Goal: Task Accomplishment & Management: Manage account settings

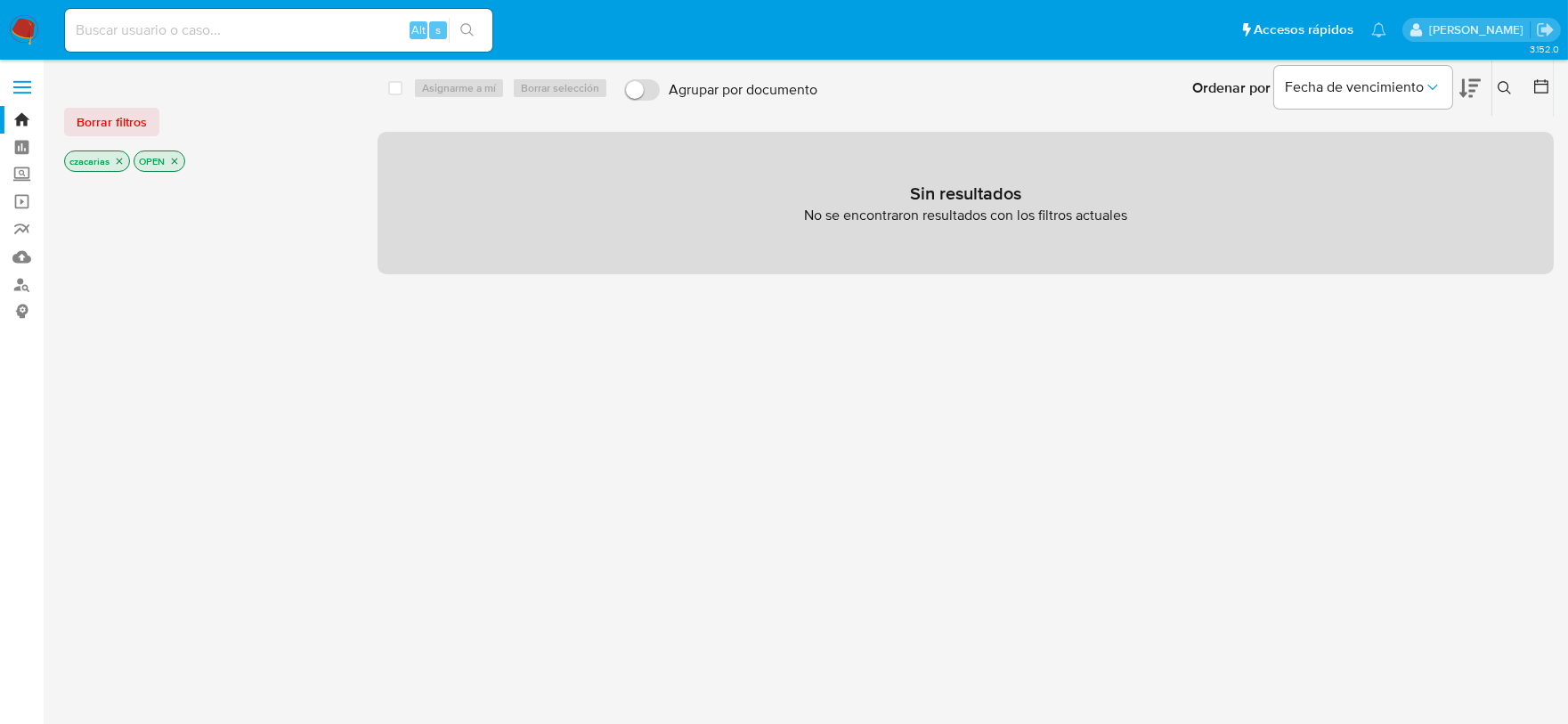
click at [25, 20] on img at bounding box center [24, 30] width 31 height 31
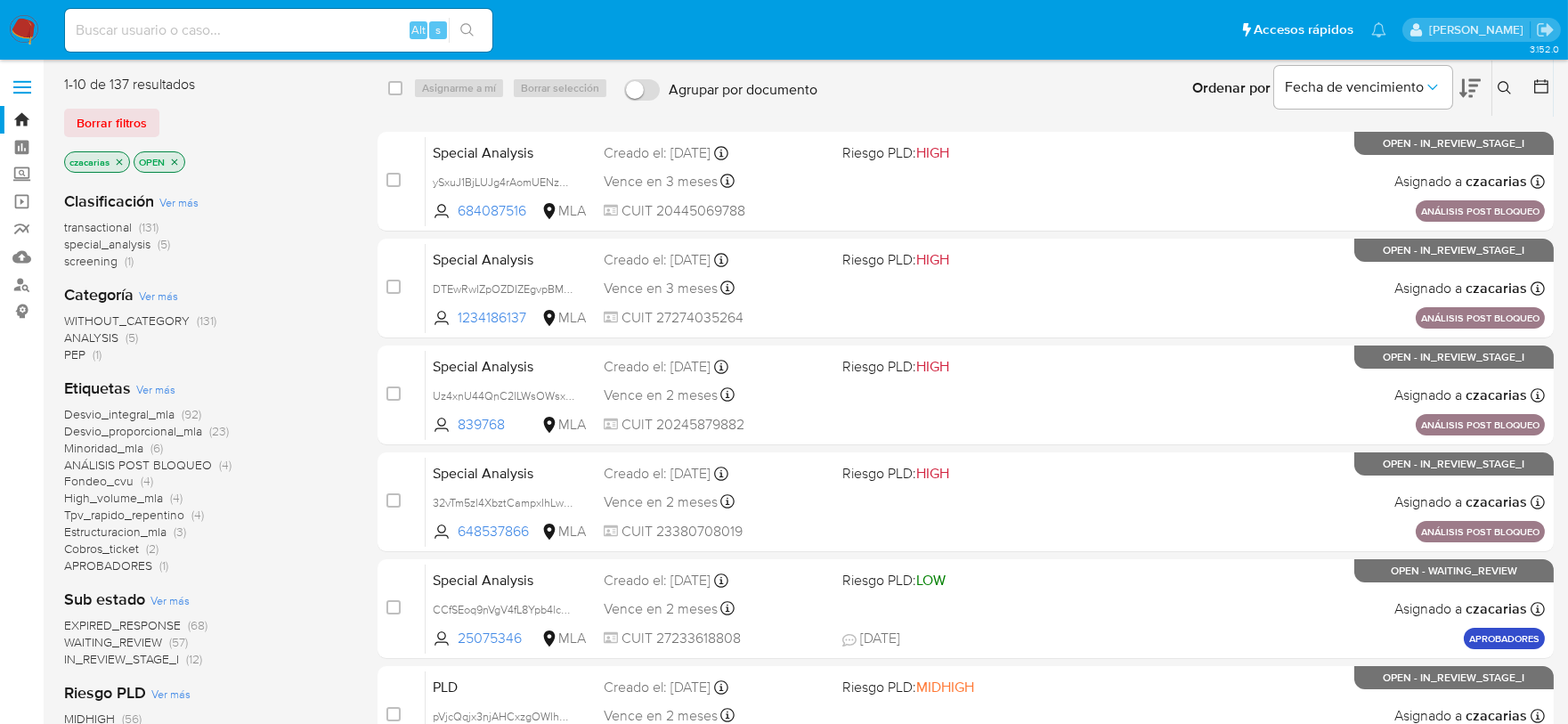
click at [372, 40] on input at bounding box center [279, 30] width 427 height 23
paste input "V8oUYPpkCoApxM0nuLXxHnxl"
type input "V8oUYPpkCoApxM0nuLXxHnxl"
click at [467, 33] on icon "search-icon" at bounding box center [467, 30] width 14 height 14
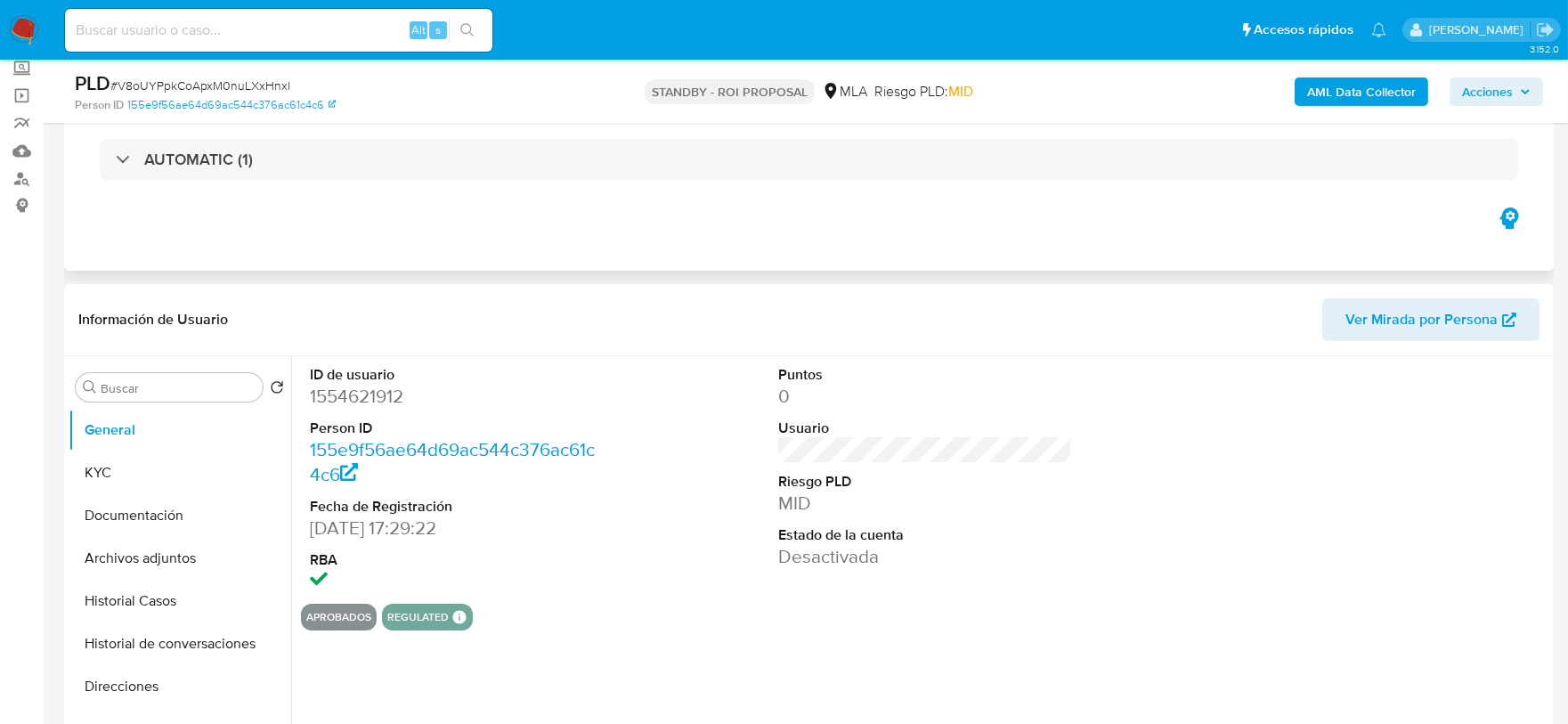
scroll to position [222, 0]
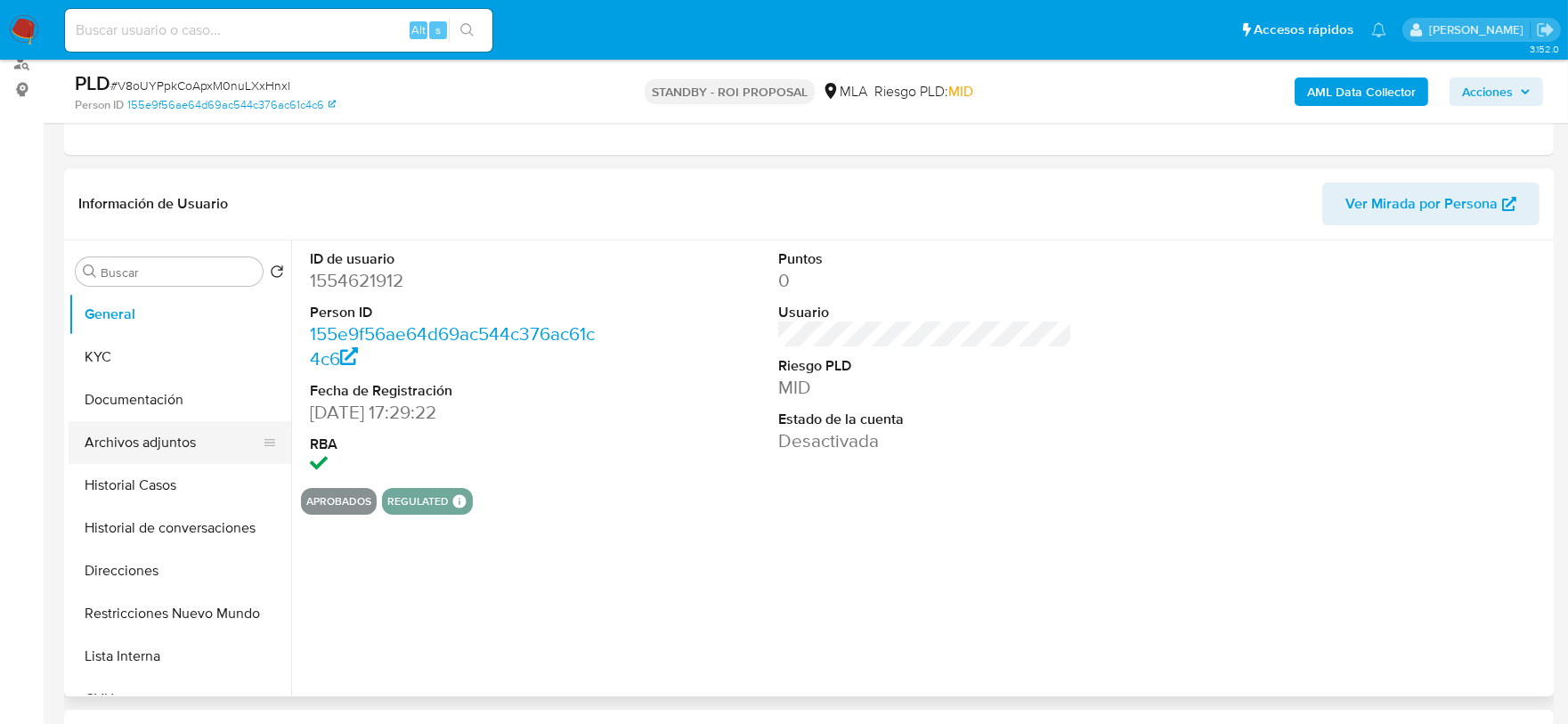
select select "10"
drag, startPoint x: 201, startPoint y: 436, endPoint x: 412, endPoint y: 390, distance: 216.0
click at [201, 437] on button "Archivos adjuntos" at bounding box center [180, 442] width 223 height 43
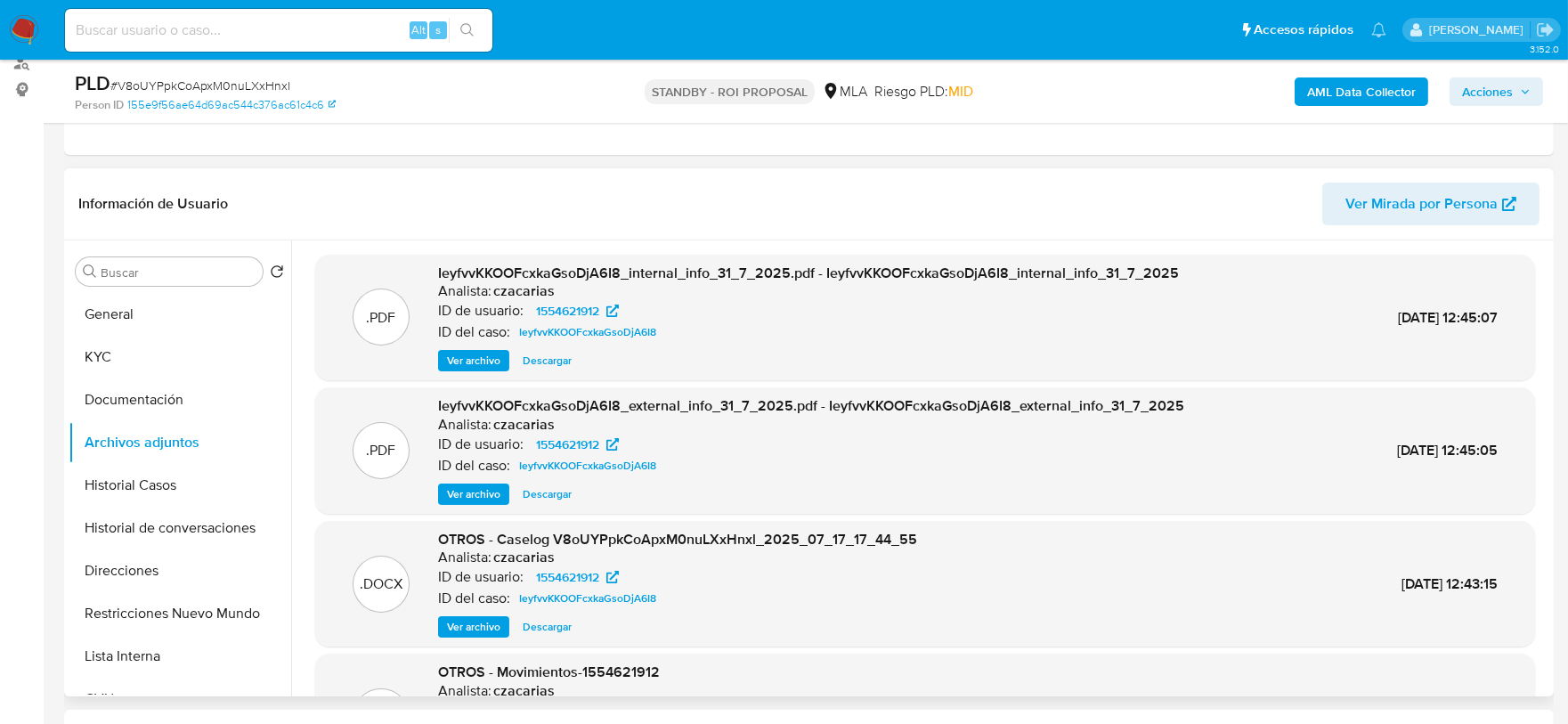
click at [461, 364] on span "Ver archivo" at bounding box center [474, 361] width 54 height 18
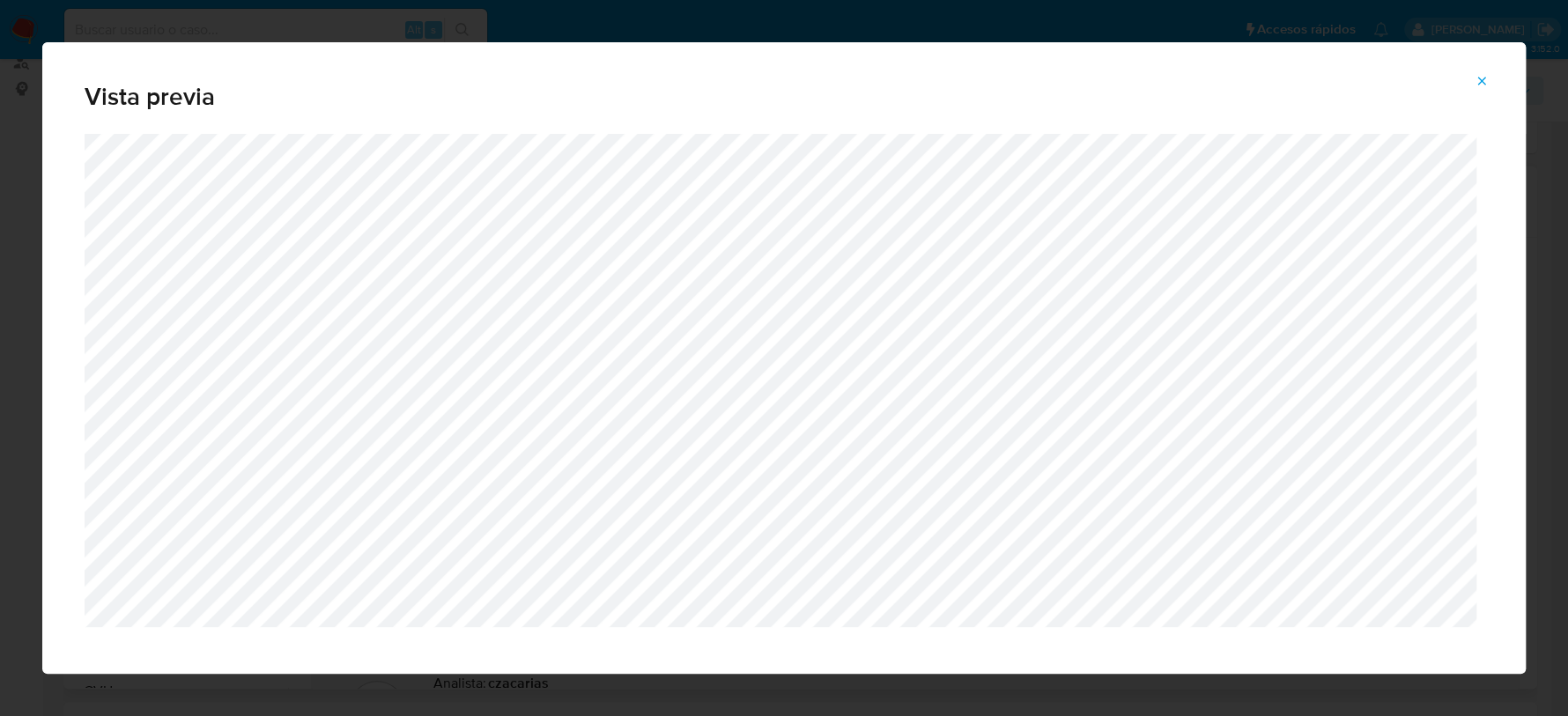
click at [1478, 74] on icon "Attachment preview" at bounding box center [1481, 81] width 14 height 14
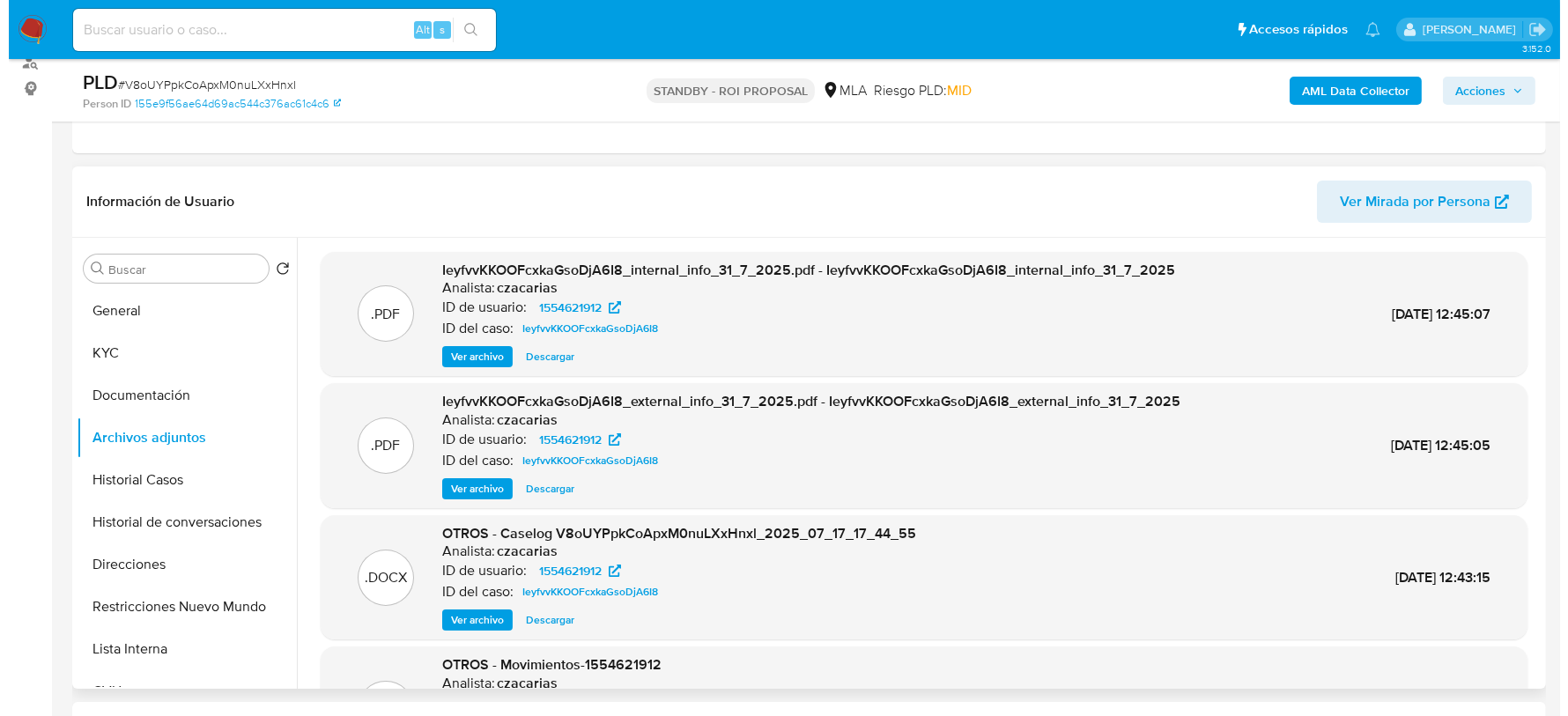
scroll to position [98, 0]
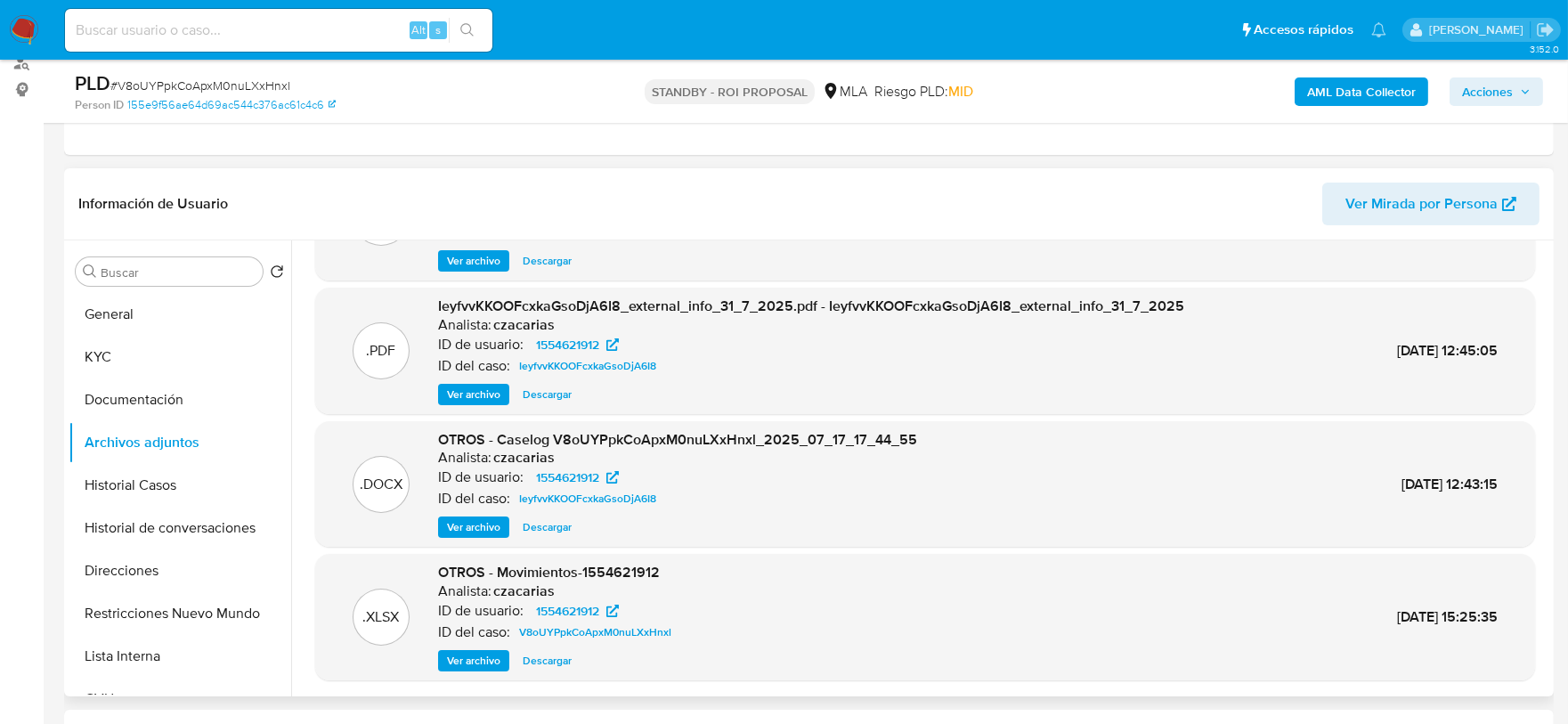
click at [445, 524] on button "Ver archivo" at bounding box center [474, 527] width 72 height 21
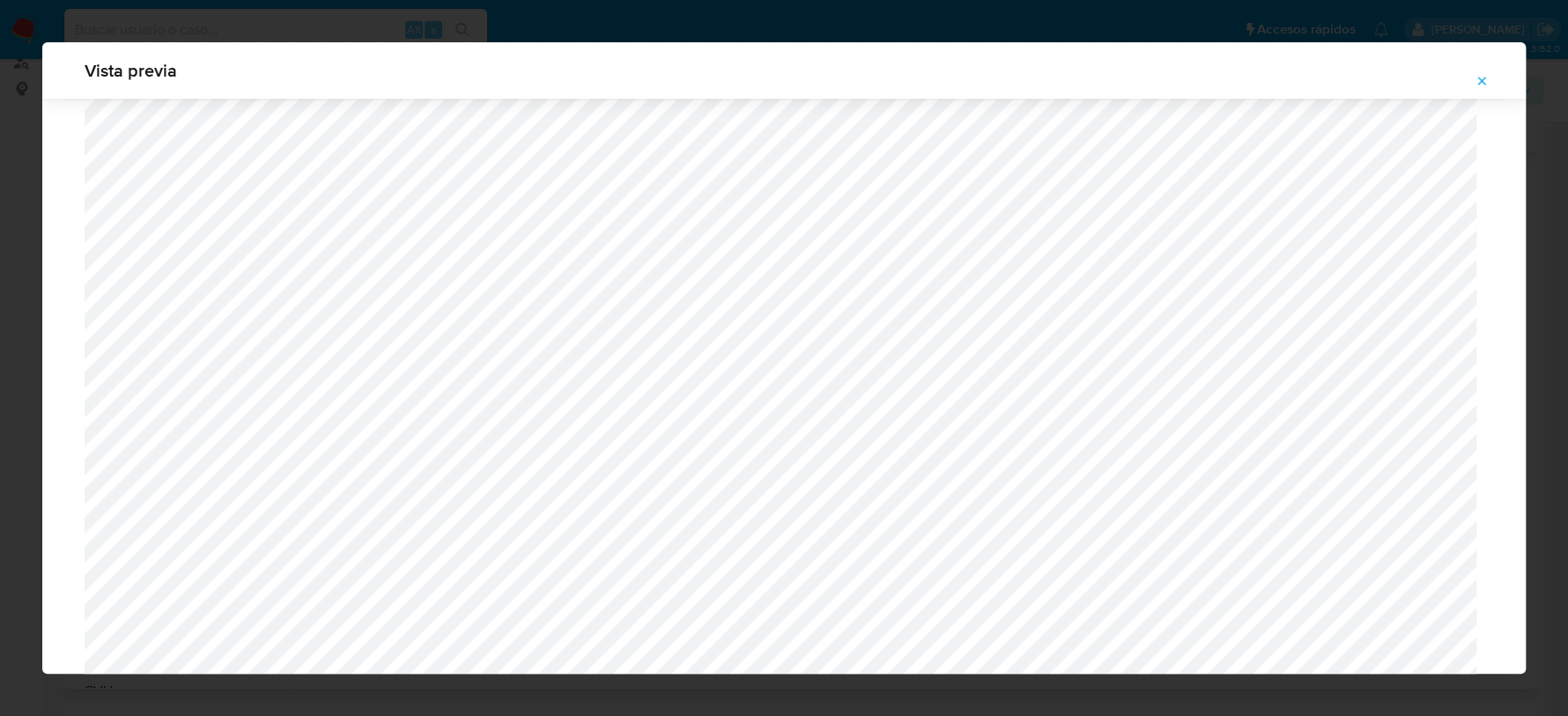
scroll to position [1287, 0]
click at [1472, 81] on button "Attachment preview" at bounding box center [1482, 81] width 39 height 28
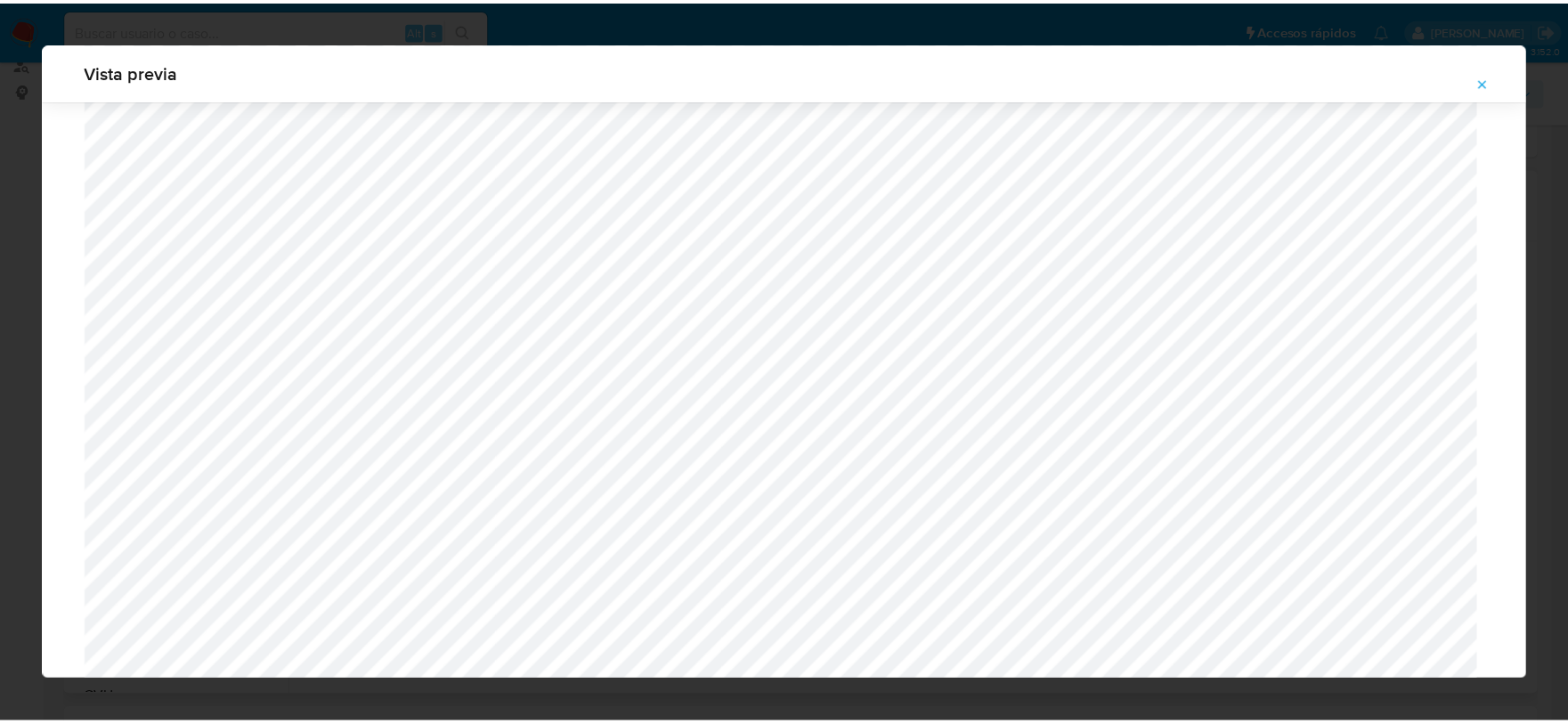
scroll to position [0, 0]
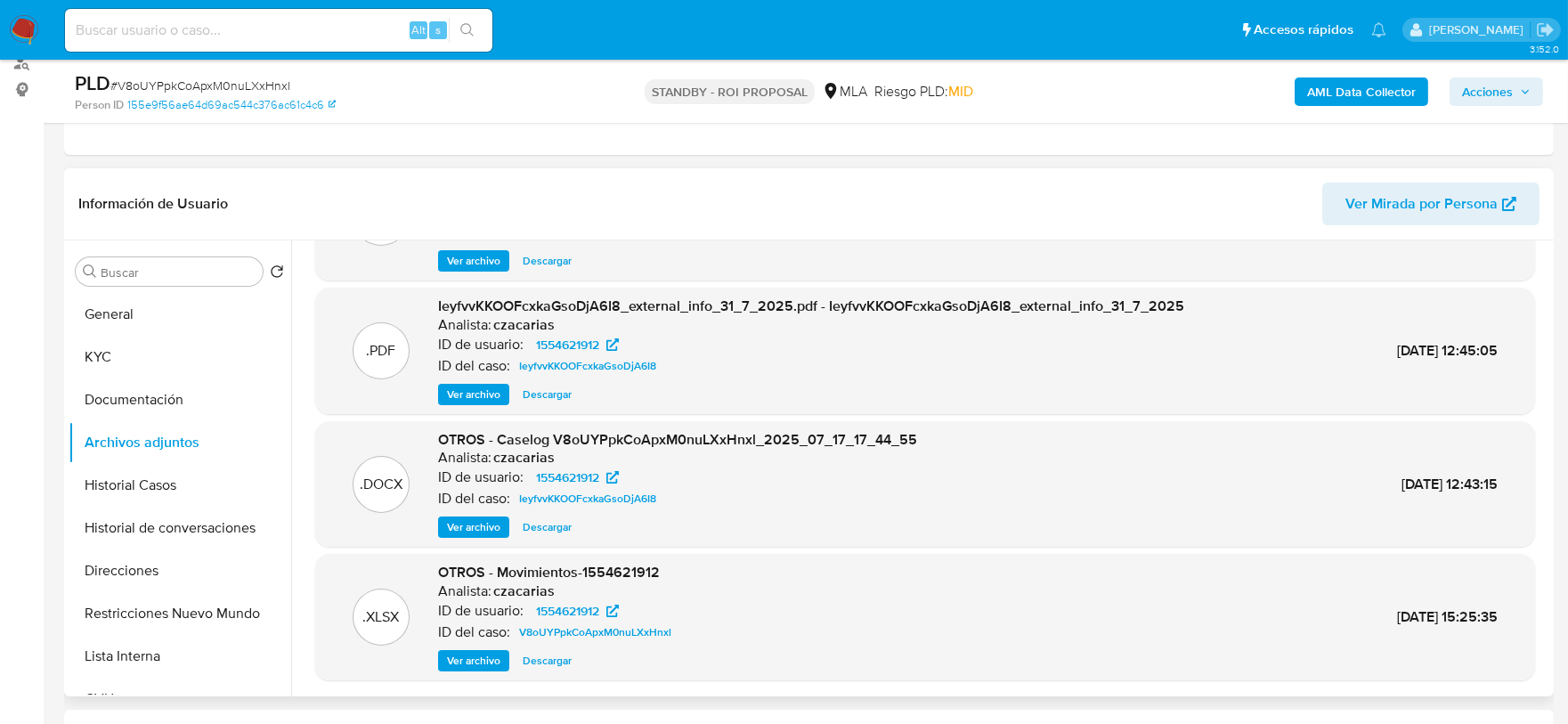
click at [258, 45] on div "Alt s" at bounding box center [279, 31] width 427 height 43
click at [268, 34] on input at bounding box center [279, 30] width 427 height 23
paste input "PXErNCAMW003CJnmbcPkCj8H"
type input "PXErNCAMW003CJnmbcPkCj8H"
click at [482, 33] on button "search-icon" at bounding box center [466, 30] width 36 height 25
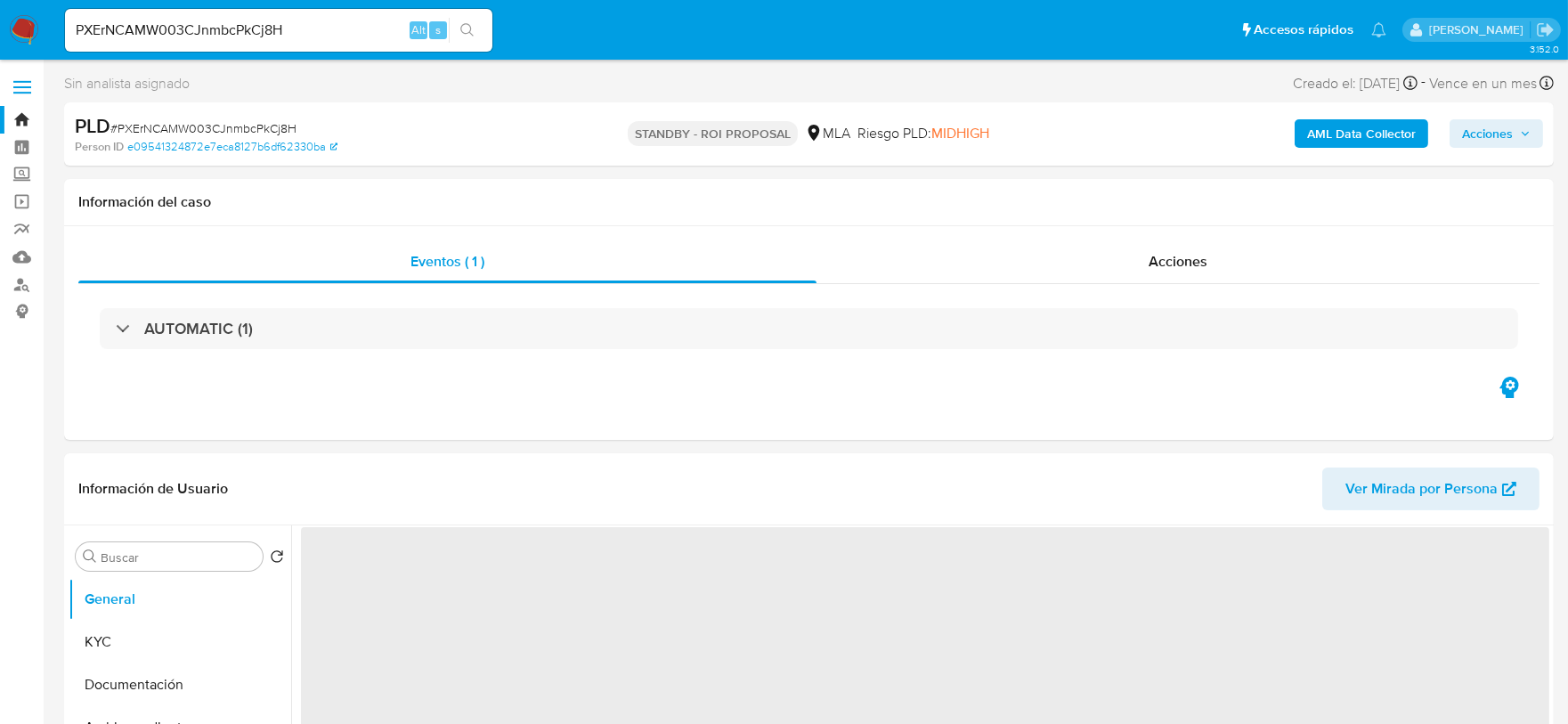
select select "10"
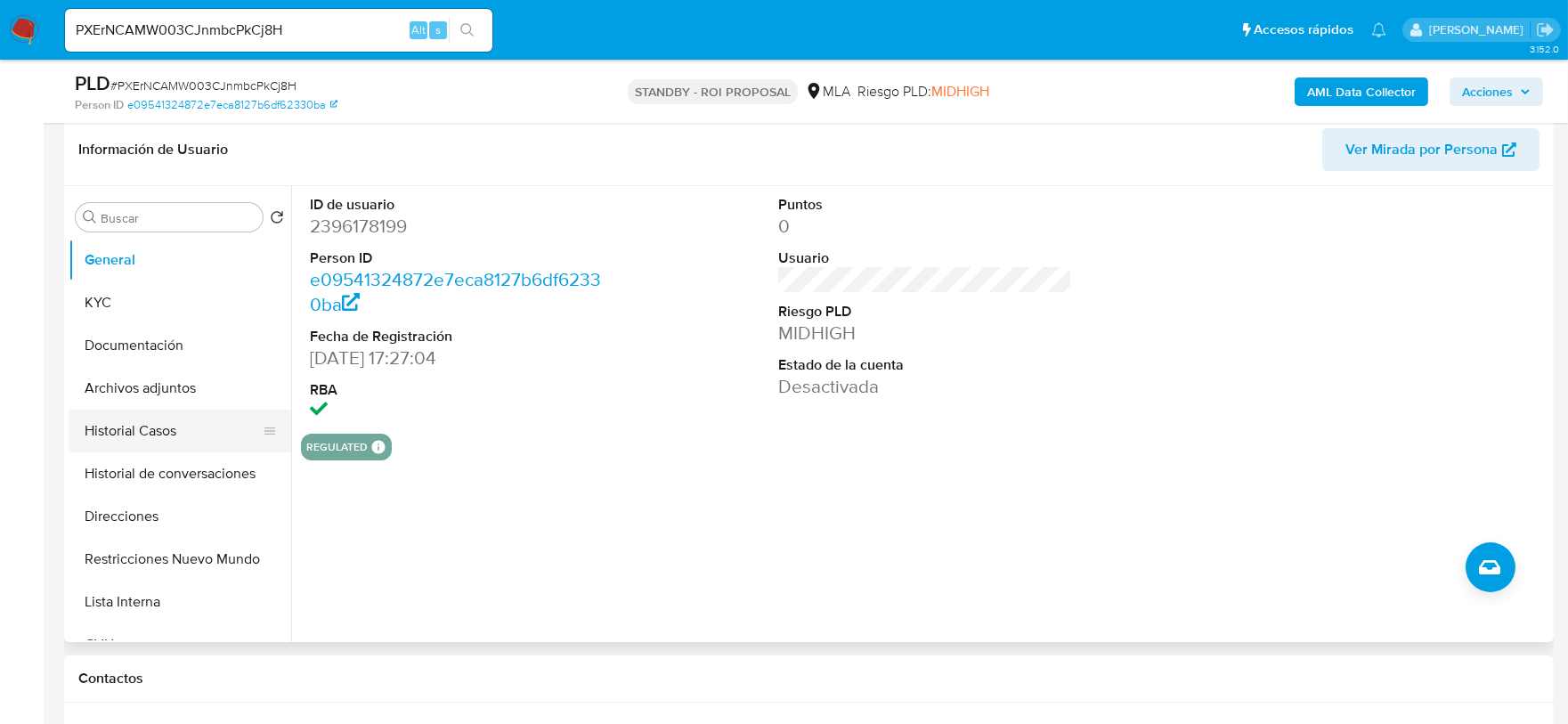
scroll to position [335, 0]
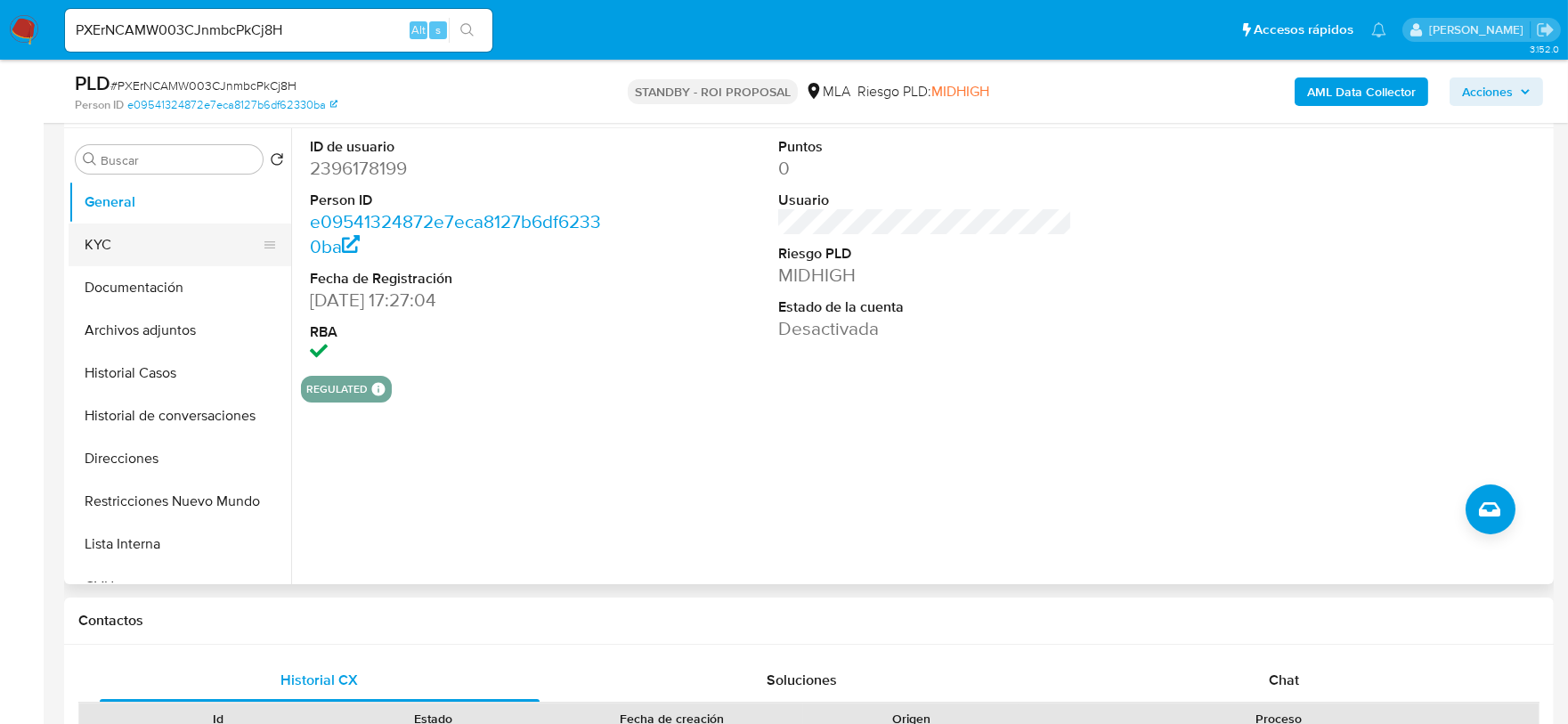
click at [122, 251] on button "KYC" at bounding box center [173, 245] width 208 height 43
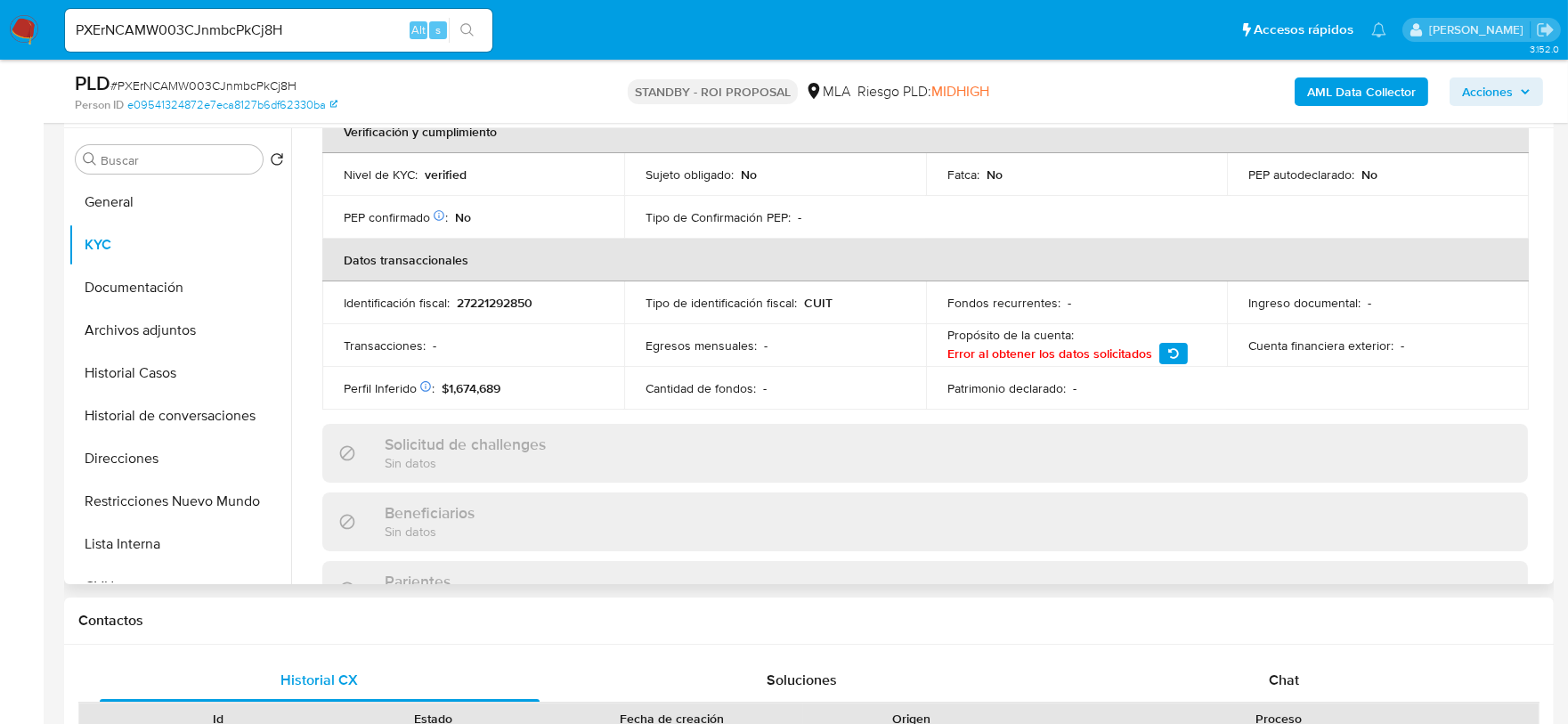
scroll to position [111, 0]
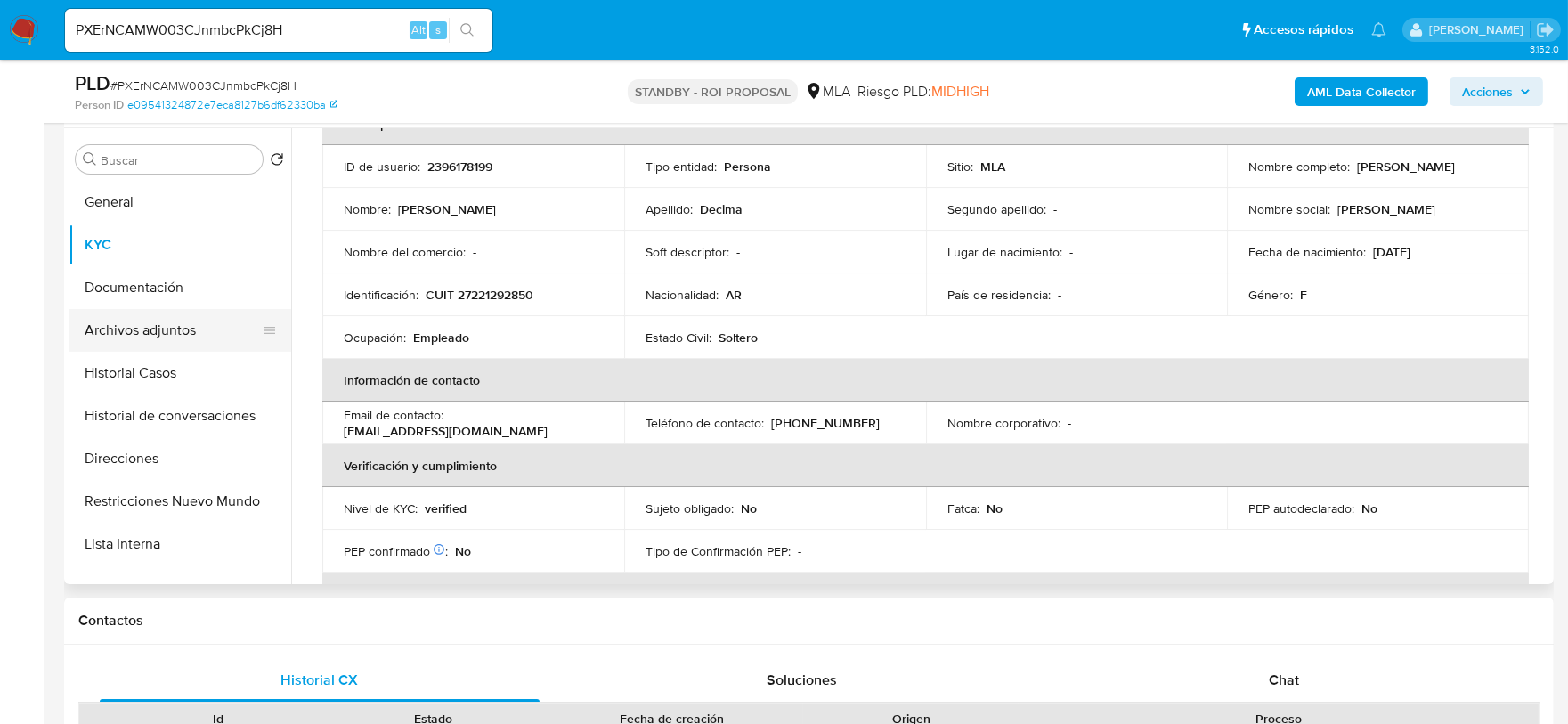
click at [197, 317] on button "Archivos adjuntos" at bounding box center [173, 331] width 208 height 43
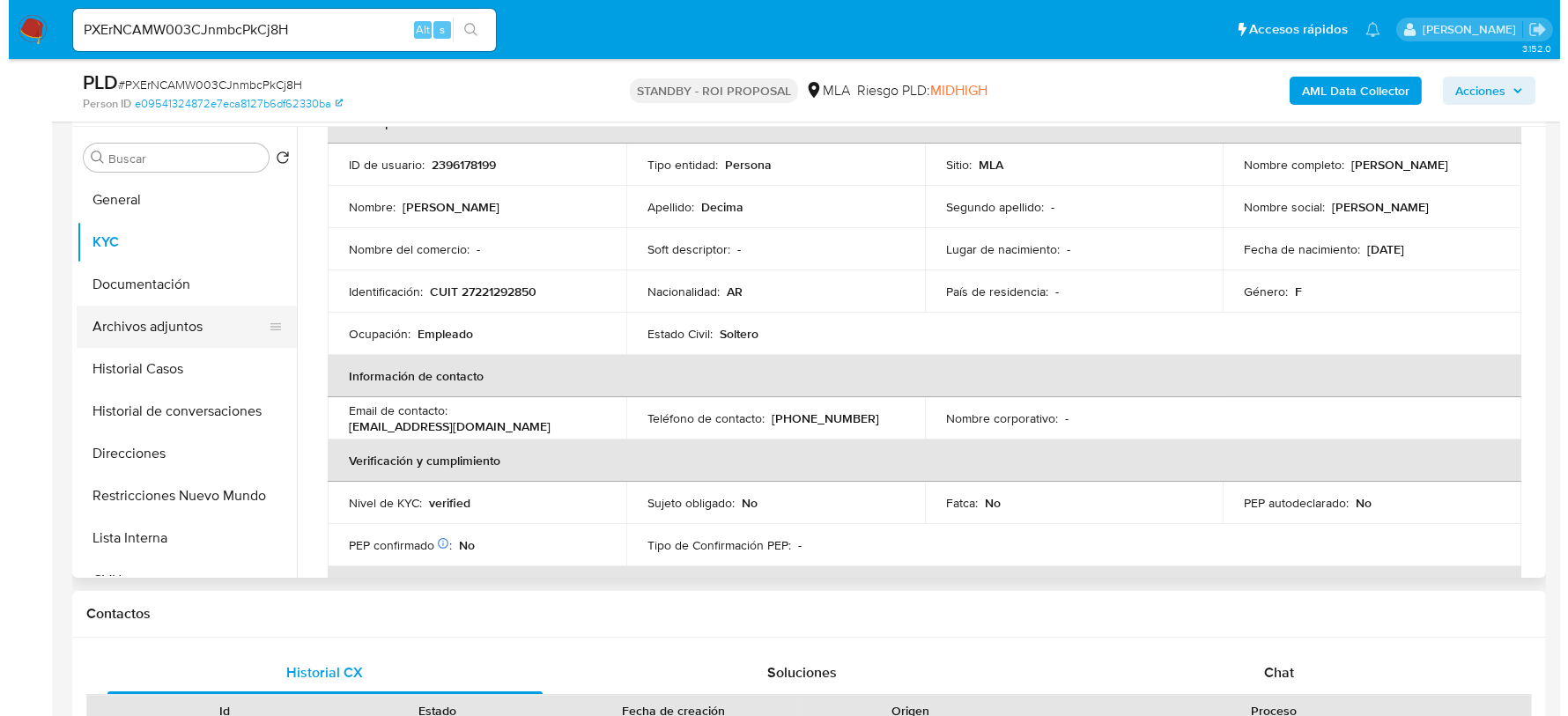
scroll to position [0, 0]
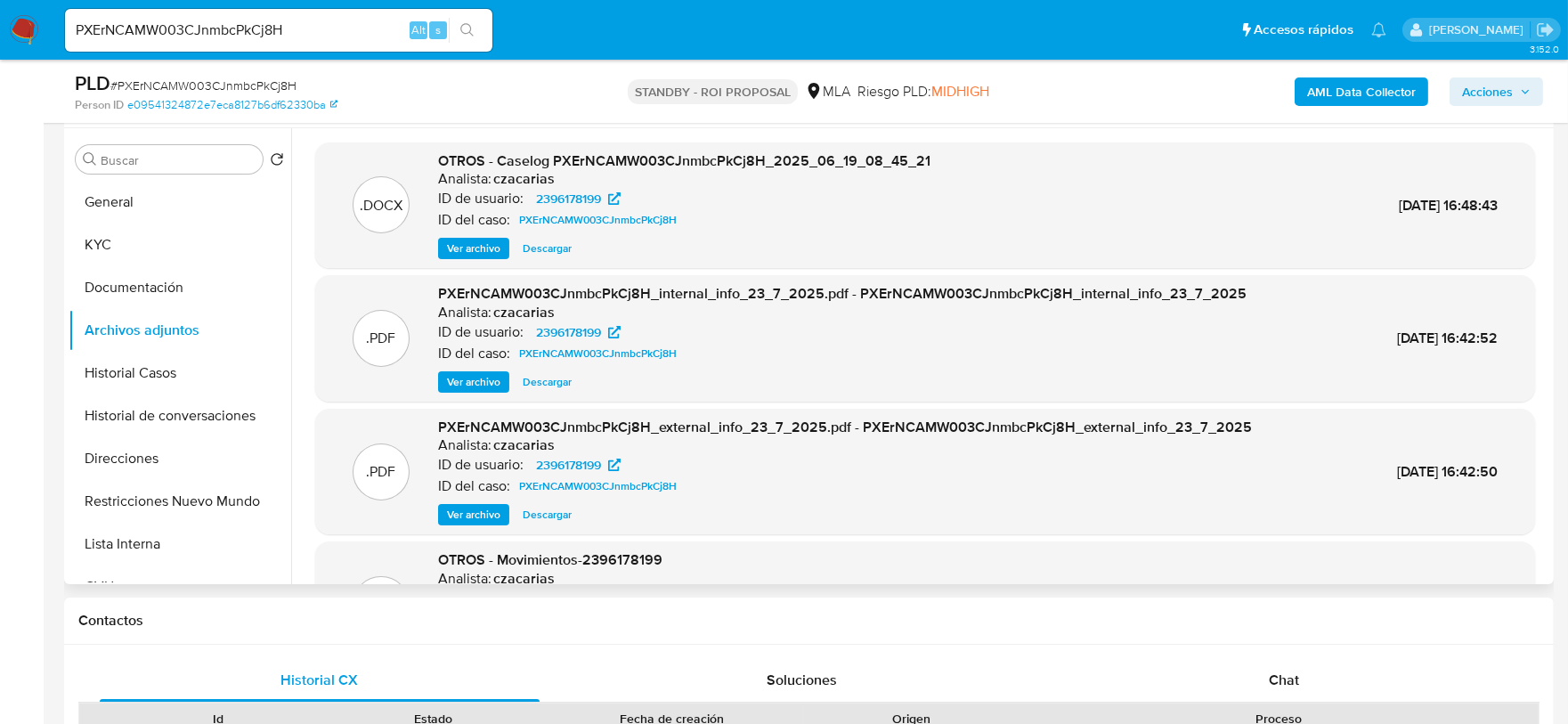
click at [470, 246] on span "Ver archivo" at bounding box center [474, 248] width 54 height 18
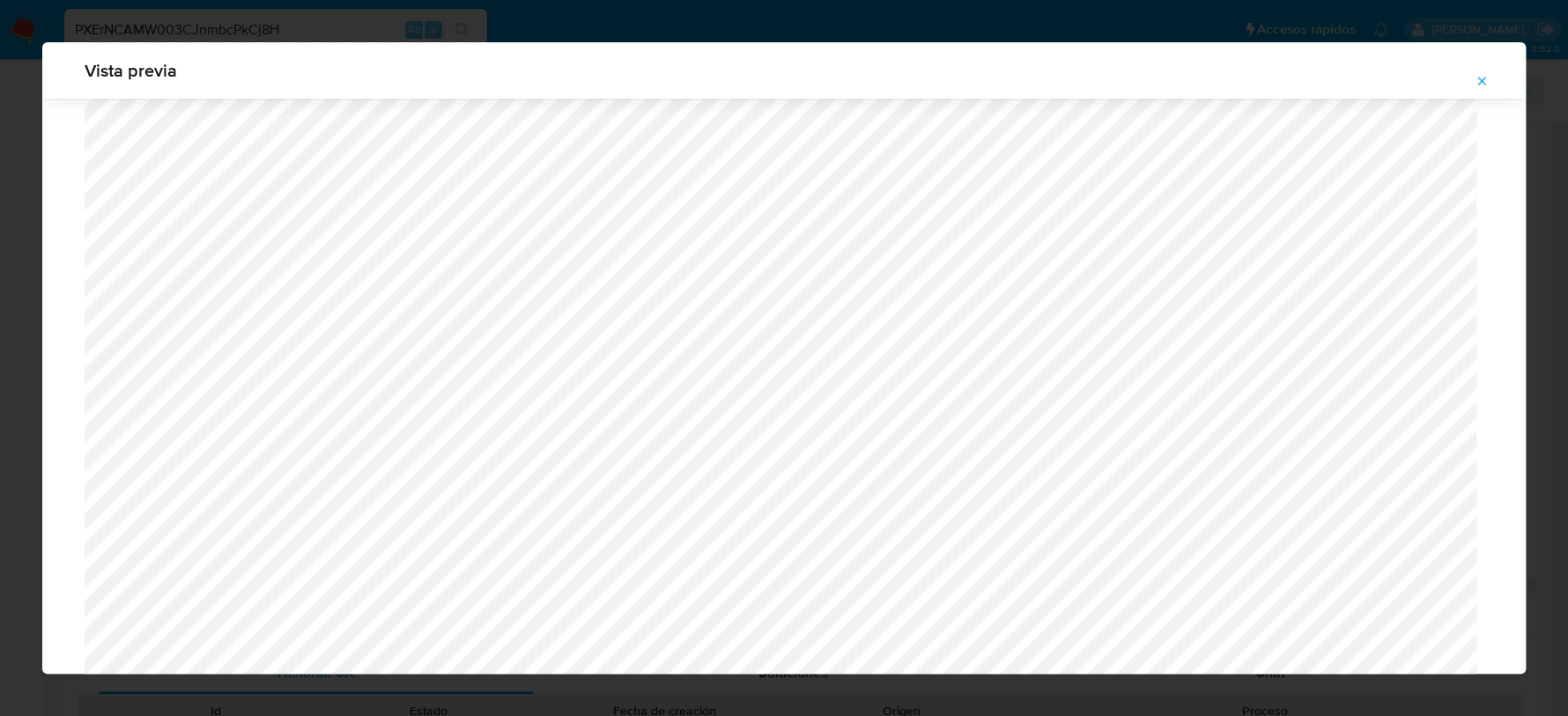
scroll to position [1176, 0]
click at [1478, 74] on icon "Attachment preview" at bounding box center [1481, 81] width 14 height 14
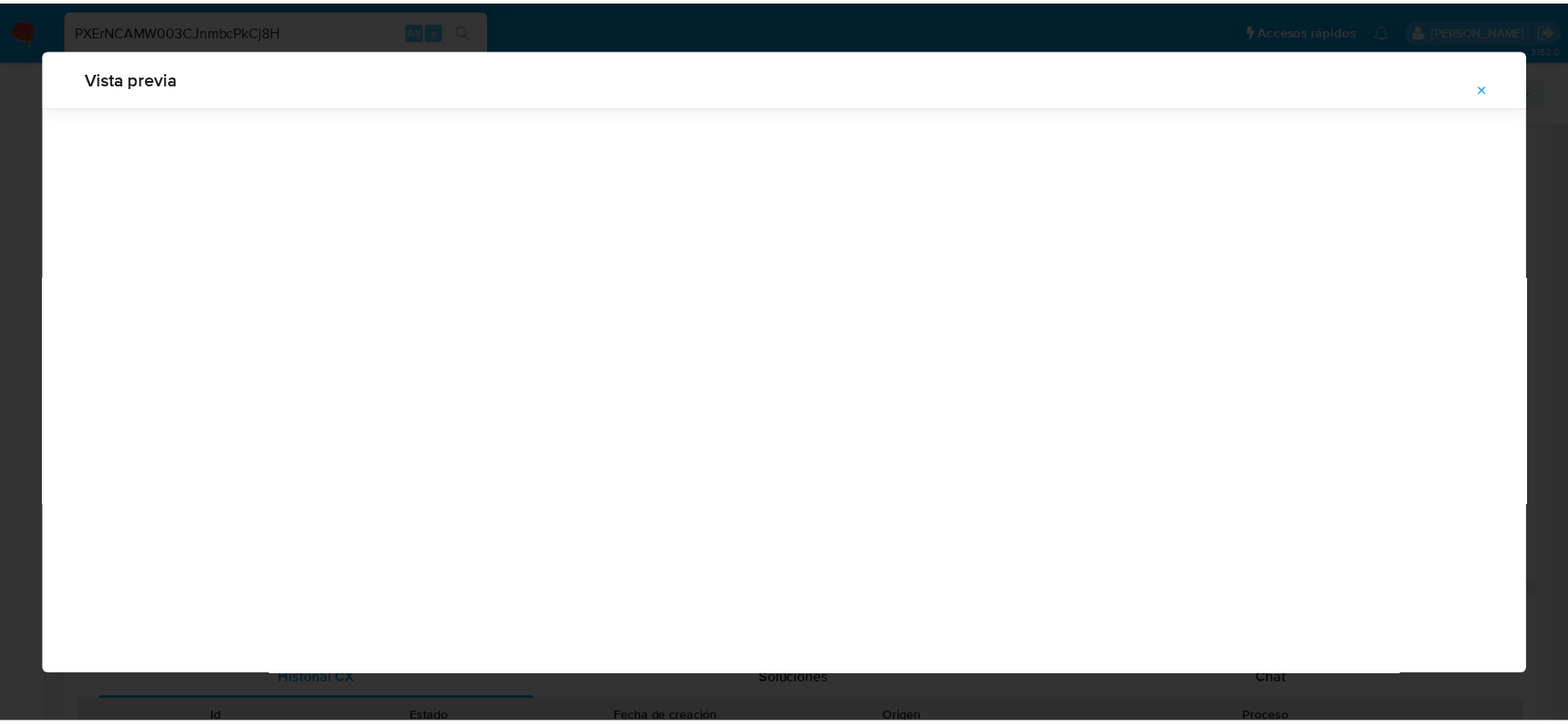
scroll to position [0, 0]
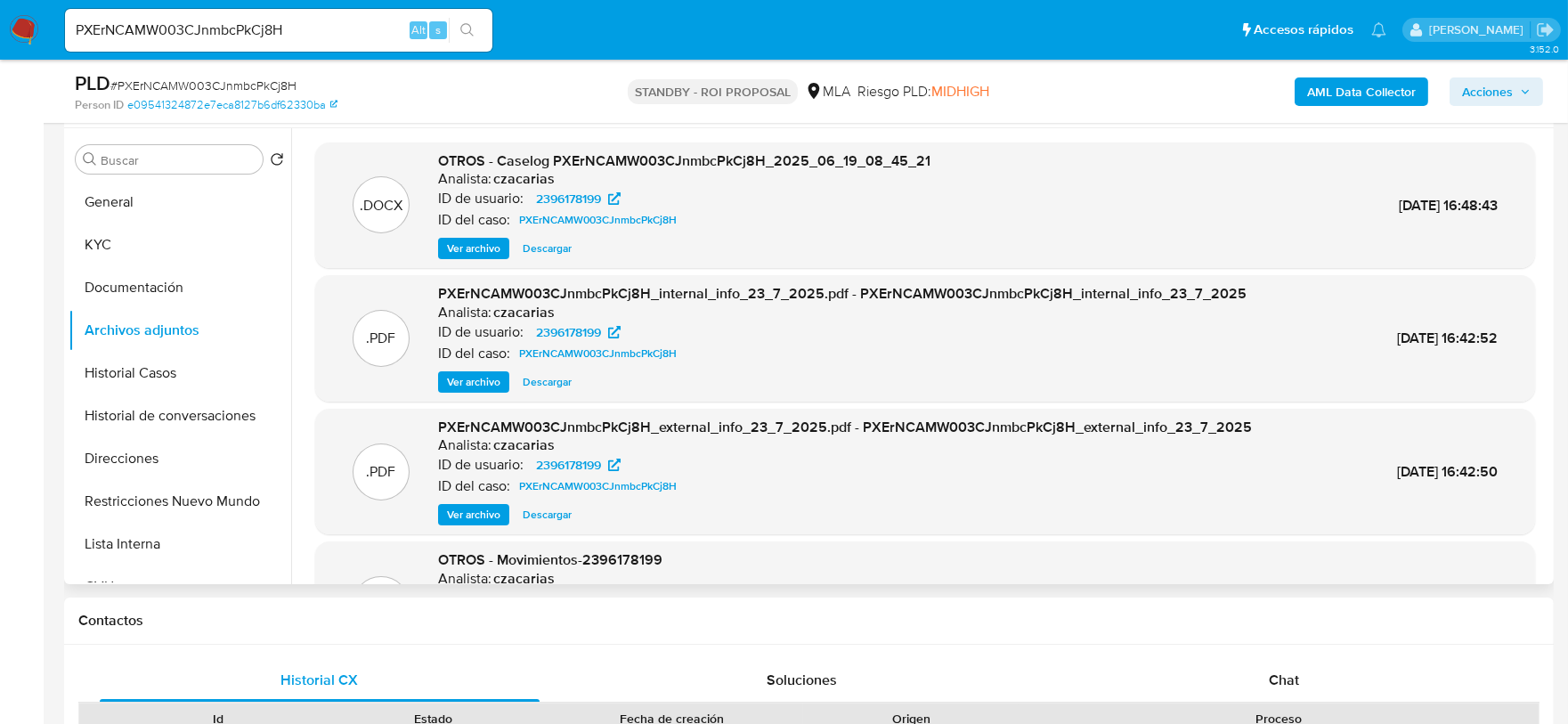
click at [378, 28] on input "PXErNCAMW003CJnmbcPkCj8H" at bounding box center [279, 30] width 427 height 23
paste input "whCc0bmICBUlIrjIAOF82aGp"
type input "whCc0bmICBUlIrjIAOF82aGp"
click at [453, 22] on button "search-icon" at bounding box center [466, 30] width 36 height 25
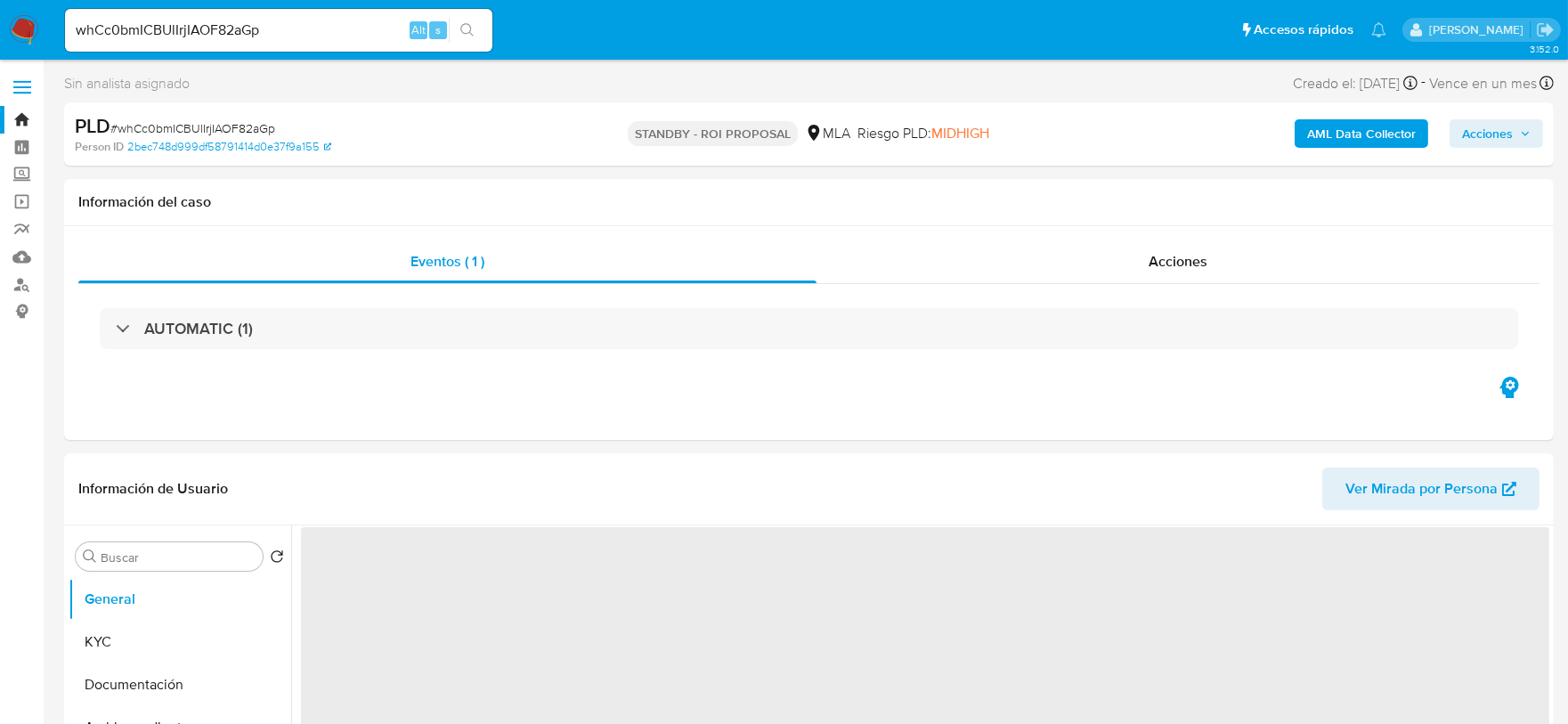
select select "10"
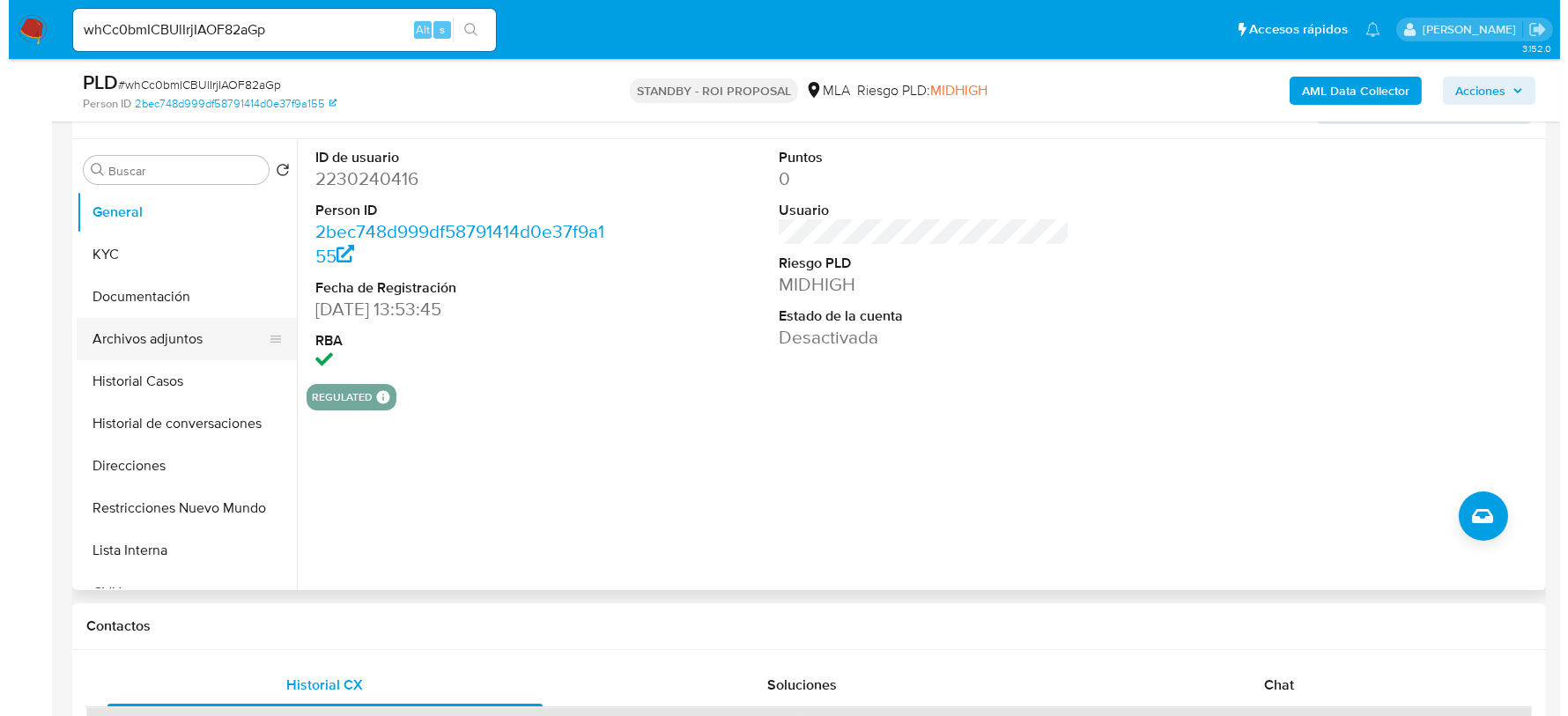
scroll to position [331, 0]
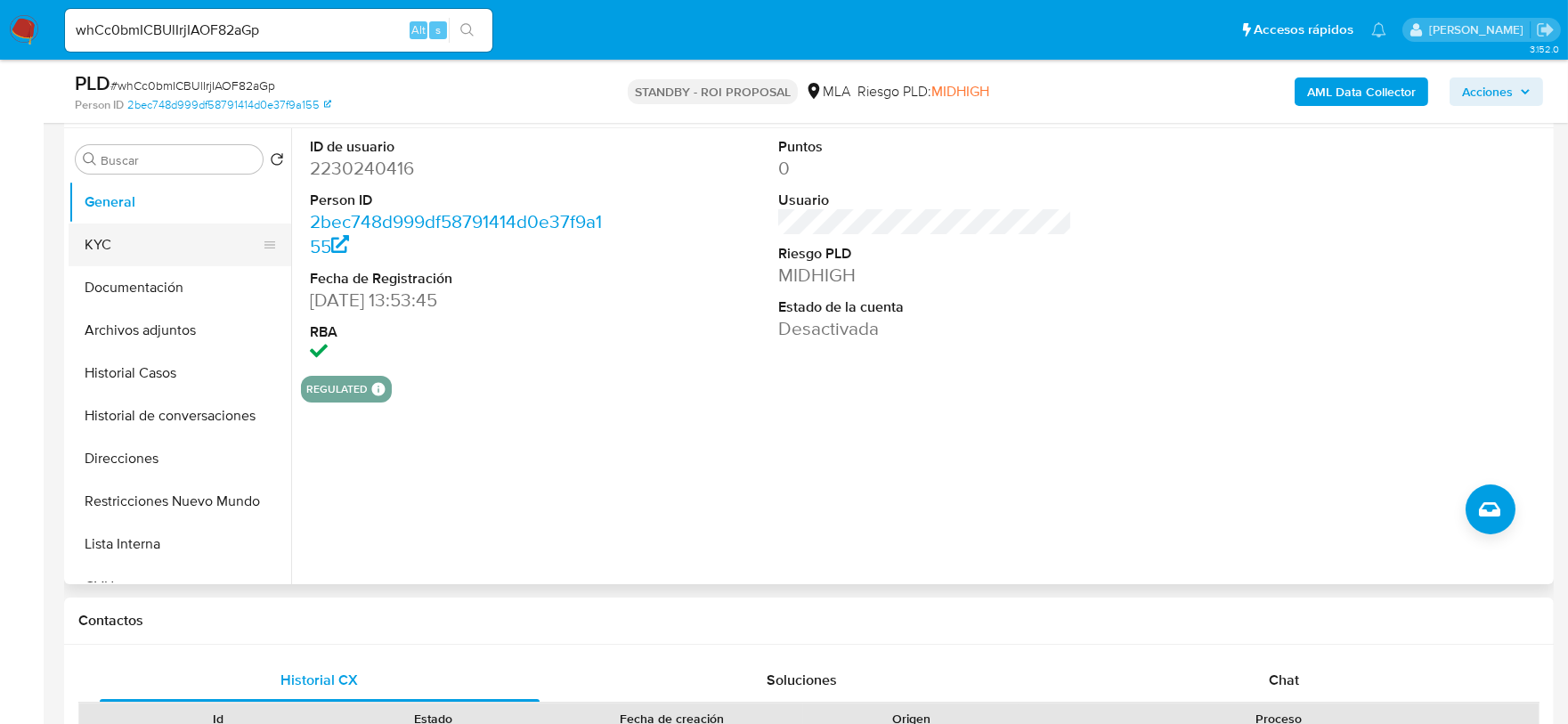
click at [139, 241] on button "KYC" at bounding box center [173, 245] width 208 height 43
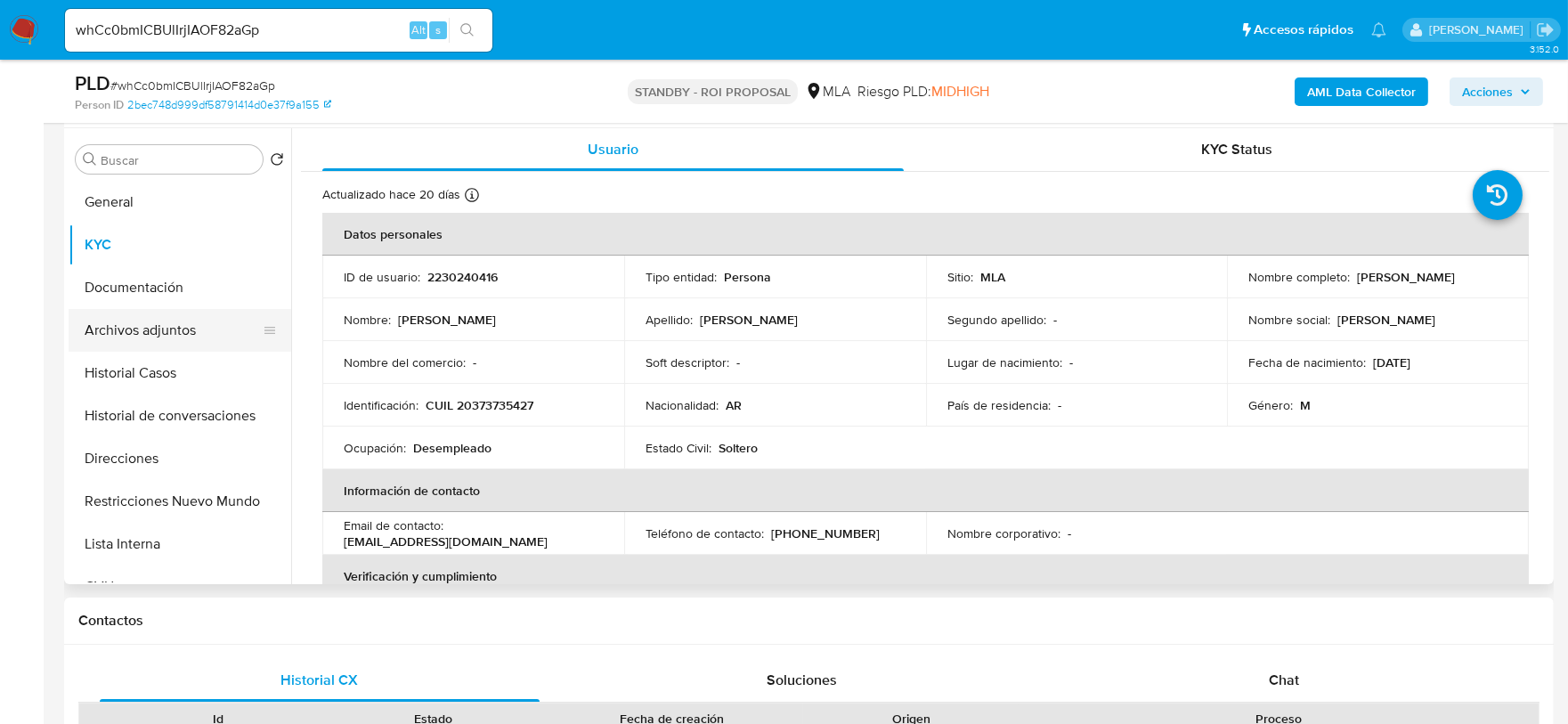
click at [178, 323] on button "Archivos adjuntos" at bounding box center [173, 331] width 208 height 43
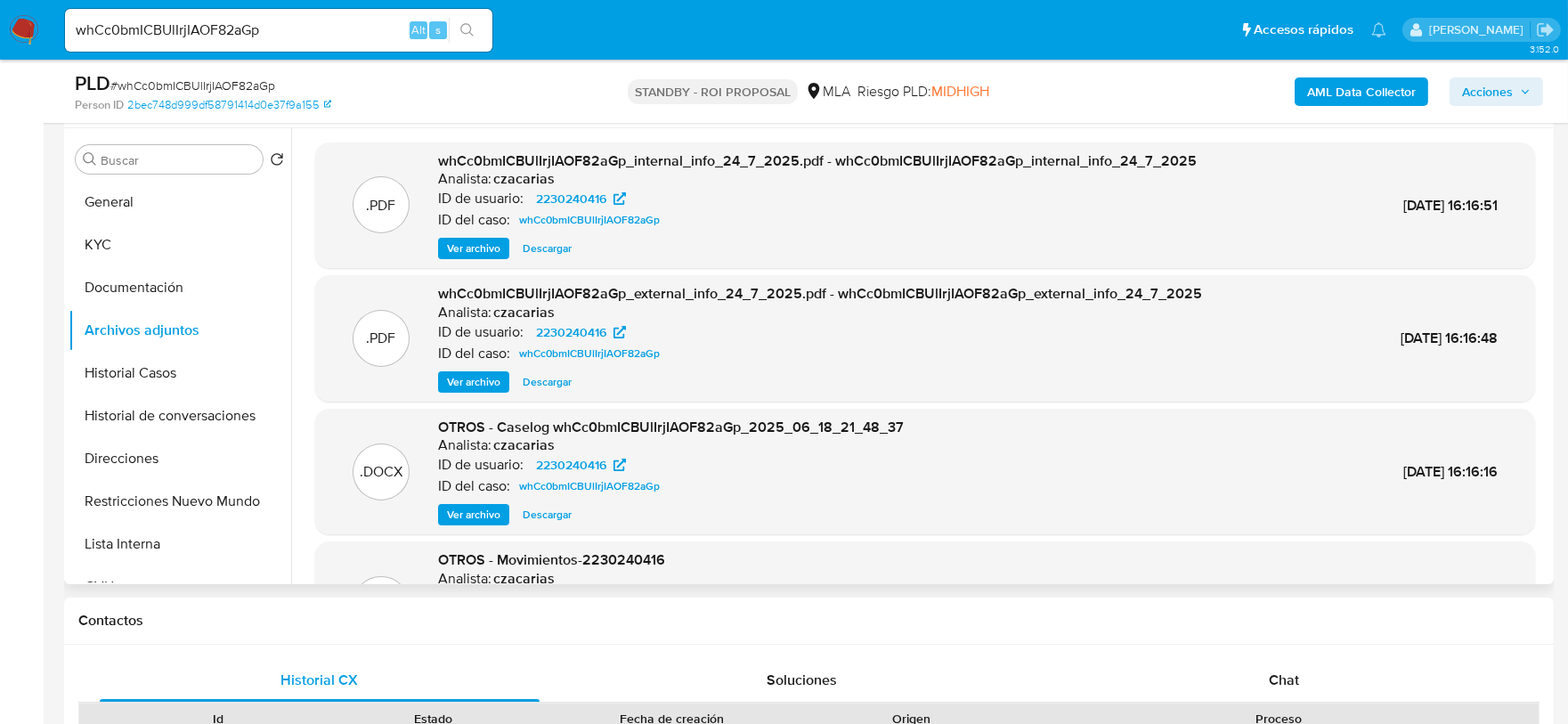
click at [453, 249] on span "Ver archivo" at bounding box center [474, 248] width 54 height 18
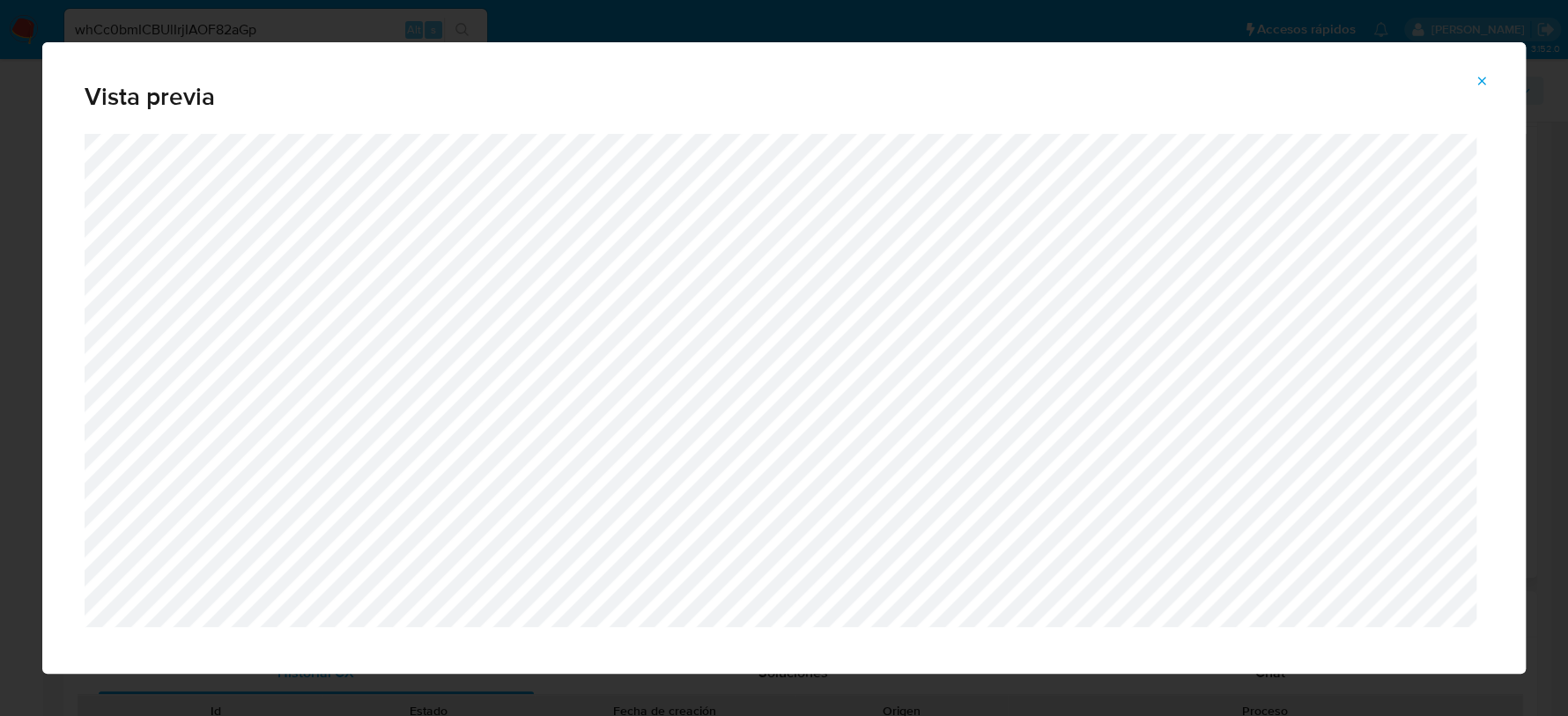
click at [1474, 86] on icon "Attachment preview" at bounding box center [1481, 81] width 14 height 14
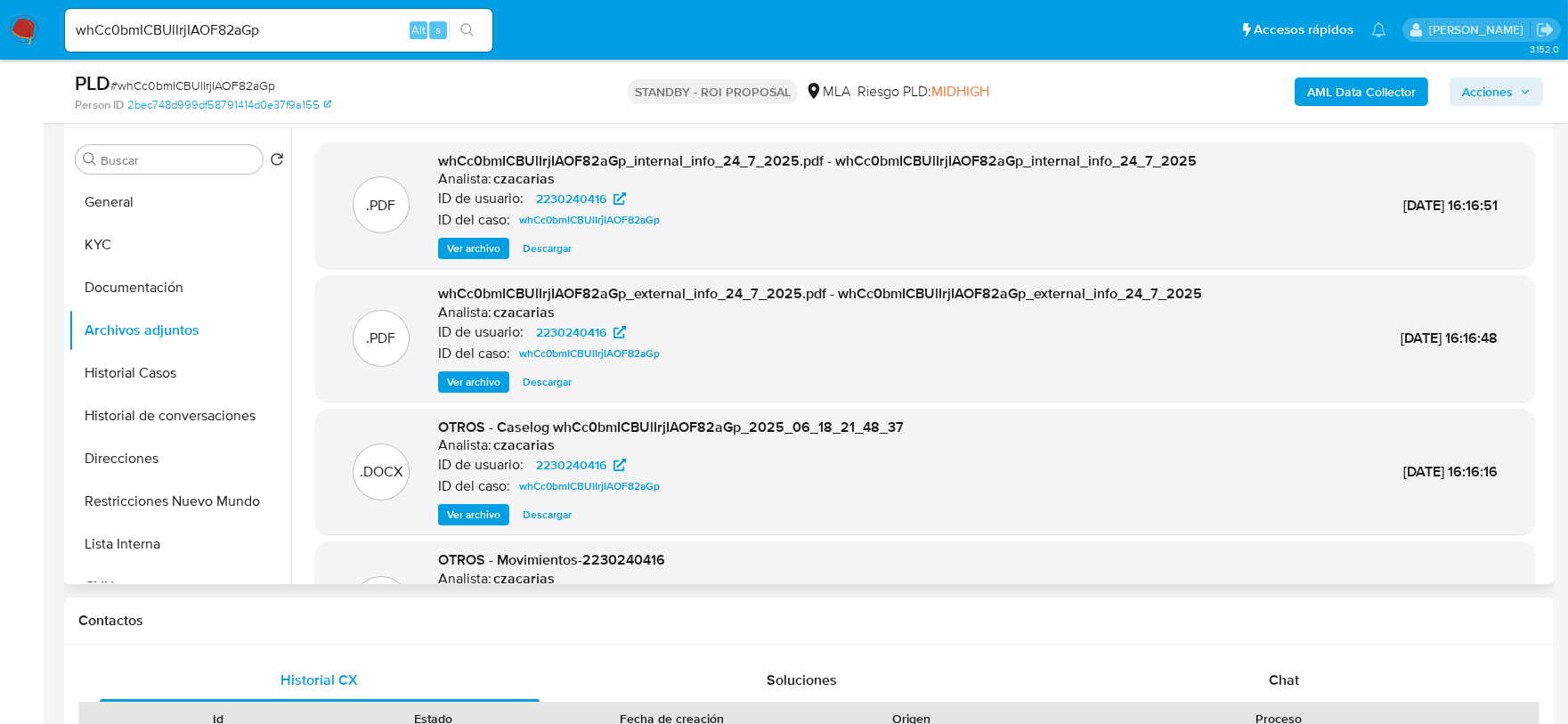
click at [482, 507] on span "Ver archivo" at bounding box center [474, 515] width 54 height 18
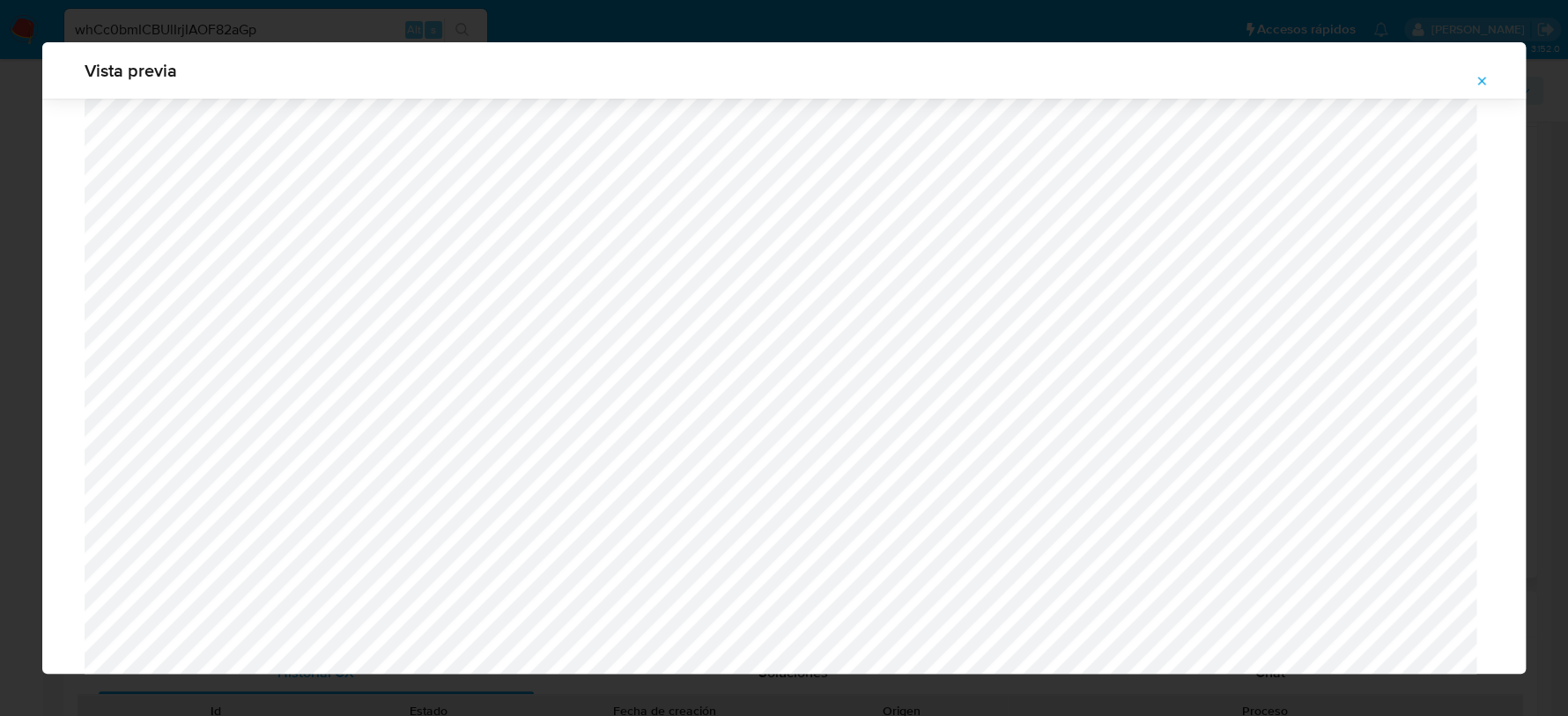
scroll to position [651, 0]
click at [1483, 85] on icon "Attachment preview" at bounding box center [1481, 81] width 14 height 14
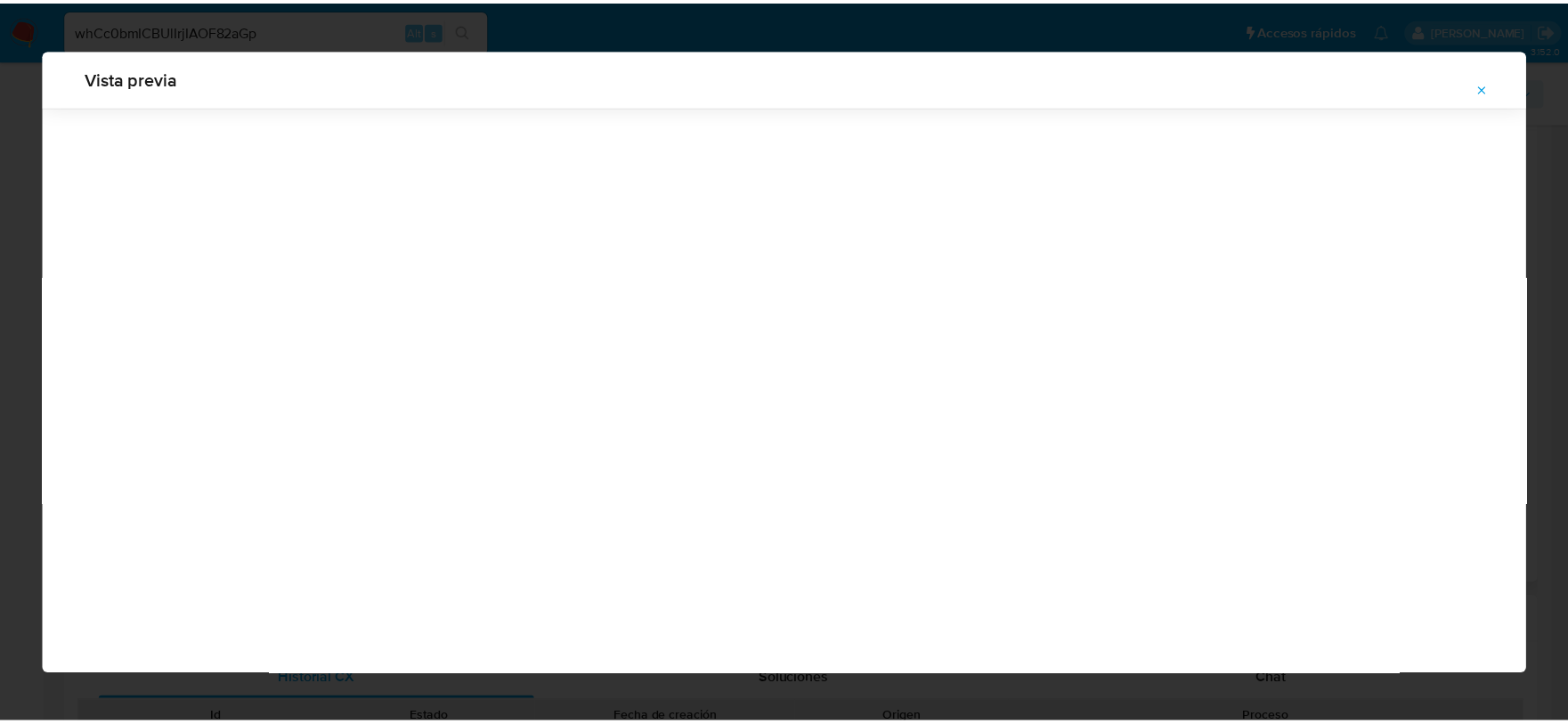
scroll to position [0, 0]
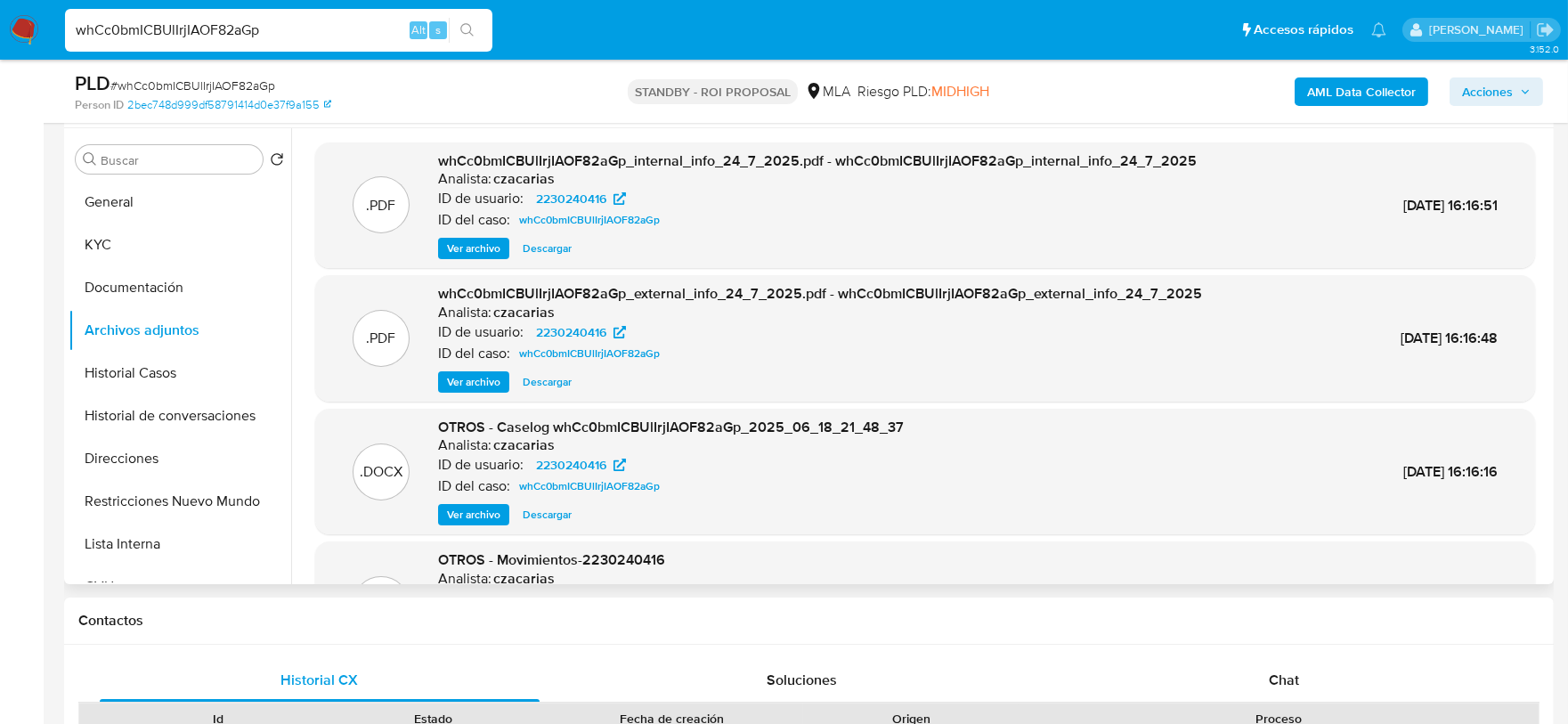
click at [349, 25] on input "whCc0bmICBUlIrjIAOF82aGp" at bounding box center [279, 30] width 427 height 23
paste input "l2hLL5wjbE9dsAewzVfoAPcx"
type input "l2hLL5wjbE9dsAewzVfoAPcx"
click at [460, 30] on button "search-icon" at bounding box center [466, 30] width 36 height 25
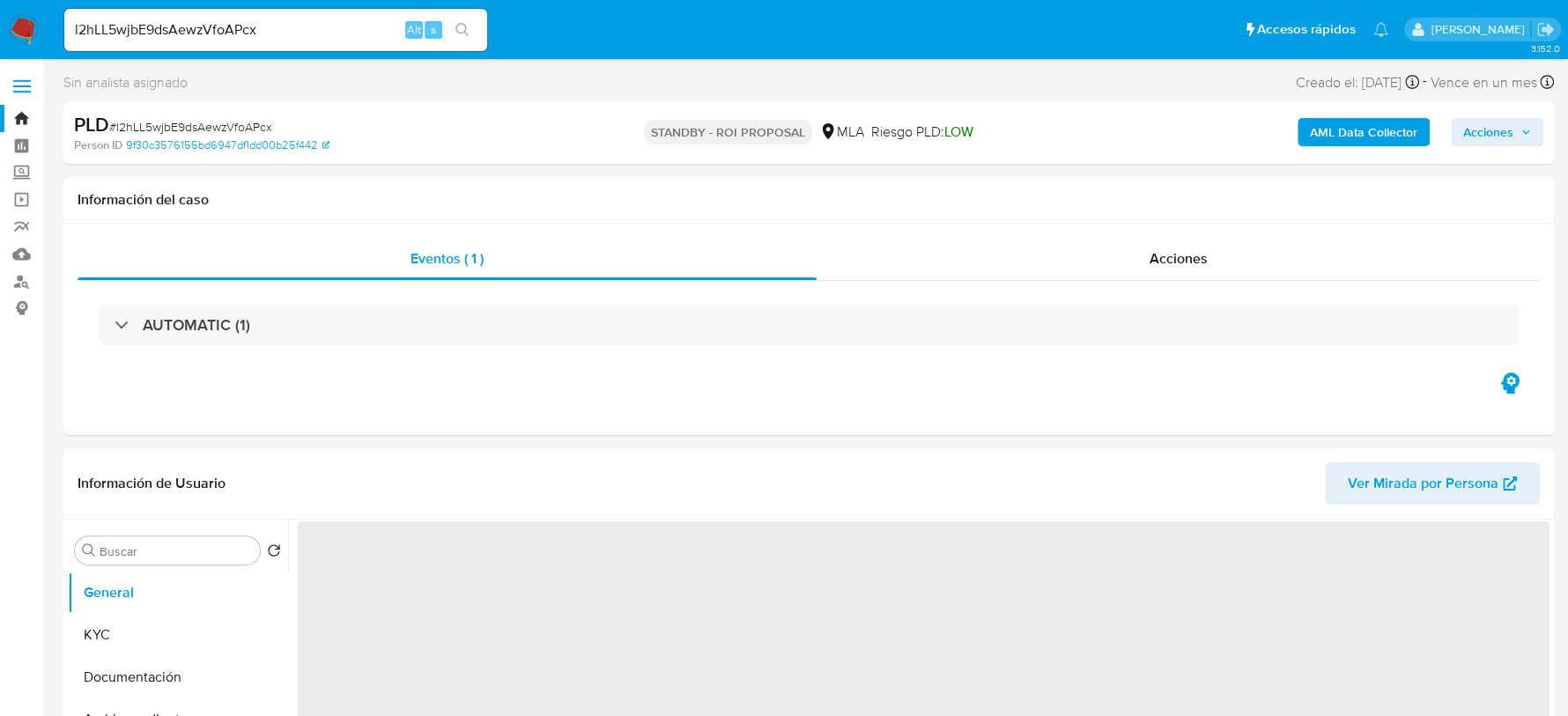
select select "10"
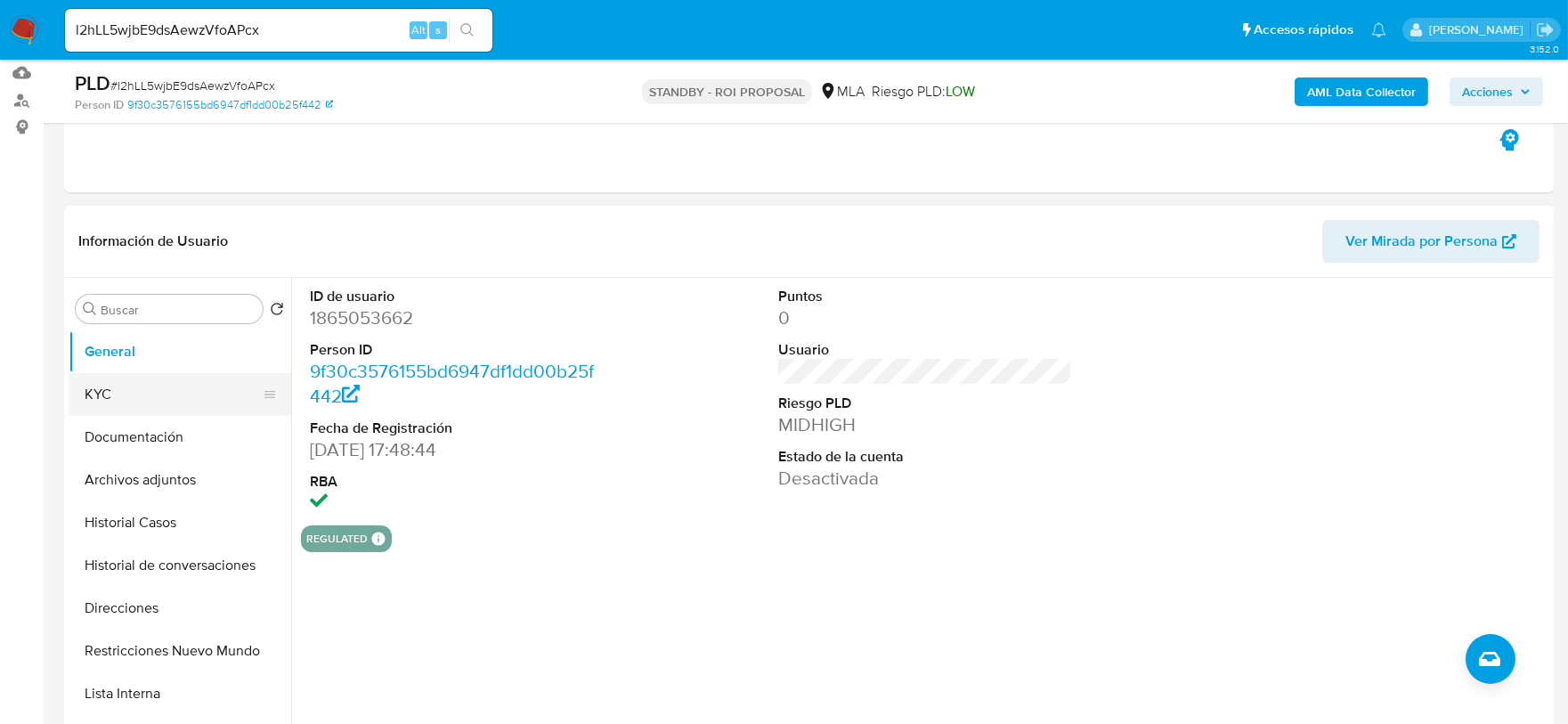
scroll to position [222, 0]
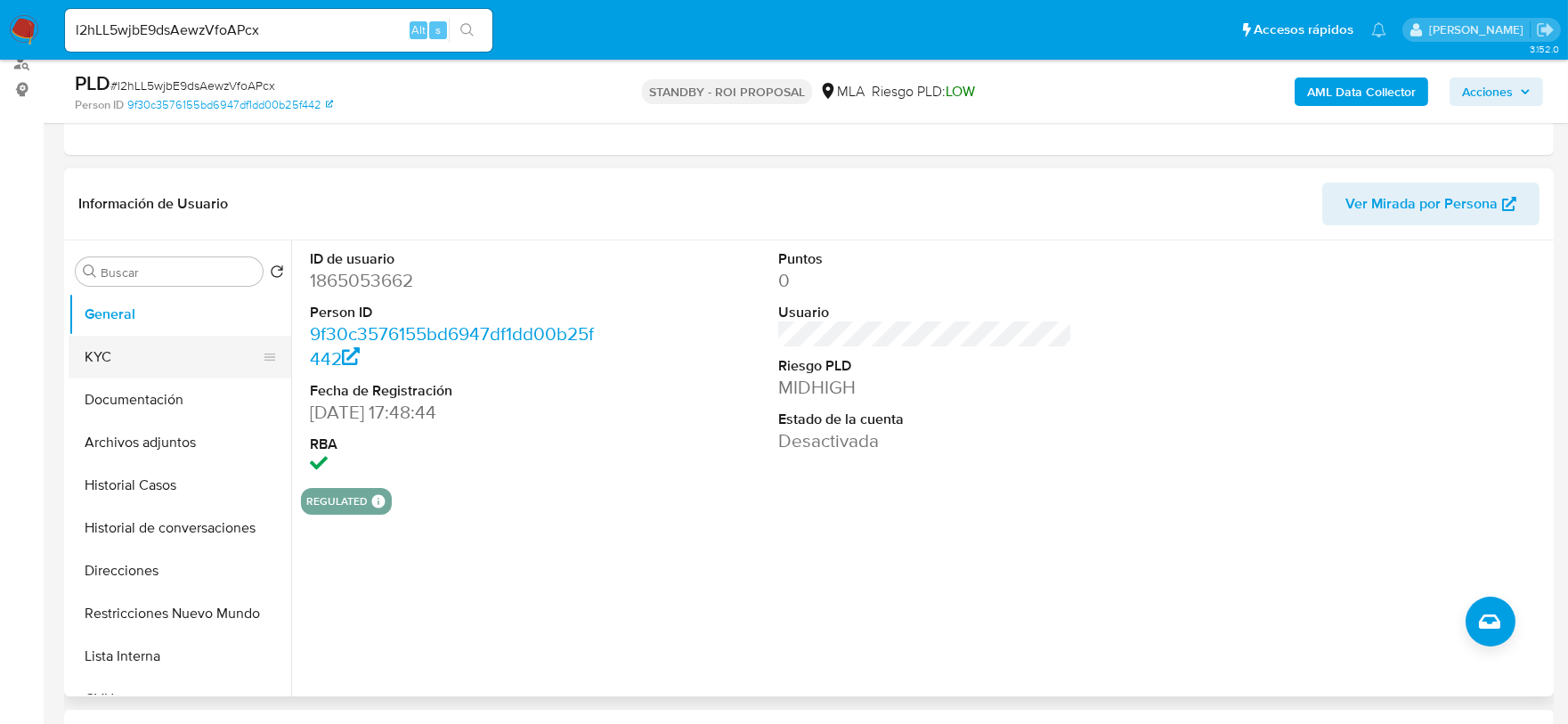
drag, startPoint x: 121, startPoint y: 399, endPoint x: 120, endPoint y: 365, distance: 34.0
click at [119, 394] on button "Documentación" at bounding box center [180, 400] width 223 height 43
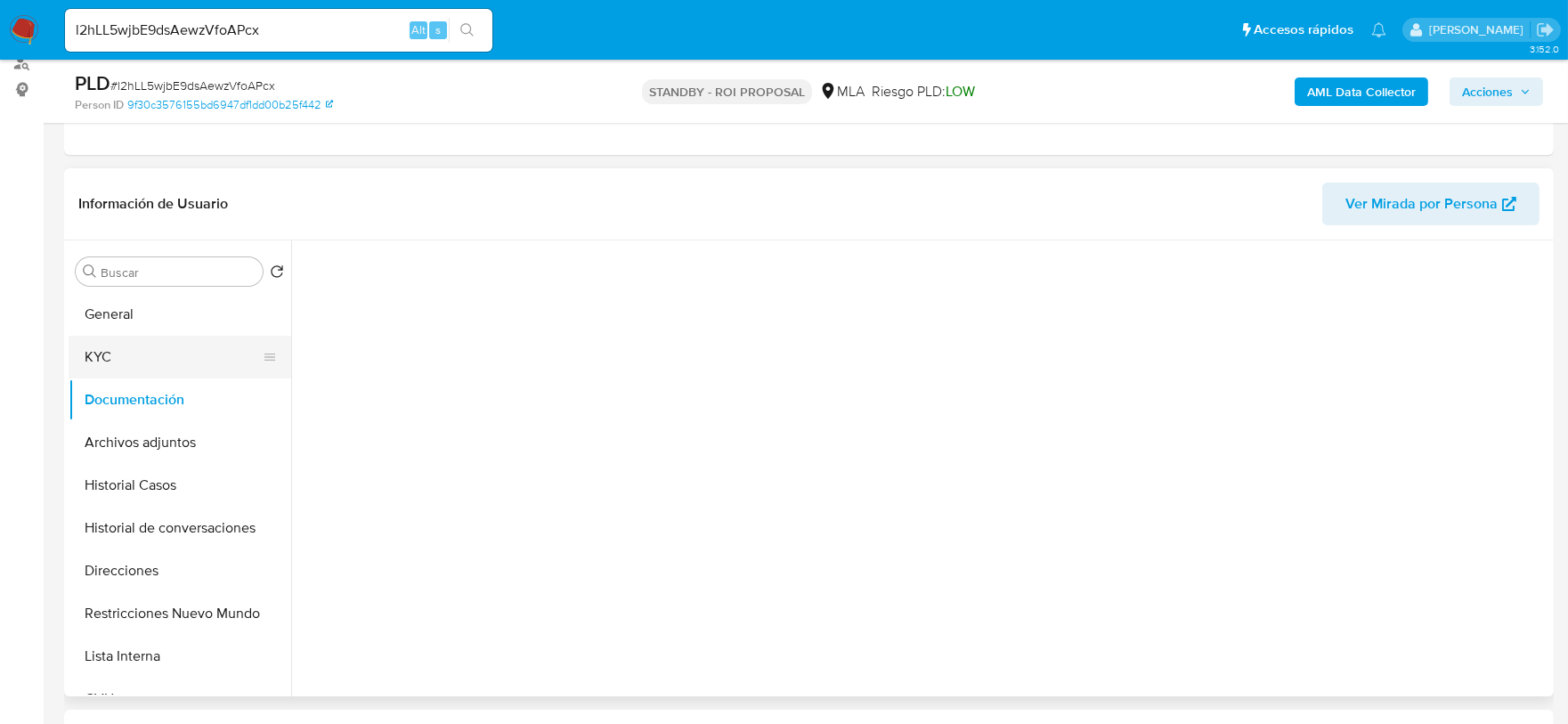
click at [120, 364] on button "KYC" at bounding box center [173, 357] width 208 height 43
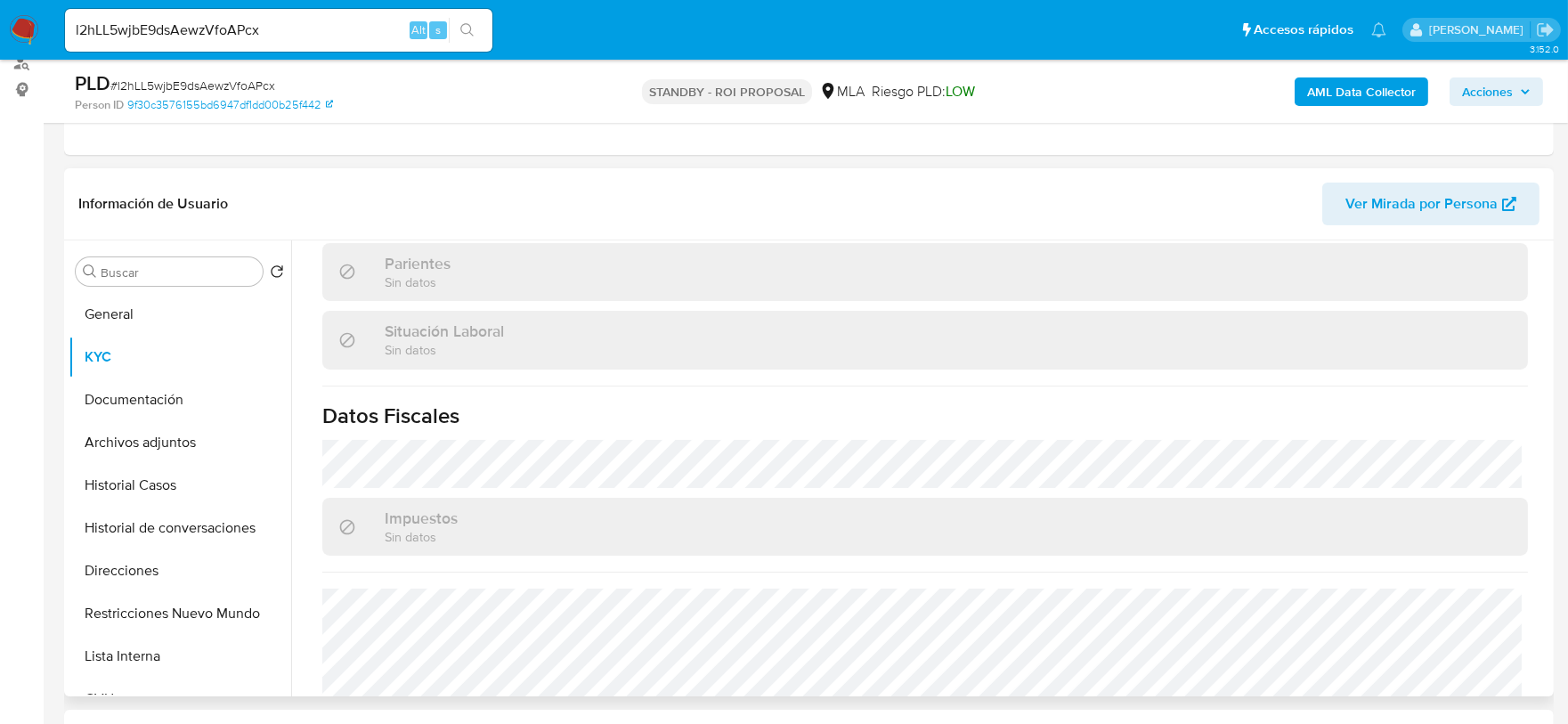
scroll to position [938, 0]
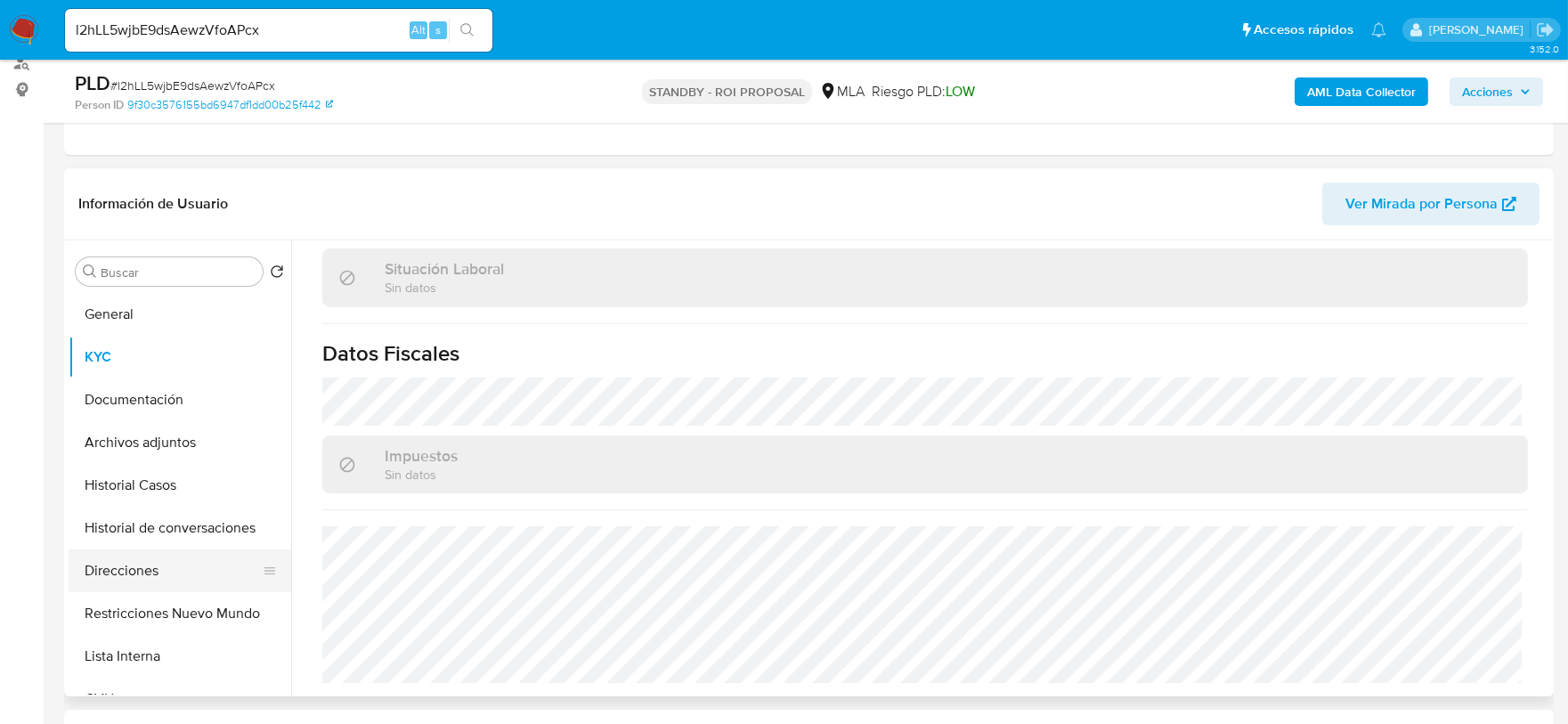
click at [168, 561] on button "Direcciones" at bounding box center [173, 572] width 208 height 43
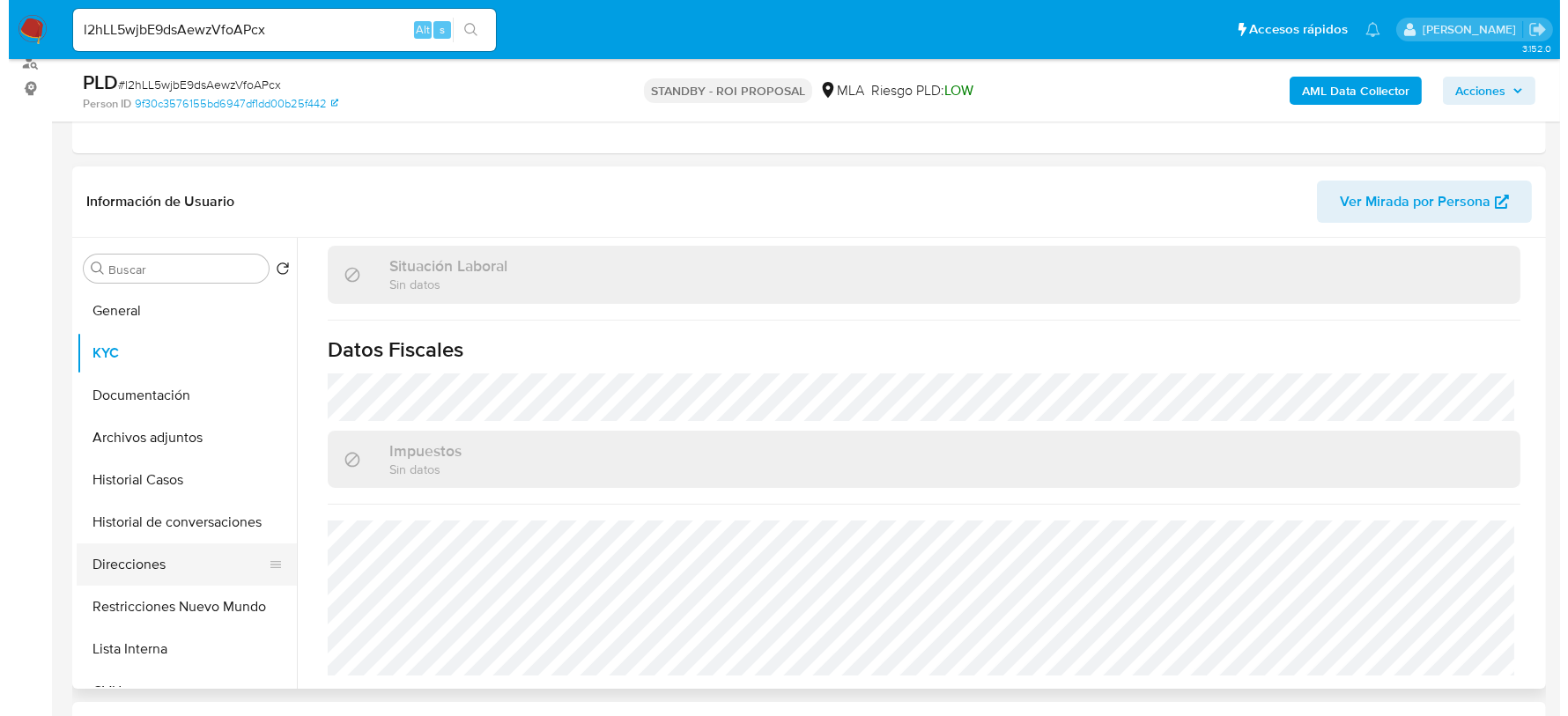
scroll to position [0, 0]
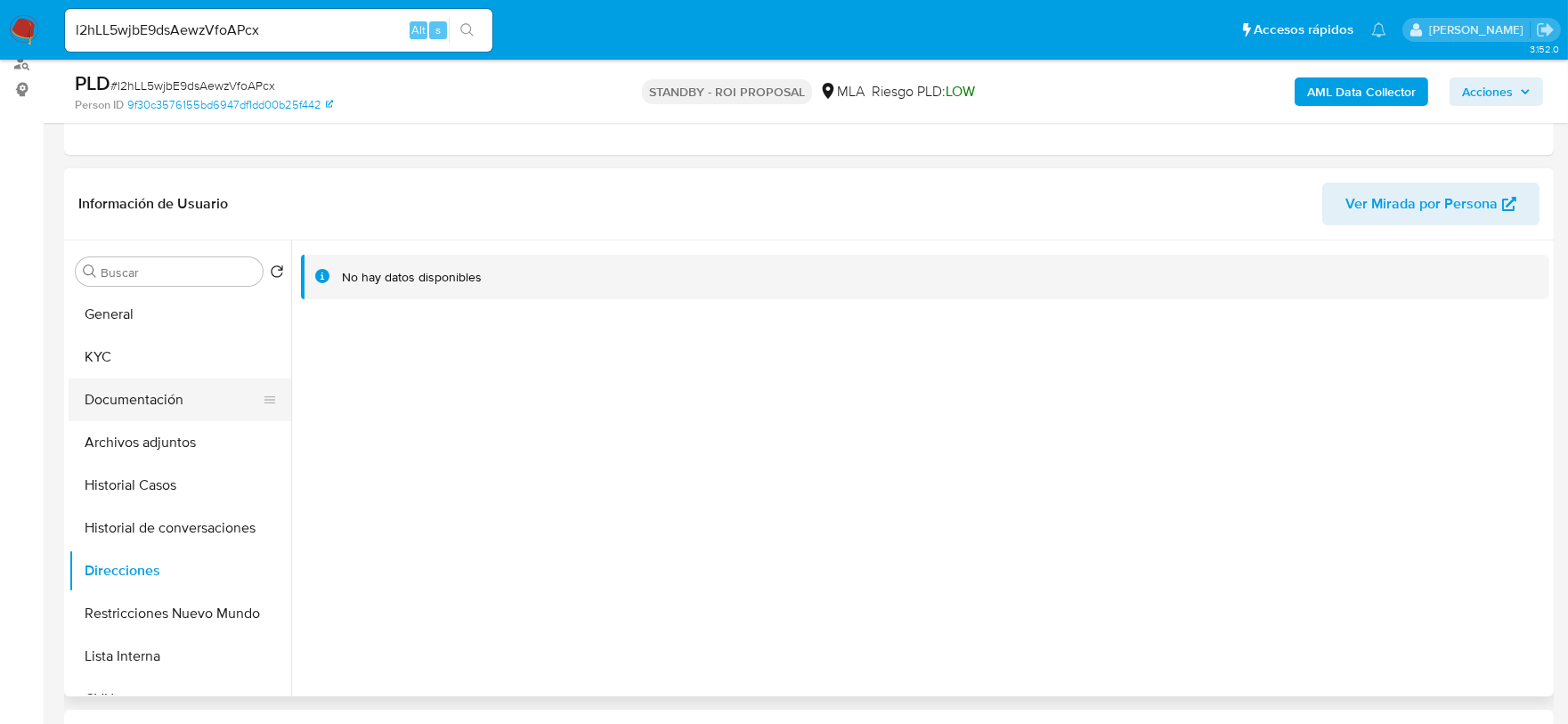
click at [150, 398] on button "Documentación" at bounding box center [173, 400] width 208 height 43
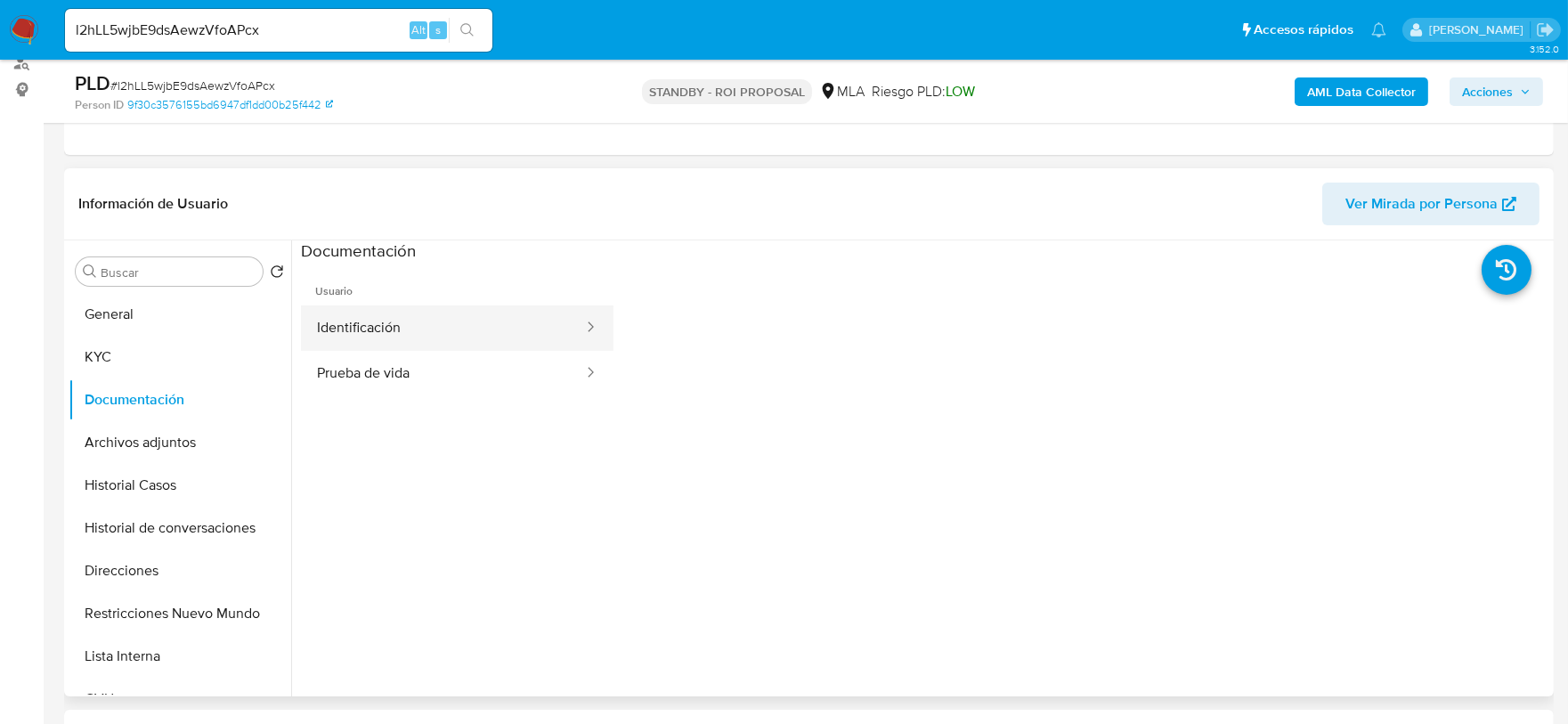
click at [389, 313] on button "Identificación" at bounding box center [443, 328] width 284 height 46
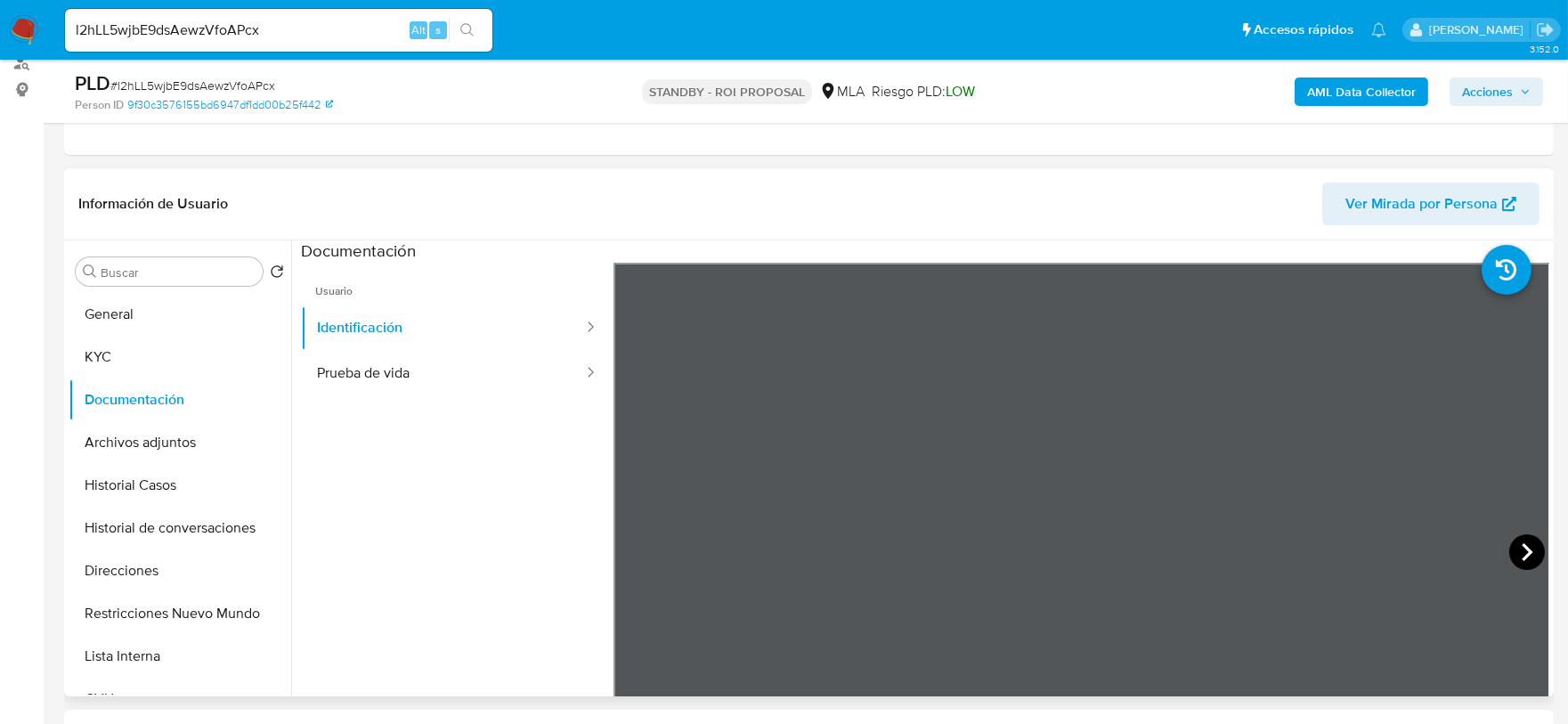
click at [1516, 553] on icon at bounding box center [1527, 552] width 35 height 35
click at [165, 352] on button "KYC" at bounding box center [173, 357] width 208 height 43
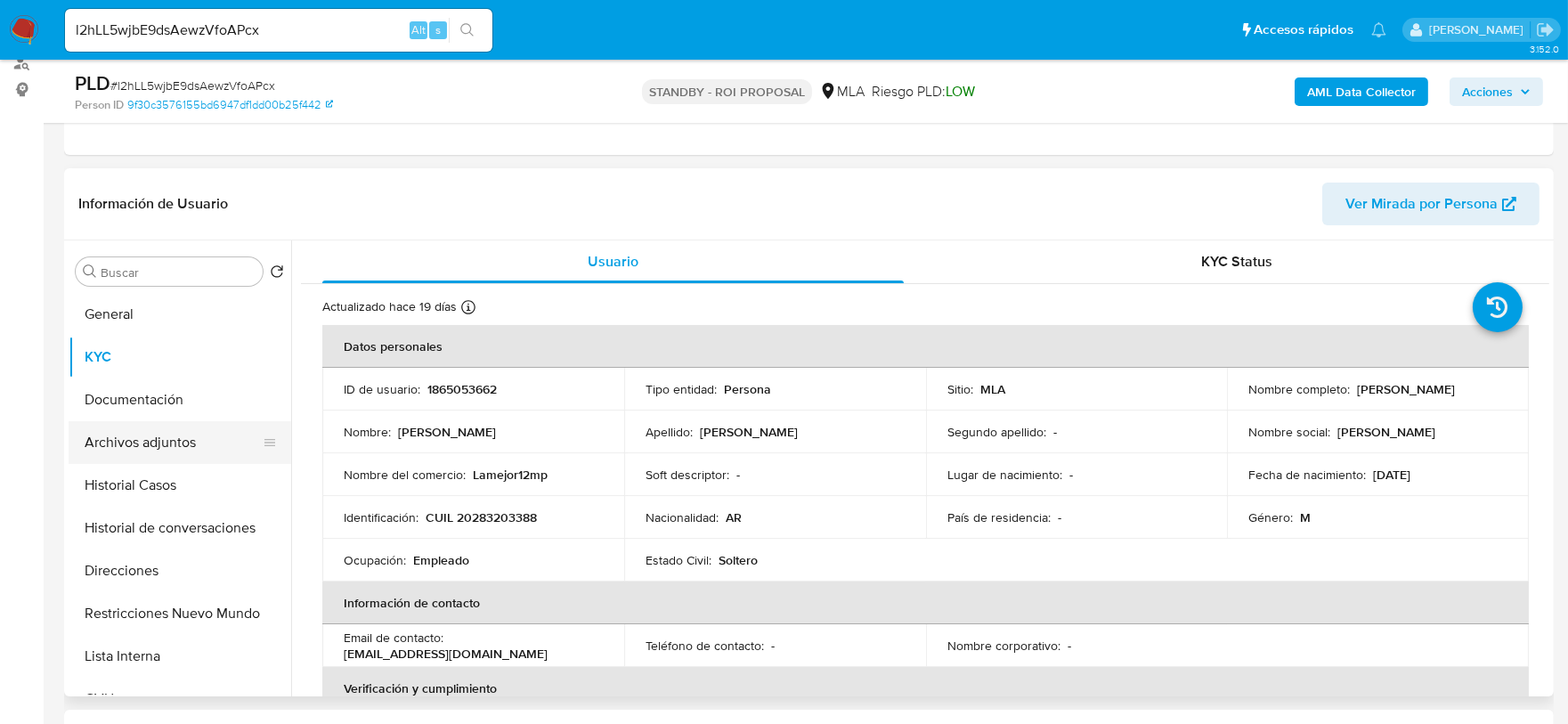
click at [197, 434] on button "Archivos adjuntos" at bounding box center [173, 442] width 208 height 43
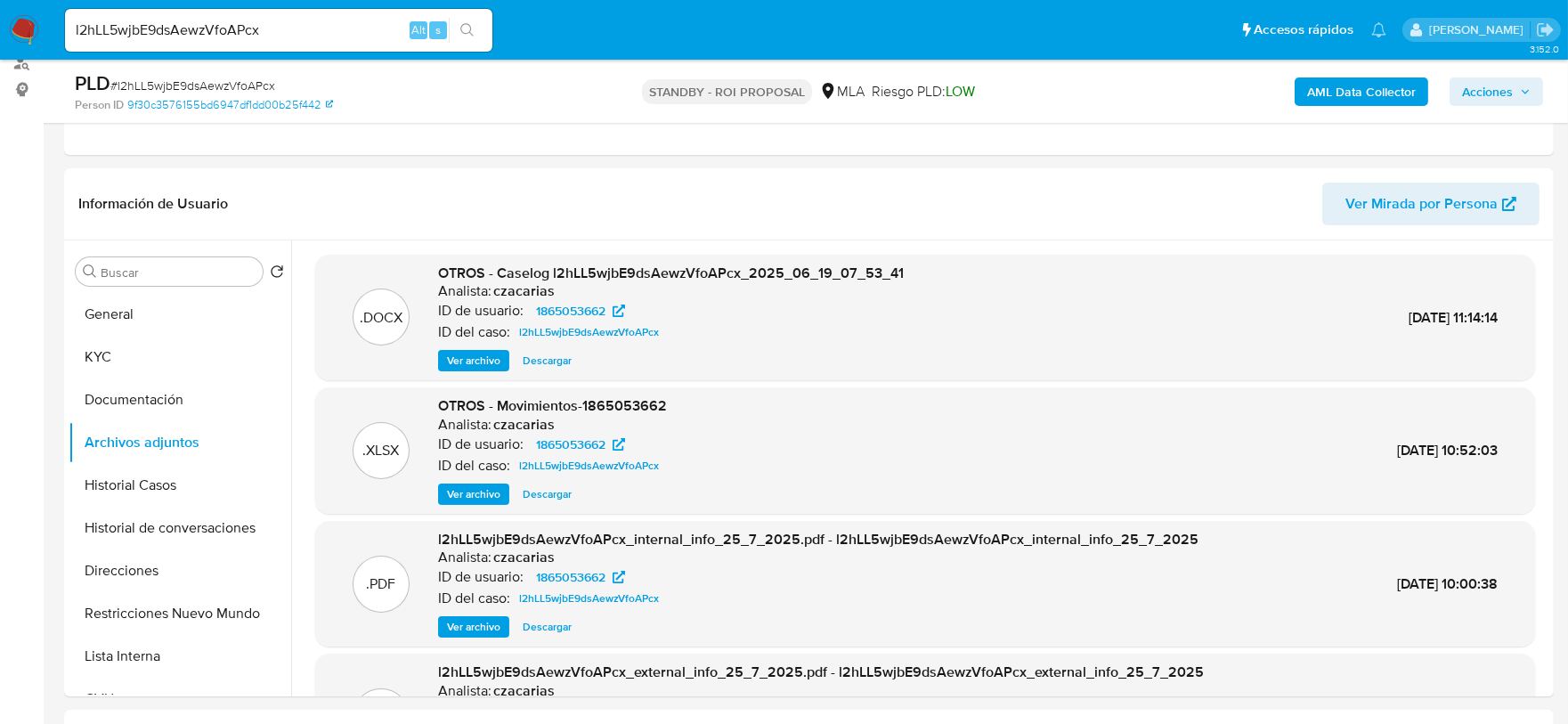
click at [464, 367] on span "Ver archivo" at bounding box center [474, 361] width 54 height 18
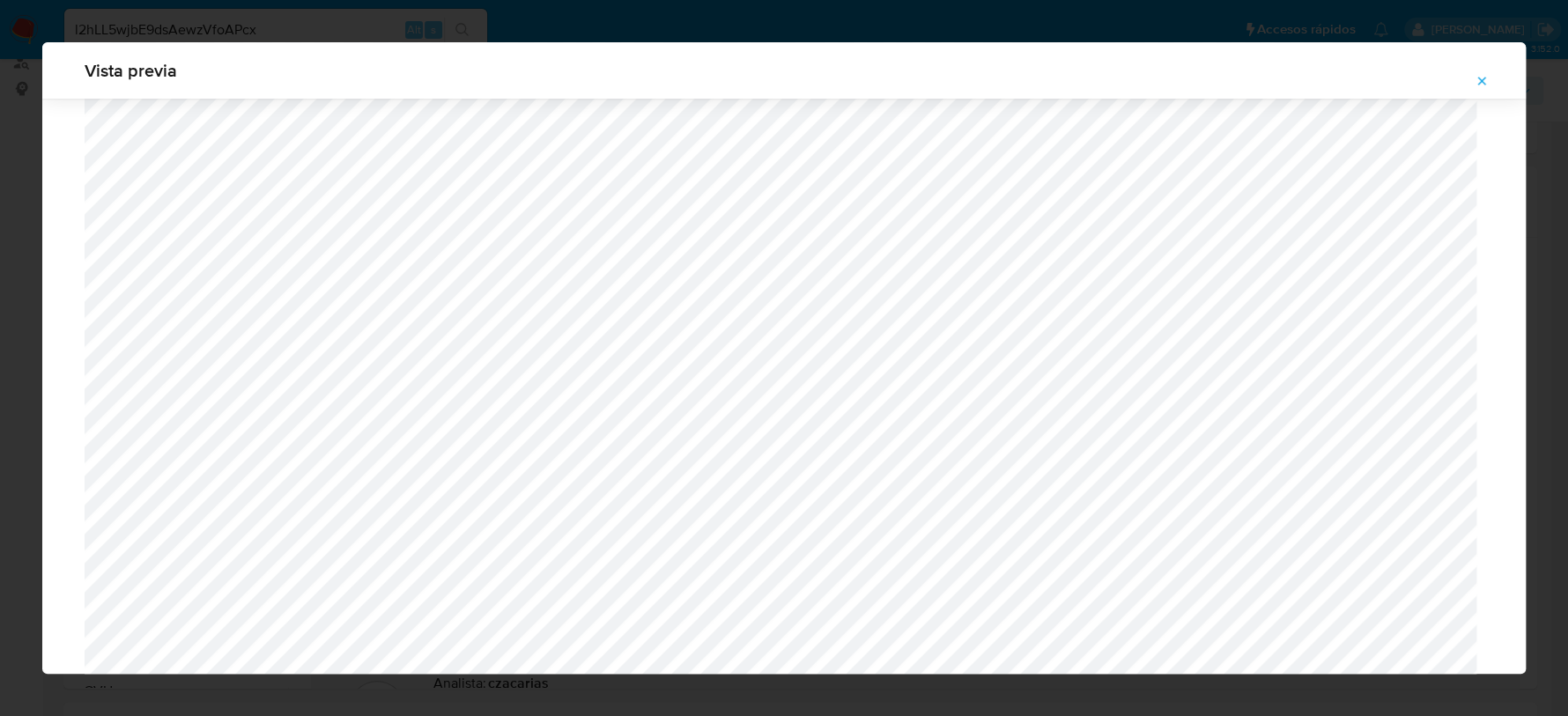
scroll to position [1506, 0]
drag, startPoint x: 1485, startPoint y: 85, endPoint x: 1372, endPoint y: 28, distance: 126.6
click at [1485, 85] on button "Attachment preview" at bounding box center [1482, 81] width 39 height 28
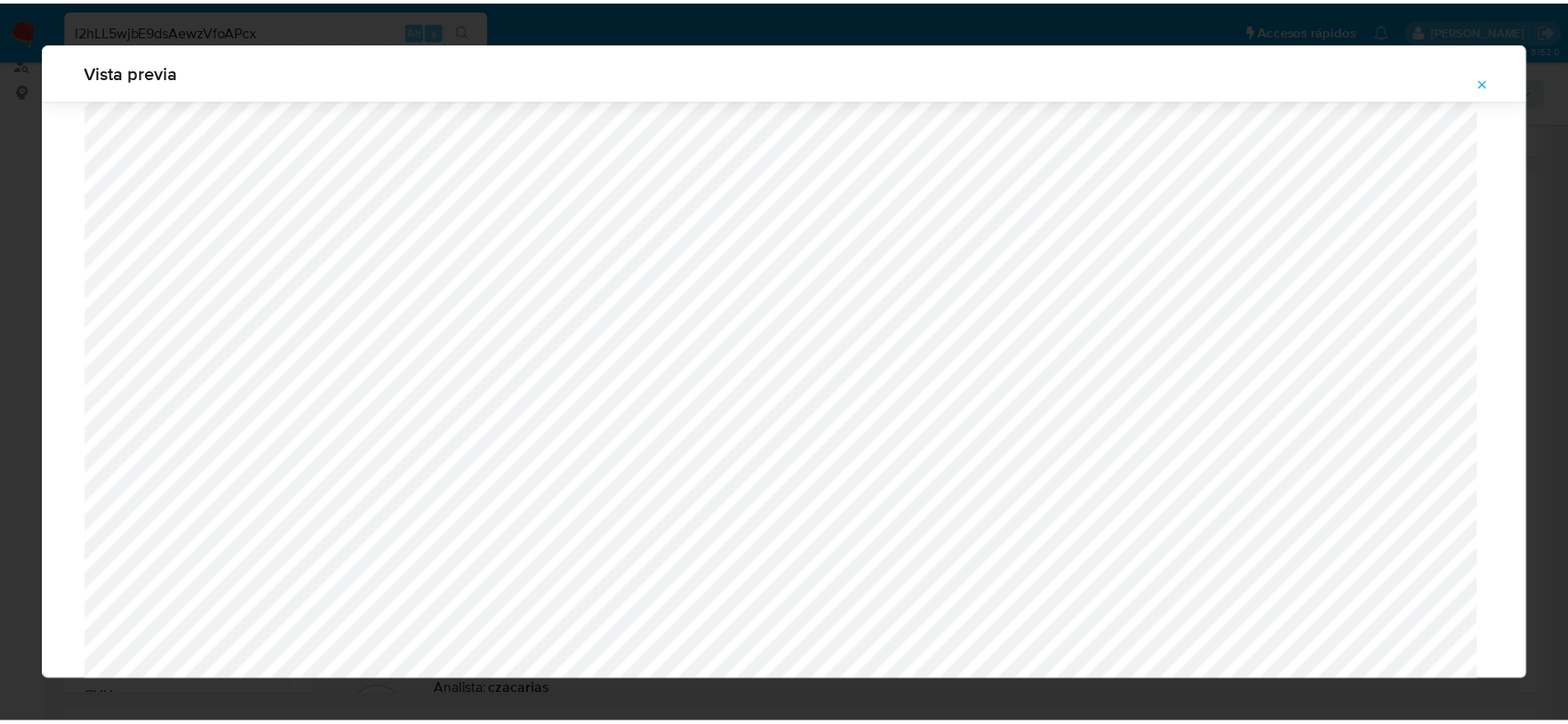
scroll to position [0, 0]
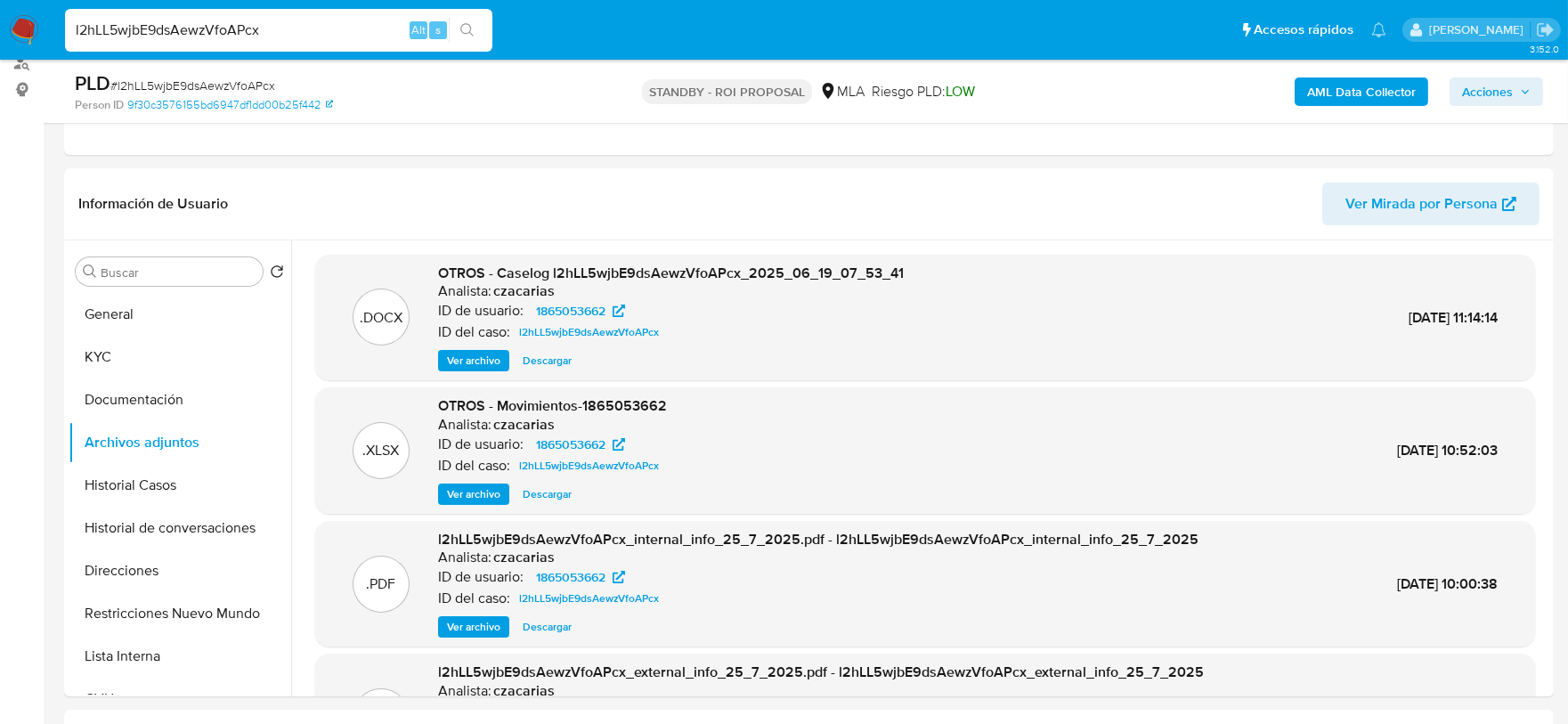
click at [338, 30] on input "l2hLL5wjbE9dsAewzVfoAPcx" at bounding box center [279, 30] width 427 height 23
paste input "QfD1sSuB0TQGSH0rnfVThuSm"
drag, startPoint x: 470, startPoint y: 32, endPoint x: 270, endPoint y: 39, distance: 200.1
click at [270, 39] on div "l2hLL5wjbE9dsAewzVfoAPcxQfD1sSuB0TQGSH0rnfVThuSm Alt s" at bounding box center [279, 31] width 427 height 50
click at [270, 39] on input "l2hLL5wjbE9dsAewzVfoAPcxQfD1sSuB0TQGSH0rnfVThuSm" at bounding box center [279, 30] width 427 height 23
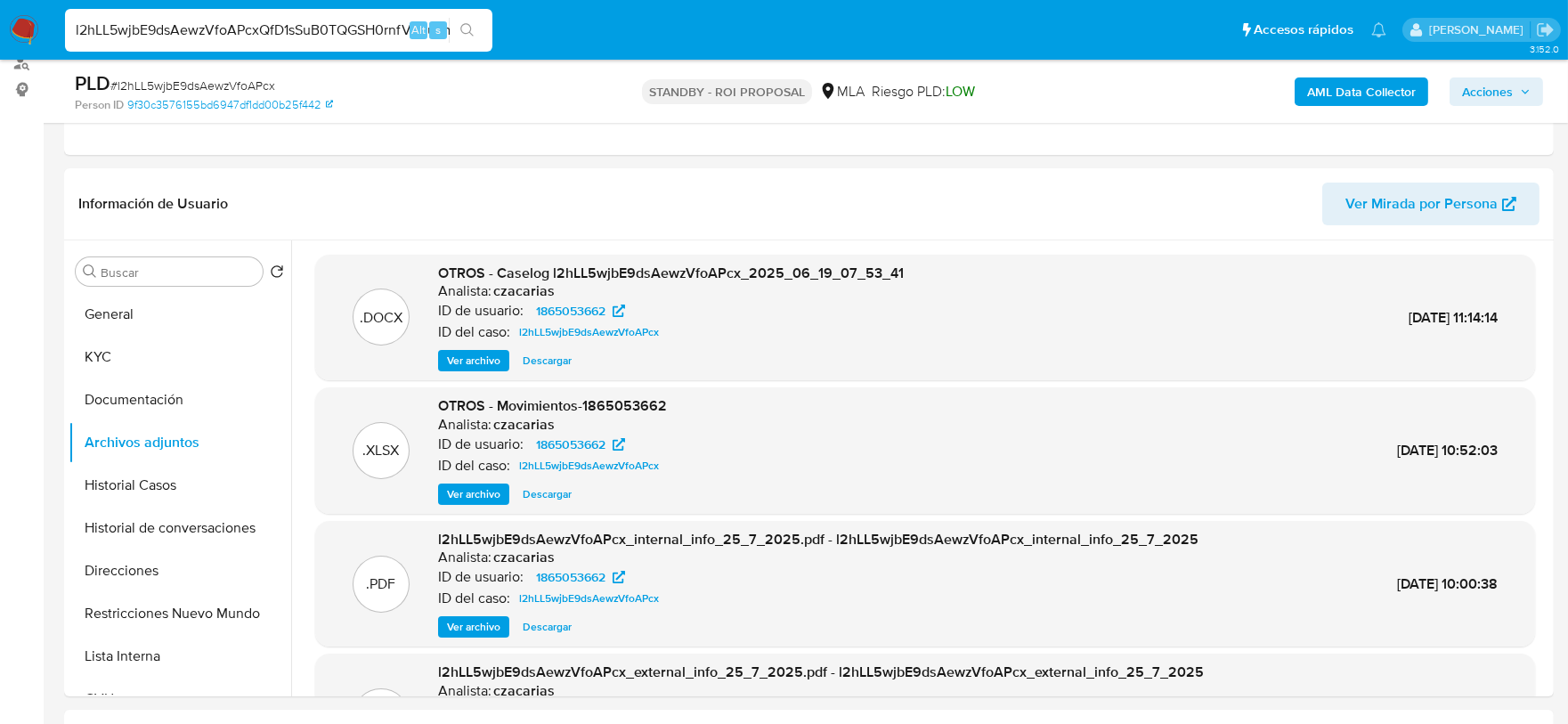
click at [270, 39] on input "l2hLL5wjbE9dsAewzVfoAPcxQfD1sSuB0TQGSH0rnfVThuSm" at bounding box center [279, 30] width 427 height 23
paste input
type input "QfD1sSuB0TQGSH0rnfVThuSm"
click at [464, 33] on icon "search-icon" at bounding box center [467, 30] width 14 height 14
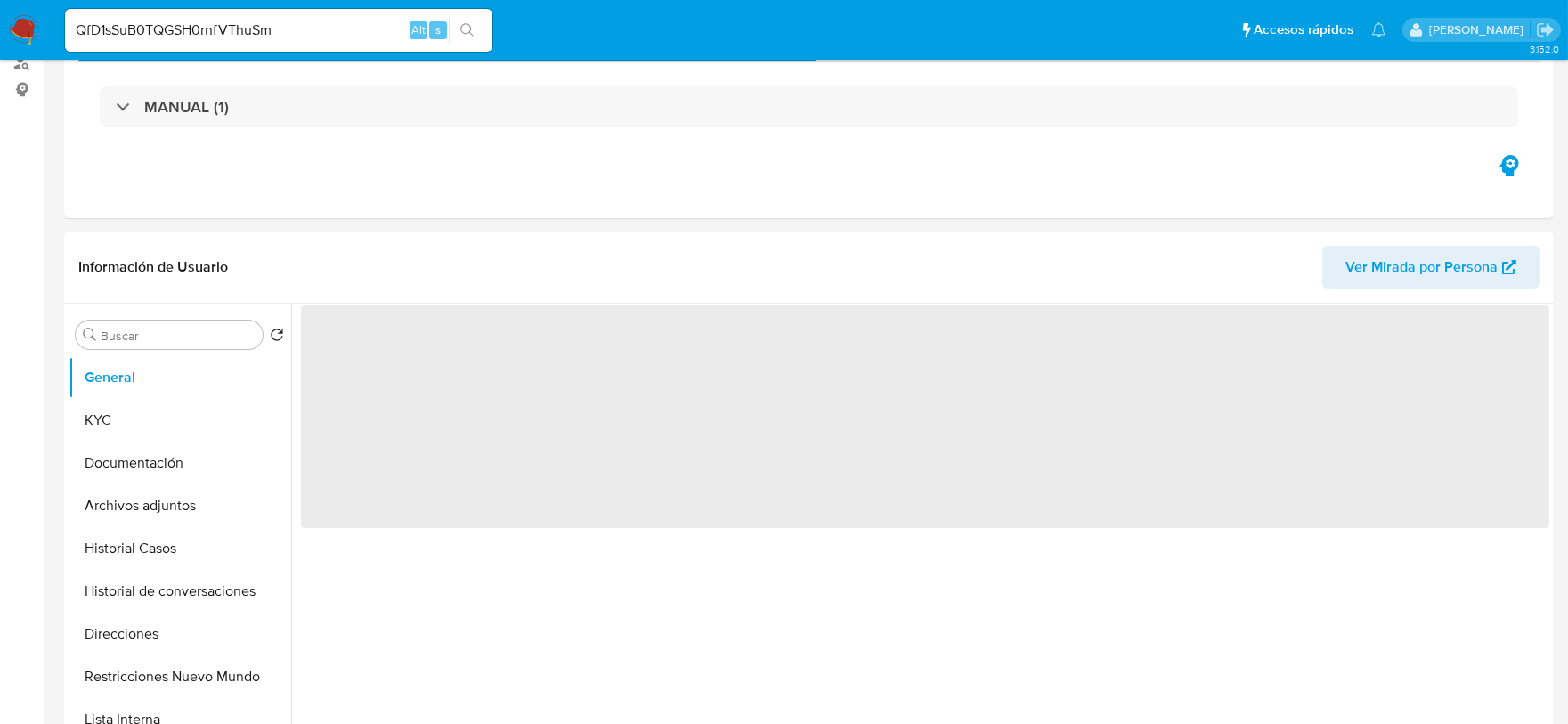
select select "10"
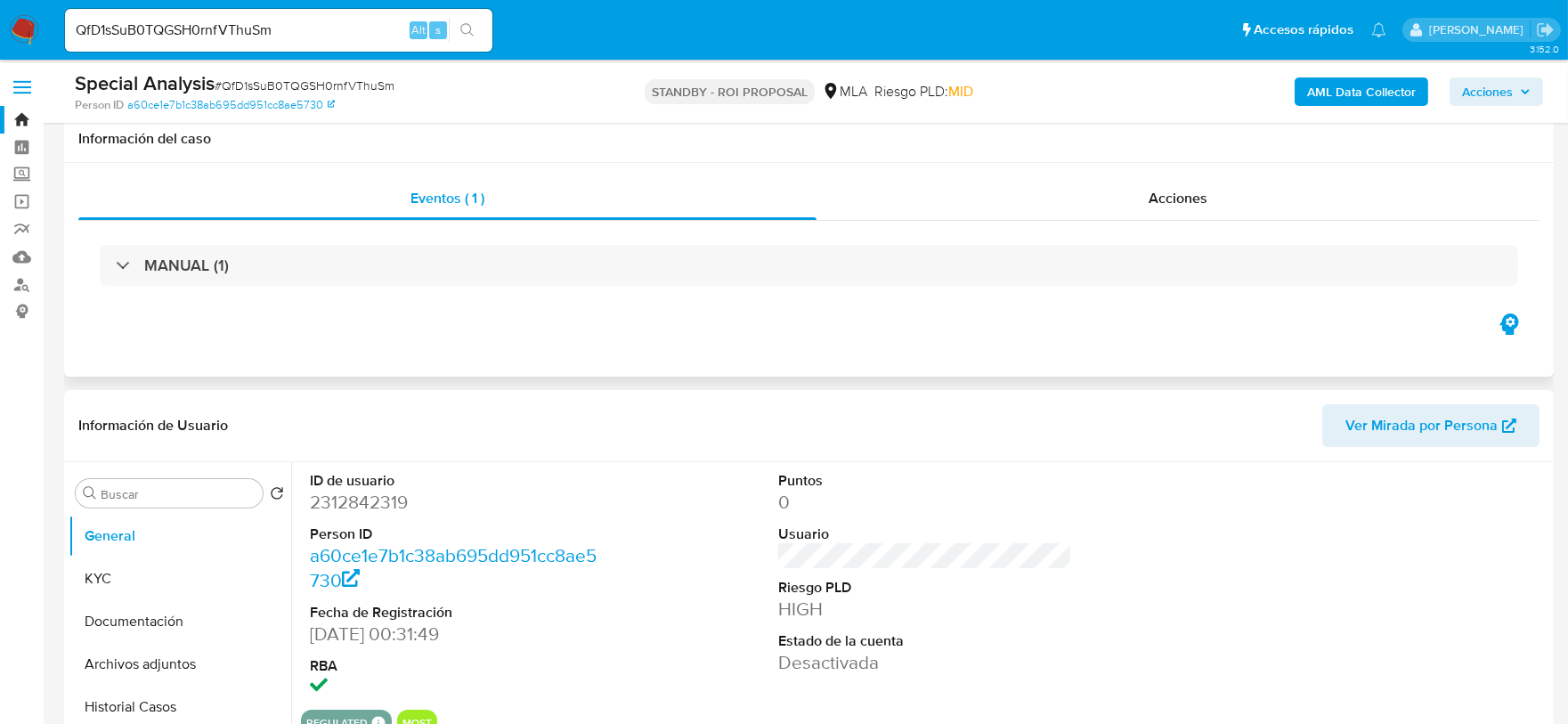
scroll to position [222, 0]
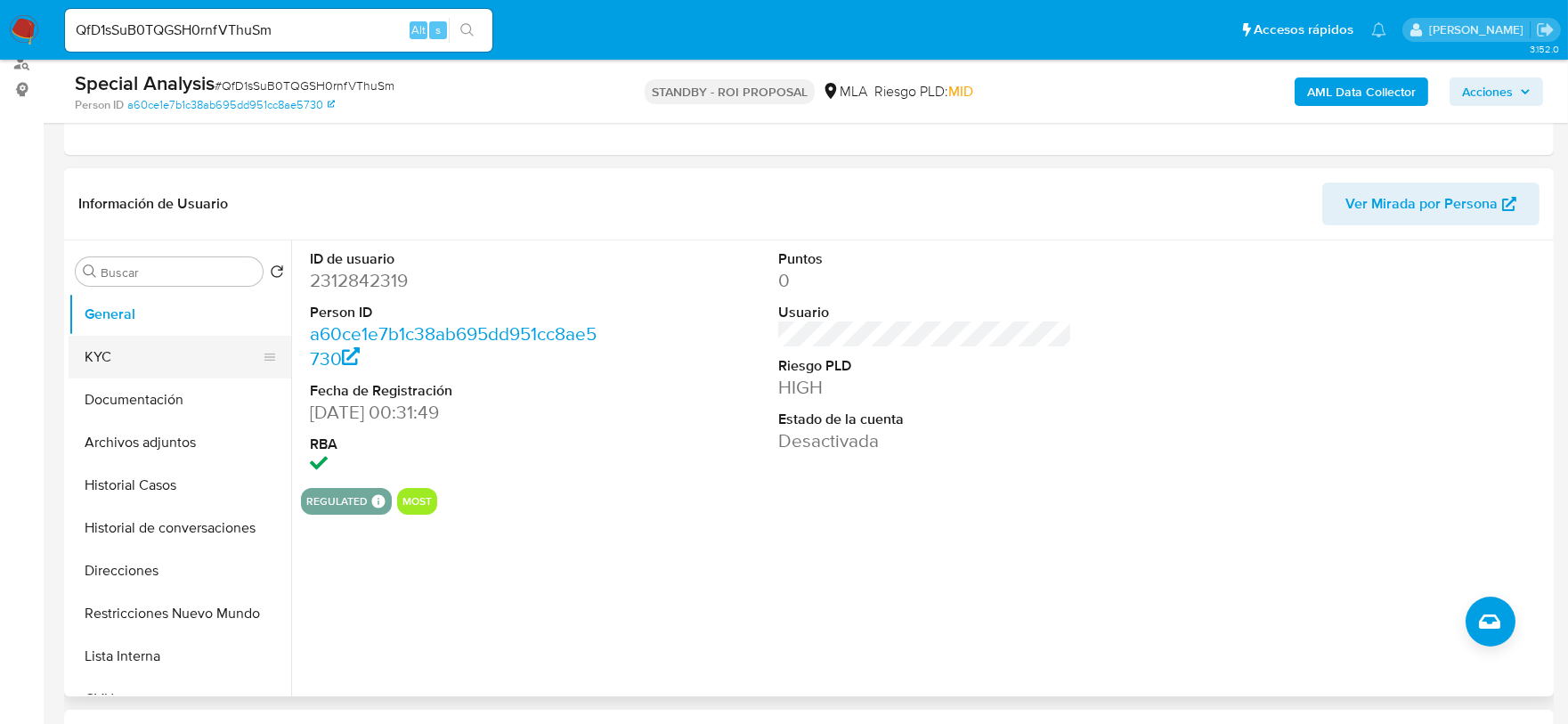
click at [151, 354] on button "KYC" at bounding box center [173, 357] width 208 height 43
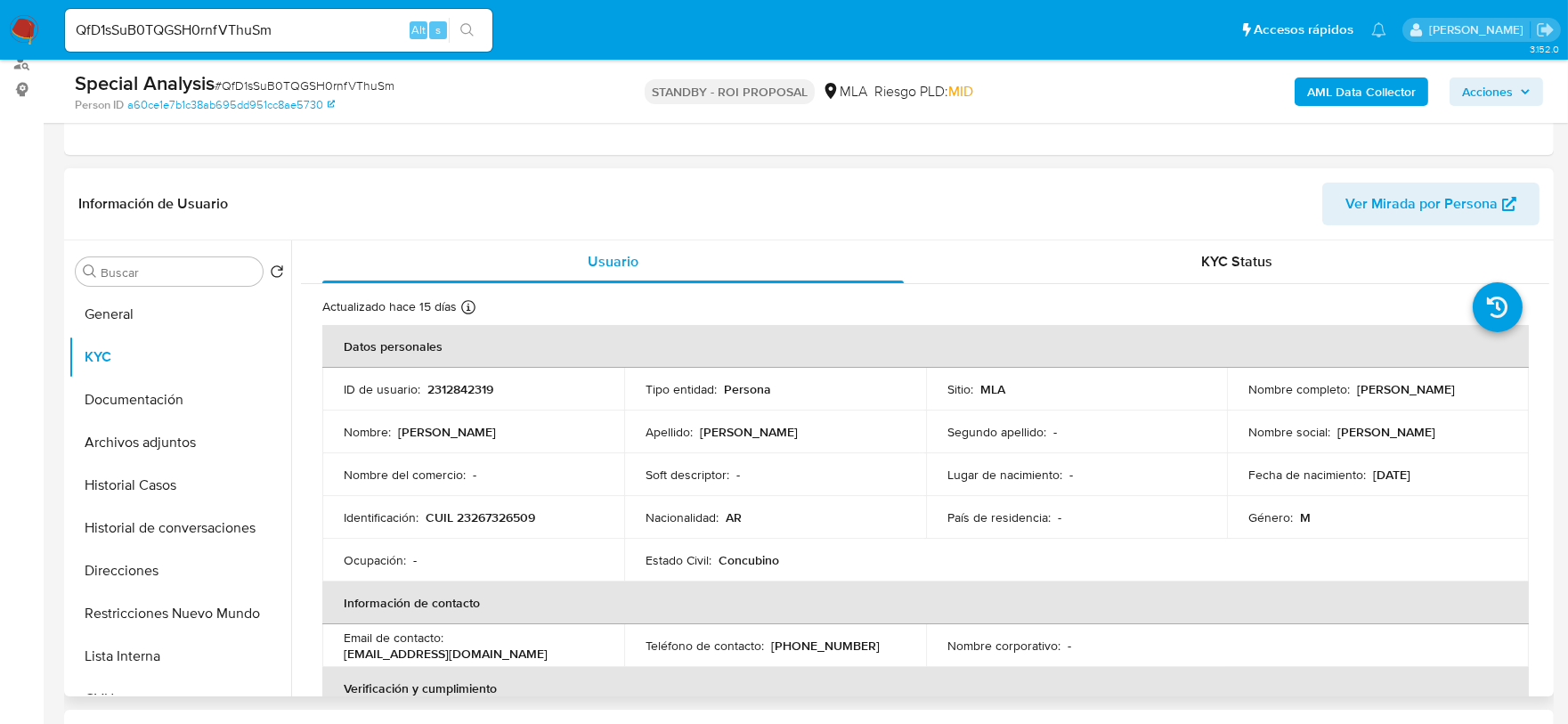
drag, startPoint x: 1352, startPoint y: 389, endPoint x: 1485, endPoint y: 392, distance: 133.0
click at [1485, 392] on div "Nombre completo : Leandro Fabian Torres" at bounding box center [1378, 388] width 259 height 16
copy p "Leandro Fabian Torres"
click at [464, 520] on p "CUIL 23267326509" at bounding box center [480, 517] width 110 height 16
click at [464, 519] on p "CUIL 23267326509" at bounding box center [480, 517] width 110 height 16
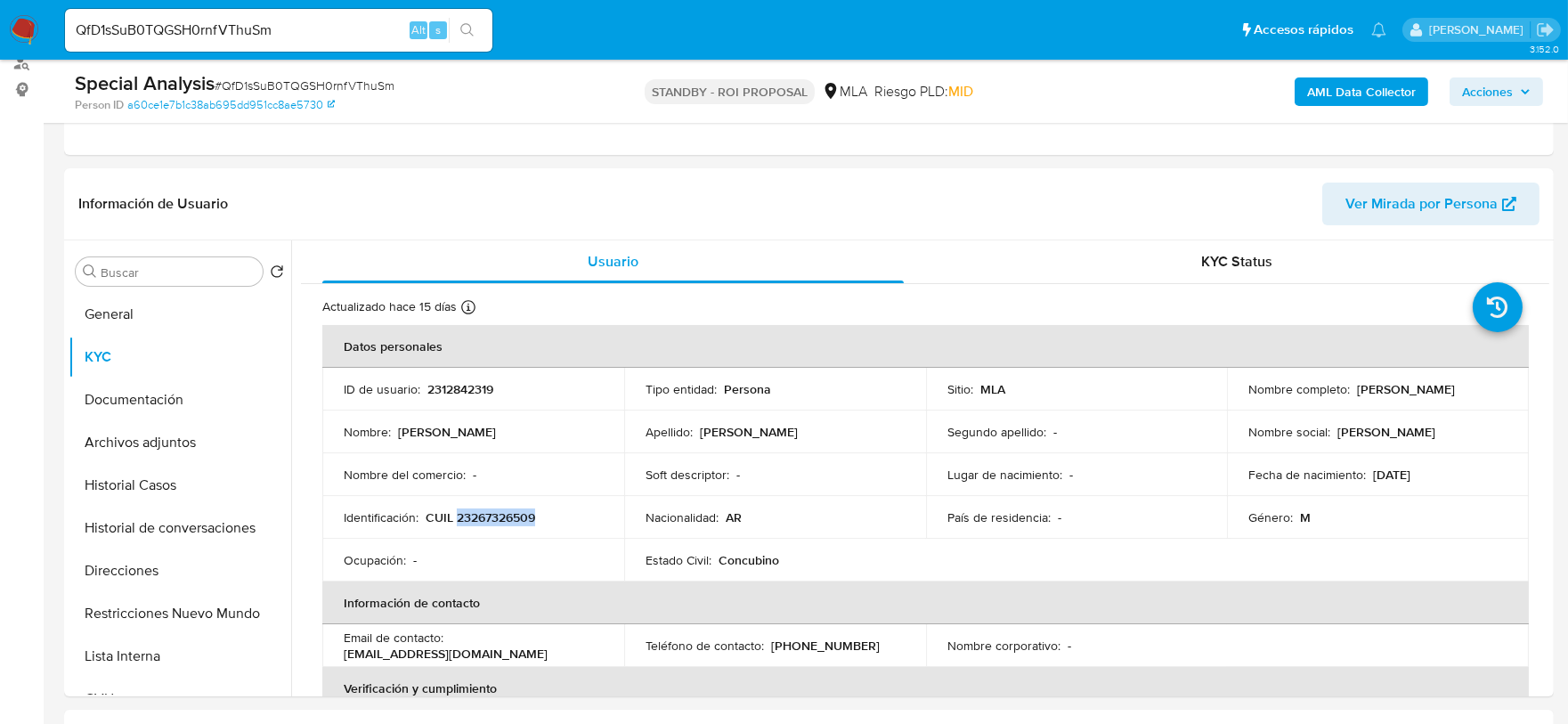
copy p "23267326509"
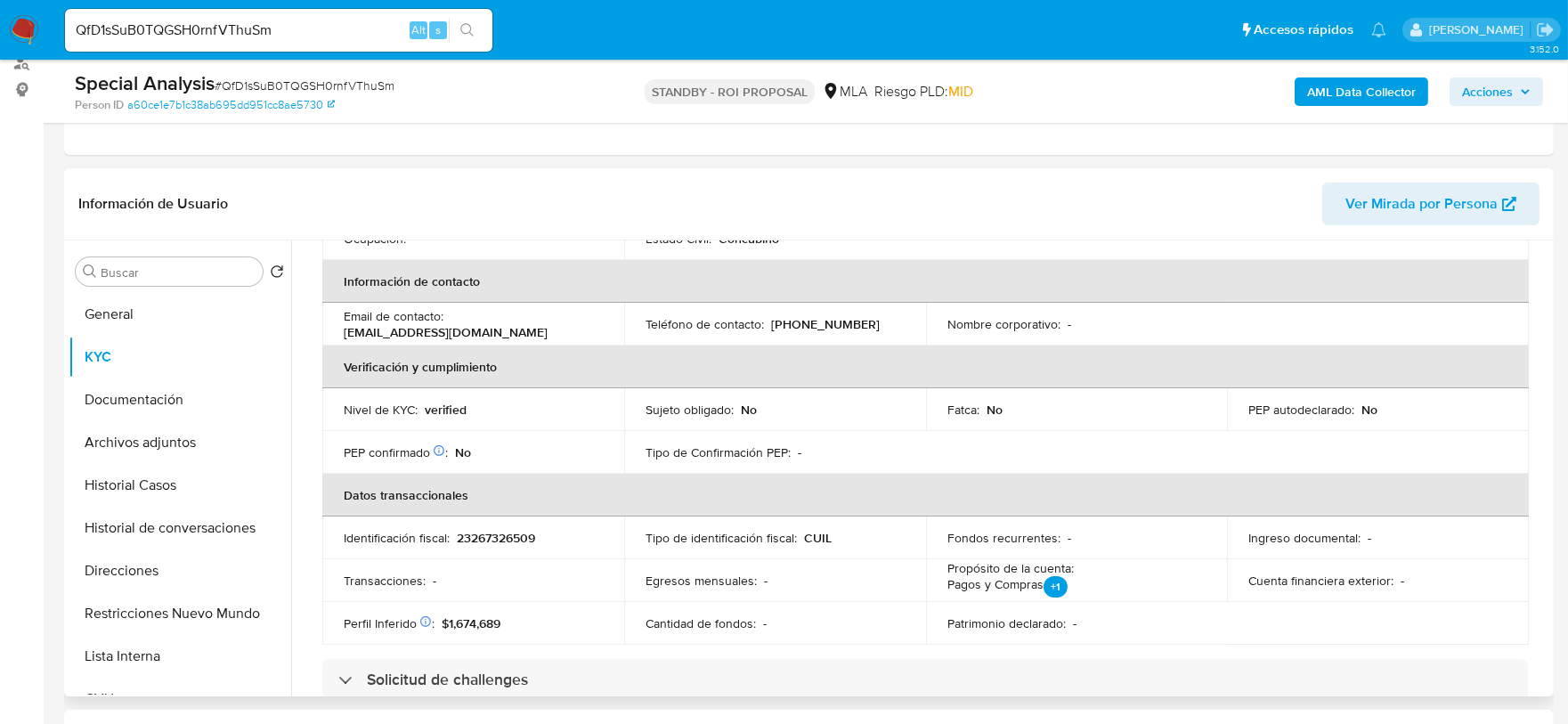
scroll to position [335, 0]
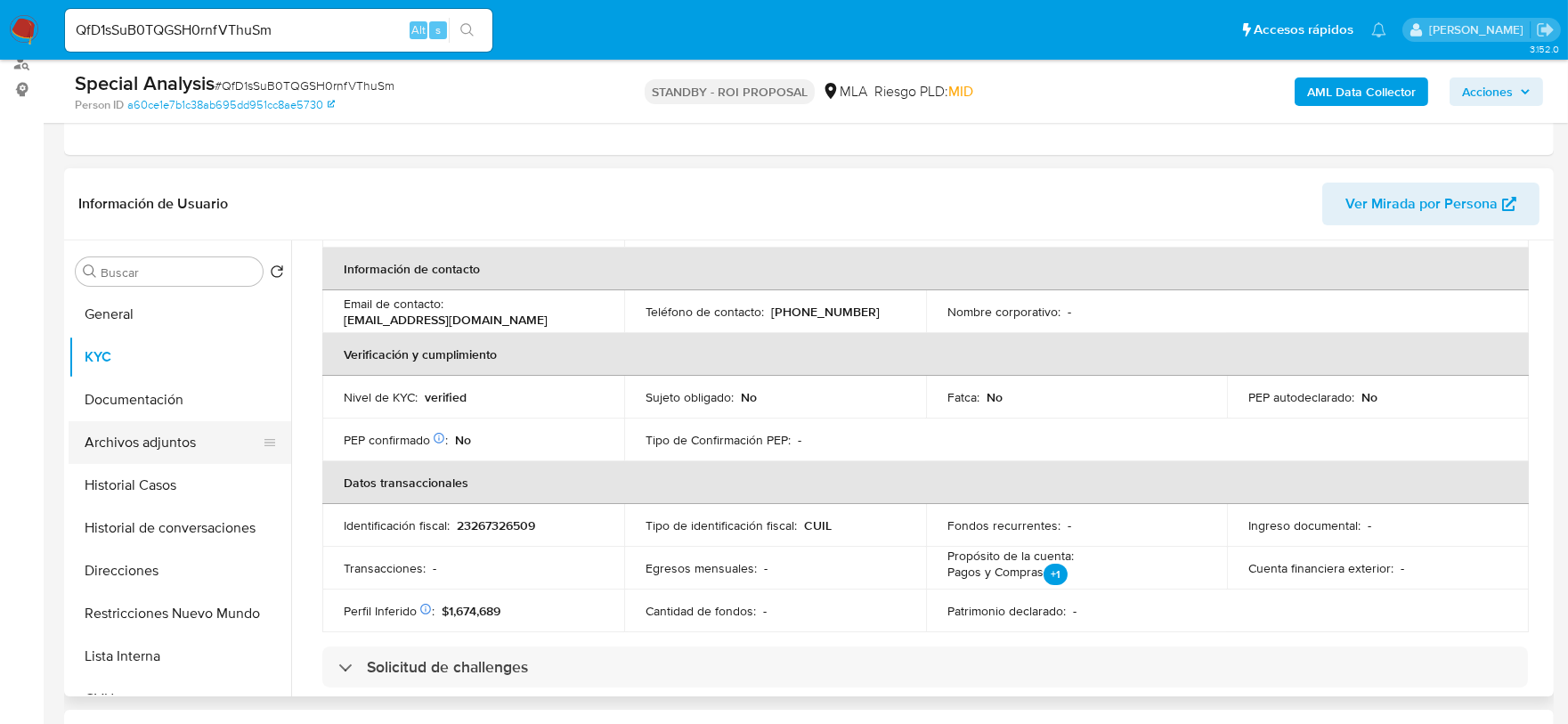
click at [176, 454] on button "Archivos adjuntos" at bounding box center [173, 442] width 208 height 43
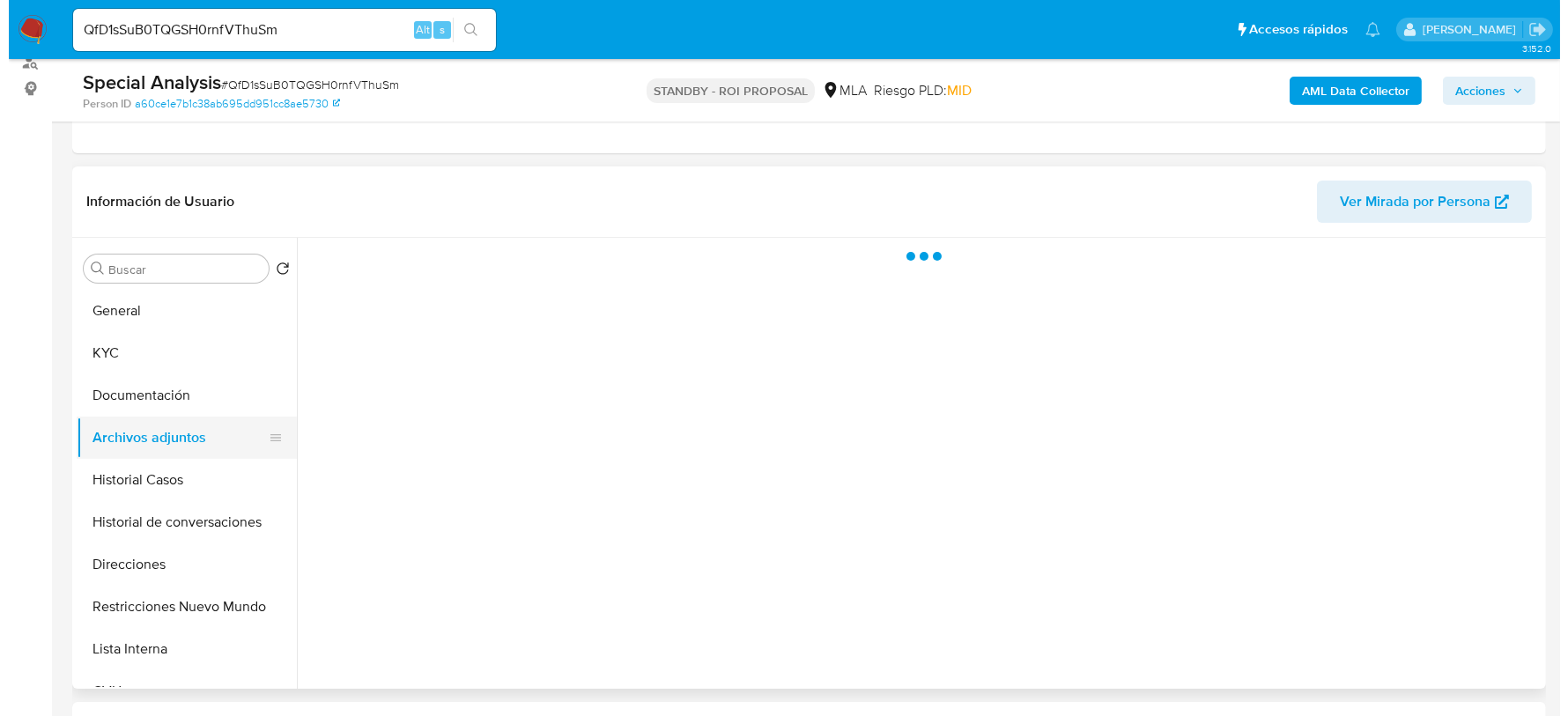
scroll to position [0, 0]
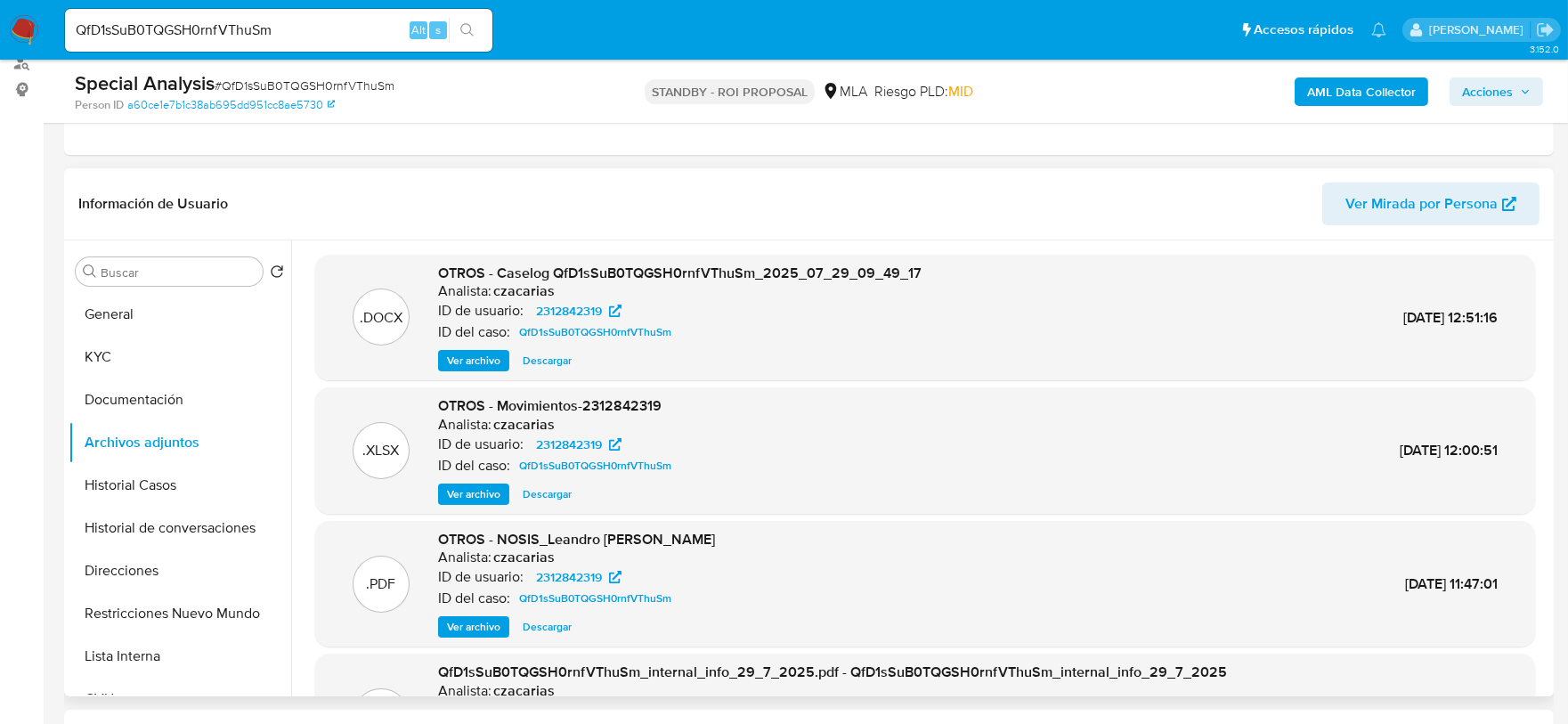
click at [467, 358] on span "Ver archivo" at bounding box center [474, 361] width 54 height 18
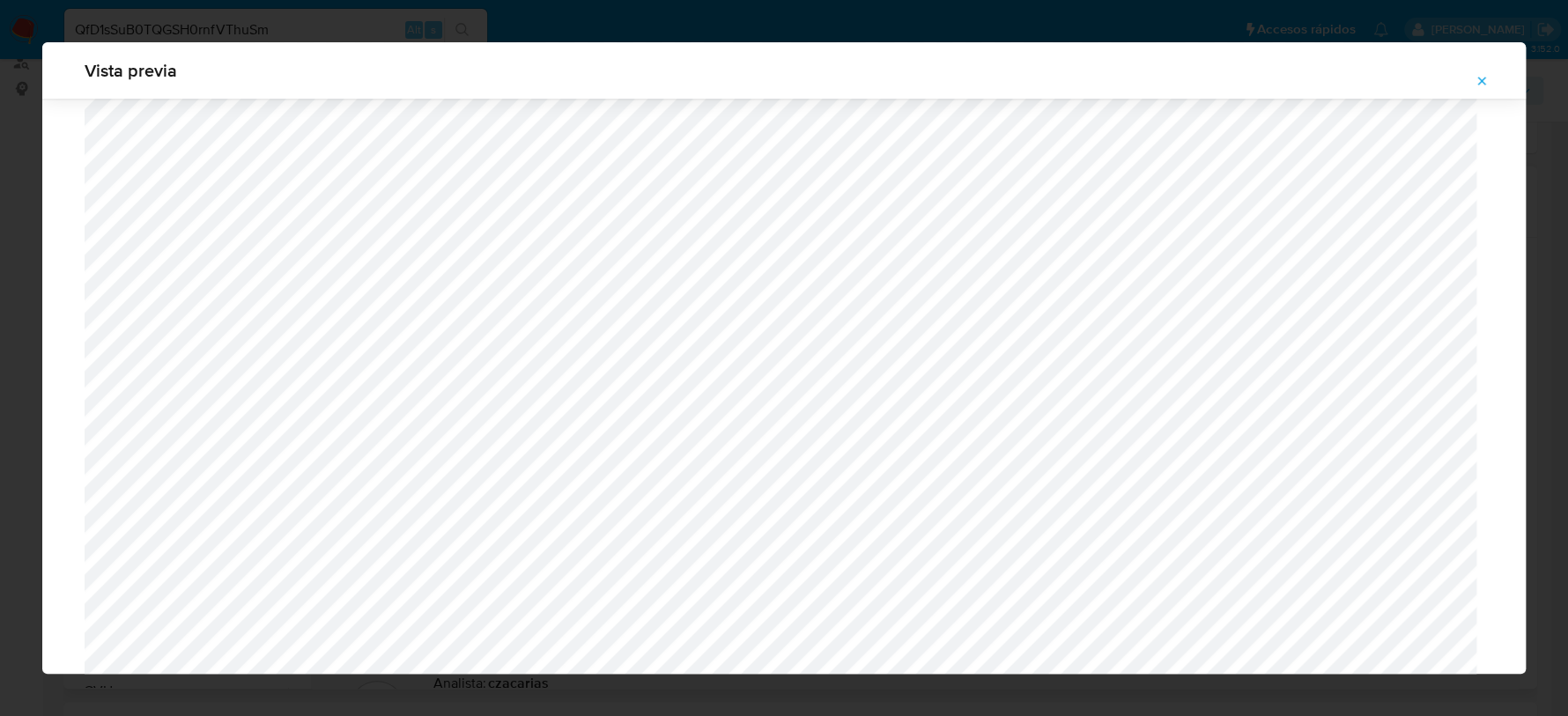
scroll to position [1287, 0]
click at [1477, 75] on icon "Attachment preview" at bounding box center [1481, 81] width 14 height 14
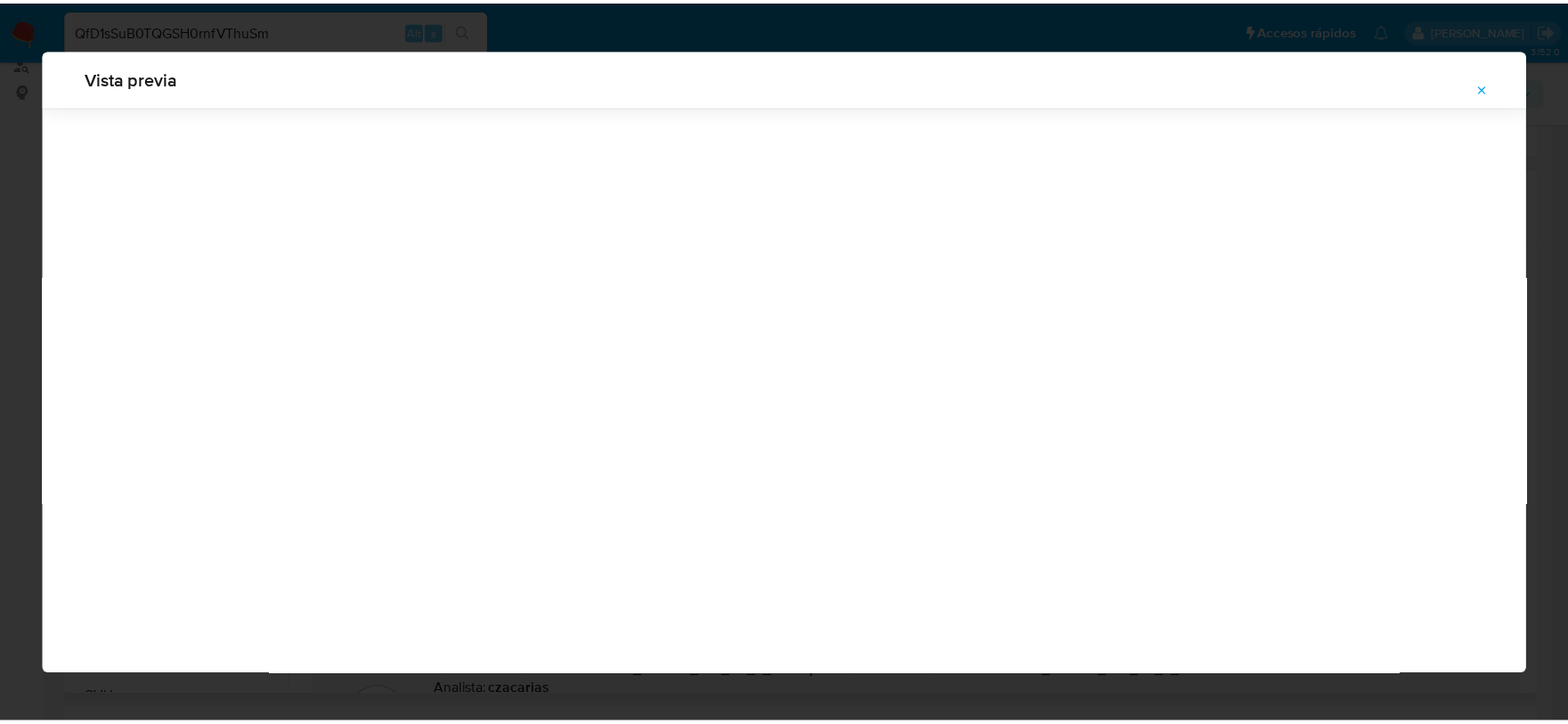
scroll to position [0, 0]
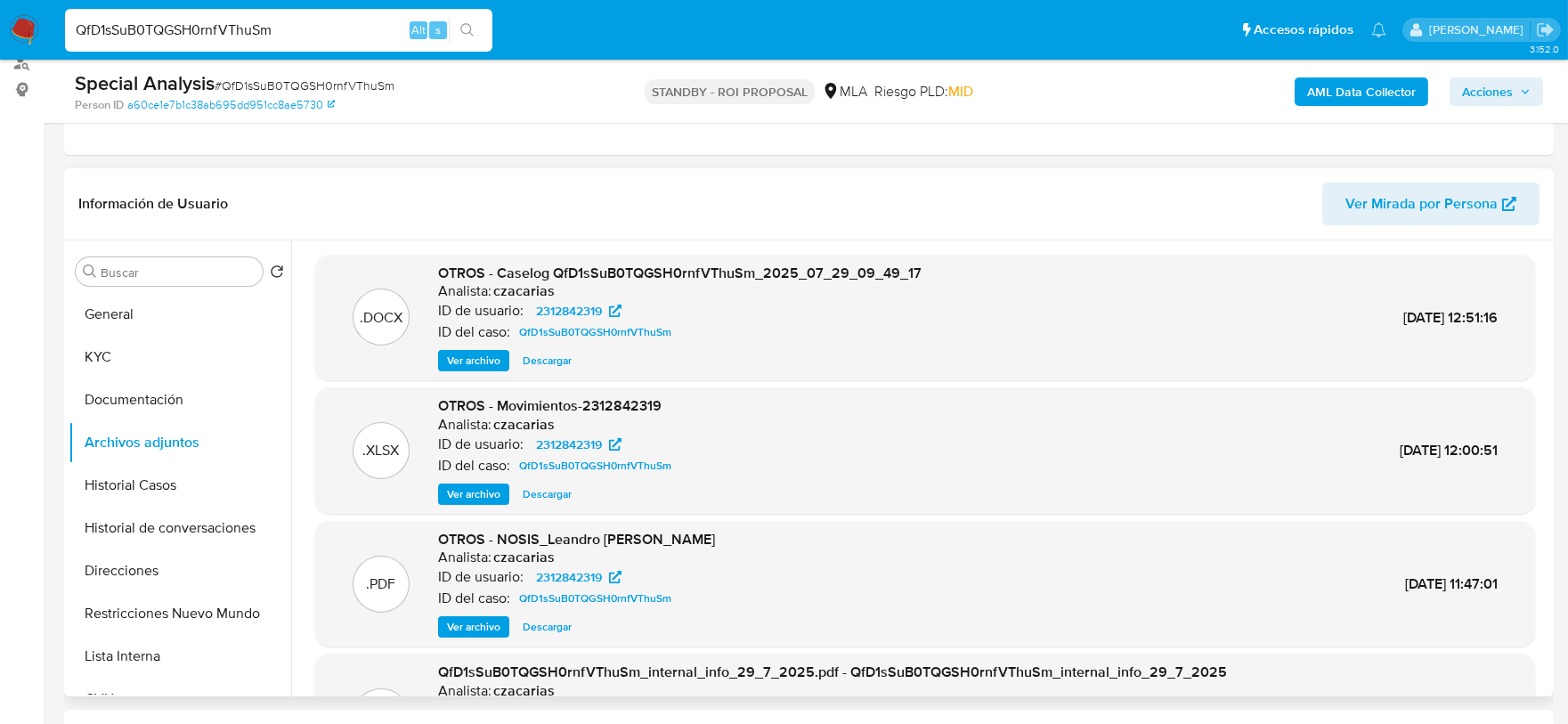
click at [312, 40] on input "QfD1sSuB0TQGSH0rnfVThuSm" at bounding box center [279, 30] width 427 height 23
paste input "7Rkdpjbrky5eracCABUBCl3K"
type input "7Rkdpjbrky5eracCABUBCl3K"
click at [451, 45] on div "7Rkdpjbrky5eracCABUBCl3K Alt s" at bounding box center [279, 31] width 427 height 43
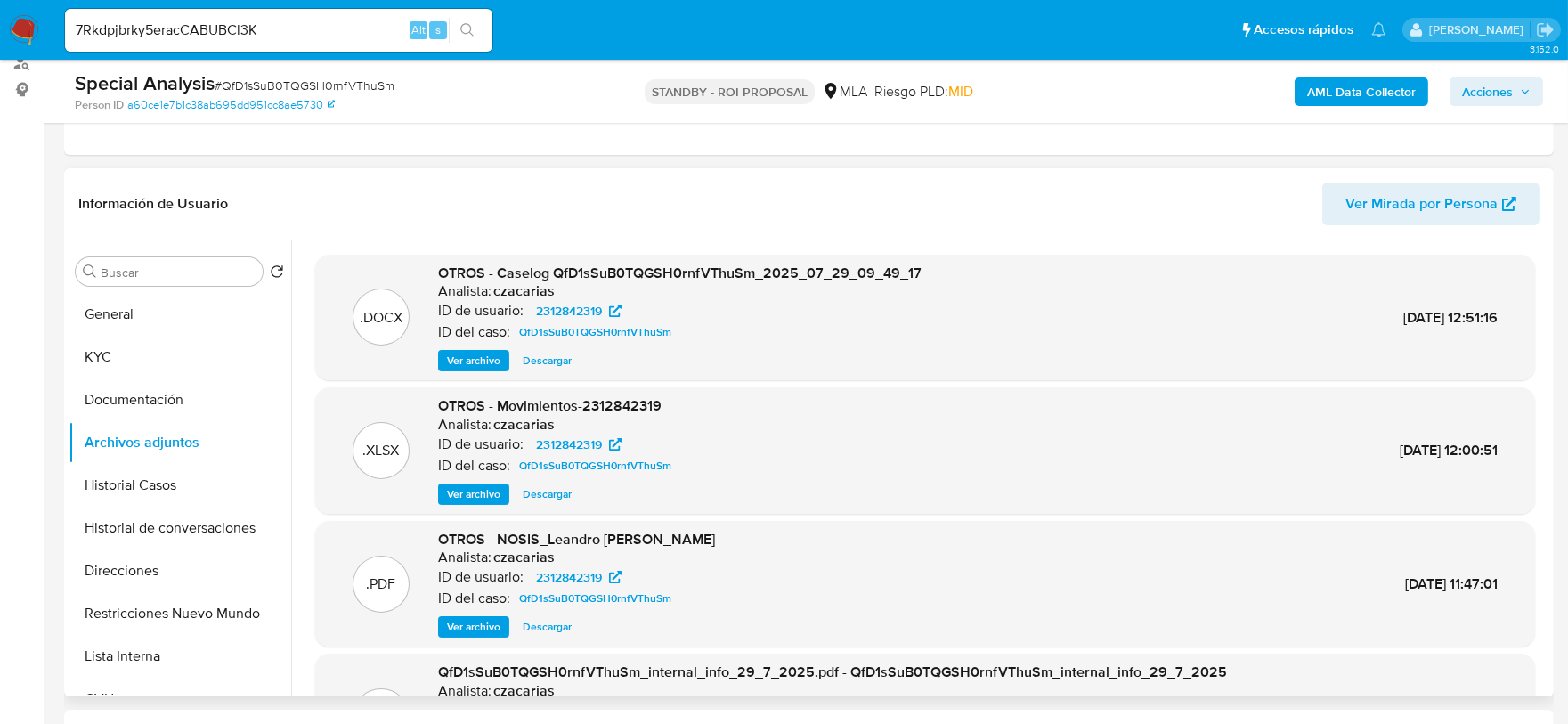
click at [477, 31] on button "search-icon" at bounding box center [466, 30] width 36 height 25
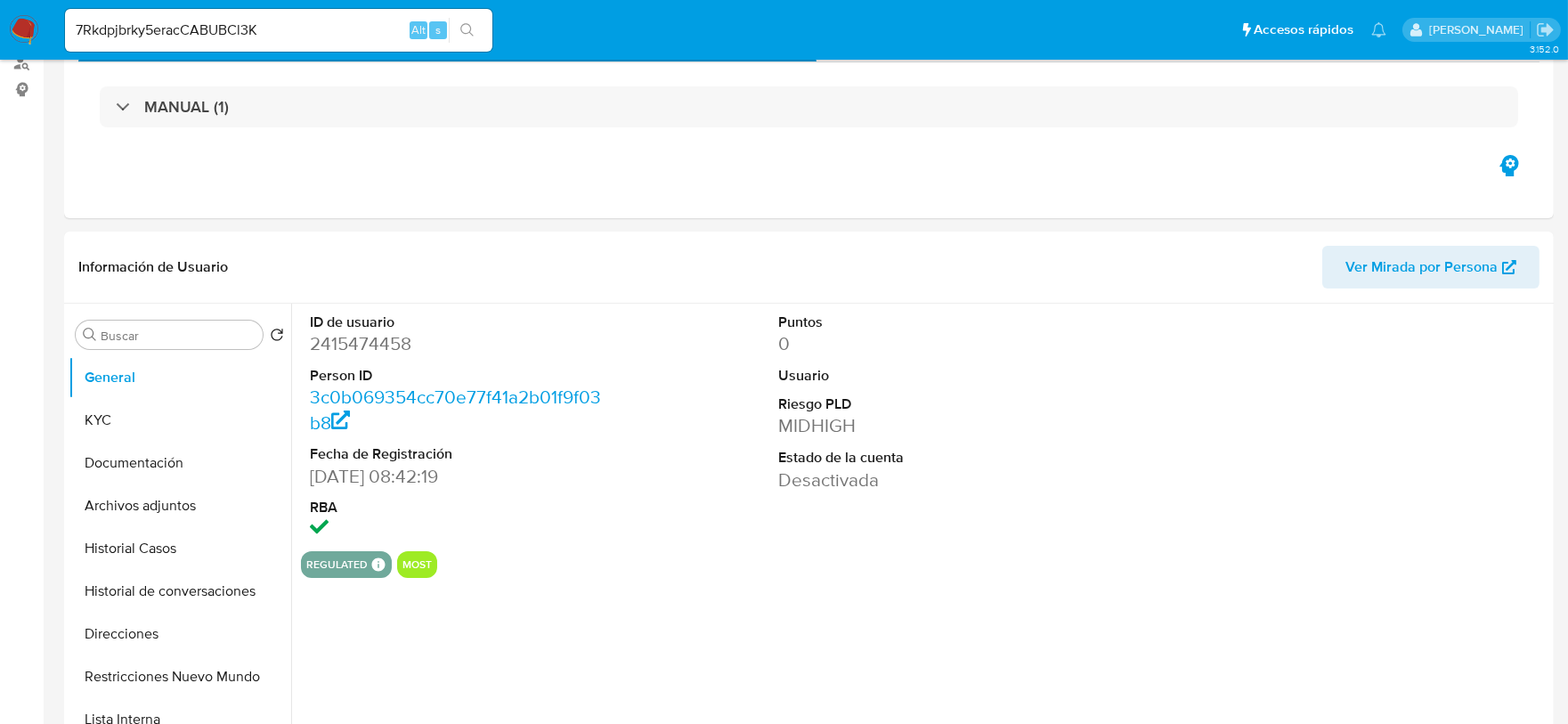
select select "10"
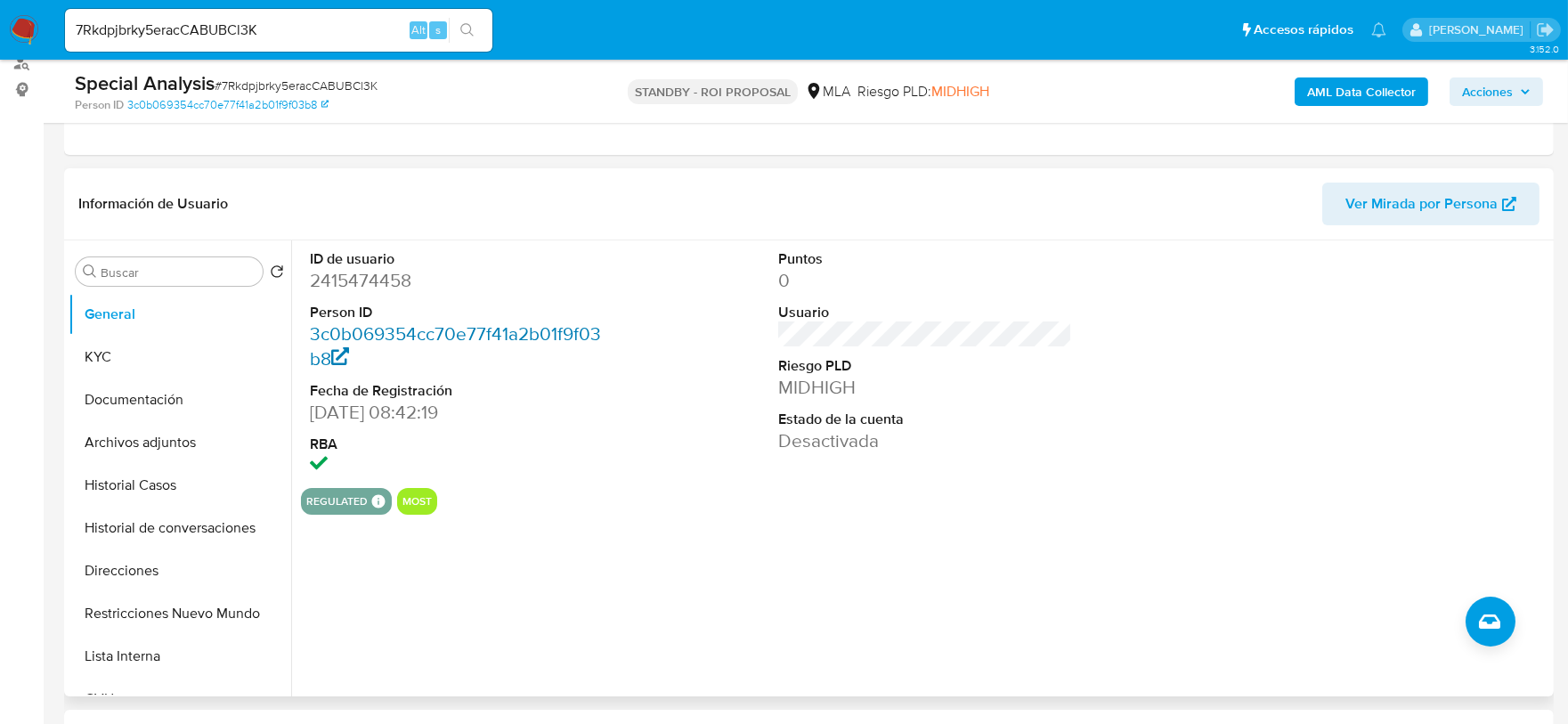
scroll to position [222, 0]
click at [134, 441] on button "Archivos adjuntos" at bounding box center [173, 442] width 208 height 43
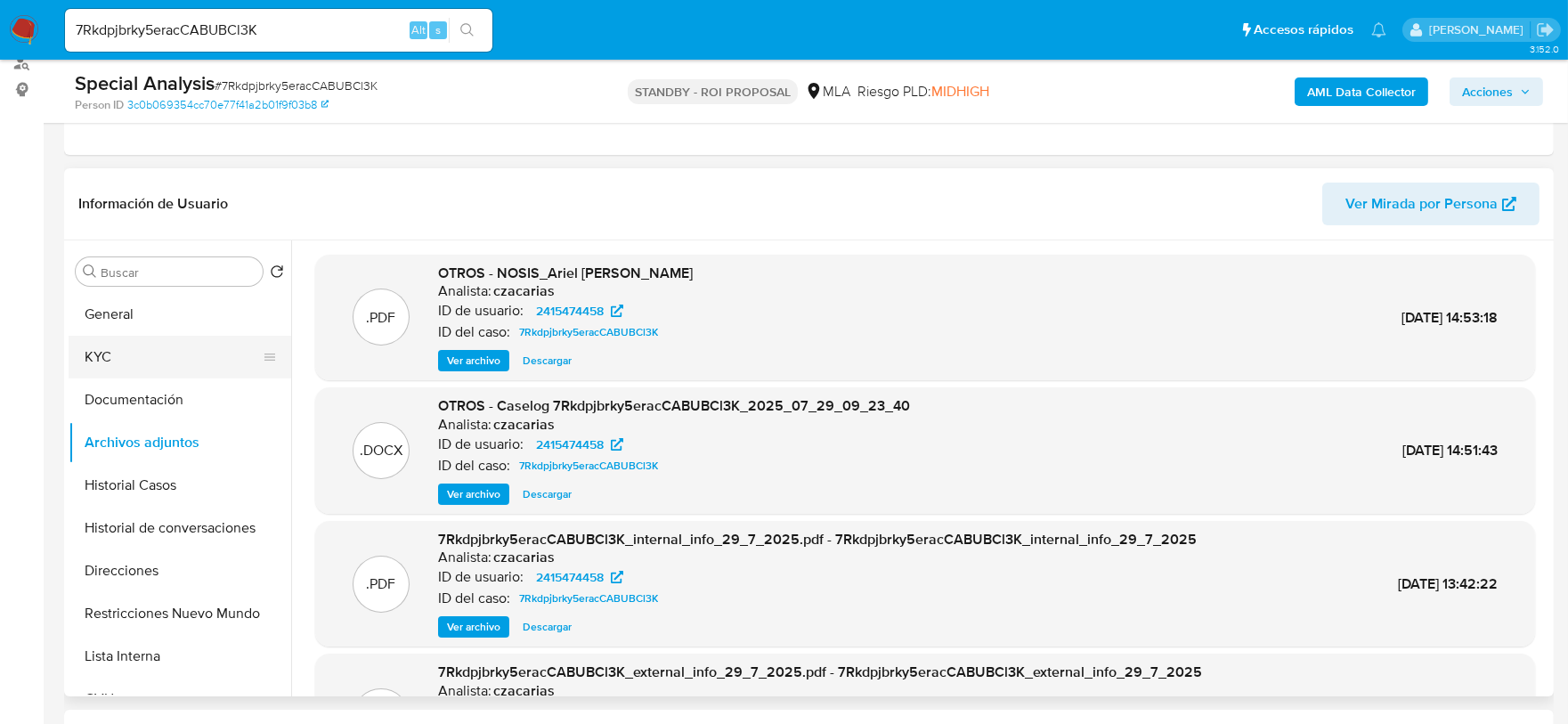
click at [165, 336] on button "KYC" at bounding box center [173, 357] width 208 height 43
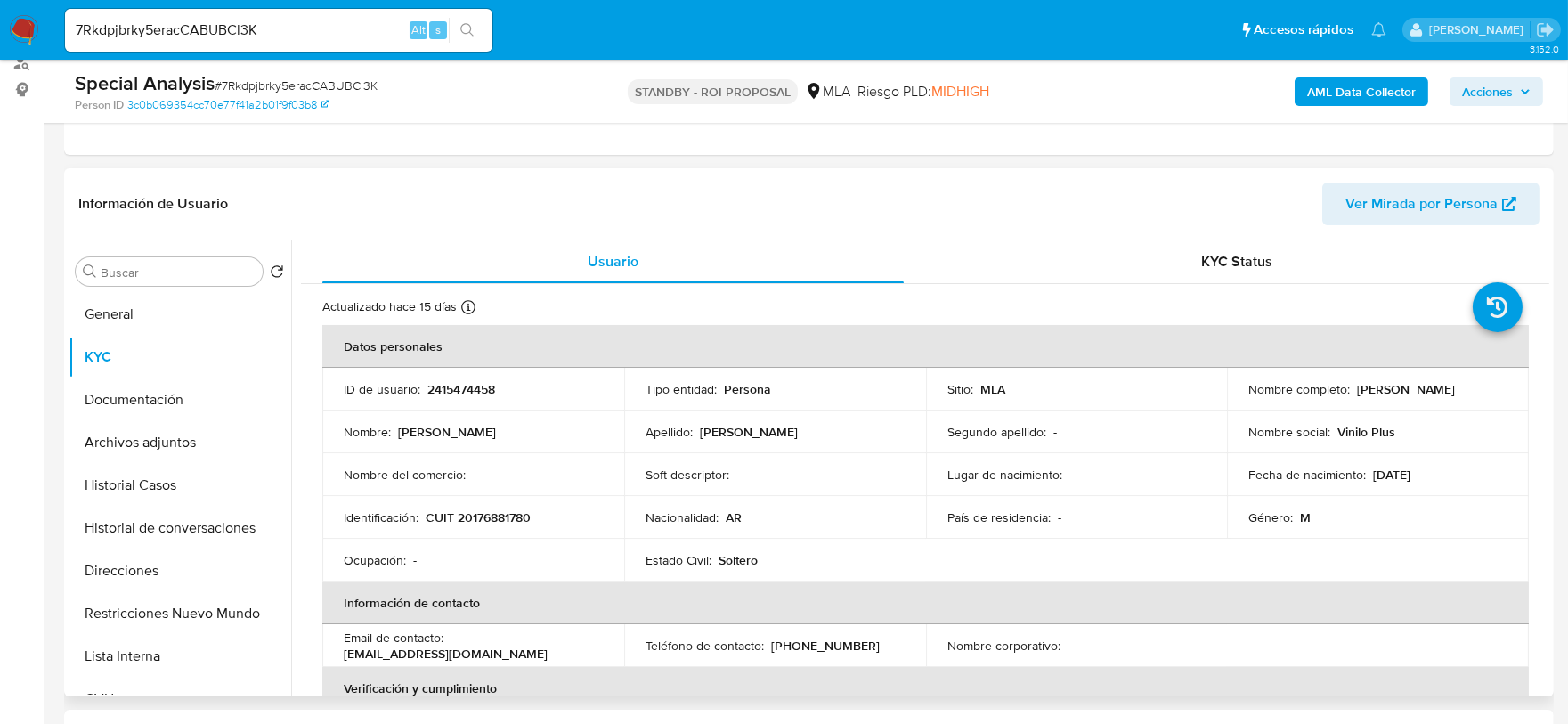
drag, startPoint x: 1352, startPoint y: 385, endPoint x: 1496, endPoint y: 388, distance: 144.0
click at [1496, 388] on div "Nombre completo : Ariel Raul Marcigliano" at bounding box center [1378, 388] width 259 height 16
copy p "Ariel Raul Marcigliano"
click at [478, 514] on p "CUIT 20176881780" at bounding box center [477, 517] width 105 height 16
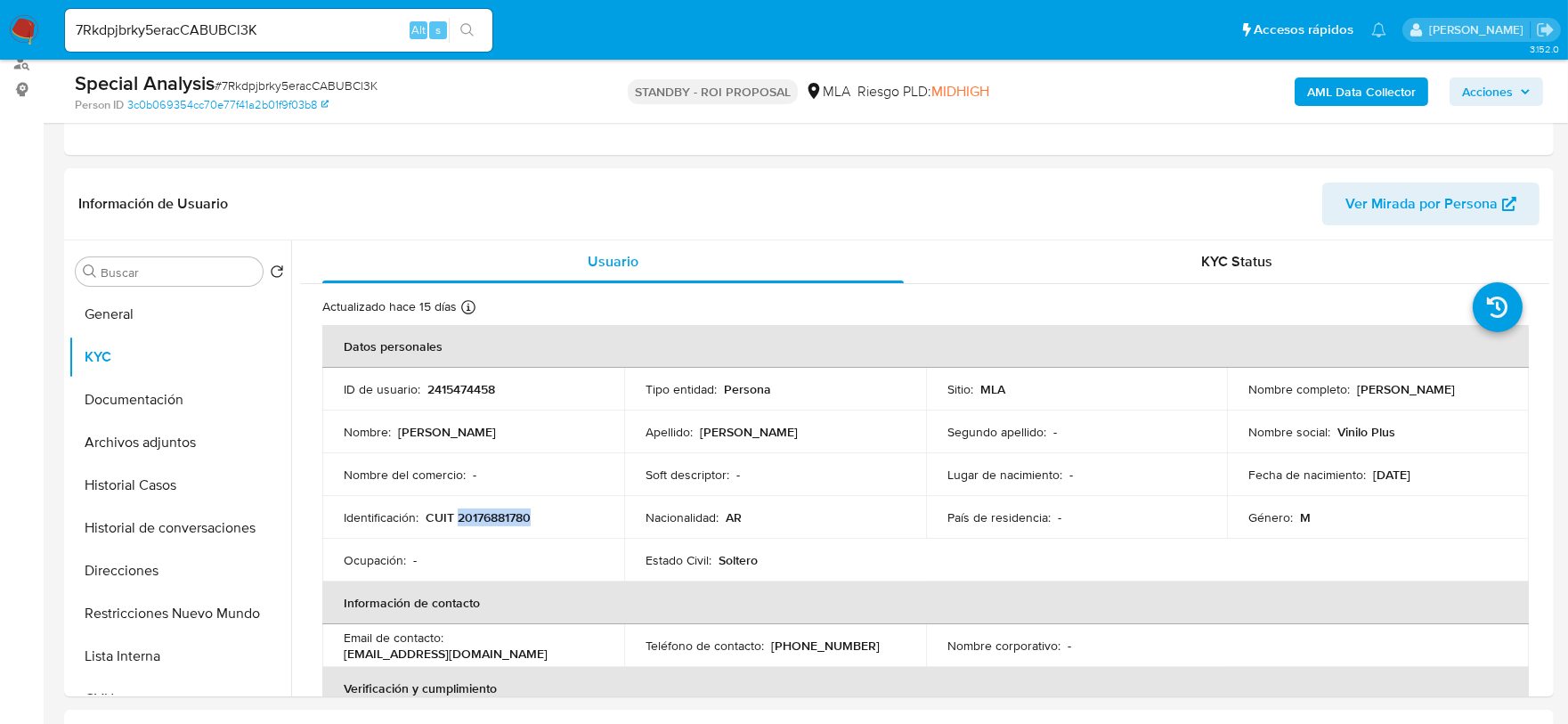
copy p "20176881780"
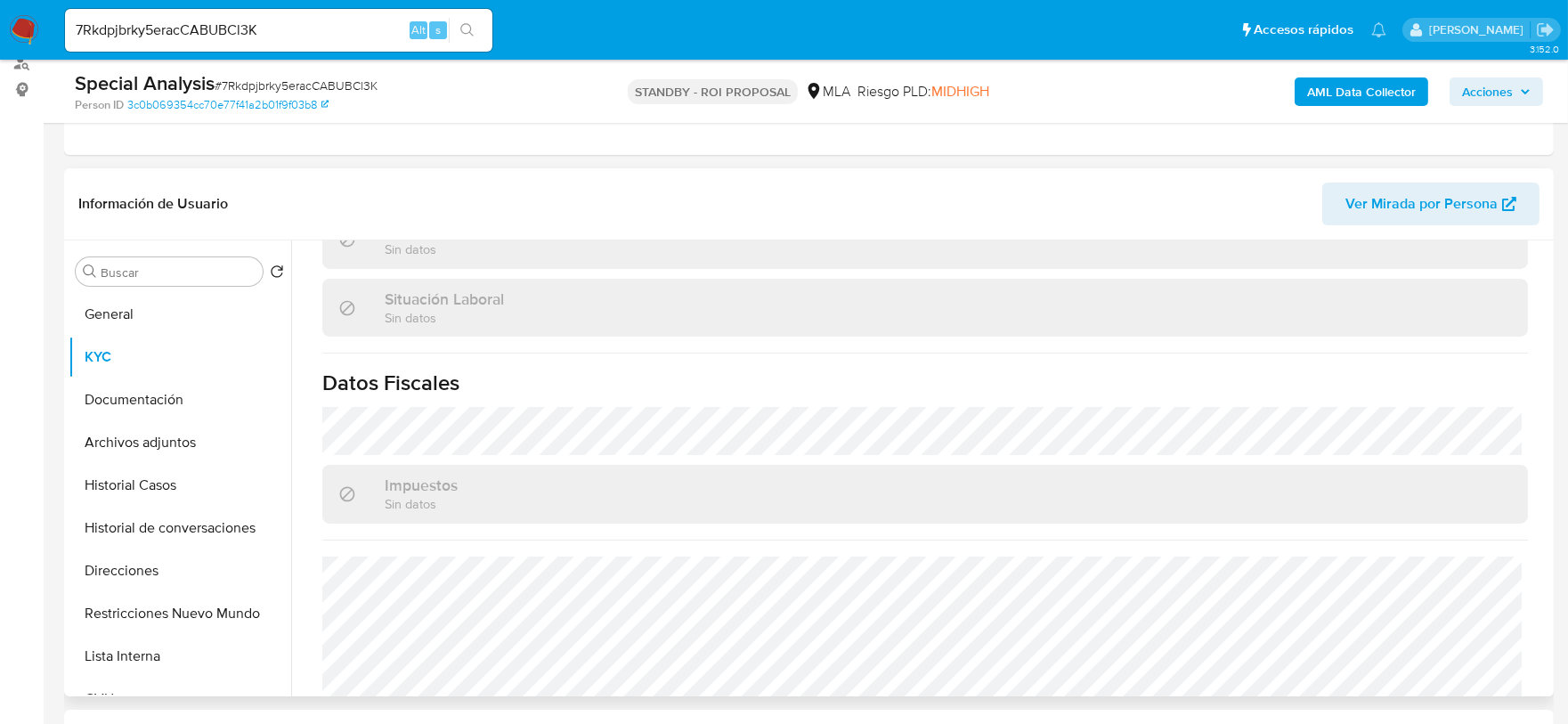
scroll to position [931, 0]
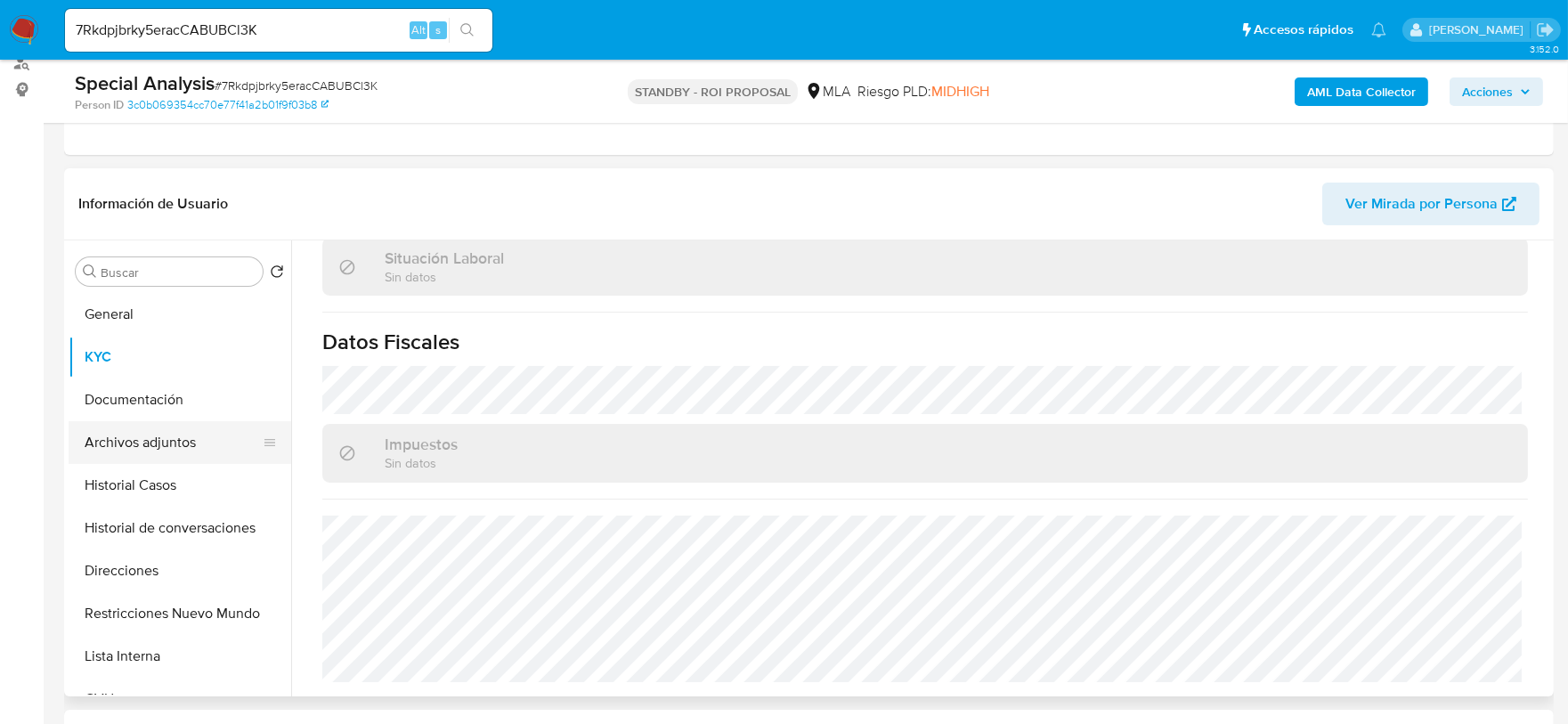
click at [149, 437] on button "Archivos adjuntos" at bounding box center [173, 442] width 208 height 43
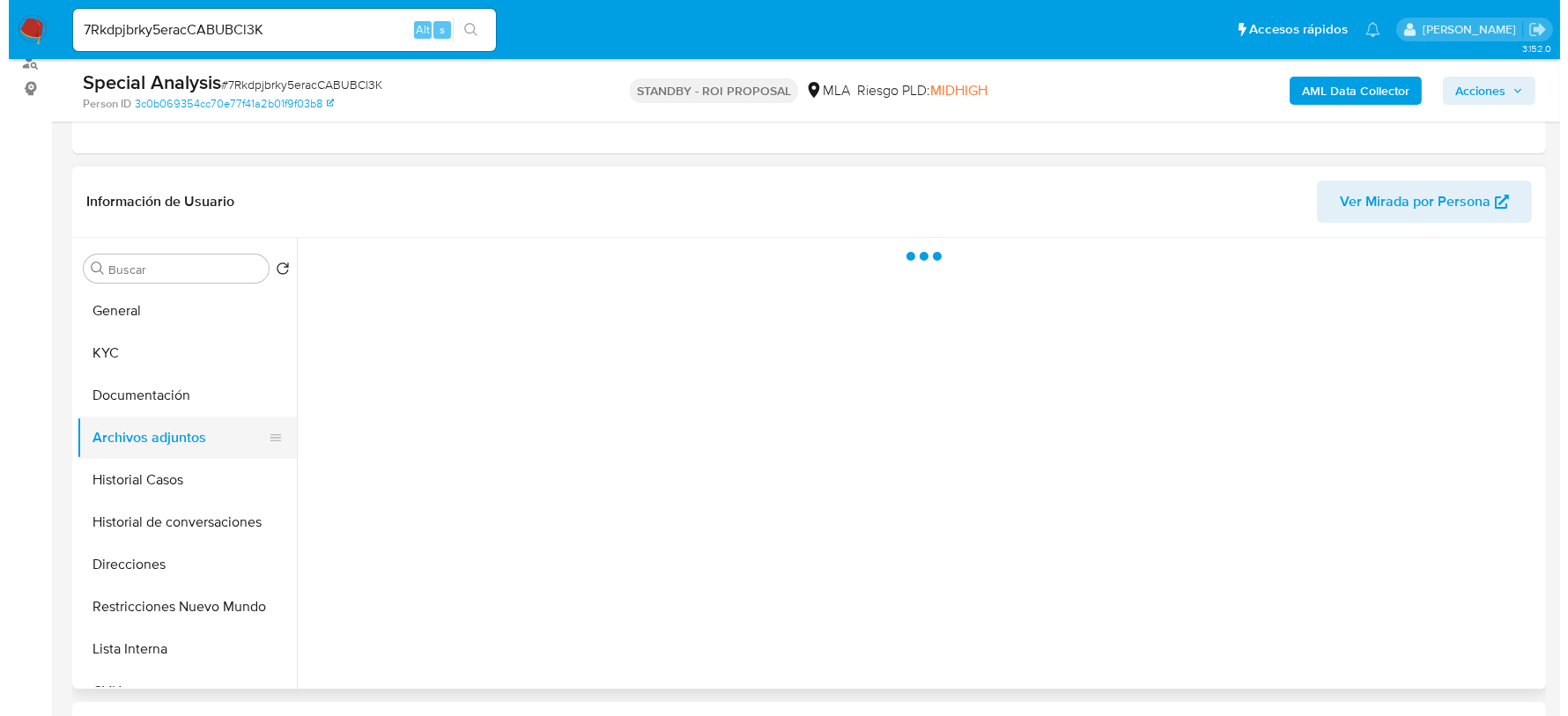
scroll to position [0, 0]
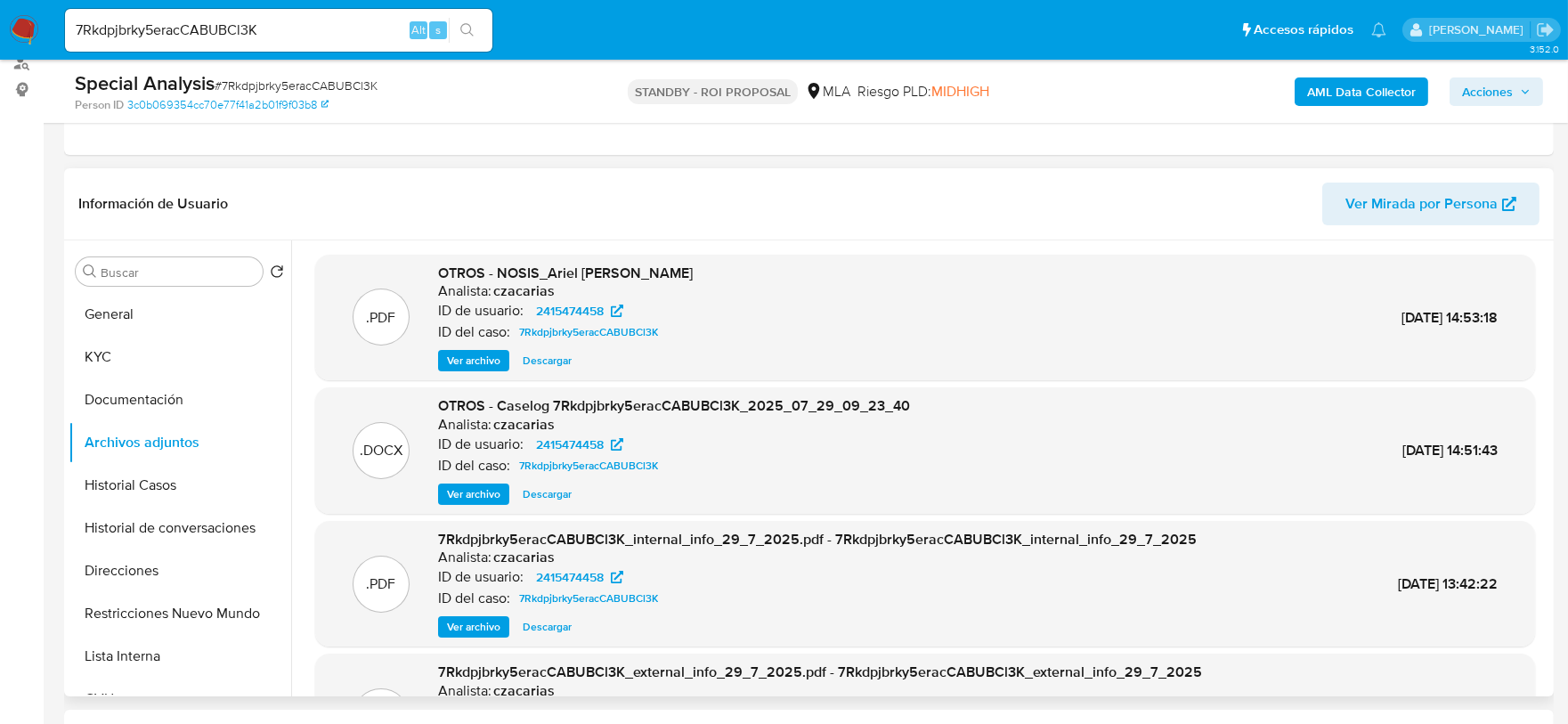
click at [485, 486] on span "Ver archivo" at bounding box center [474, 494] width 54 height 18
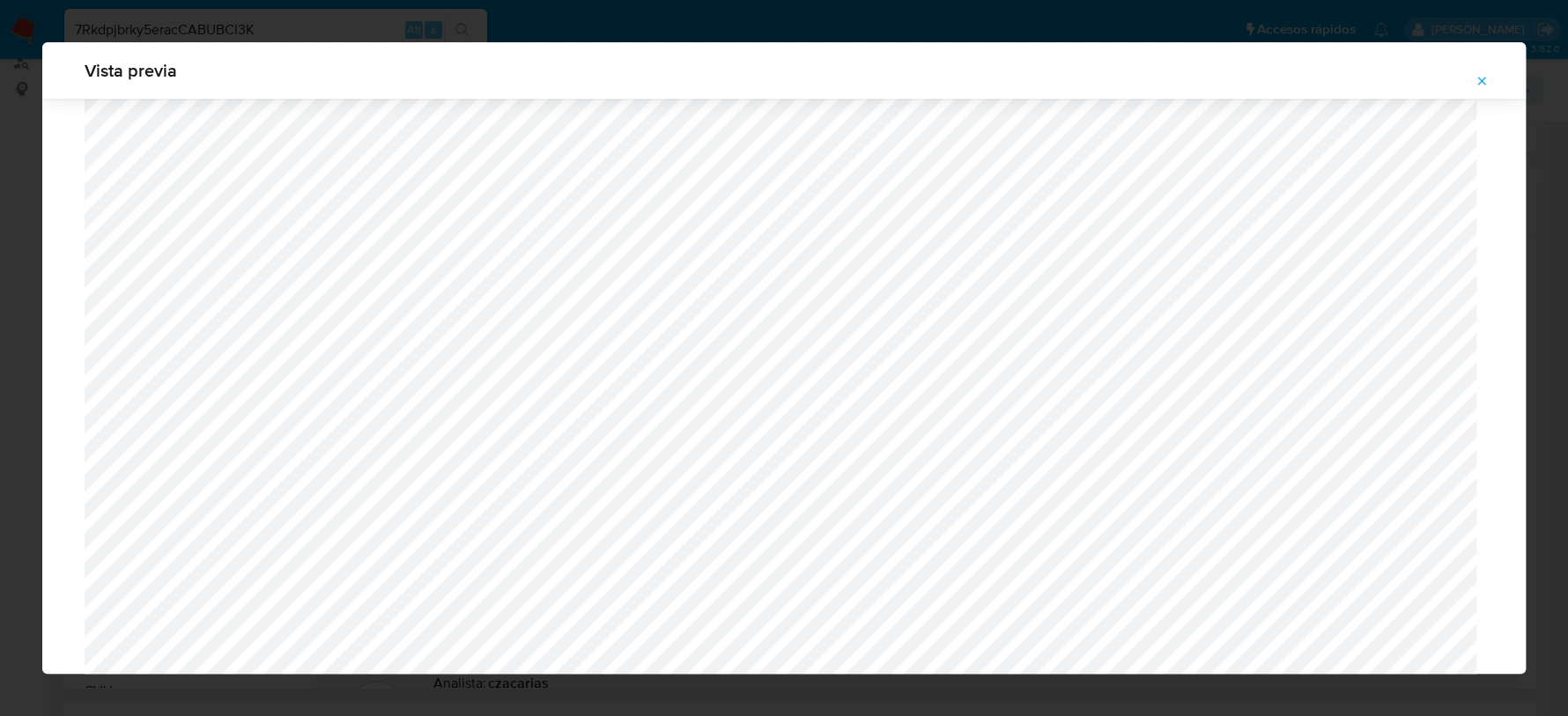
scroll to position [1506, 0]
click at [1475, 88] on span "Attachment preview" at bounding box center [1481, 81] width 14 height 25
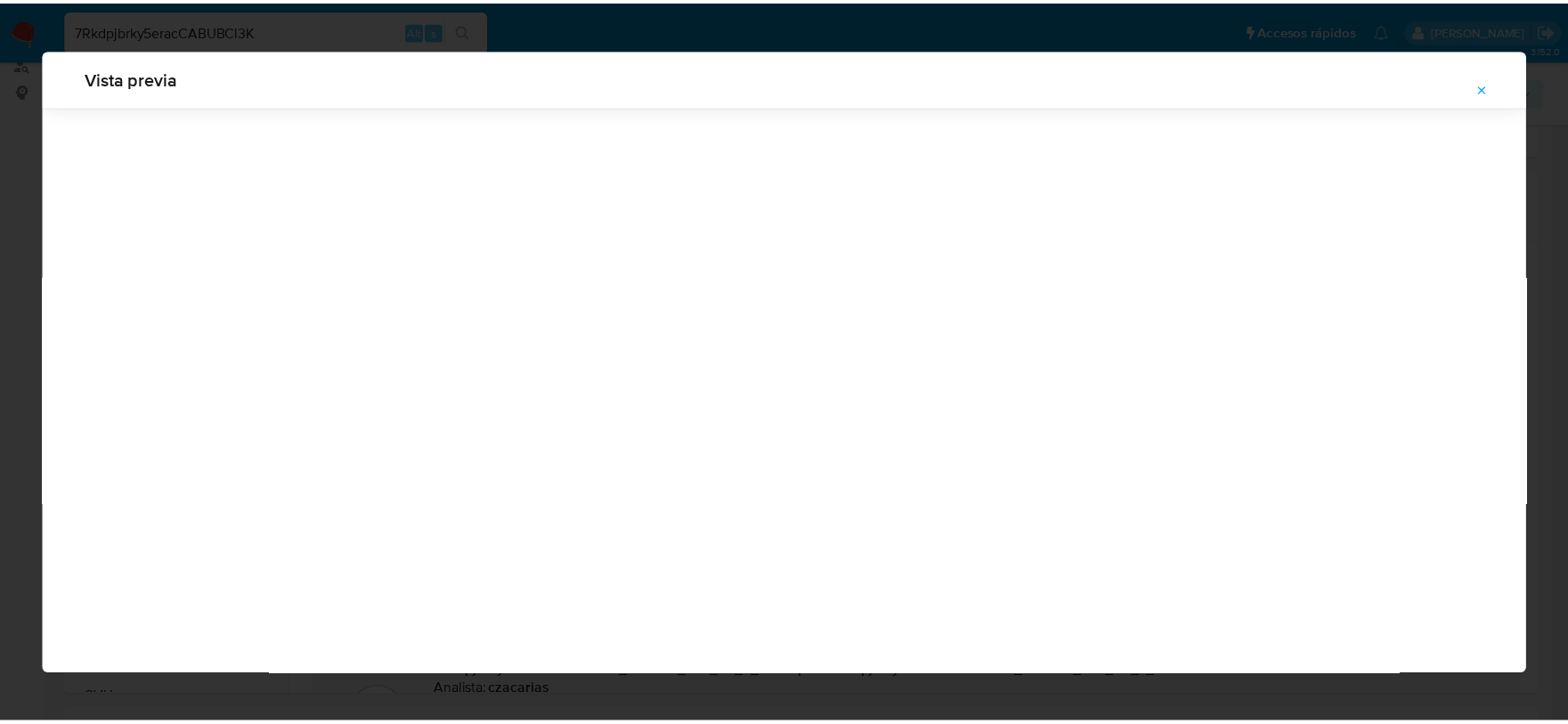
scroll to position [0, 0]
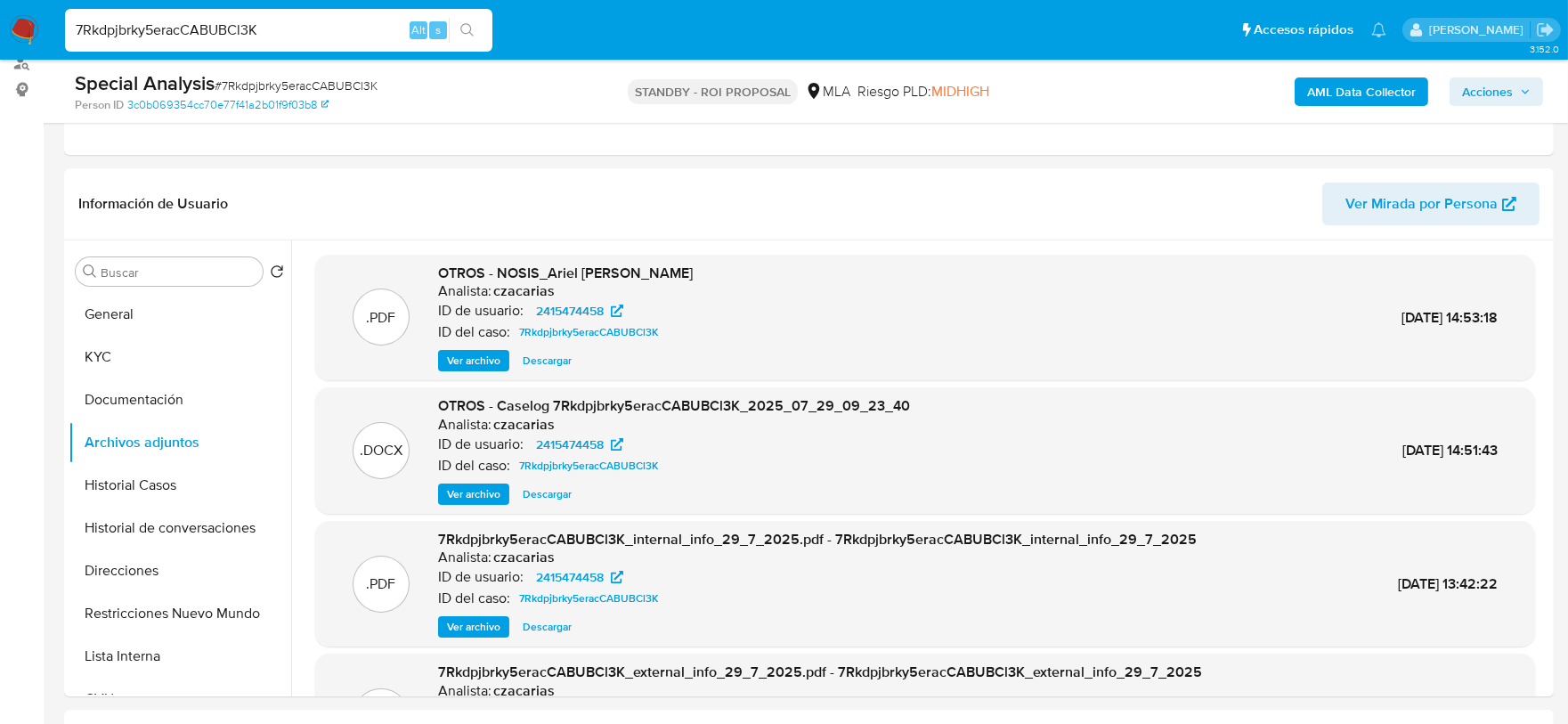
click at [277, 31] on input "7Rkdpjbrky5eracCABUBCl3K" at bounding box center [279, 30] width 427 height 23
paste input "HWlREK1rIydaMm0FthIxZpL0"
type input "HWlREK1rIydaMm0FthIxZpL0"
click at [465, 29] on icon "search-icon" at bounding box center [467, 30] width 14 height 14
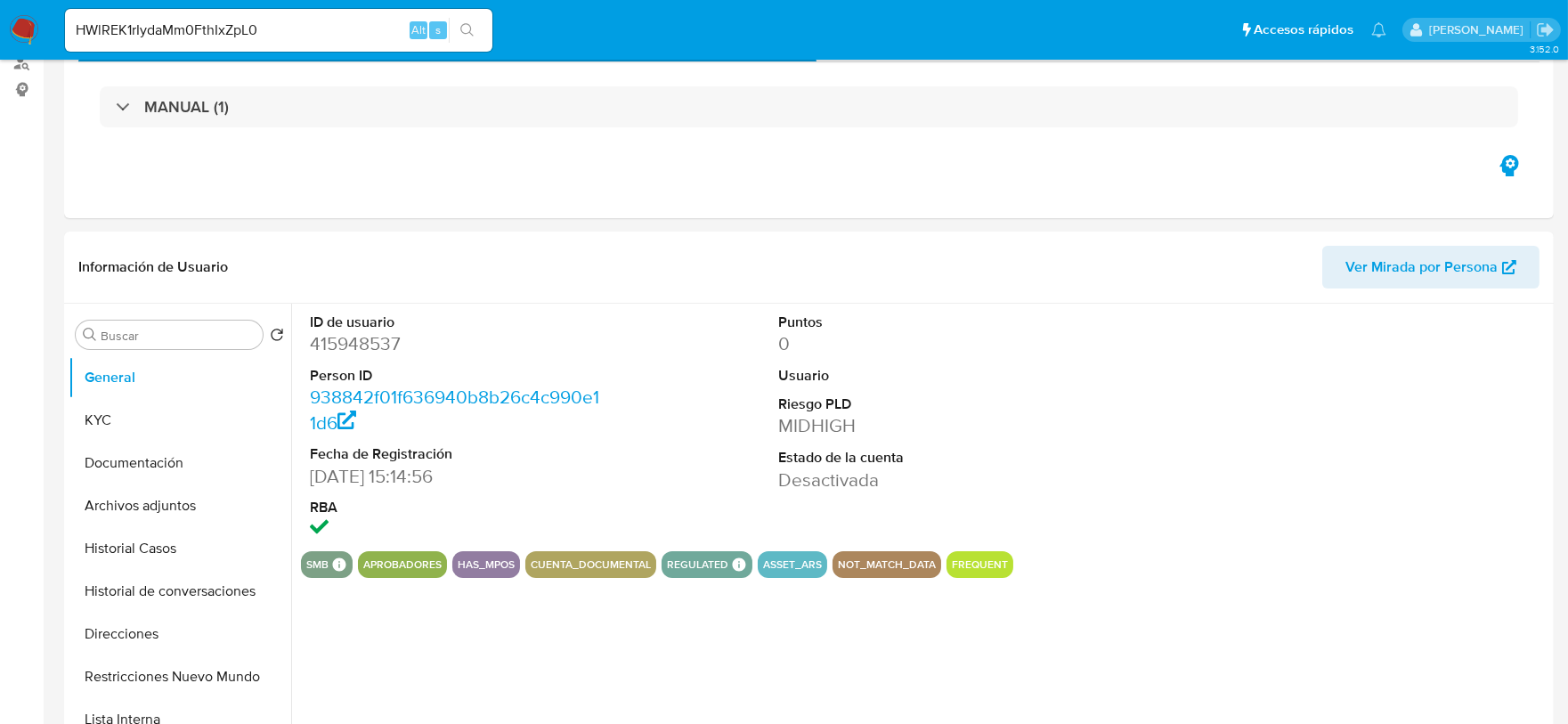
select select "10"
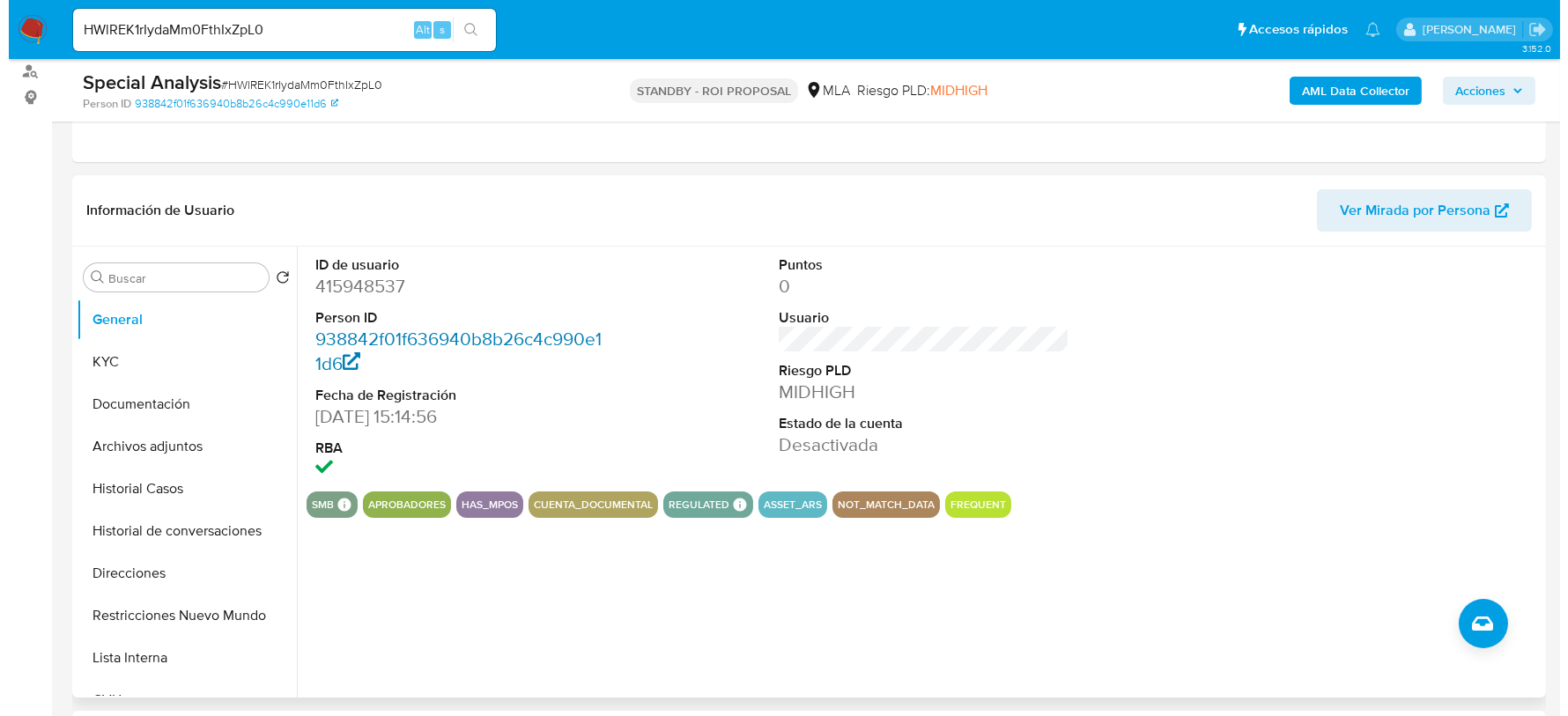
scroll to position [220, 0]
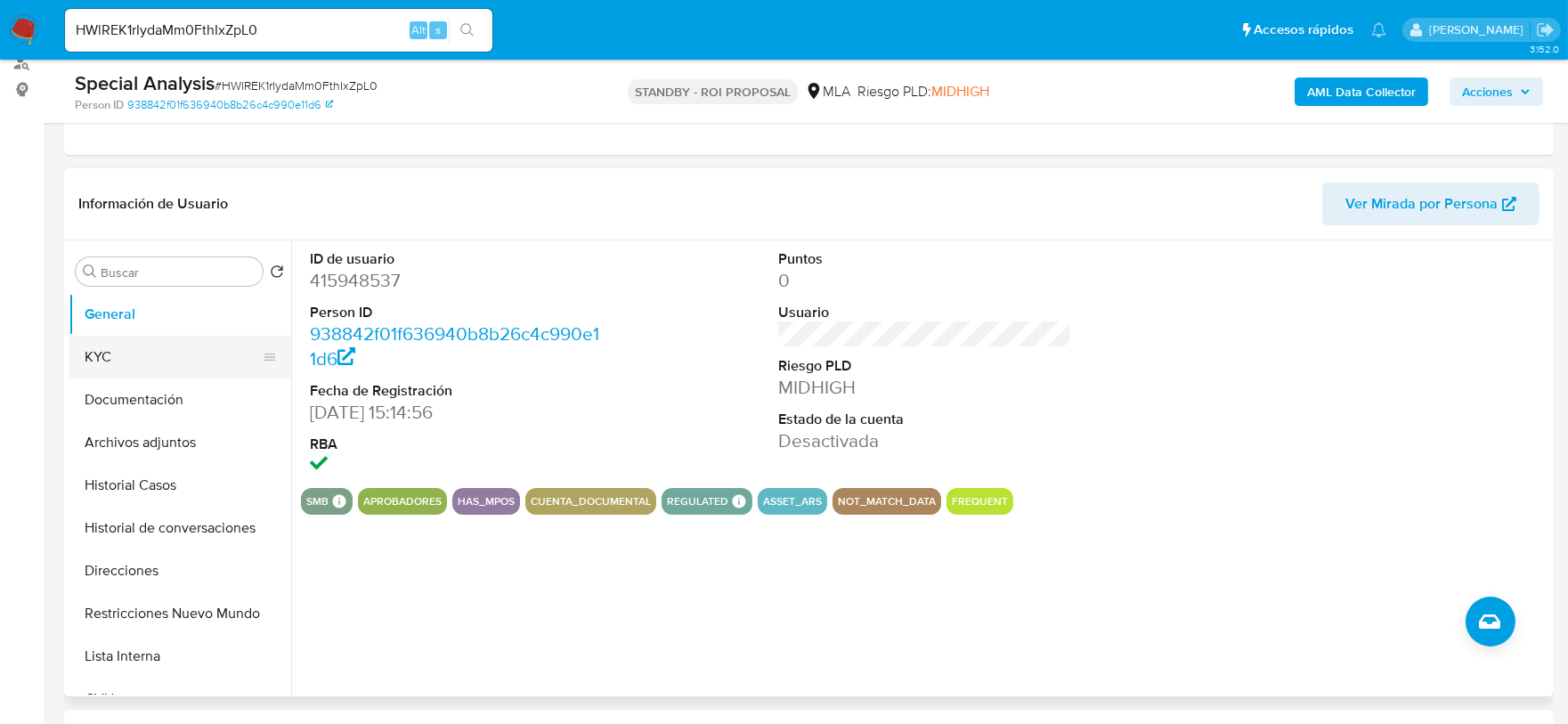
click at [186, 346] on button "KYC" at bounding box center [173, 357] width 208 height 43
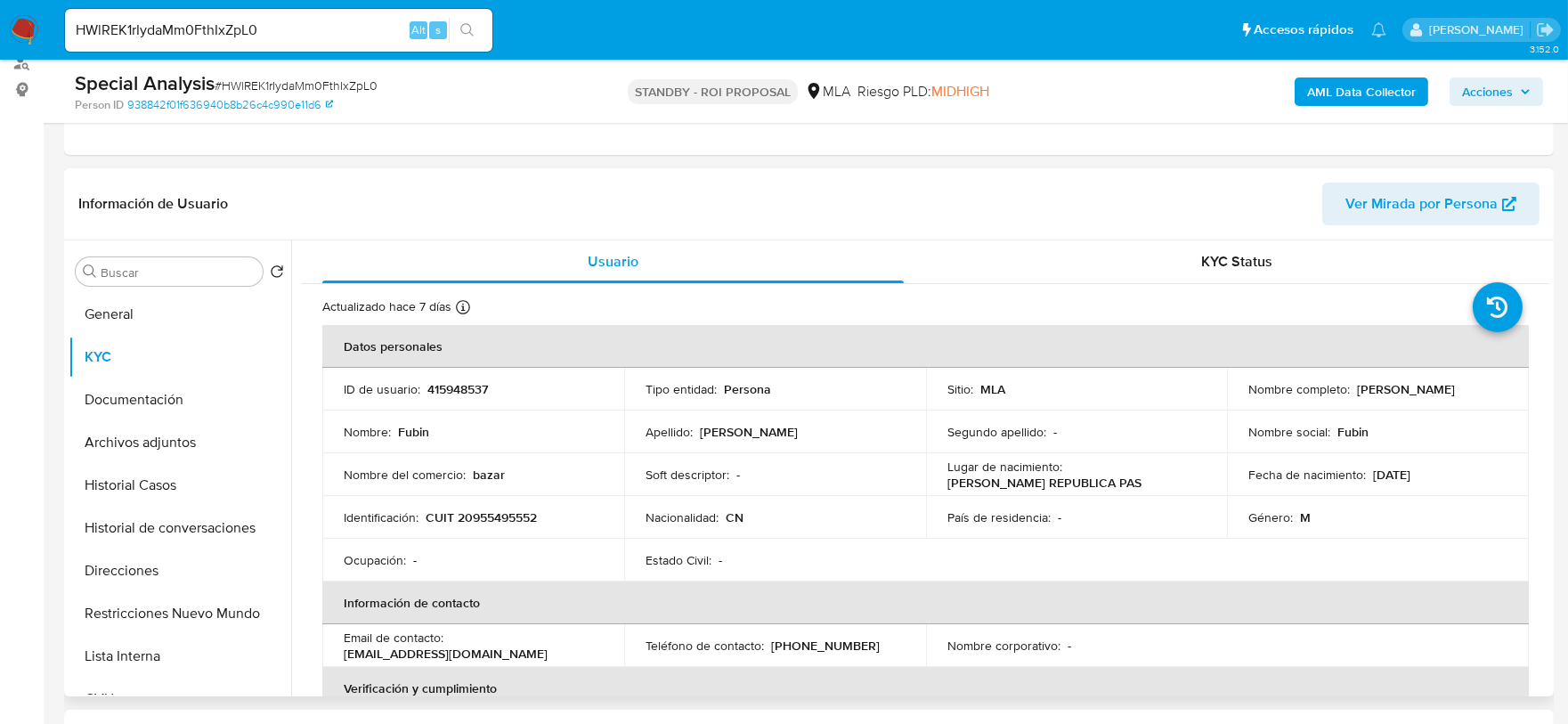
click at [412, 434] on p "Fubin" at bounding box center [414, 431] width 32 height 16
copy p "Fubin"
click at [708, 435] on p "Lin" at bounding box center [749, 431] width 98 height 16
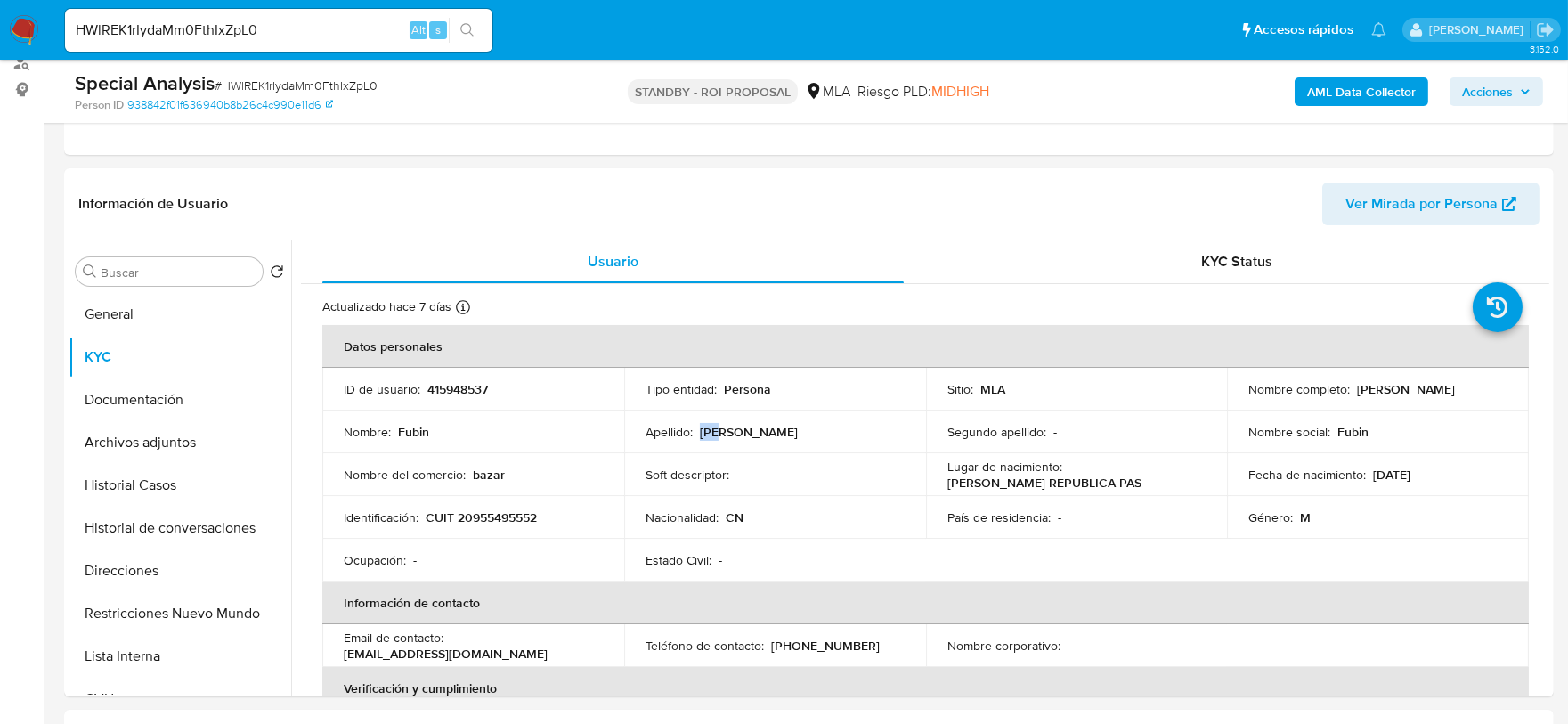
copy p "Lin"
drag, startPoint x: 426, startPoint y: 520, endPoint x: 541, endPoint y: 516, distance: 115.1
click at [541, 516] on div "Identificación : CUIT 20955495552" at bounding box center [473, 517] width 259 height 16
copy p "CUIT 20955495552"
click at [166, 453] on button "Archivos adjuntos" at bounding box center [173, 442] width 208 height 43
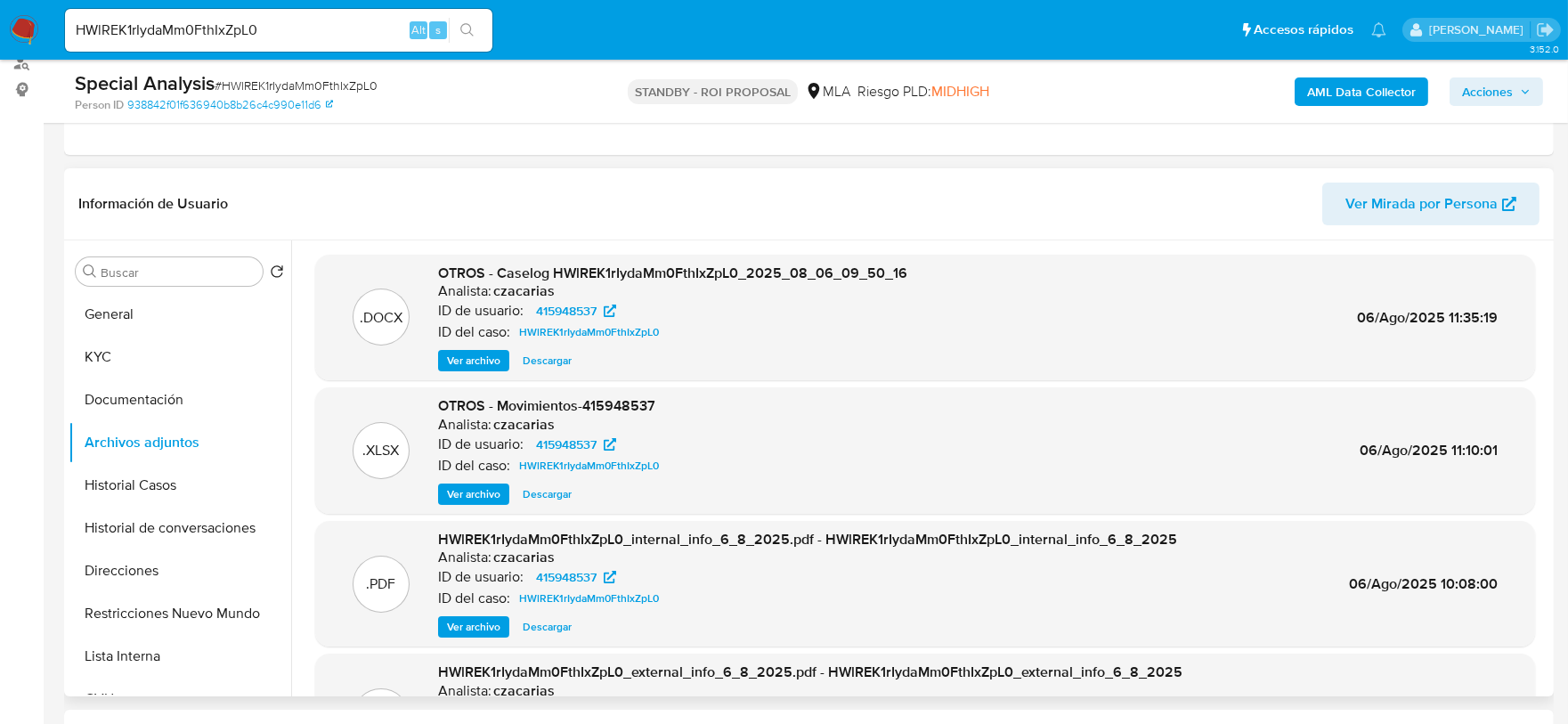
click at [472, 354] on span "Ver archivo" at bounding box center [474, 361] width 54 height 18
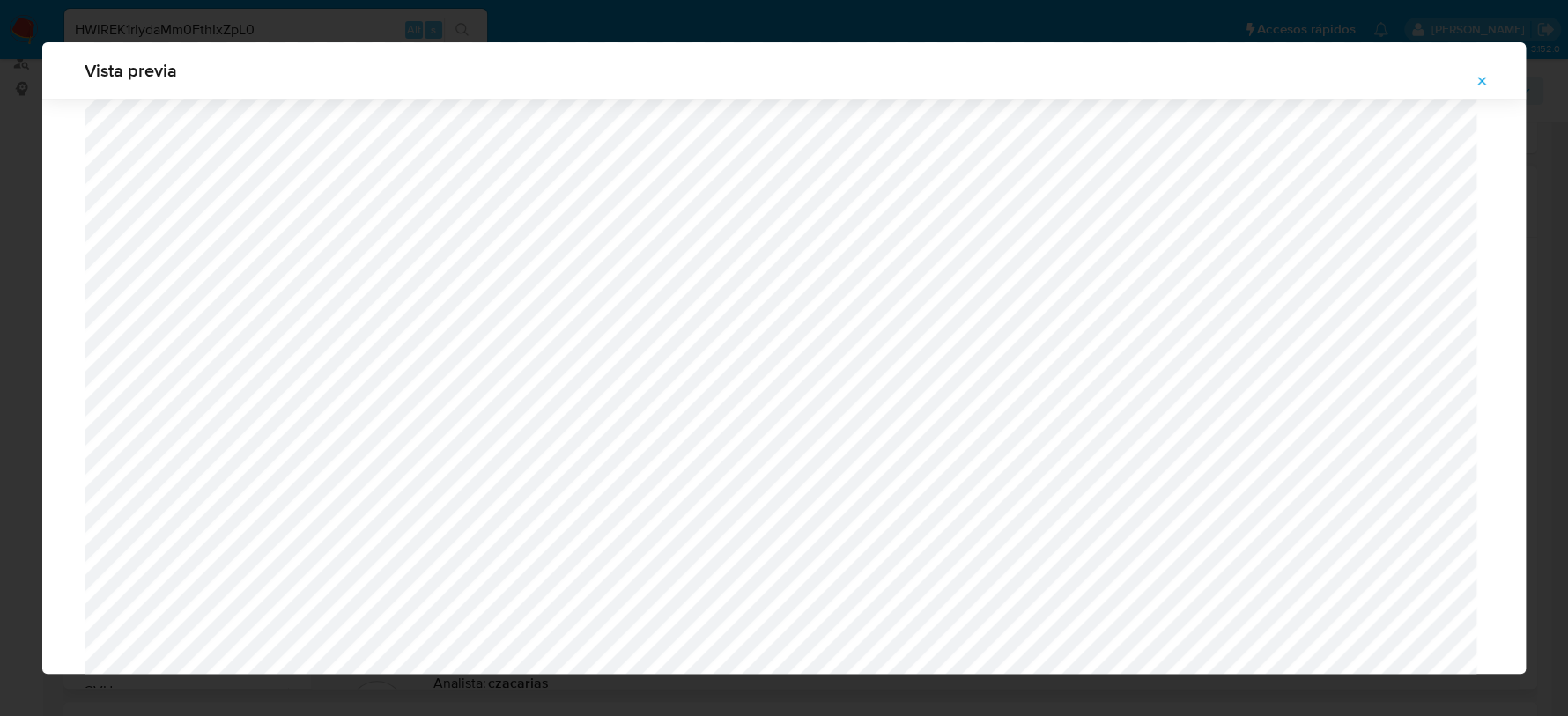
scroll to position [1727, 0]
click at [1472, 79] on button "Attachment preview" at bounding box center [1482, 81] width 39 height 28
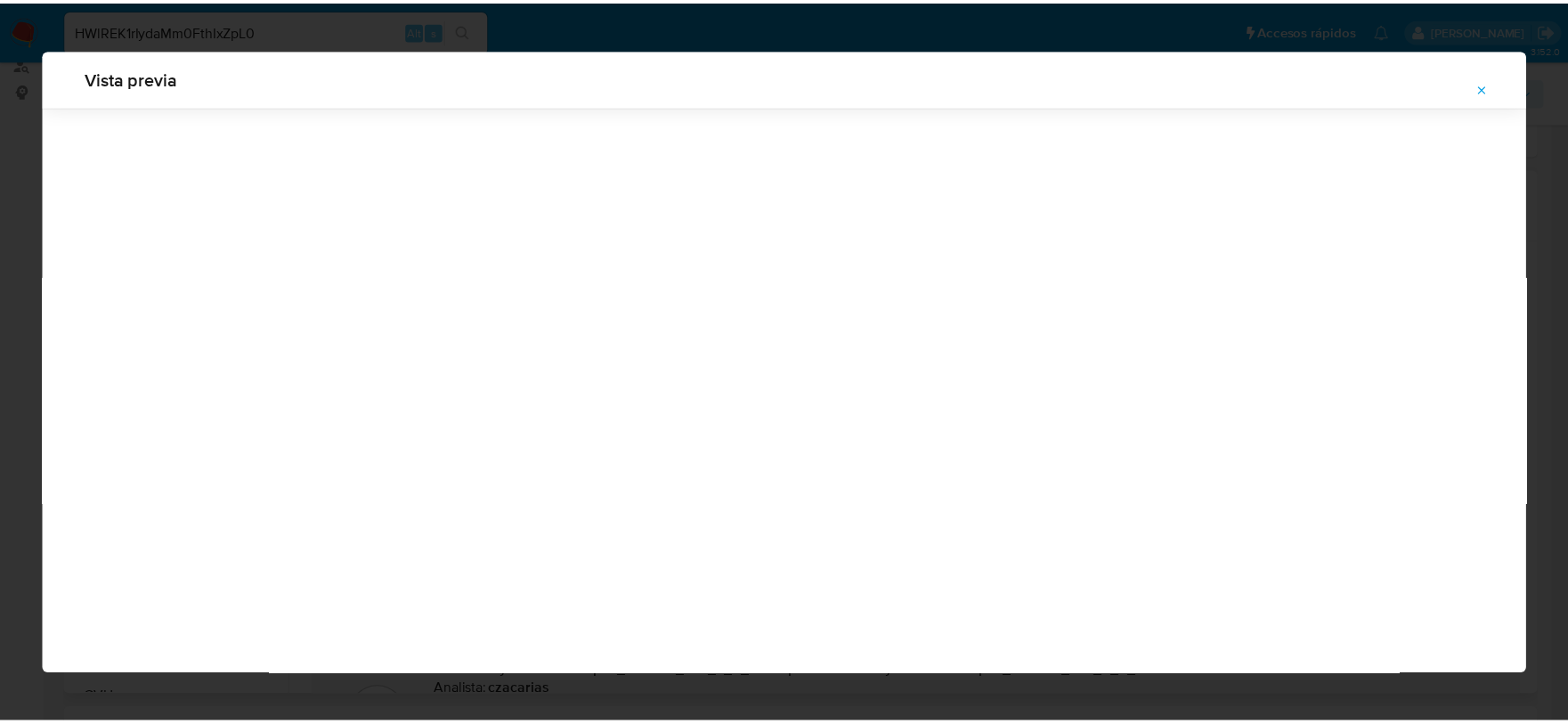
scroll to position [0, 0]
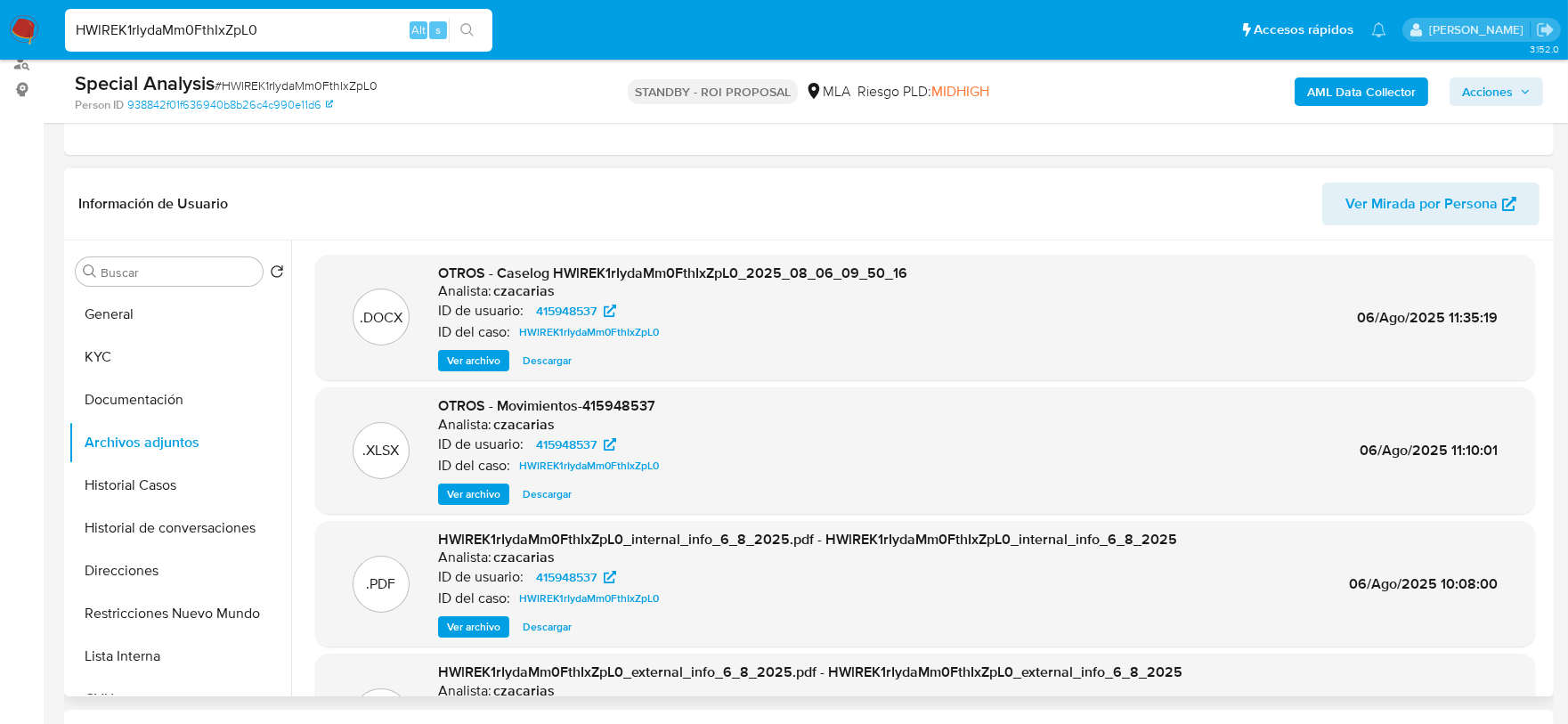
click at [248, 33] on input "HWlREK1rIydaMm0FthIxZpL0" at bounding box center [279, 30] width 427 height 23
paste input "b4Mh6TDQXsZLvU3dOyG6Na4a"
type input "b4Mh6TDQXsZLvU3dOyG6Na4a"
click at [475, 38] on button "search-icon" at bounding box center [466, 30] width 36 height 25
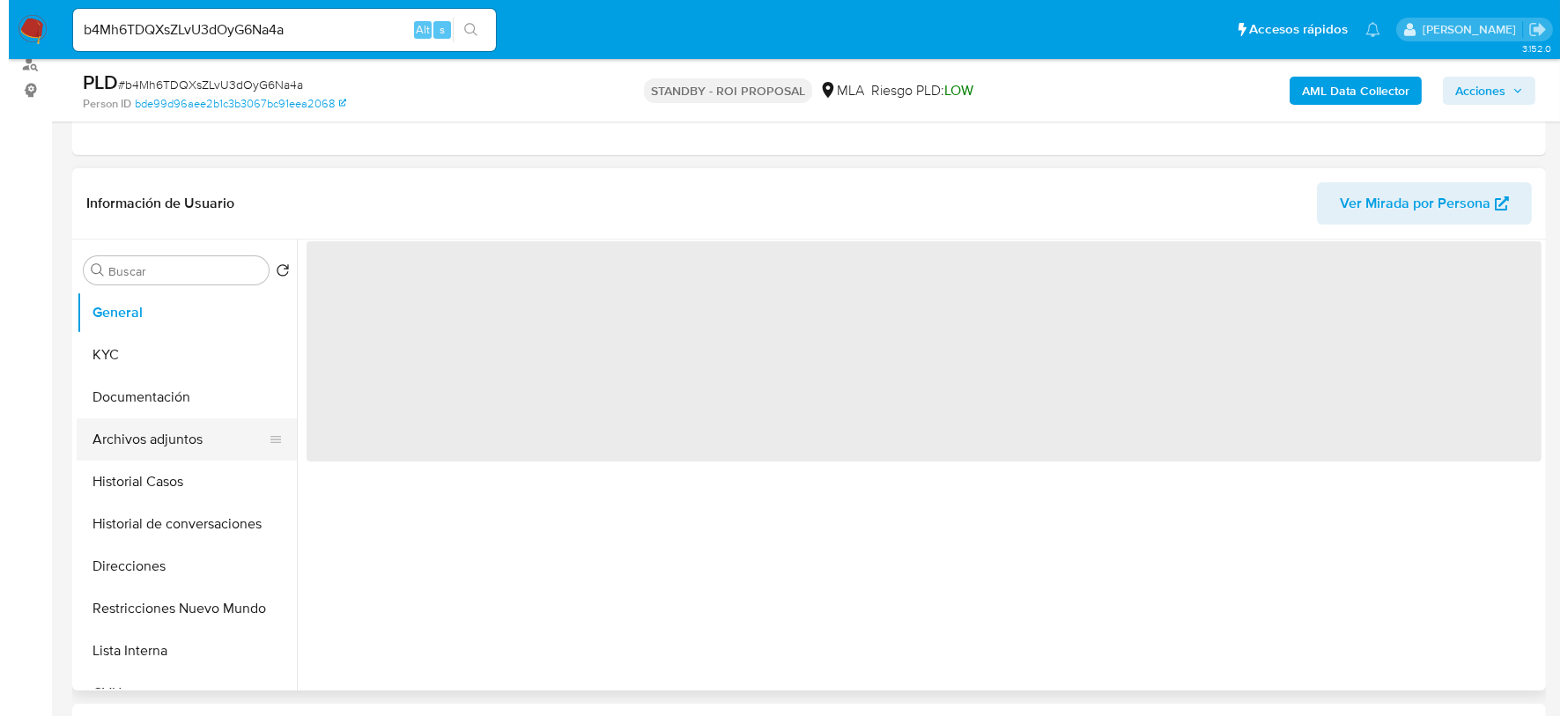
scroll to position [220, 0]
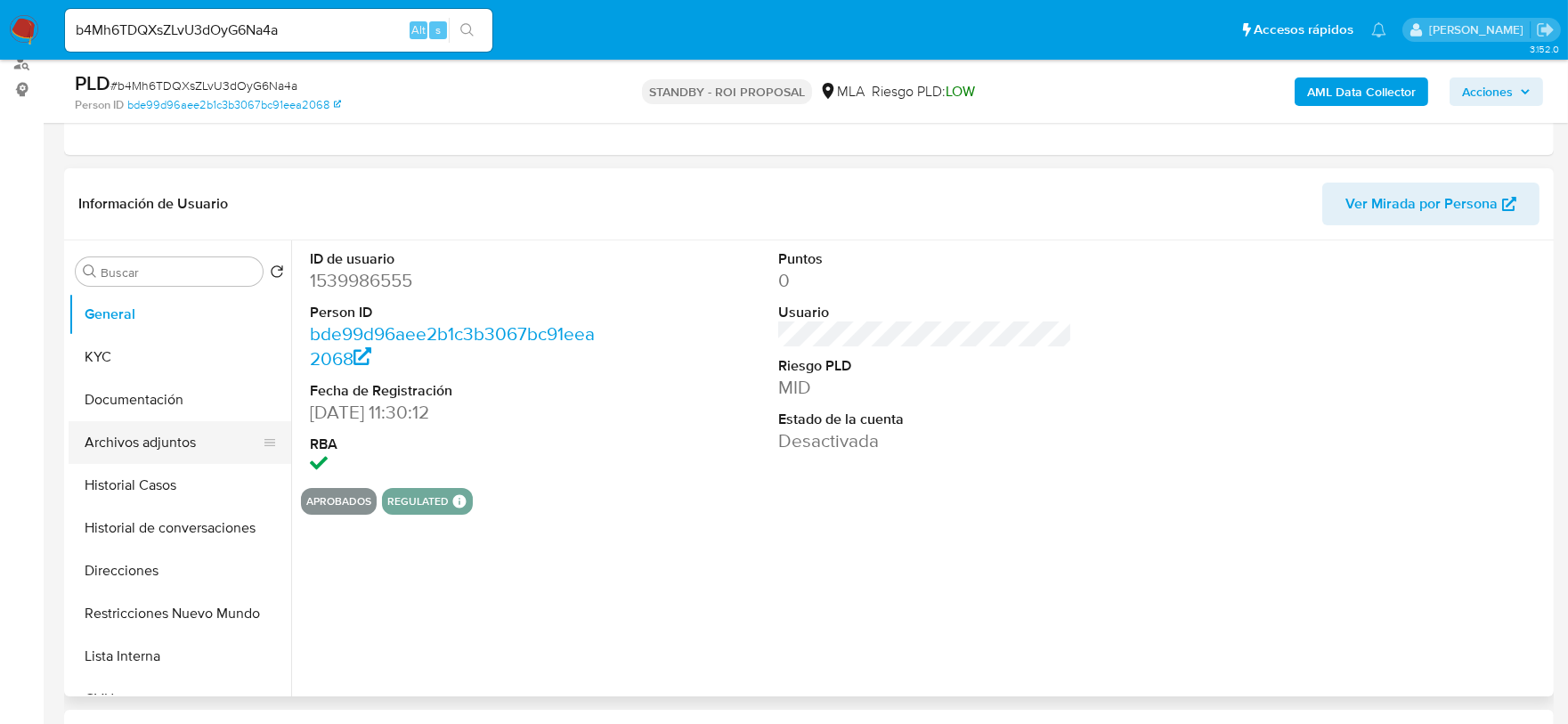
click at [186, 441] on button "Archivos adjuntos" at bounding box center [173, 442] width 208 height 43
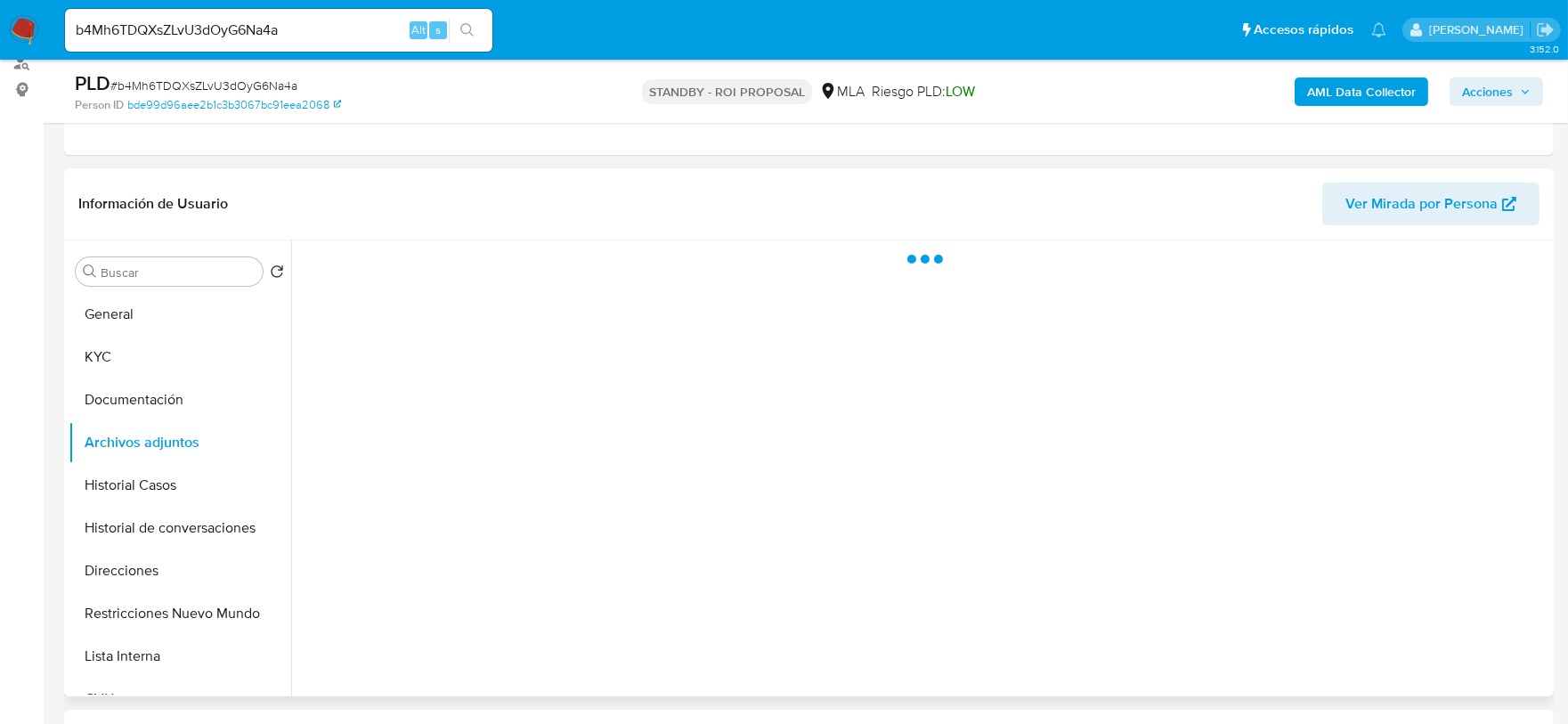
select select "10"
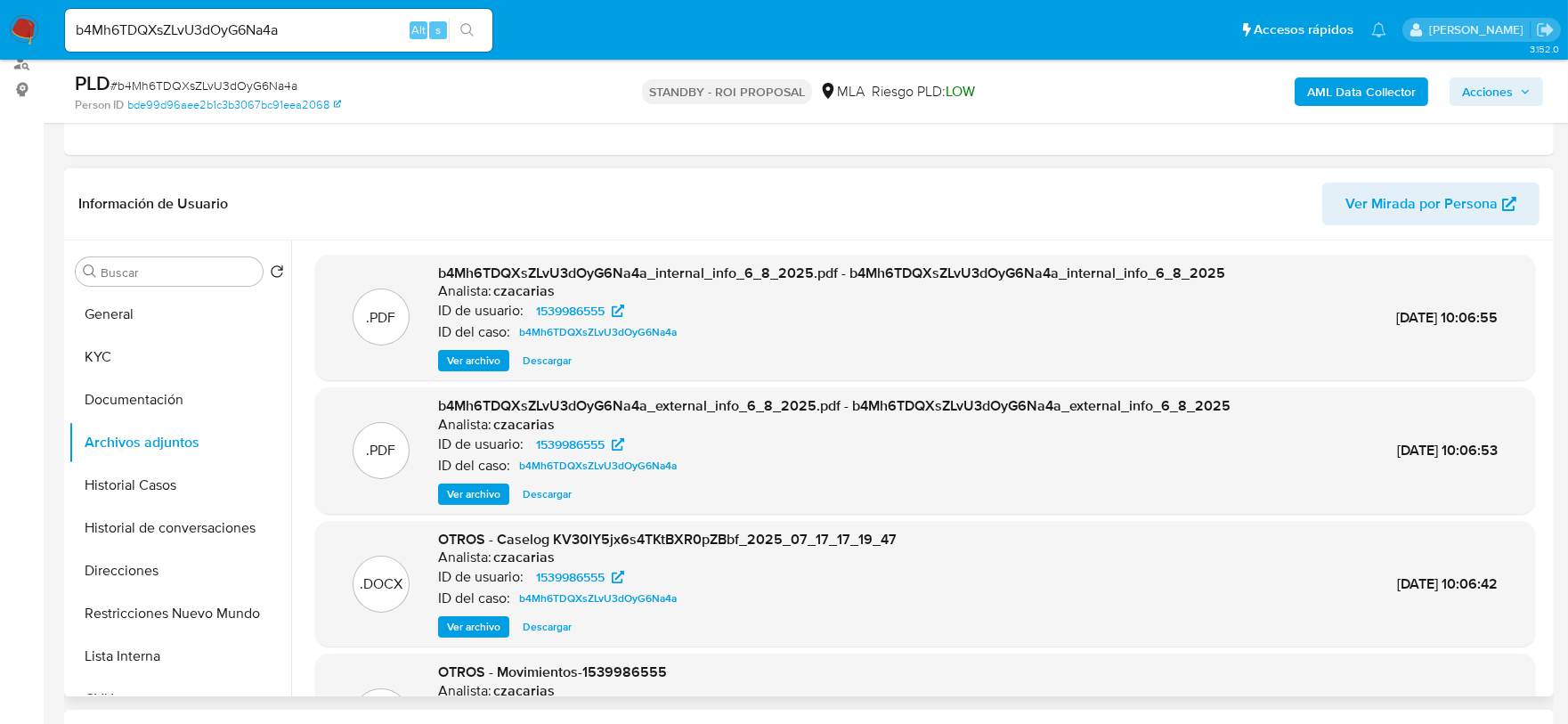
click at [484, 618] on span "Ver archivo" at bounding box center [474, 626] width 54 height 18
click at [106, 354] on button "KYC" at bounding box center [173, 357] width 208 height 43
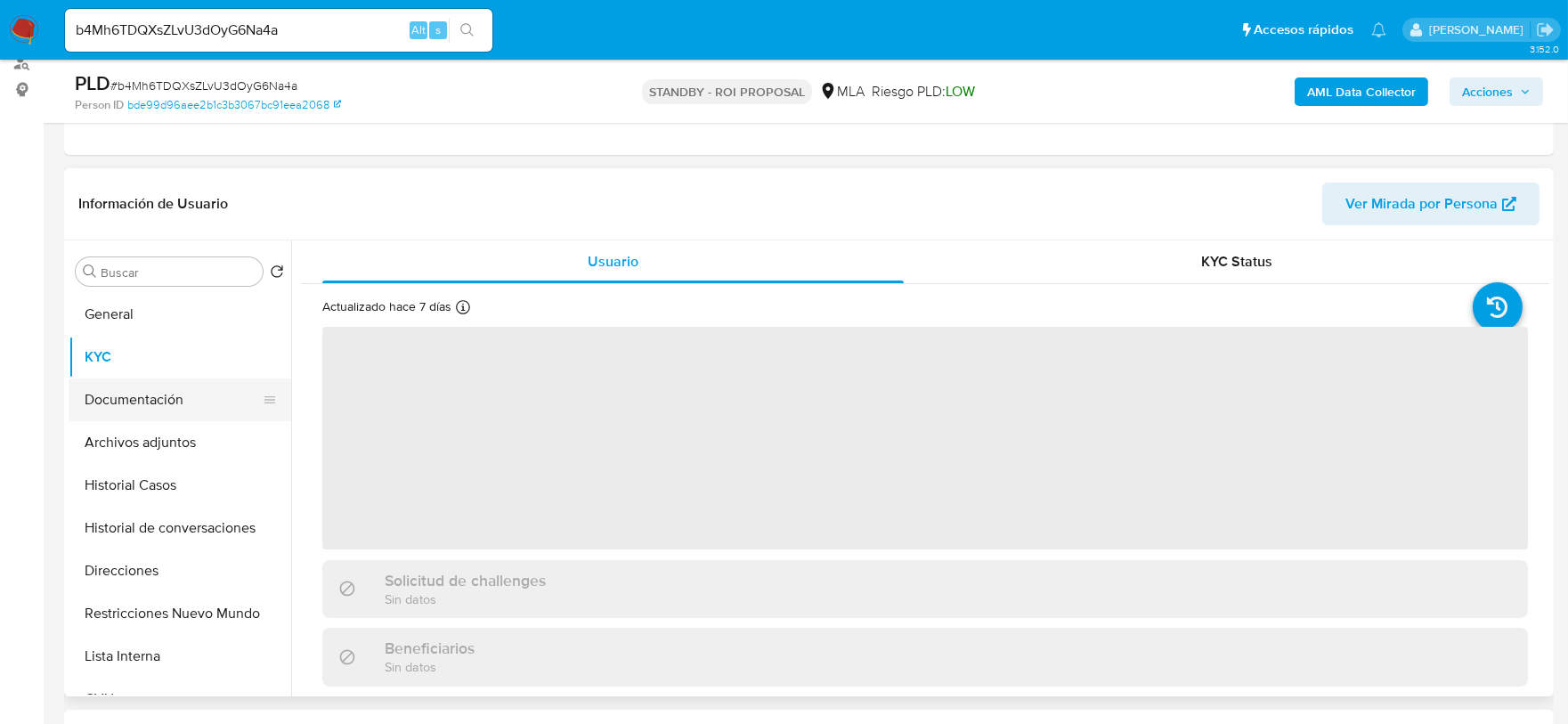
click at [129, 393] on button "Documentación" at bounding box center [173, 400] width 208 height 43
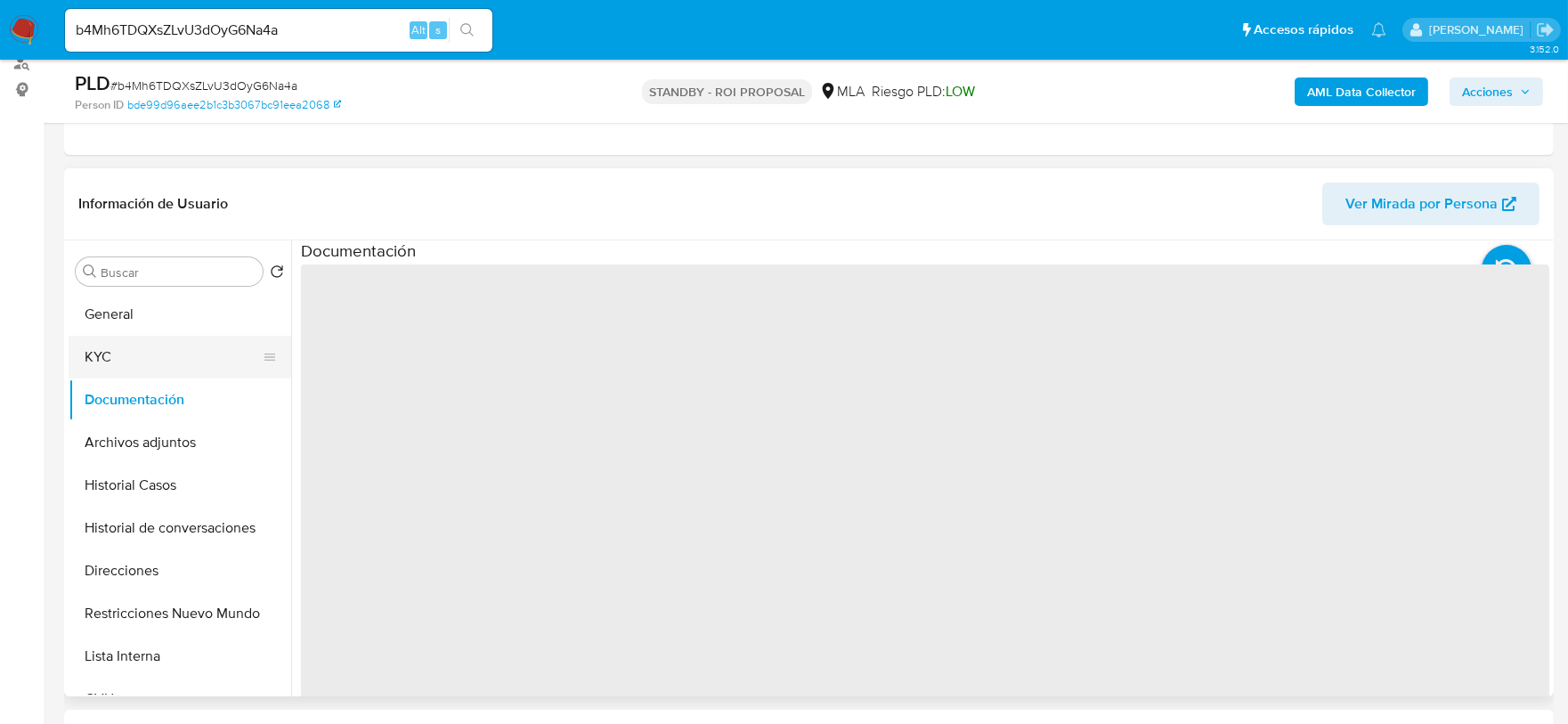
click at [121, 353] on button "KYC" at bounding box center [173, 357] width 208 height 43
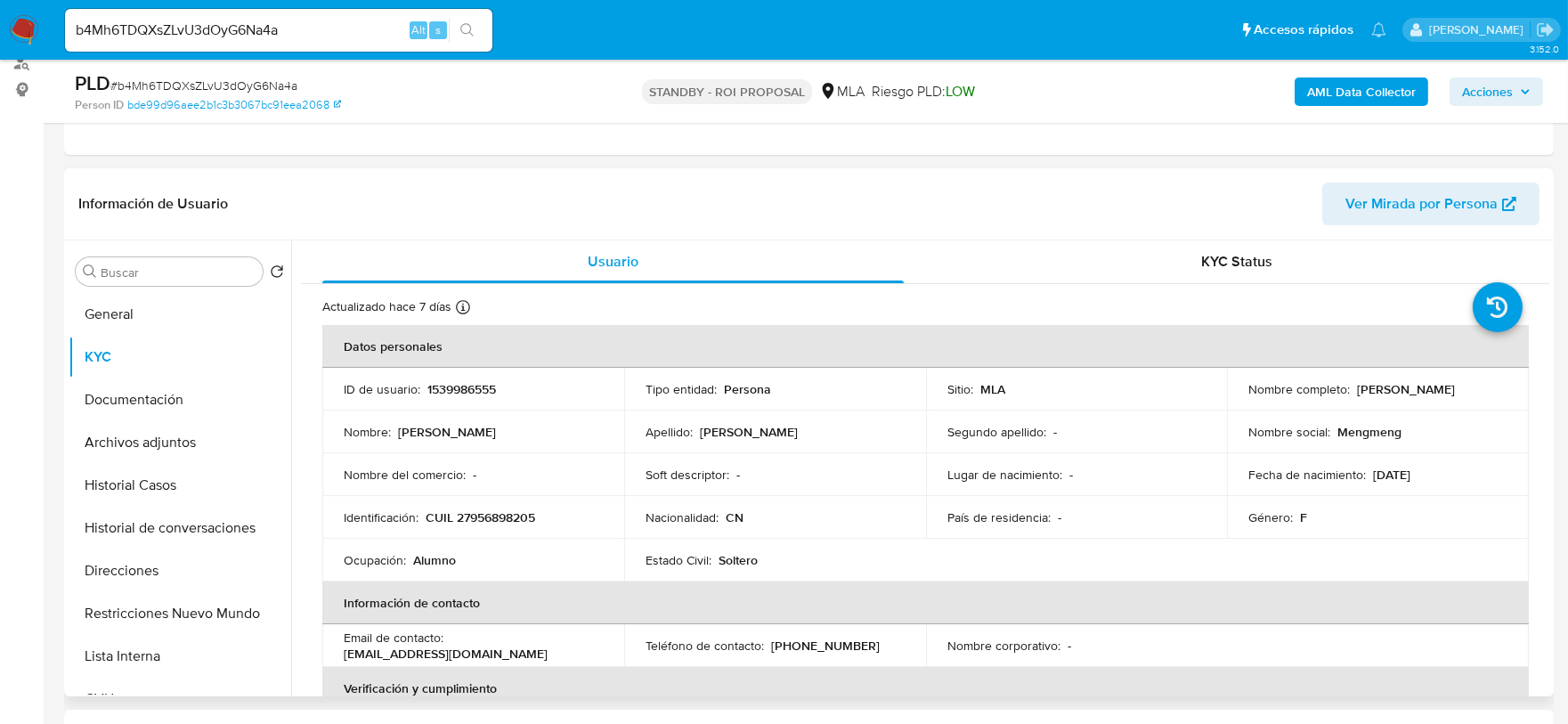
click at [411, 426] on p "Meng" at bounding box center [447, 431] width 98 height 16
copy p "Meng"
click at [701, 430] on p "Lin" at bounding box center [749, 431] width 98 height 16
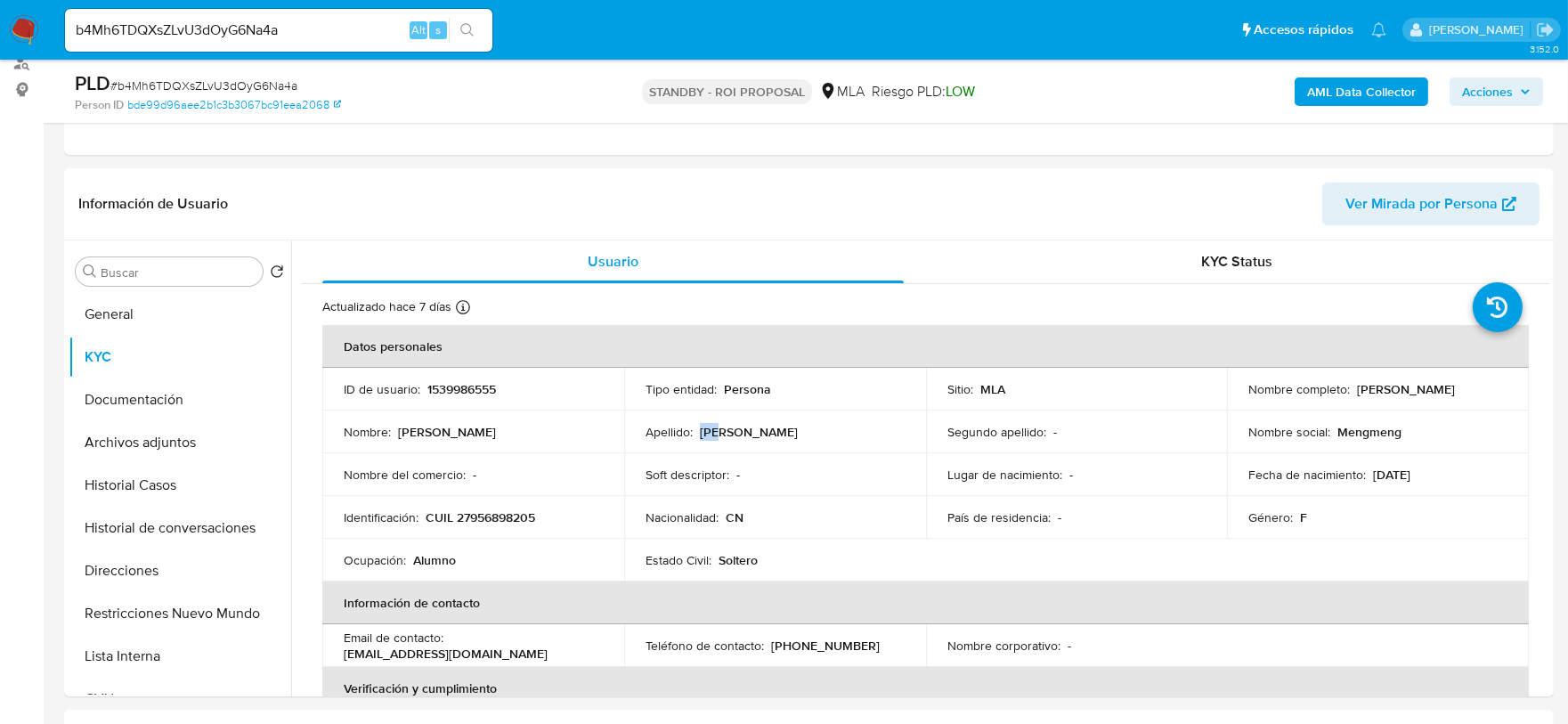
copy p "Lin"
drag, startPoint x: 460, startPoint y: 519, endPoint x: 440, endPoint y: 519, distance: 20.0
click at [456, 519] on p "CUIL 27956898205" at bounding box center [480, 517] width 110 height 16
drag, startPoint x: 431, startPoint y: 518, endPoint x: 579, endPoint y: 522, distance: 148.1
click at [579, 522] on div "Identificación : CUIL 27956898205" at bounding box center [473, 517] width 259 height 16
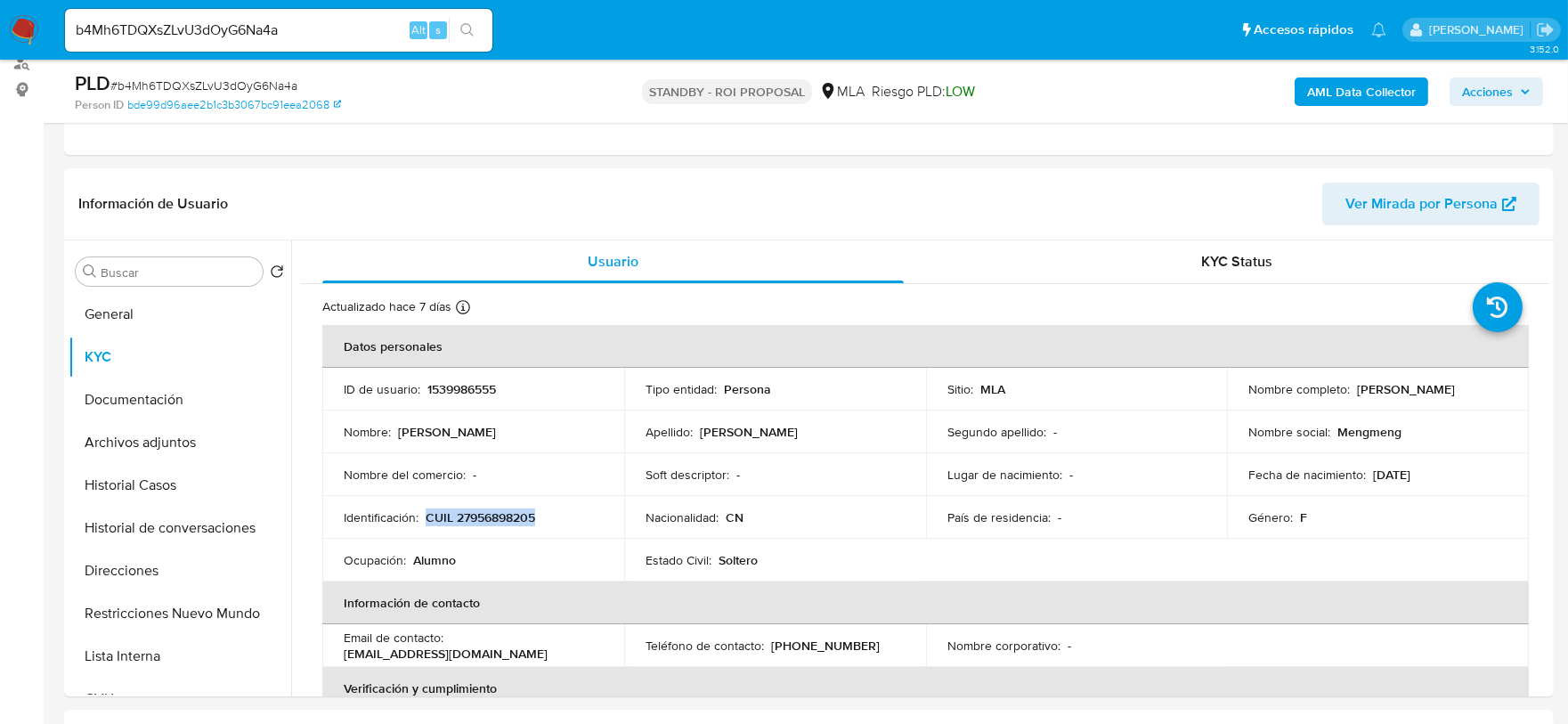
copy p "CUIL 27956898205"
click at [137, 450] on button "Archivos adjuntos" at bounding box center [173, 442] width 208 height 43
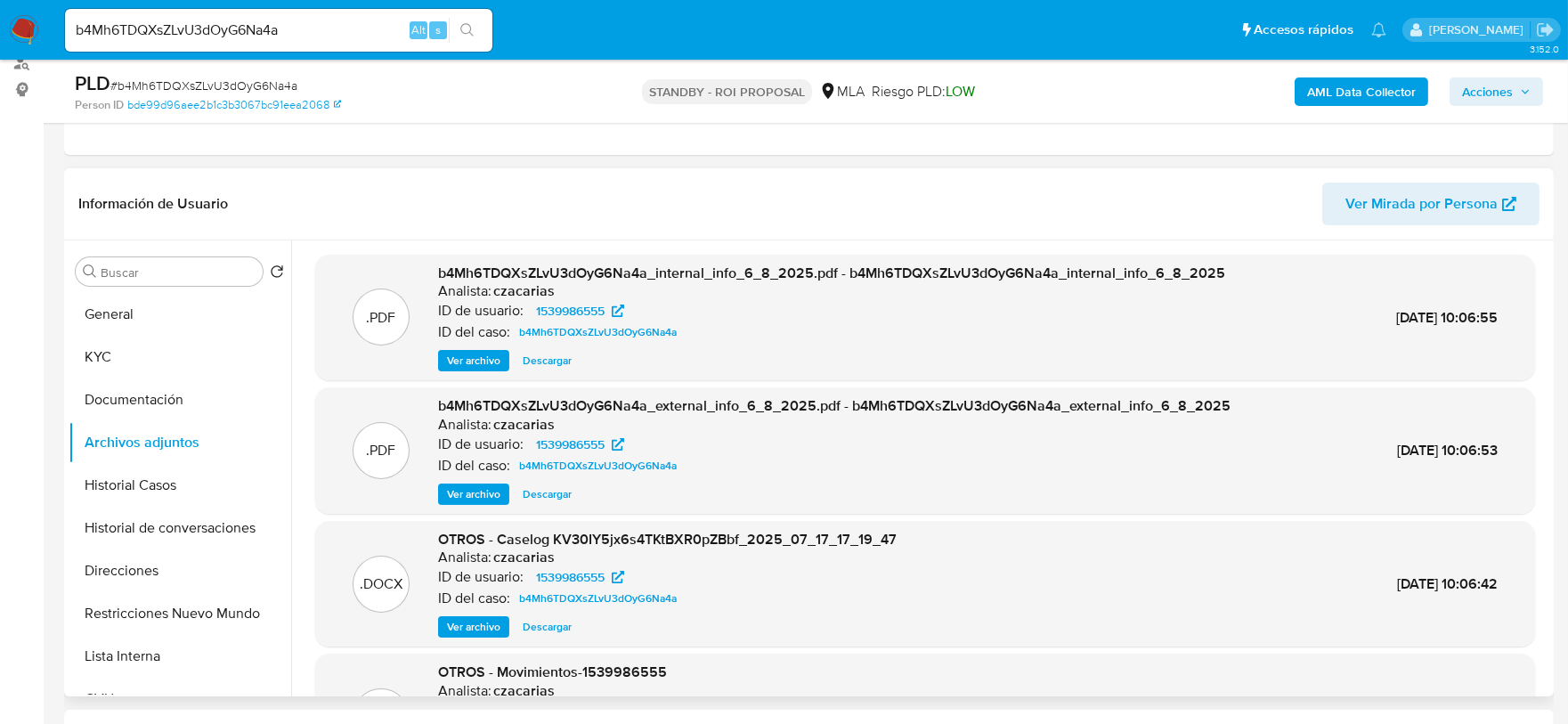
click at [486, 618] on span "Ver archivo" at bounding box center [474, 626] width 54 height 18
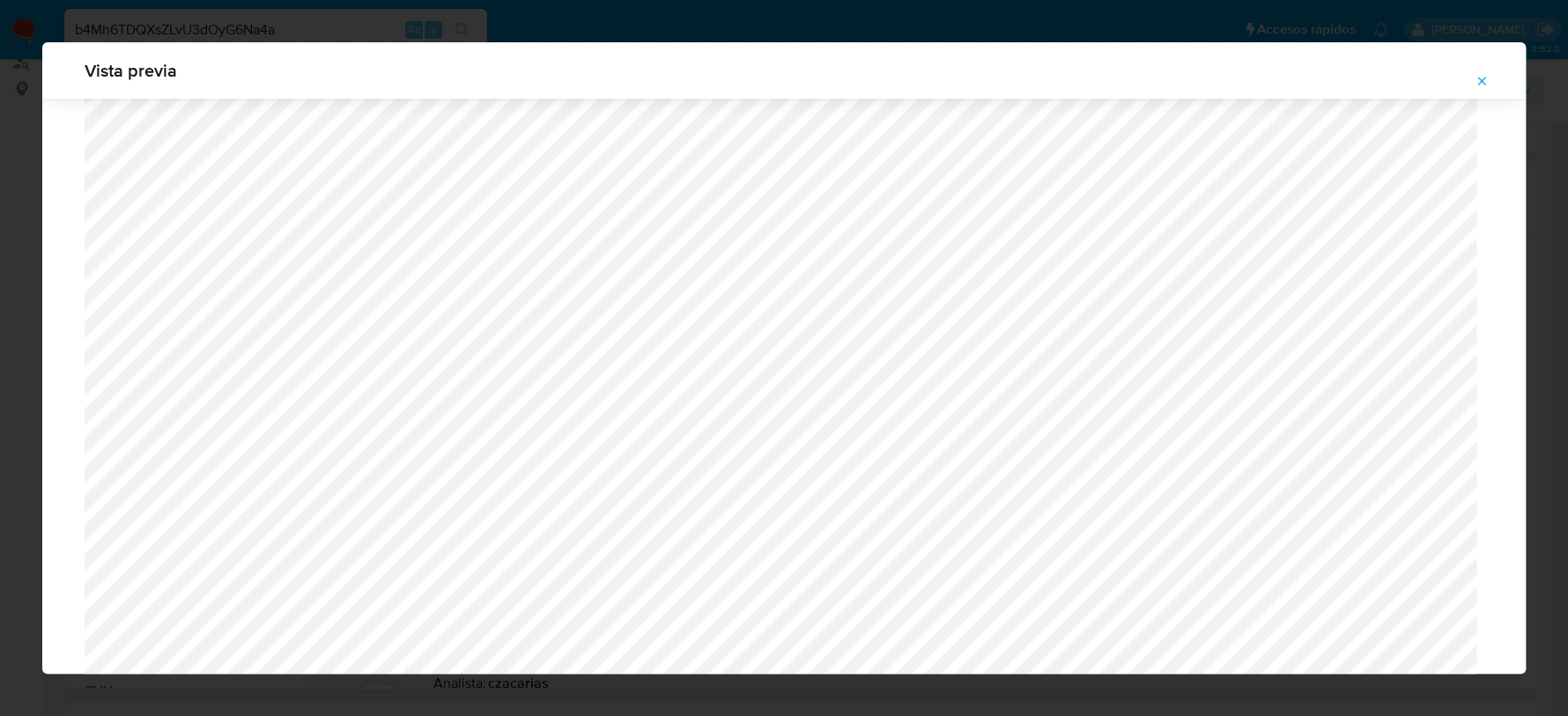
scroll to position [1837, 0]
click at [1477, 85] on icon "Attachment preview" at bounding box center [1481, 81] width 14 height 14
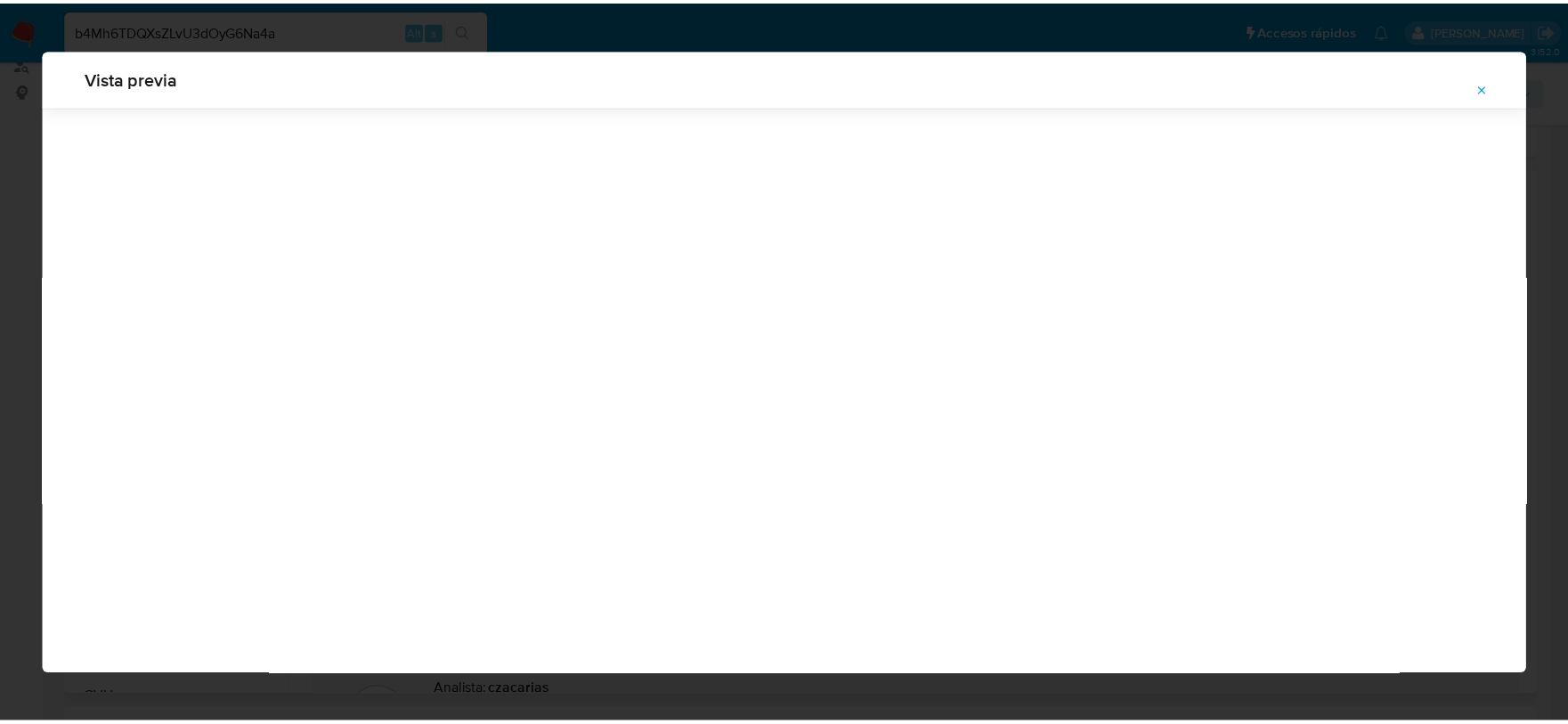
scroll to position [0, 0]
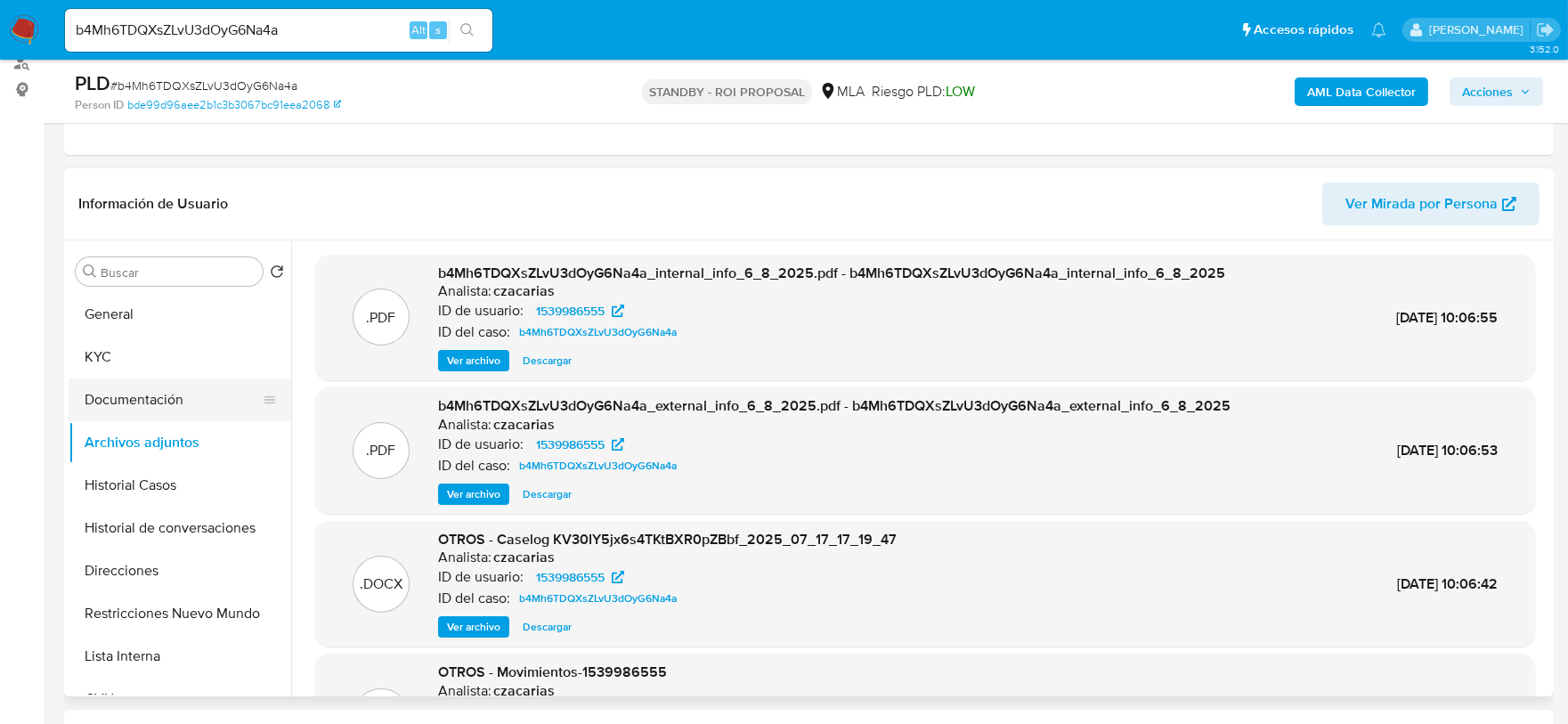
click at [153, 389] on button "Documentación" at bounding box center [173, 400] width 208 height 43
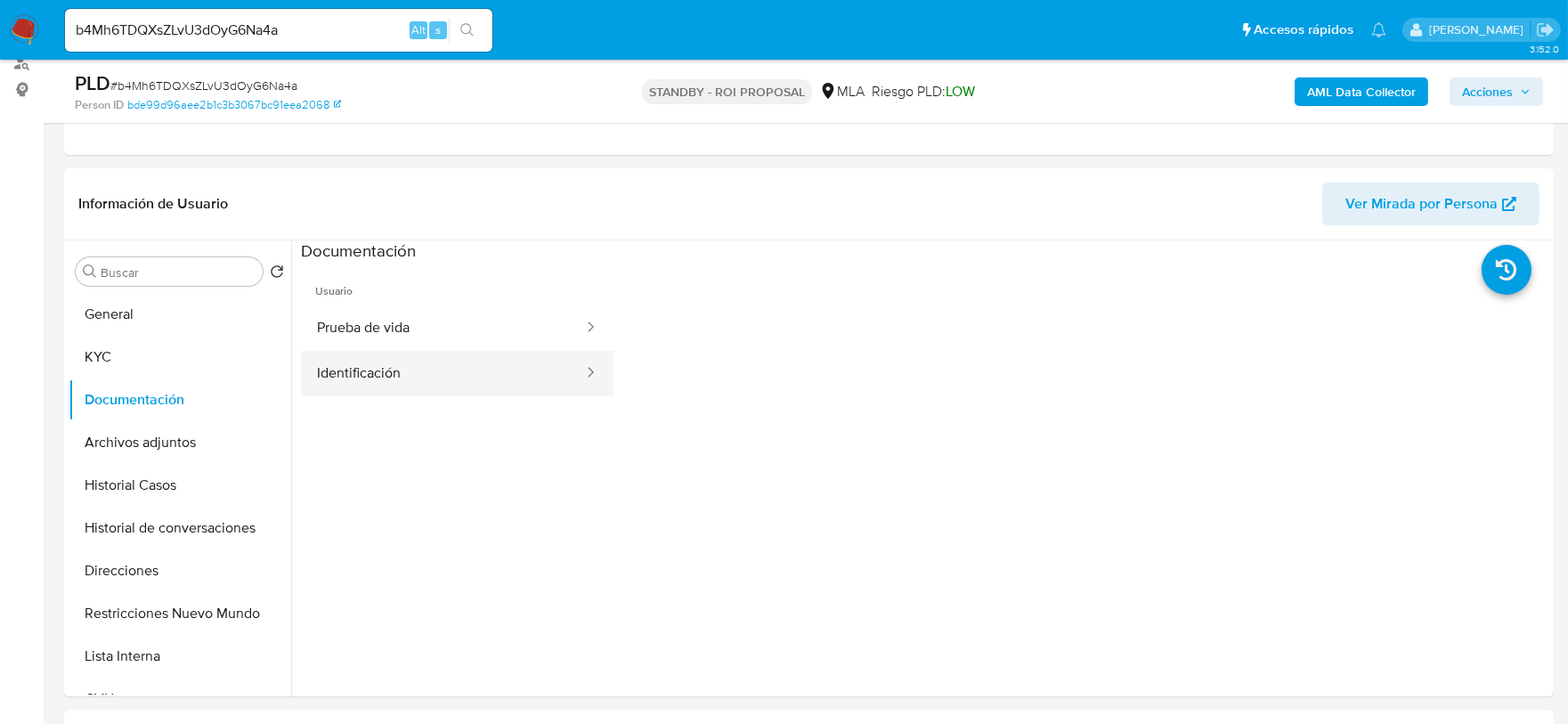
click at [415, 375] on button "Identificación" at bounding box center [443, 374] width 284 height 46
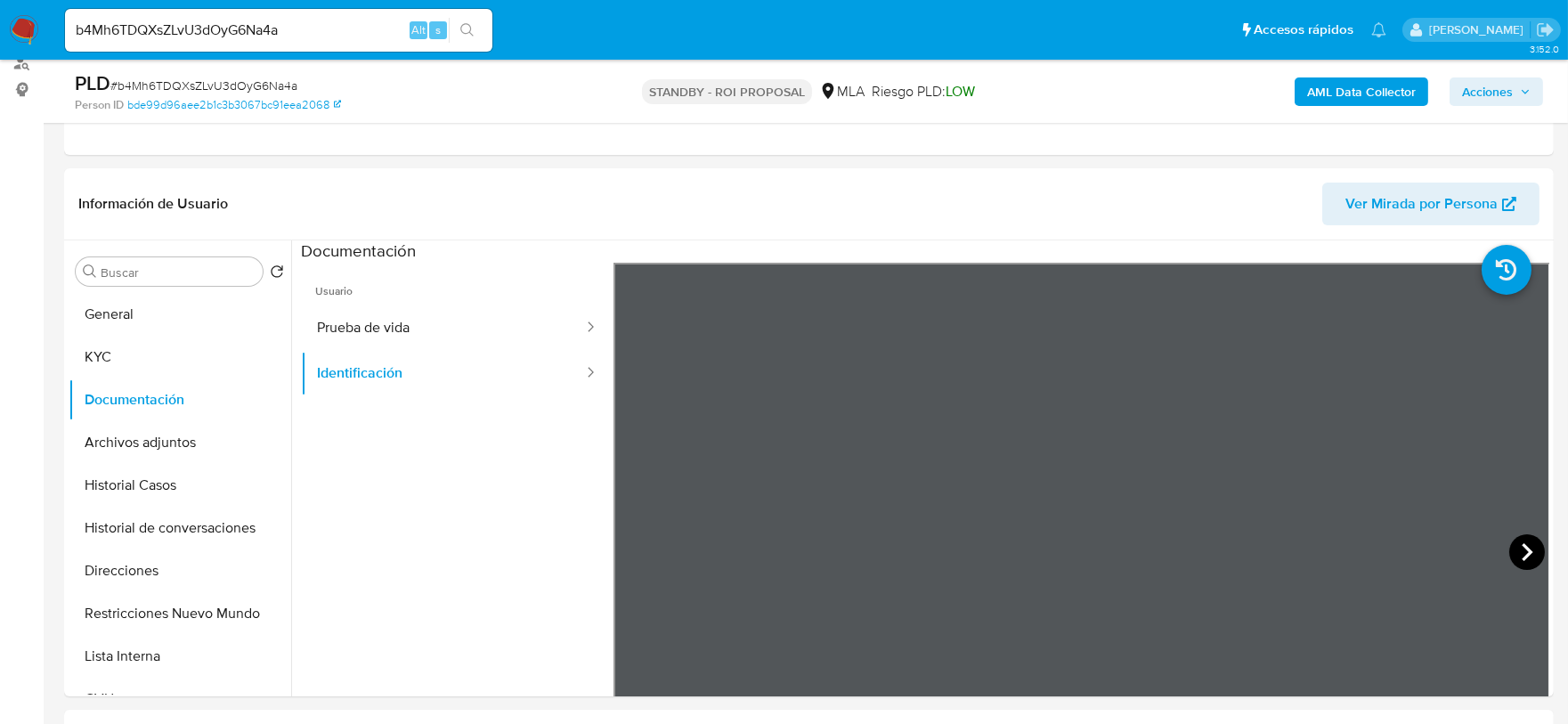
click at [1509, 551] on icon at bounding box center [1527, 552] width 35 height 35
click at [20, 30] on img at bounding box center [24, 30] width 31 height 31
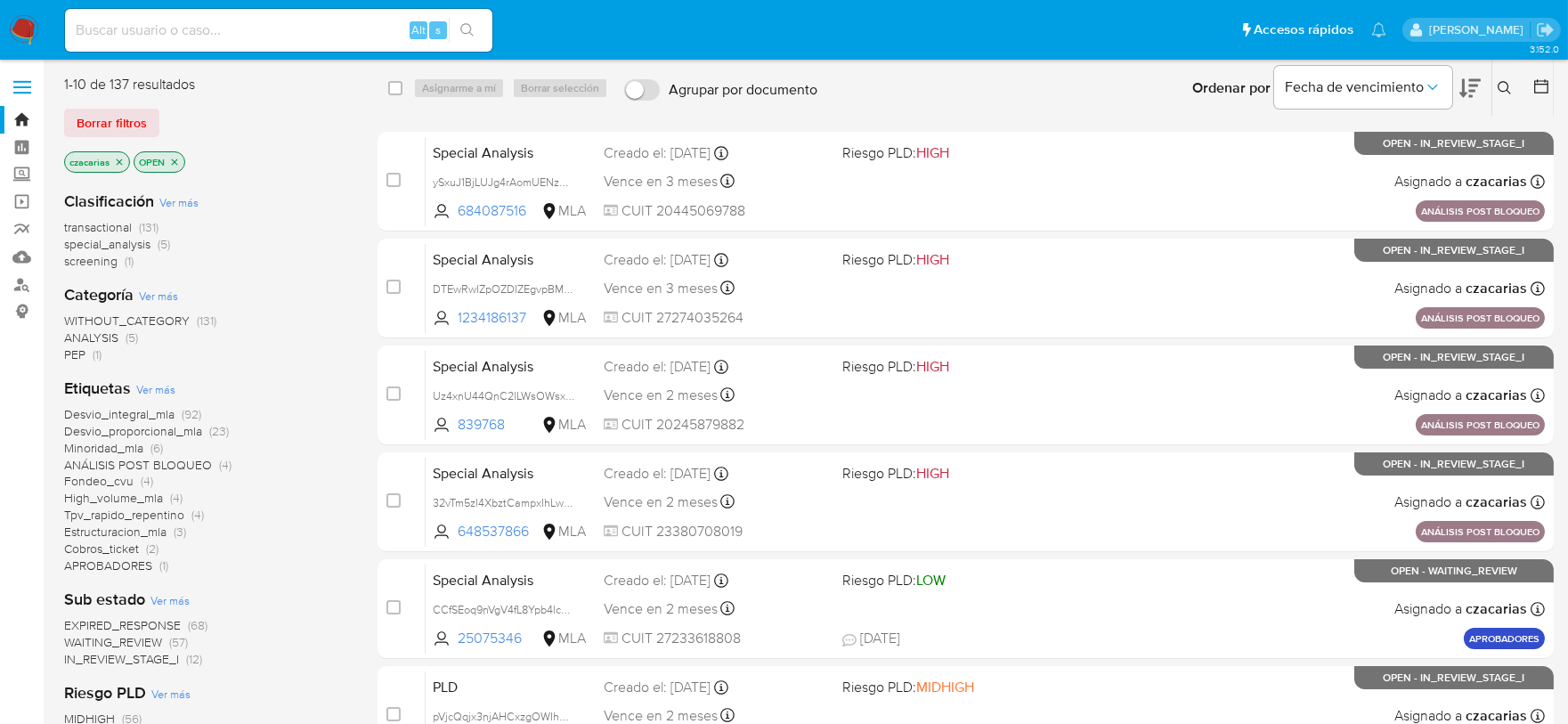
click at [99, 258] on span "screening" at bounding box center [91, 260] width 54 height 18
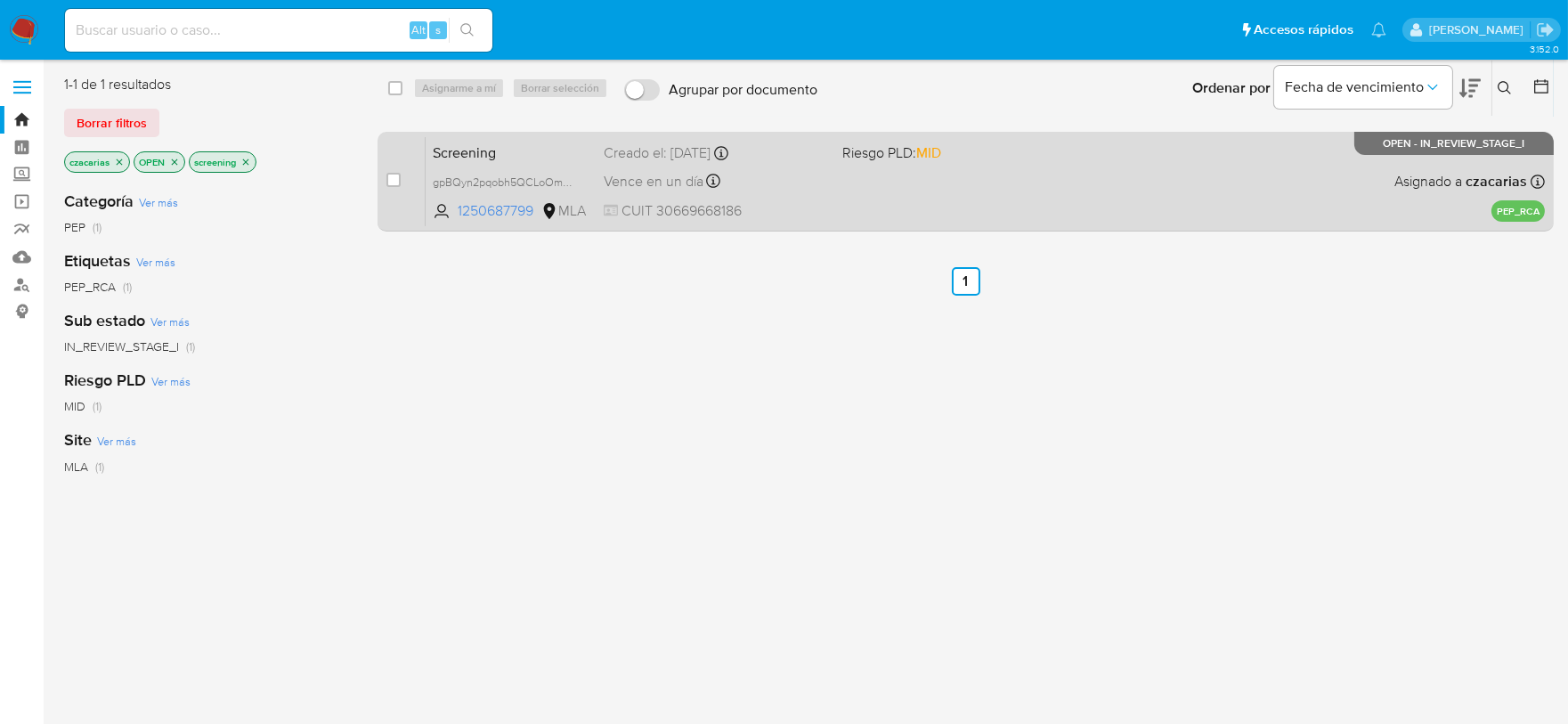
click at [820, 181] on div "Vence en un día Vence el 14/08/2025 08:48:57" at bounding box center [716, 181] width 225 height 24
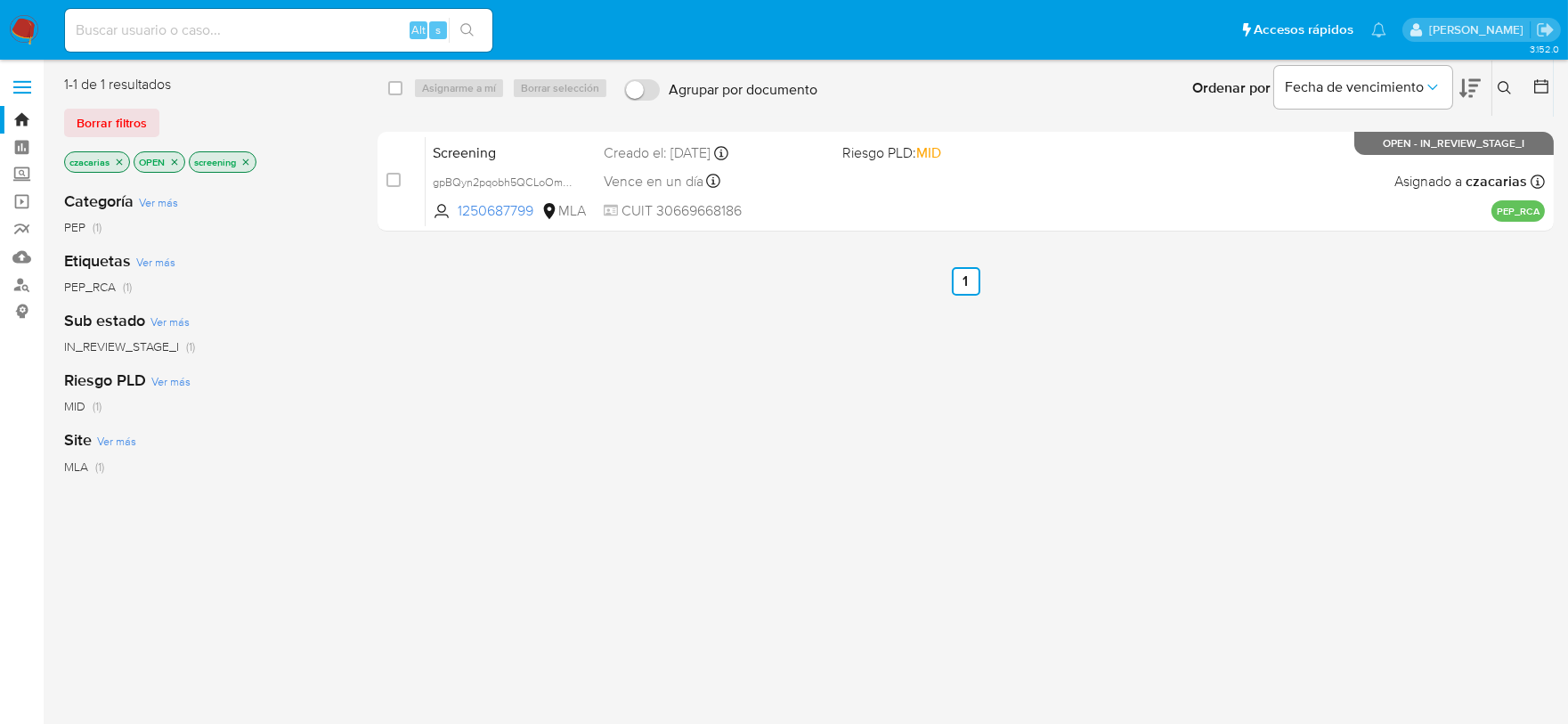
click at [1509, 86] on icon at bounding box center [1505, 87] width 14 height 14
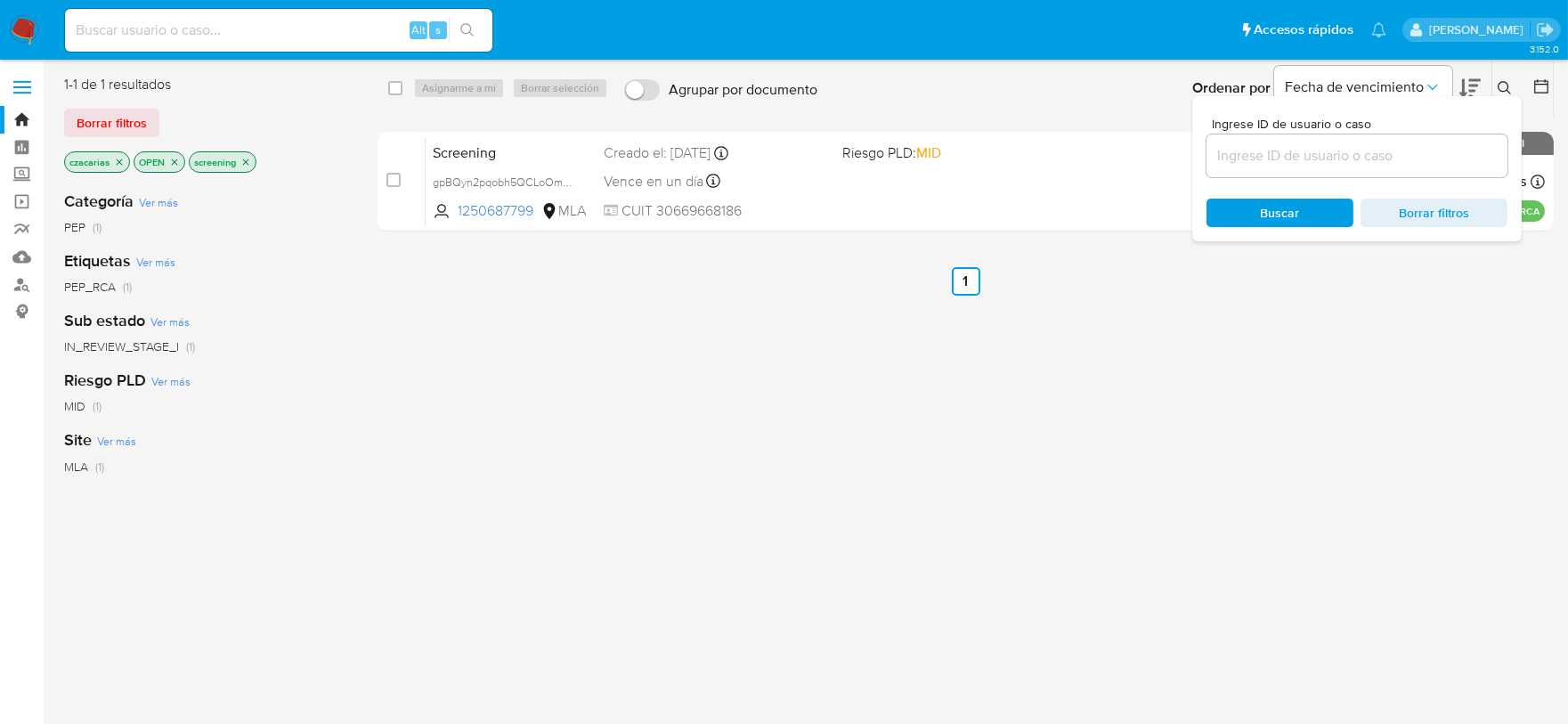
click at [274, 27] on input at bounding box center [279, 30] width 427 height 23
paste input "gpBQyn2pqobh5QCLoOmCIrQT"
type input "gpBQyn2pqobh5QCLoOmCIrQT"
click at [460, 23] on button "search-icon" at bounding box center [466, 30] width 36 height 25
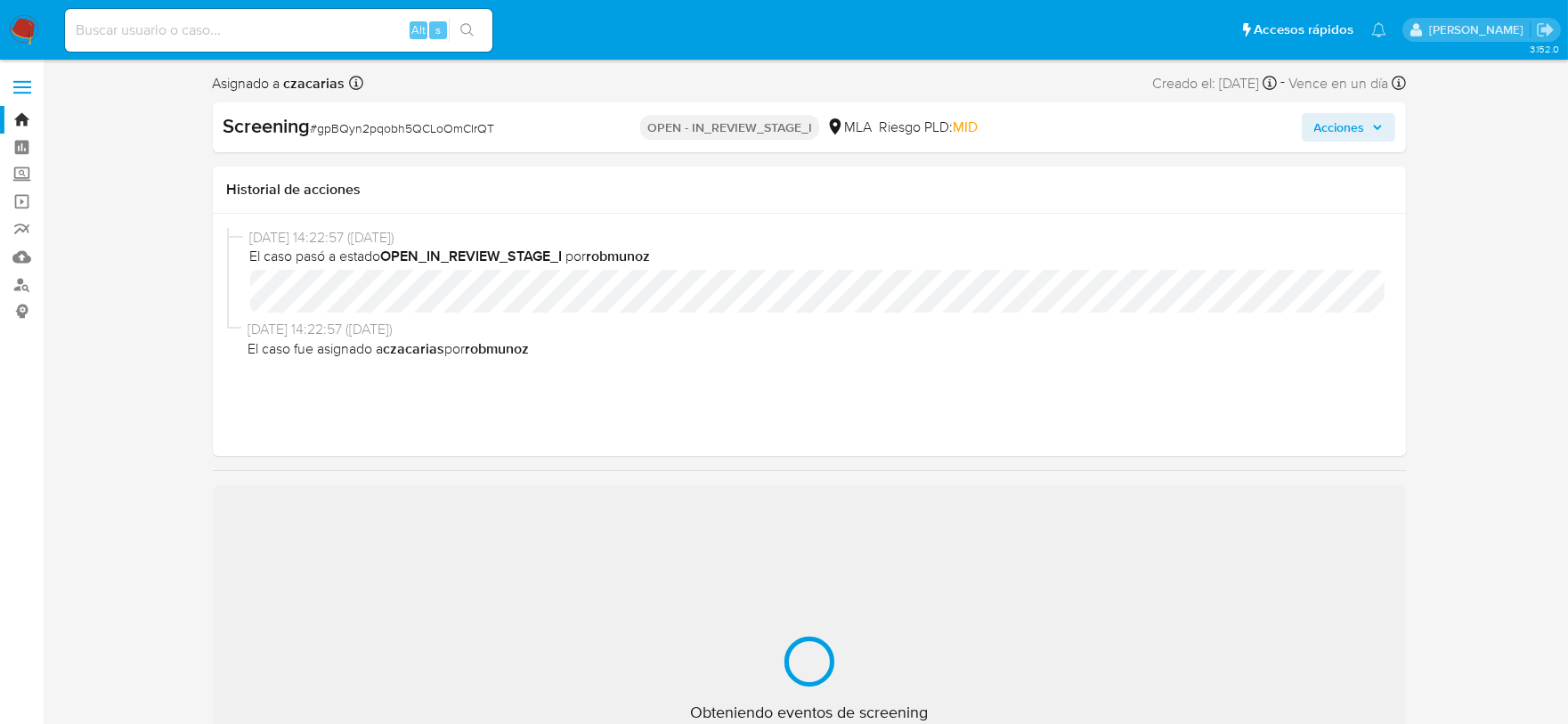
select select "10"
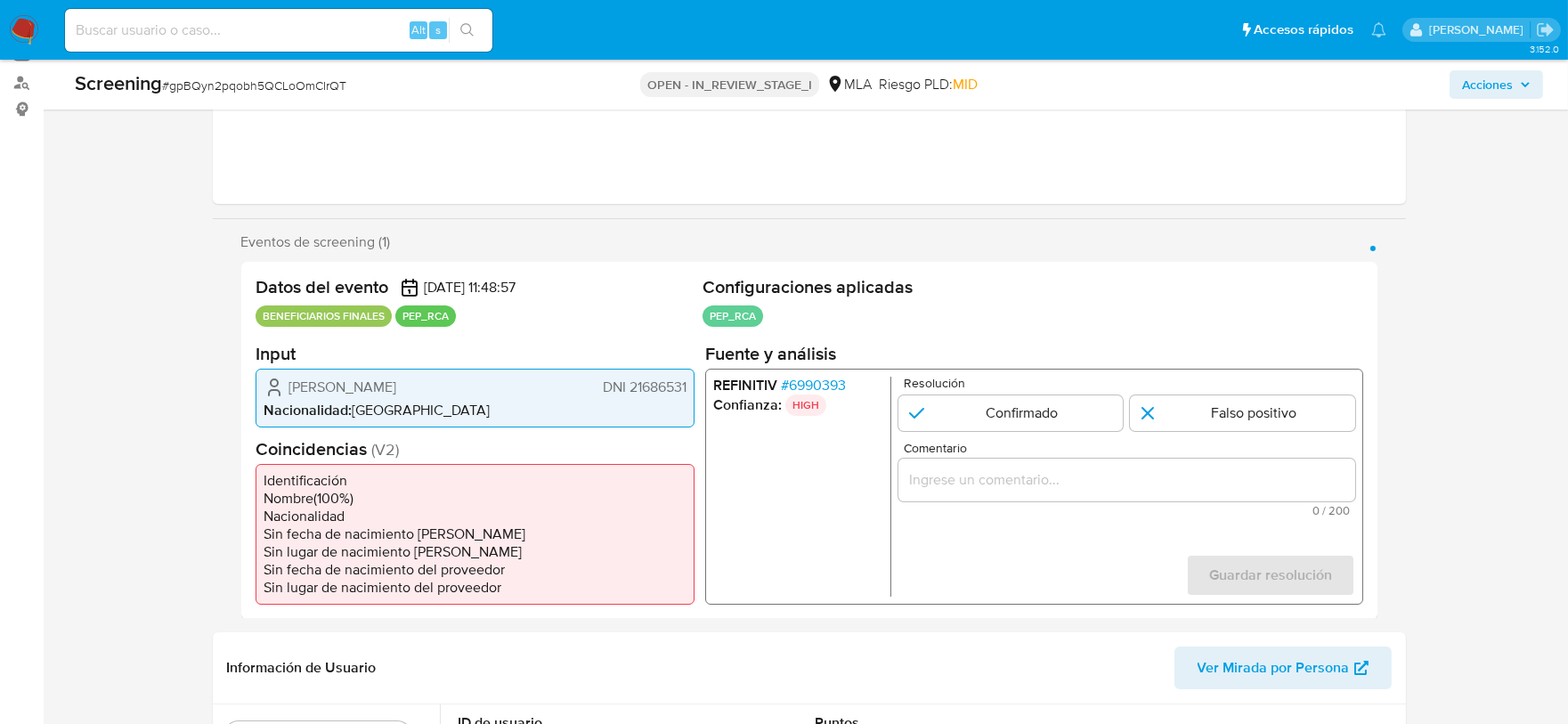
scroll to position [222, 0]
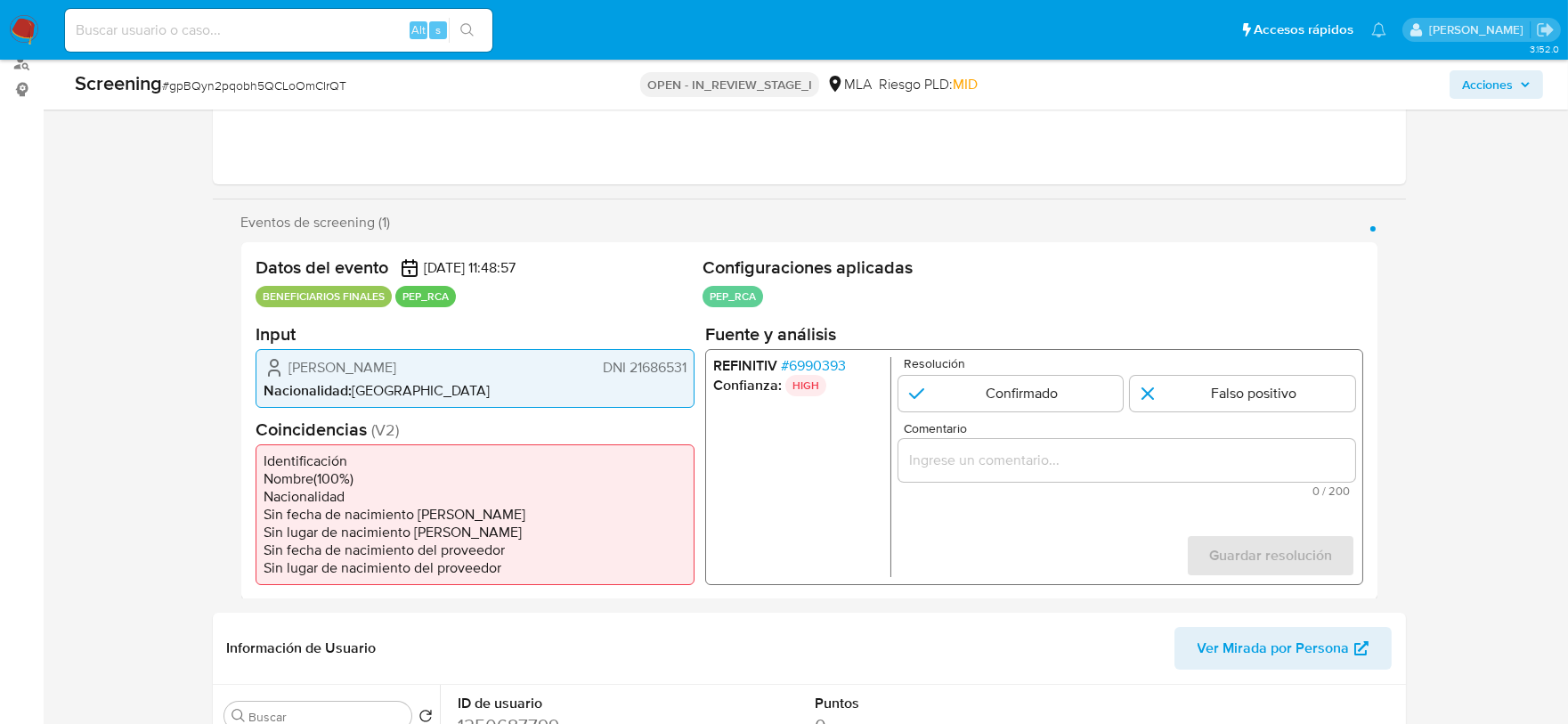
click at [821, 363] on span "# 6990393" at bounding box center [813, 364] width 65 height 18
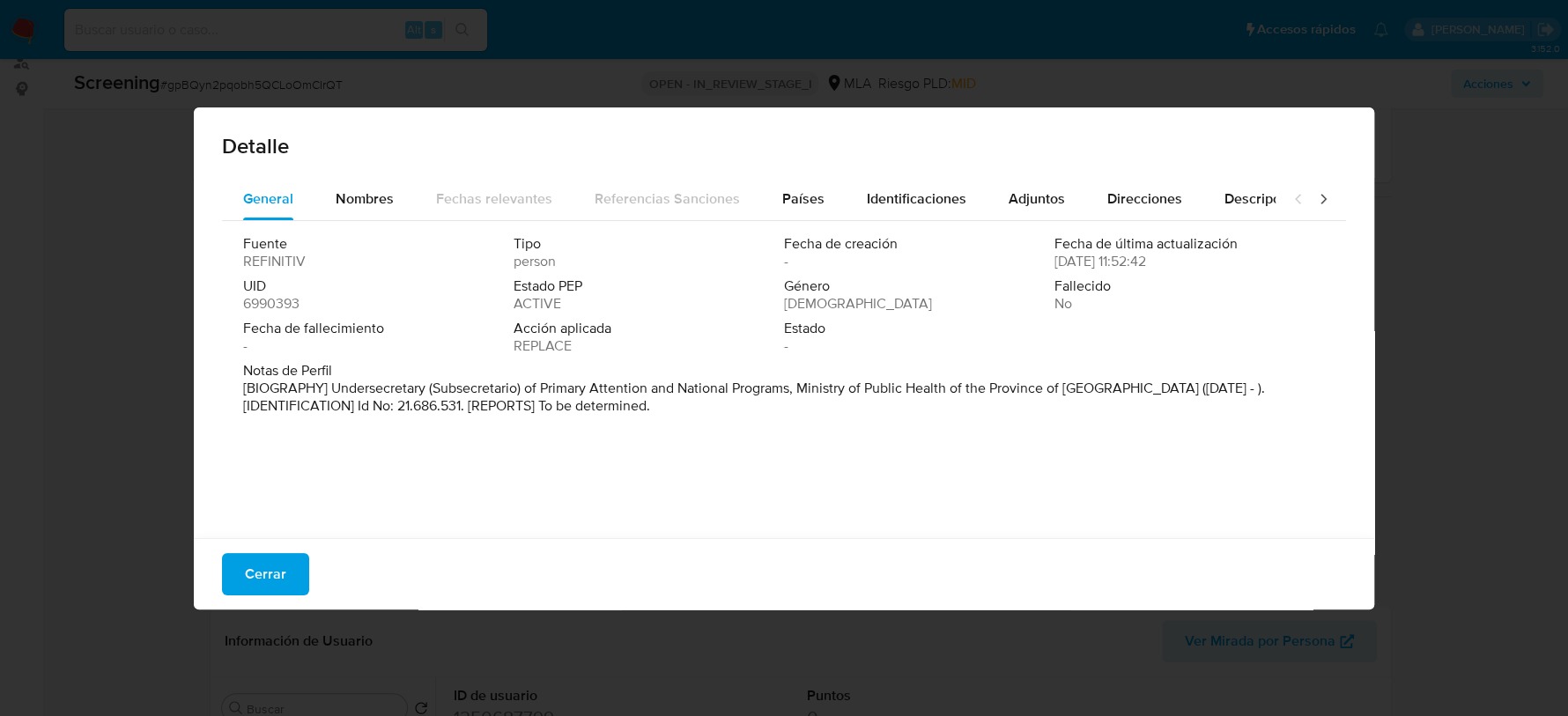
drag, startPoint x: 320, startPoint y: 391, endPoint x: 688, endPoint y: 407, distance: 368.3
click at [688, 407] on p "[BIOGRAPHY] Undersecretary (Subsecretario) of Primary Attention and National Pr…" at bounding box center [782, 397] width 1077 height 35
click at [385, 204] on span "Nombres" at bounding box center [364, 199] width 58 height 20
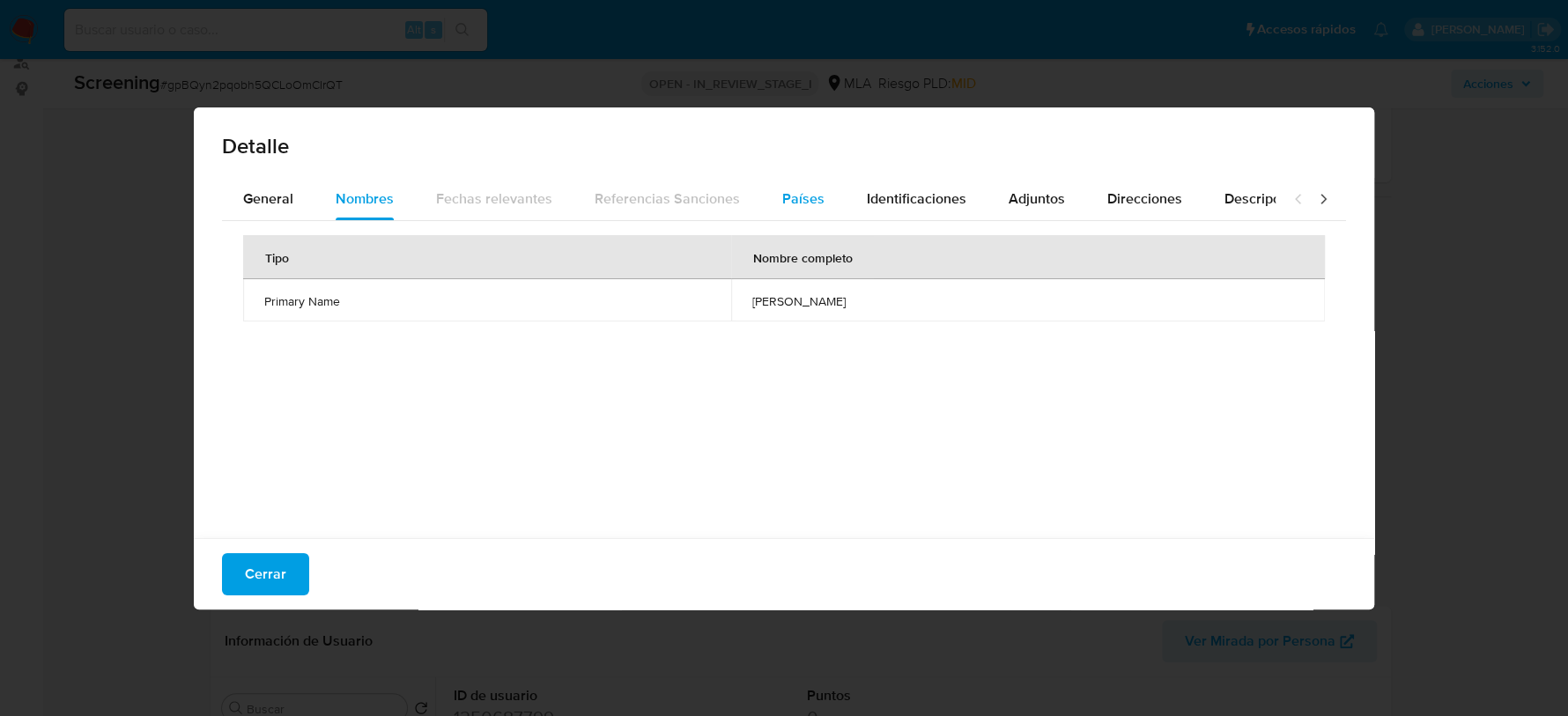
click at [800, 205] on span "Países" at bounding box center [803, 199] width 42 height 20
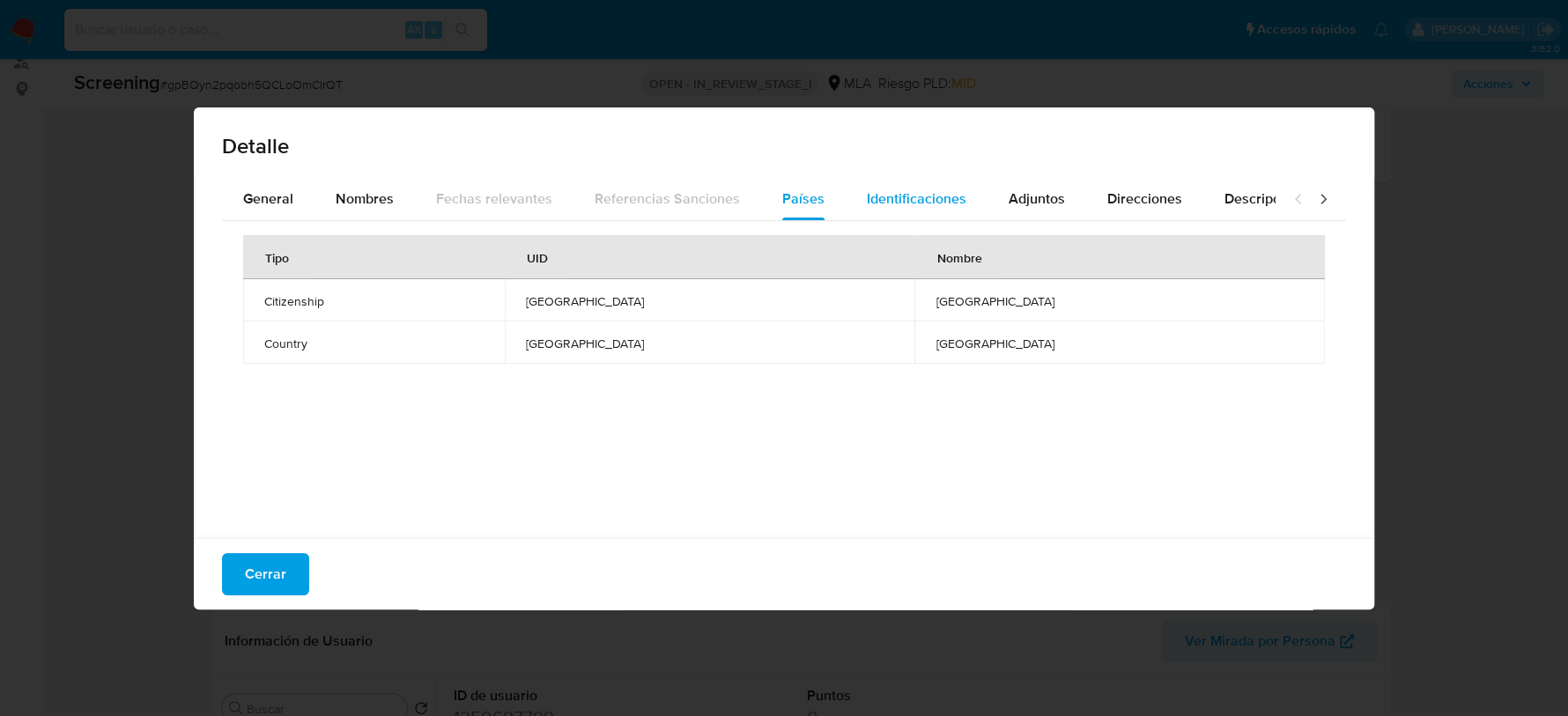
click at [919, 199] on span "Identificaciones" at bounding box center [916, 199] width 99 height 20
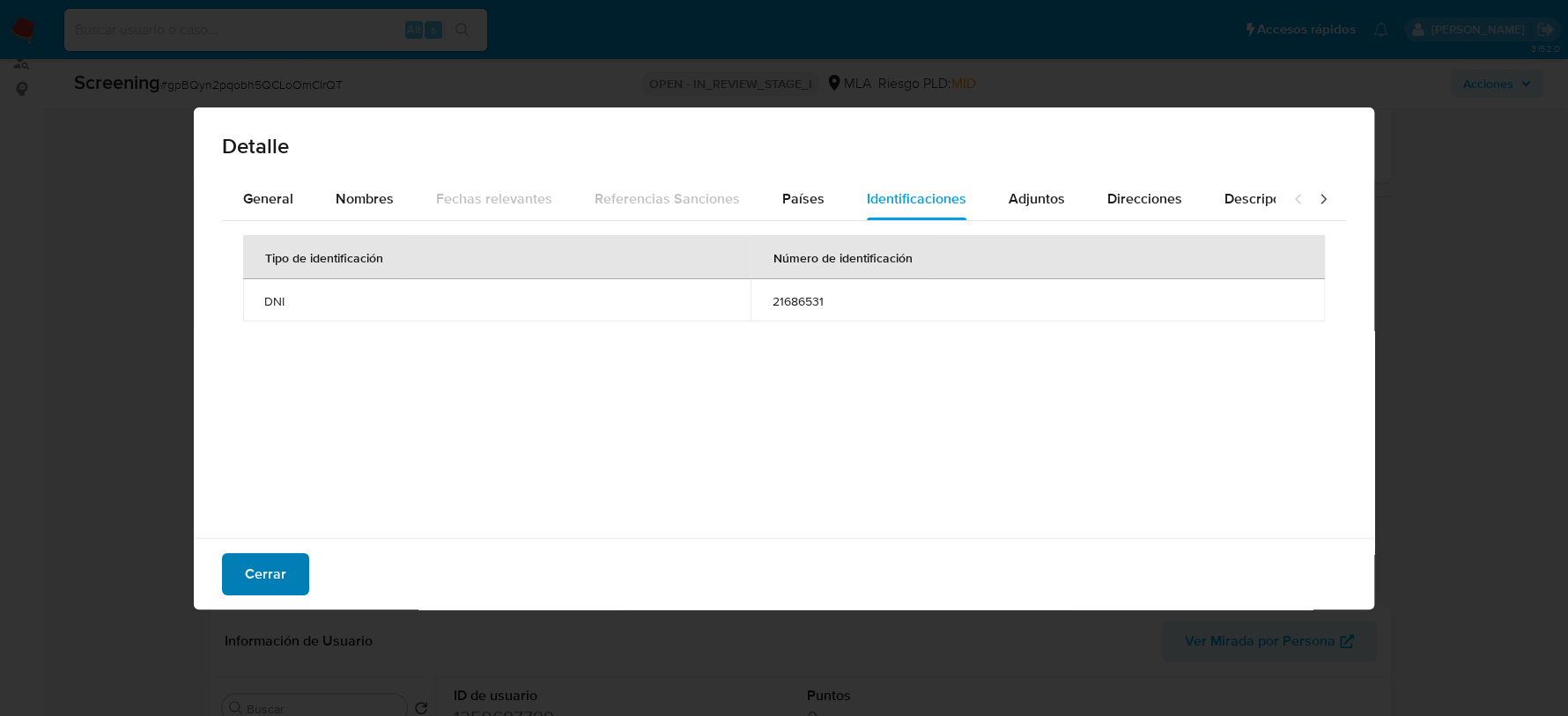
click at [298, 566] on button "Cerrar" at bounding box center [265, 574] width 87 height 42
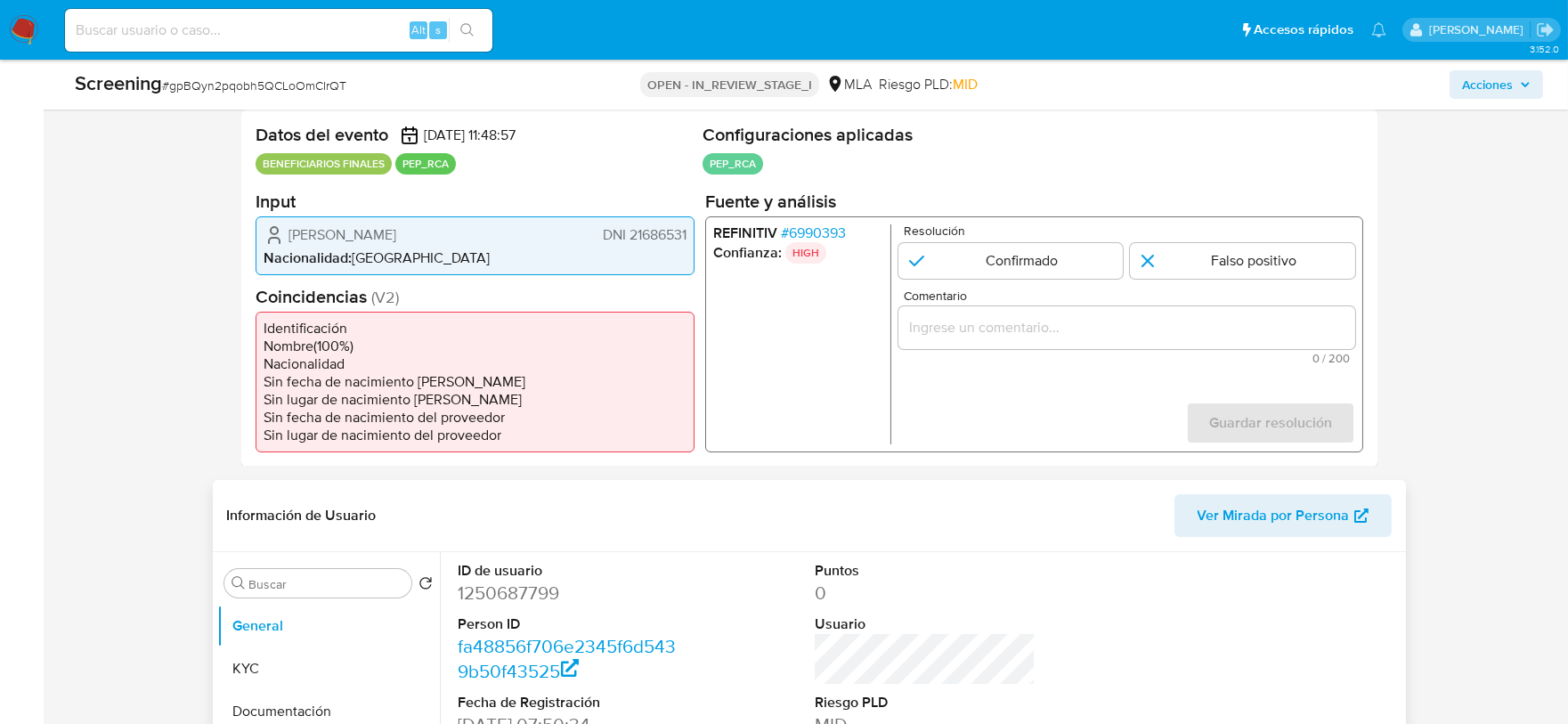
scroll to position [444, 0]
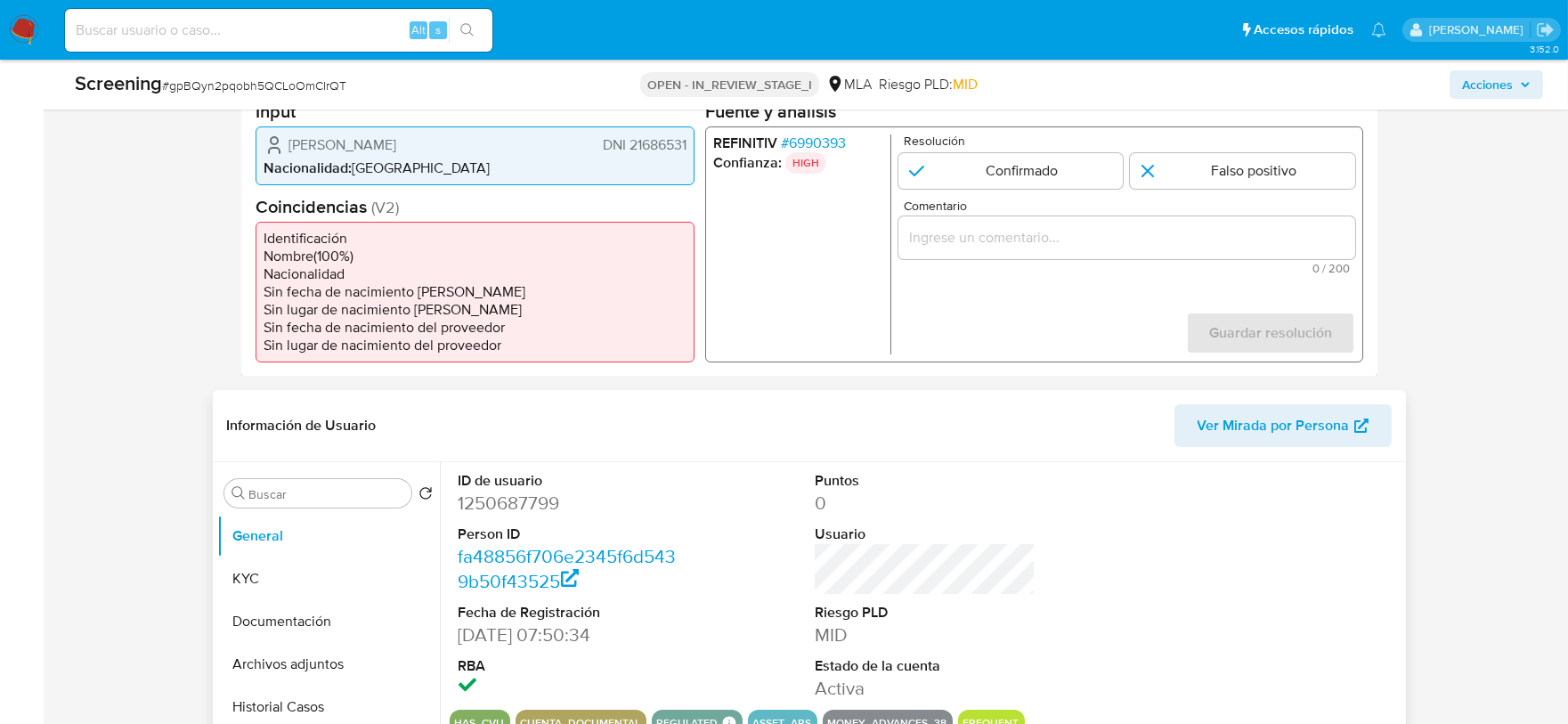
click at [490, 502] on dd "1250687799" at bounding box center [568, 503] width 220 height 25
copy dd "1250687799"
click at [375, 34] on input at bounding box center [279, 30] width 427 height 23
paste input "yyCBqqkDmF861wQkj3xkXarX"
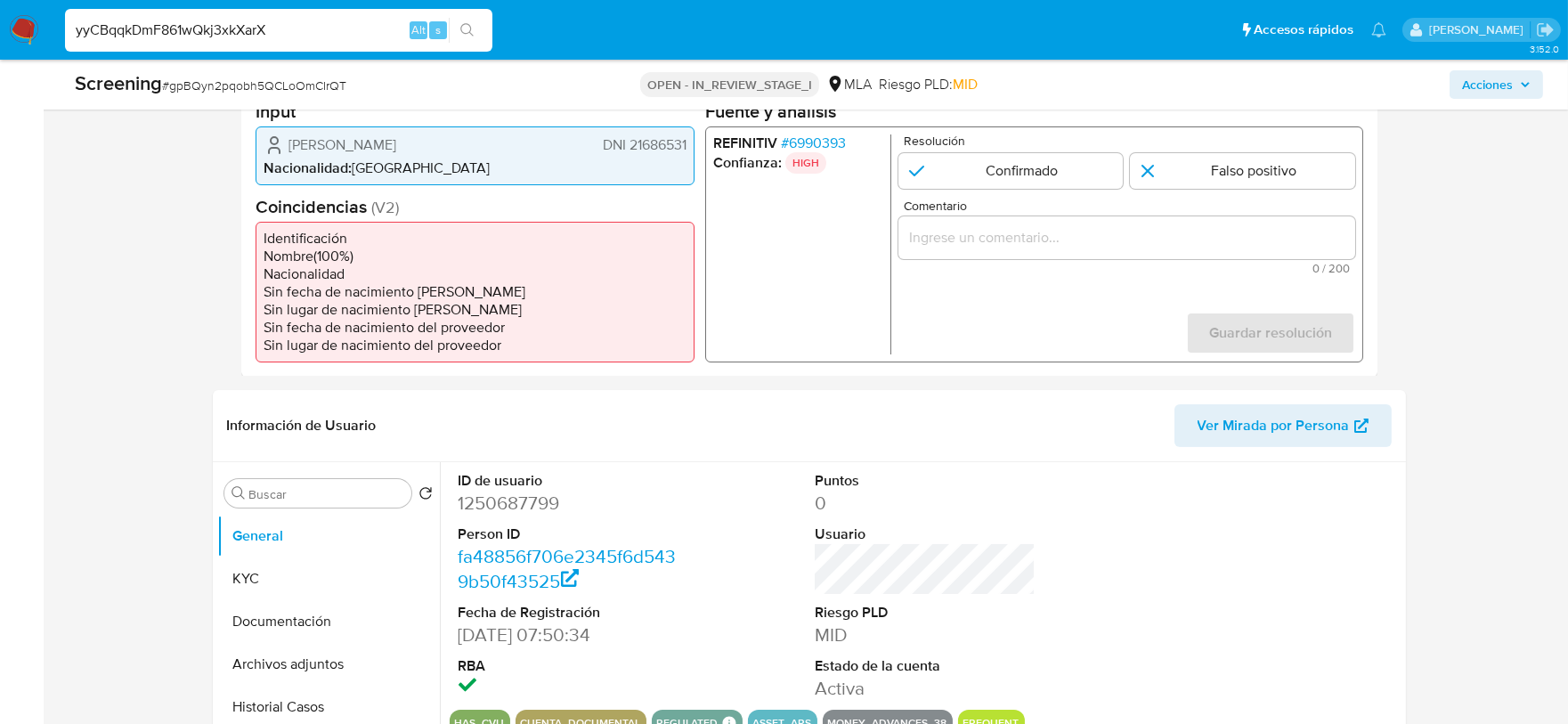
type input "yyCBqqkDmF861wQkj3xkXarX"
click at [465, 33] on icon "search-icon" at bounding box center [467, 30] width 13 height 13
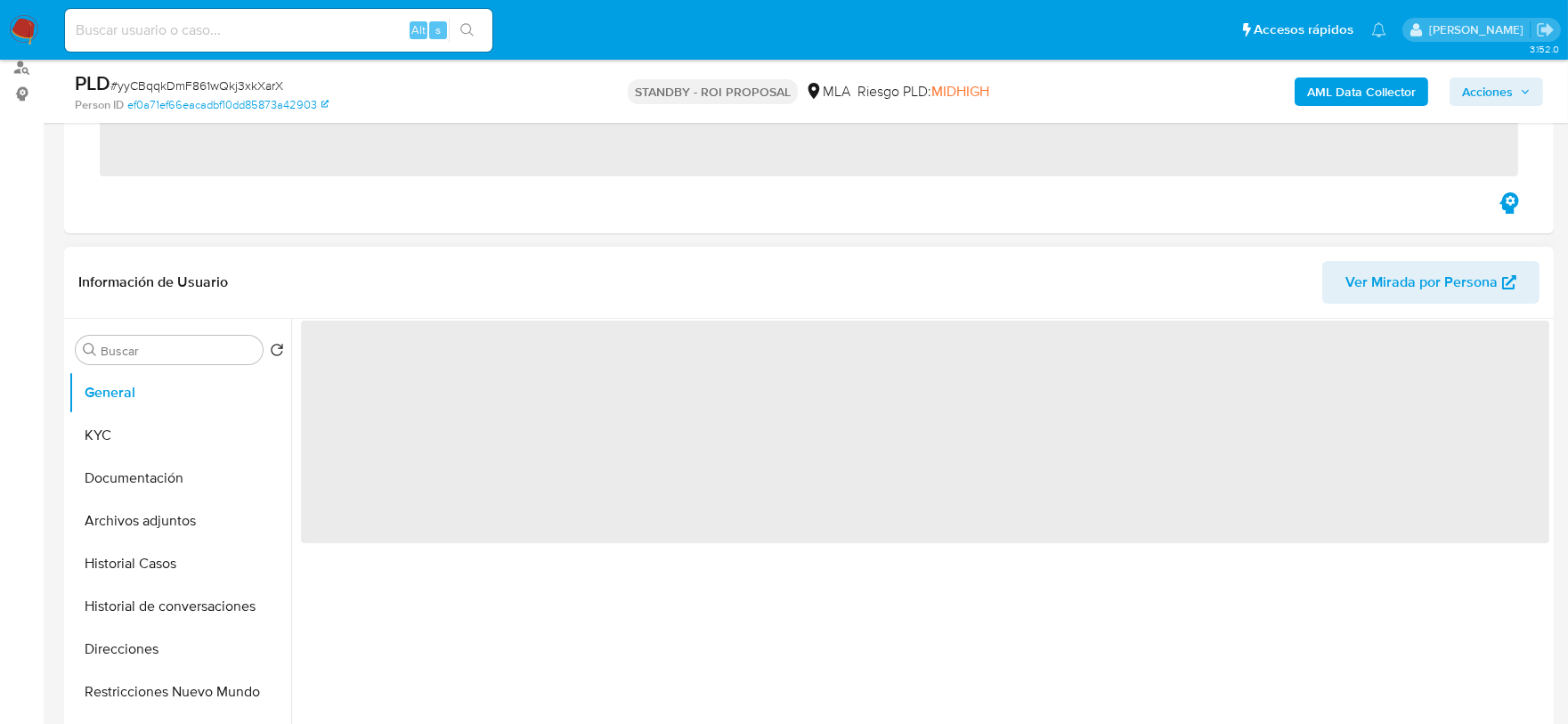
scroll to position [222, 0]
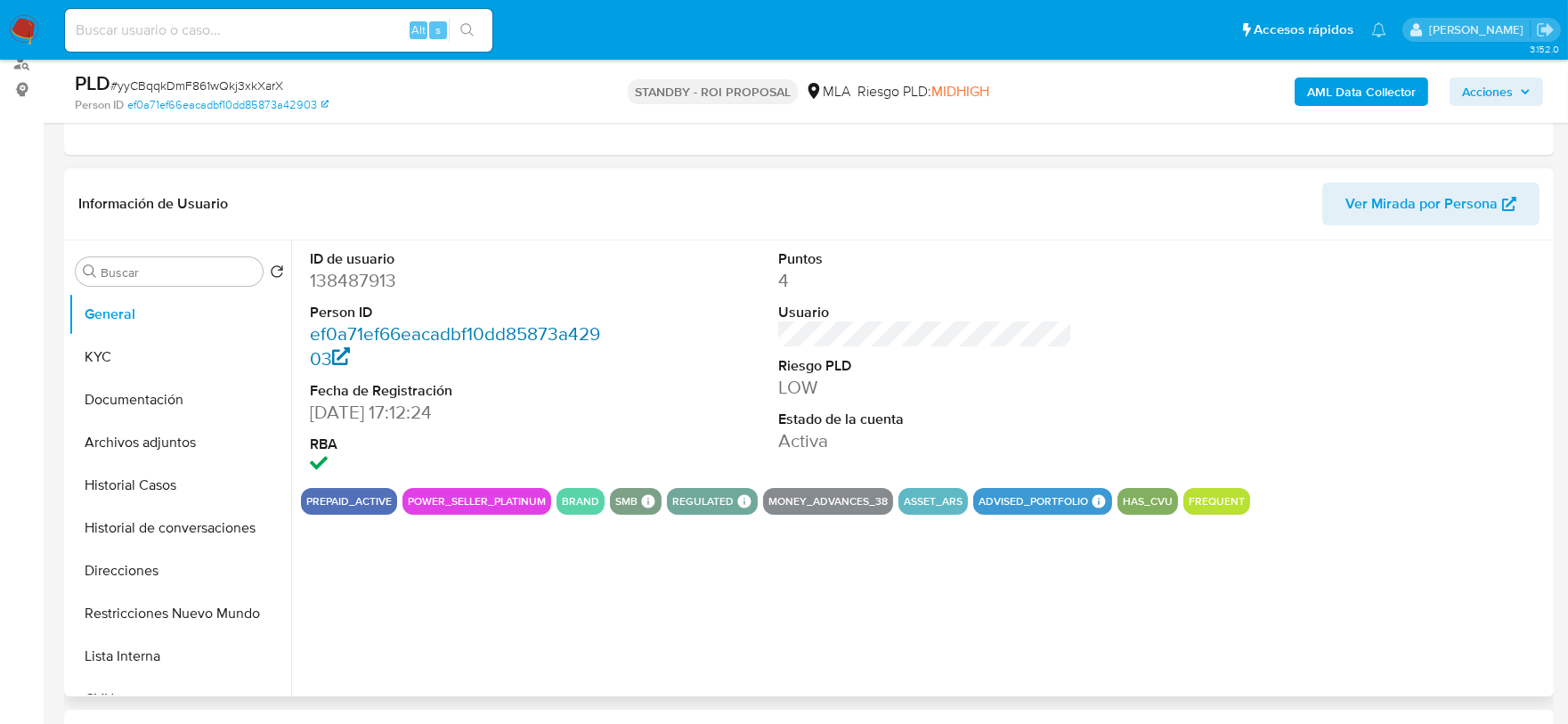
click at [346, 349] on icon at bounding box center [342, 357] width 19 height 19
select select "10"
click at [352, 274] on dd "138487913" at bounding box center [457, 281] width 294 height 25
copy dd "138487913"
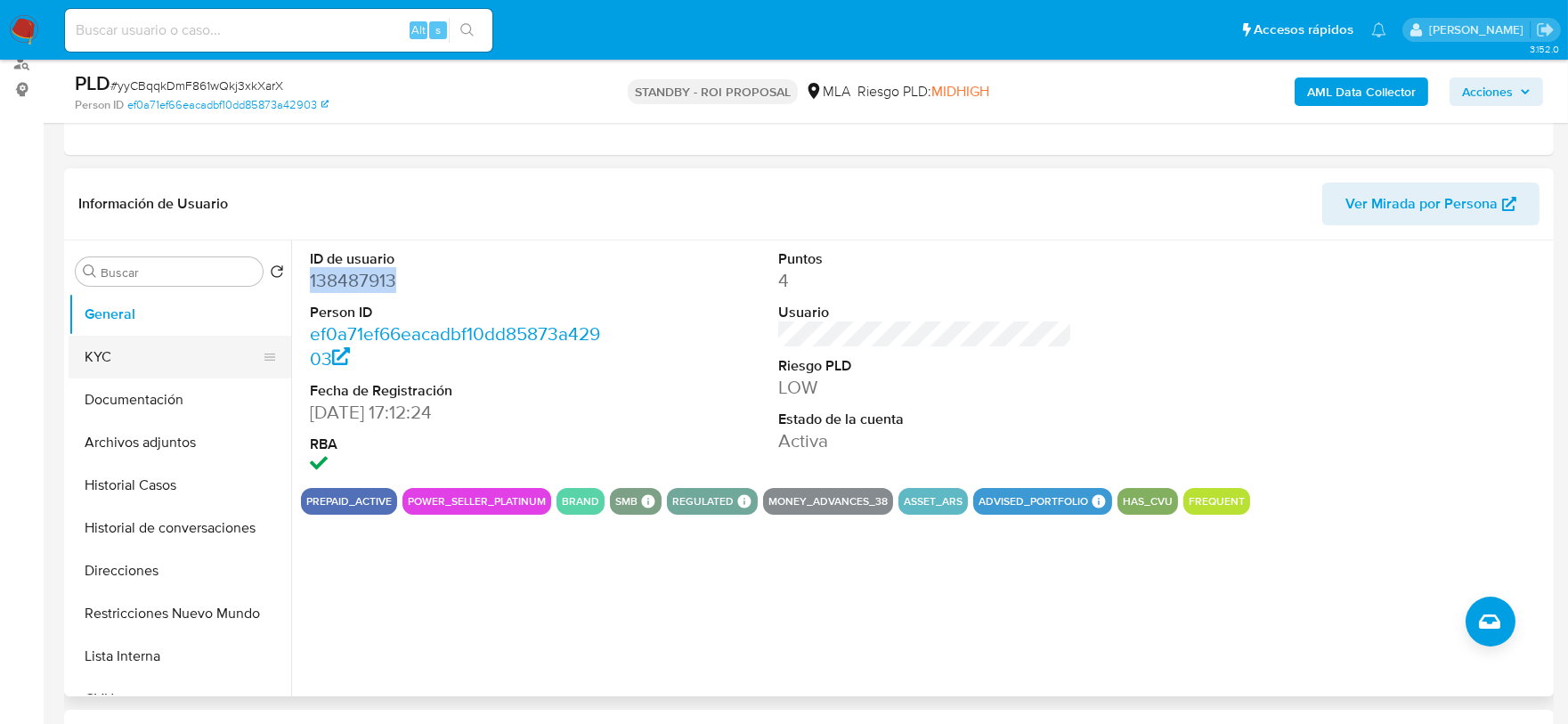
click at [139, 350] on button "KYC" at bounding box center [173, 357] width 208 height 43
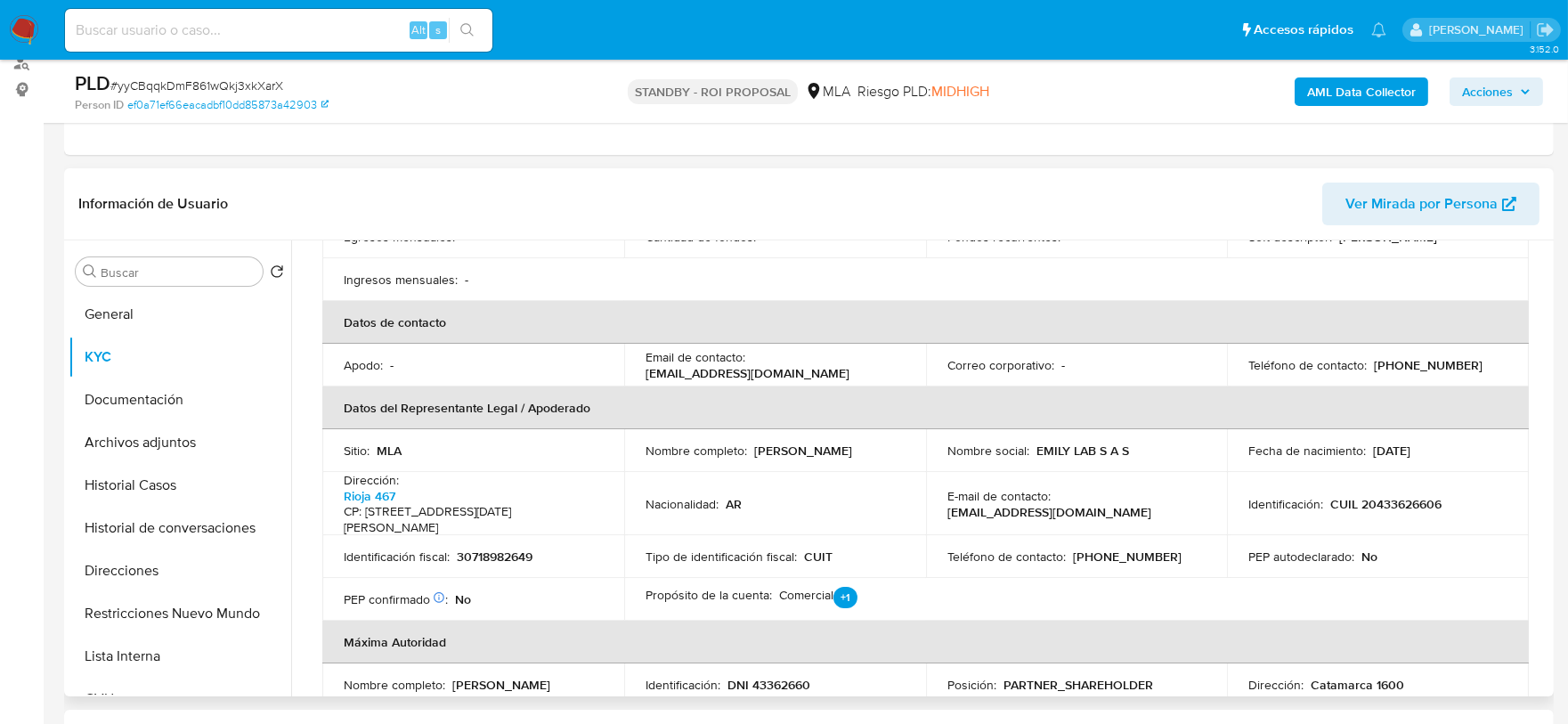
scroll to position [444, 0]
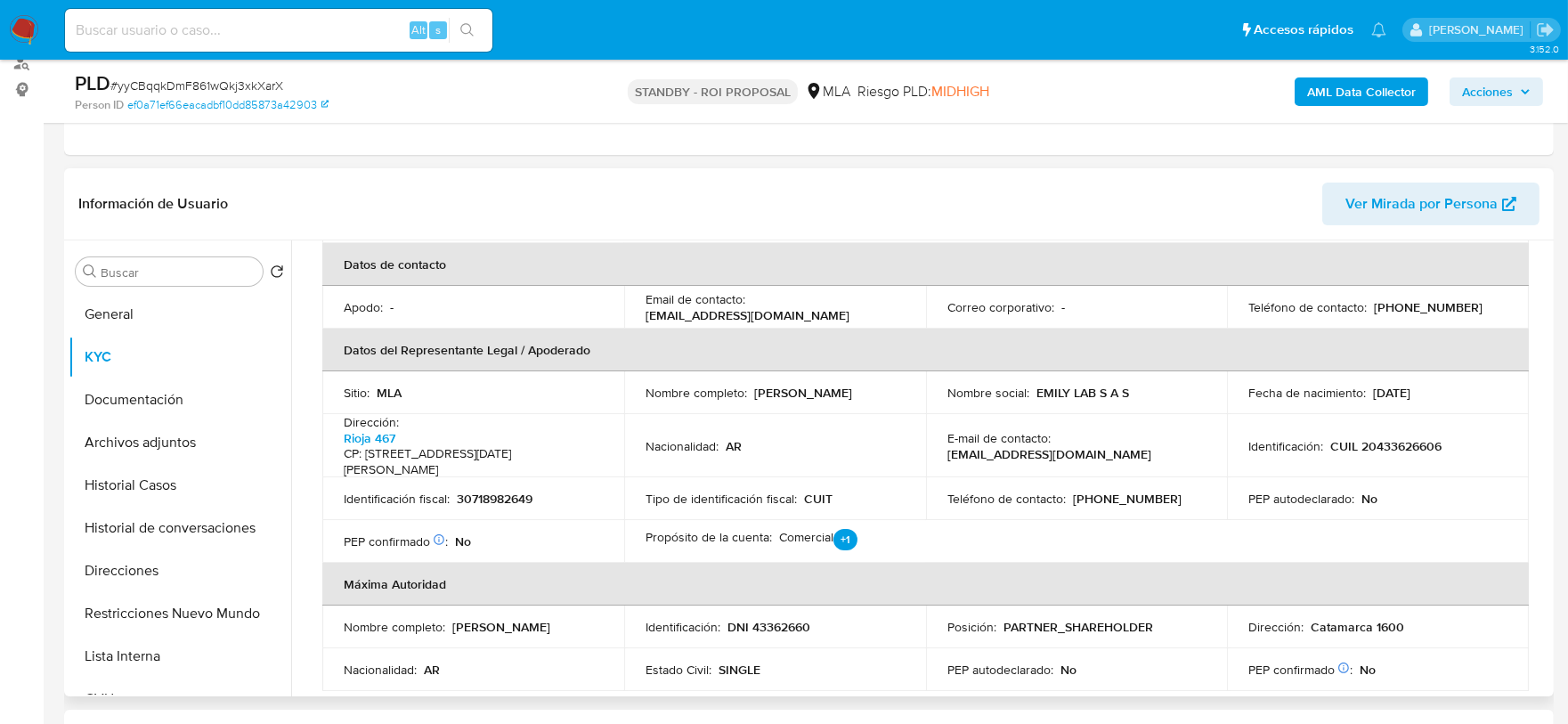
drag, startPoint x: 1438, startPoint y: 395, endPoint x: 752, endPoint y: 396, distance: 686.0
click at [752, 396] on tr "Sitio : MLA Nombre completo : Ignacio Galindo Bisdorff Nombre social : EMILY LA…" at bounding box center [925, 393] width 1207 height 43
click at [754, 395] on p "[PERSON_NAME]" at bounding box center [803, 392] width 98 height 16
drag, startPoint x: 749, startPoint y: 393, endPoint x: 891, endPoint y: 391, distance: 142.0
click at [891, 391] on div "Nombre completo : [PERSON_NAME]" at bounding box center [775, 392] width 259 height 16
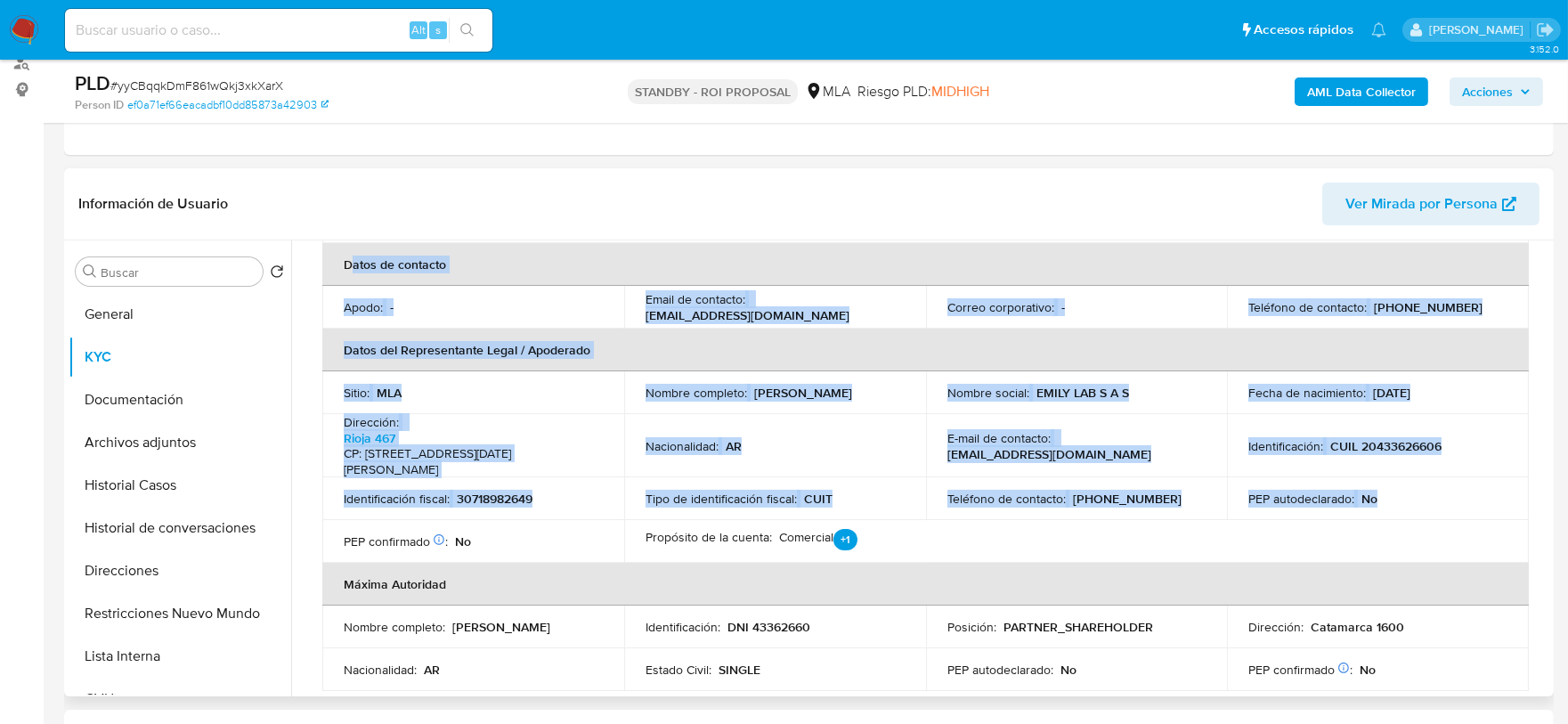
drag, startPoint x: 1373, startPoint y: 499, endPoint x: 350, endPoint y: 263, distance: 1049.9
click at [350, 263] on table "Información de empresa ID de usuario : 138487913 Nombre del comercio : EMILY No…" at bounding box center [925, 286] width 1207 height 810
drag, startPoint x: 342, startPoint y: 267, endPoint x: 1417, endPoint y: 523, distance: 1105.1
click at [1417, 523] on table "Información de empresa ID de usuario : 138487913 Nombre del comercio : EMILY No…" at bounding box center [925, 286] width 1207 height 810
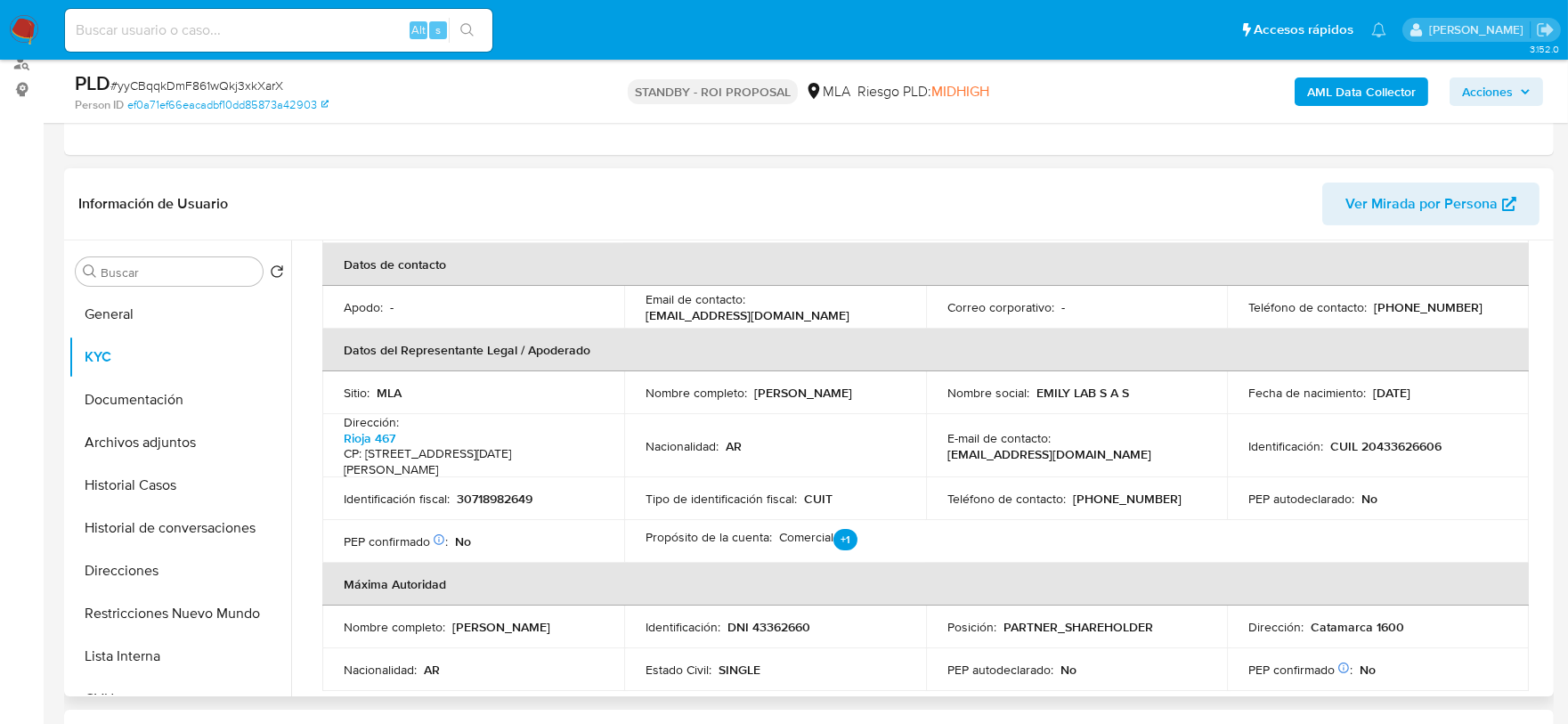
click at [1417, 523] on table "Información de empresa ID de usuario : 138487913 Nombre del comercio : EMILY No…" at bounding box center [925, 286] width 1207 height 810
click at [167, 429] on button "Archivos adjuntos" at bounding box center [173, 442] width 208 height 43
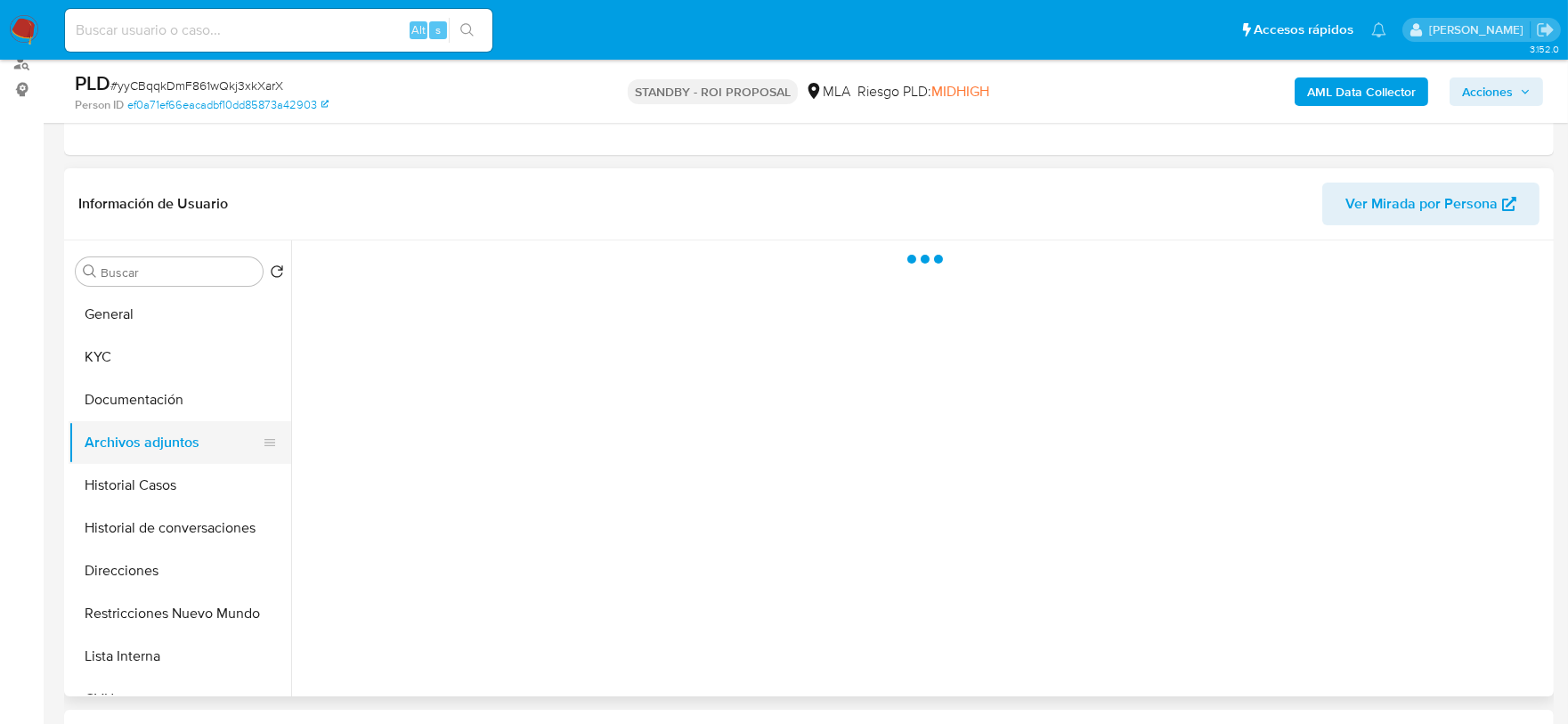
scroll to position [0, 0]
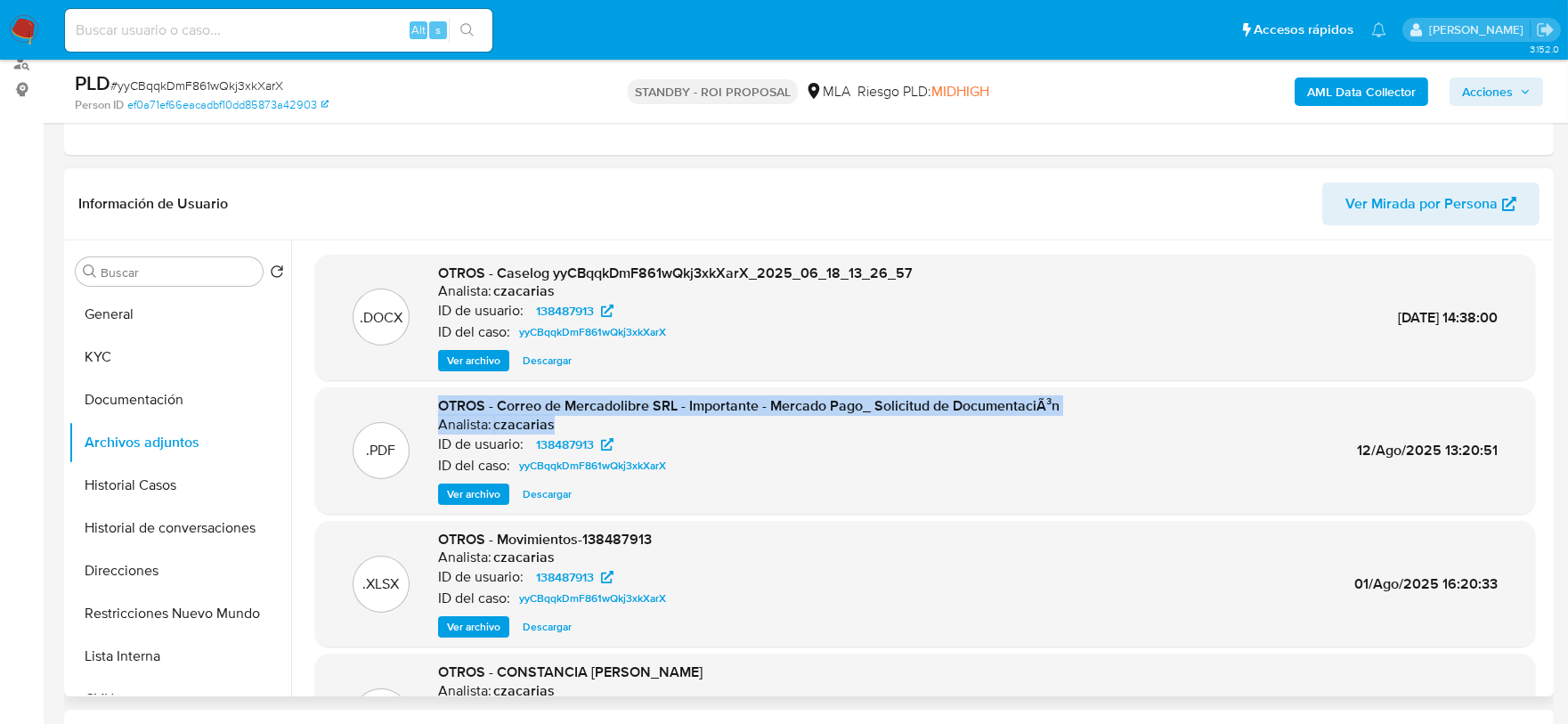
drag, startPoint x: 908, startPoint y: 406, endPoint x: 436, endPoint y: 403, distance: 472.0
click at [436, 403] on div ".PDF OTROS - Correo de Mercadolibre SRL - Importante - Mercado Pago_ Solicitud …" at bounding box center [925, 451] width 1202 height 109
click at [438, 403] on span "OTROS - Correo de Mercadolibre SRL - Importante - Mercado Pago_ Solicitud de Do…" at bounding box center [749, 406] width 621 height 20
drag, startPoint x: 438, startPoint y: 403, endPoint x: 555, endPoint y: 421, distance: 118.4
click at [555, 421] on div "OTROS - Correo de Mercadolibre SRL - Importante - Mercado Pago_ Solicitud de Do…" at bounding box center [749, 451] width 621 height 109
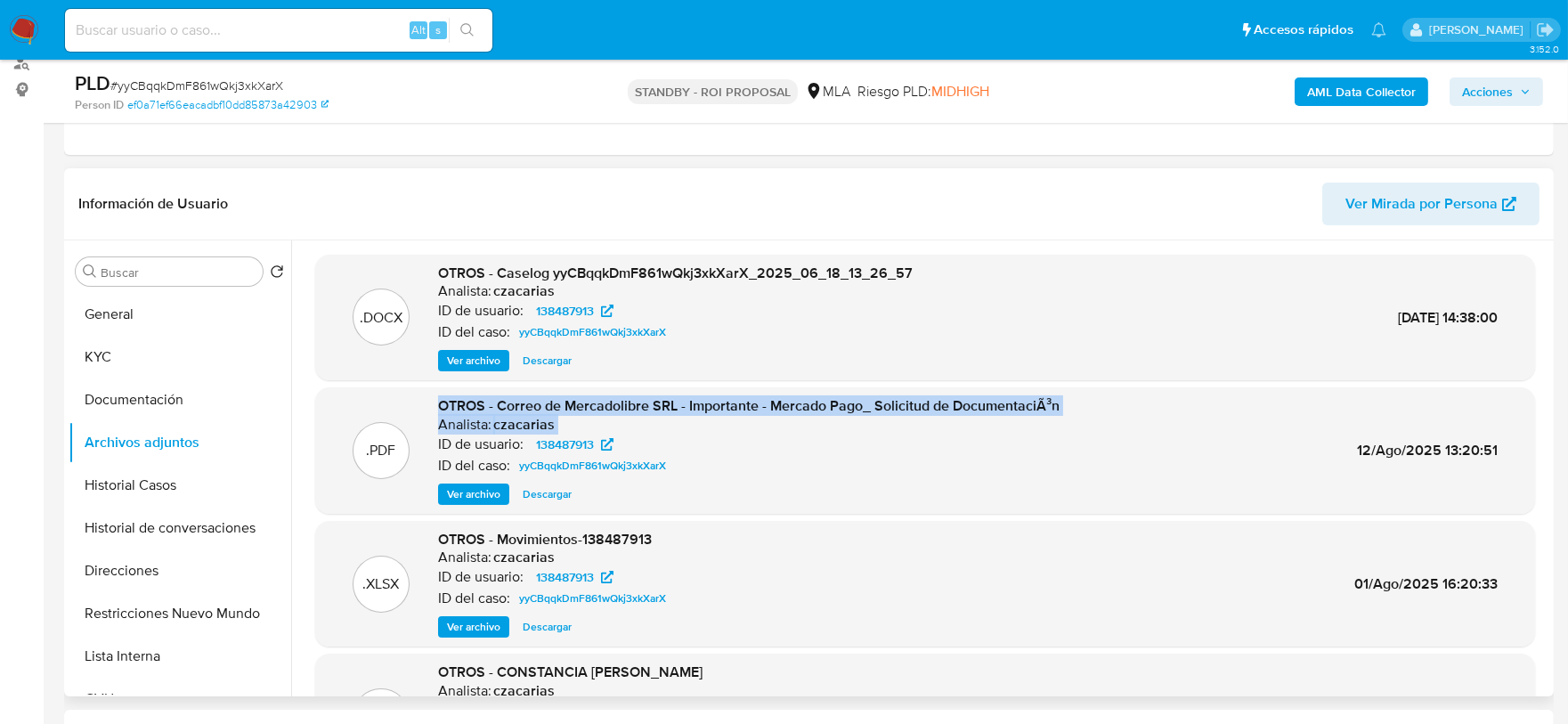
click at [554, 424] on div "Analista: czacarias" at bounding box center [749, 425] width 621 height 18
drag, startPoint x: 557, startPoint y: 421, endPoint x: 400, endPoint y: 403, distance: 158.0
click at [400, 403] on div ".PDF OTROS - Correo de Mercadolibre SRL - Importante - Mercado Pago_ Solicitud …" at bounding box center [925, 451] width 1202 height 109
click at [773, 425] on div "Analista: czacarias" at bounding box center [749, 425] width 621 height 18
drag, startPoint x: 623, startPoint y: 427, endPoint x: 425, endPoint y: 402, distance: 199.6
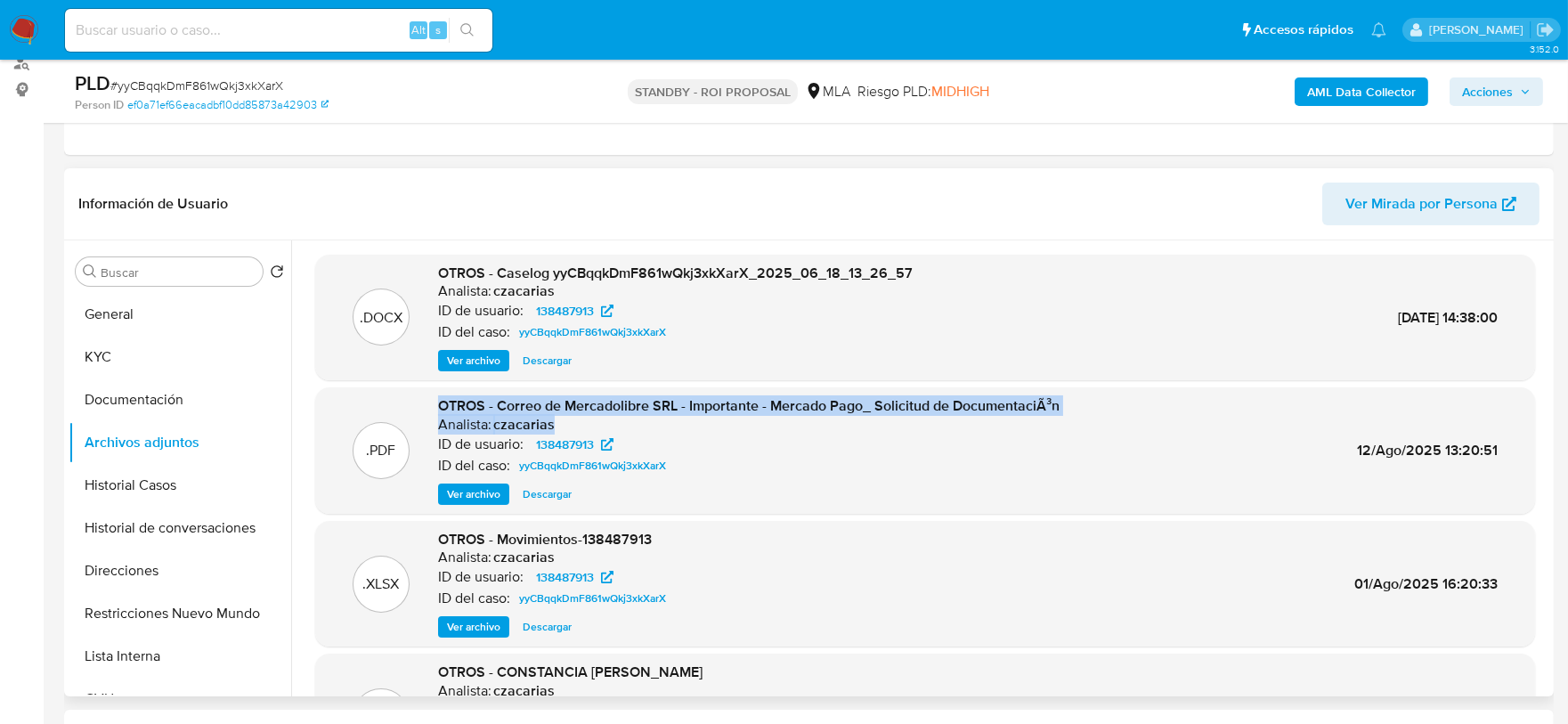
click at [425, 402] on div ".PDF OTROS - Correo de Mercadolibre SRL - Importante - Mercado Pago_ Solicitud …" at bounding box center [925, 451] width 1202 height 109
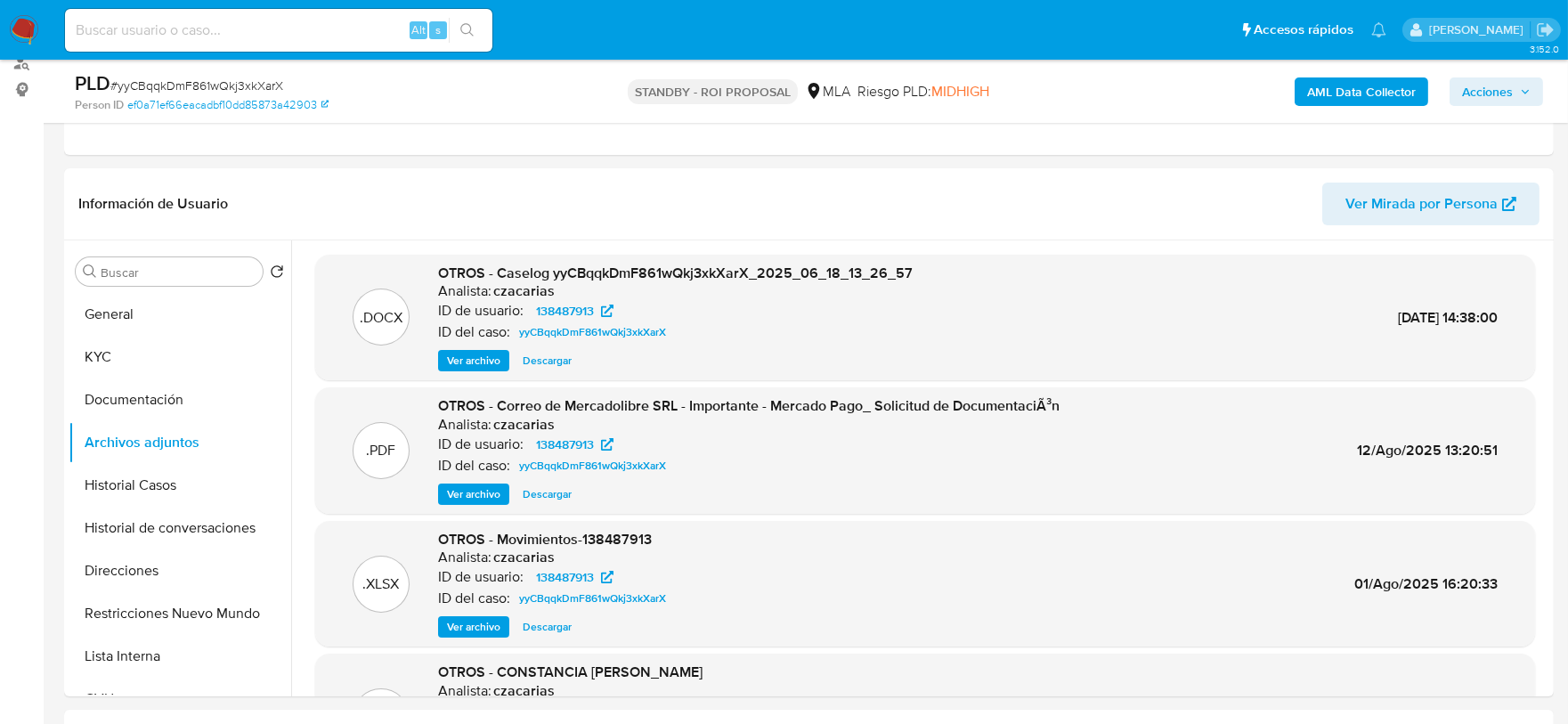
click at [203, 85] on span "# yyCBqqkDmF861wQkj3xkXarX" at bounding box center [197, 85] width 173 height 18
copy span "yyCBqqkDmF861wQkj3xkXarX"
click at [98, 357] on button "KYC" at bounding box center [173, 357] width 208 height 43
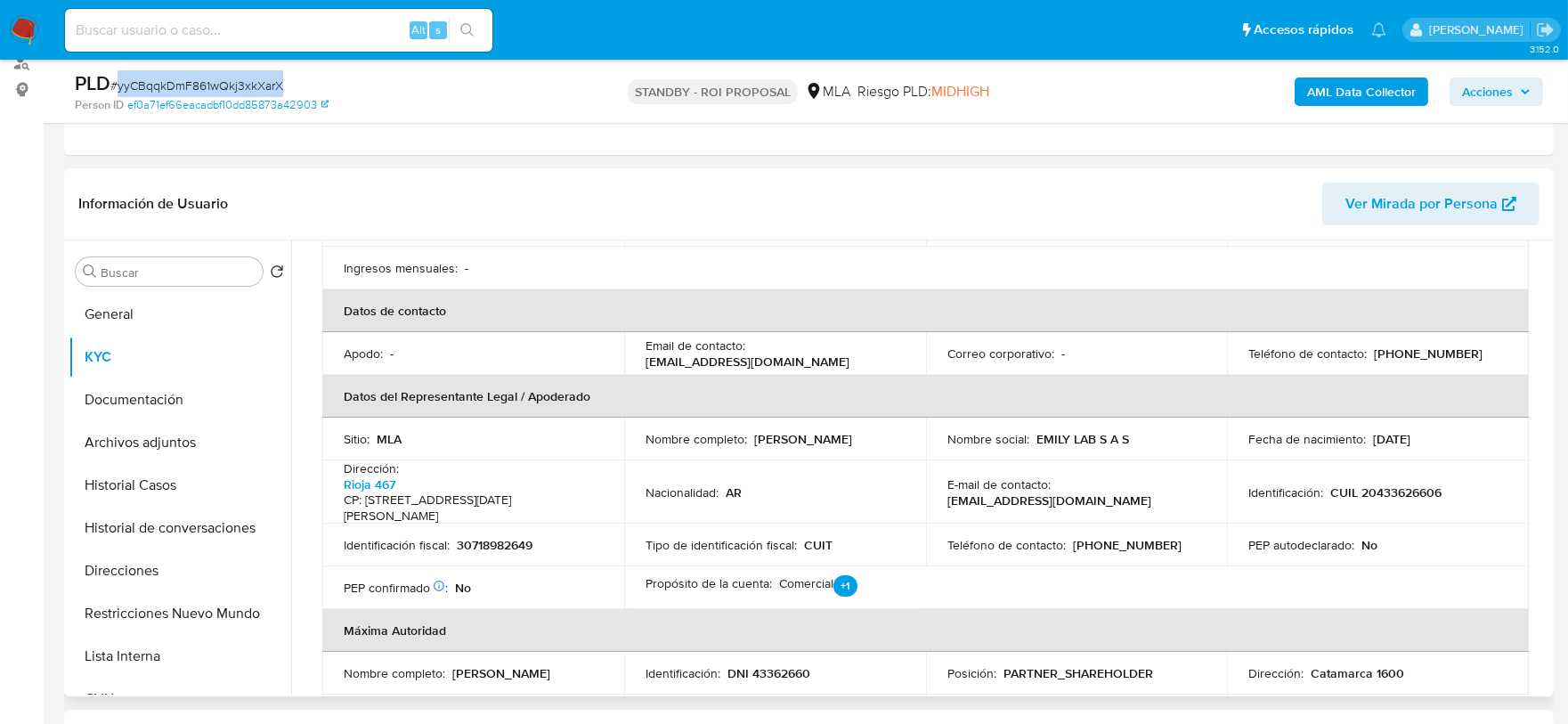
scroll to position [444, 0]
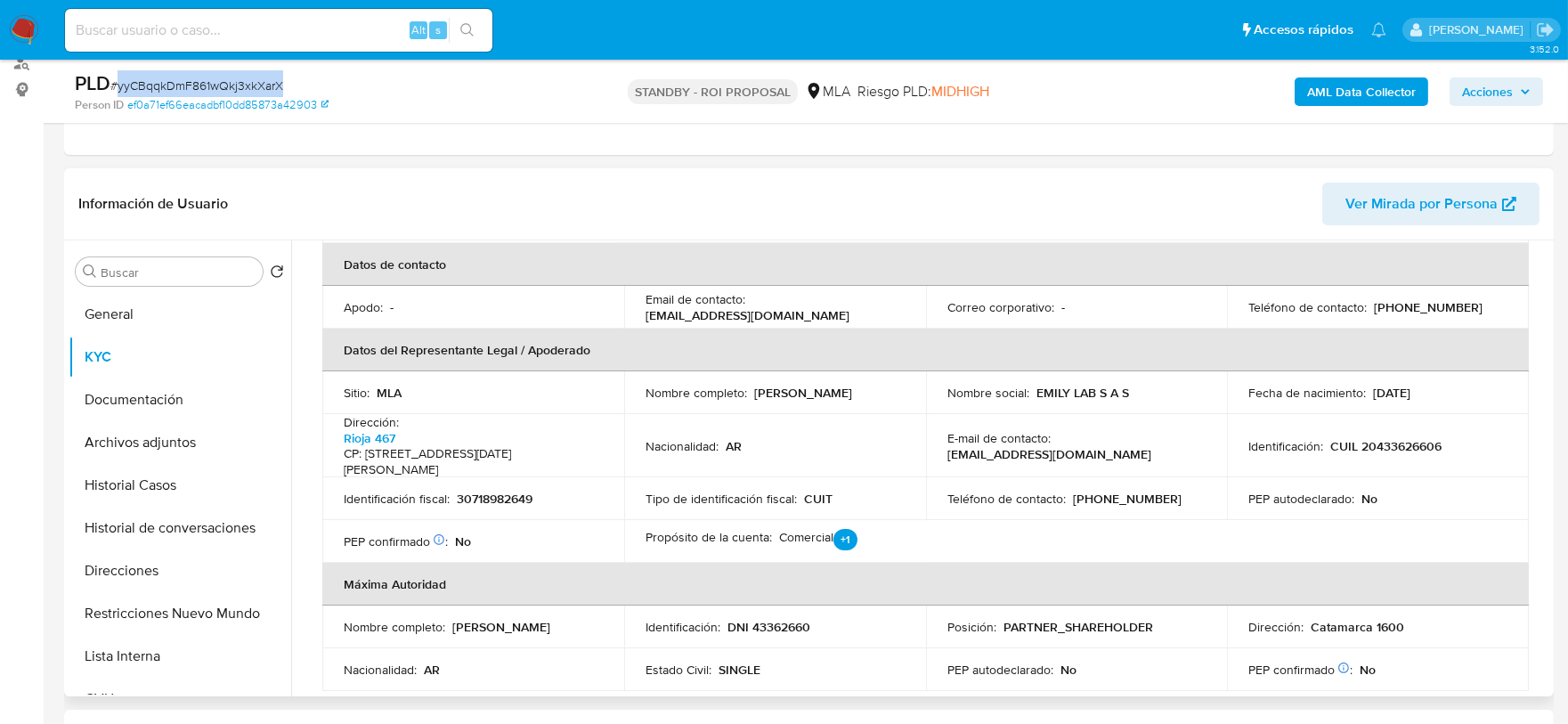
drag, startPoint x: 749, startPoint y: 393, endPoint x: 894, endPoint y: 386, distance: 145.2
click at [894, 386] on div "Nombre completo : [PERSON_NAME]" at bounding box center [775, 392] width 259 height 16
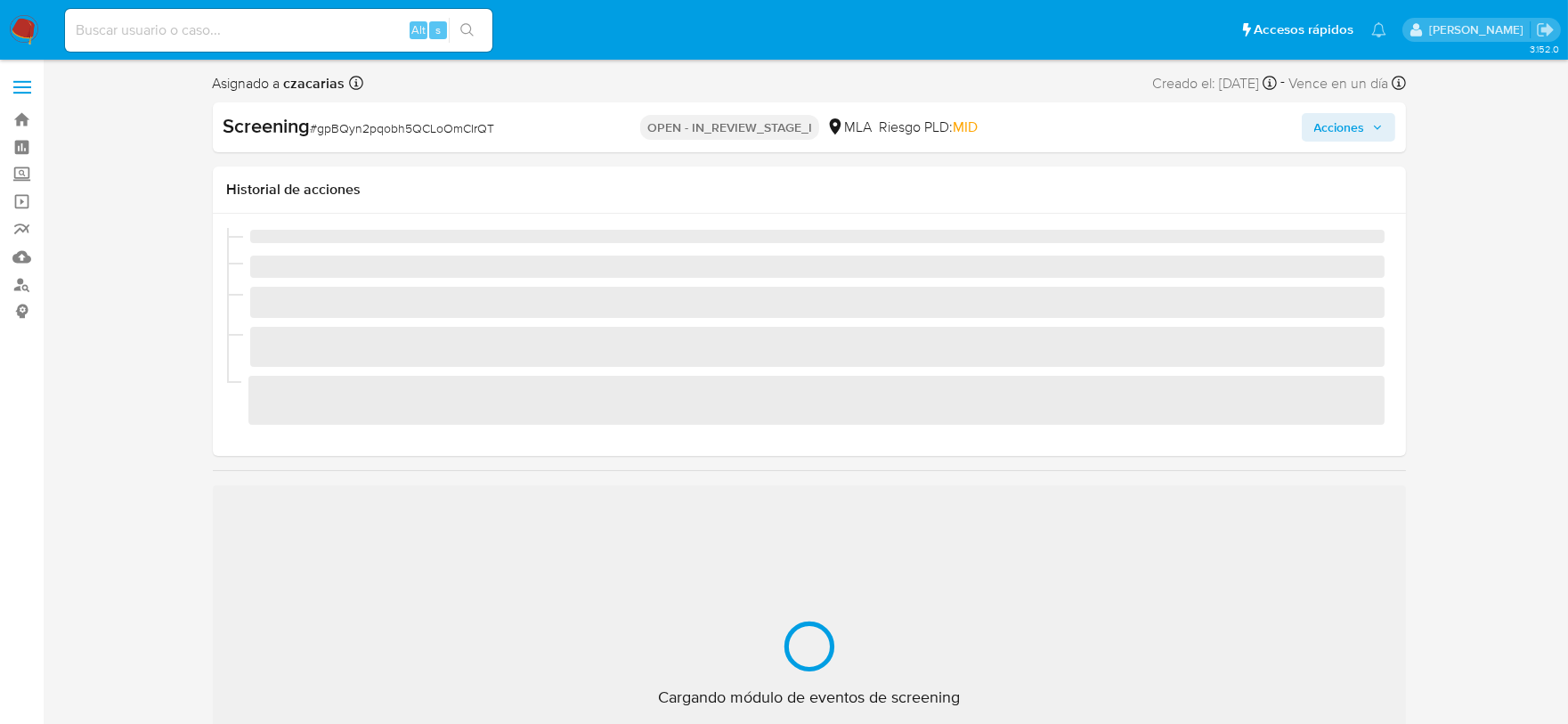
click at [375, 130] on span "# gpBQyn2pqobh5QCLoOmCIrQT" at bounding box center [403, 127] width 184 height 18
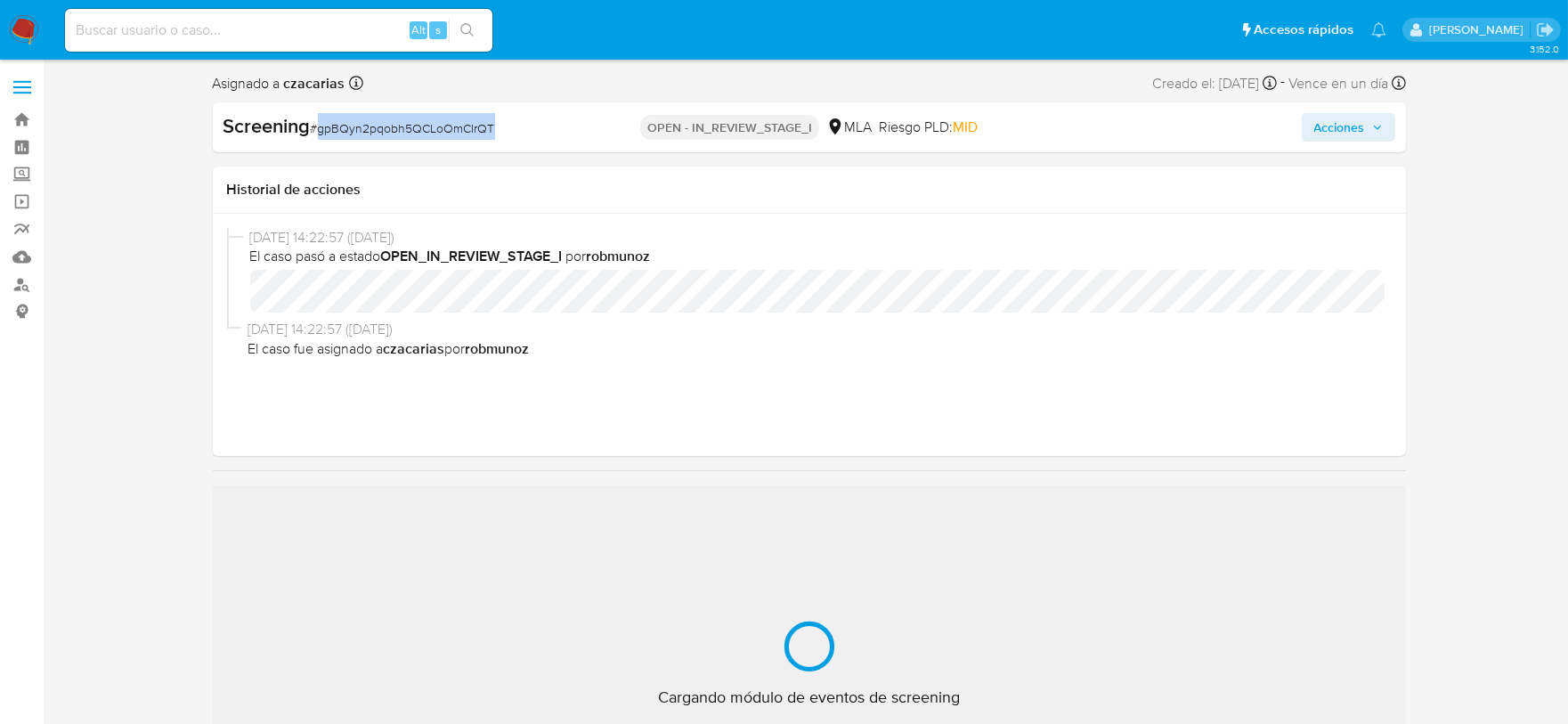
click at [375, 130] on span "# gpBQyn2pqobh5QCLoOmCIrQT" at bounding box center [403, 127] width 184 height 18
copy span "gpBQyn2pqobh5QCLoOmCIrQT"
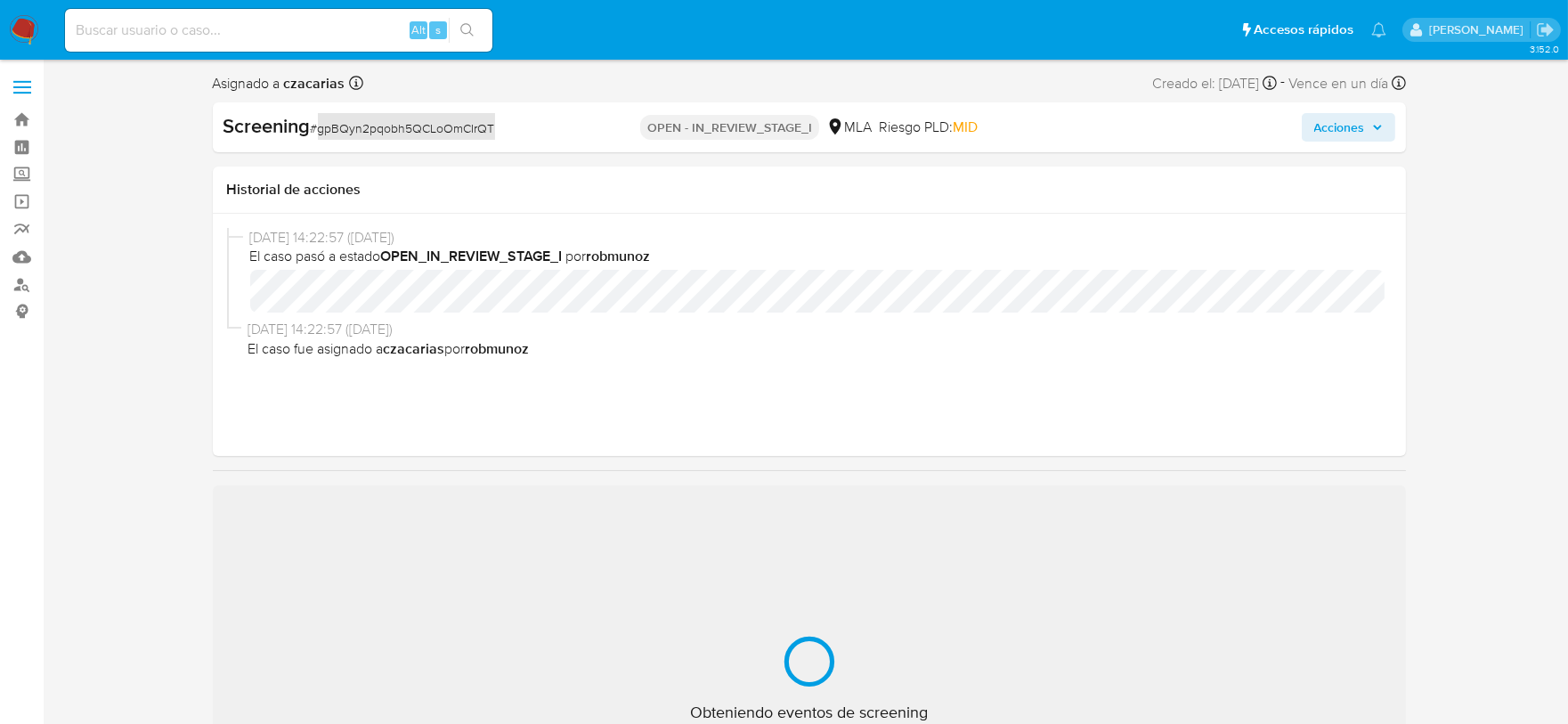
select select "10"
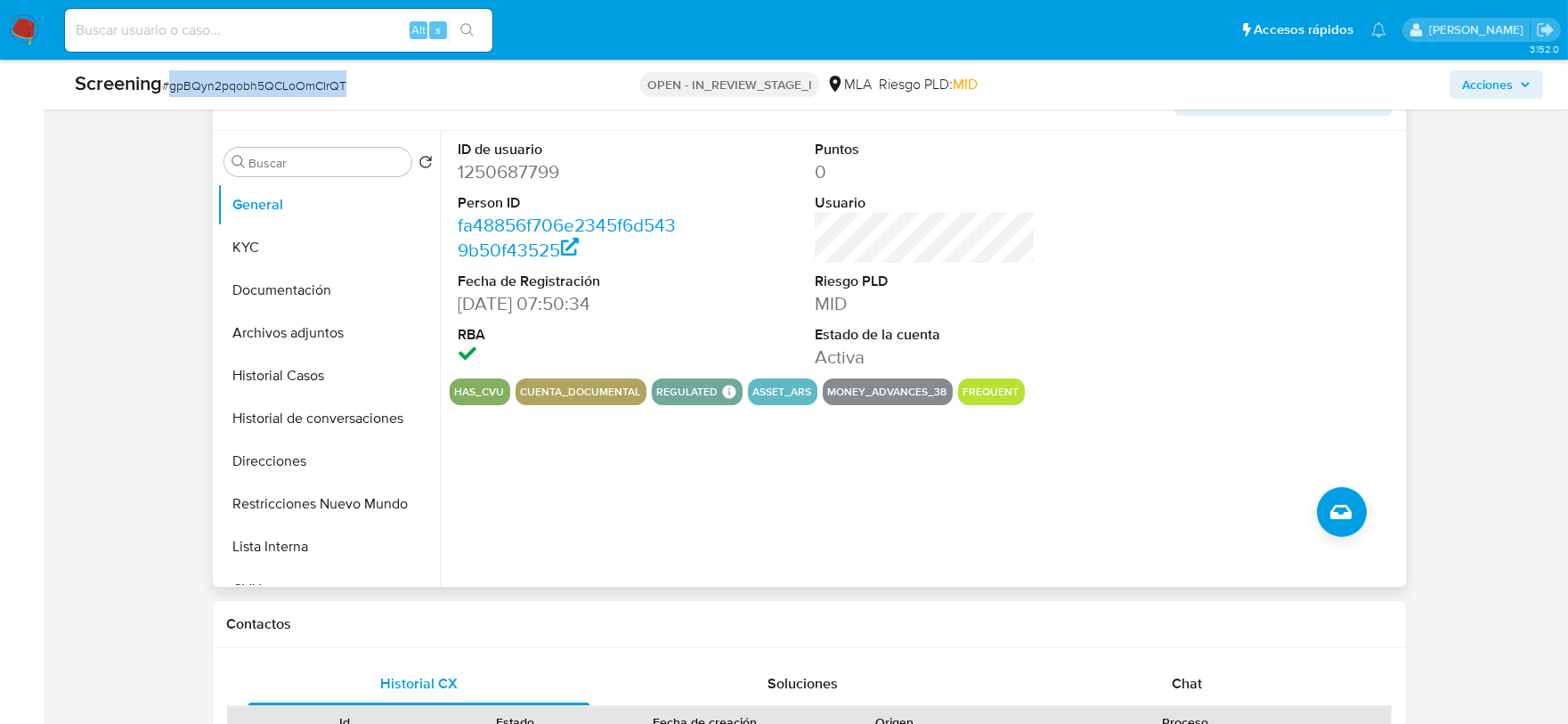
scroll to position [779, 0]
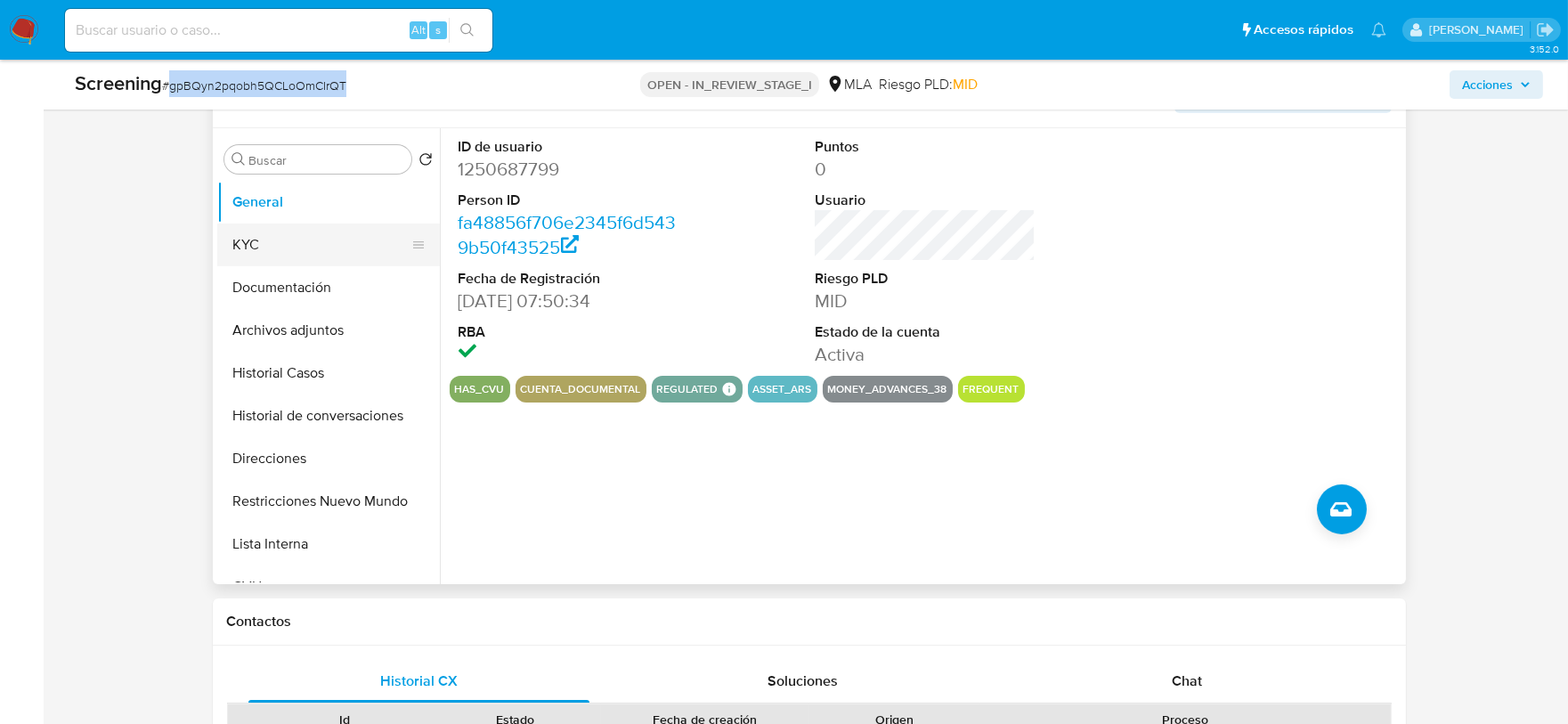
click at [307, 244] on button "KYC" at bounding box center [321, 245] width 208 height 43
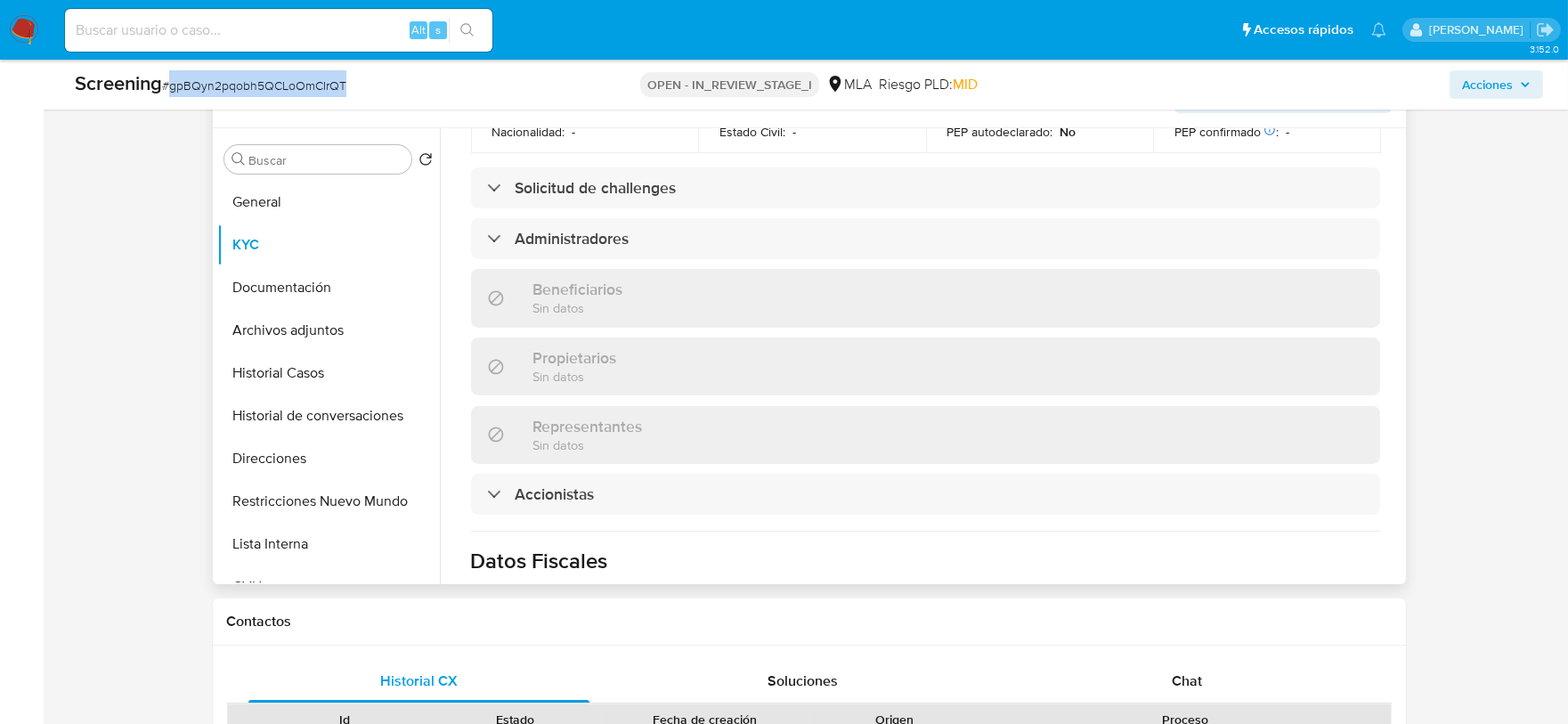
scroll to position [1003, 0]
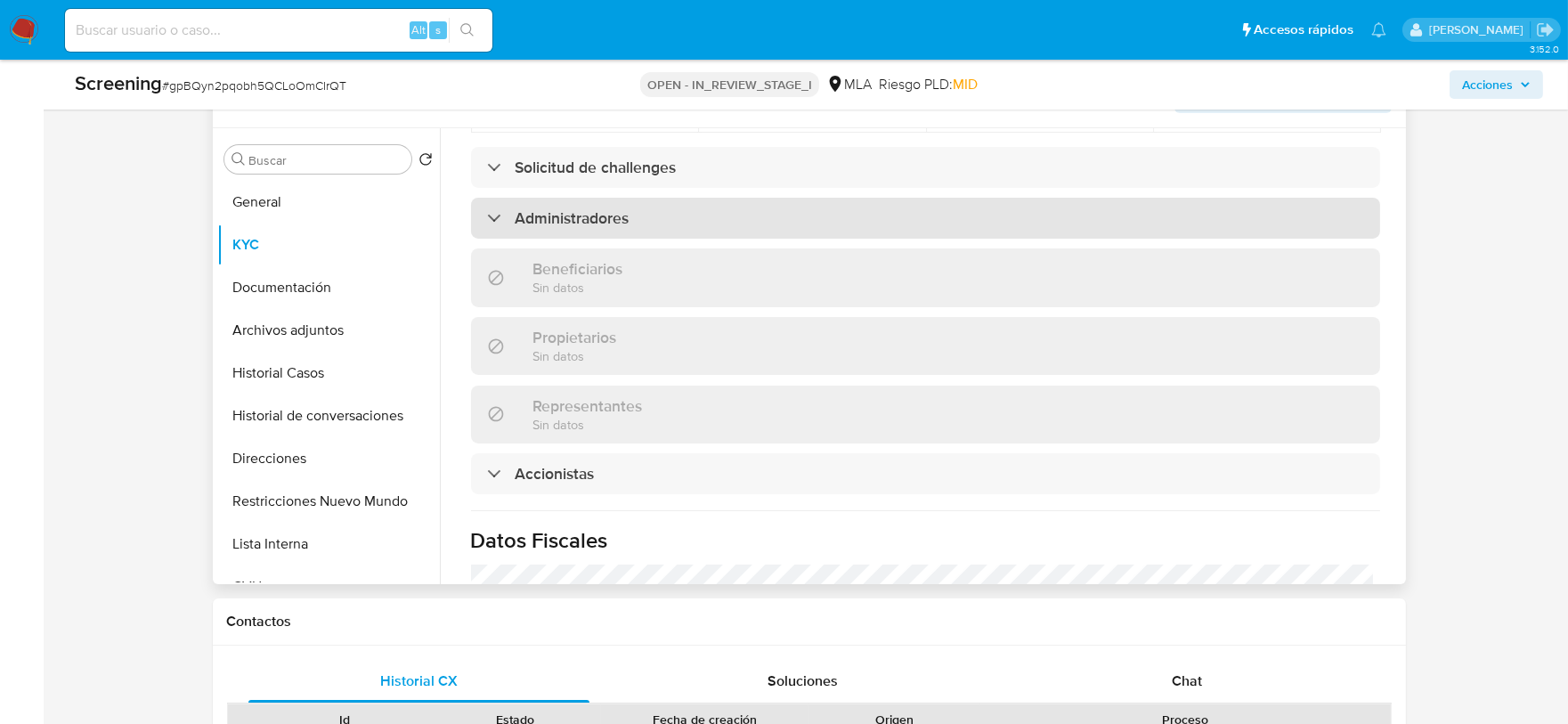
click at [621, 198] on div "Administradores" at bounding box center [925, 218] width 909 height 41
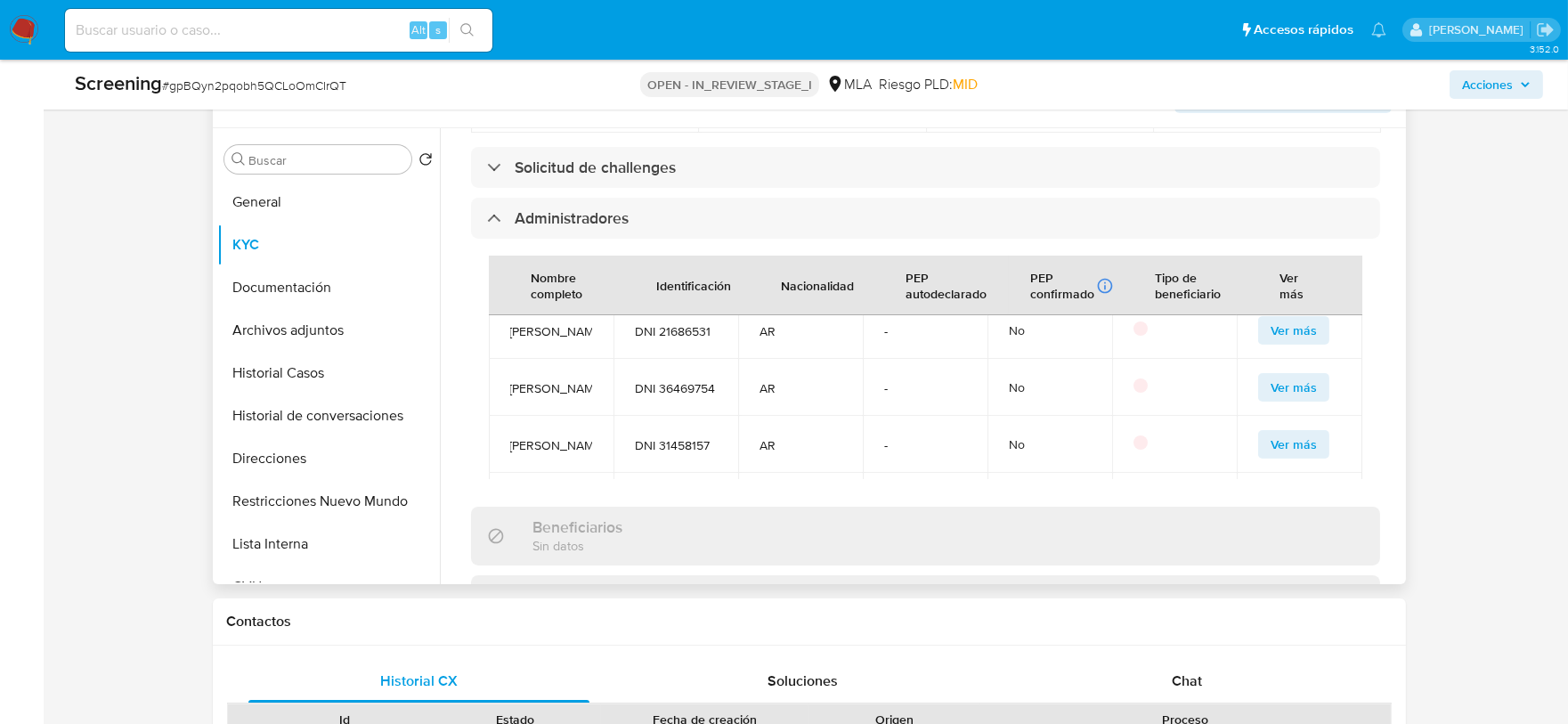
scroll to position [0, 0]
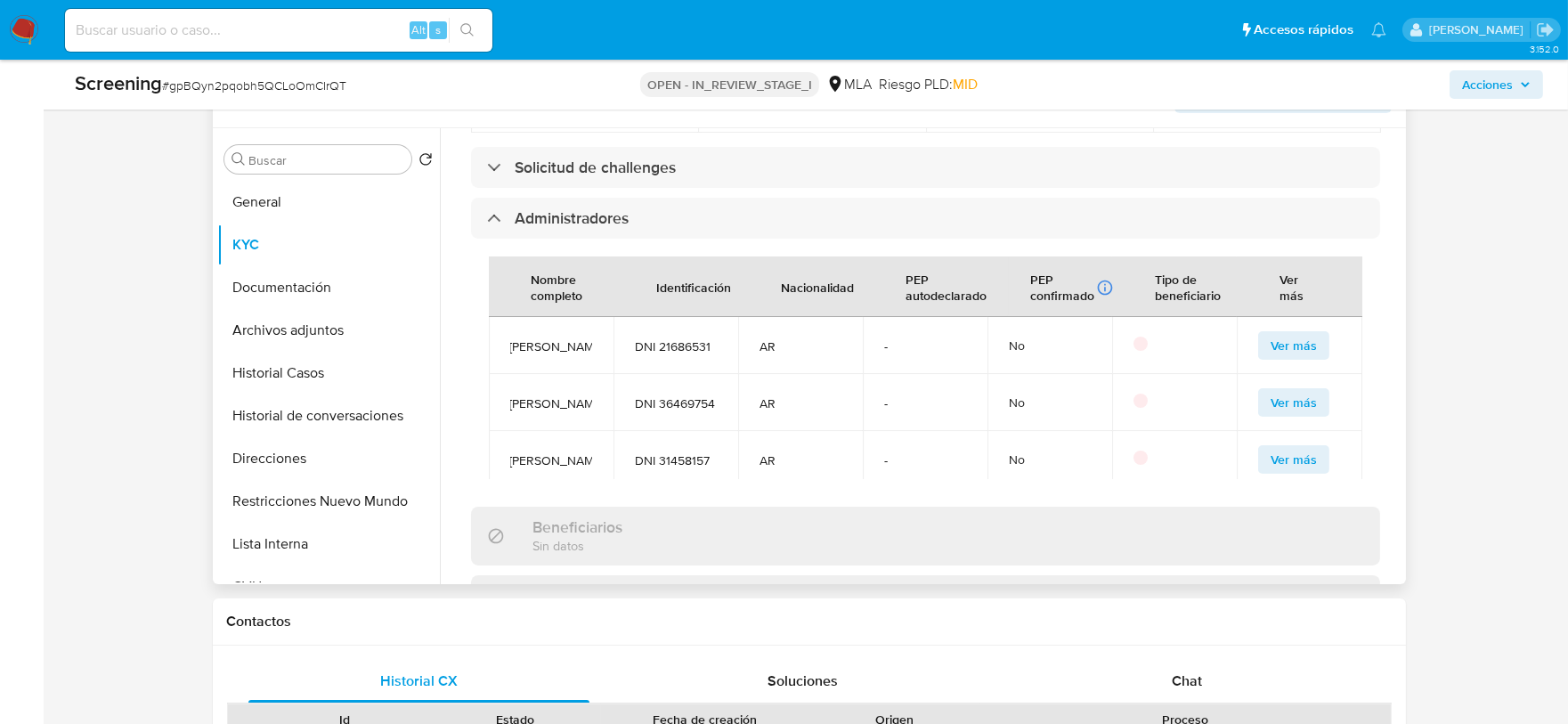
click at [683, 338] on span "DNI 21686531" at bounding box center [676, 346] width 82 height 16
copy span "21686531"
drag, startPoint x: 512, startPoint y: 261, endPoint x: 558, endPoint y: 272, distance: 47.3
click at [558, 317] on td "Alicia Beatriz Pereira" at bounding box center [551, 345] width 124 height 57
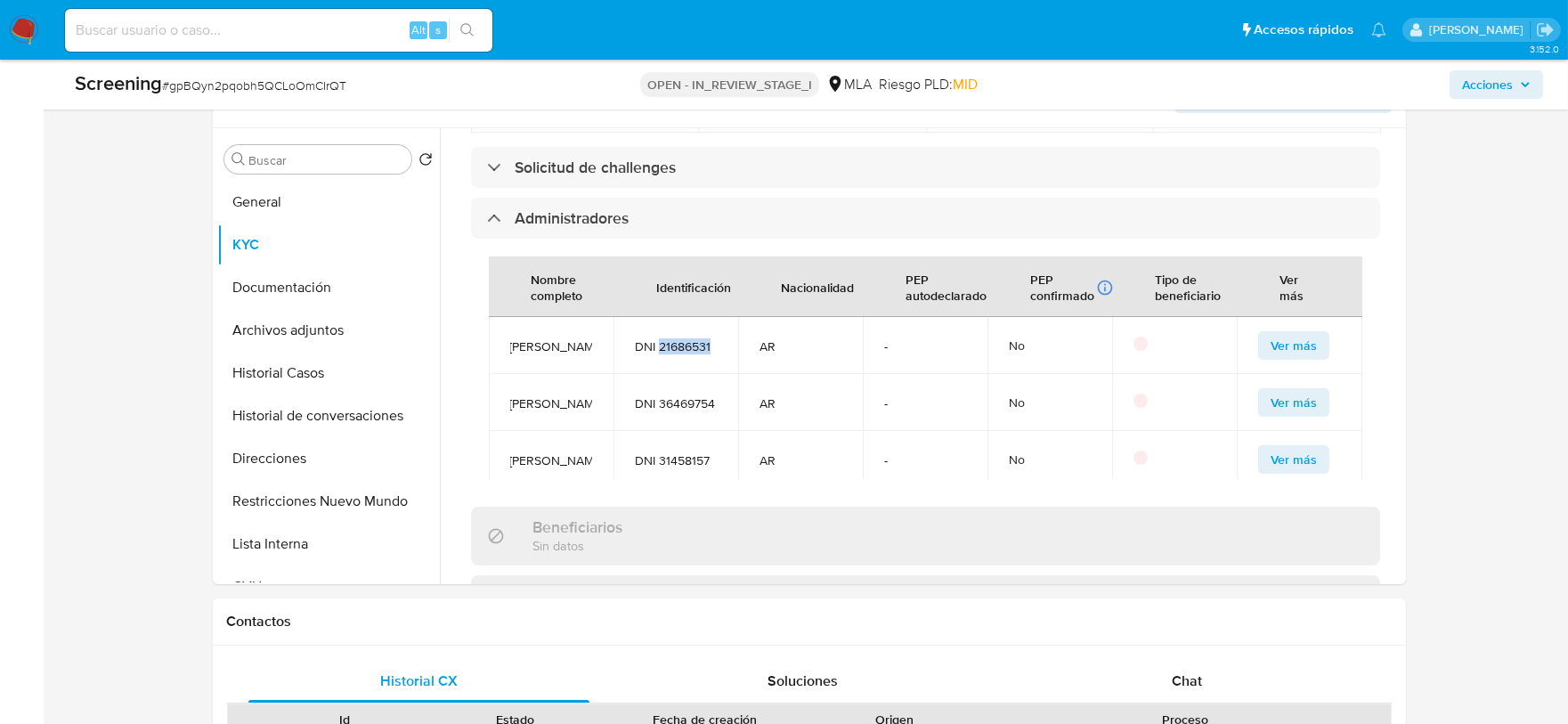
copy span "Alicia Beatriz Pereira"
click at [290, 212] on button "General" at bounding box center [321, 203] width 208 height 43
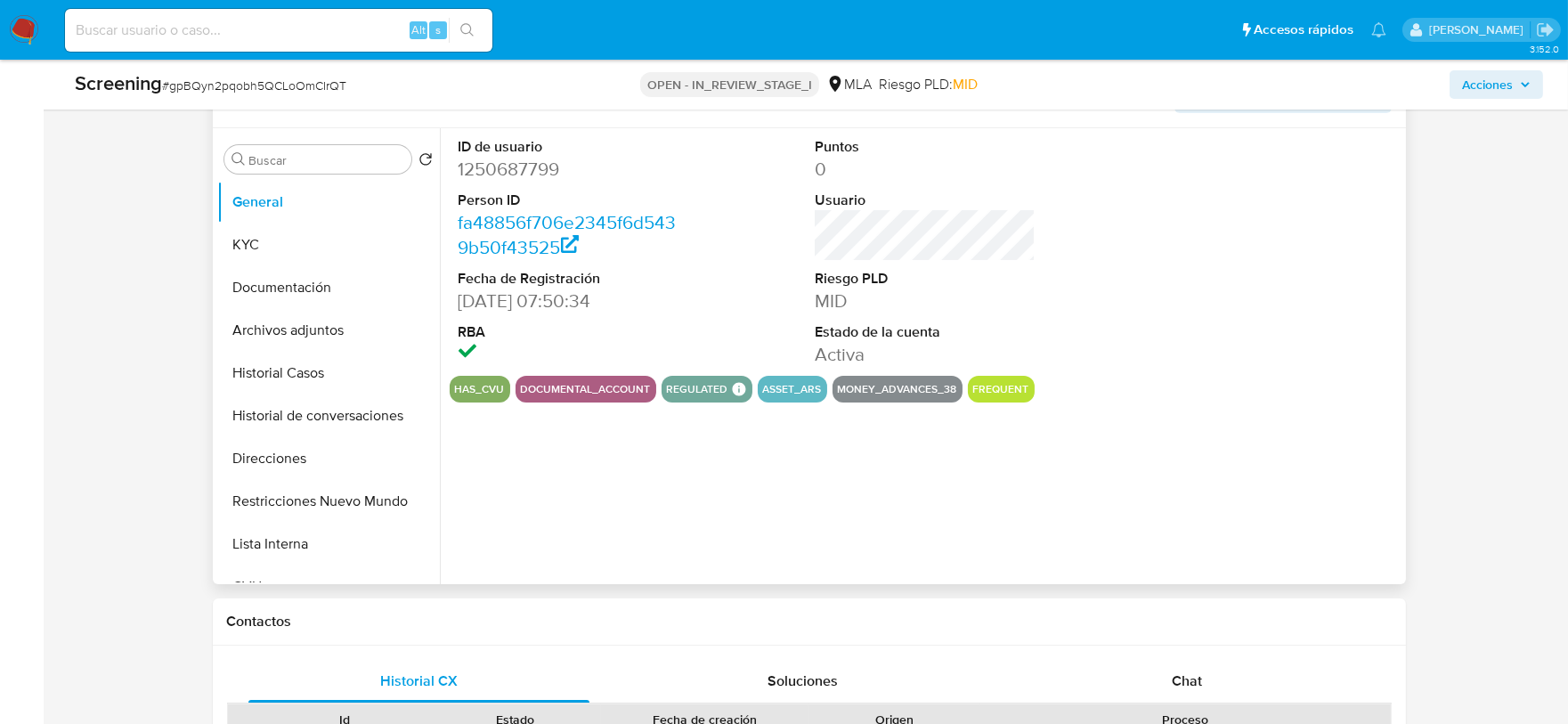
click at [521, 170] on dd "1250687799" at bounding box center [568, 169] width 220 height 25
copy dd "1250687799"
drag, startPoint x: 459, startPoint y: 300, endPoint x: 547, endPoint y: 305, distance: 88.1
click at [547, 305] on dd "[DATE] 07:50:34" at bounding box center [568, 301] width 220 height 25
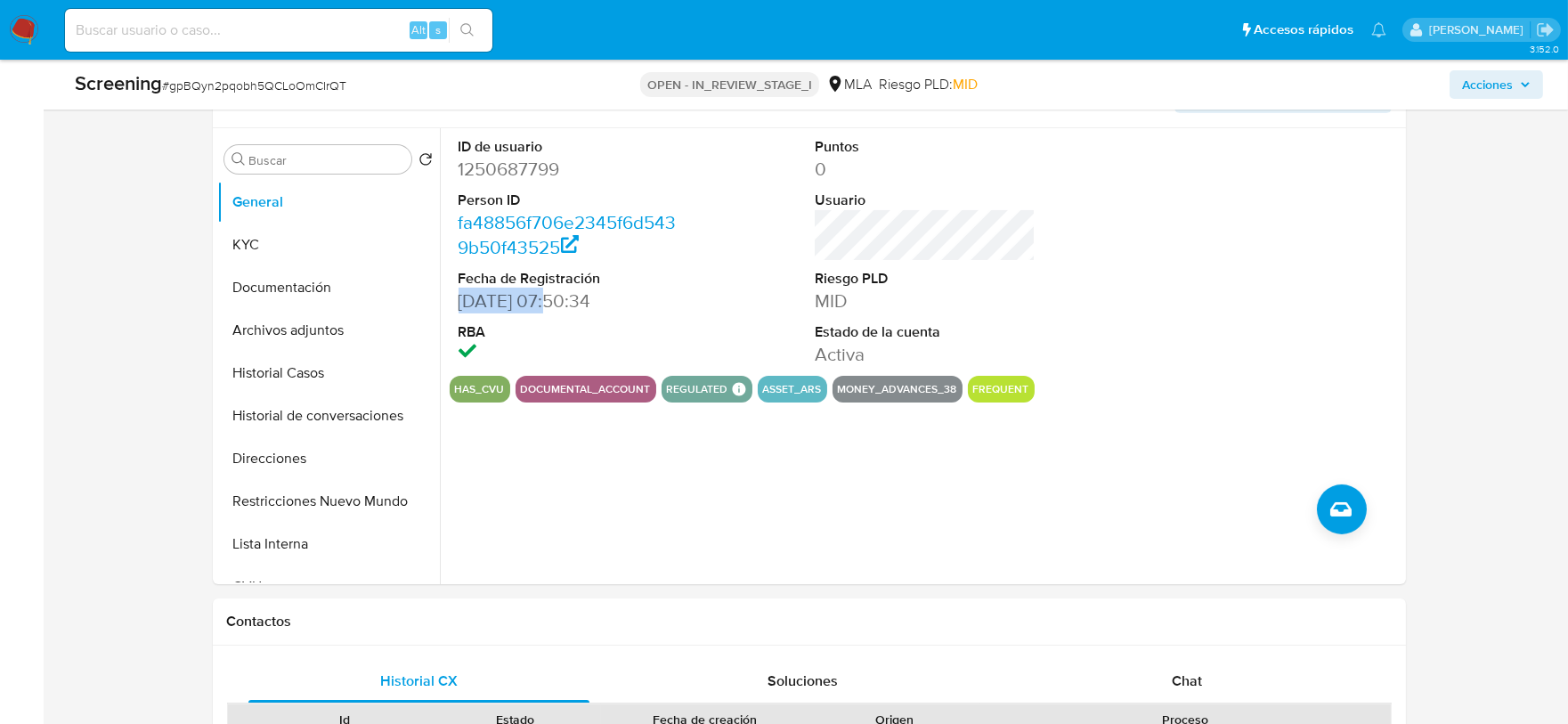
copy dd "29/11/2022"
click at [285, 243] on button "KYC" at bounding box center [321, 245] width 208 height 43
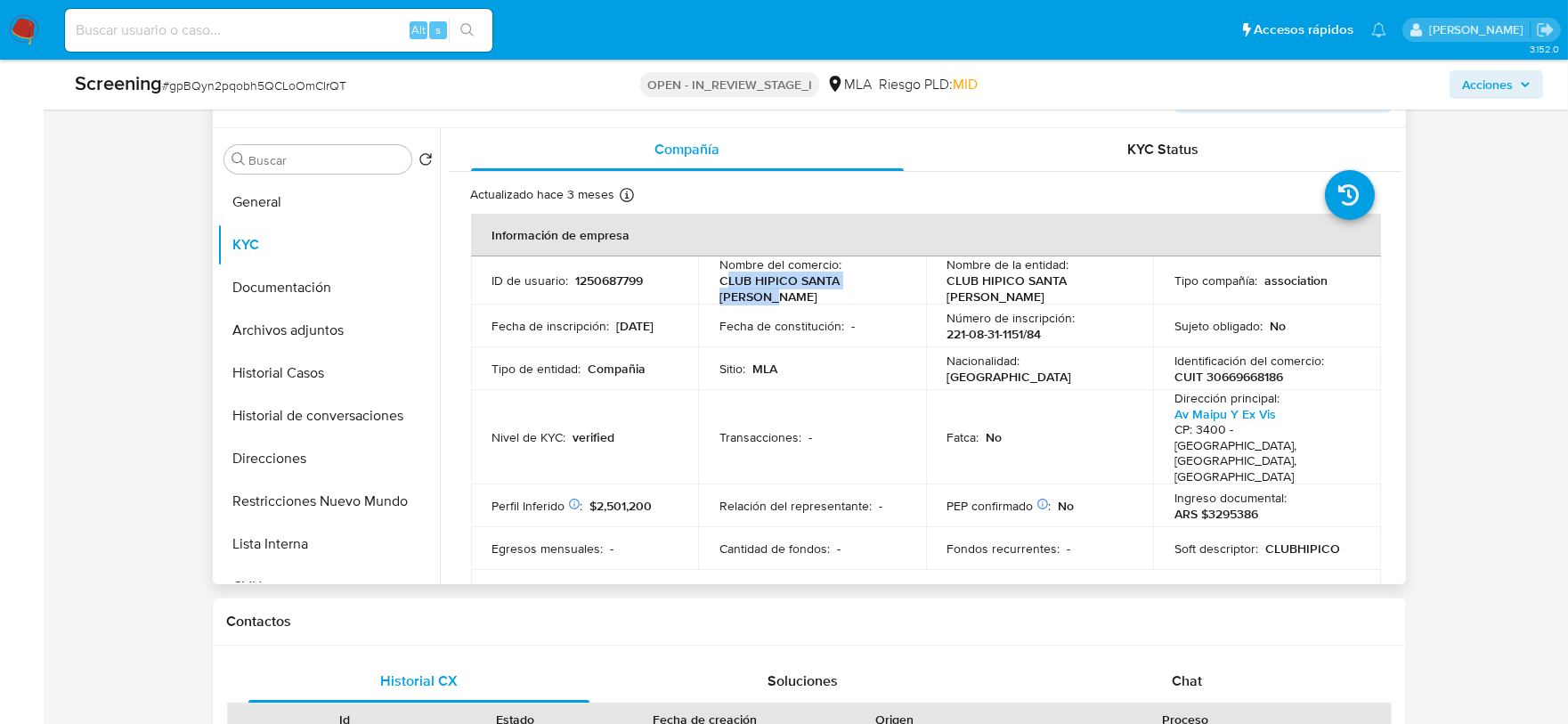
drag, startPoint x: 723, startPoint y: 280, endPoint x: 798, endPoint y: 296, distance: 76.7
click at [798, 296] on p "CLUB HIPICO SANTA CATALINA" at bounding box center [809, 288] width 178 height 33
drag, startPoint x: 720, startPoint y: 275, endPoint x: 779, endPoint y: 298, distance: 63.3
click at [779, 298] on p "CLUB HIPICO SANTA CATALINA" at bounding box center [809, 288] width 178 height 33
copy p "CLUB HIPICO SANTA CATALINA"
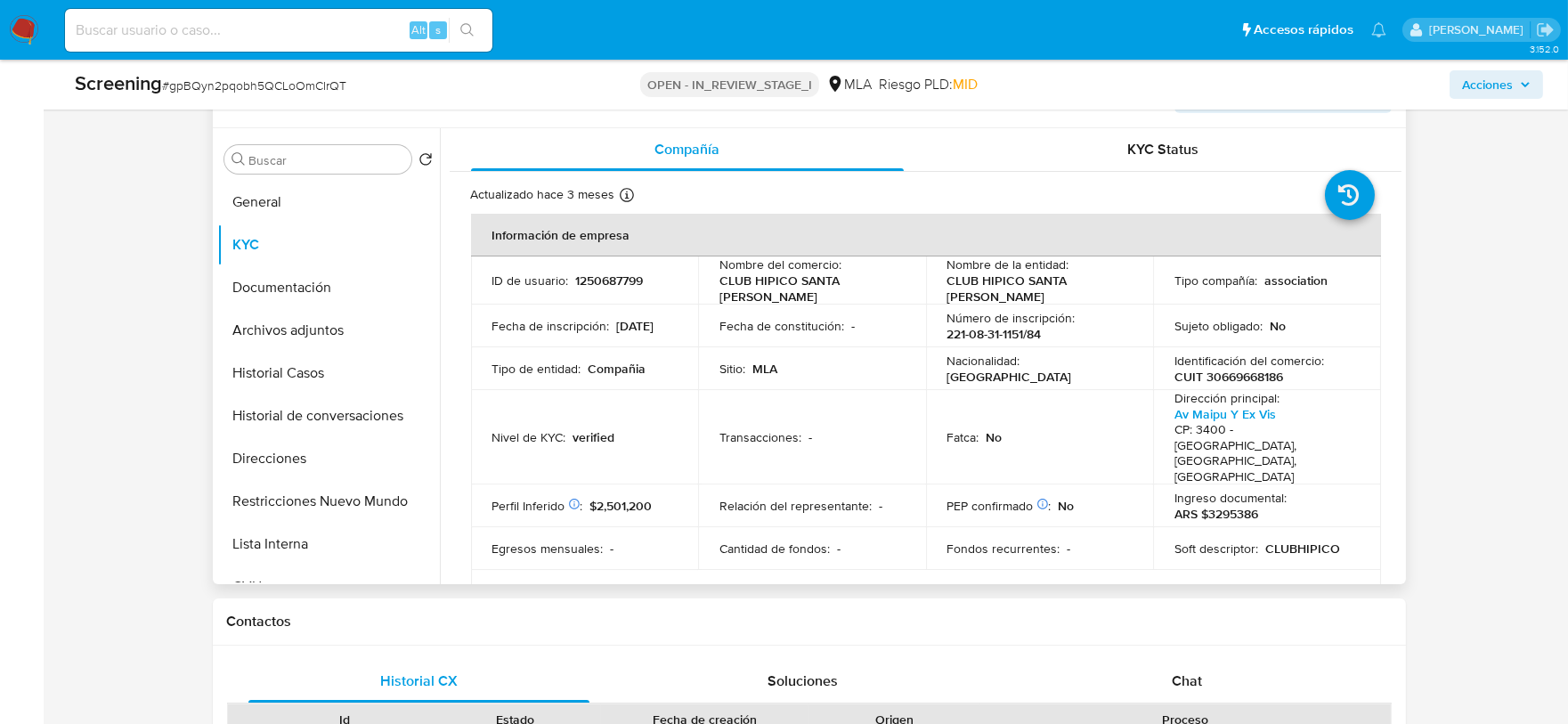
click at [1241, 374] on p "CUIT 30669668186" at bounding box center [1229, 376] width 109 height 16
copy p "30669668186"
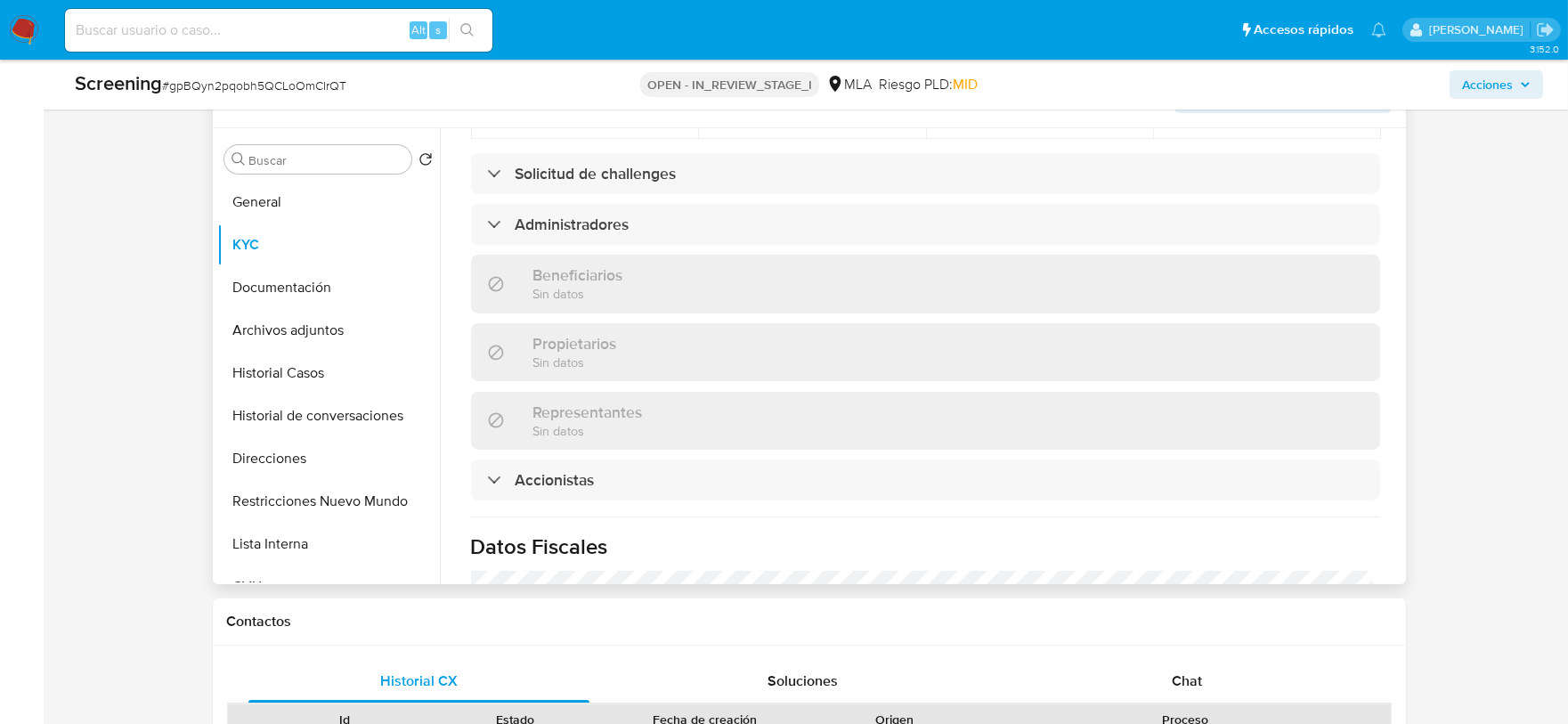
scroll to position [1003, 0]
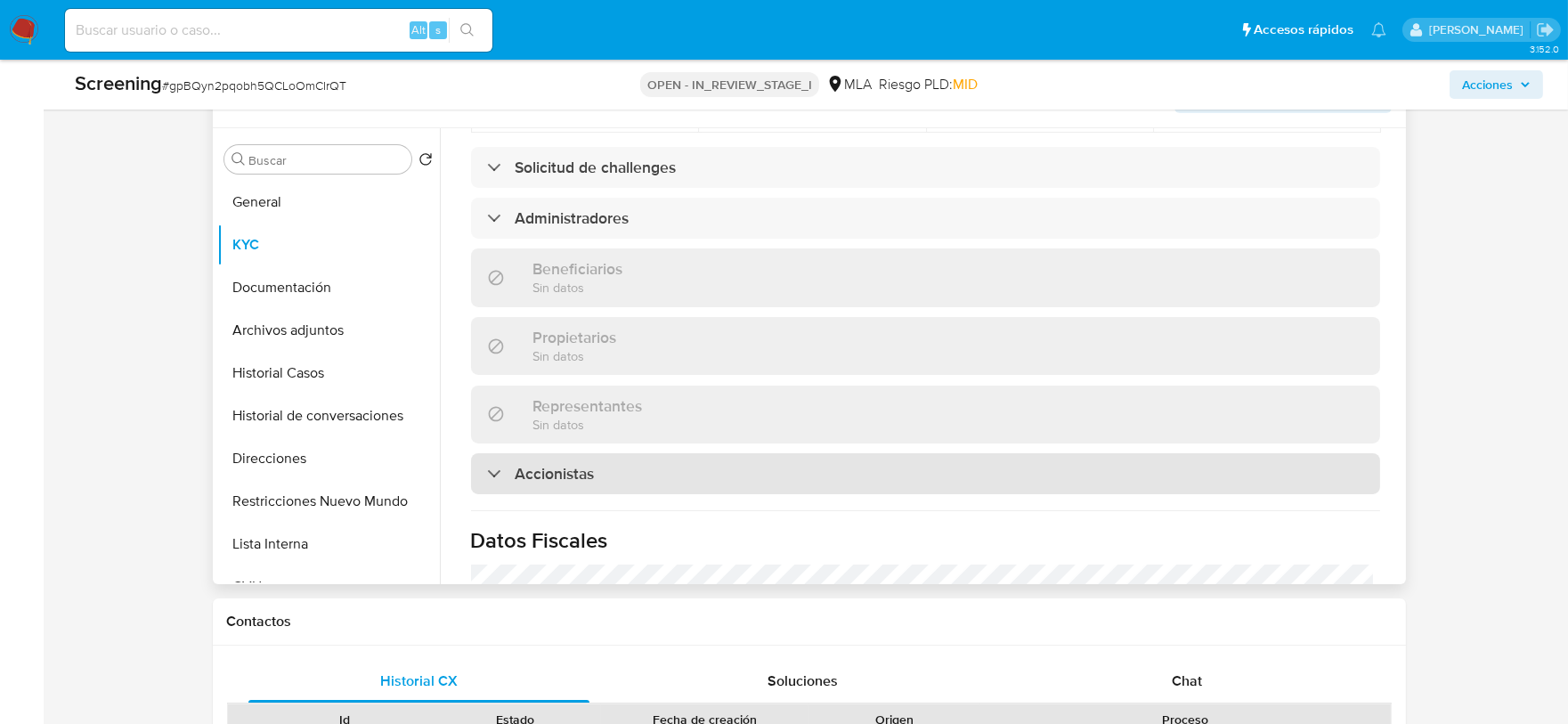
click at [594, 465] on h3 "Accionistas" at bounding box center [555, 474] width 79 height 20
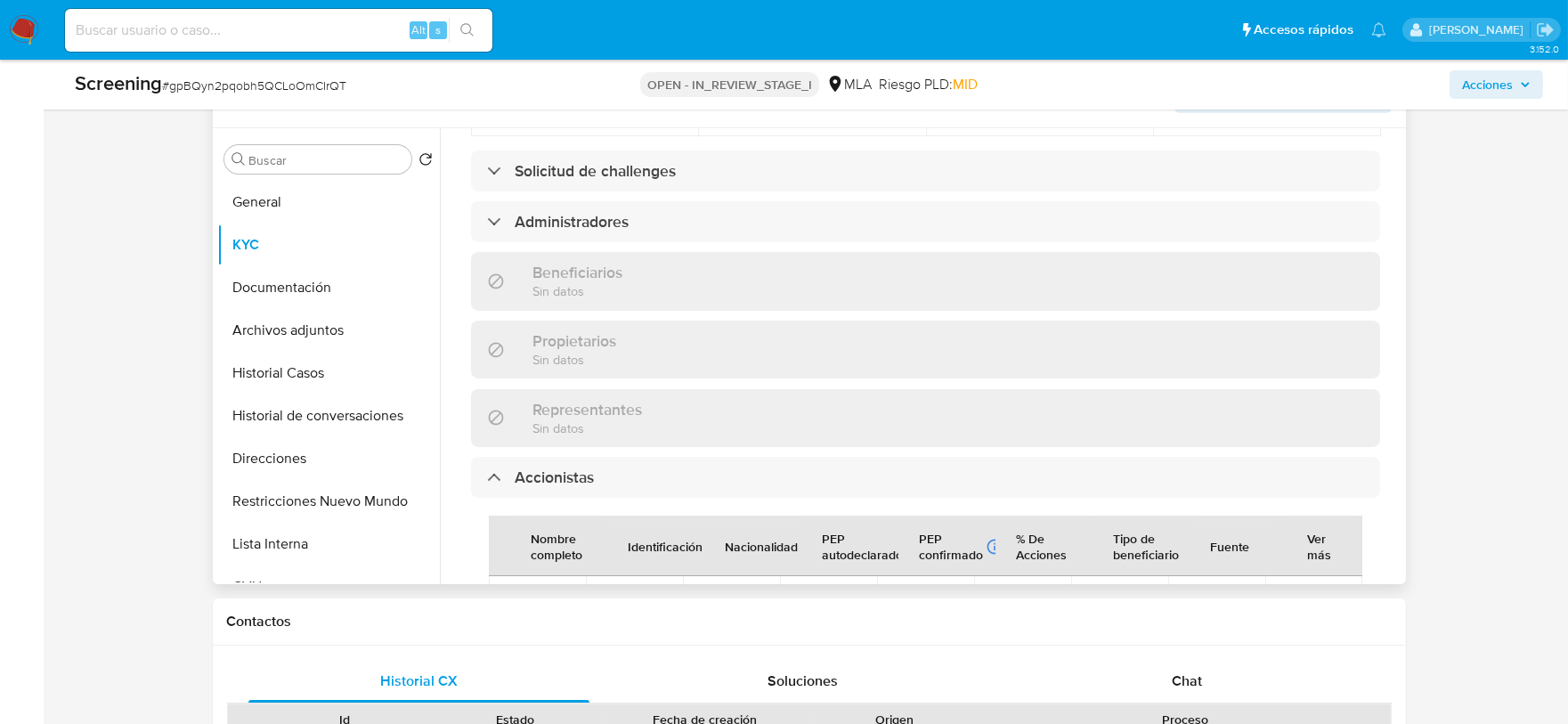
scroll to position [890, 0]
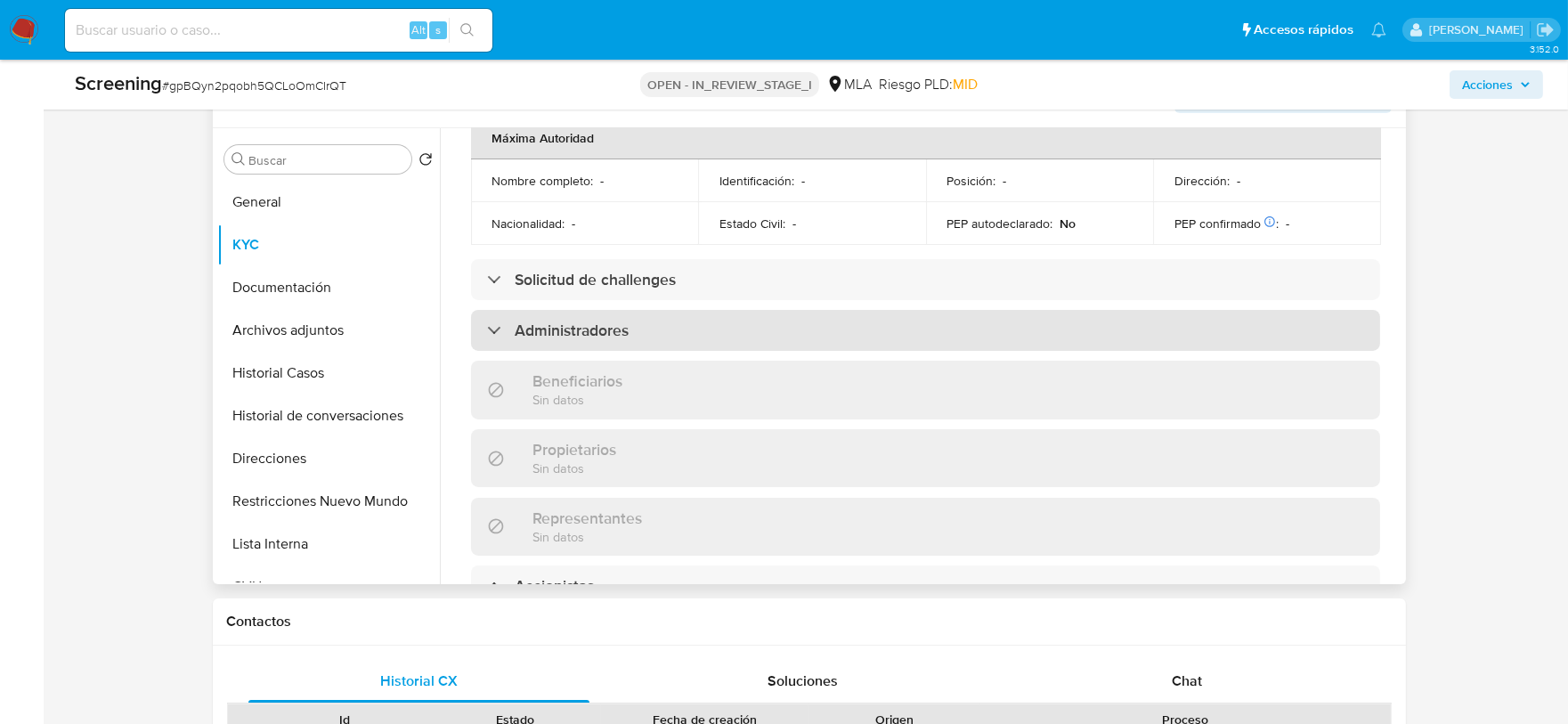
click at [596, 321] on h3 "Administradores" at bounding box center [572, 330] width 114 height 20
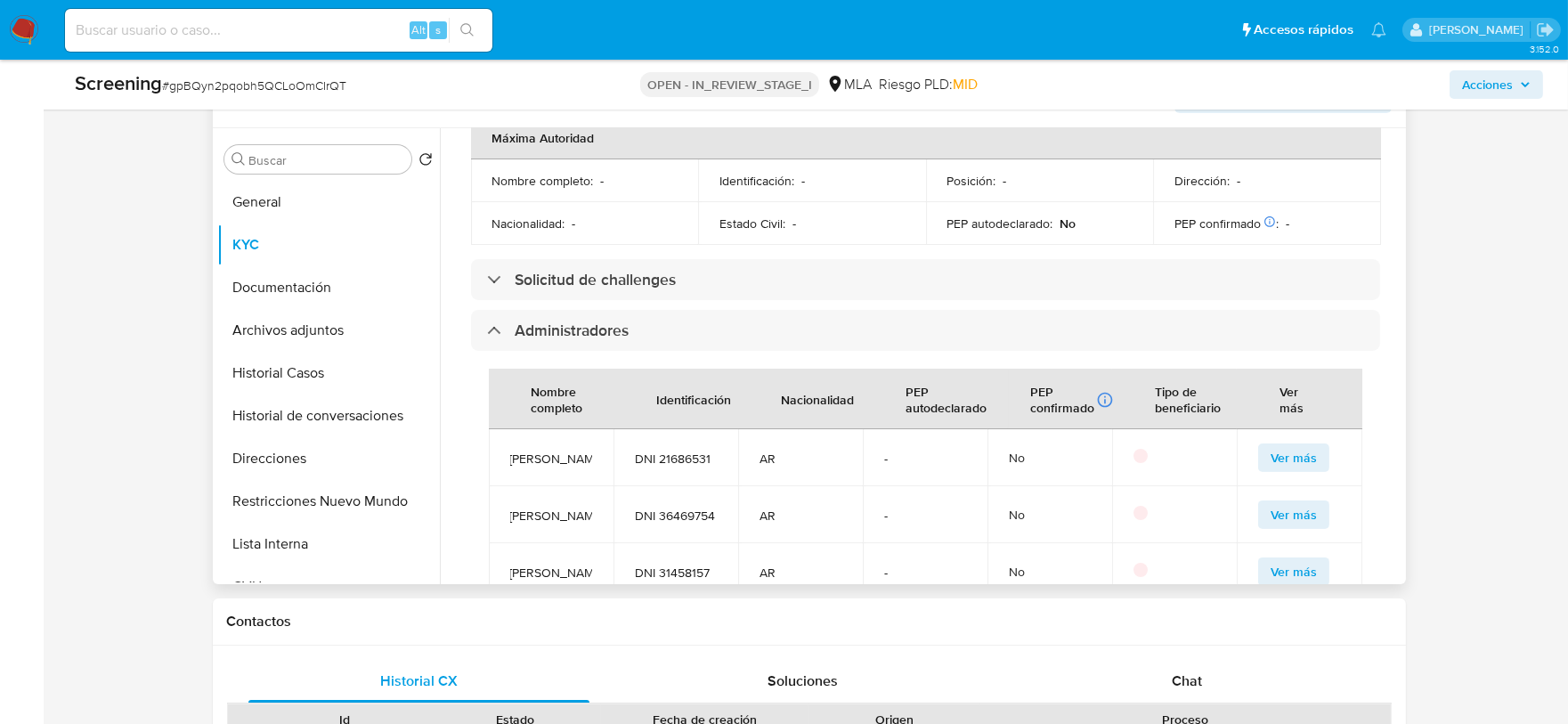
drag, startPoint x: 513, startPoint y: 373, endPoint x: 559, endPoint y: 396, distance: 51.4
click at [559, 451] on span "Alicia Beatriz Pereira" at bounding box center [551, 458] width 82 height 16
copy span "Alicia Beatriz Pereira"
click at [666, 451] on span "DNI 21686531" at bounding box center [676, 458] width 82 height 16
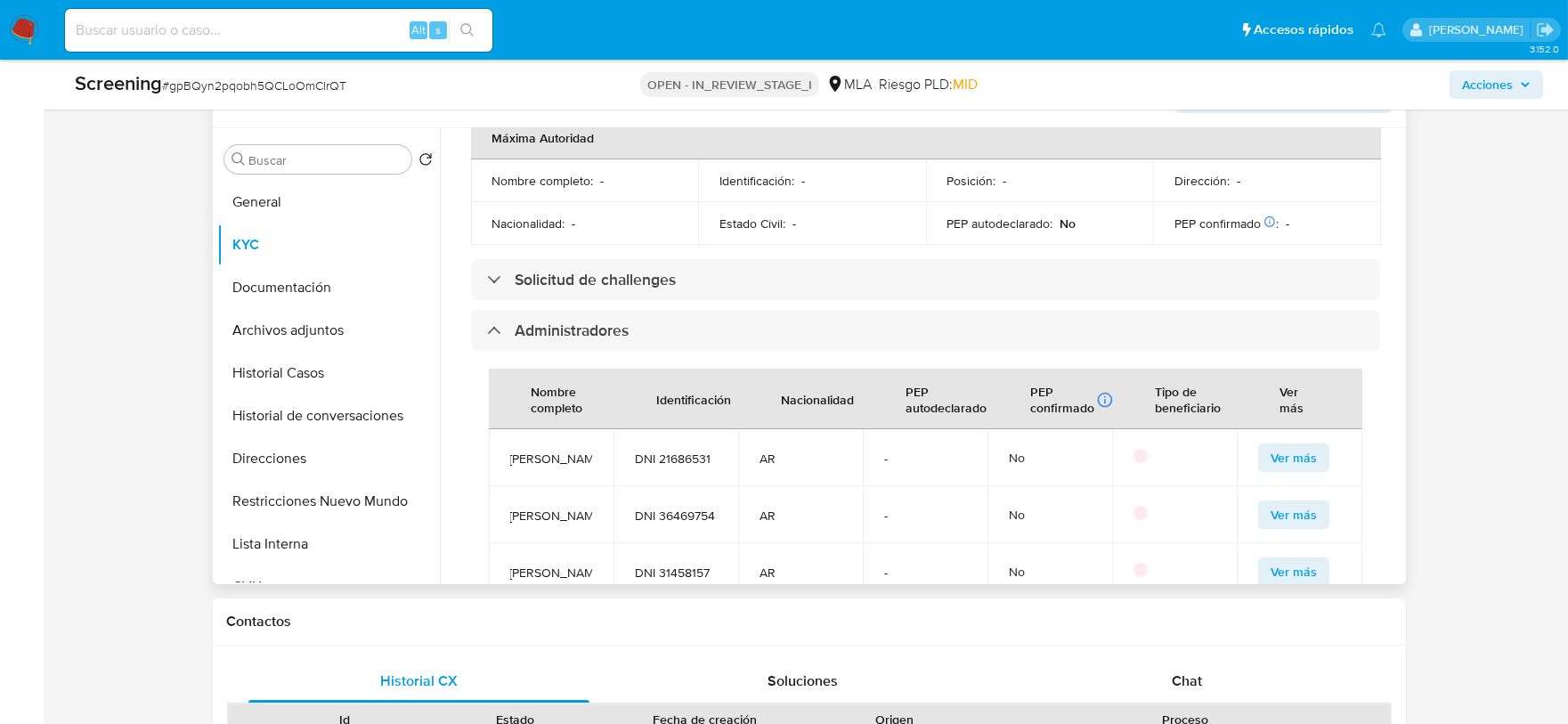
click at [673, 451] on span "DNI 21686531" at bounding box center [676, 458] width 82 height 16
copy span "21686531"
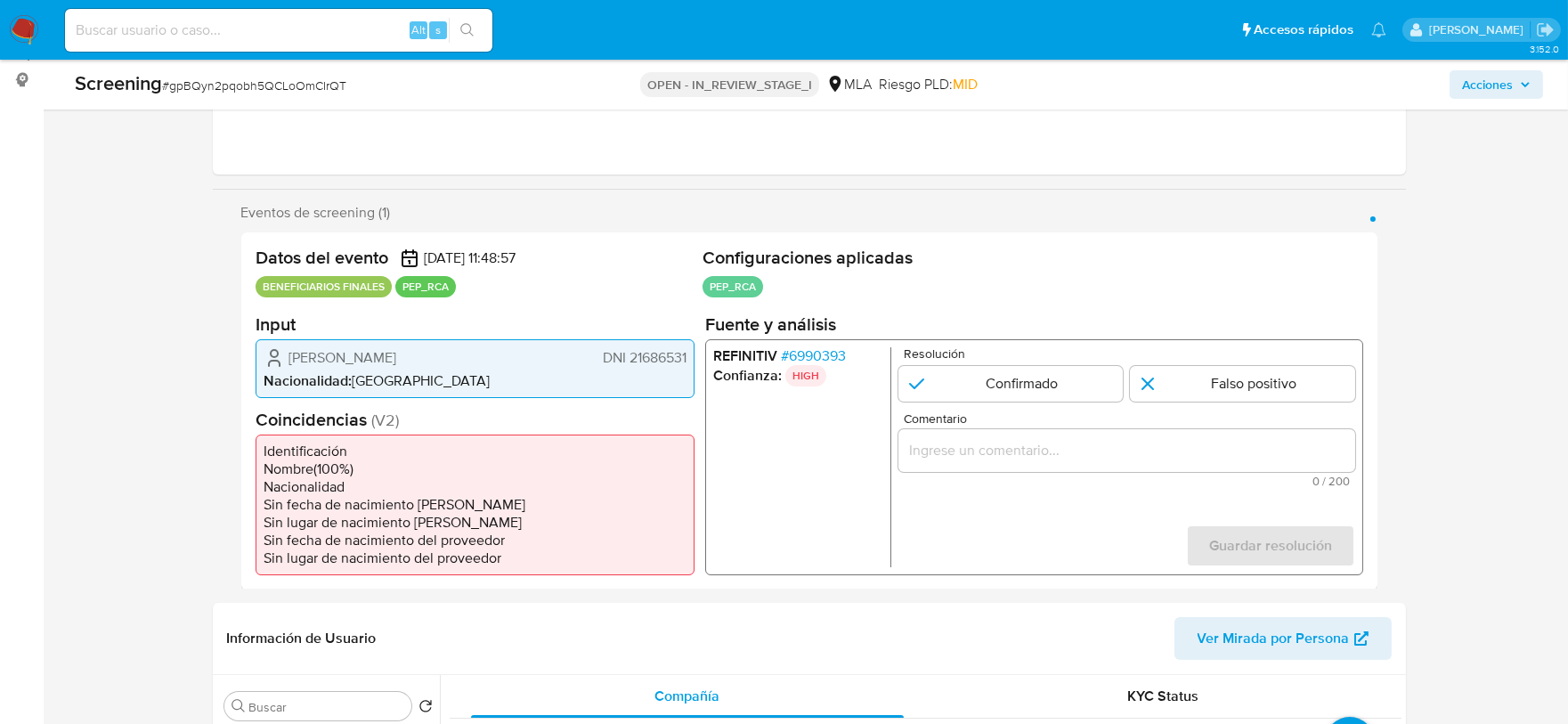
scroll to position [222, 0]
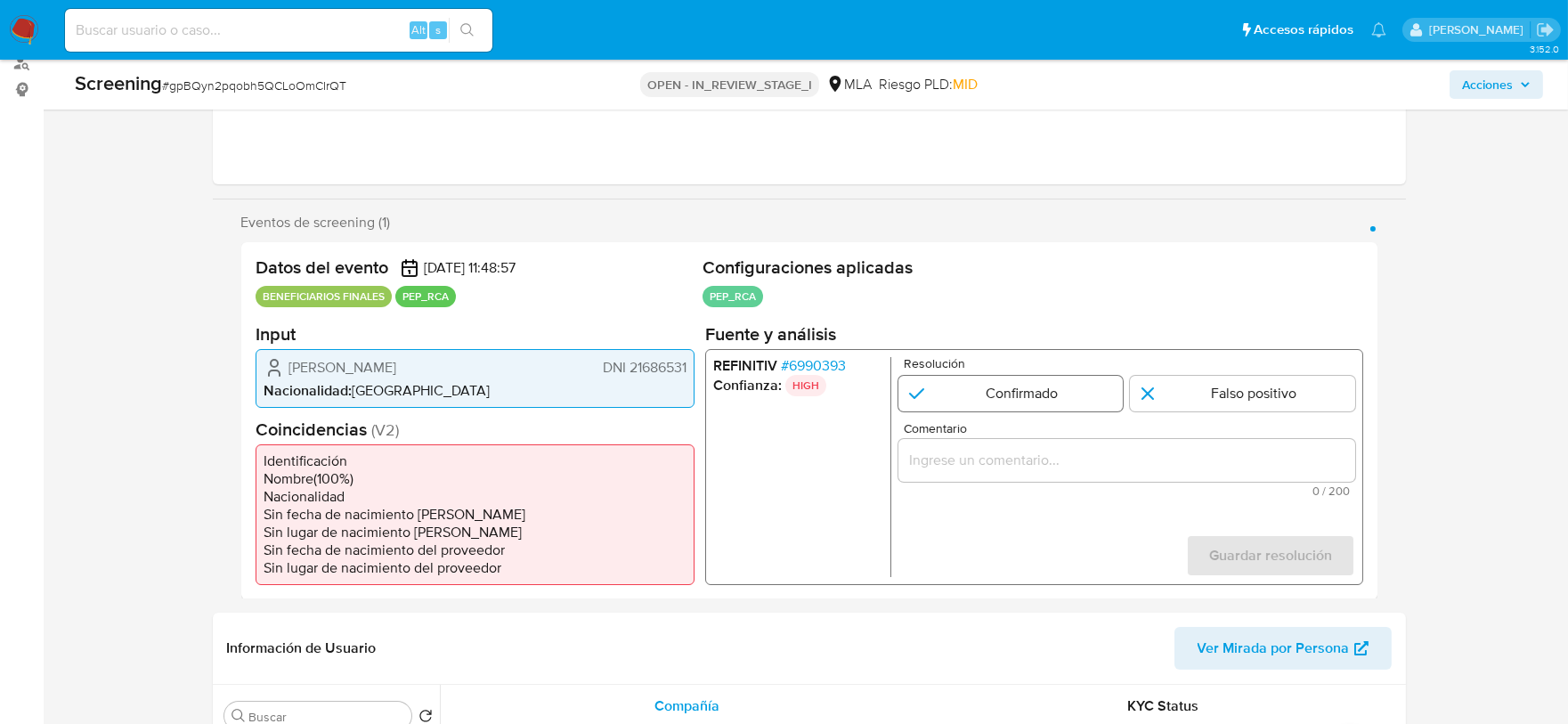
click at [999, 396] on input "1 de 1" at bounding box center [1010, 393] width 226 height 35
radio input "true"
click at [1015, 468] on input "Comentario" at bounding box center [1126, 459] width 457 height 23
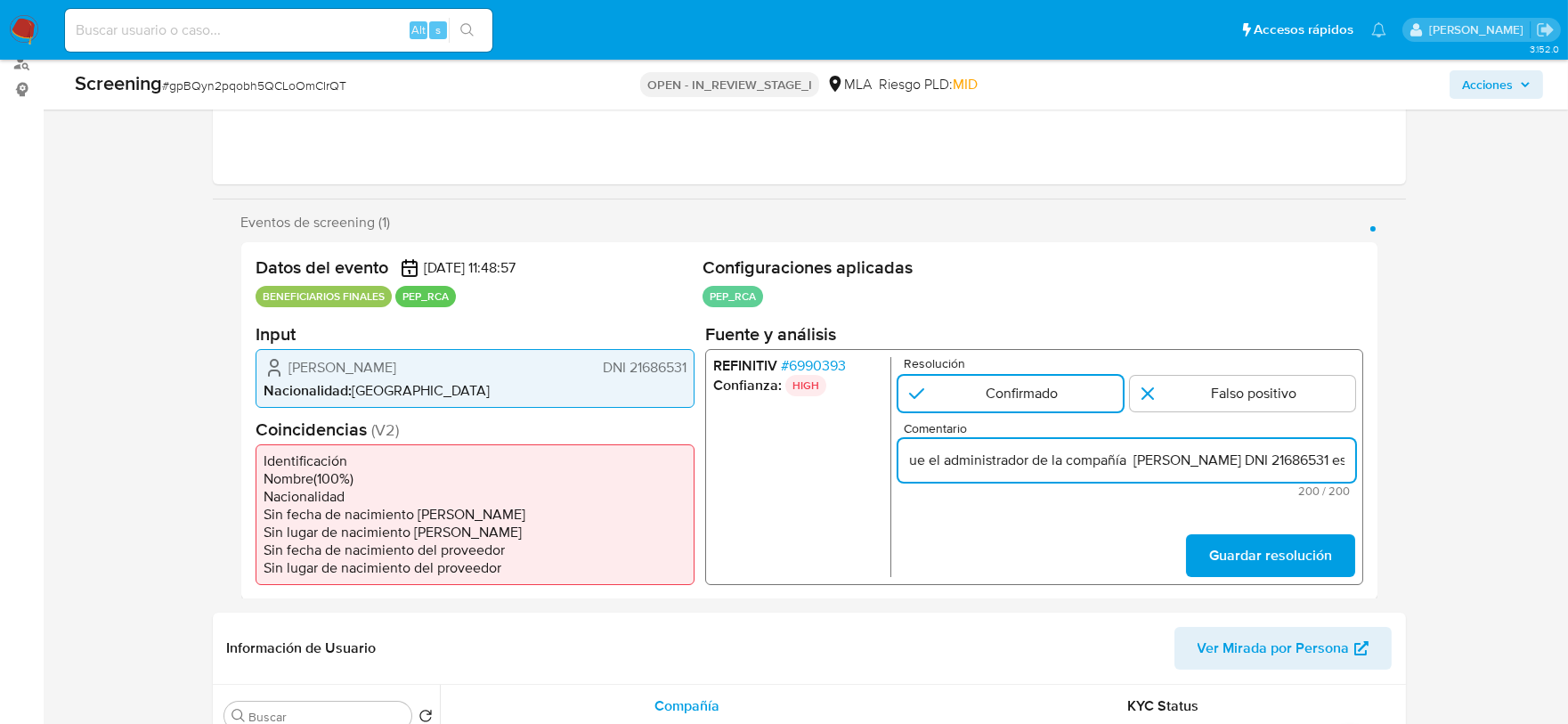
scroll to position [0, 0]
drag, startPoint x: 1073, startPoint y: 453, endPoint x: 998, endPoint y: 466, distance: 76.1
click at [998, 466] on input "Se confirma match dado que el administrador de la compañía Alicia Beatriz Perei…" at bounding box center [1126, 459] width 457 height 23
drag, startPoint x: 1096, startPoint y: 461, endPoint x: 861, endPoint y: 474, distance: 235.4
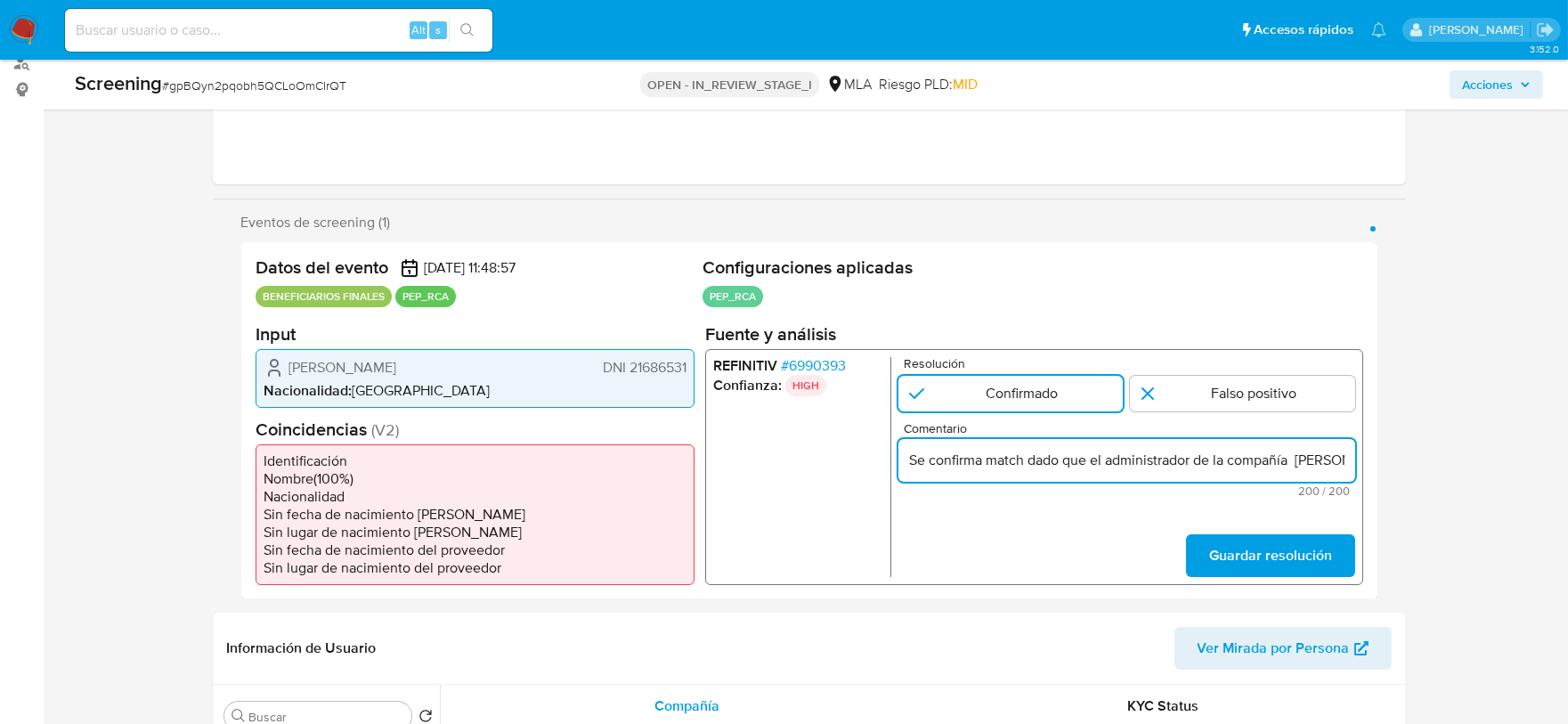
click at [861, 474] on div "REFINITIV # 6990393 Confianza: HIGH Resolución Confirmado Falso positivo Coment…" at bounding box center [1033, 467] width 659 height 236
drag, startPoint x: 1007, startPoint y: 461, endPoint x: 886, endPoint y: 451, distance: 121.4
click at [886, 451] on div "REFINITIV # 6990393 Confianza: HIGH Resolución Confirmado Falso positivo Coment…" at bounding box center [1033, 467] width 659 height 236
click at [1101, 458] on input "El administrador de la compañía Alicia Beatriz Pereira DNI 21686531 es PEP ya q…" at bounding box center [1126, 459] width 457 height 23
click at [1107, 459] on input "El administrador de la compañía Alicia Beatriz Pereira DNI 21686531 es PEP ya q…" at bounding box center [1126, 459] width 457 height 23
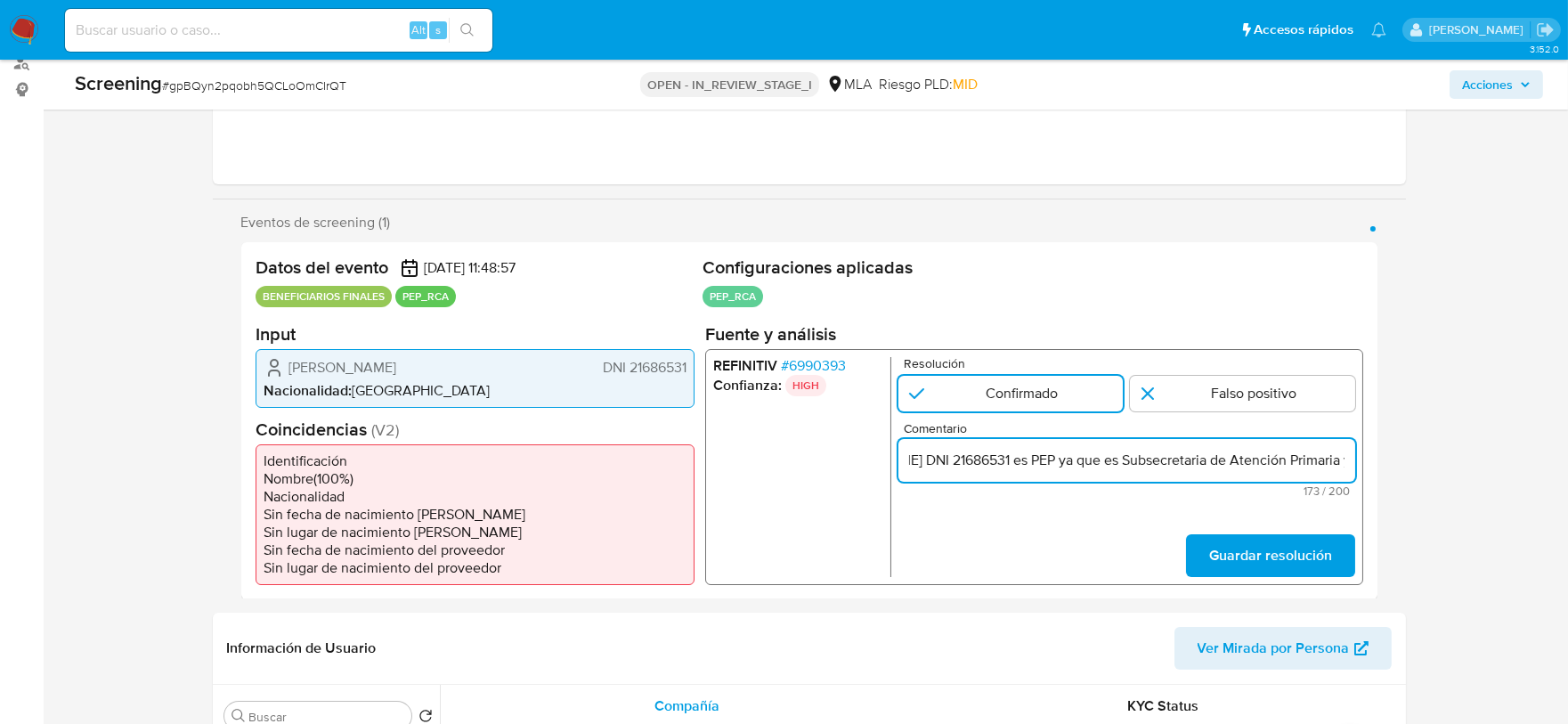
scroll to position [0, 418]
drag, startPoint x: 1147, startPoint y: 464, endPoint x: 1301, endPoint y: 466, distance: 154.0
click at [1302, 466] on input "El administrador de la compañía, Alicia Beatriz Pereira DNI 21686531 es PEP ya …" at bounding box center [1126, 459] width 457 height 23
click at [1262, 466] on input "El administrador de la compañía, Alicia Beatriz Pereira DNI 21686531 es PEP ya …" at bounding box center [1126, 459] width 457 height 23
click at [1007, 465] on input "El administrador de la compañía, Alicia Beatriz Pereira DNI 21686531 es PEP ya …" at bounding box center [1126, 459] width 457 height 23
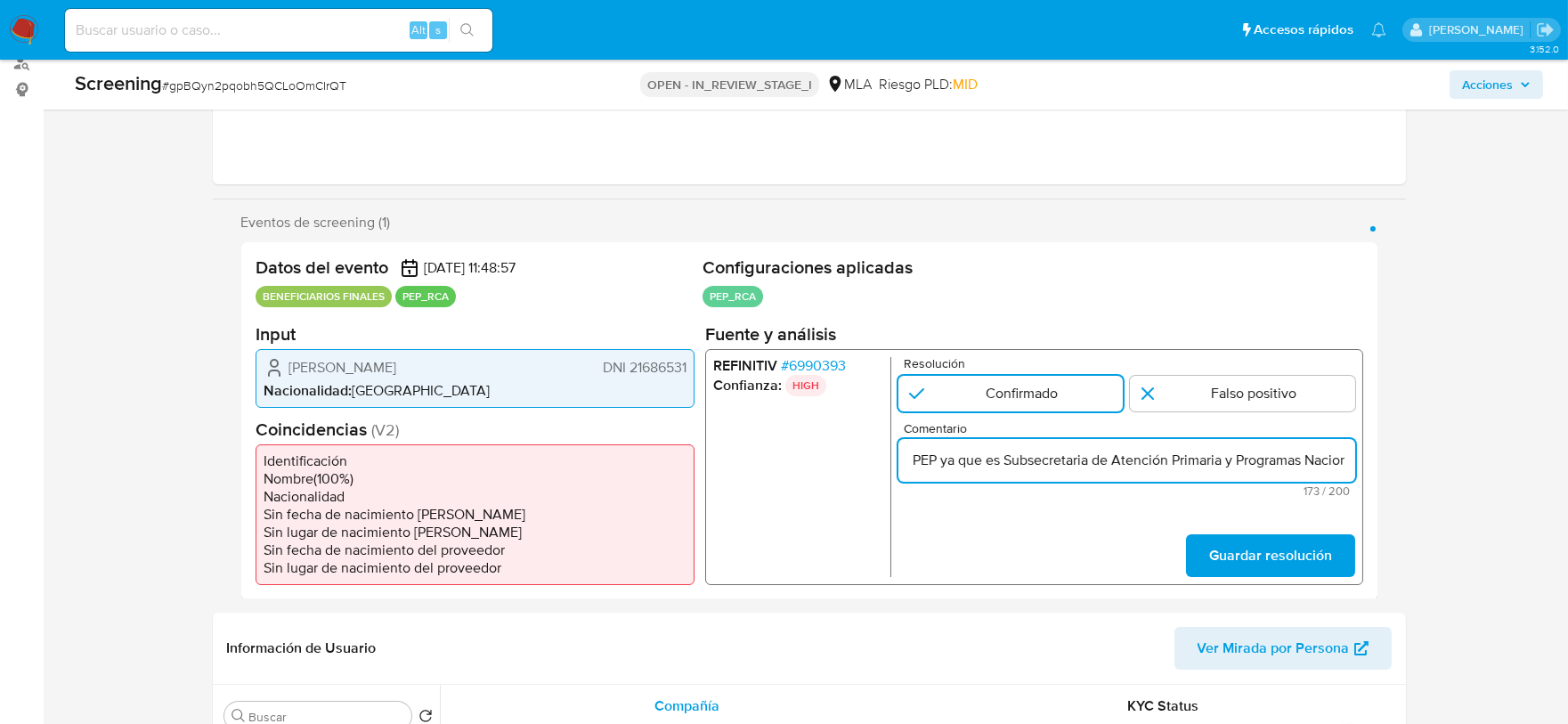
drag, startPoint x: 969, startPoint y: 461, endPoint x: 1006, endPoint y: 459, distance: 37.1
click at [1006, 459] on input "El administrador de la compañía, Alicia Beatriz Pereira DNI 21686531 es PEP ya …" at bounding box center [1126, 459] width 457 height 23
drag, startPoint x: 1030, startPoint y: 463, endPoint x: 1369, endPoint y: 462, distance: 339.0
click at [1369, 462] on div "Datos del evento 16/05/2025 11:48:57 BENEFICIARIOS FINALES PEP_RCA Configuracio…" at bounding box center [809, 421] width 1136 height 357
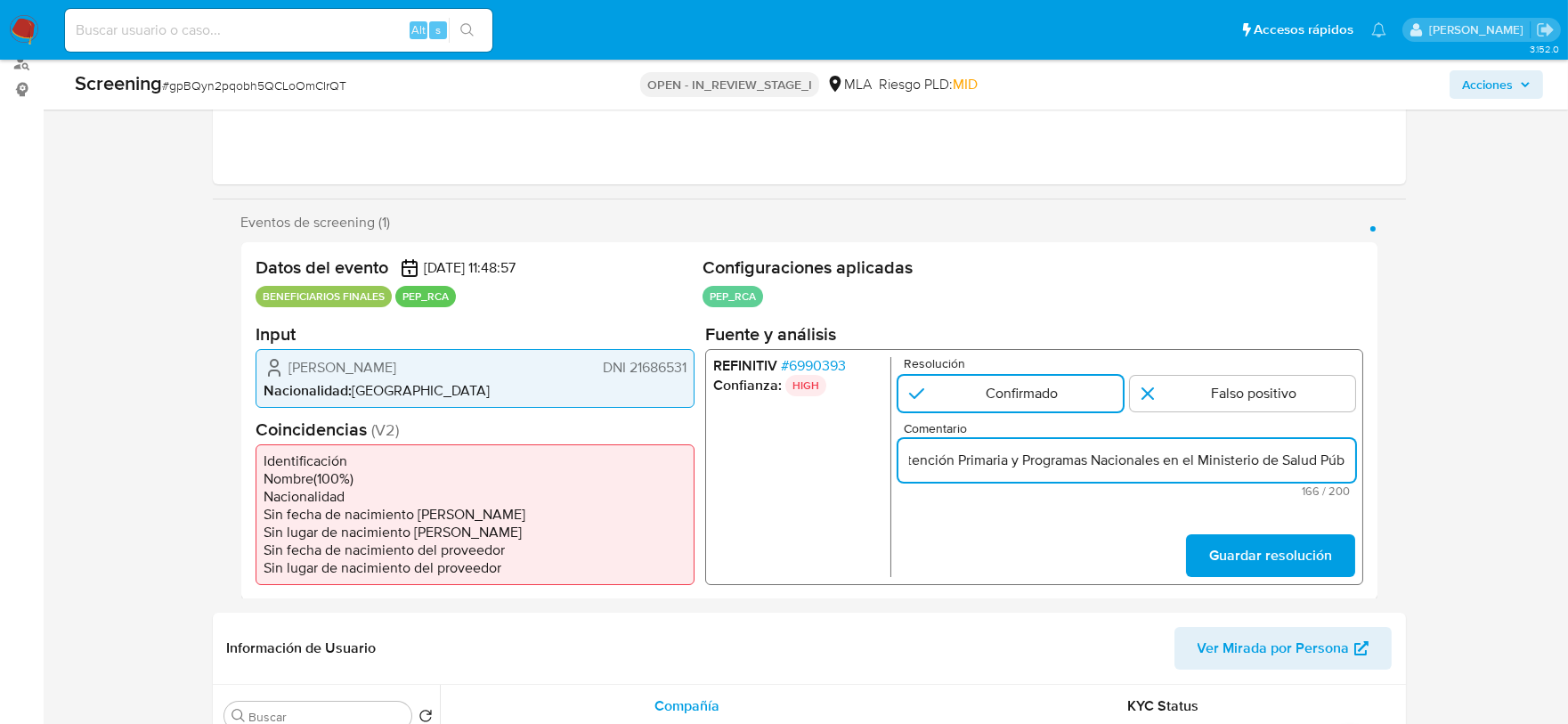
click at [1312, 453] on input "El administrador de la compañía, Alicia Beatriz Pereira DNI 21686531 es PEP es …" at bounding box center [1126, 459] width 457 height 23
click at [1342, 462] on input "El administrador de la compañía, Alicia Beatriz Pereira DNI 21686531 es PEP es …" at bounding box center [1126, 459] width 457 height 23
drag, startPoint x: 1338, startPoint y: 456, endPoint x: 1356, endPoint y: 455, distance: 18.0
click at [1356, 455] on div "REFINITIV # 6990393 Confianza: HIGH Resolución Confirmado Falso positivo Coment…" at bounding box center [1033, 467] width 659 height 236
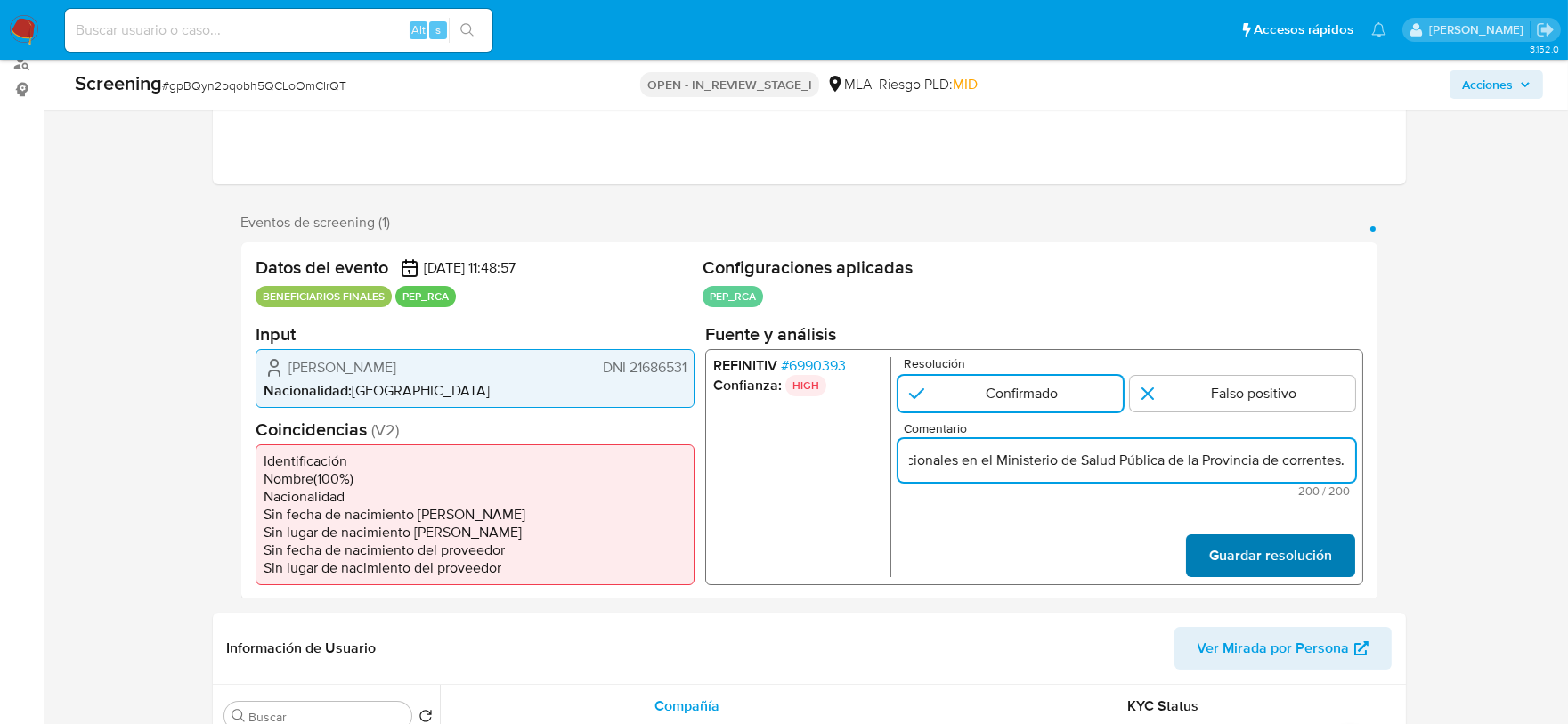
type input "El administrador de la compañía, Alicia Beatriz Pereira DNI 21686531 es PEP es …"
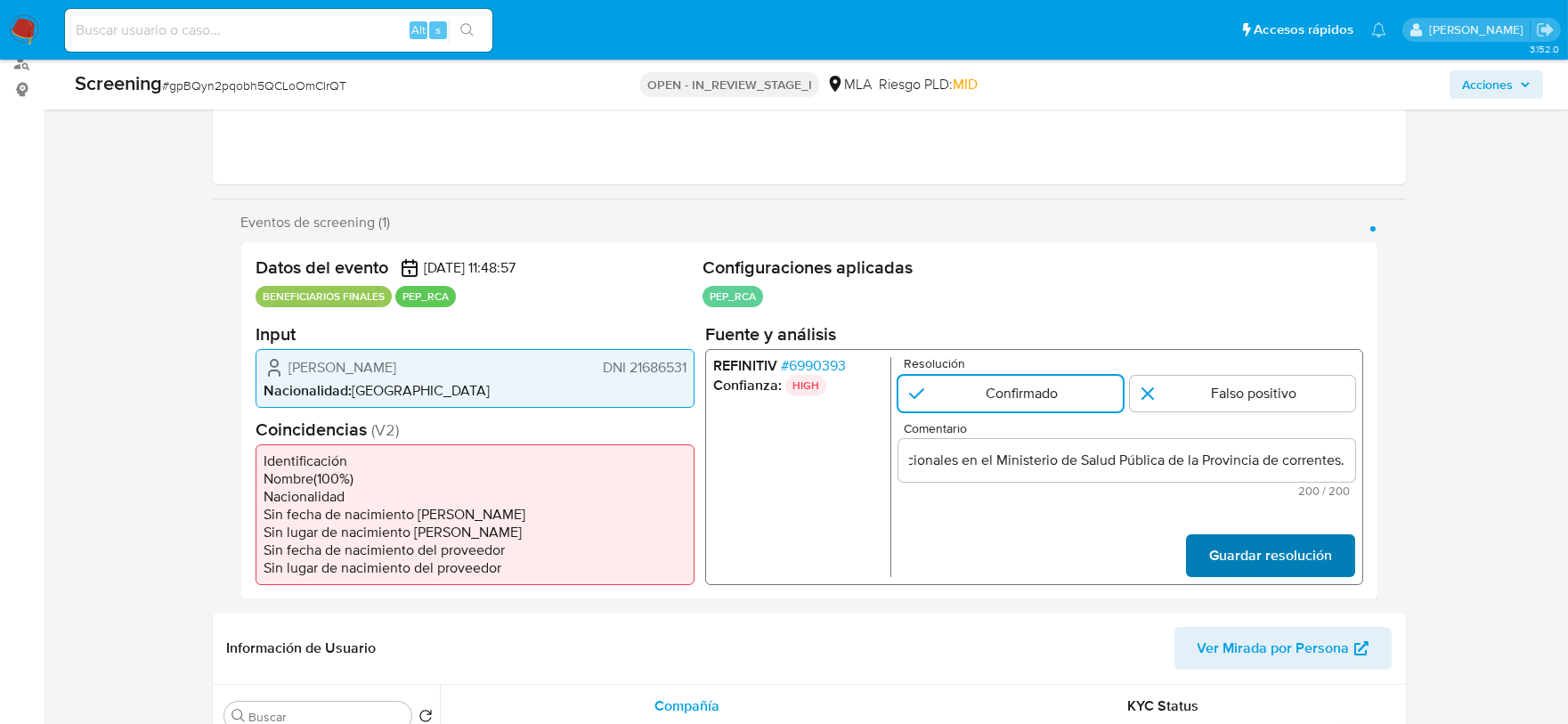
scroll to position [0, 0]
click at [1303, 554] on span "Guardar resolución" at bounding box center [1270, 555] width 123 height 39
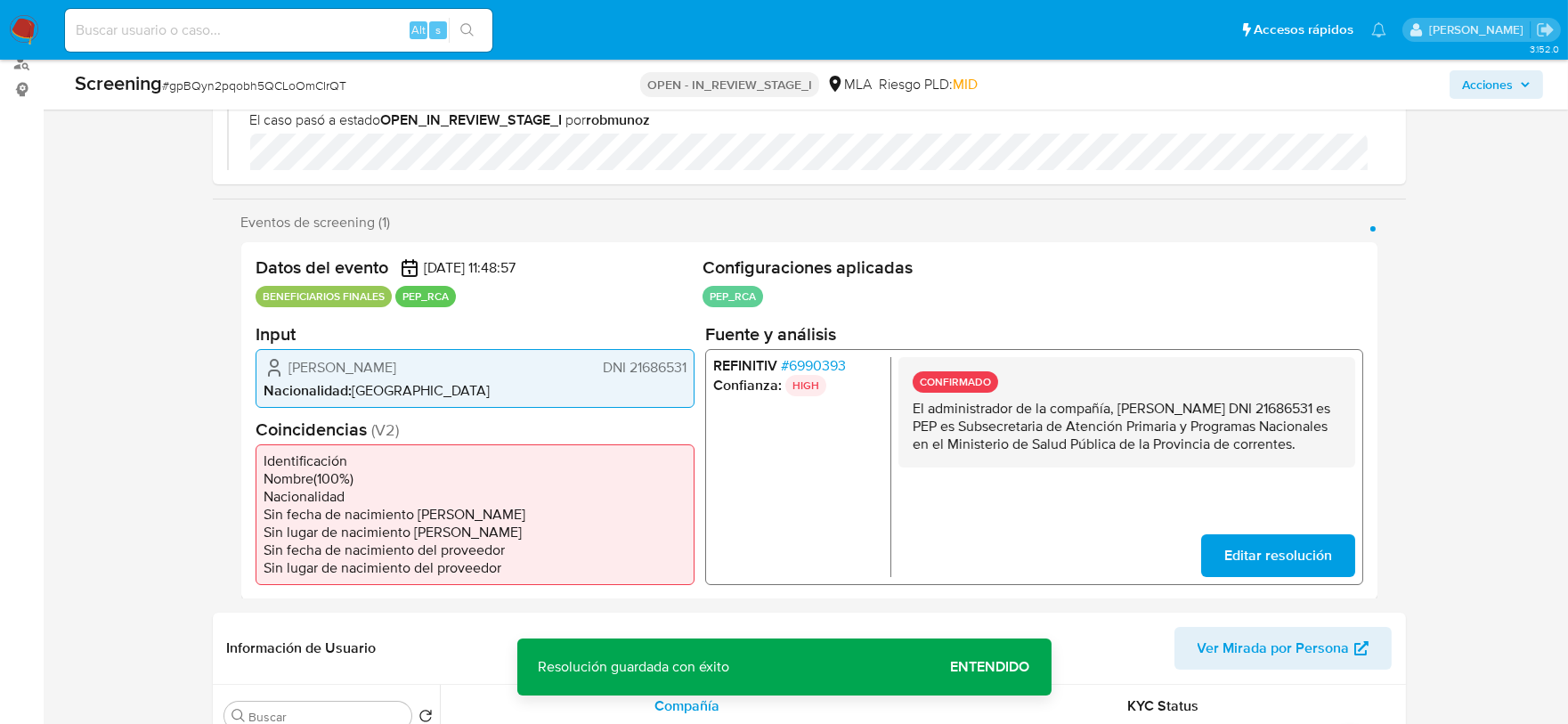
drag, startPoint x: 963, startPoint y: 408, endPoint x: 1151, endPoint y: 435, distance: 189.9
click at [1151, 435] on p "El administrador de la compañía, Alicia Beatriz Pereira DNI 21686531 es PEP es …" at bounding box center [1126, 427] width 428 height 54
click at [1153, 435] on p "El administrador de la compañía, Alicia Beatriz Pereira DNI 21686531 es PEP es …" at bounding box center [1126, 427] width 428 height 54
click at [1264, 559] on span "Editar resolución" at bounding box center [1277, 555] width 108 height 39
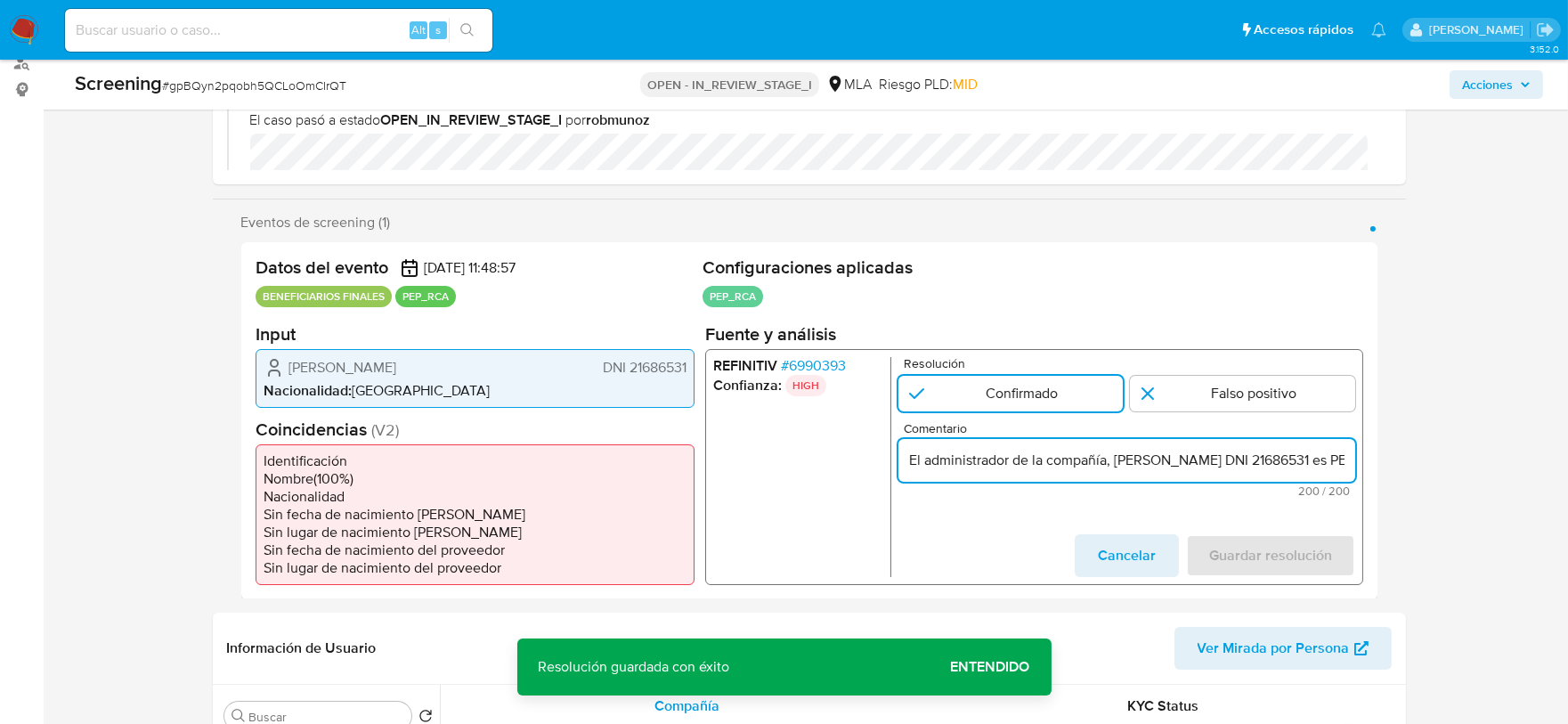
scroll to position [0, 674]
drag, startPoint x: 1164, startPoint y: 460, endPoint x: 1198, endPoint y: 468, distance: 34.9
click at [1198, 468] on input "El administrador de la compañía, Alicia Beatriz Pereira DNI 21686531 es PEP es …" at bounding box center [1126, 459] width 457 height 23
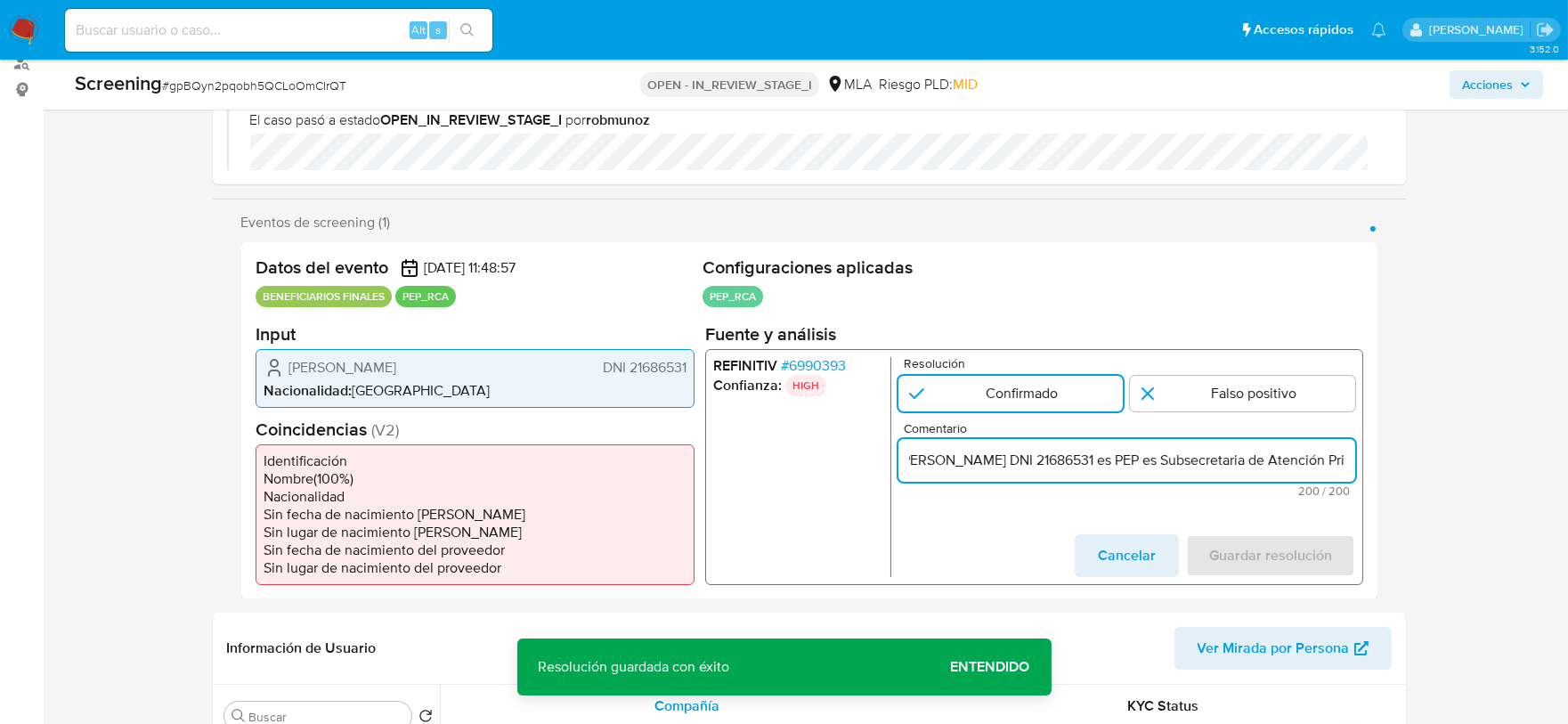
drag, startPoint x: 1217, startPoint y: 461, endPoint x: 1280, endPoint y: 462, distance: 63.0
click at [1280, 462] on input "El administrador de la compañía, Alicia Beatriz Pereira DNI 21686531 es PEP es …" at bounding box center [1126, 459] width 457 height 23
click at [1209, 458] on input "El administrador de la compañía, Alicia Beatriz Pereira DNI 21686531 es PEP es …" at bounding box center [1126, 459] width 457 height 23
click at [1169, 465] on input "El administrador de la compañía, Alicia Beatriz Pereira DNI 21686531 es PEP es …" at bounding box center [1126, 459] width 457 height 23
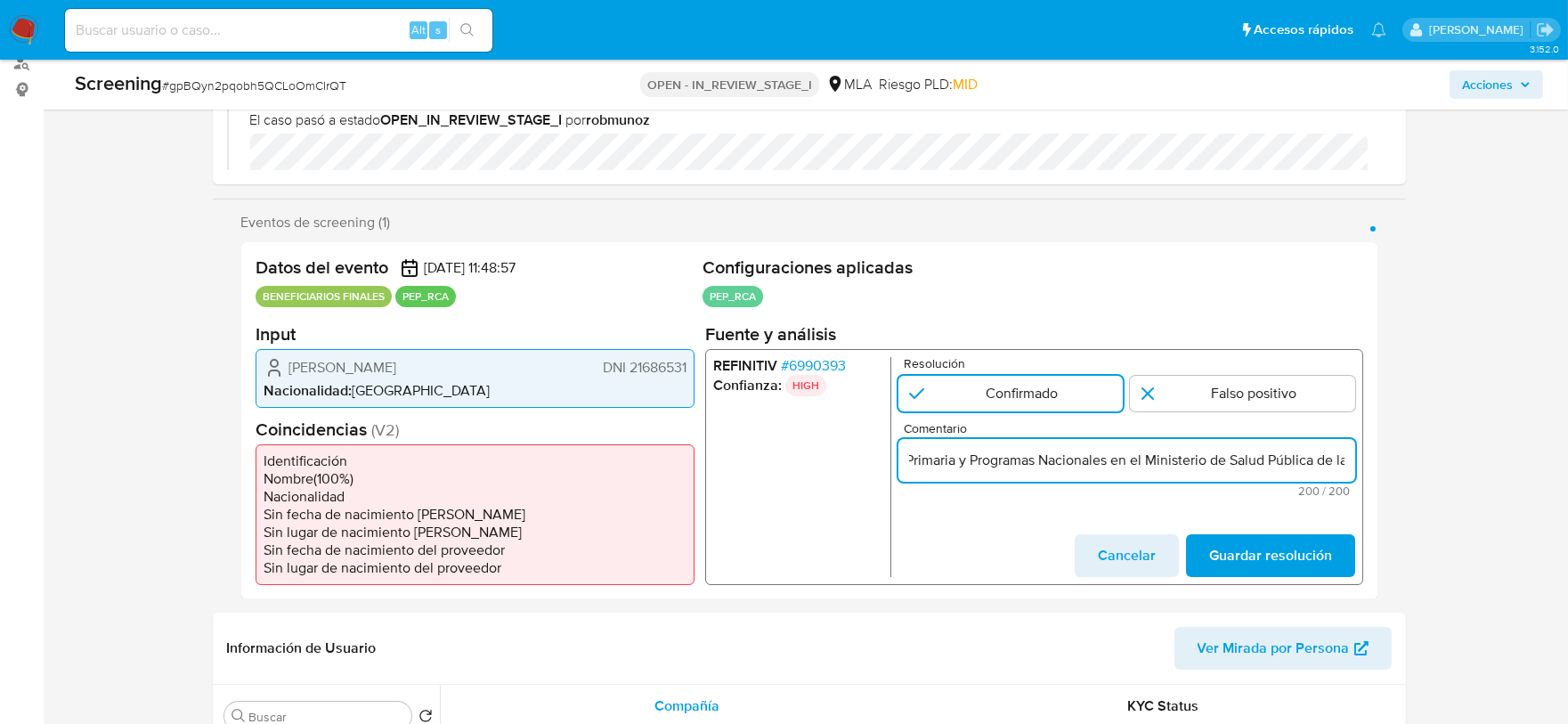
scroll to position [0, 822]
drag, startPoint x: 1229, startPoint y: 461, endPoint x: 1376, endPoint y: 465, distance: 147.1
click at [1376, 465] on div "Datos del evento 16/05/2025 11:48:57 BENEFICIARIOS FINALES PEP_RCA Configuracio…" at bounding box center [809, 421] width 1136 height 357
click at [1325, 458] on input "El administrador de la compañía, Alicia Beatriz Pereira DNI 21686531 es PEP por…" at bounding box center [1126, 459] width 457 height 23
drag, startPoint x: 1258, startPoint y: 458, endPoint x: 1227, endPoint y: 455, distance: 31.1
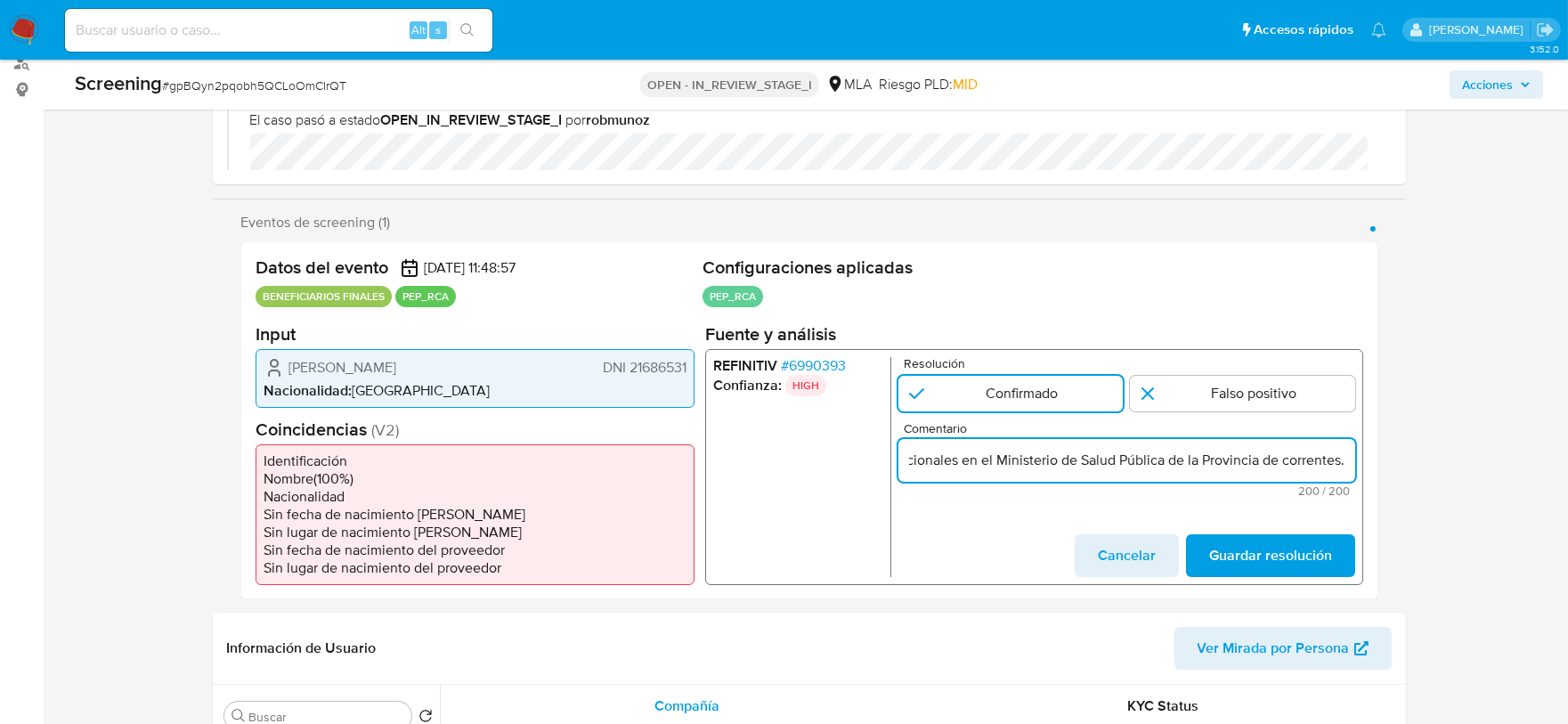
click at [1227, 455] on input "El administrador de la compañía, Alicia Beatriz Pereira DNI 21686531 es PEP por…" at bounding box center [1126, 459] width 457 height 23
drag, startPoint x: 1248, startPoint y: 462, endPoint x: 1006, endPoint y: 454, distance: 242.1
click at [1006, 454] on input "El administrador de la compañía, Alicia Beatriz Pereira DNI 21686531 es PEP por…" at bounding box center [1126, 459] width 457 height 23
click at [1035, 459] on input "El administrador de la compañía, Alicia Beatriz Pereira DNI 21686531 es PEP por…" at bounding box center [1126, 459] width 457 height 23
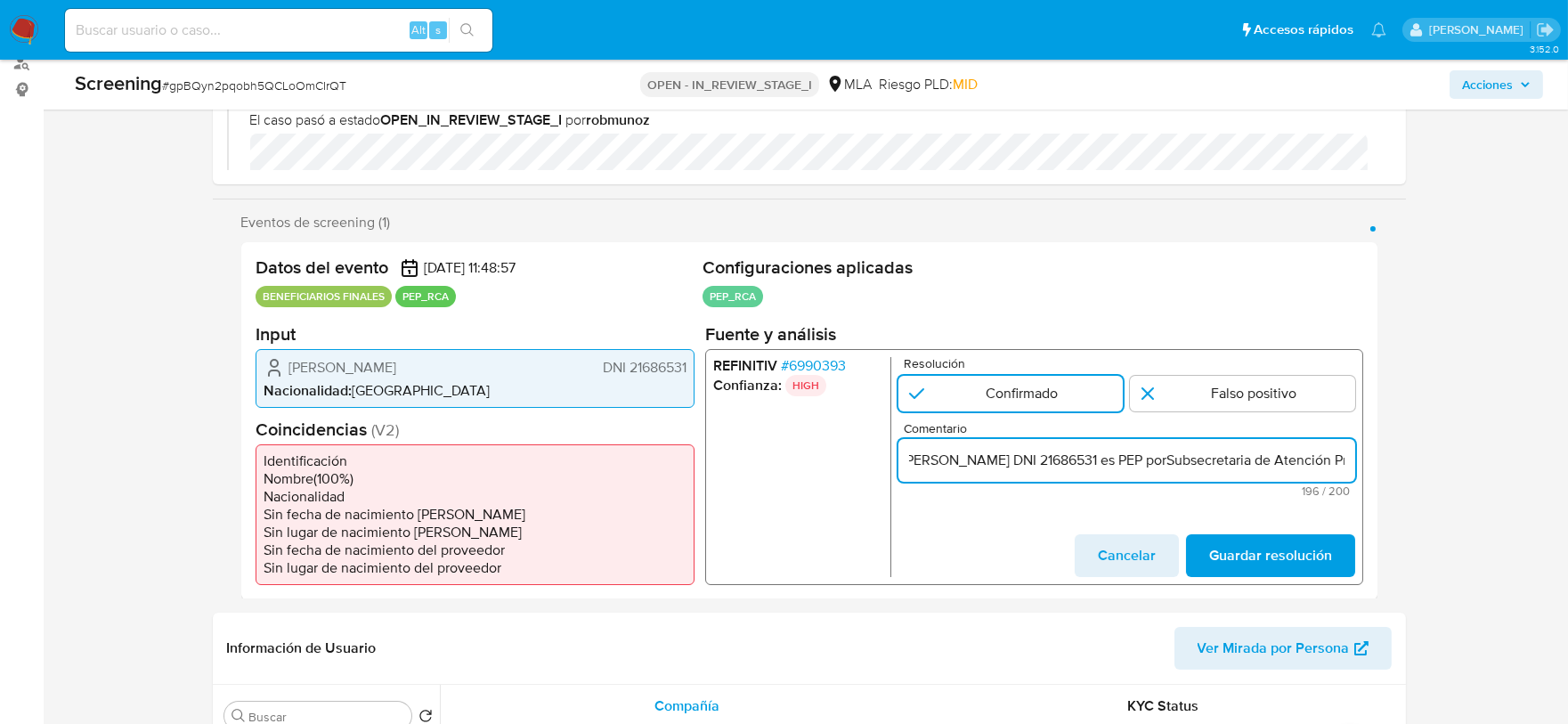
scroll to position [0, 0]
drag, startPoint x: 1003, startPoint y: 455, endPoint x: 882, endPoint y: 466, distance: 121.5
click at [882, 466] on div "REFINITIV # 6990393 Confianza: HIGH Resolución Confirmado Falso positivo Coment…" at bounding box center [1033, 467] width 659 height 236
click at [1129, 463] on input "El administrador de la compañía, Alicia Beatriz Pereira DNI 21686531 es PEP por…" at bounding box center [1126, 459] width 457 height 23
click at [1218, 456] on input "El administrador de la compañía, Alicia Beatriz Pereira DNI 21686531 es PEP por…" at bounding box center [1126, 459] width 457 height 23
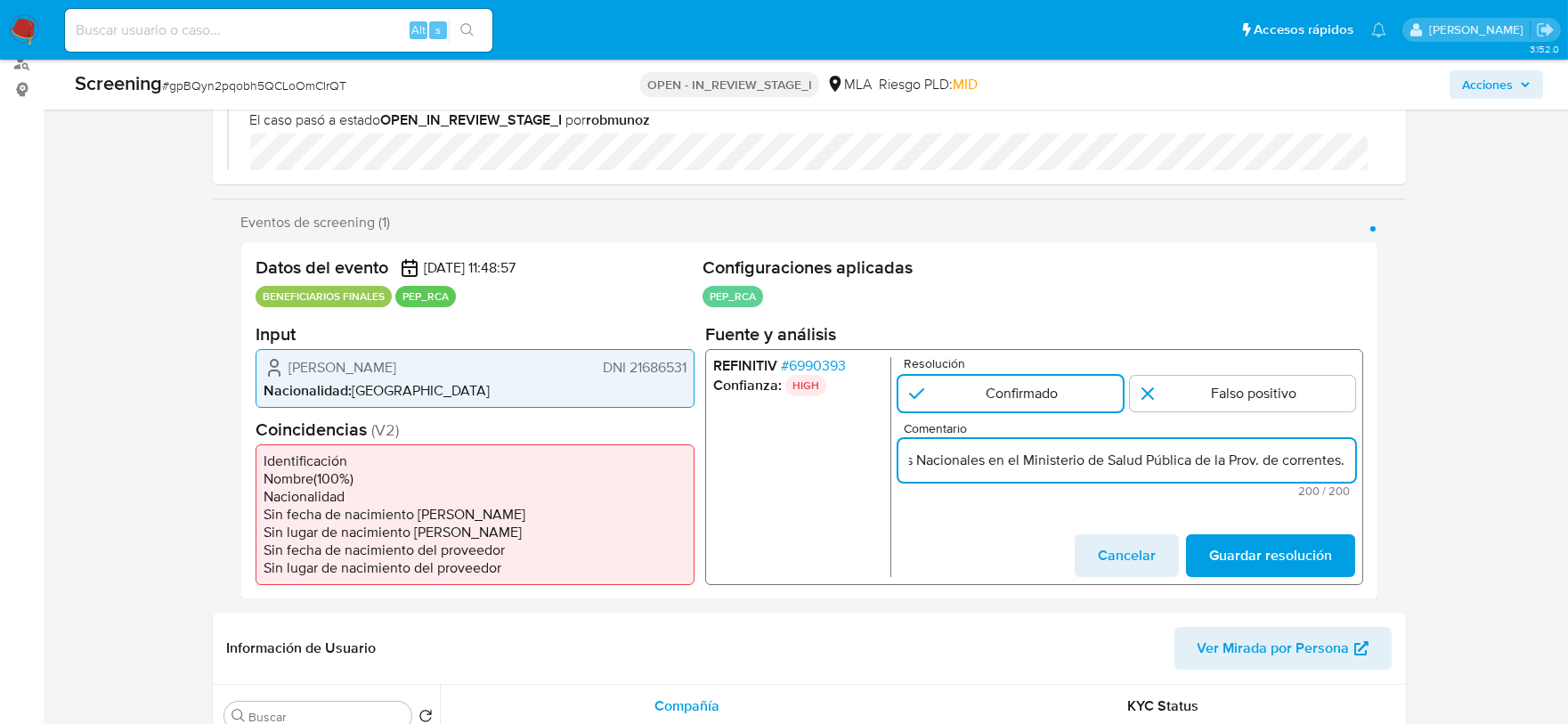
scroll to position [0, 814]
drag, startPoint x: 1296, startPoint y: 464, endPoint x: 1329, endPoint y: 455, distance: 34.2
click at [1329, 455] on input "El administrador de la compañía, Alicia Beatriz Pereira DNI 21686531 es PEP por…" at bounding box center [1126, 459] width 457 height 23
click at [1240, 467] on input "El administrador de la compañía, Alicia Beatriz Pereira DNI 21686531 es PEP por…" at bounding box center [1126, 459] width 457 height 23
drag, startPoint x: 1195, startPoint y: 457, endPoint x: 1223, endPoint y: 455, distance: 28.1
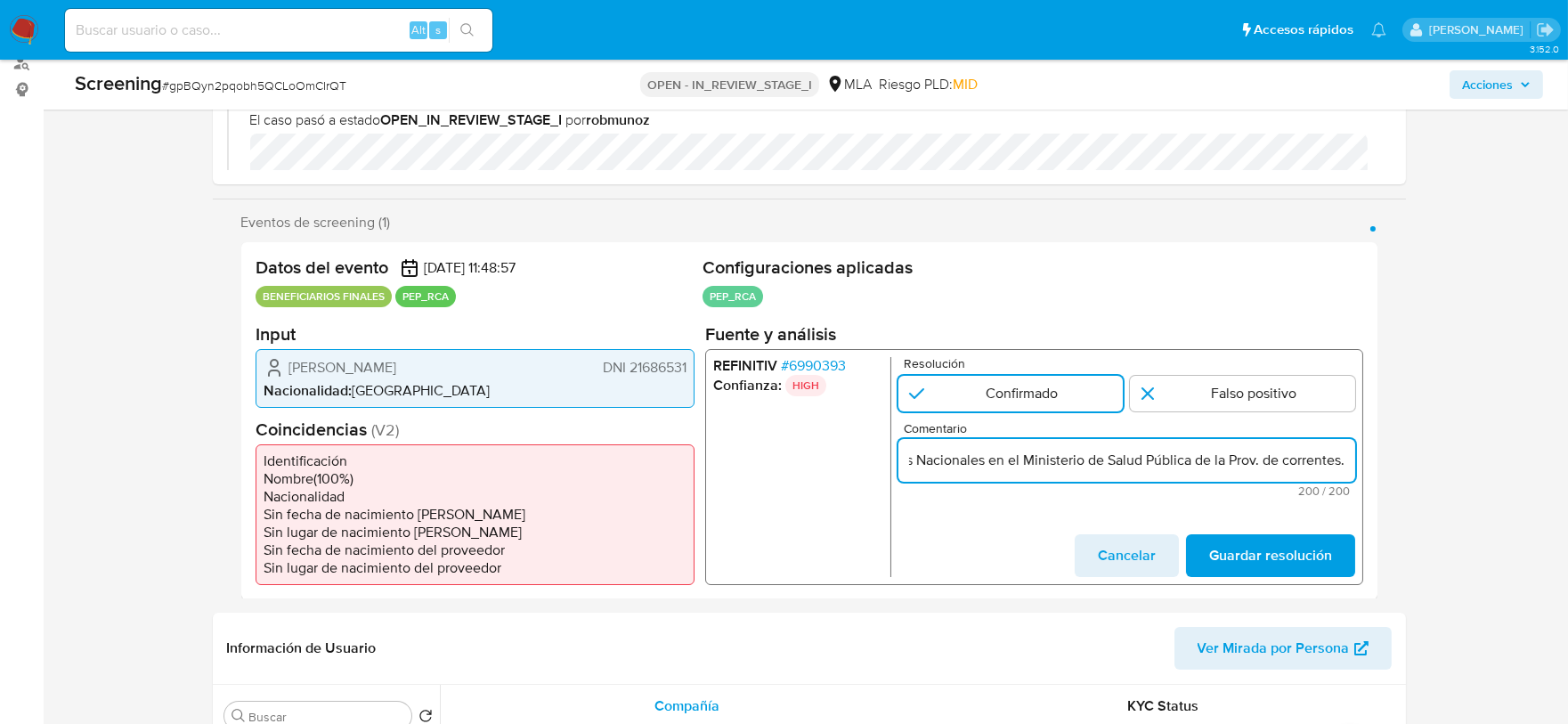
click at [1223, 455] on input "El administrador de la compañía, Alicia Beatriz Pereira DNI 21686531 es PEP por…" at bounding box center [1126, 459] width 457 height 23
drag, startPoint x: 1190, startPoint y: 454, endPoint x: 1349, endPoint y: 464, distance: 159.3
click at [1349, 464] on input "El administrador de la compañía, Alicia Beatriz Pereira DNI 21686531 es PEP por…" at bounding box center [1126, 459] width 457 height 23
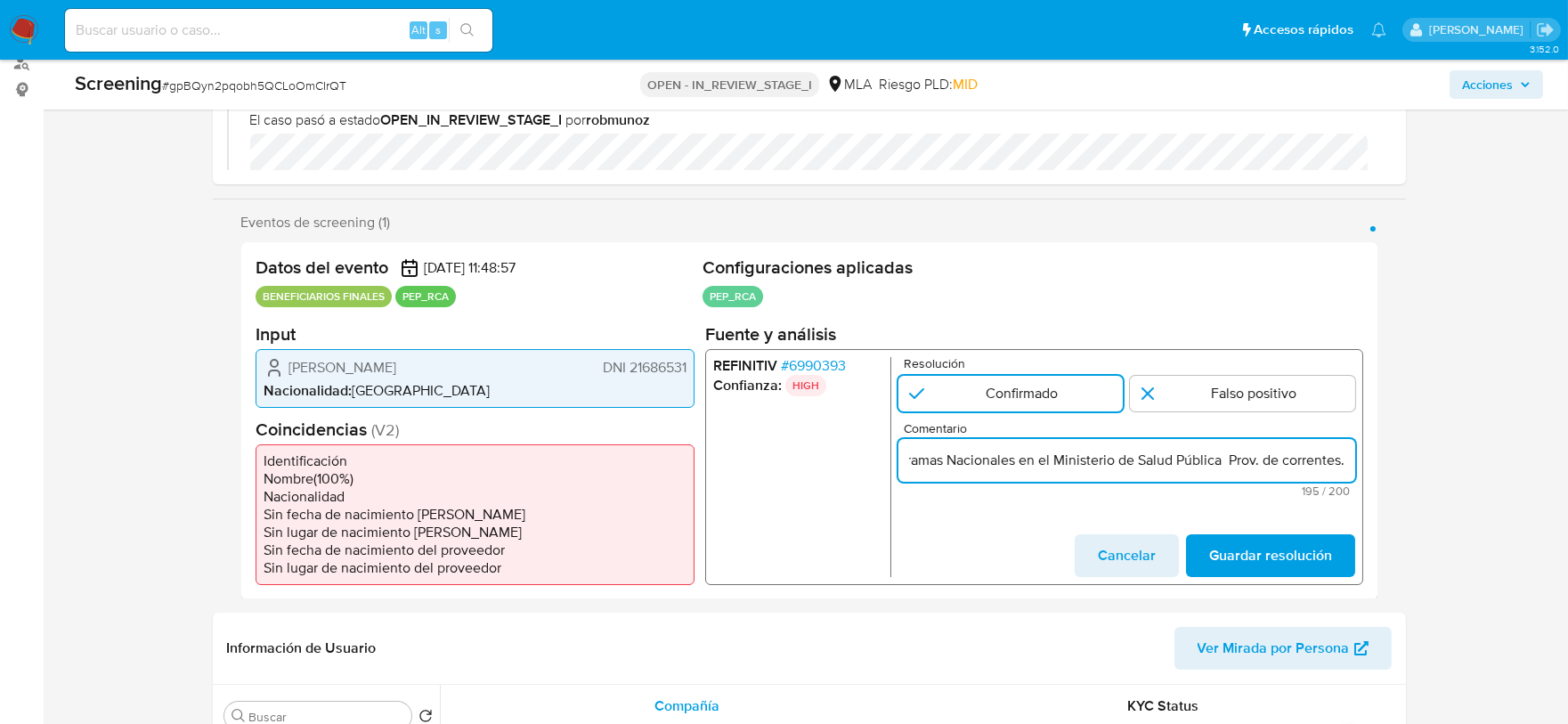
click at [1347, 458] on input "El administrador de la compañía, Alicia Beatriz Pereira DNI 21686531 es PEP por…" at bounding box center [1126, 459] width 457 height 23
drag, startPoint x: 1091, startPoint y: 462, endPoint x: 1308, endPoint y: 465, distance: 217.0
click at [1308, 465] on input "El administrador de la compañía, Alicia Beatriz Pereira DNI 21686531 es PEP por…" at bounding box center [1126, 459] width 457 height 23
click at [1224, 454] on input "El administrador de la compañía, Alicia Beatriz Pereira DNI 21686531 es PEP por…" at bounding box center [1126, 459] width 457 height 23
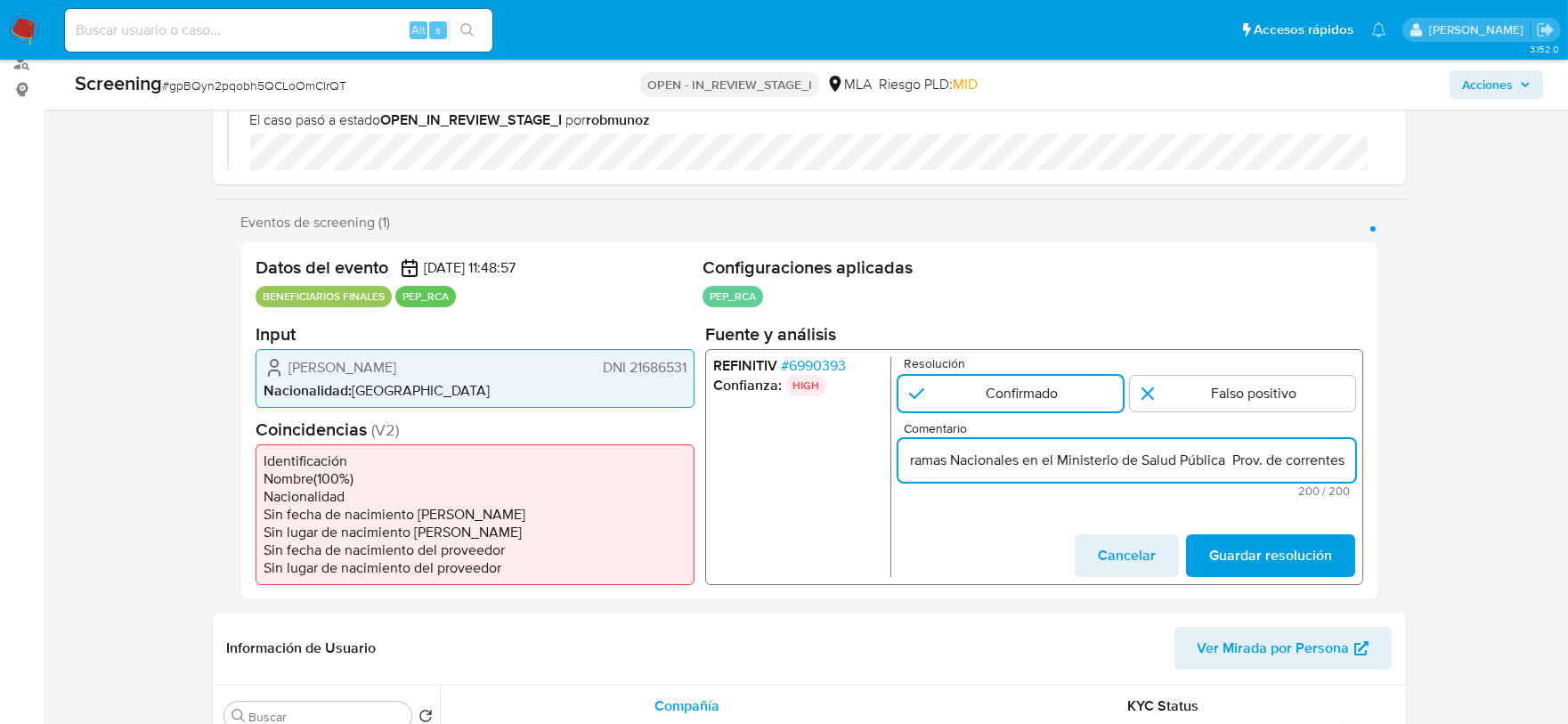
scroll to position [0, 819]
drag, startPoint x: 1266, startPoint y: 462, endPoint x: 1228, endPoint y: 466, distance: 38.2
click at [1228, 466] on input "El administrador de la compañía, Alicia Beatriz Pereira DNI 21686531 es PEP por…" at bounding box center [1126, 459] width 457 height 23
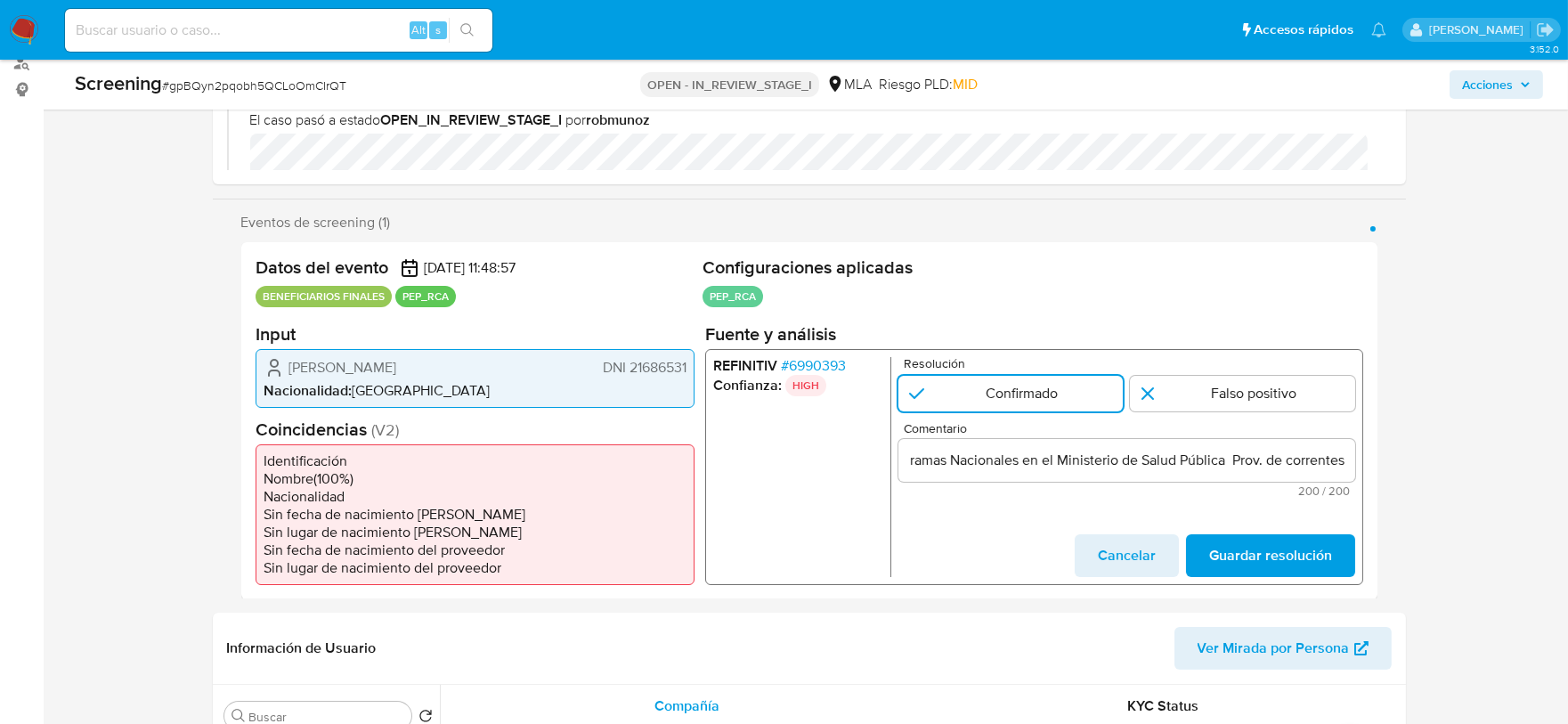
scroll to position [0, 0]
click at [1227, 475] on div "El administrador de la compañía, Alicia Beatriz Pereira DNI 21686531 es PEP por…" at bounding box center [1126, 460] width 457 height 43
click at [1111, 459] on input "El administrador de la compañía, Alicia Beatriz Pereira DNI 21686531 es PEP por…" at bounding box center [1126, 459] width 457 height 23
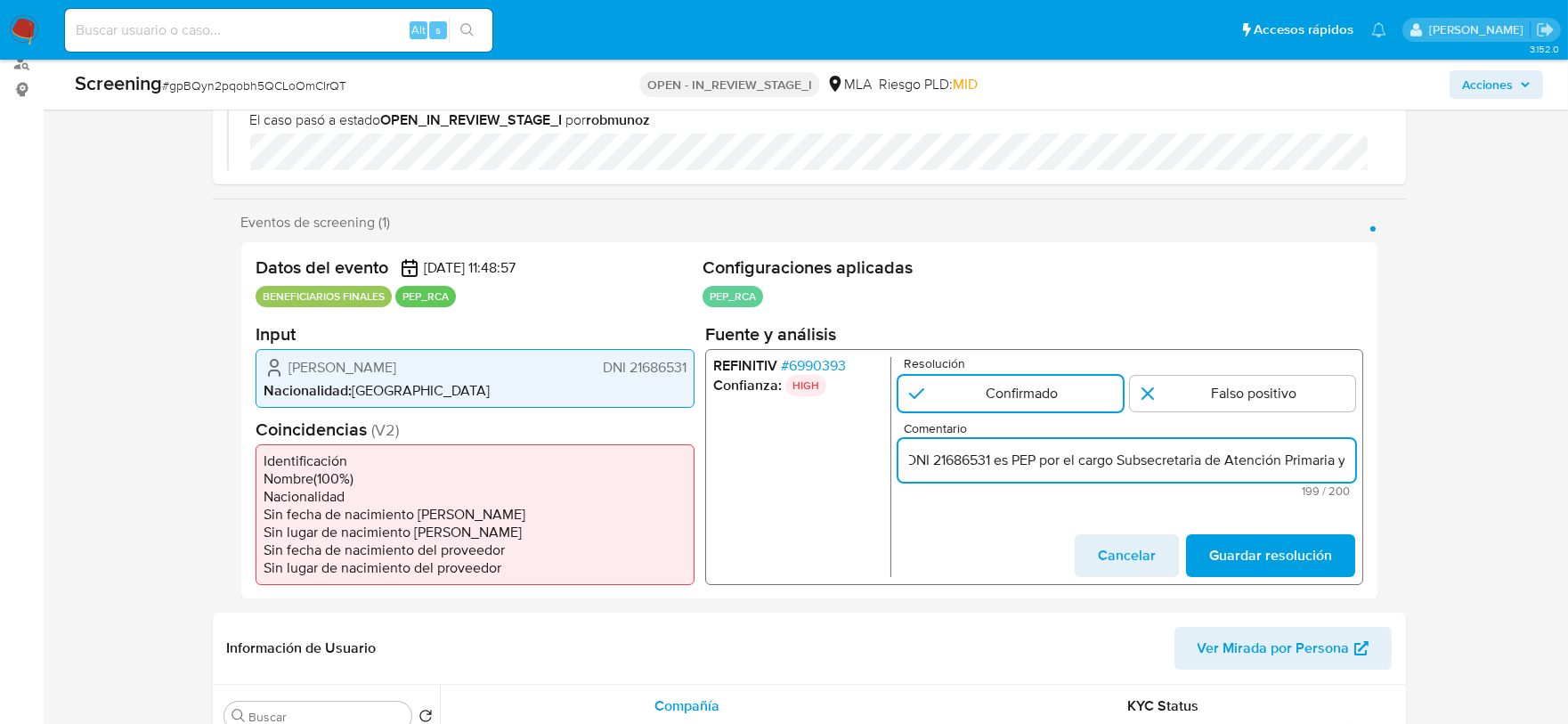
scroll to position [0, 816]
drag, startPoint x: 1191, startPoint y: 465, endPoint x: 1295, endPoint y: 464, distance: 104.0
click at [1230, 462] on input "El administrador de la compañía Alicia Beatriz Pereira DNI 21686531 es PEP por …" at bounding box center [1126, 459] width 457 height 23
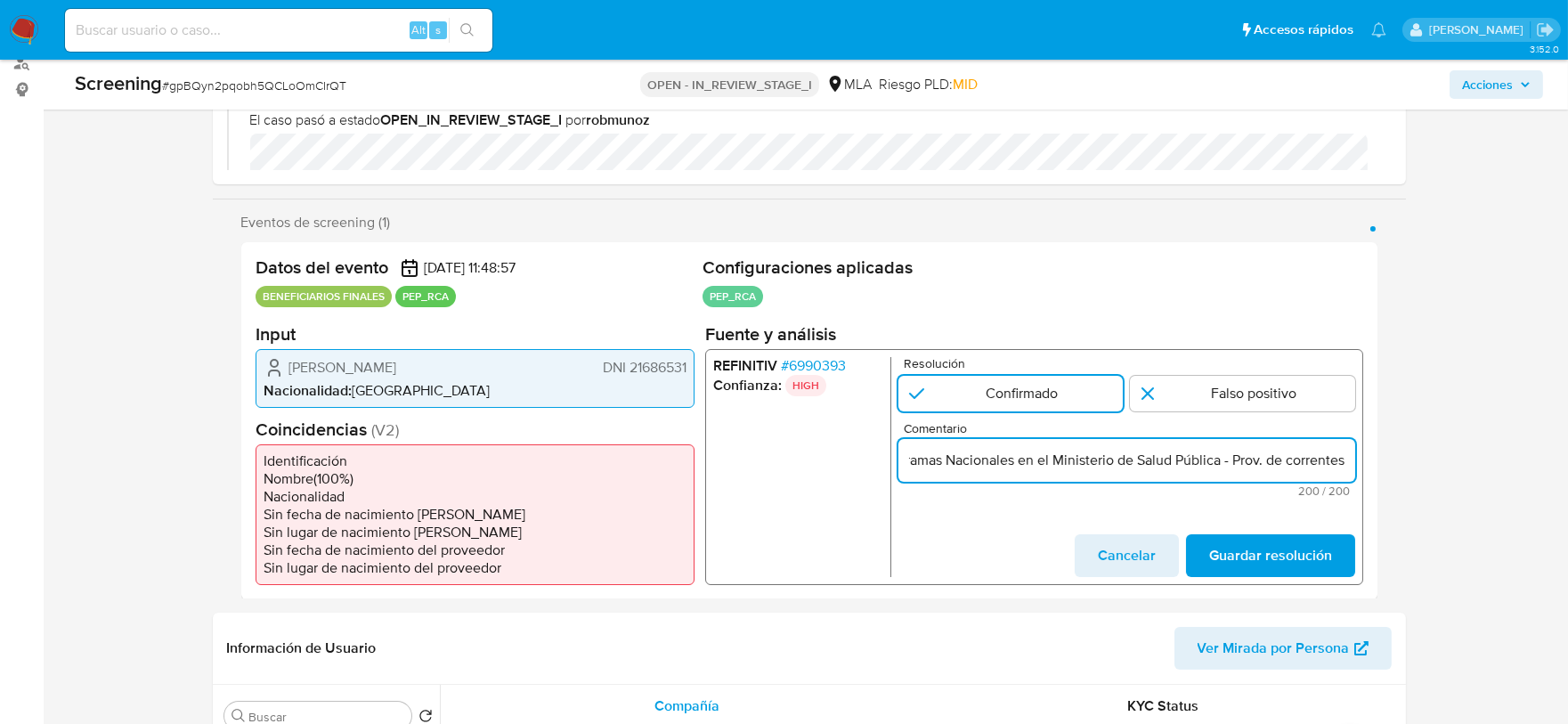
type input "El administrador de la compañía Alicia Beatriz Pereira DNI 21686531 es PEP por …"
click at [1288, 504] on form "Resolución Confirmado Falso positivo Comentario El administrador de la compañía…" at bounding box center [1126, 466] width 457 height 220
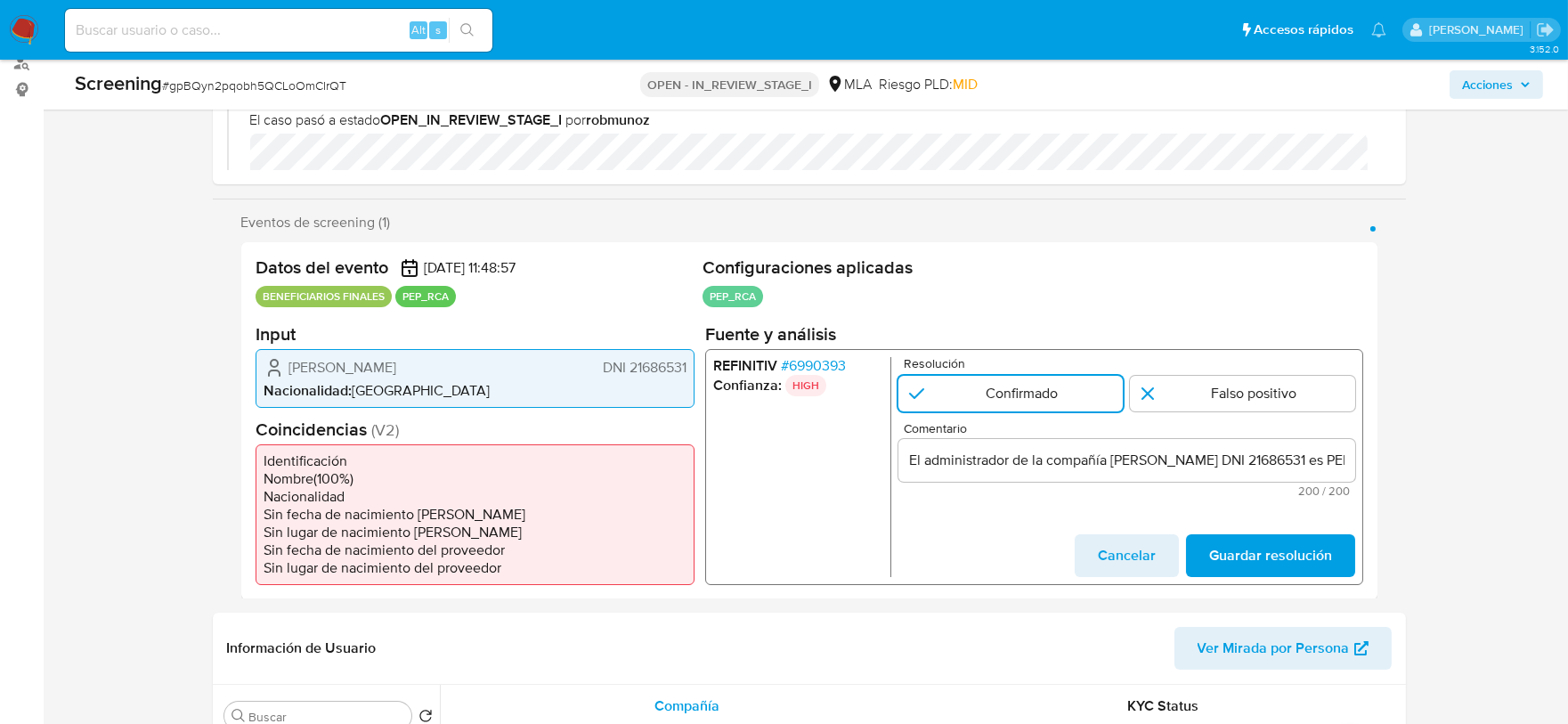
click at [1305, 556] on span "Guardar resolución" at bounding box center [1270, 555] width 123 height 39
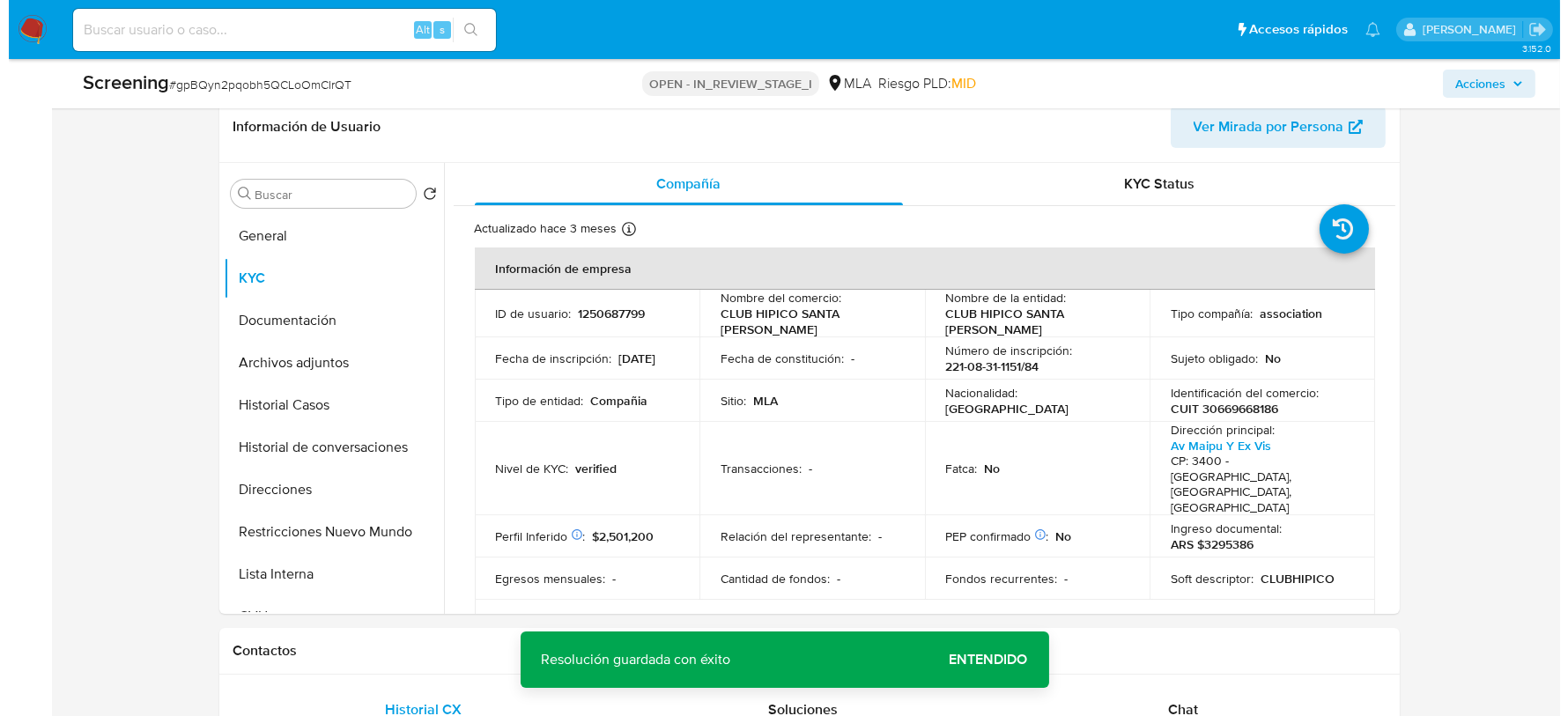
scroll to position [770, 0]
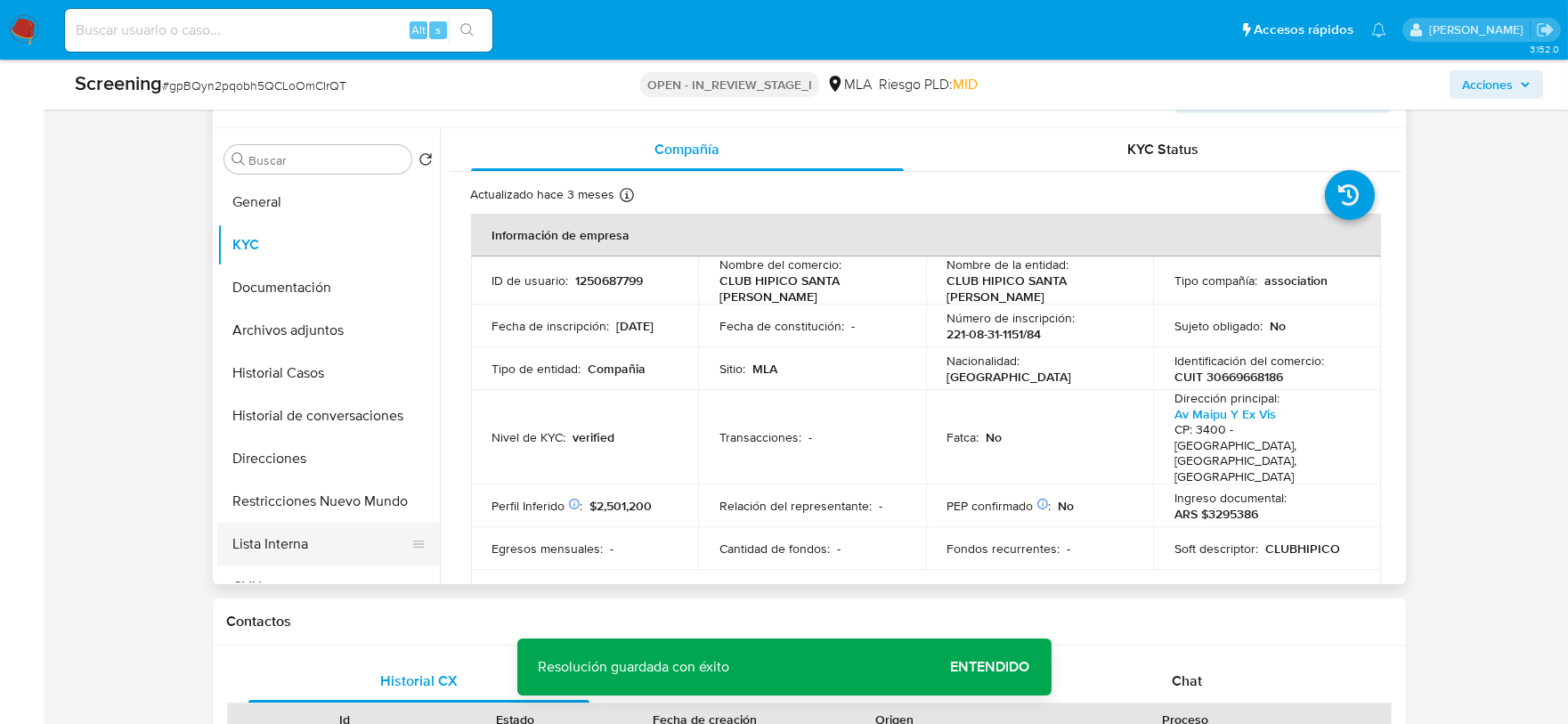
click at [300, 536] on button "Lista Interna" at bounding box center [321, 545] width 208 height 43
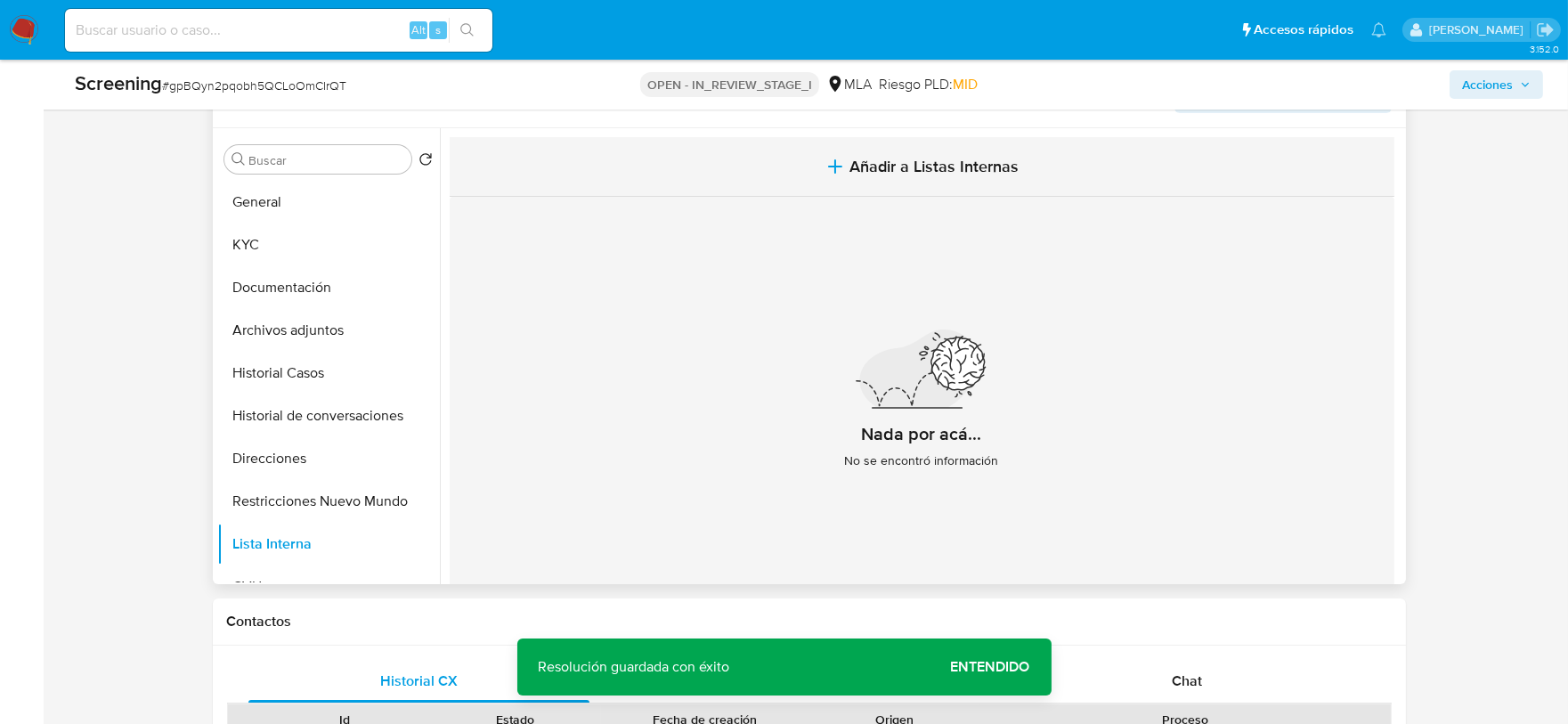
click at [935, 162] on span "Añadir a Listas Internas" at bounding box center [934, 166] width 169 height 20
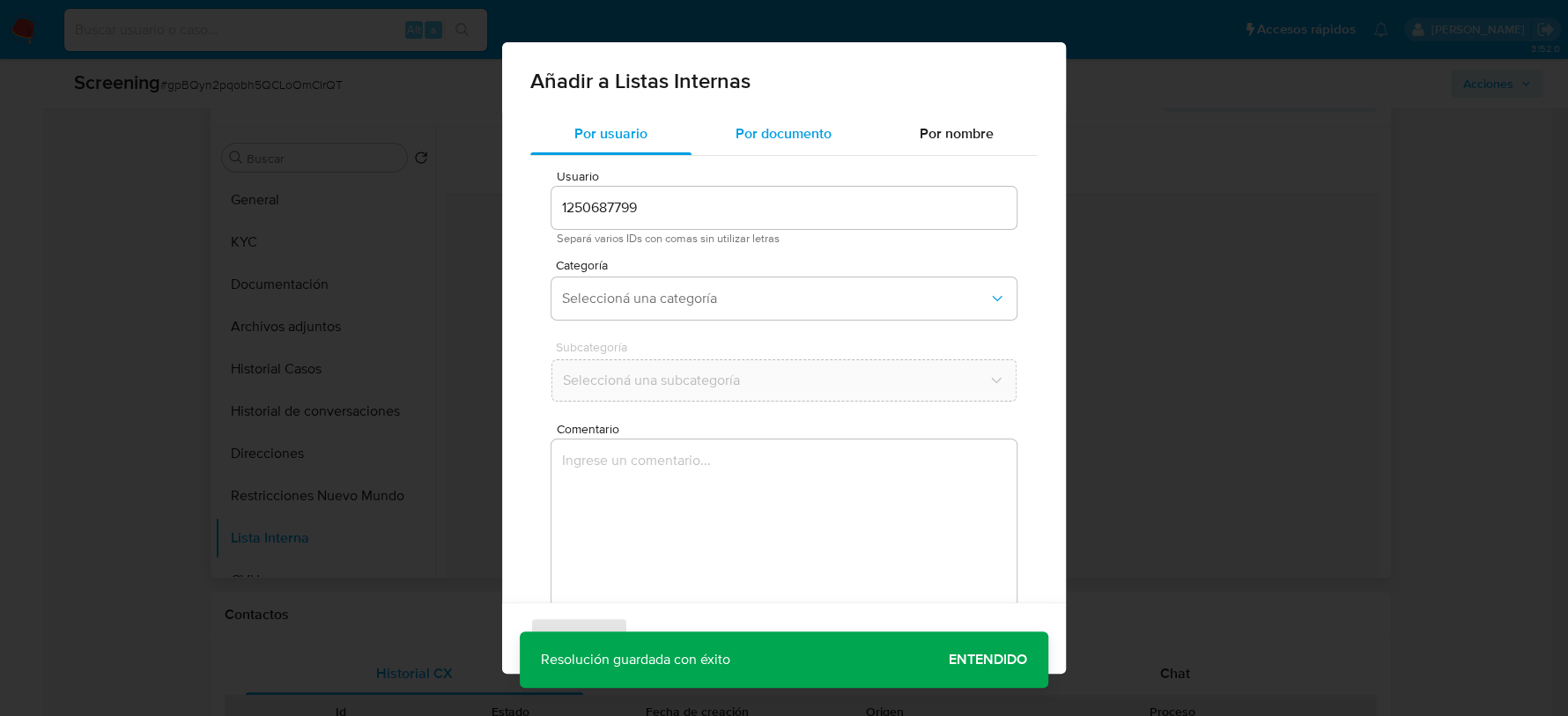
click at [761, 146] on div "Por documento" at bounding box center [784, 134] width 184 height 42
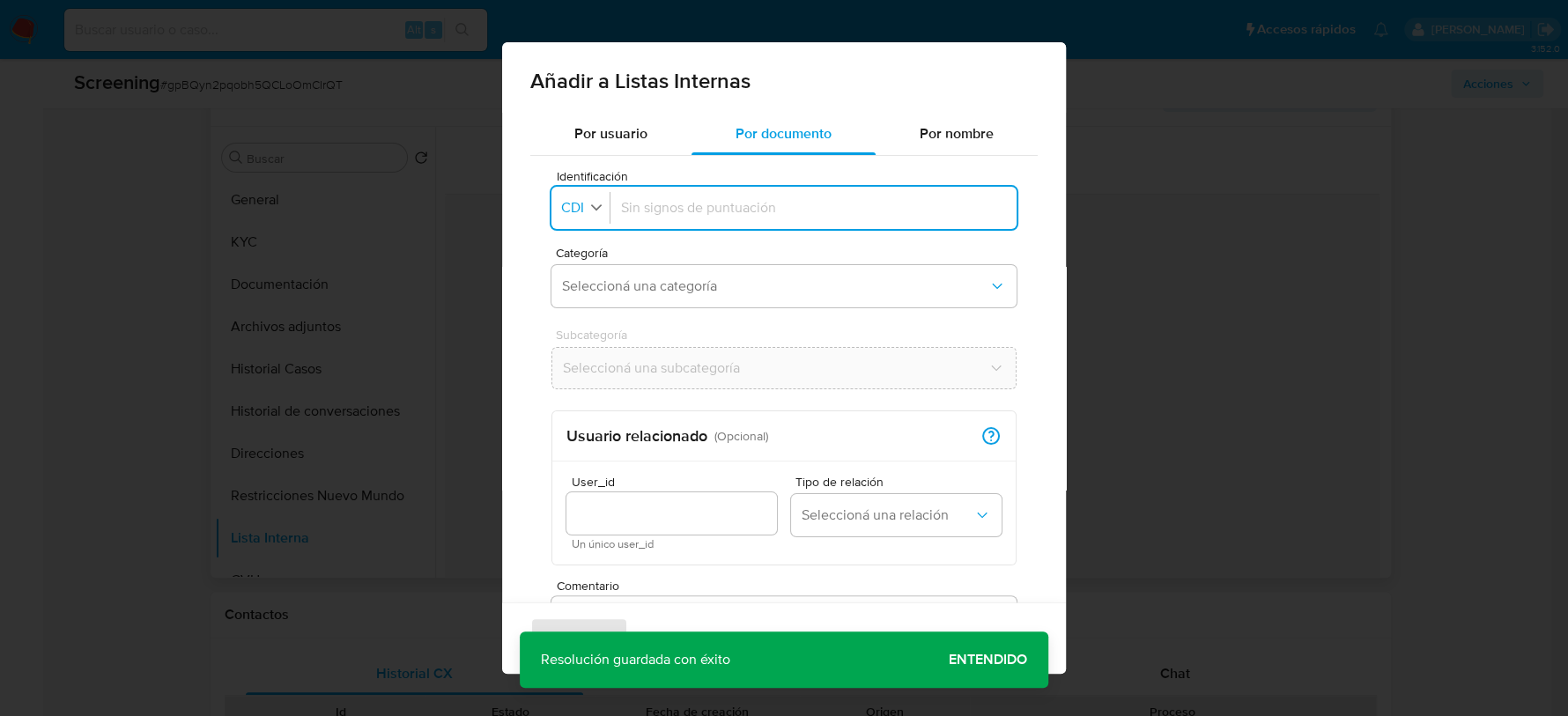
click at [577, 216] on button "Identificación CDI" at bounding box center [583, 209] width 53 height 26
click at [577, 359] on span "DNI" at bounding box center [574, 368] width 23 height 17
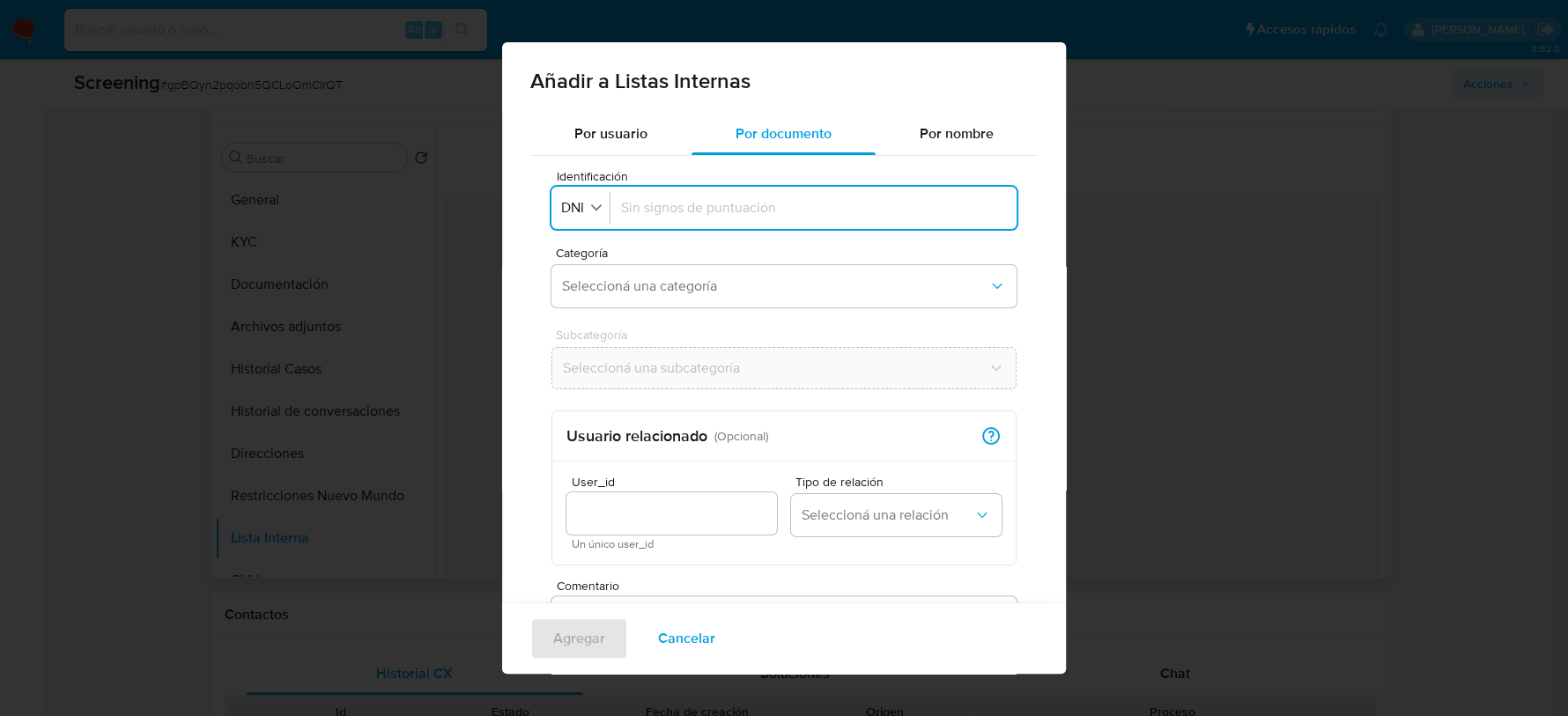
click at [739, 224] on div at bounding box center [813, 208] width 385 height 42
click at [748, 216] on input "Identificación" at bounding box center [813, 208] width 385 height 19
type input "21686531"
click at [705, 290] on span "Seleccioná una categoría" at bounding box center [775, 286] width 426 height 17
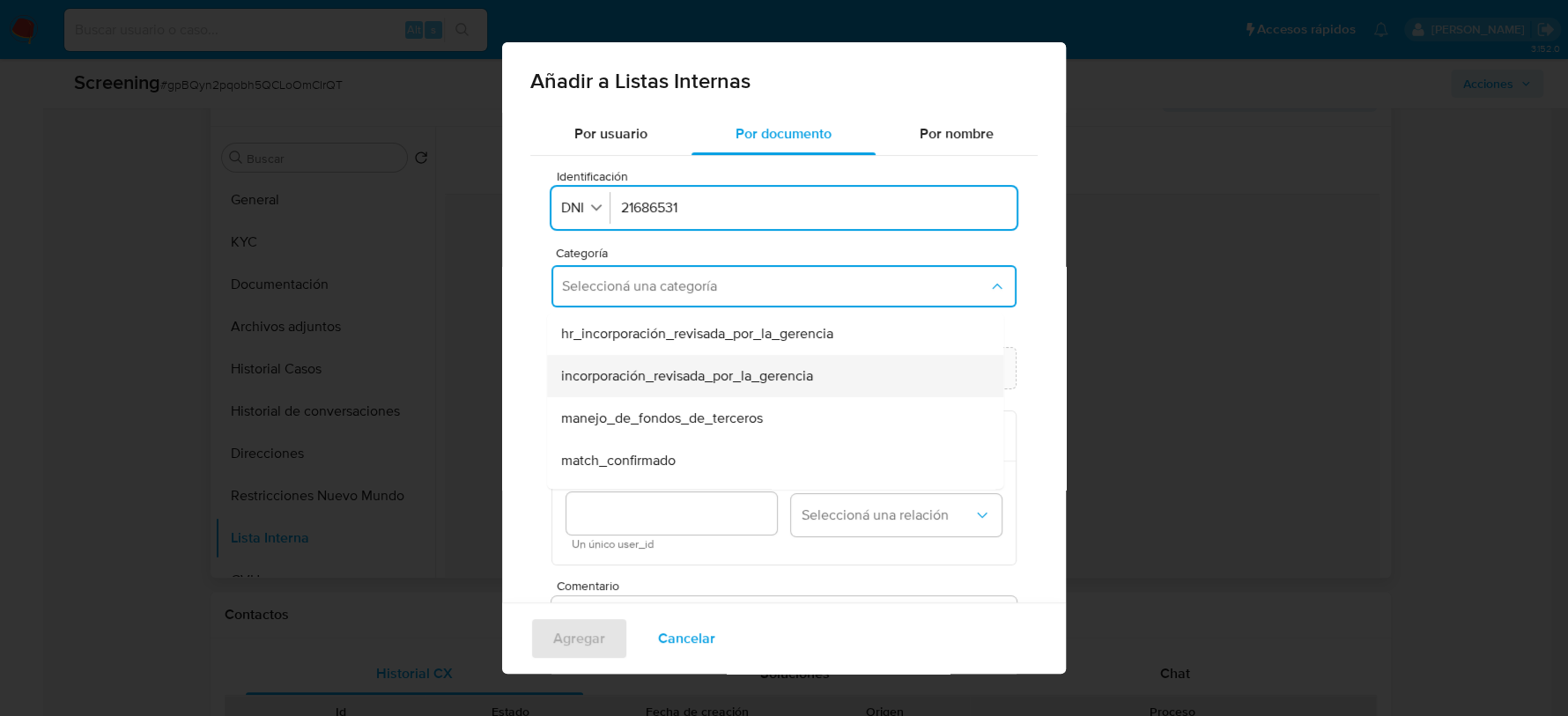
scroll to position [109, 0]
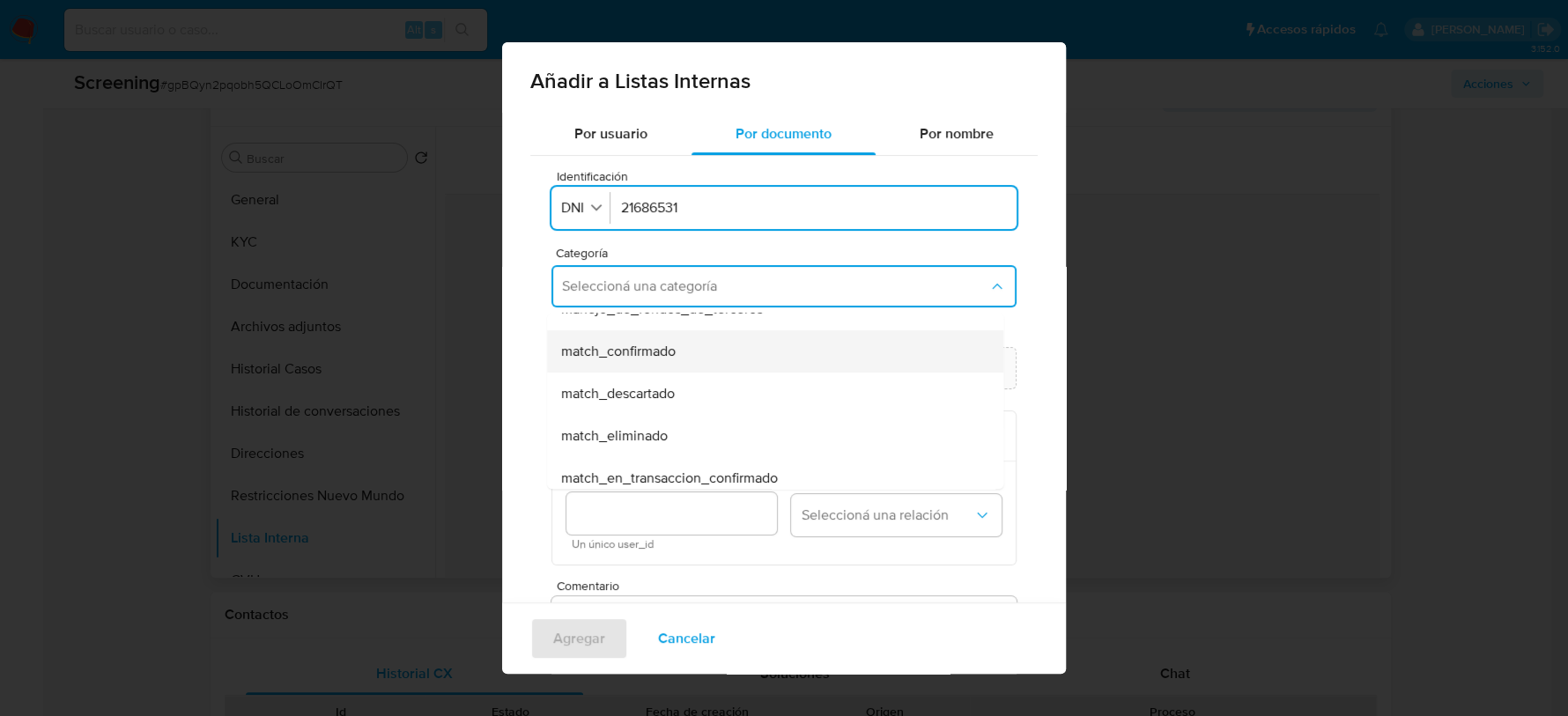
click at [665, 353] on span "match_confirmado" at bounding box center [618, 351] width 115 height 17
click at [653, 366] on span "Seleccioná una subcategoría" at bounding box center [775, 368] width 426 height 17
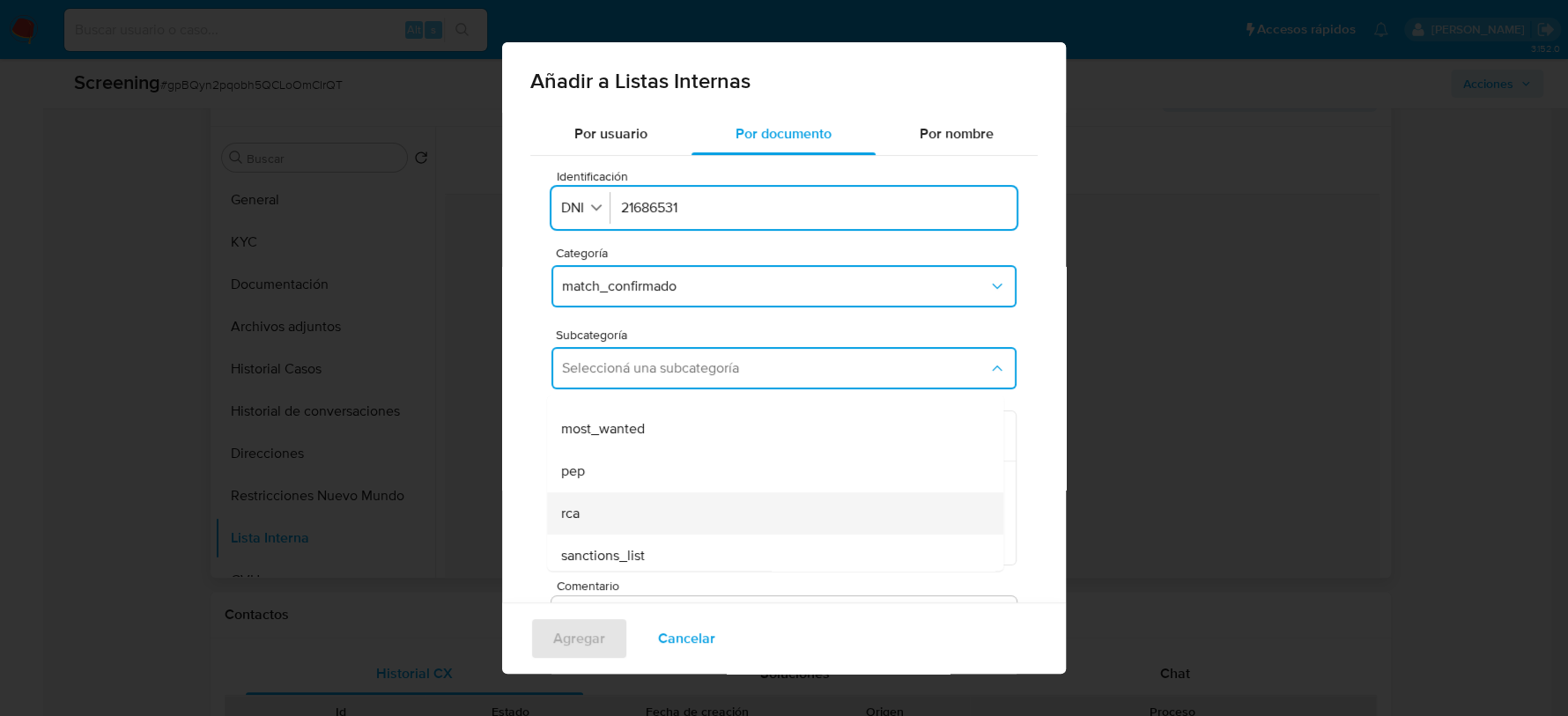
scroll to position [119, 0]
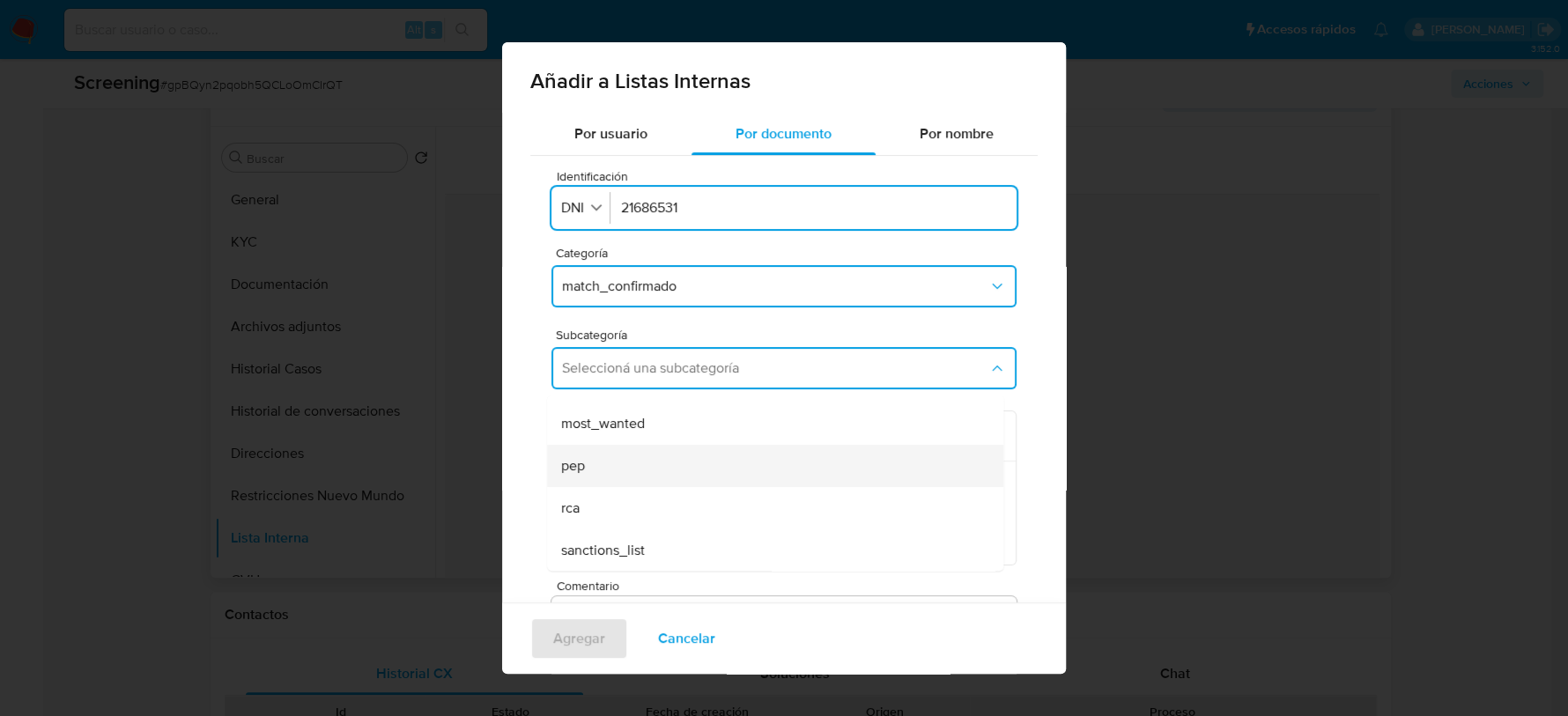
click at [587, 465] on div "pep" at bounding box center [770, 466] width 417 height 42
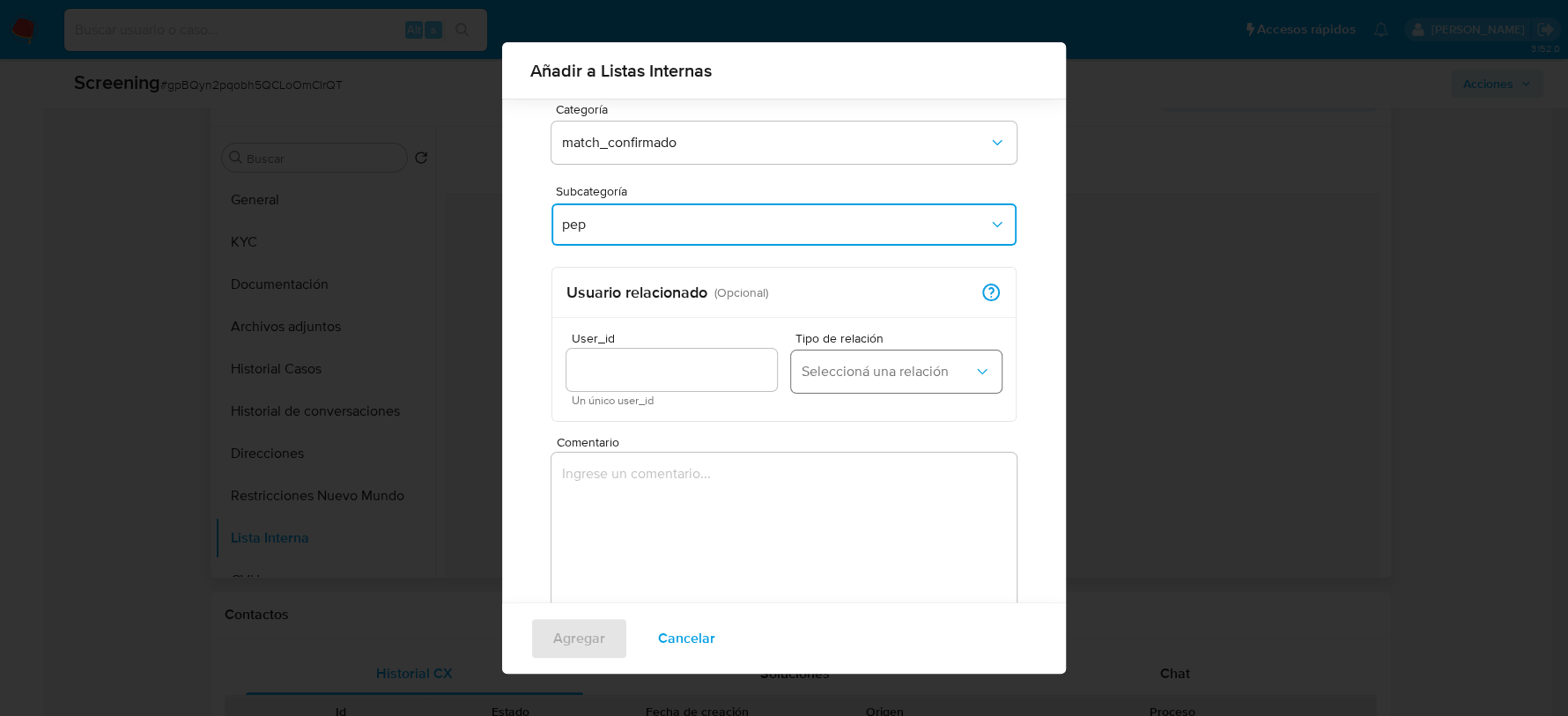
scroll to position [190, 0]
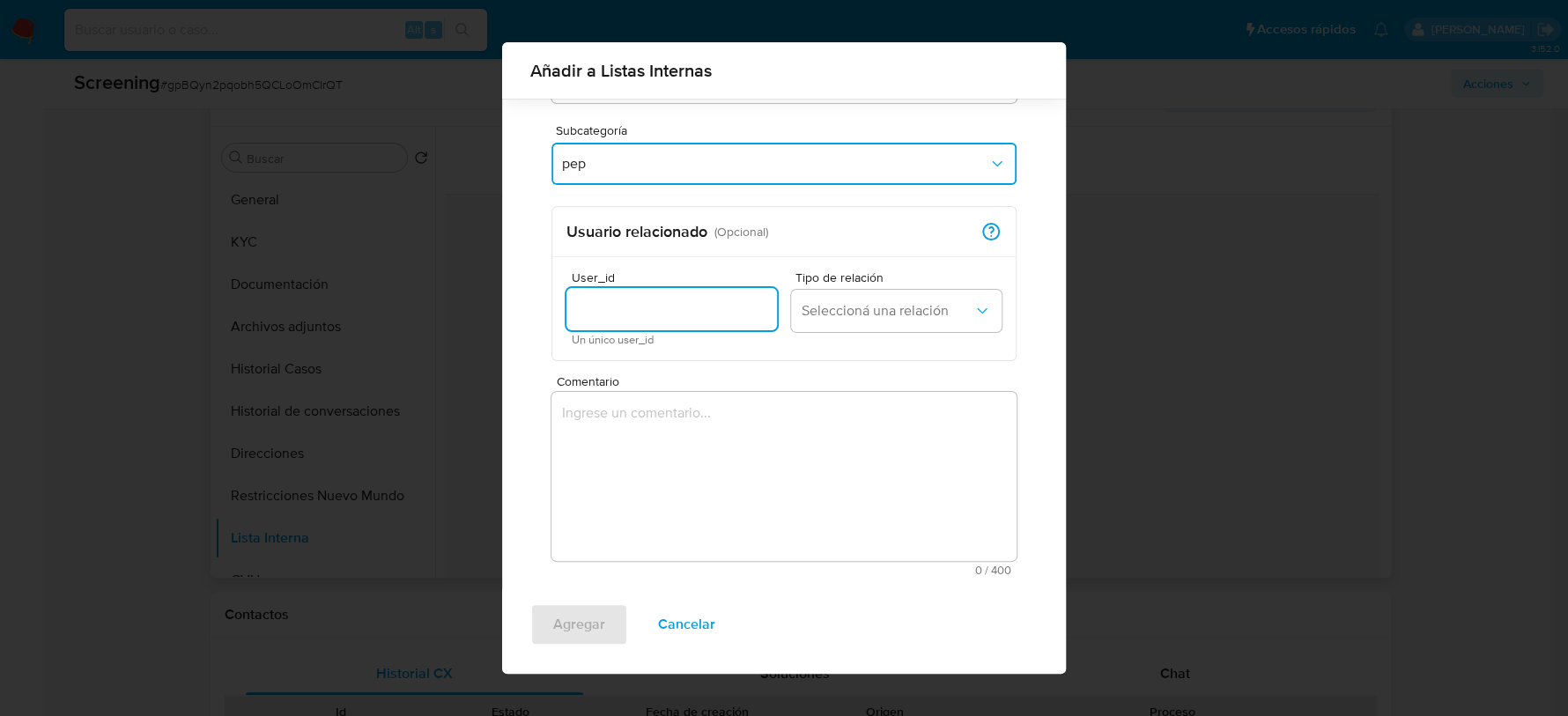
click at [661, 318] on input "User_id" at bounding box center [671, 309] width 210 height 23
type input "1250687799"
click at [884, 302] on span "Seleccioná una relación" at bounding box center [886, 311] width 172 height 17
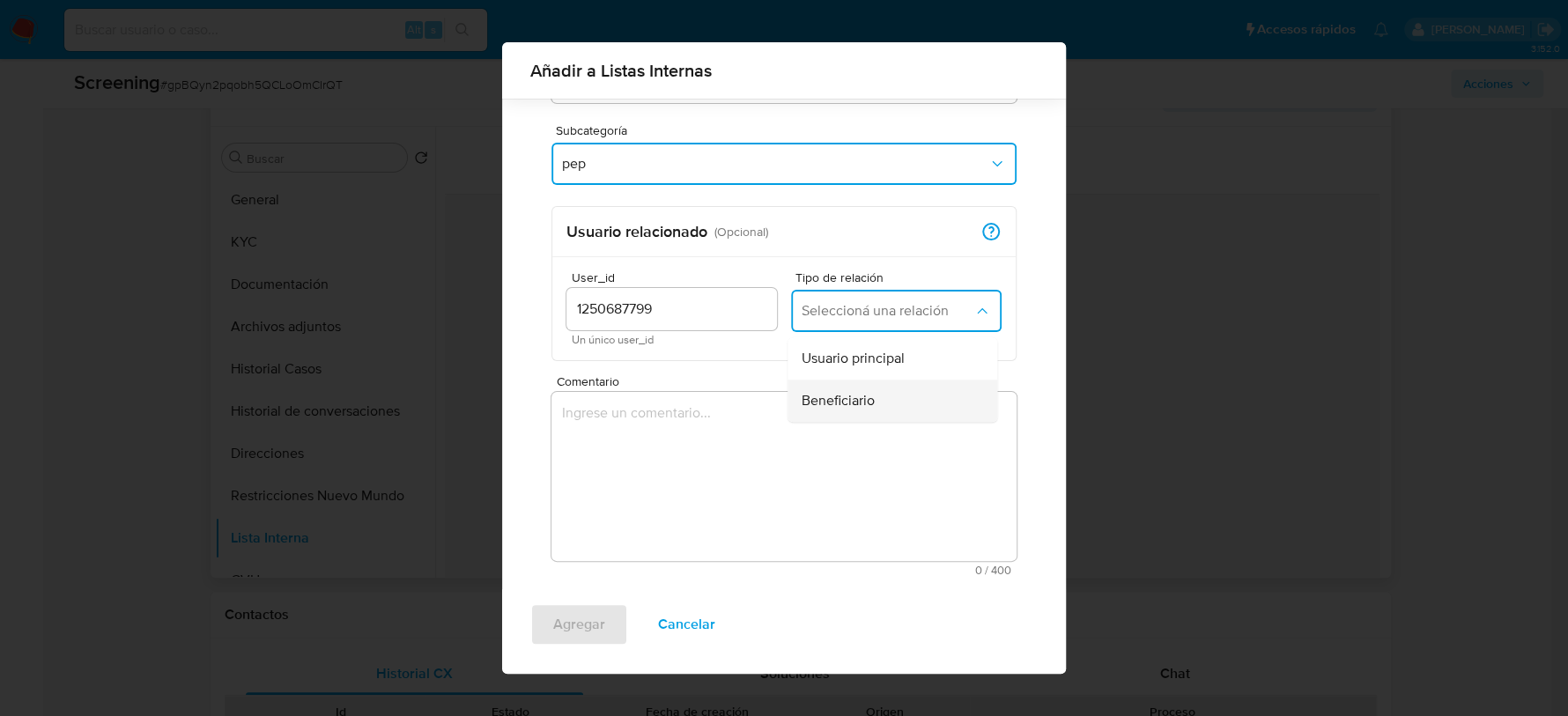
click at [864, 402] on span "Beneficiario" at bounding box center [838, 401] width 73 height 17
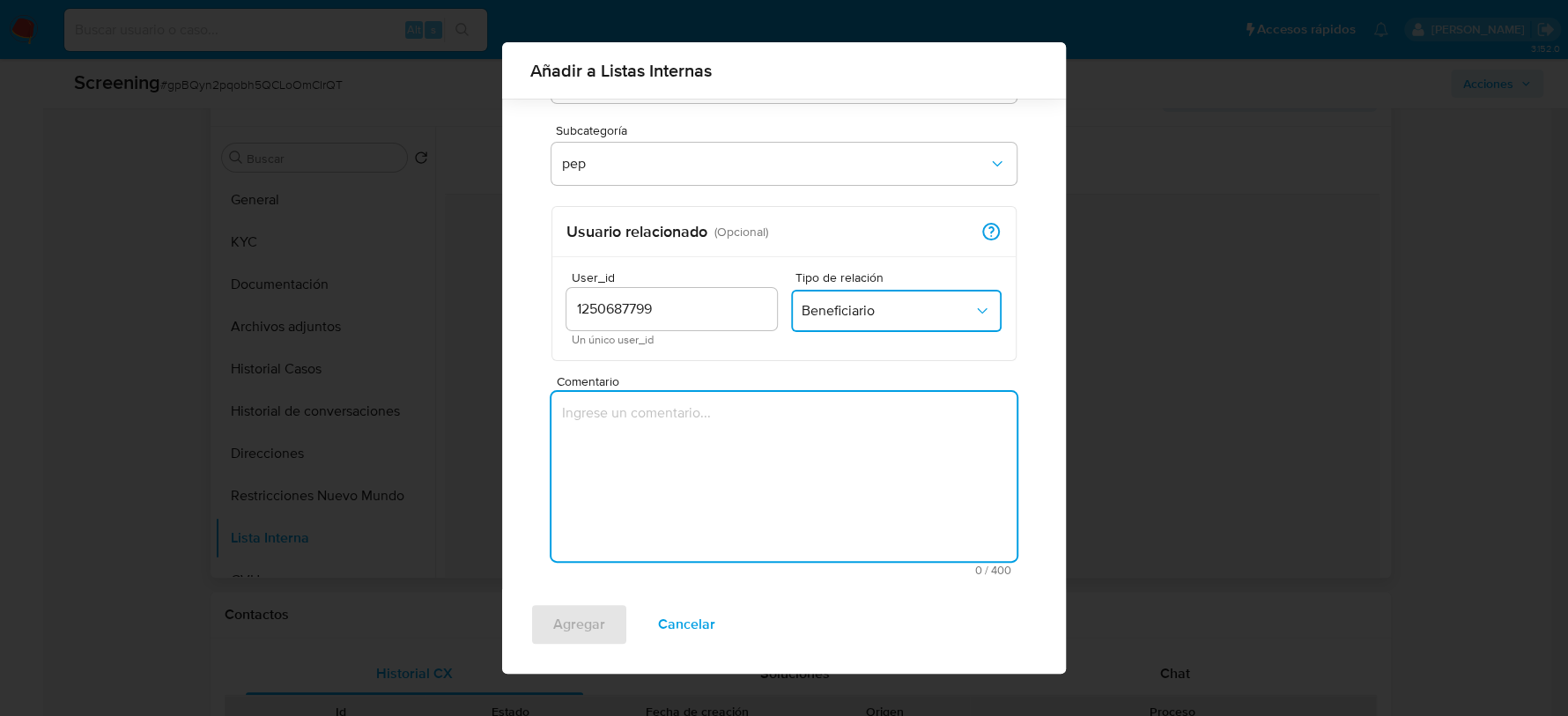
click at [795, 430] on textarea "Comentario" at bounding box center [784, 477] width 465 height 169
click at [733, 438] on textarea "Comentario" at bounding box center [784, 477] width 465 height 169
paste textarea "Se confirma match dado que el administrador de la compañía Alicia Beatriz Perei…"
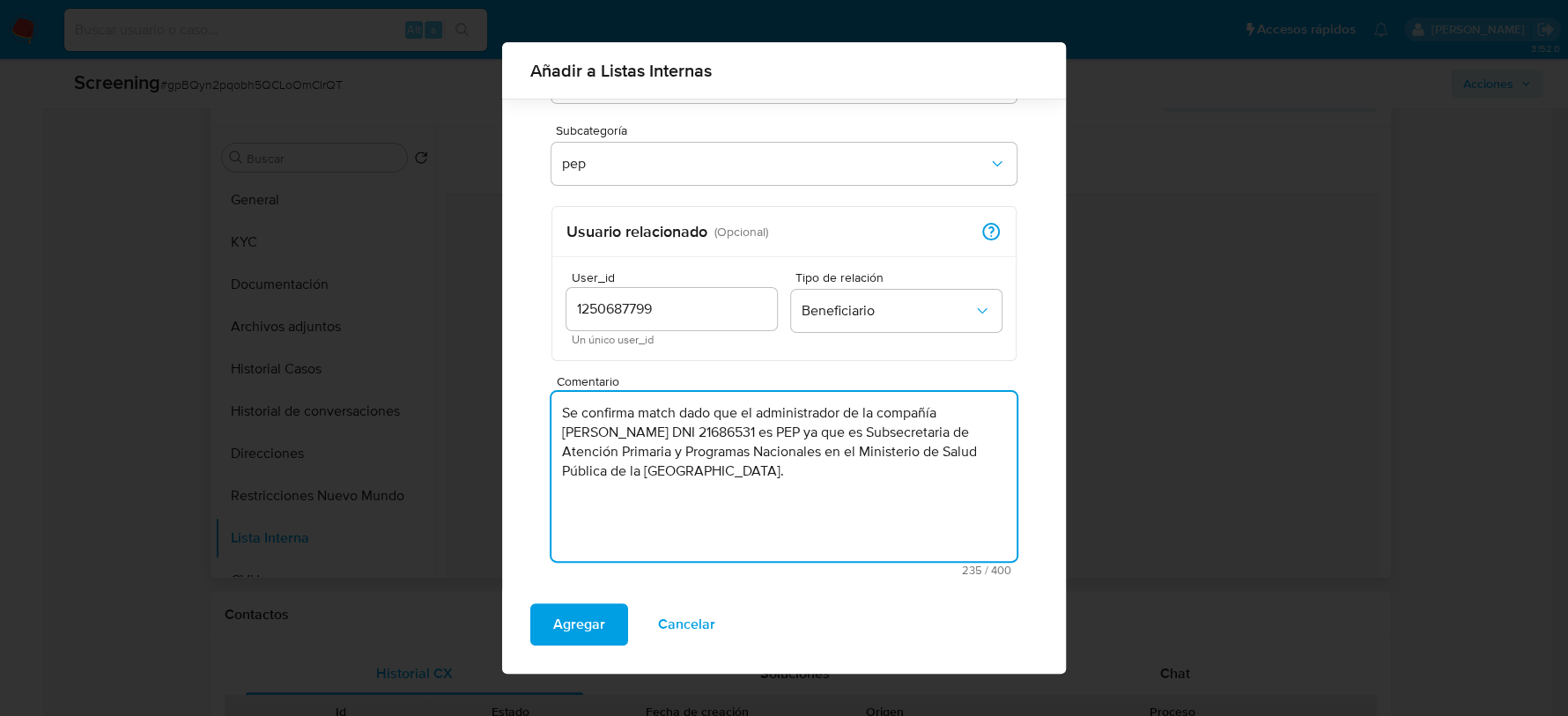
click at [637, 414] on textarea "Se confirma match dado que el administrador de la compañía Alicia Beatriz Perei…" at bounding box center [784, 477] width 465 height 169
click at [634, 413] on textarea "Se confirmael match dado que el administrador de la compañía Alicia Beatriz Per…" at bounding box center [784, 477] width 465 height 169
drag, startPoint x: 727, startPoint y: 415, endPoint x: 760, endPoint y: 429, distance: 35.8
click at [662, 438] on textarea "Se confirma el match dado que el administrador de la compañía Alicia Beatriz Pe…" at bounding box center [784, 477] width 465 height 169
click at [955, 411] on textarea "Se confirma el match dado que el administrador de la compañía Alicia Beatriz Pe…" at bounding box center [784, 477] width 465 height 169
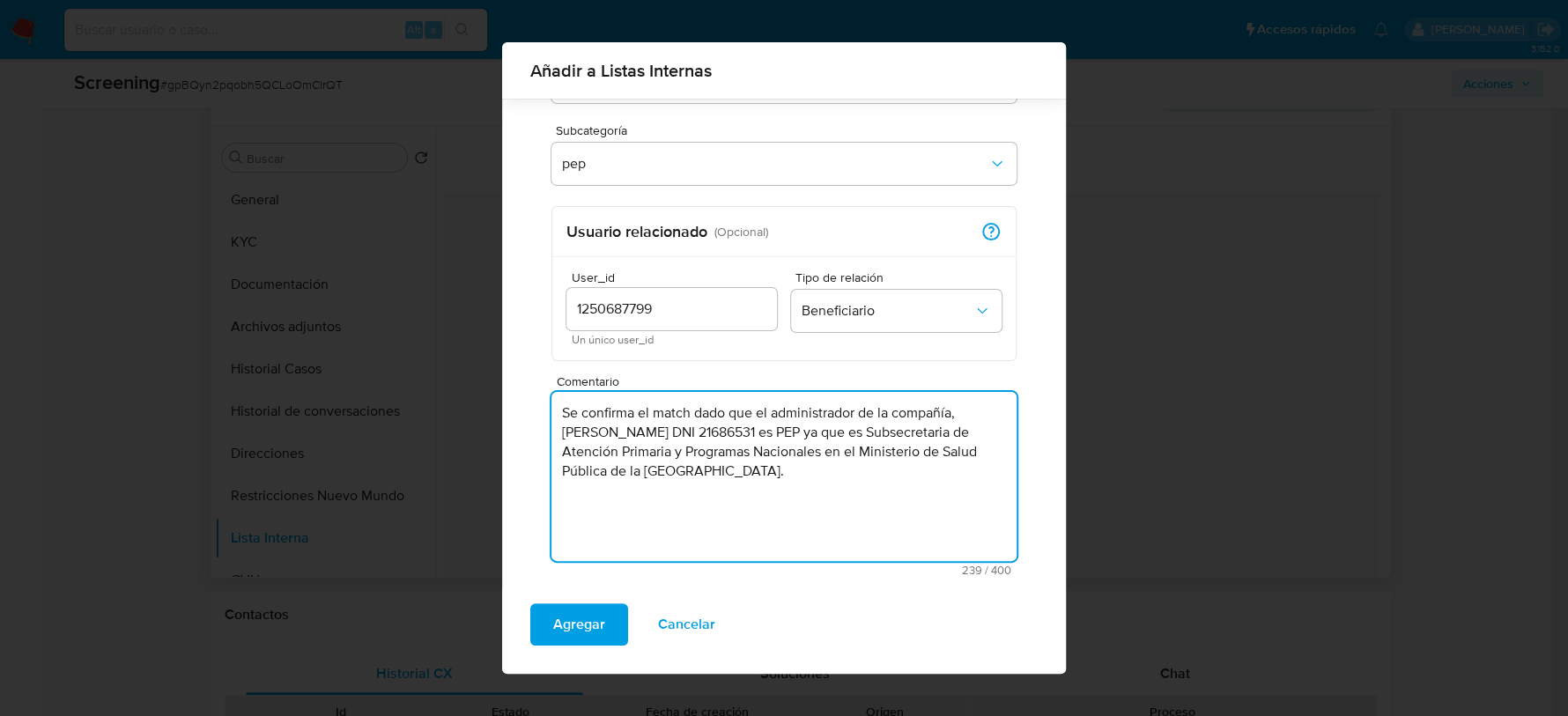
click at [779, 437] on textarea "Se confirma el match dado que el administrador de la compañía, Alicia Beatriz P…" at bounding box center [784, 477] width 465 height 169
drag, startPoint x: 783, startPoint y: 436, endPoint x: 914, endPoint y: 473, distance: 136.1
click at [914, 473] on textarea "Se confirma el match dado que el administrador de la compañía, Alicia Beatriz P…" at bounding box center [784, 477] width 465 height 169
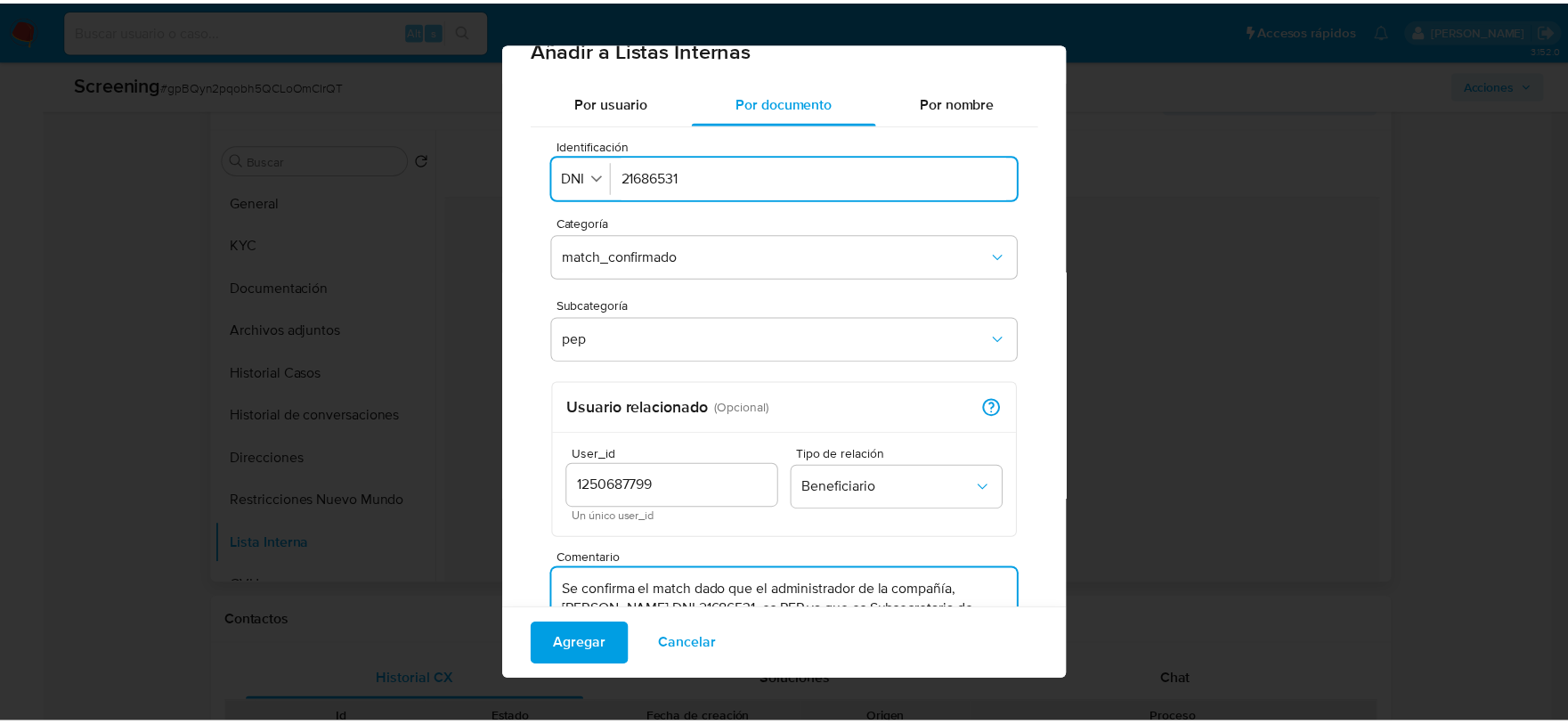
scroll to position [0, 0]
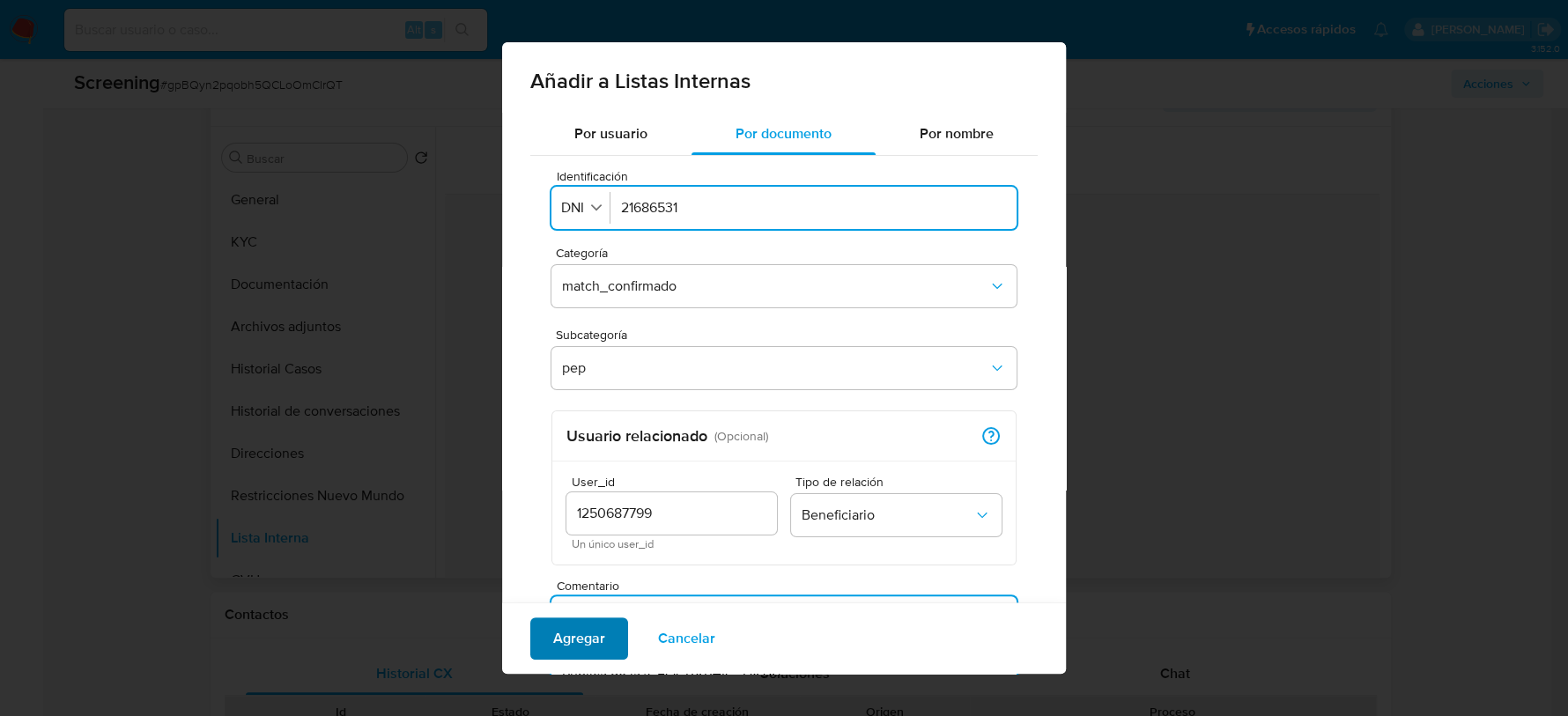
type textarea "Se confirma el match dado que el administrador de la compañía, Alicia Beatriz P…"
click at [581, 641] on span "Agregar" at bounding box center [579, 639] width 52 height 39
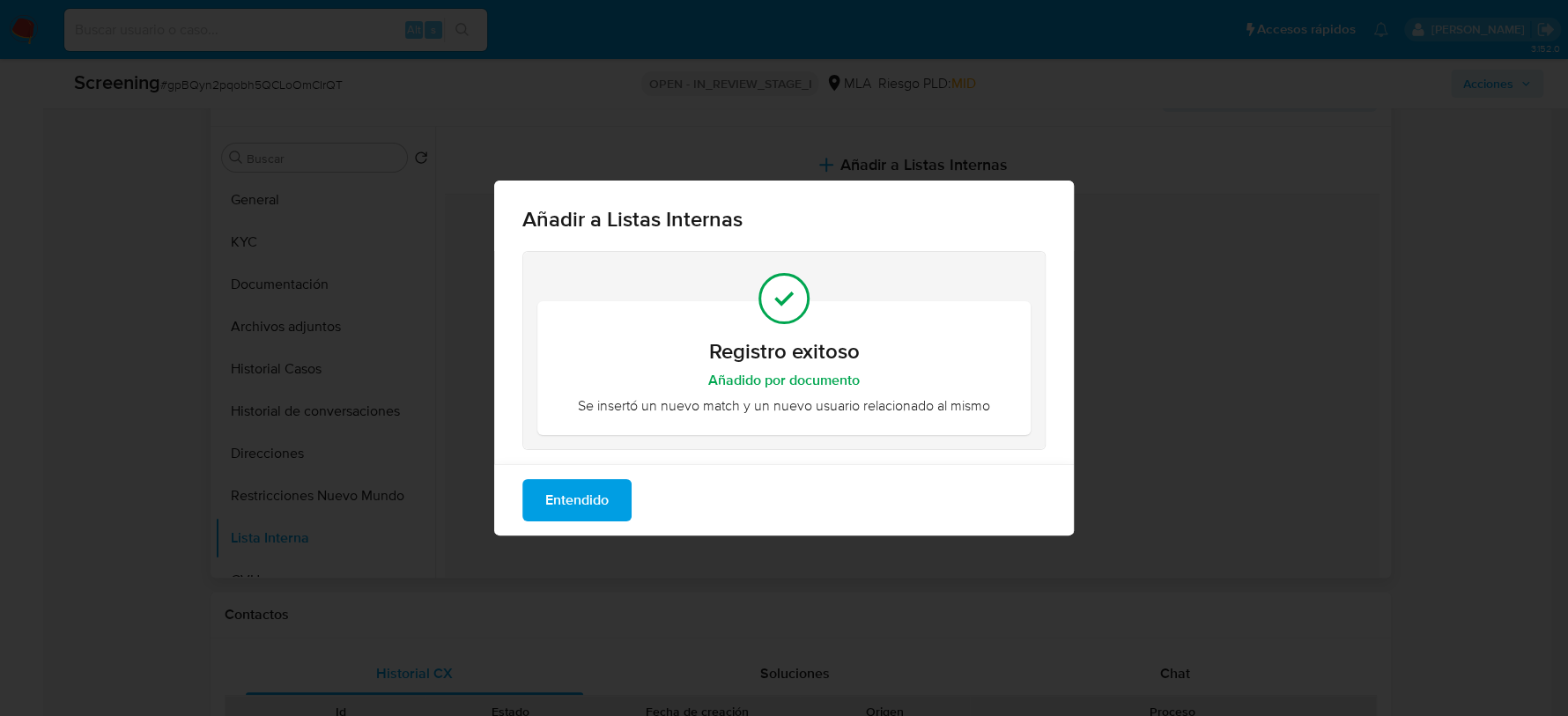
click at [580, 502] on span "Entendido" at bounding box center [576, 500] width 63 height 39
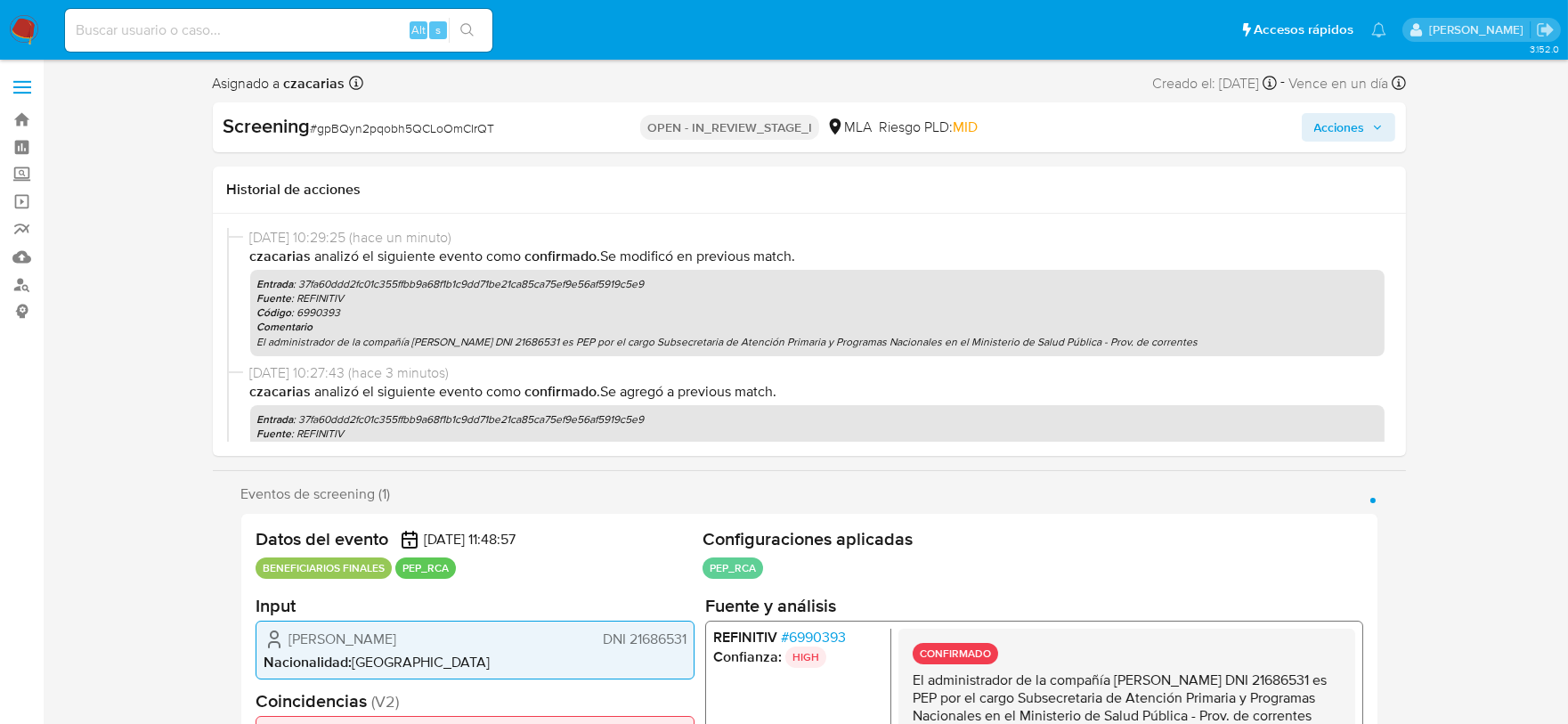
drag, startPoint x: 1374, startPoint y: 130, endPoint x: 1351, endPoint y: 143, distance: 26.4
click at [1374, 129] on icon "button" at bounding box center [1378, 127] width 11 height 11
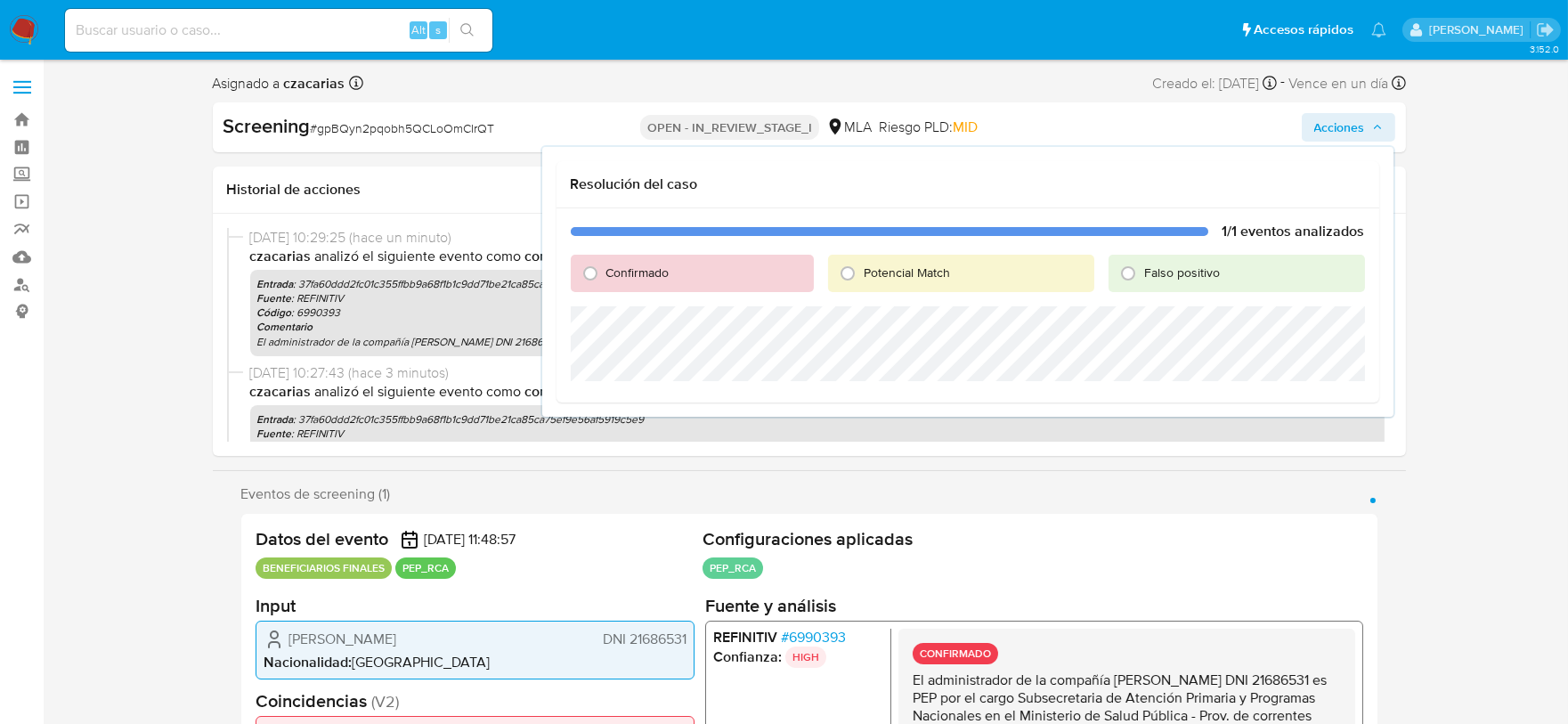
click at [662, 270] on span "Confirmado" at bounding box center [638, 272] width 63 height 18
click at [605, 270] on input "Confirmado" at bounding box center [590, 273] width 29 height 29
radio input "true"
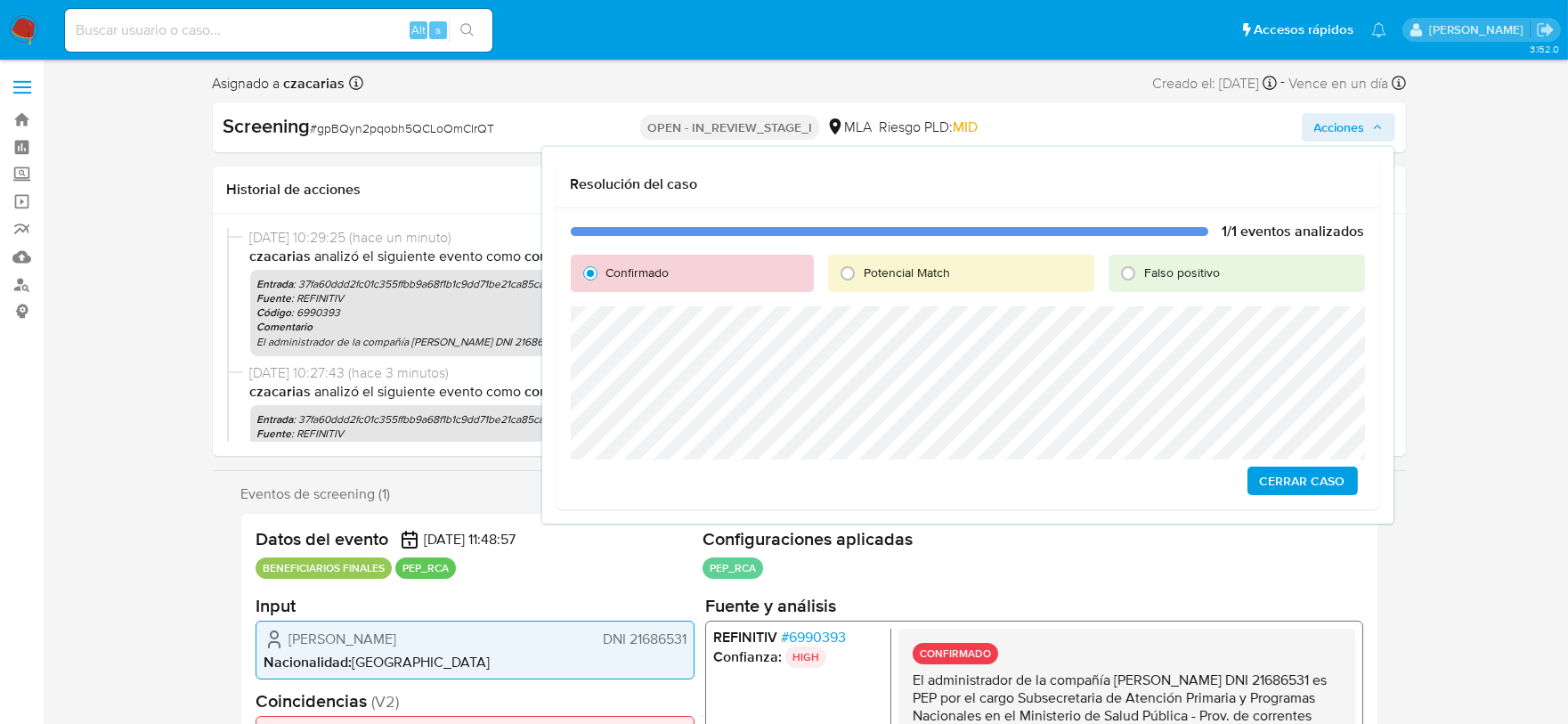
click at [1313, 486] on span "Cerrar Caso" at bounding box center [1303, 480] width 85 height 25
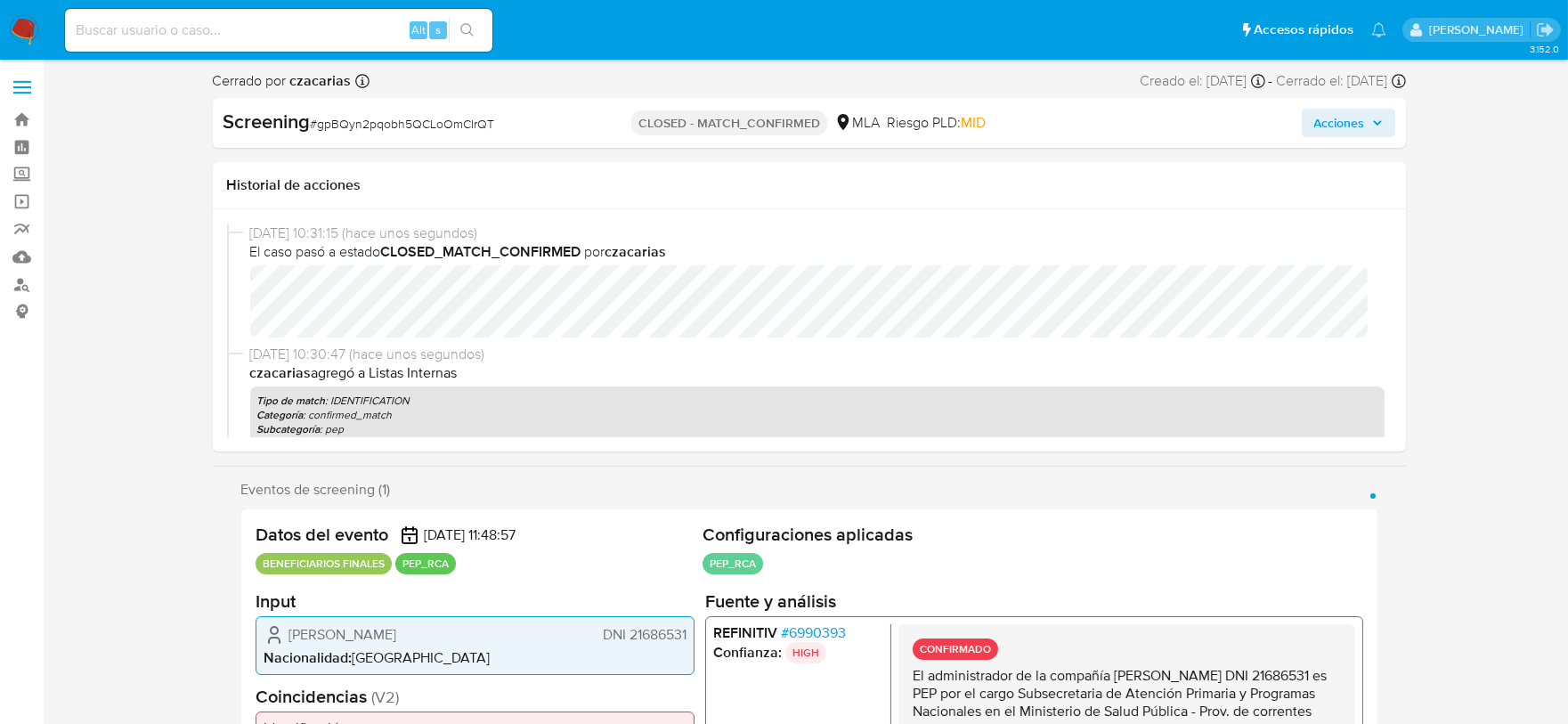
select select "10"
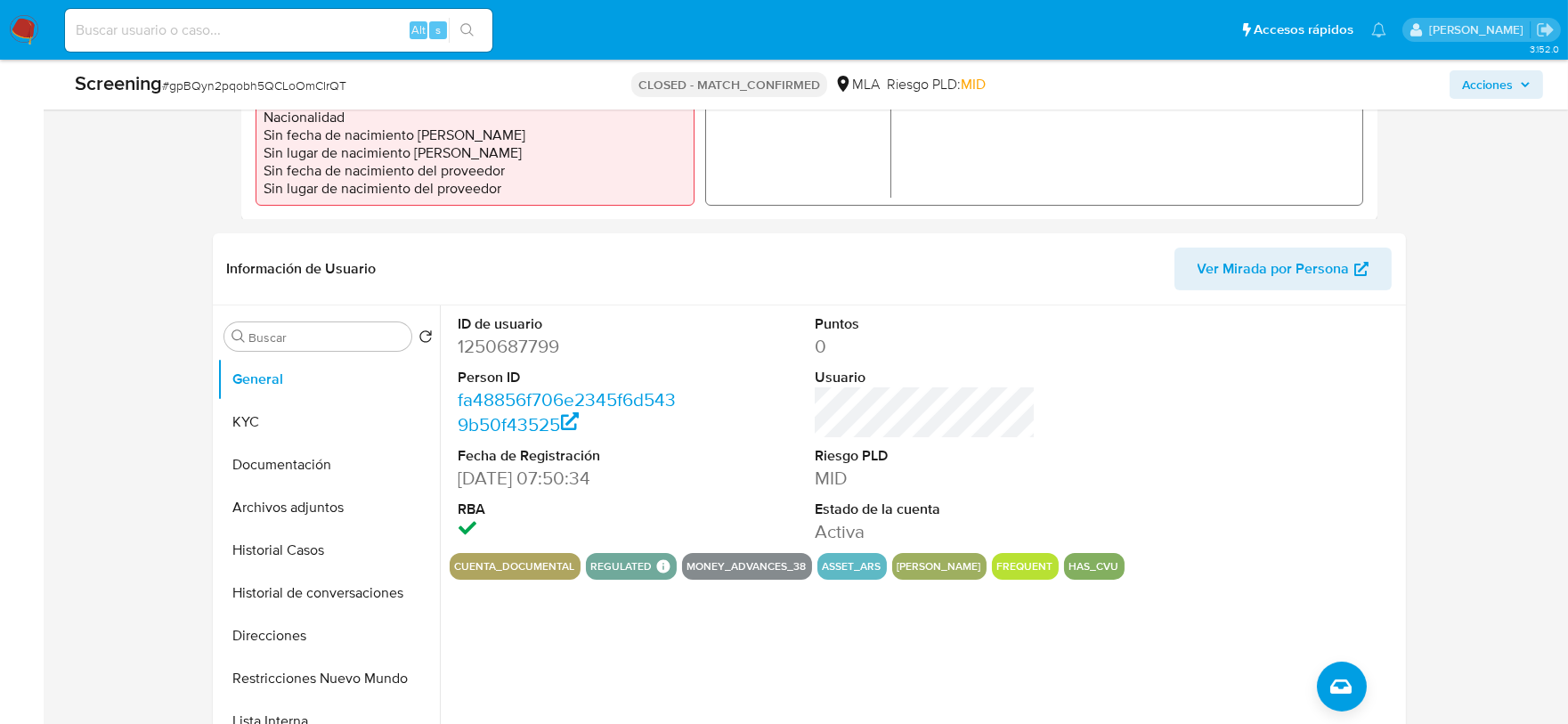
scroll to position [779, 0]
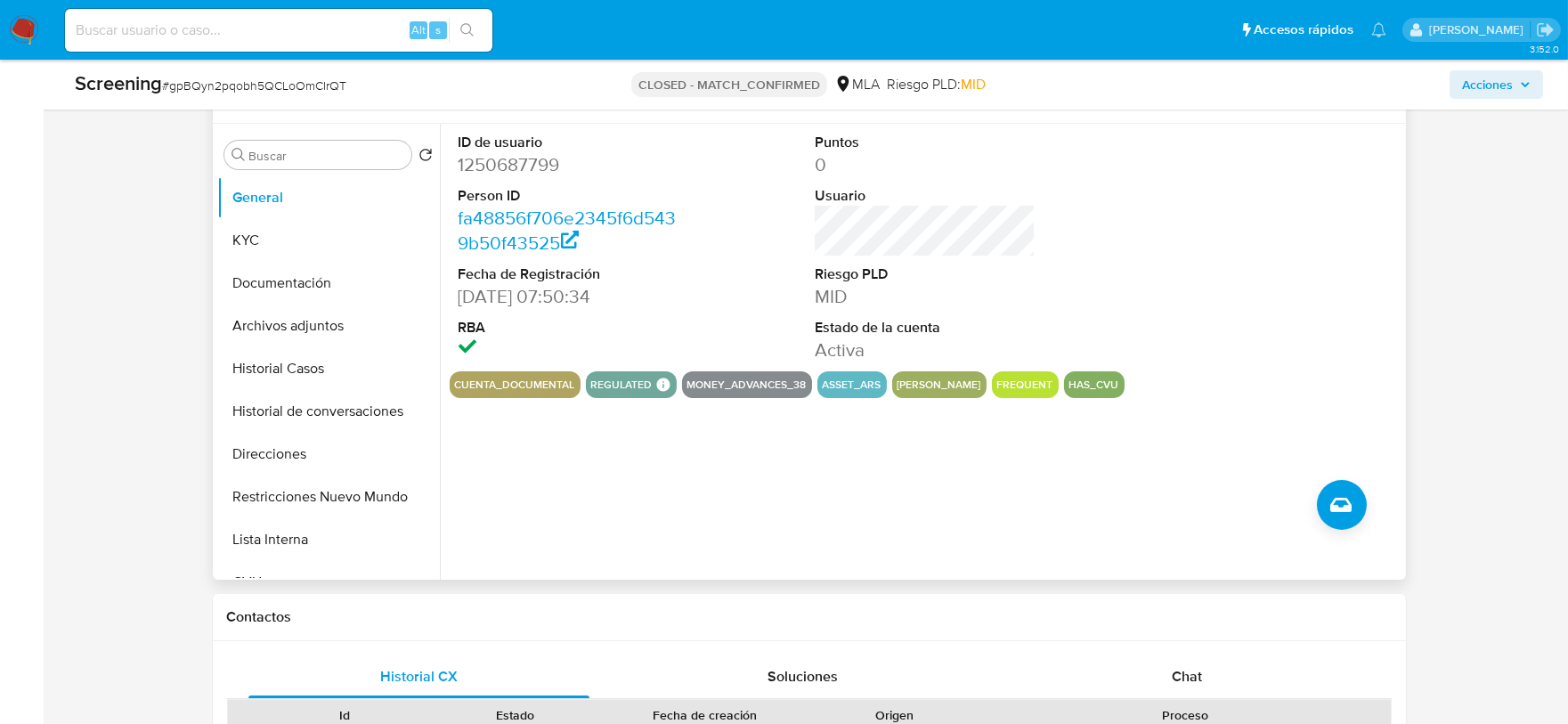
click at [529, 157] on dd "1250687799" at bounding box center [568, 165] width 220 height 25
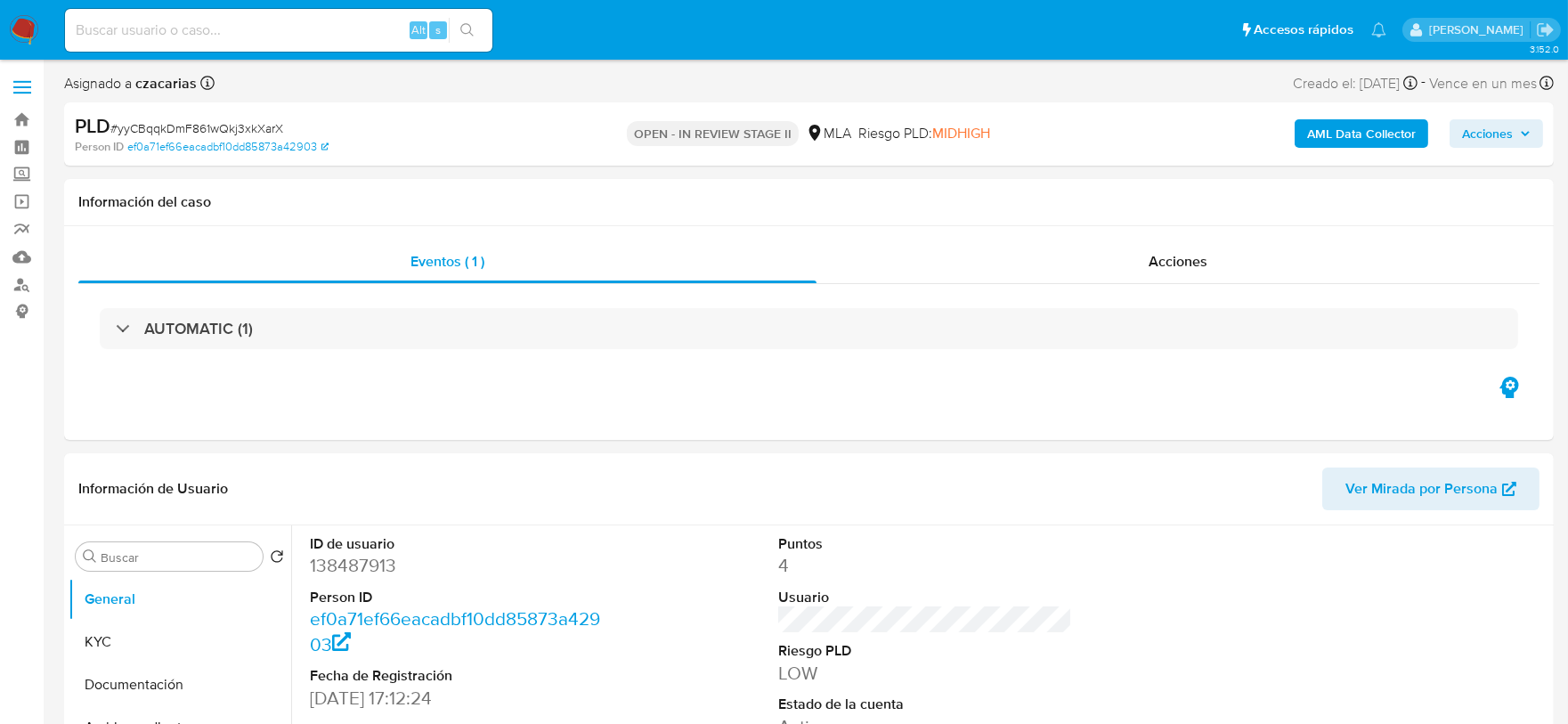
select select "10"
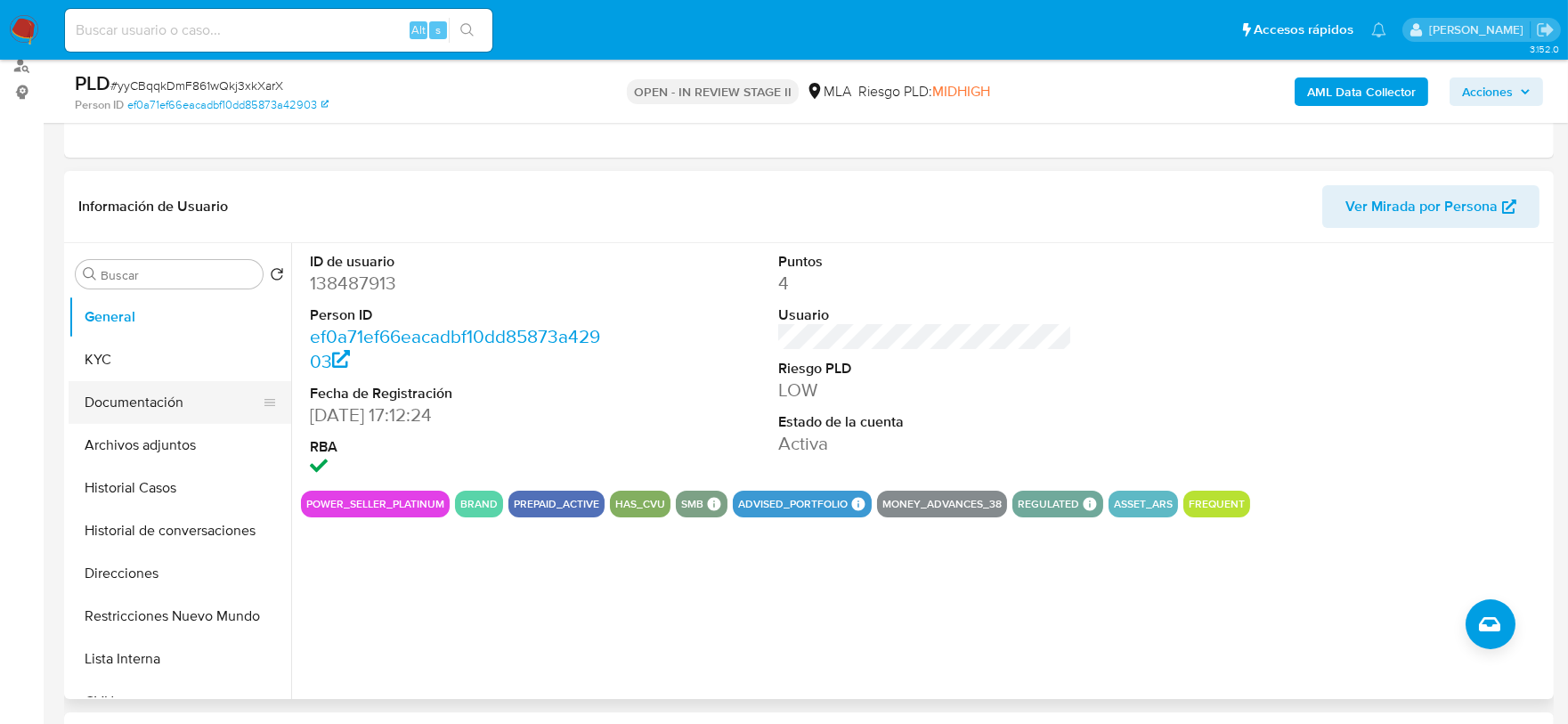
scroll to position [222, 0]
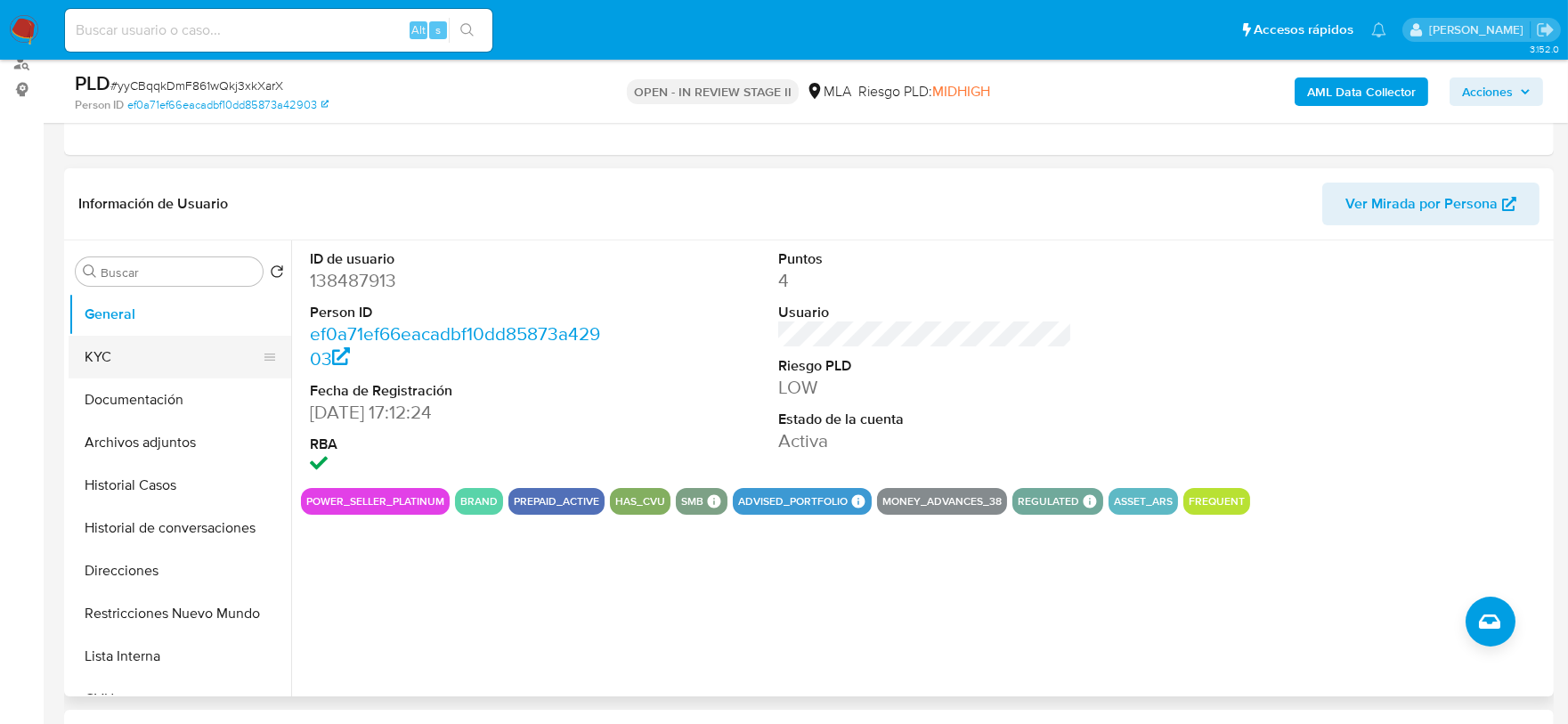
click at [133, 360] on button "KYC" at bounding box center [173, 357] width 208 height 43
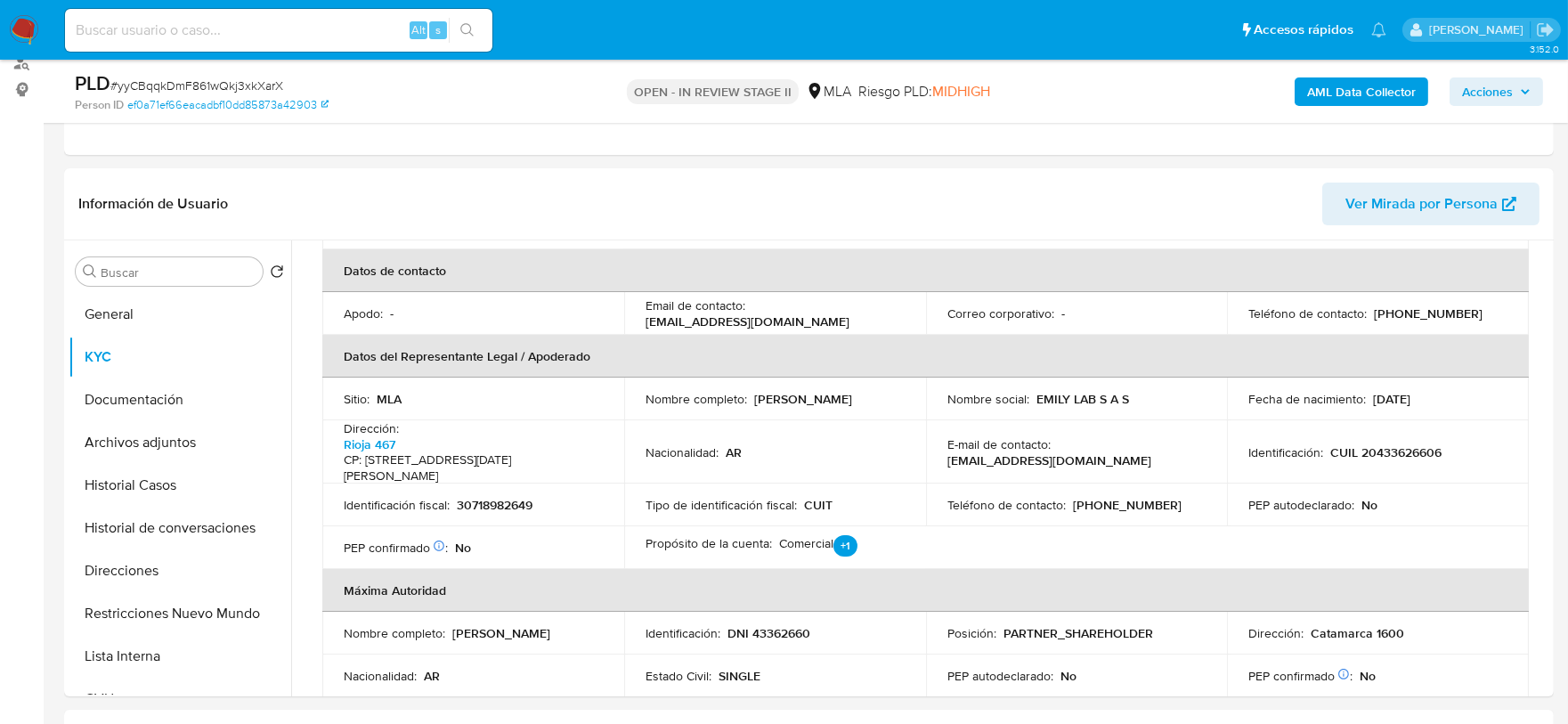
scroll to position [557, 0]
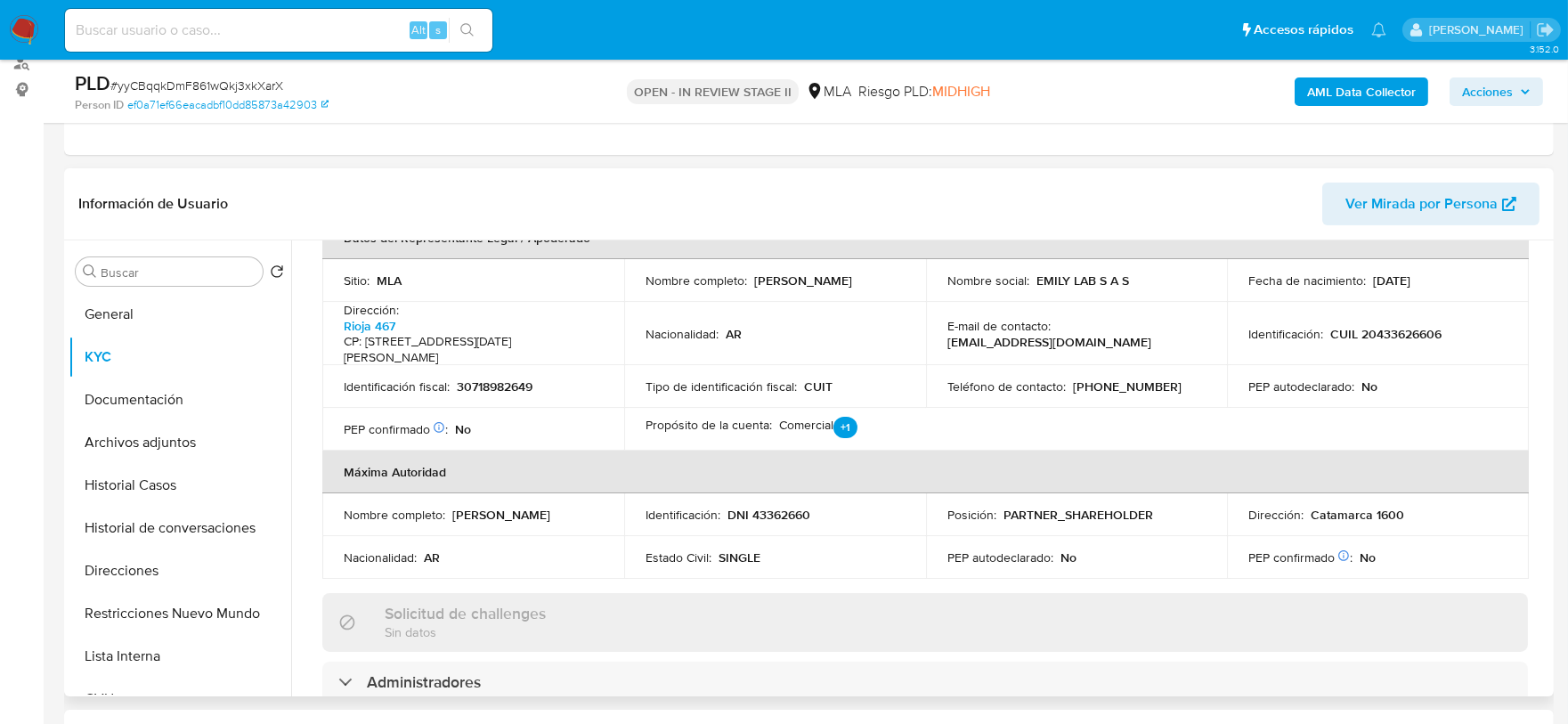
drag, startPoint x: 751, startPoint y: 280, endPoint x: 899, endPoint y: 278, distance: 148.0
click at [899, 278] on div "Nombre completo : [PERSON_NAME]" at bounding box center [775, 280] width 259 height 16
copy p "[PERSON_NAME]"
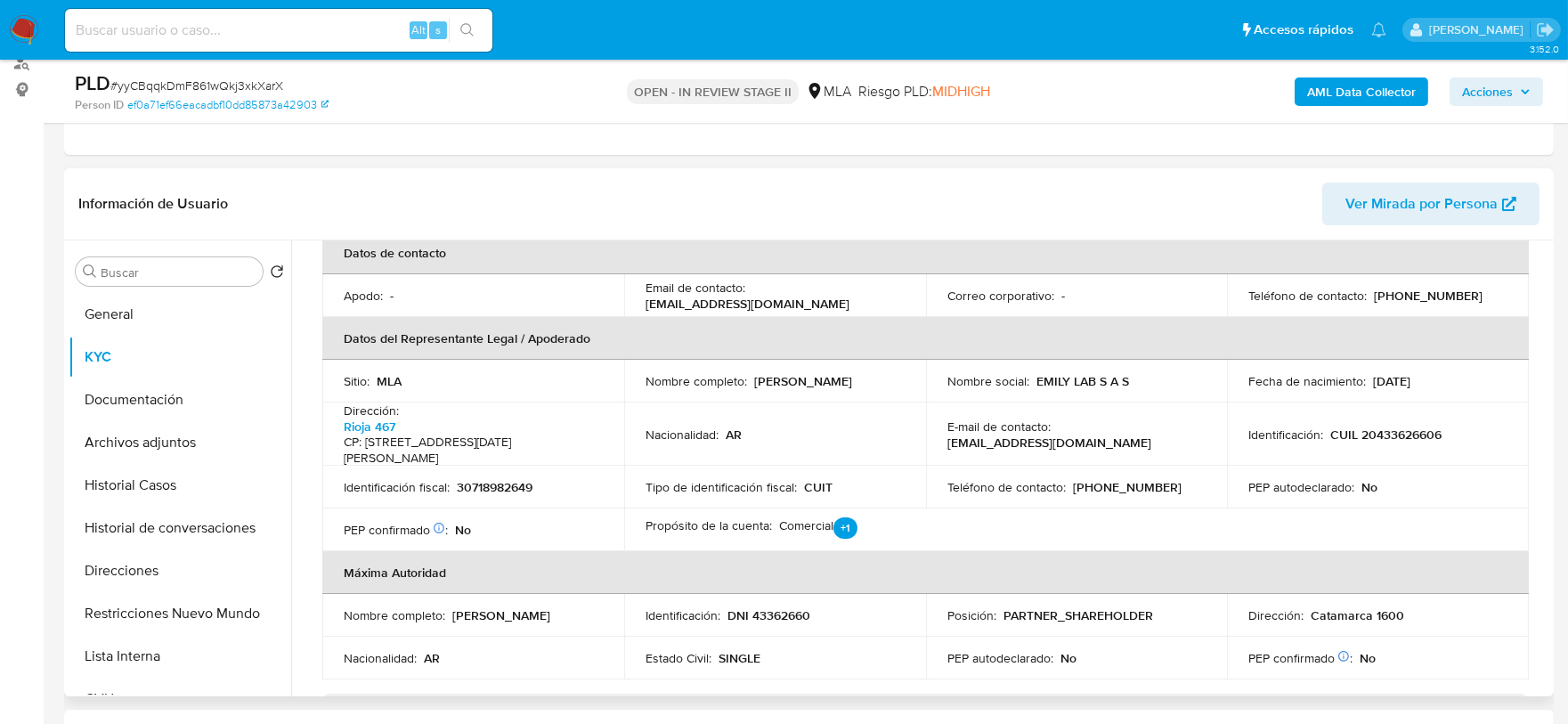
scroll to position [444, 0]
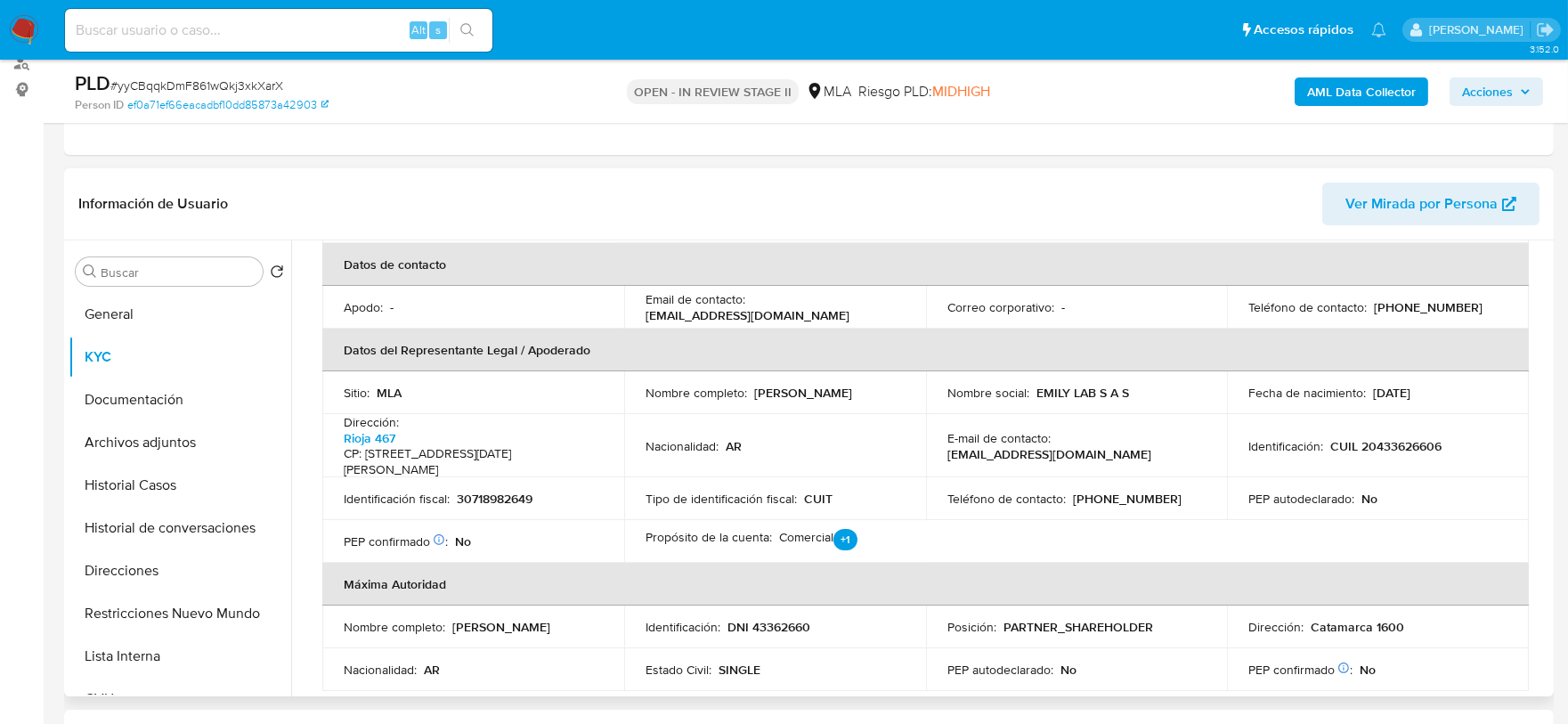
click at [765, 388] on p "[PERSON_NAME]" at bounding box center [803, 392] width 98 height 16
drag, startPoint x: 752, startPoint y: 392, endPoint x: 894, endPoint y: 388, distance: 142.1
click at [894, 388] on div "Nombre completo : [PERSON_NAME]" at bounding box center [775, 392] width 259 height 16
copy p "[PERSON_NAME]"
click at [181, 438] on button "Archivos adjuntos" at bounding box center [173, 442] width 208 height 43
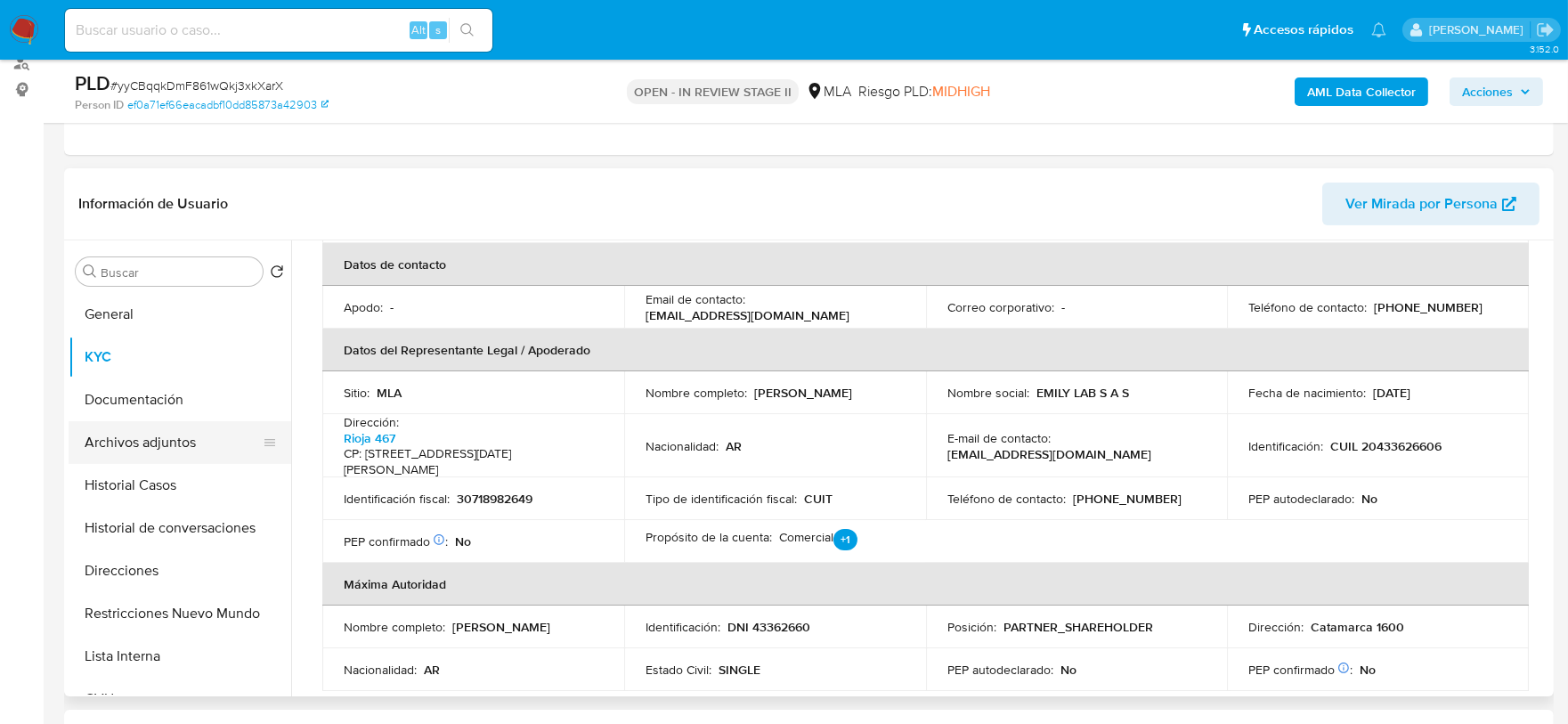
scroll to position [0, 0]
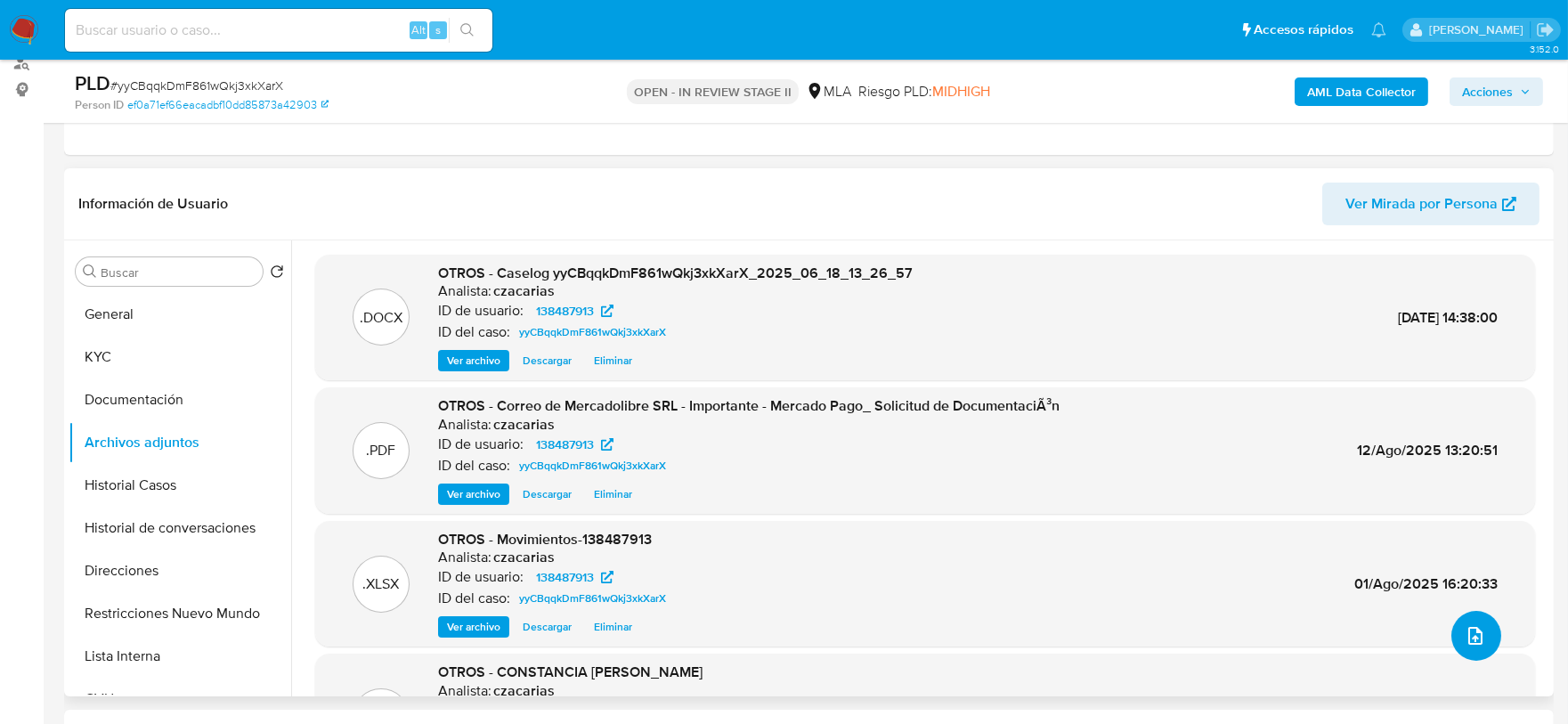
click at [1470, 630] on icon "upload-file" at bounding box center [1475, 636] width 21 height 21
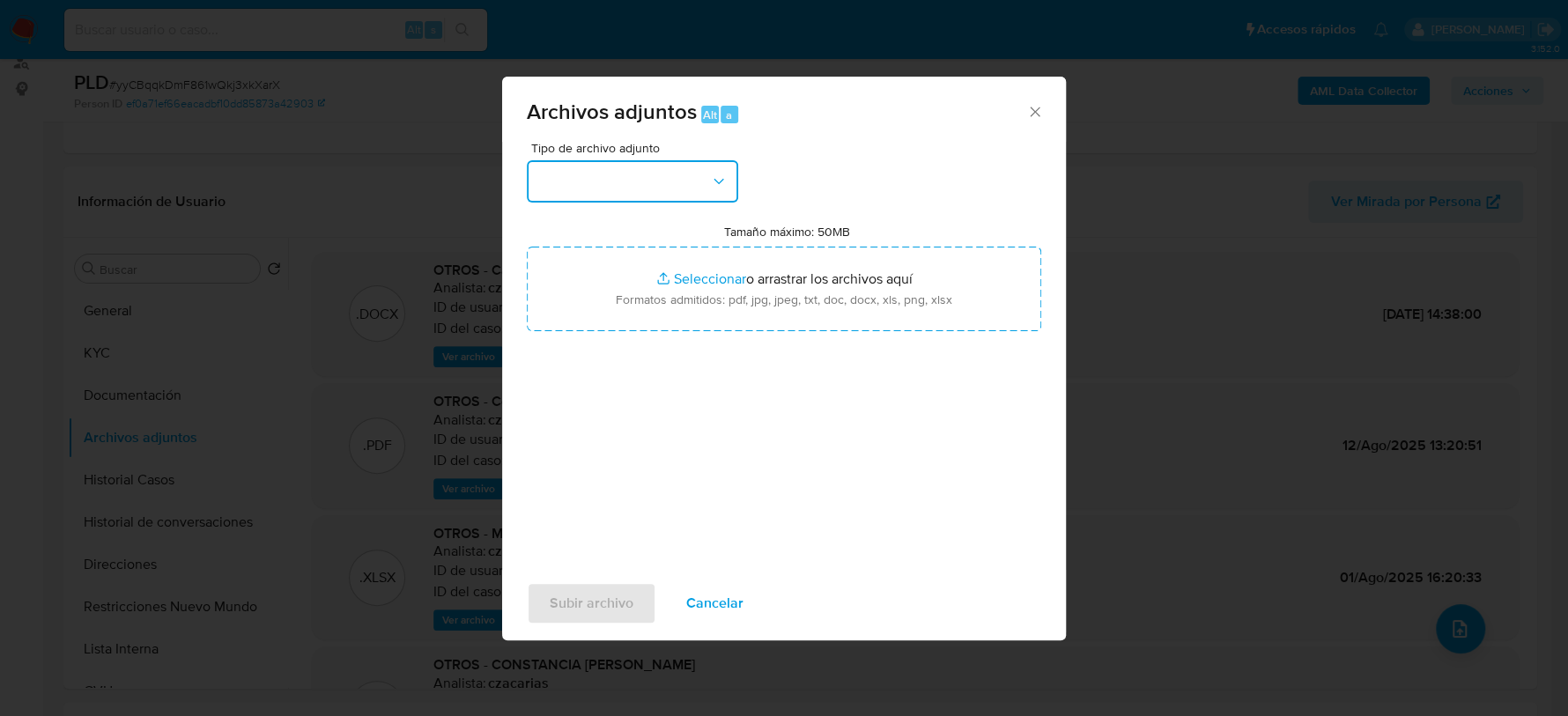
click at [672, 175] on button "button" at bounding box center [632, 181] width 211 height 42
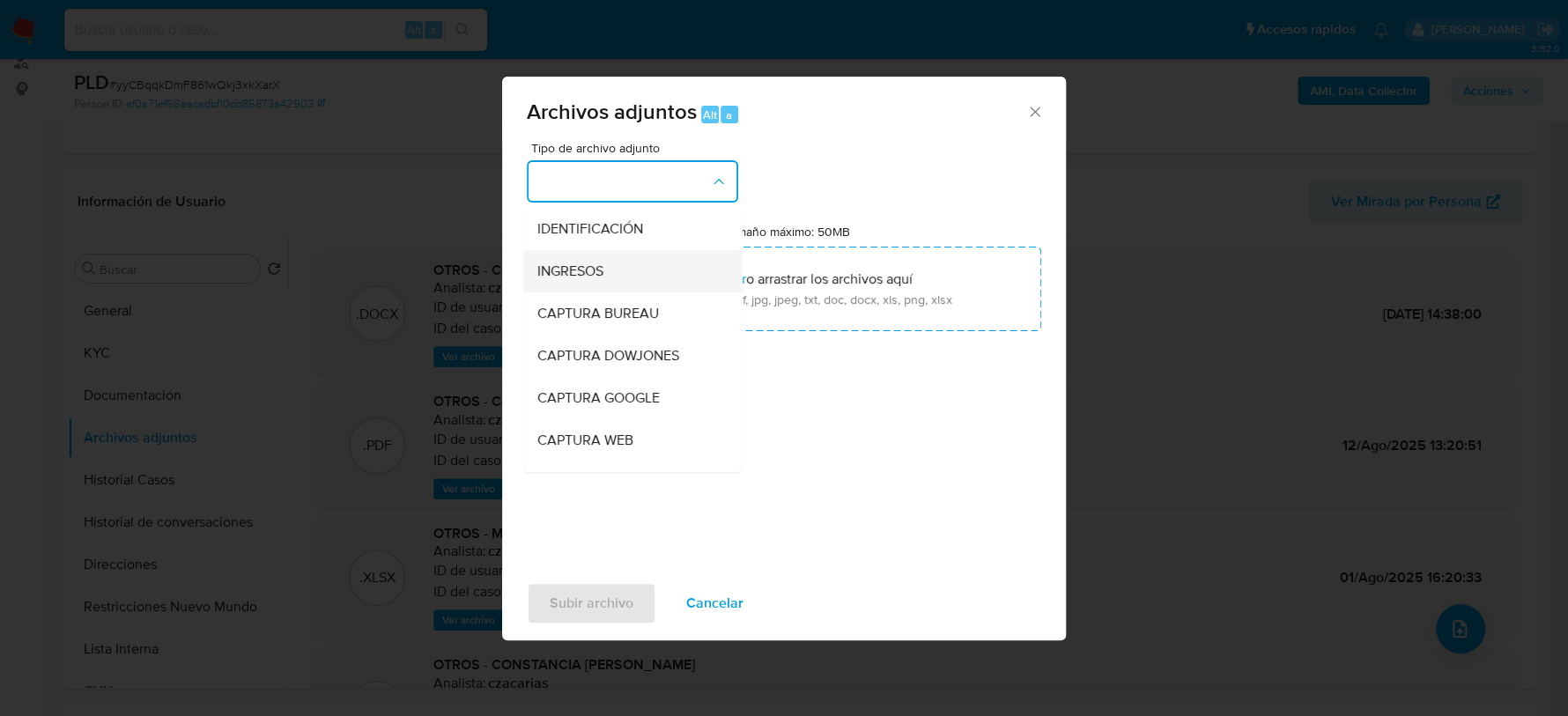
click at [622, 270] on div "INGRESOS" at bounding box center [627, 271] width 180 height 42
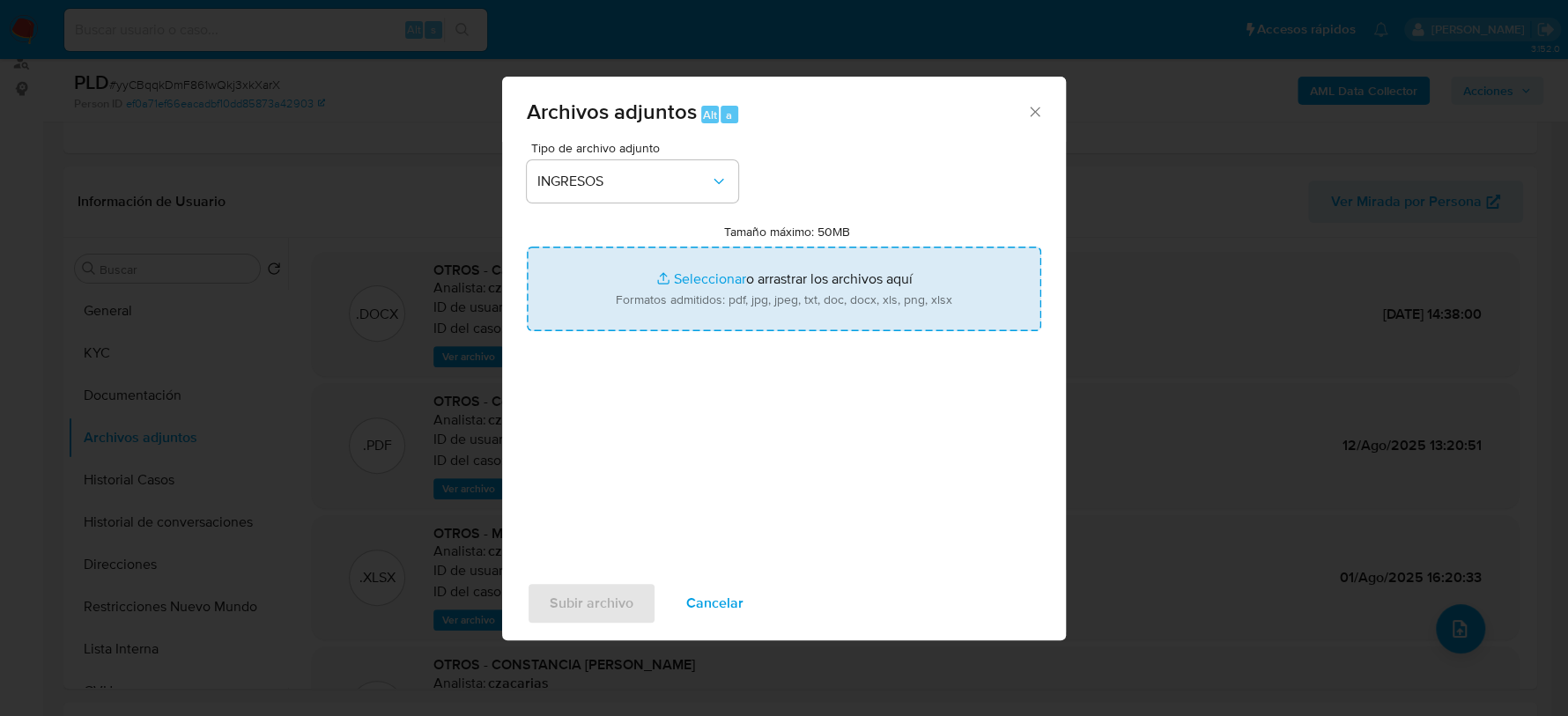
type input "C:\fakepath\CM03 - [PERSON_NAME].pdf"
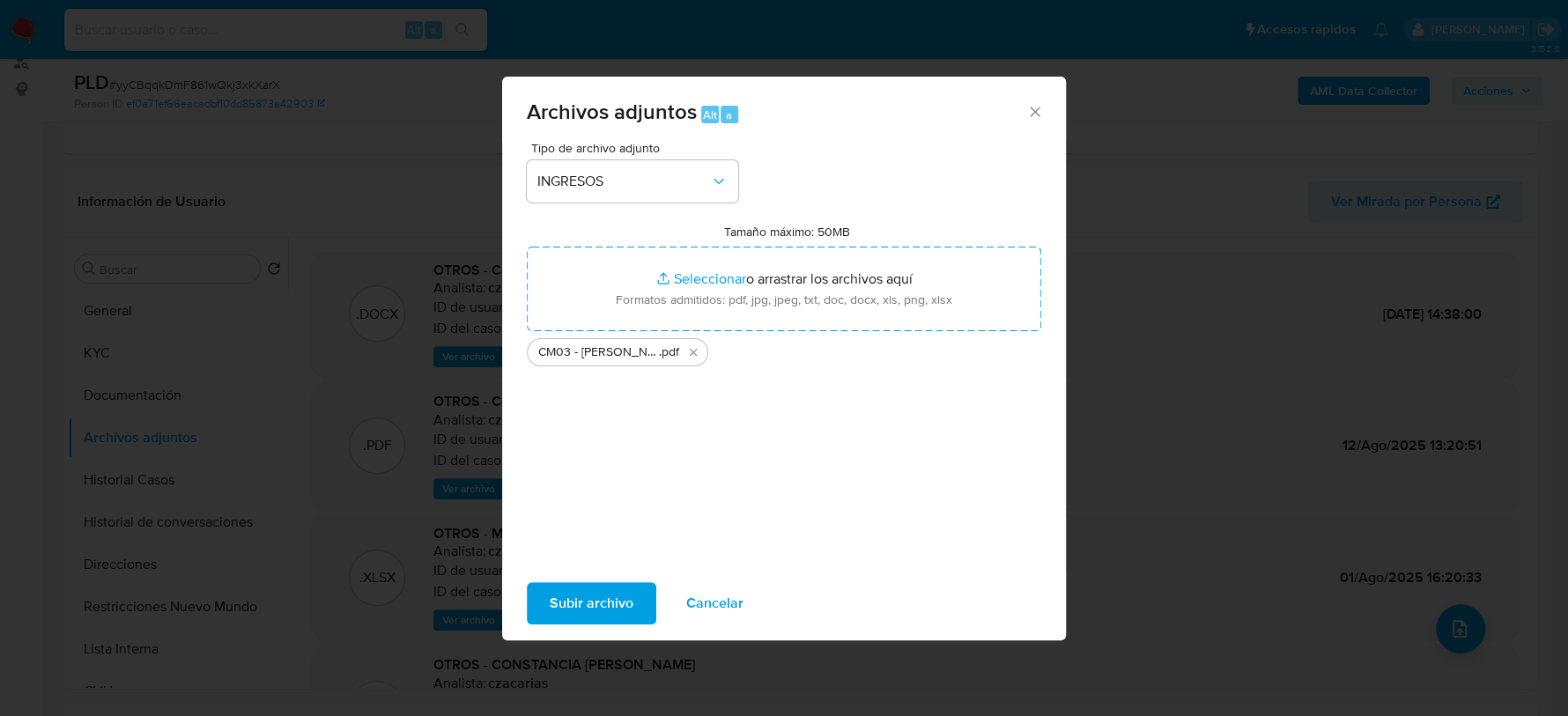
click at [617, 593] on span "Subir archivo" at bounding box center [591, 604] width 84 height 39
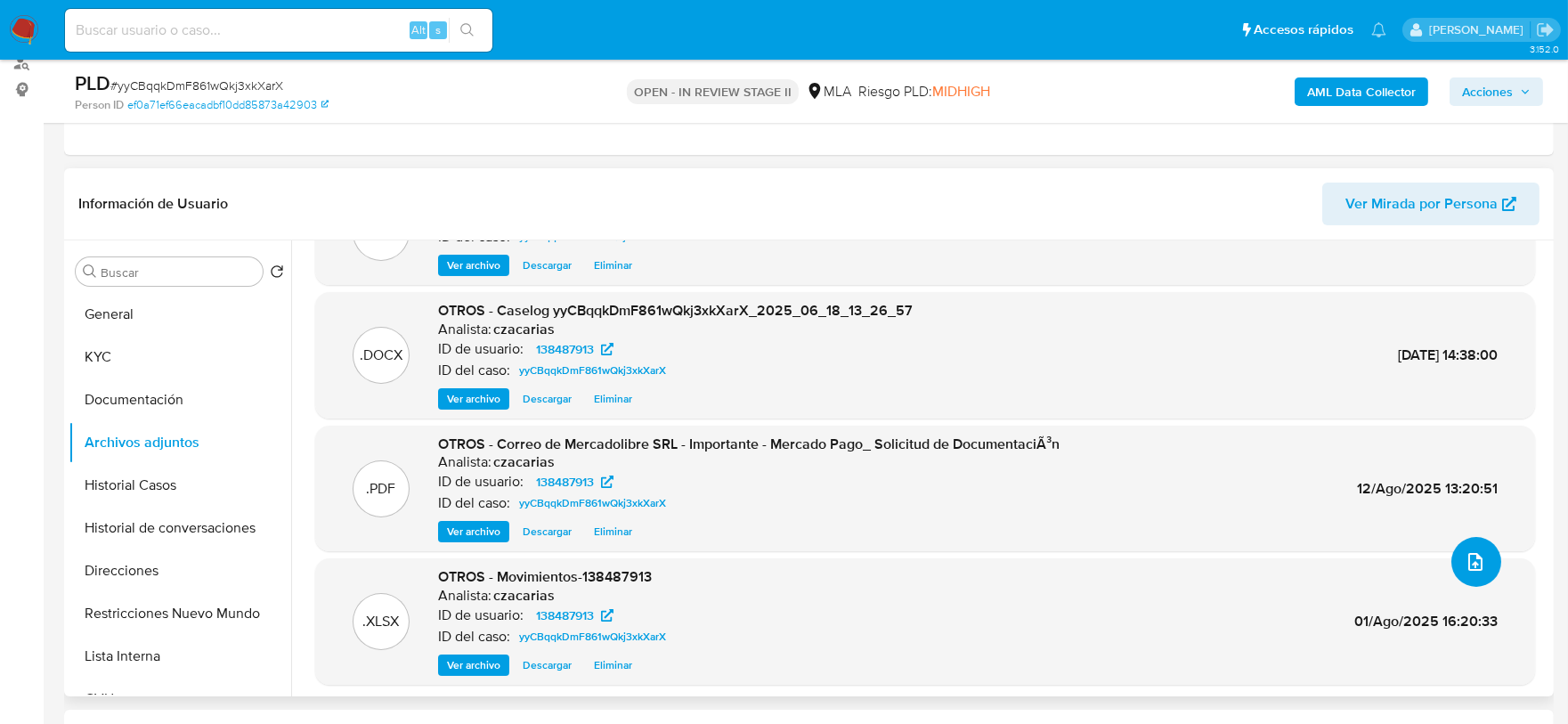
scroll to position [111, 0]
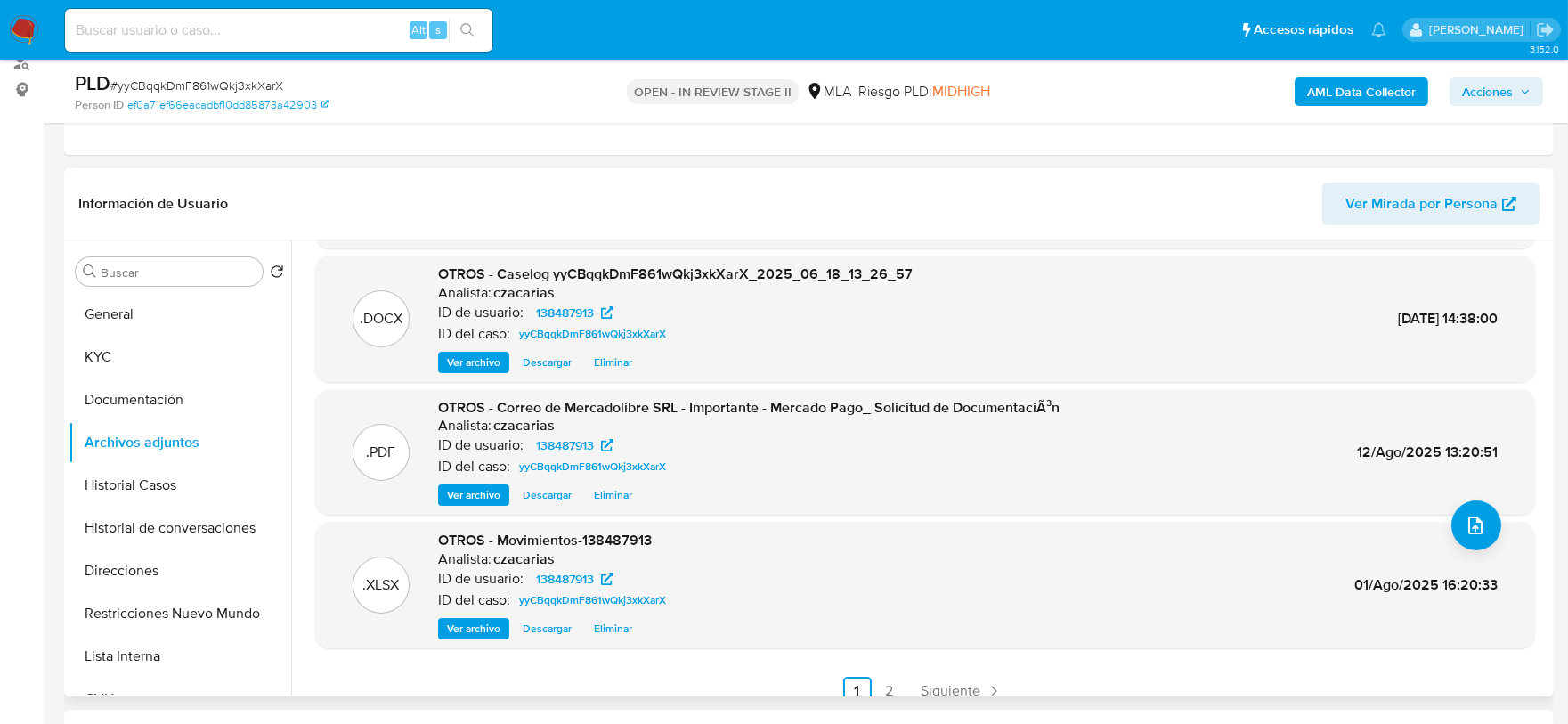
click at [1431, 518] on div ".PDF INGRESOS - CM03 - [PERSON_NAME] Analista: czacarias ID del caso: yyCBqqkDm…" at bounding box center [924, 425] width 1220 height 561
click at [1471, 531] on icon "upload-file" at bounding box center [1475, 525] width 21 height 21
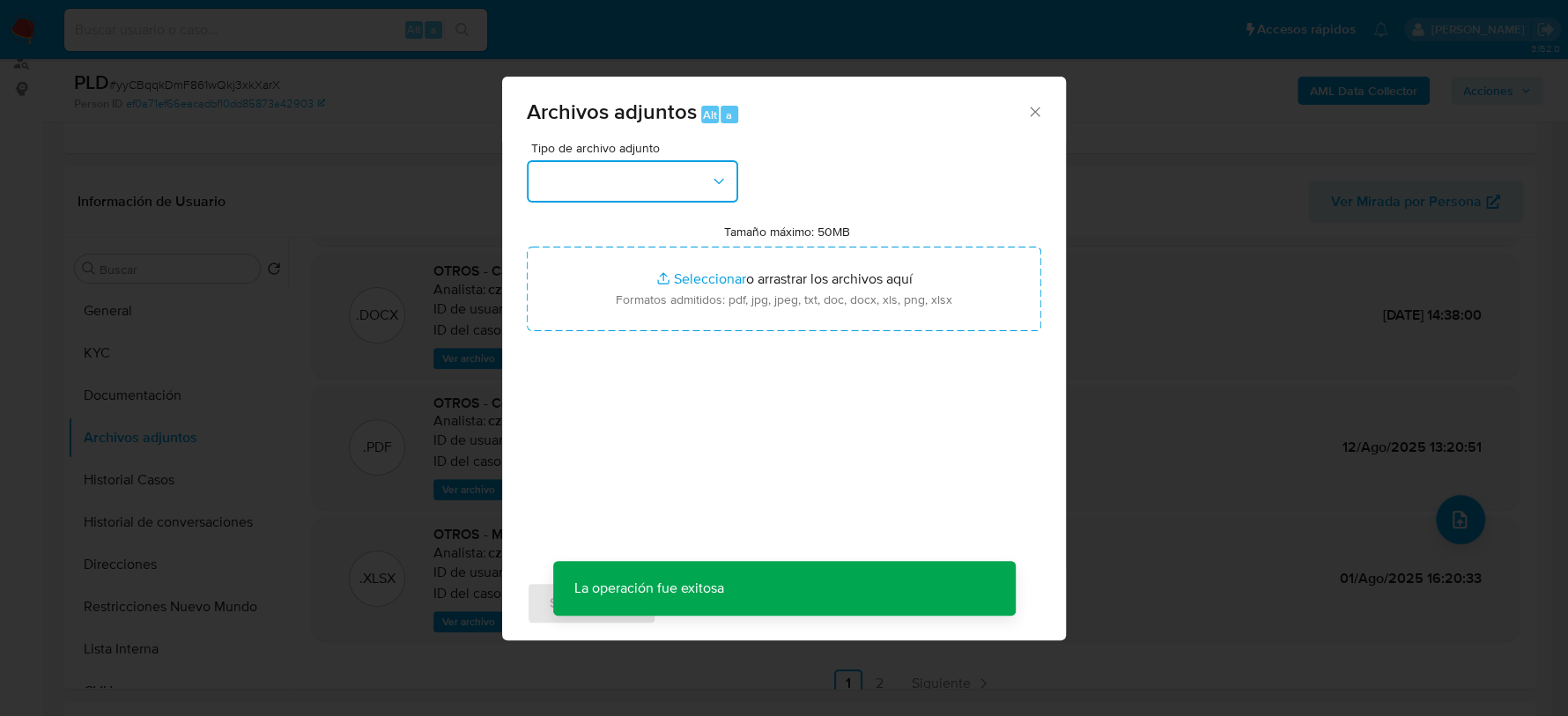
click at [646, 172] on button "button" at bounding box center [632, 181] width 211 height 42
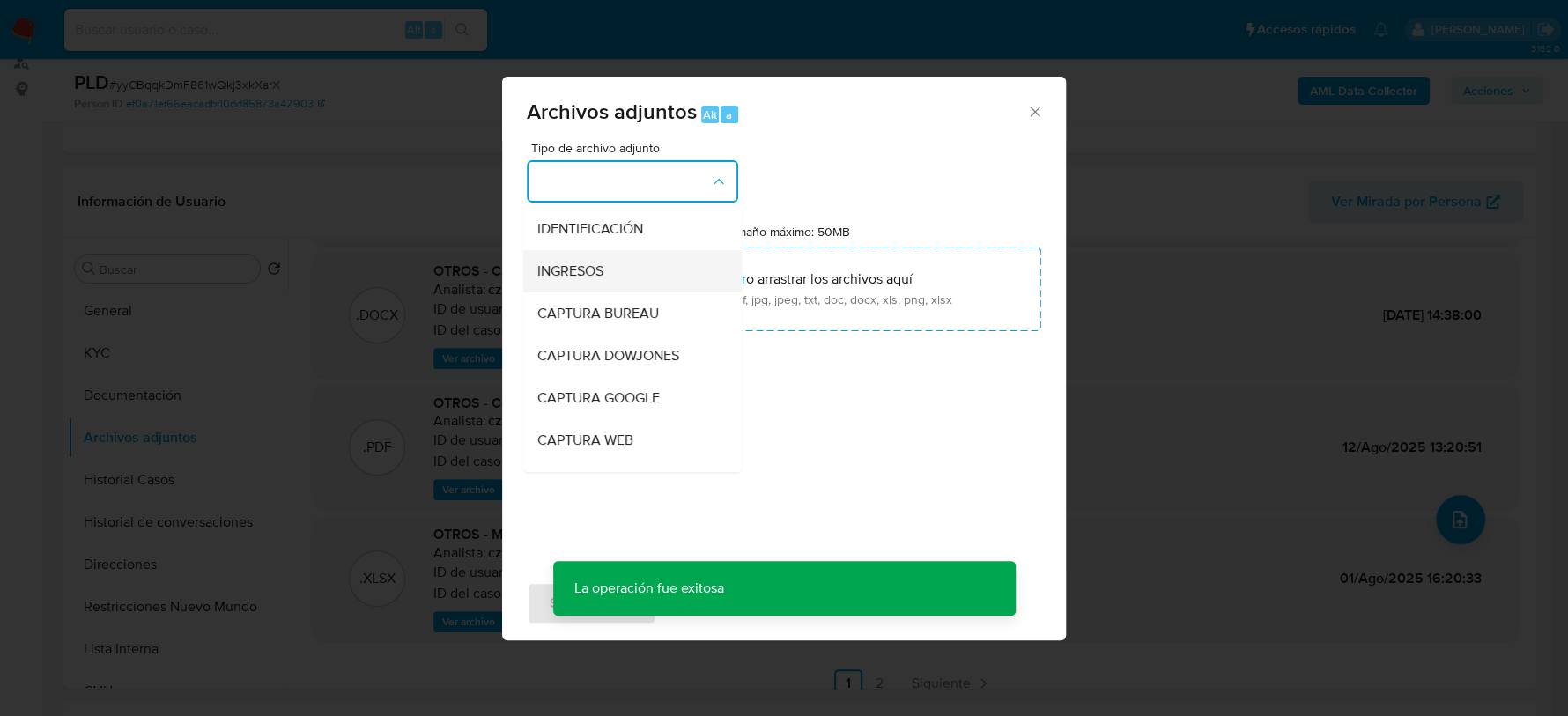
click at [623, 273] on div "INGRESOS" at bounding box center [627, 271] width 180 height 42
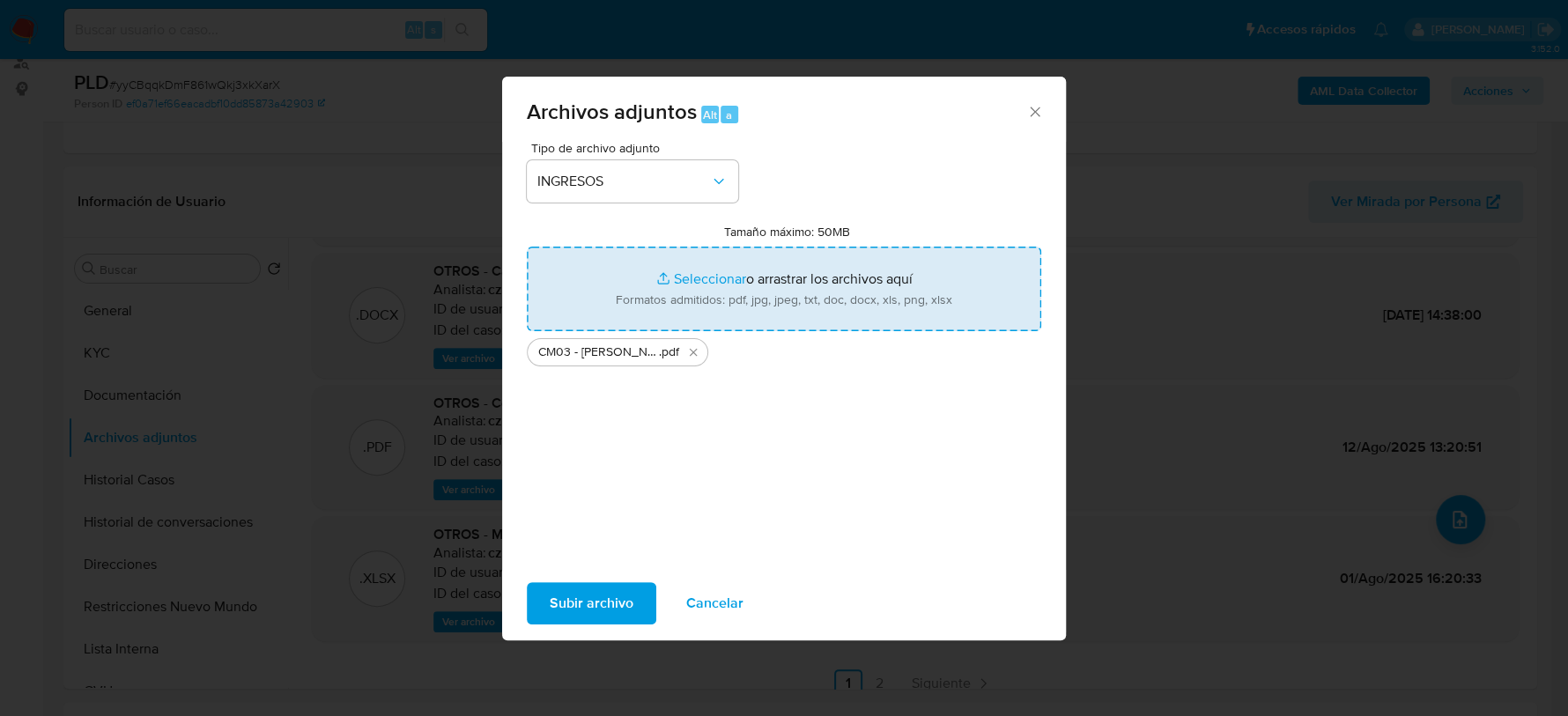
type input "C:\fakepath\CM03 - [PERSON_NAME].pdf"
click at [595, 590] on span "Subir archivo" at bounding box center [591, 604] width 84 height 39
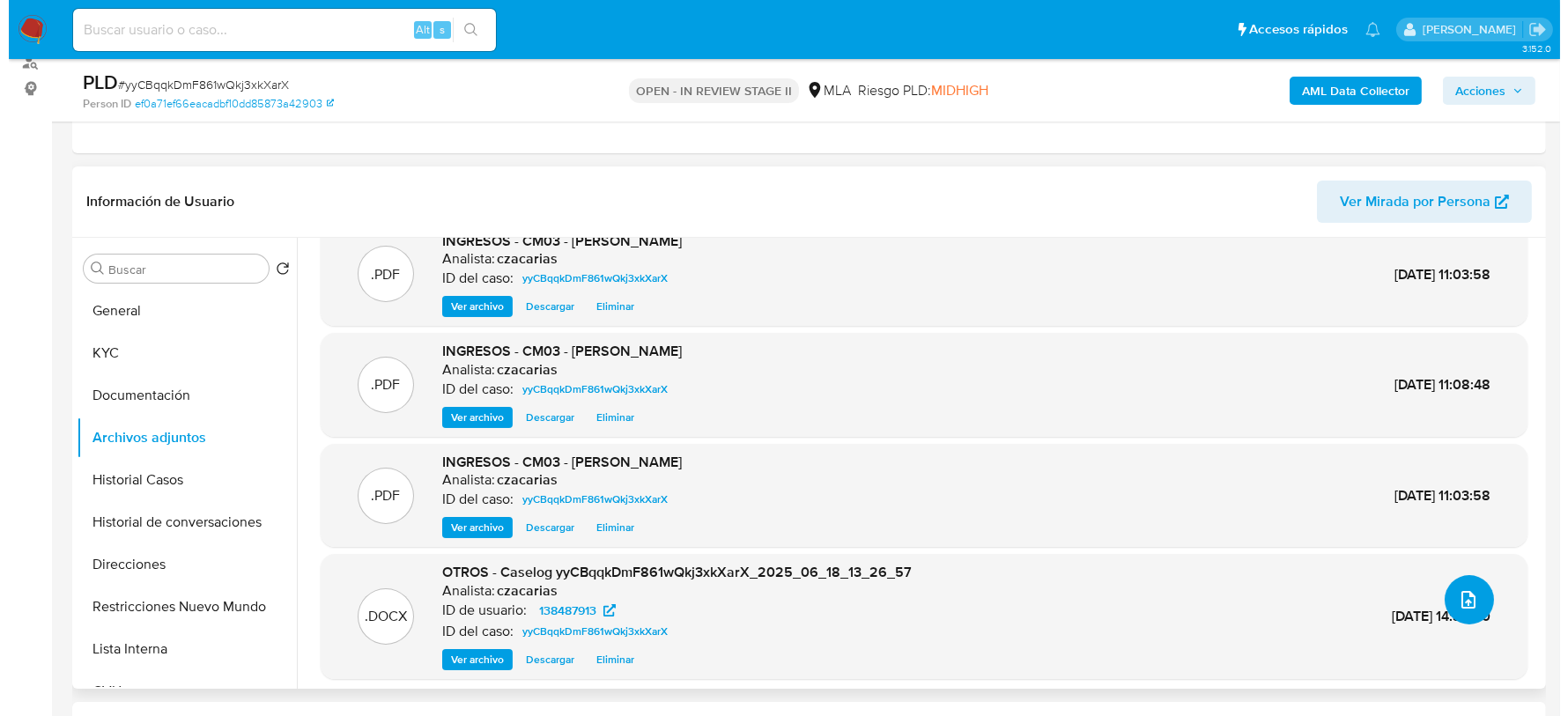
scroll to position [0, 0]
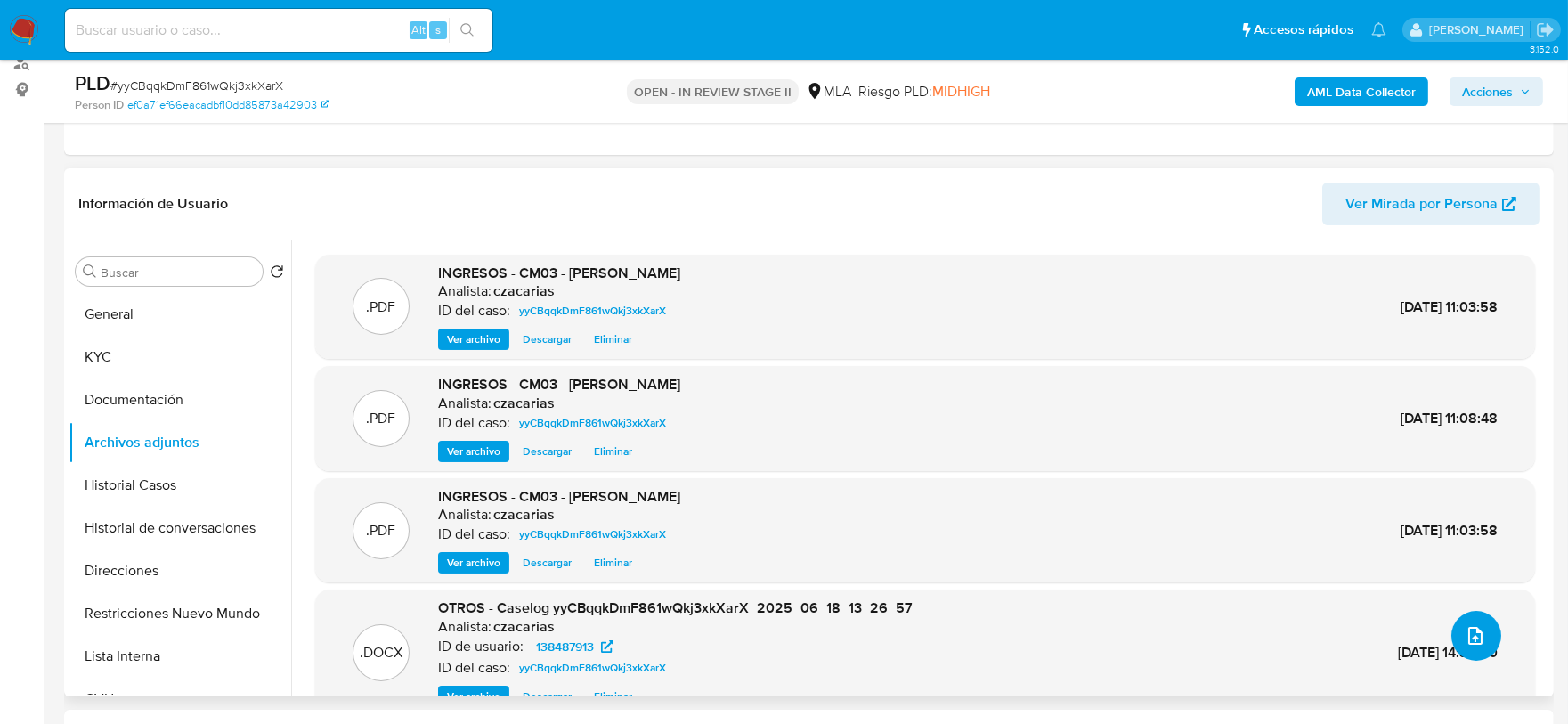
click at [1483, 644] on button "upload-file" at bounding box center [1477, 637] width 50 height 50
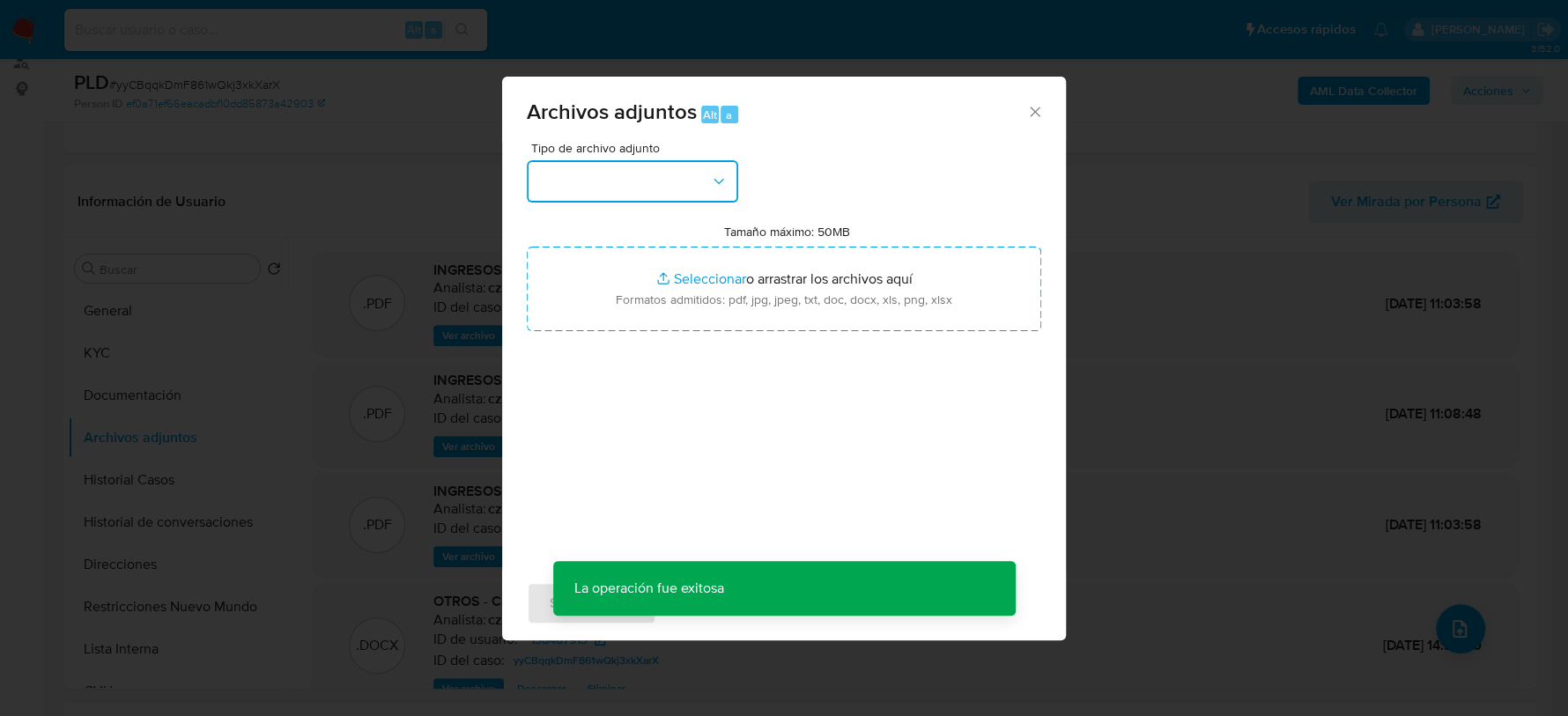
click at [658, 181] on button "button" at bounding box center [632, 181] width 211 height 42
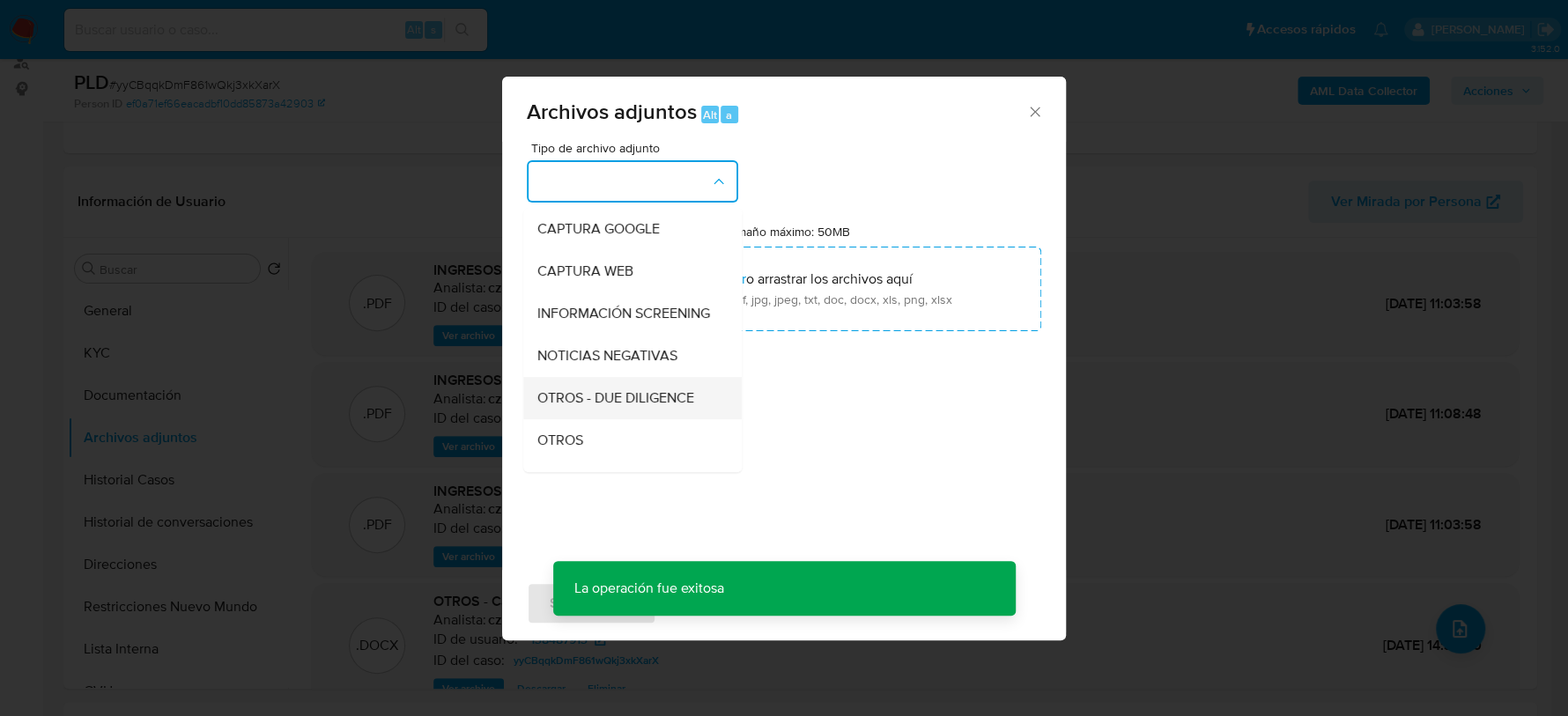
scroll to position [220, 0]
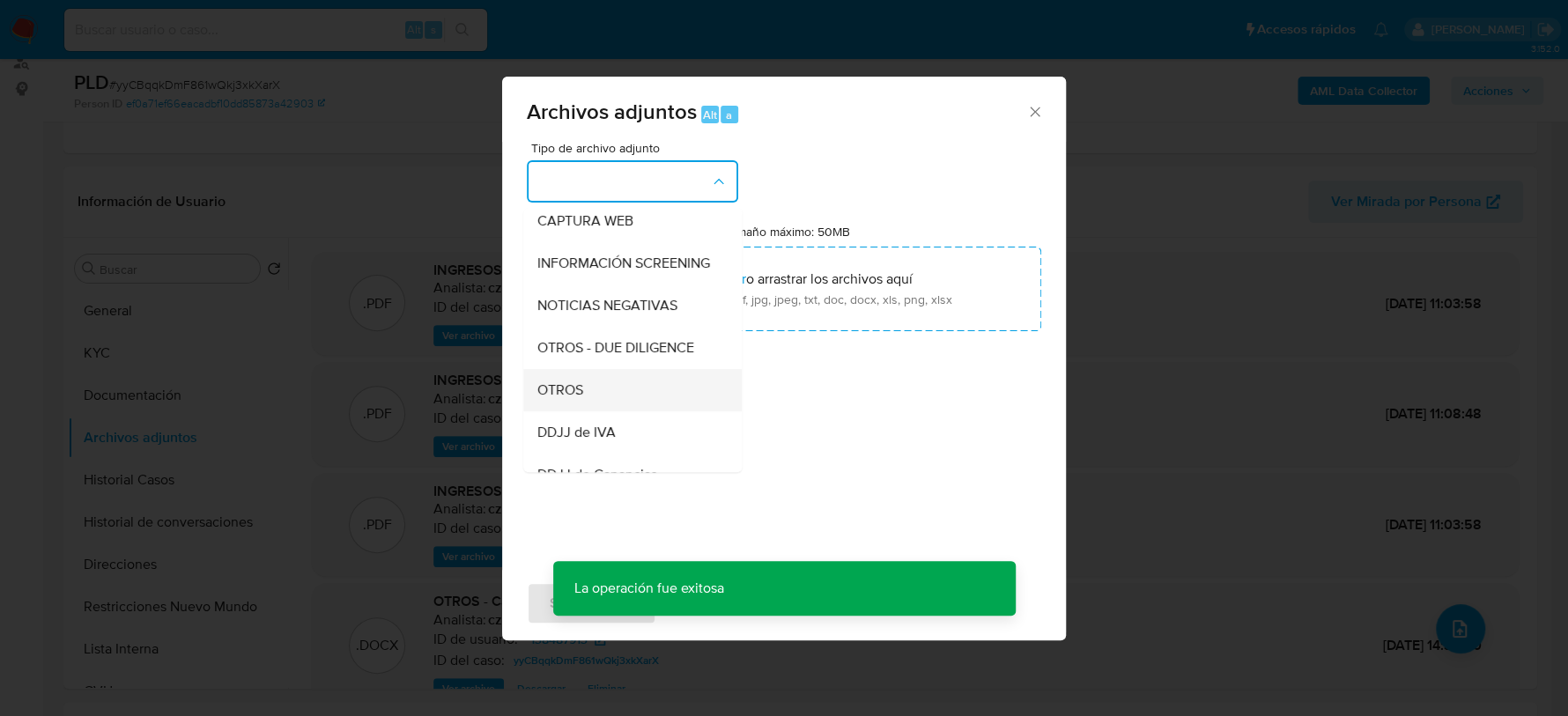
click at [592, 397] on div "OTROS" at bounding box center [627, 391] width 180 height 42
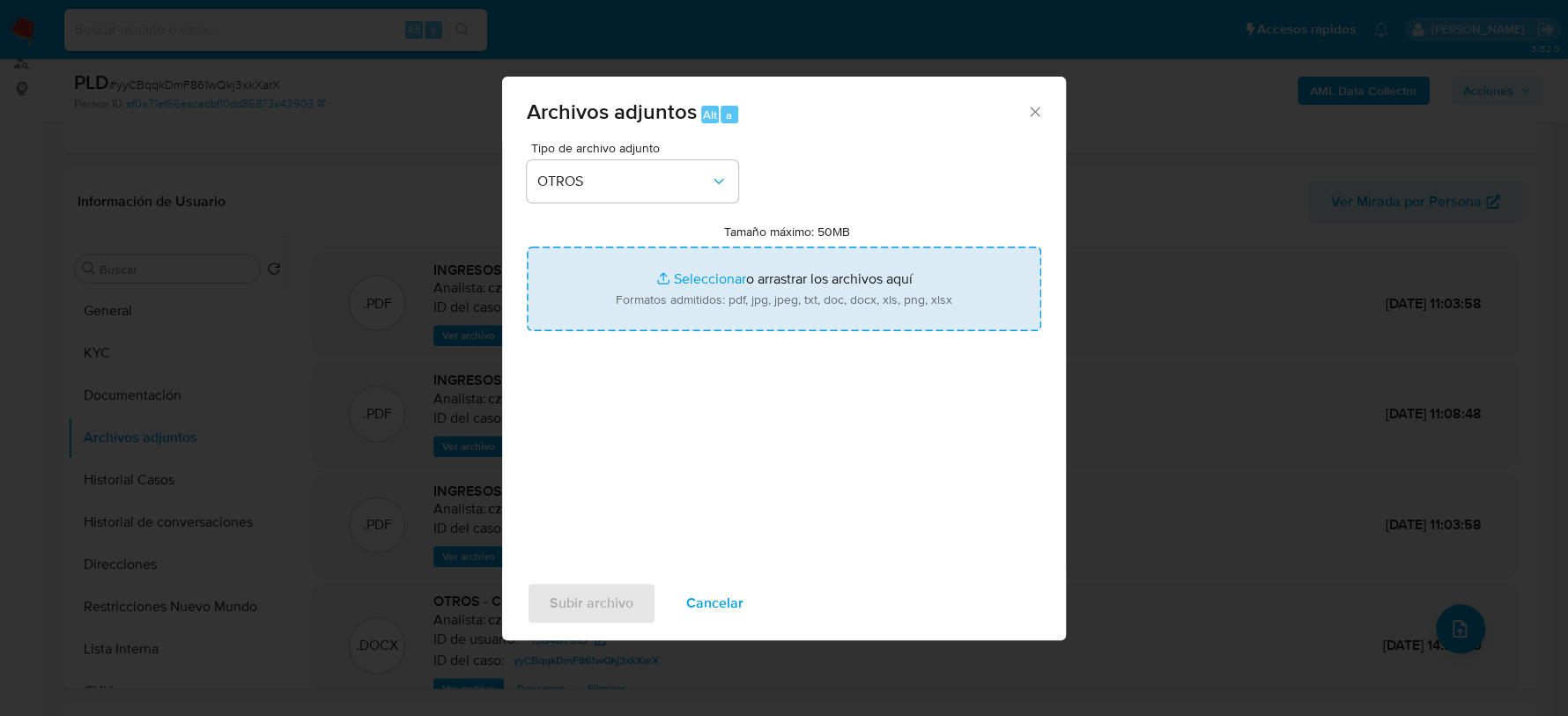
type input "C:\fakepath\Facturas de compra a GRAINS BUSINESS.pdf"
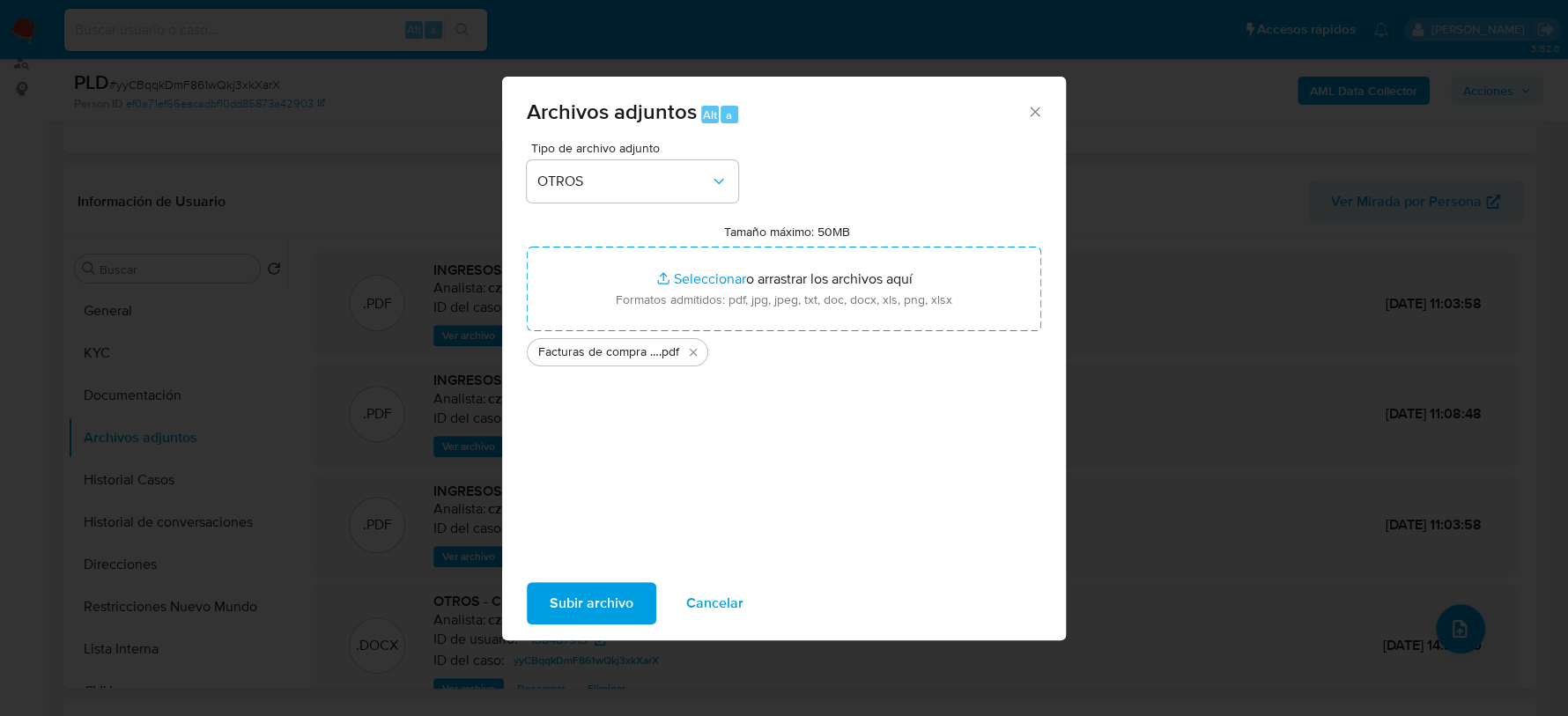
click at [599, 599] on span "Subir archivo" at bounding box center [591, 604] width 84 height 39
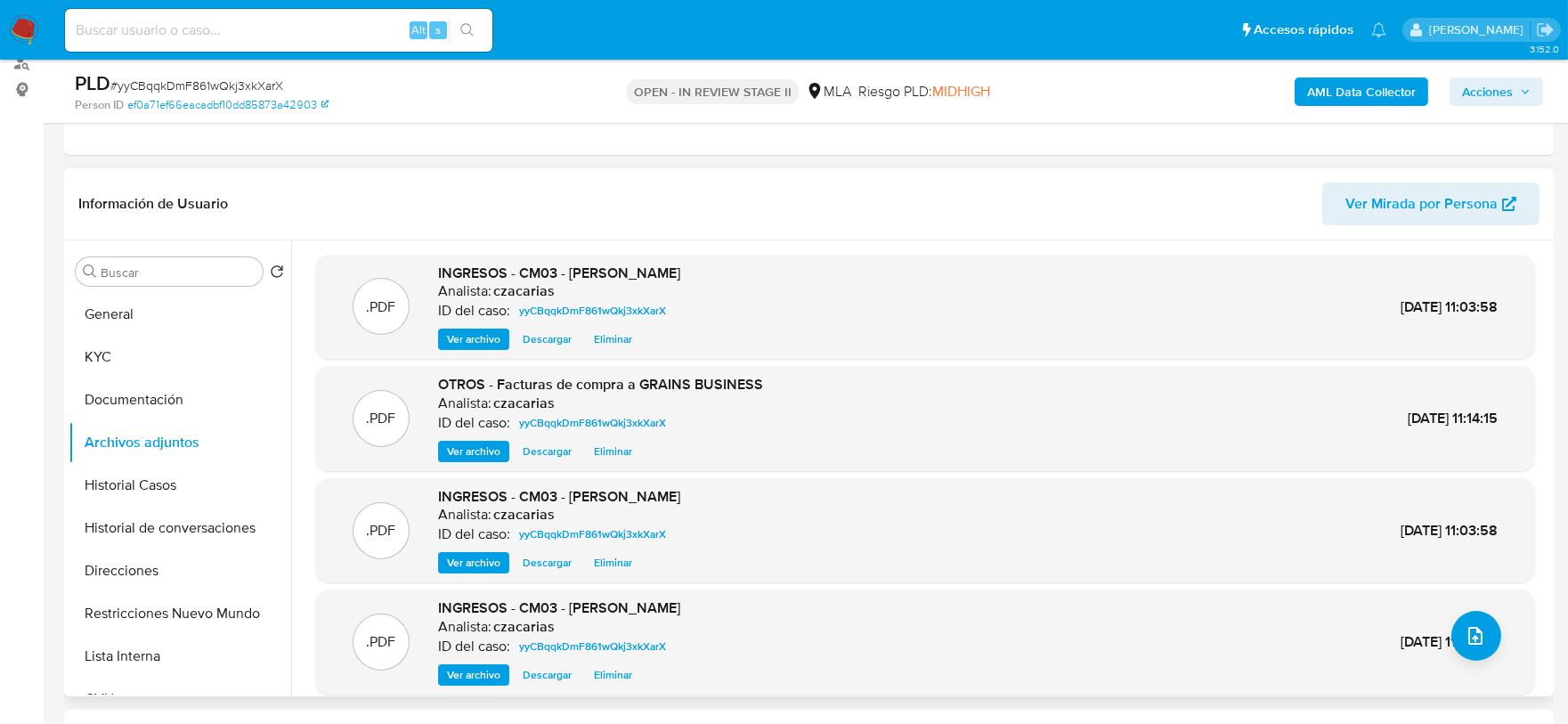
click at [467, 334] on span "Ver archivo" at bounding box center [474, 339] width 54 height 18
click at [457, 336] on span "Ver archivo" at bounding box center [474, 339] width 54 height 18
click at [486, 336] on span "Ver archivo" at bounding box center [474, 339] width 54 height 18
click at [1469, 636] on icon "upload-file" at bounding box center [1475, 636] width 21 height 21
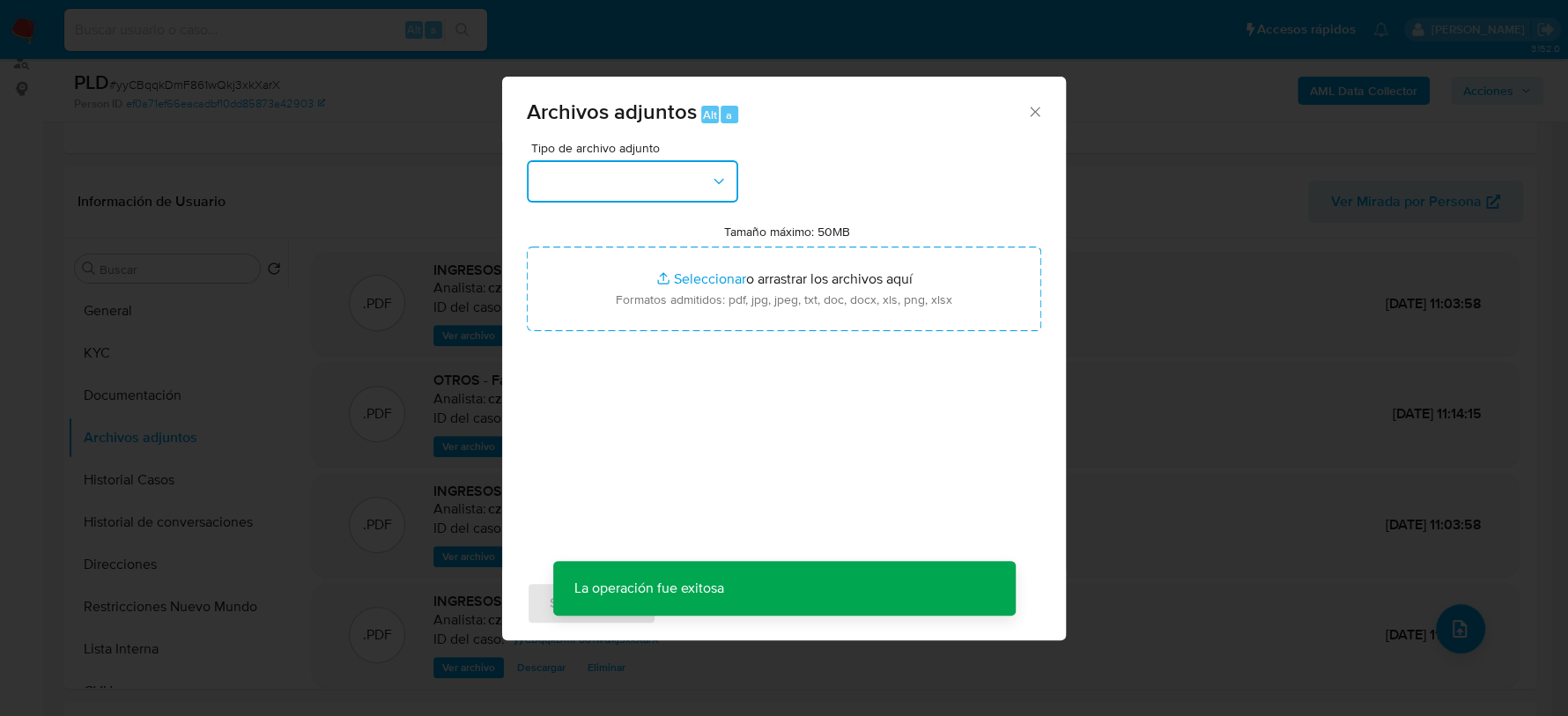
click at [625, 192] on button "button" at bounding box center [632, 181] width 211 height 42
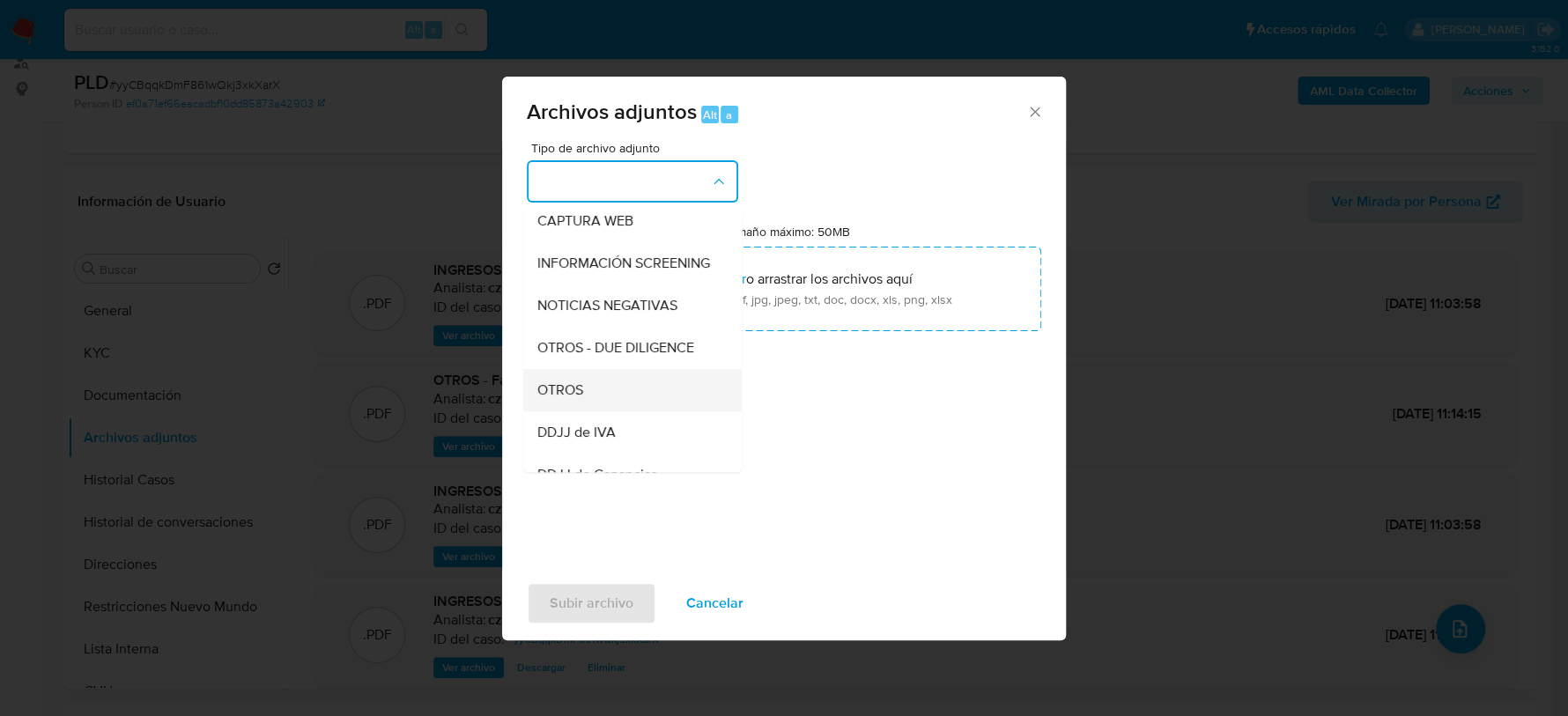
click at [595, 412] on div "OTROS" at bounding box center [627, 391] width 180 height 42
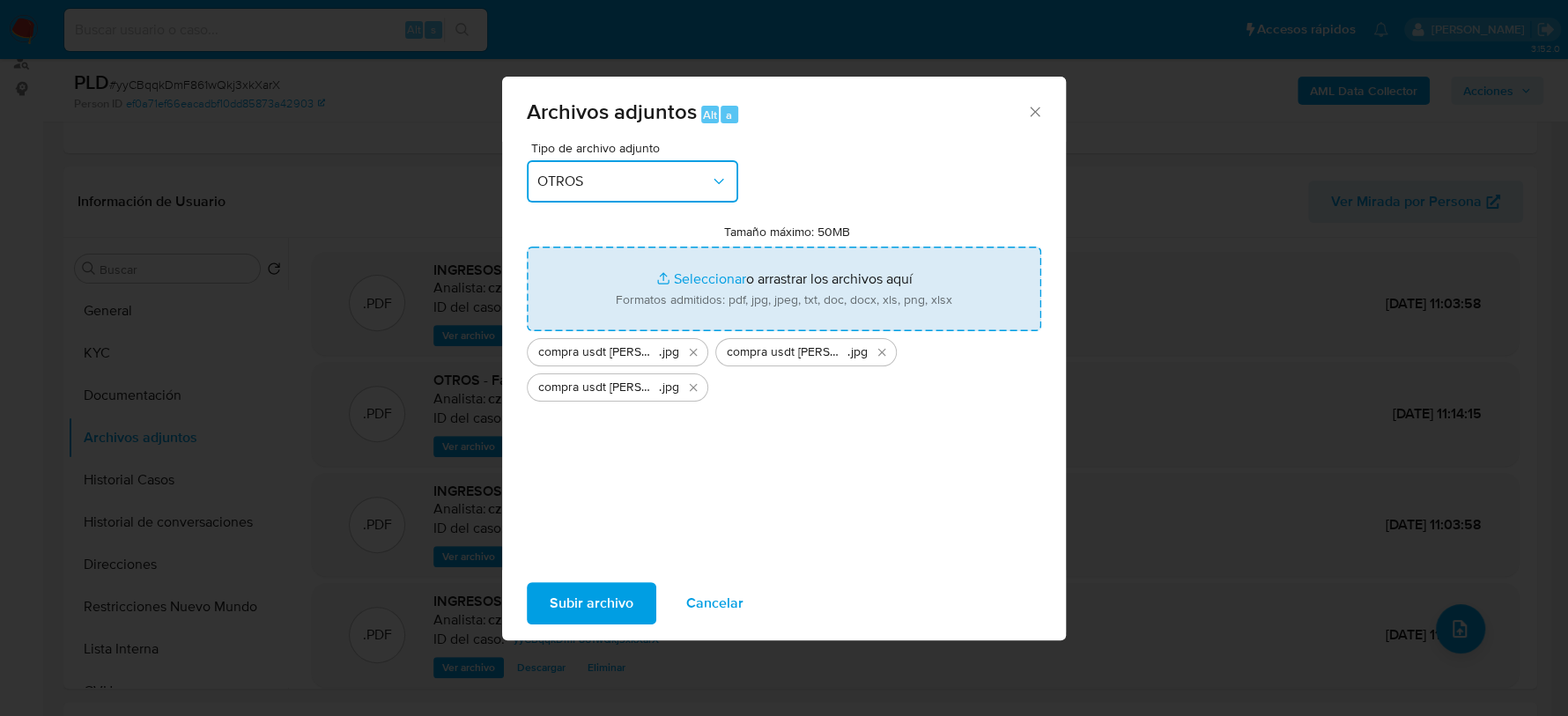
type input "C:\fakepath\compra usdt Antonelli Kevin Yair - 3.jpg"
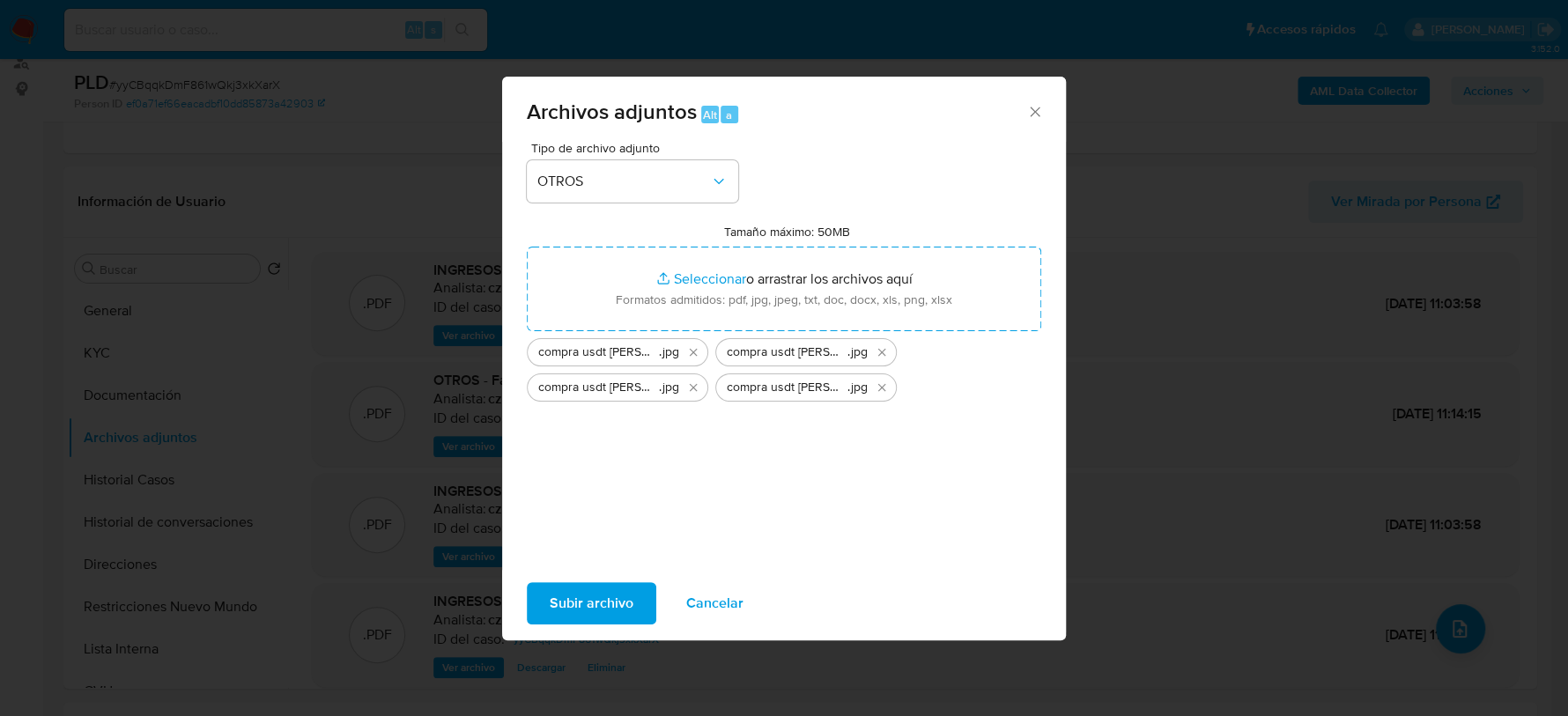
click at [584, 601] on span "Subir archivo" at bounding box center [591, 604] width 84 height 39
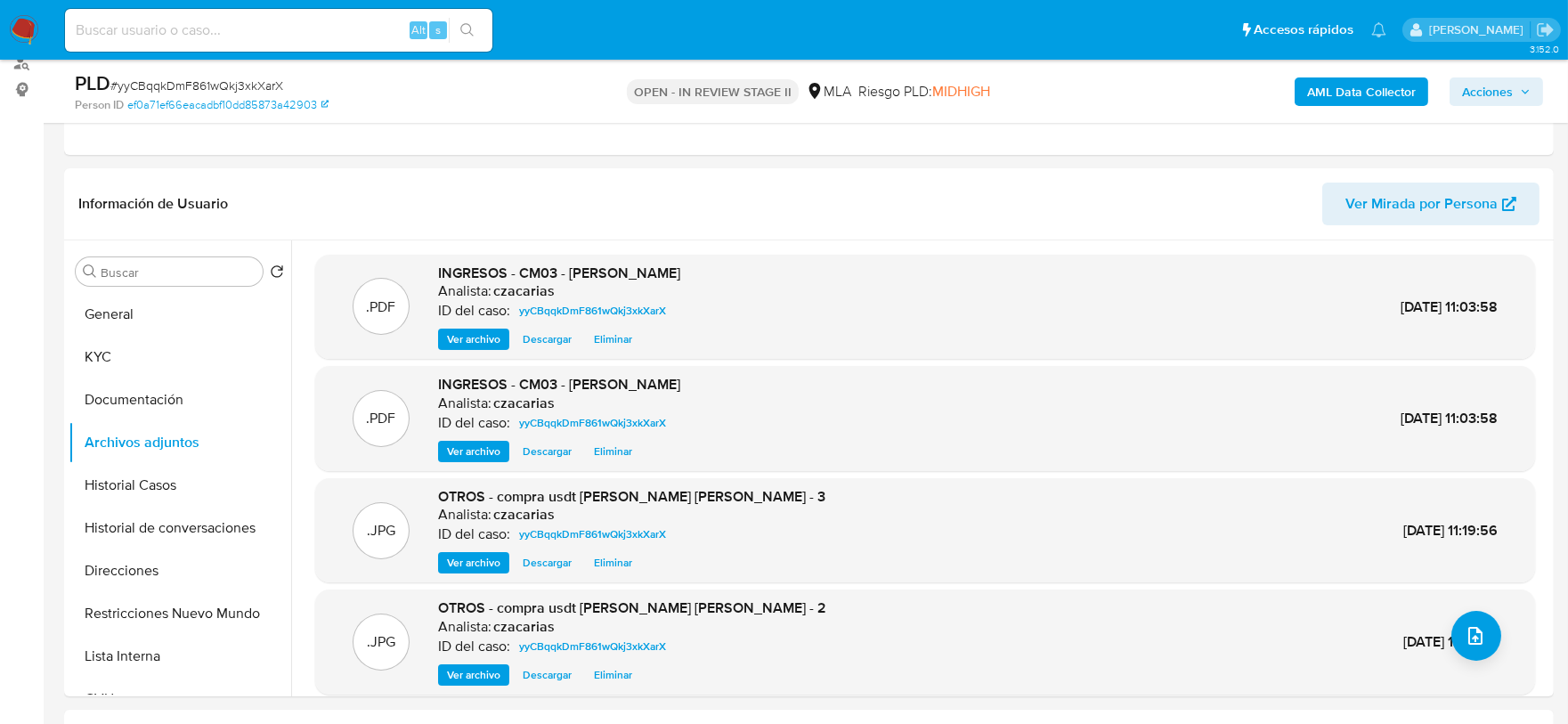
click at [255, 81] on span "# yyCBqqkDmF861wQkj3xkXarX" at bounding box center [197, 85] width 173 height 18
click at [255, 80] on span "# yyCBqqkDmF861wQkj3xkXarX" at bounding box center [197, 85] width 173 height 18
copy span "yyCBqqkDmF861wQkj3xkXarX"
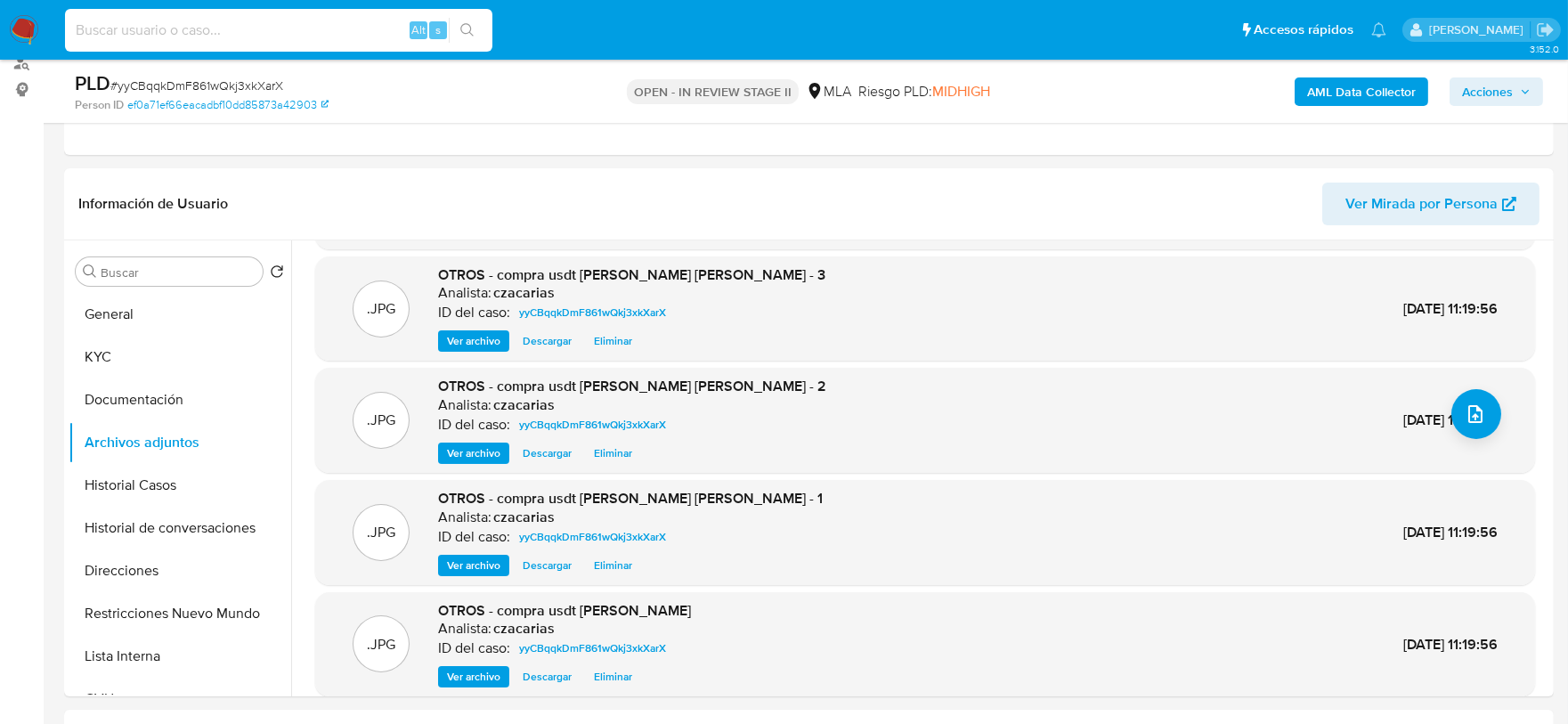
click at [333, 33] on input at bounding box center [279, 30] width 427 height 23
paste input "Daffvq0XuPSOZuUozL9sdxaN"
type input "Daffvq0XuPSOZuUozL9sdxaN"
click at [464, 32] on icon "search-icon" at bounding box center [467, 30] width 13 height 13
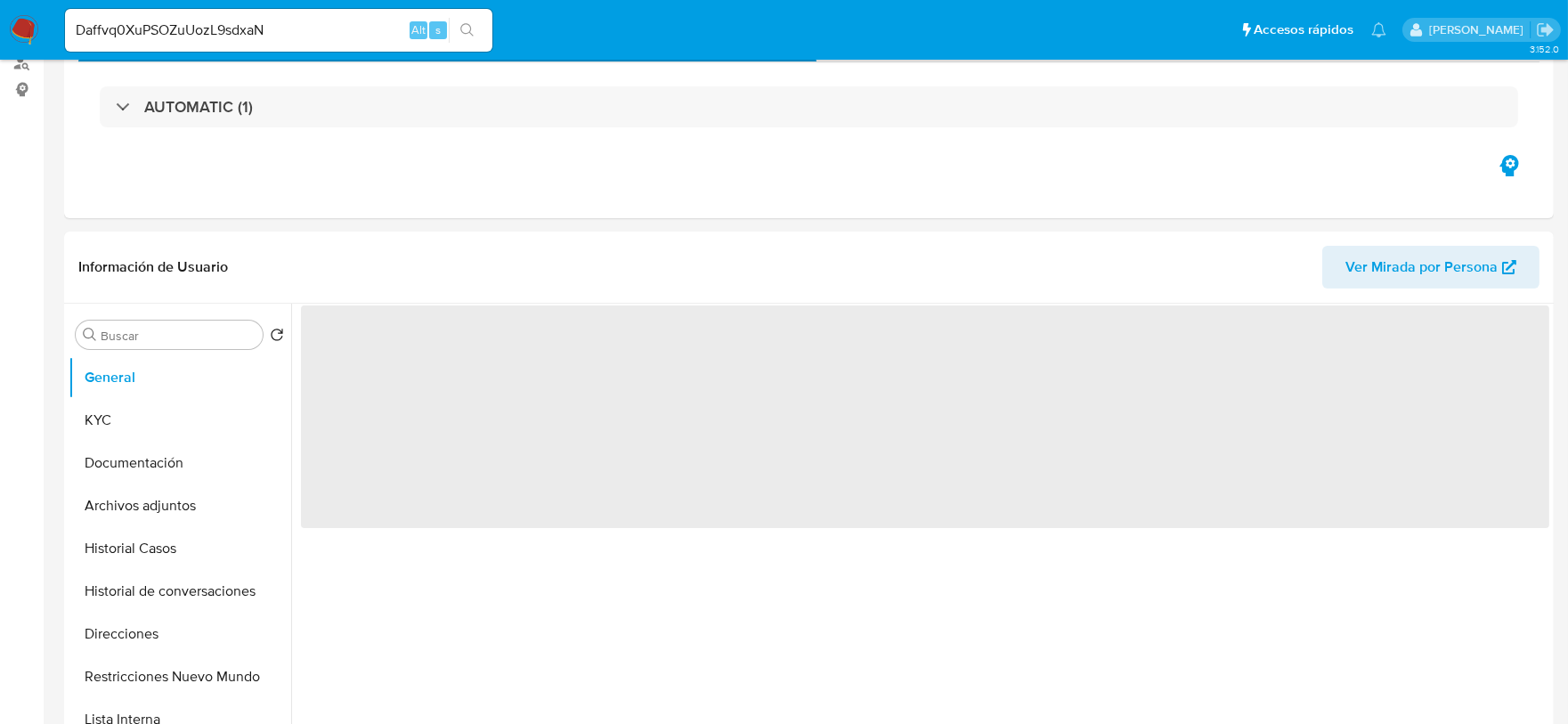
select select "10"
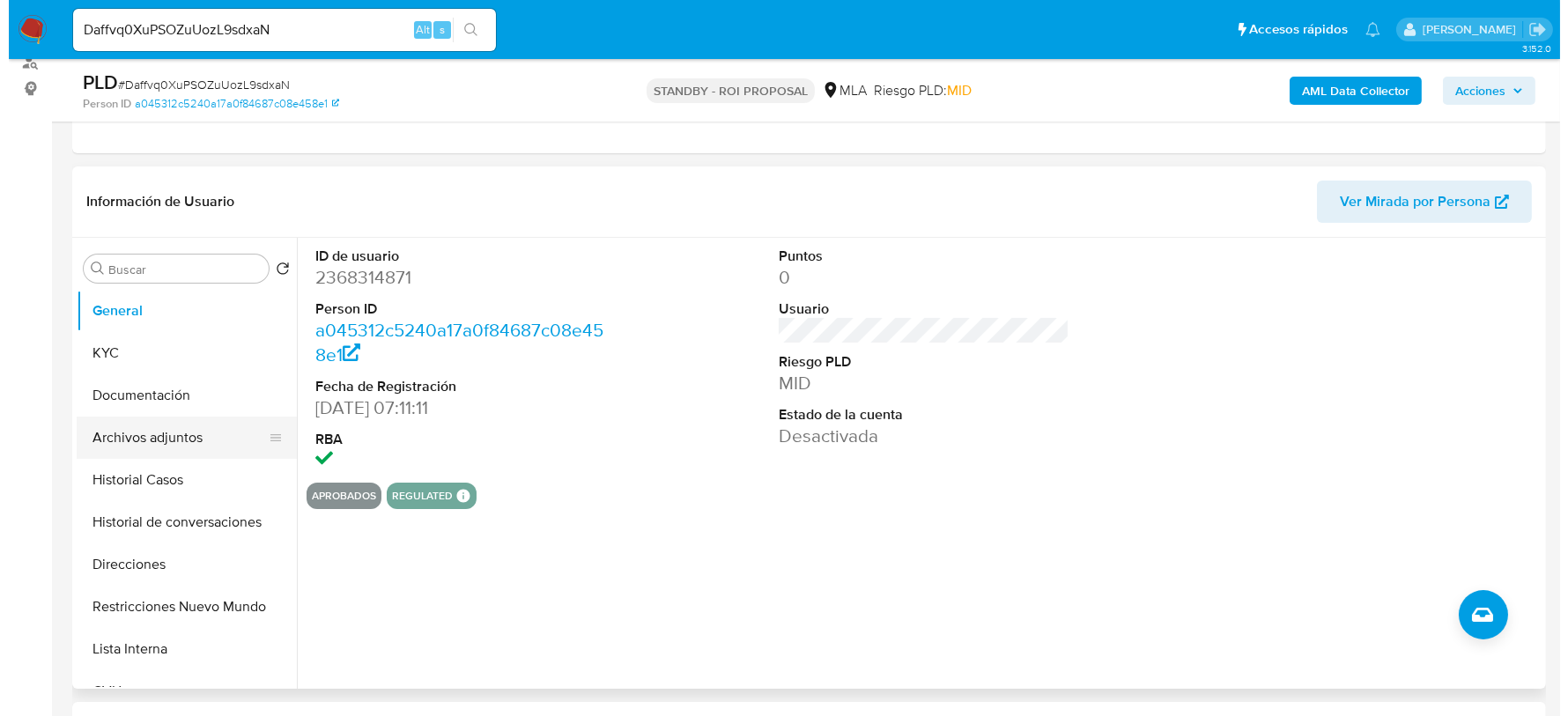
scroll to position [220, 0]
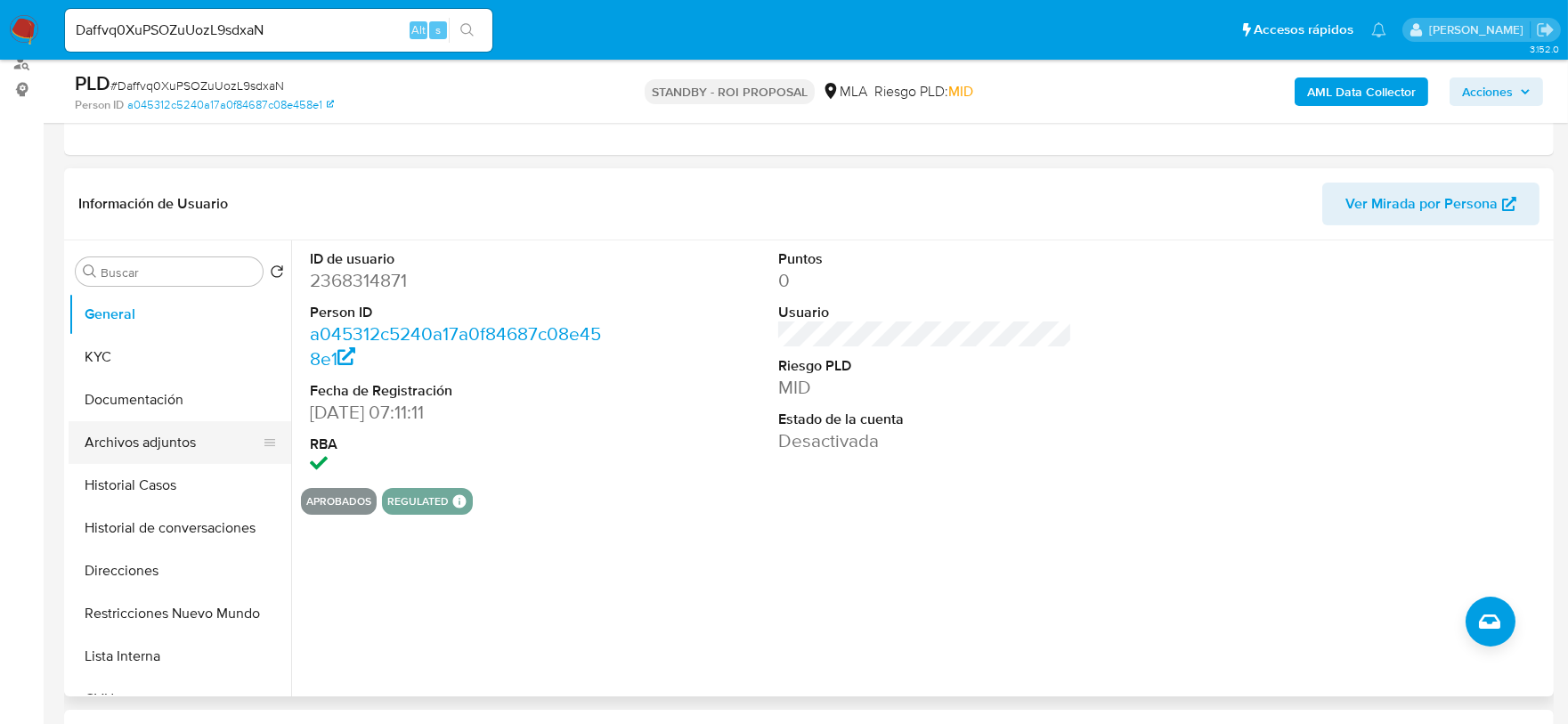
click at [119, 448] on button "Archivos adjuntos" at bounding box center [173, 442] width 208 height 43
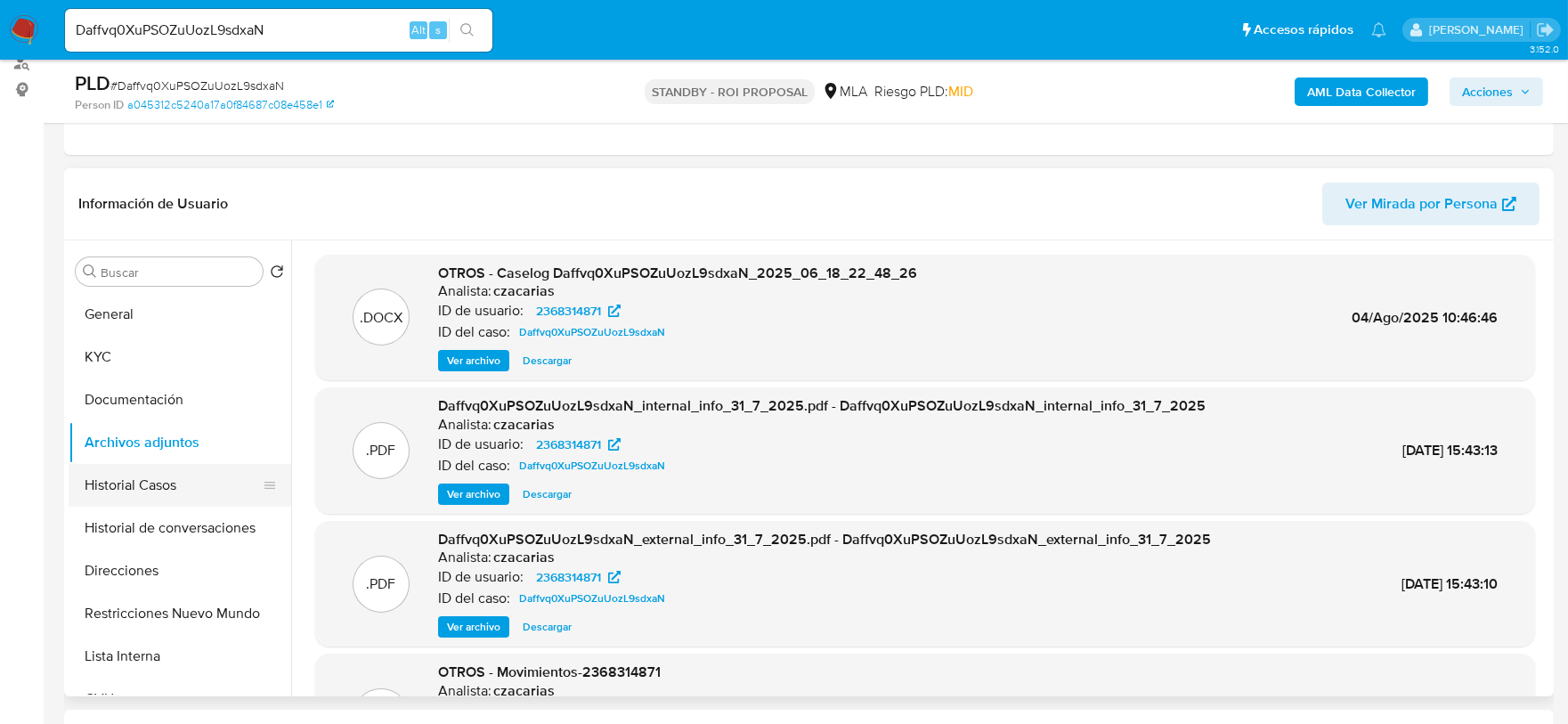
click at [144, 484] on button "Historial Casos" at bounding box center [173, 486] width 208 height 43
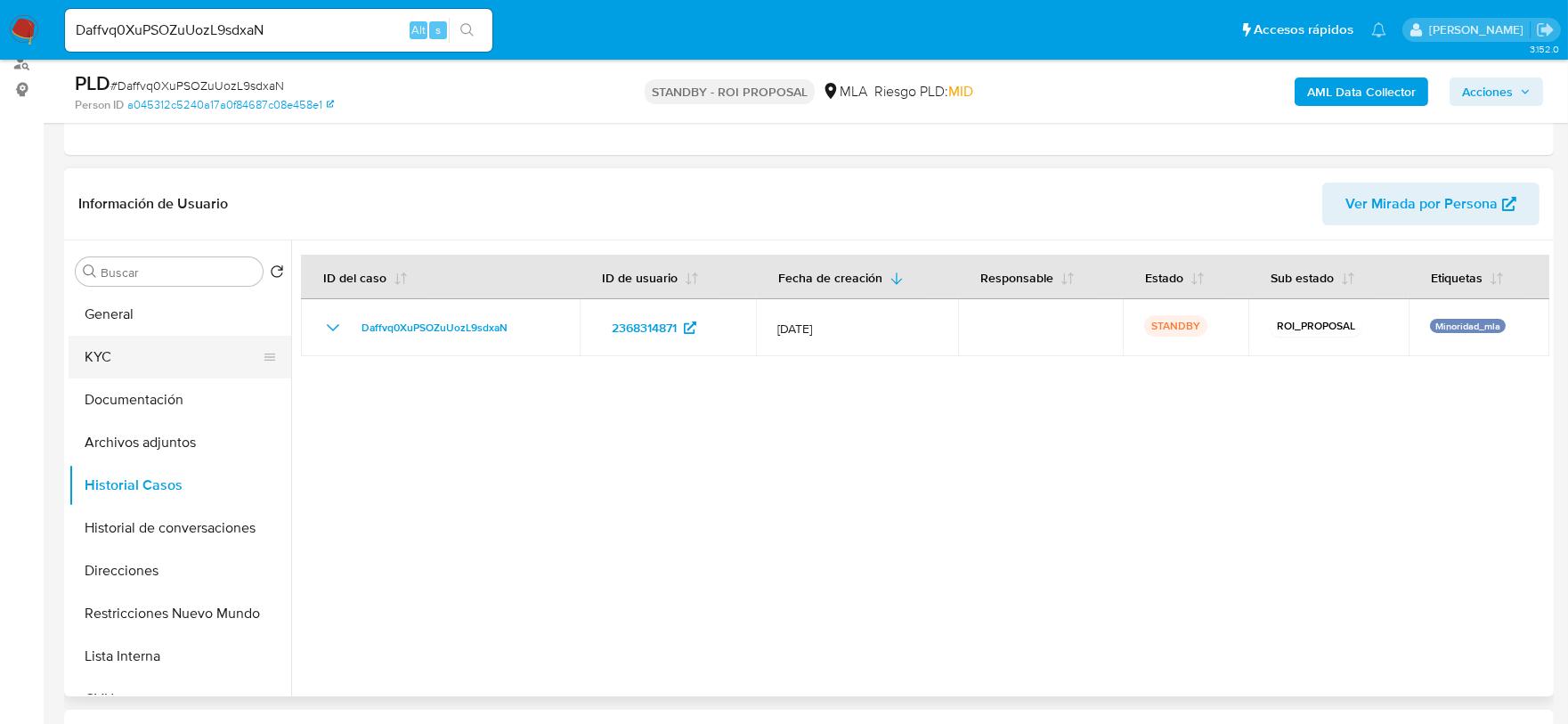
click at [105, 363] on button "KYC" at bounding box center [173, 357] width 208 height 43
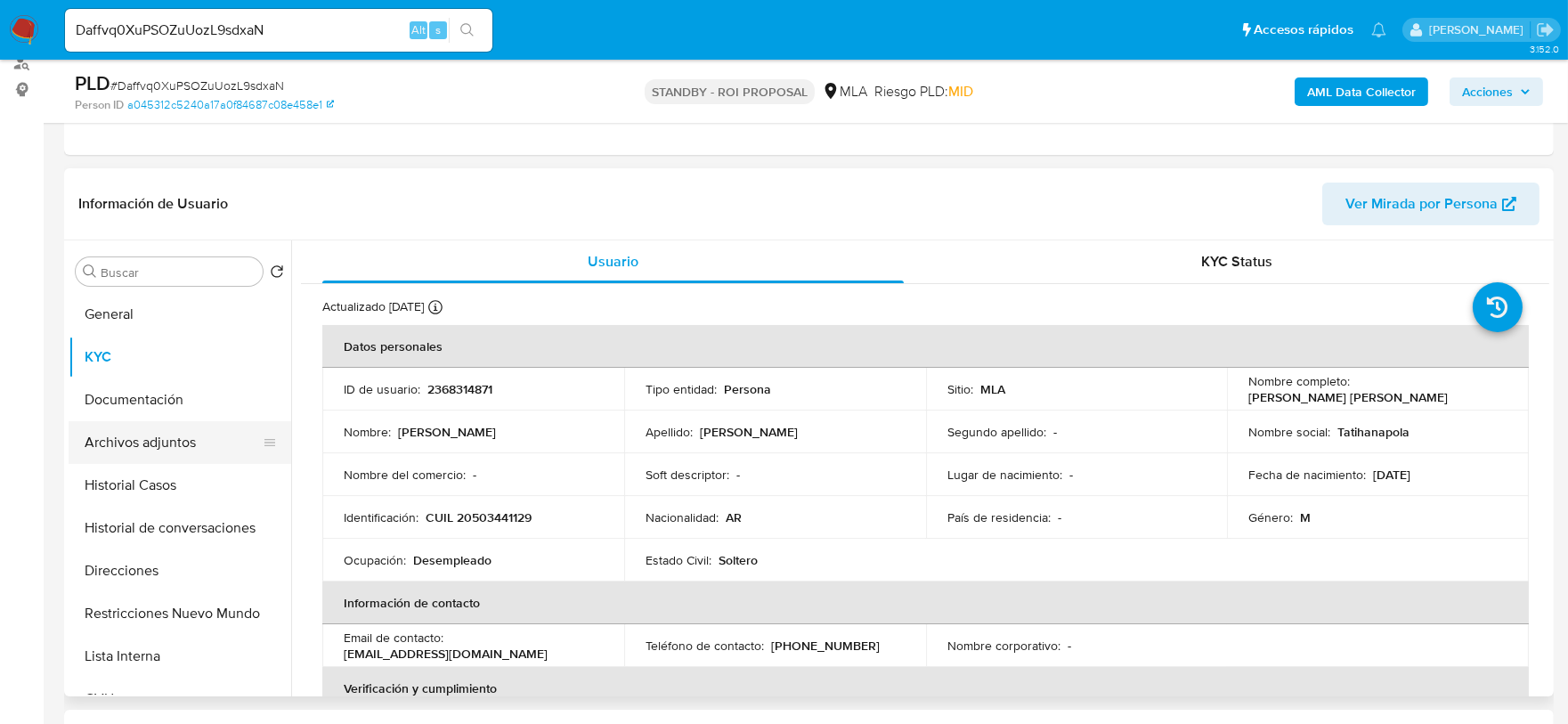
click at [174, 441] on button "Archivos adjuntos" at bounding box center [173, 442] width 208 height 43
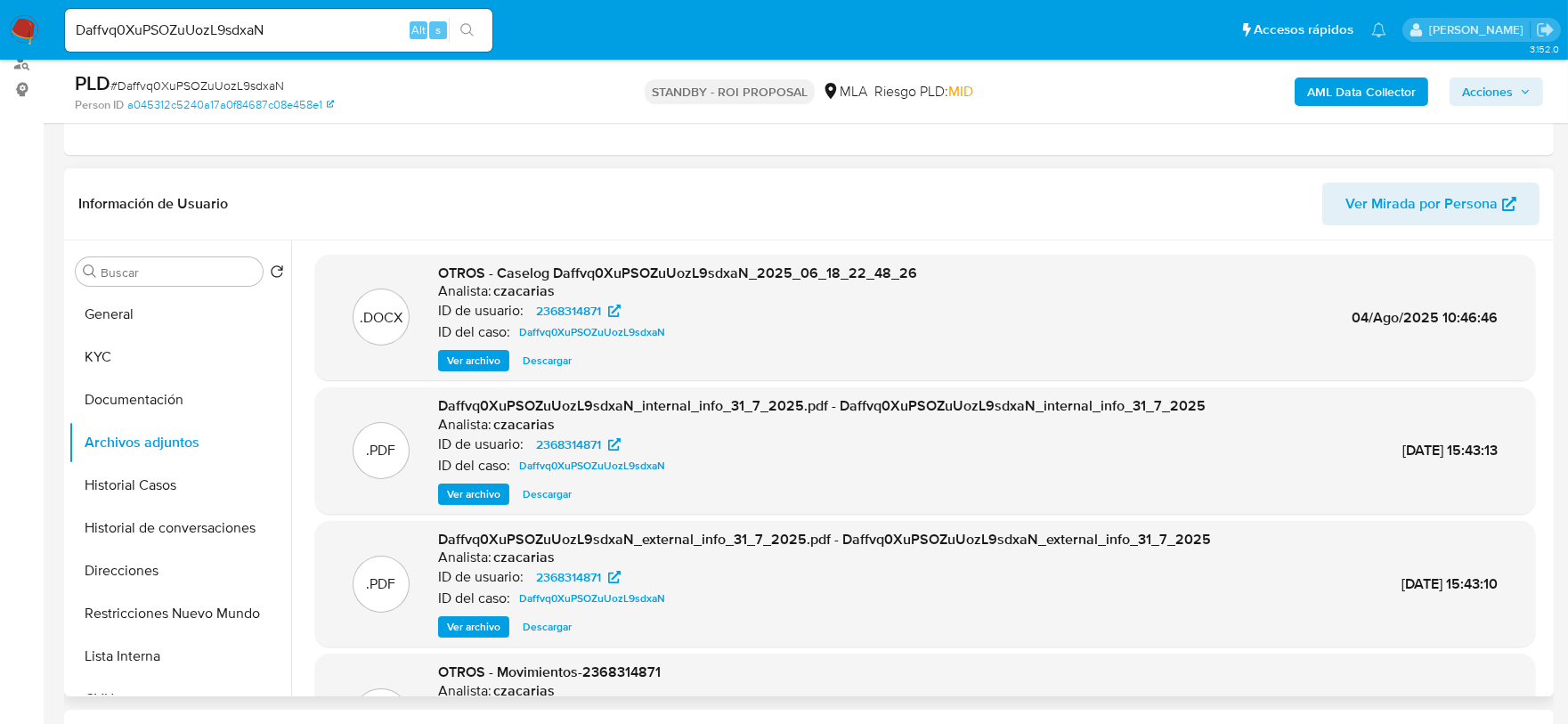
click at [464, 363] on span "Ver archivo" at bounding box center [474, 361] width 54 height 18
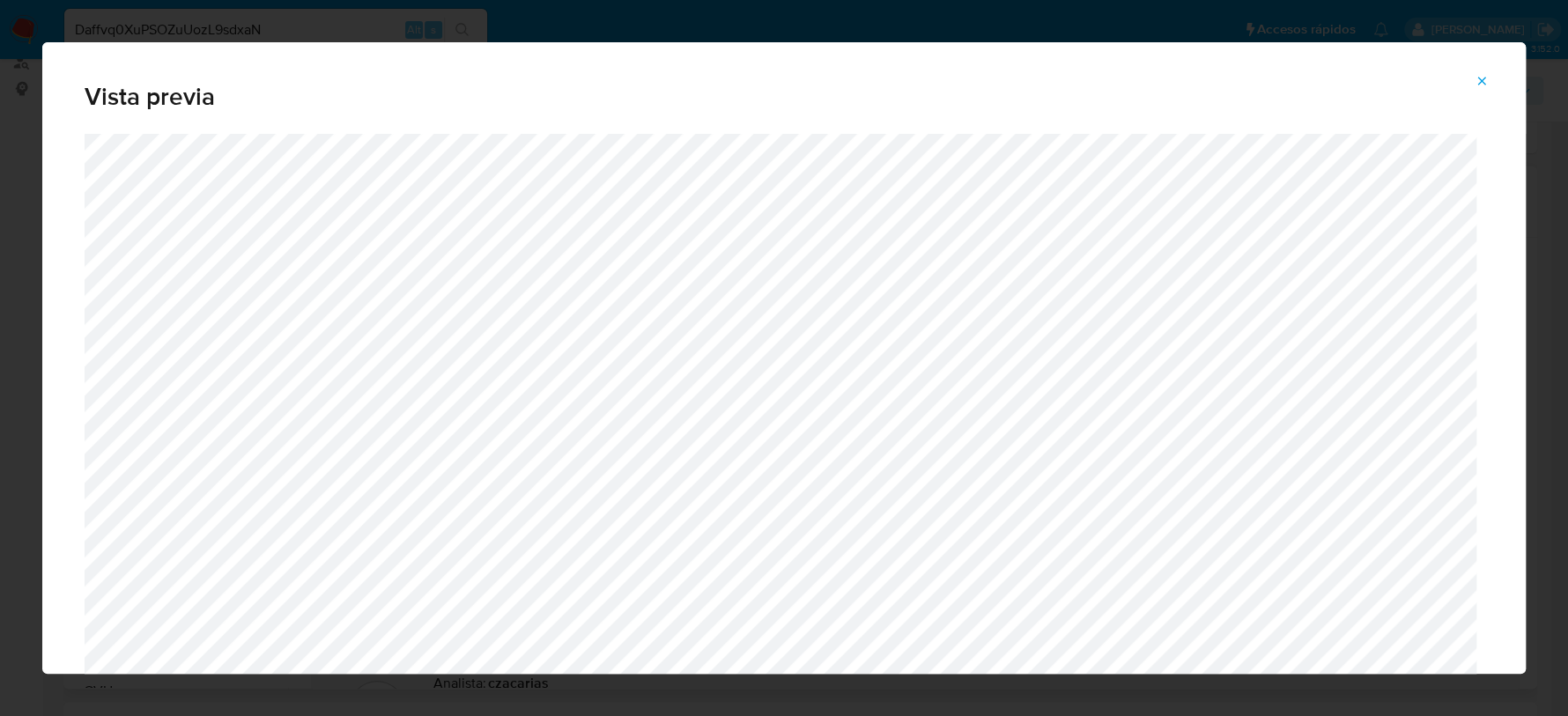
click at [1480, 72] on span "Attachment preview" at bounding box center [1481, 81] width 14 height 25
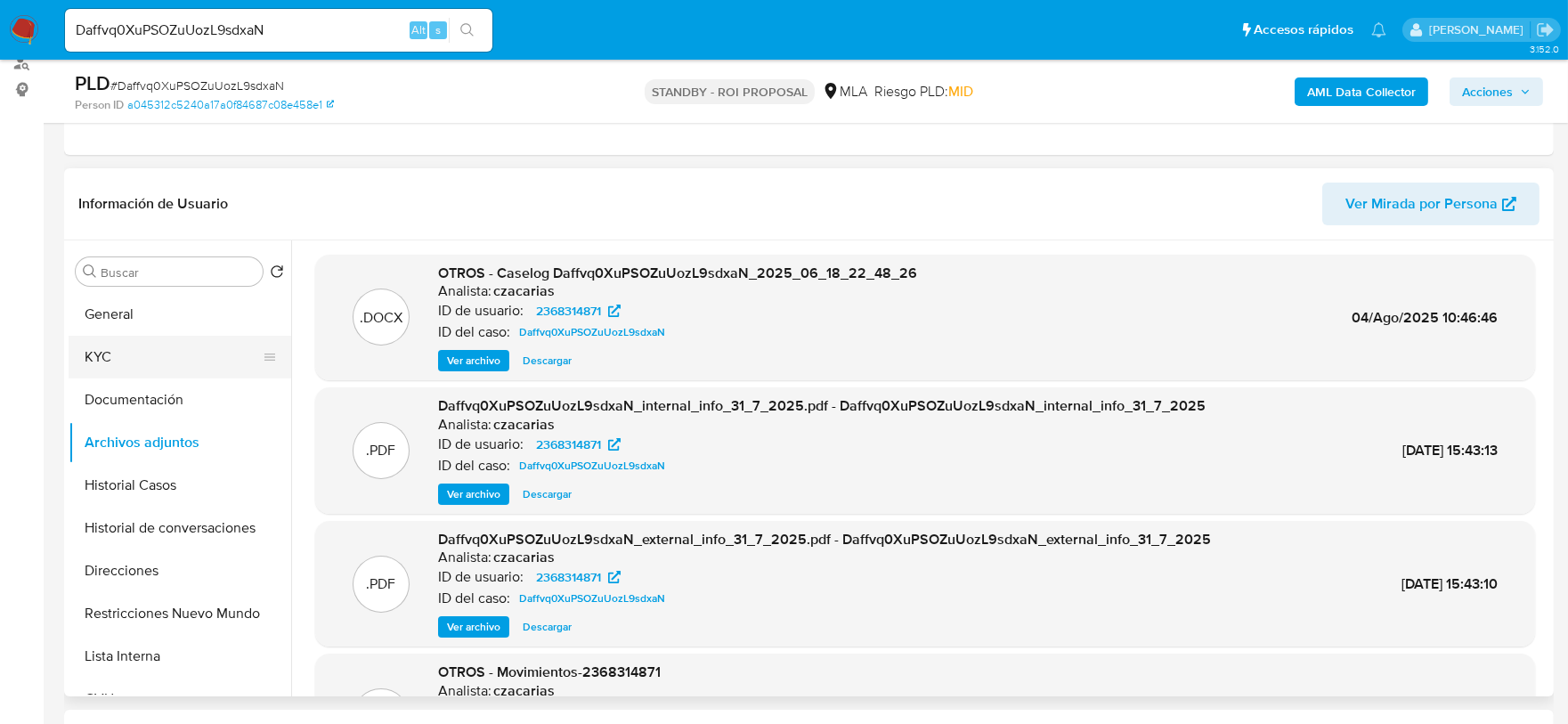
click at [111, 358] on button "KYC" at bounding box center [173, 357] width 208 height 43
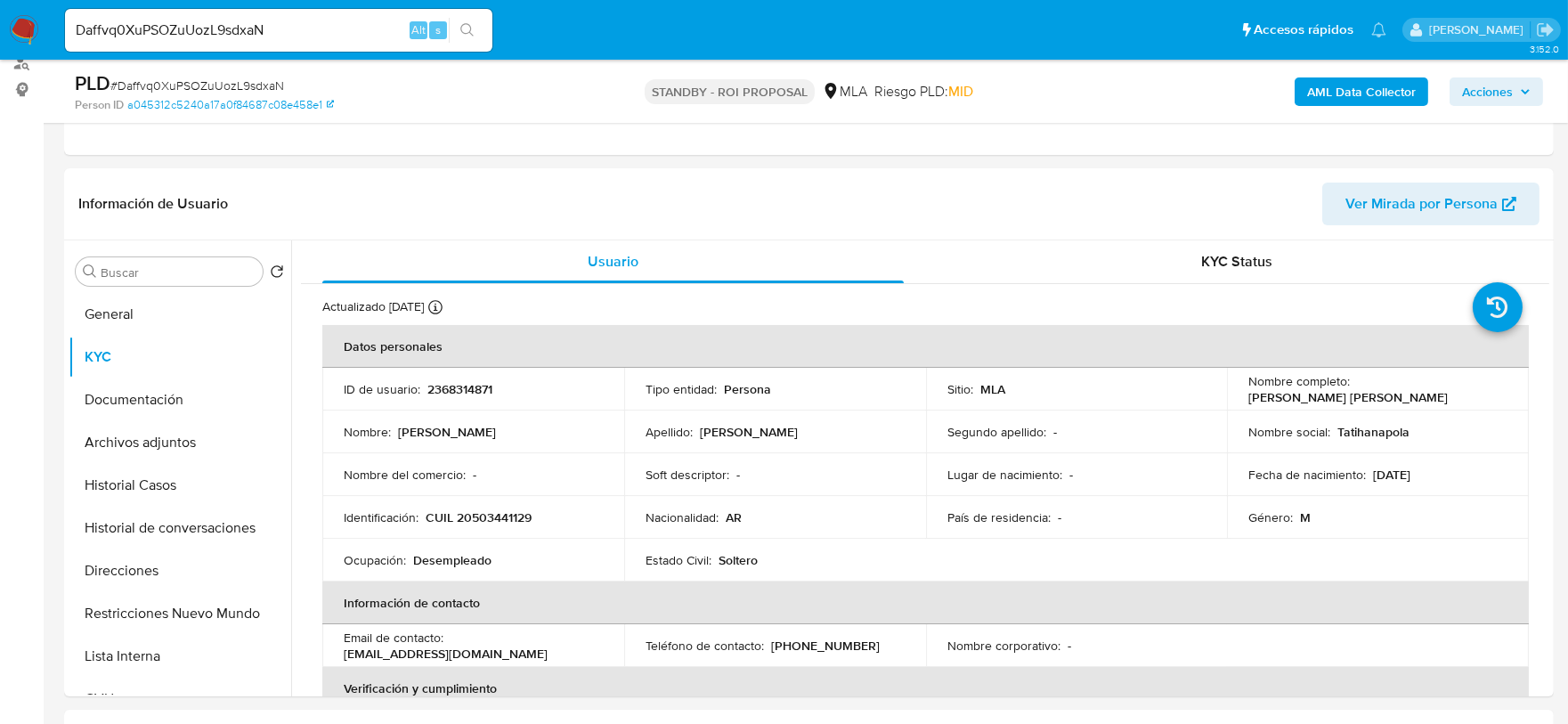
drag, startPoint x: 1244, startPoint y: 399, endPoint x: 1416, endPoint y: 400, distance: 172.0
click at [1416, 400] on div "Nombre completo : Kevin Benyami Batista Correa" at bounding box center [1378, 389] width 259 height 33
copy p "Kevin Benyami Batista Correa"
click at [172, 396] on button "Documentación" at bounding box center [173, 400] width 208 height 43
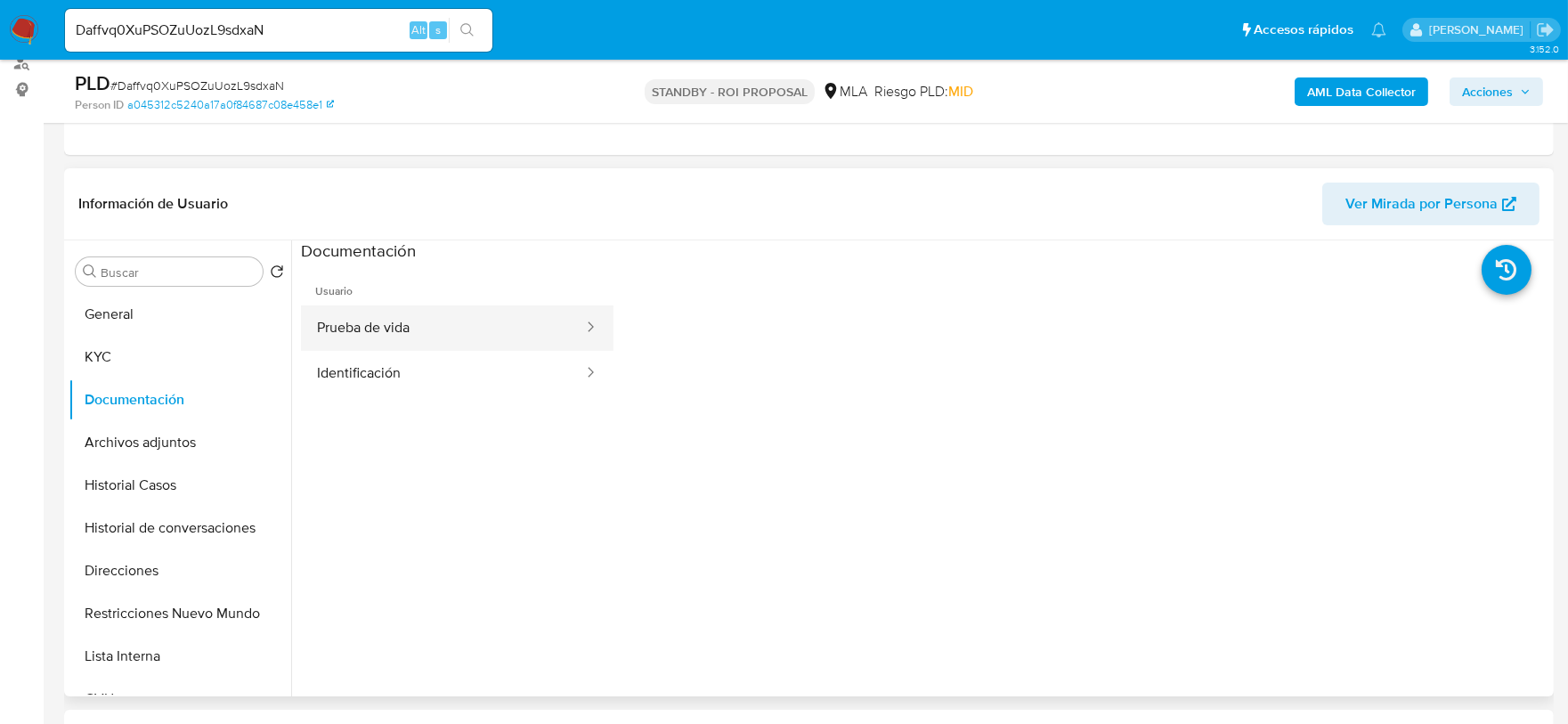
click at [366, 345] on button "Prueba de vida" at bounding box center [443, 328] width 284 height 46
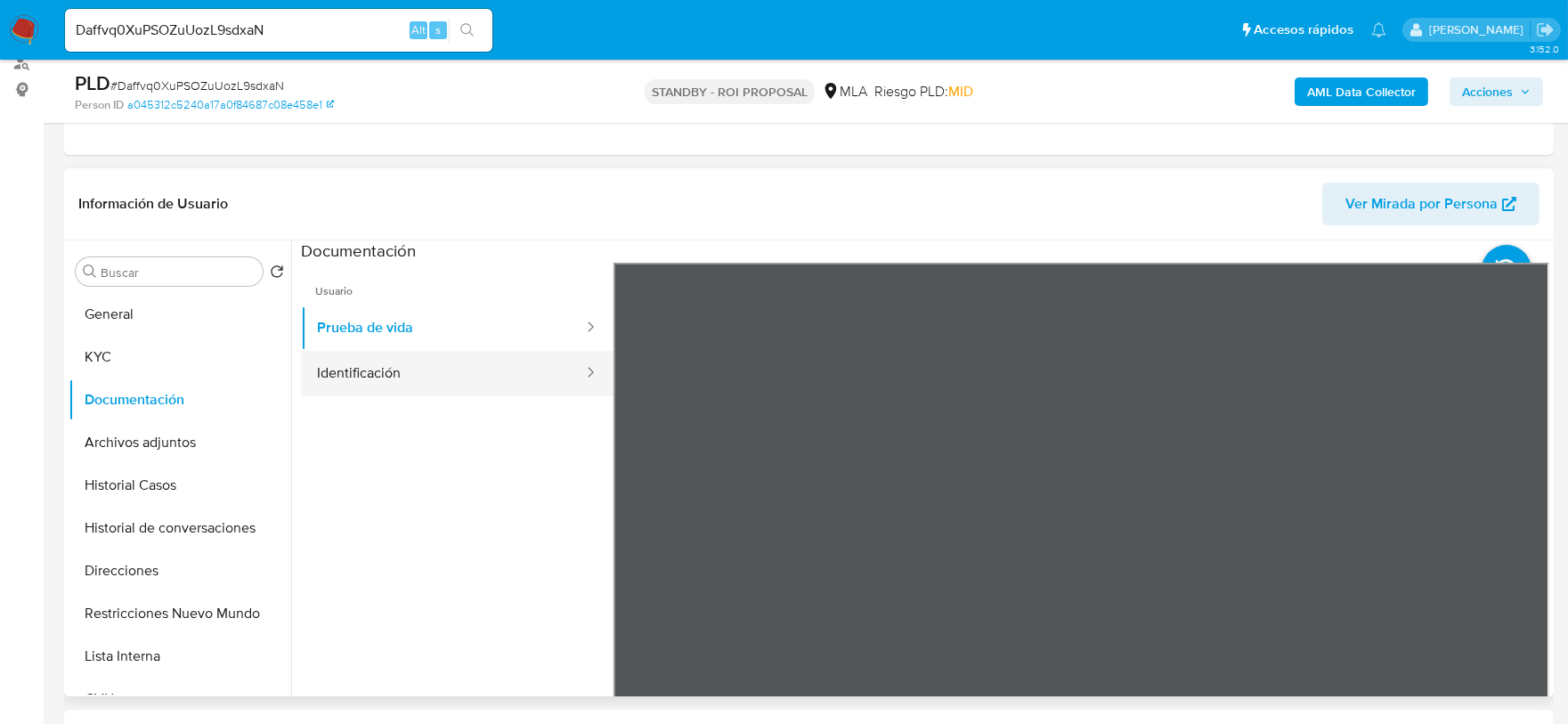
click at [397, 380] on button "Identificación" at bounding box center [443, 374] width 284 height 46
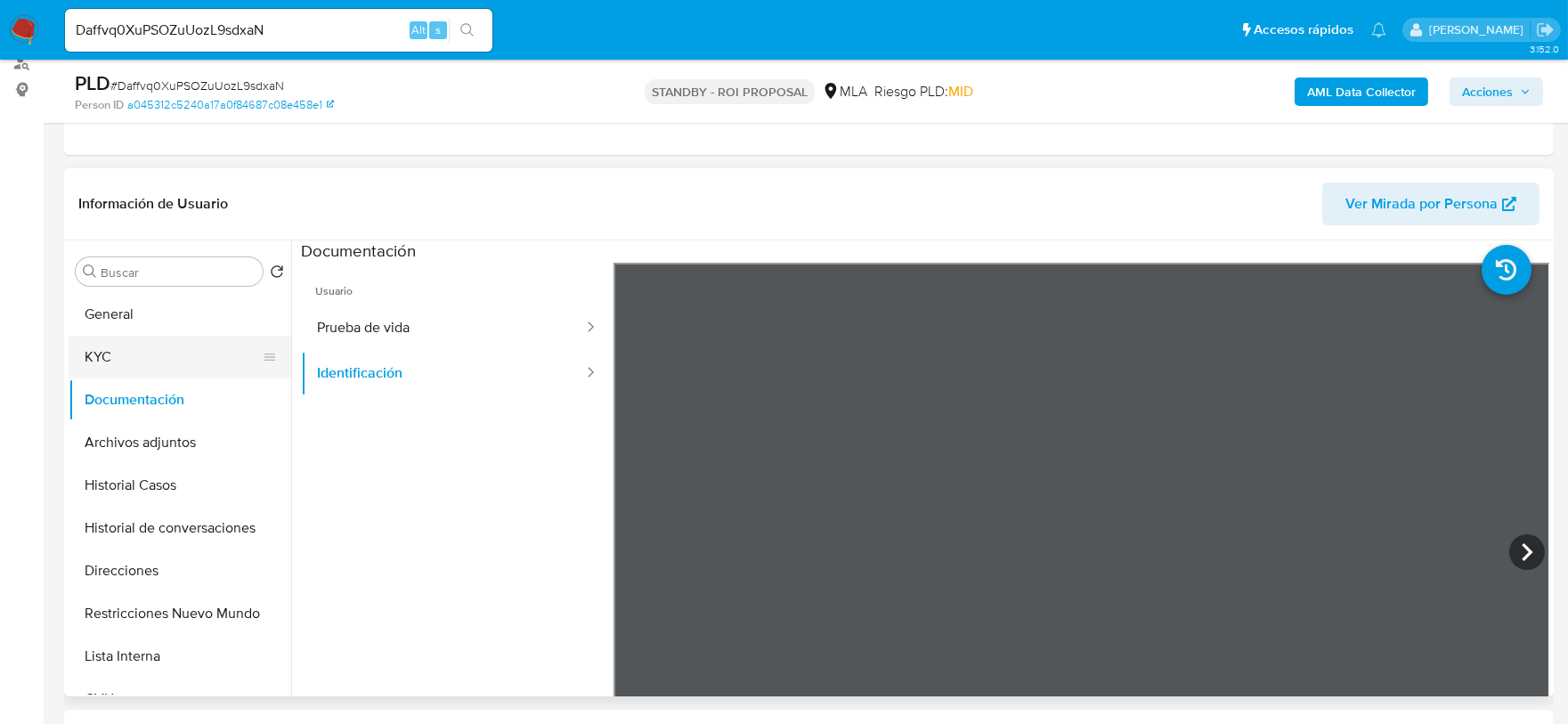
click at [120, 349] on button "KYC" at bounding box center [173, 357] width 208 height 43
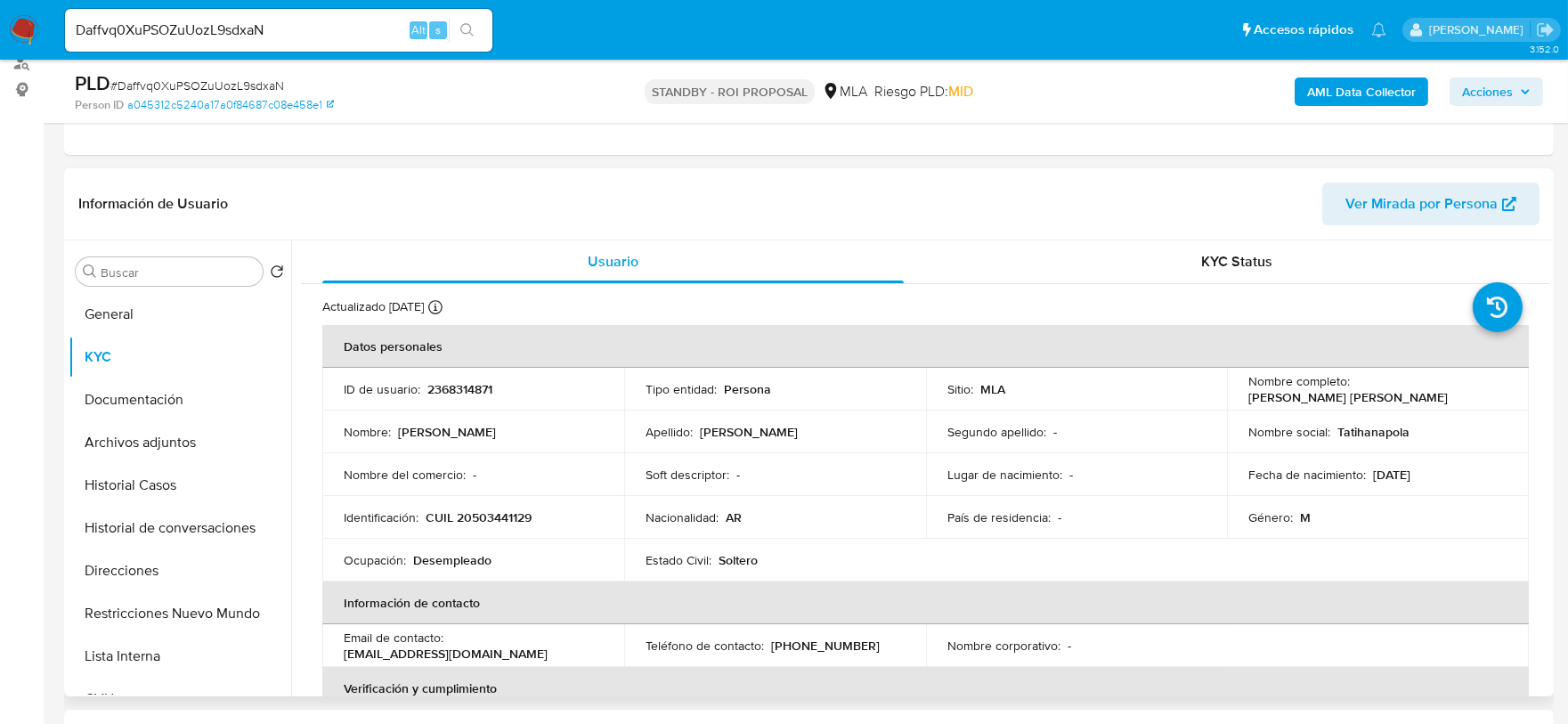
click at [518, 515] on p "CUIL 20503441129" at bounding box center [478, 517] width 106 height 16
copy p "20503441129"
click at [161, 442] on button "Archivos adjuntos" at bounding box center [173, 442] width 208 height 43
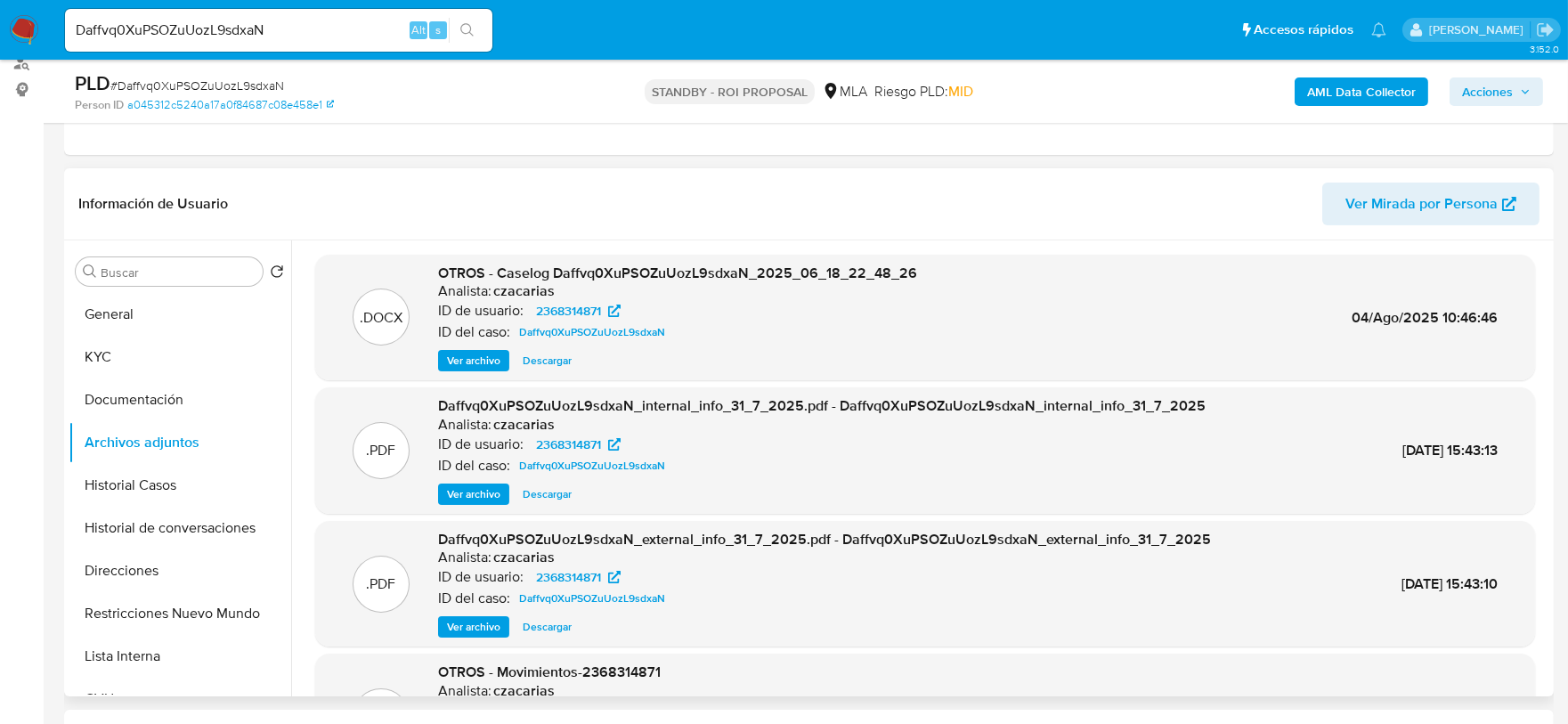
click at [489, 356] on span "Ver archivo" at bounding box center [474, 361] width 54 height 18
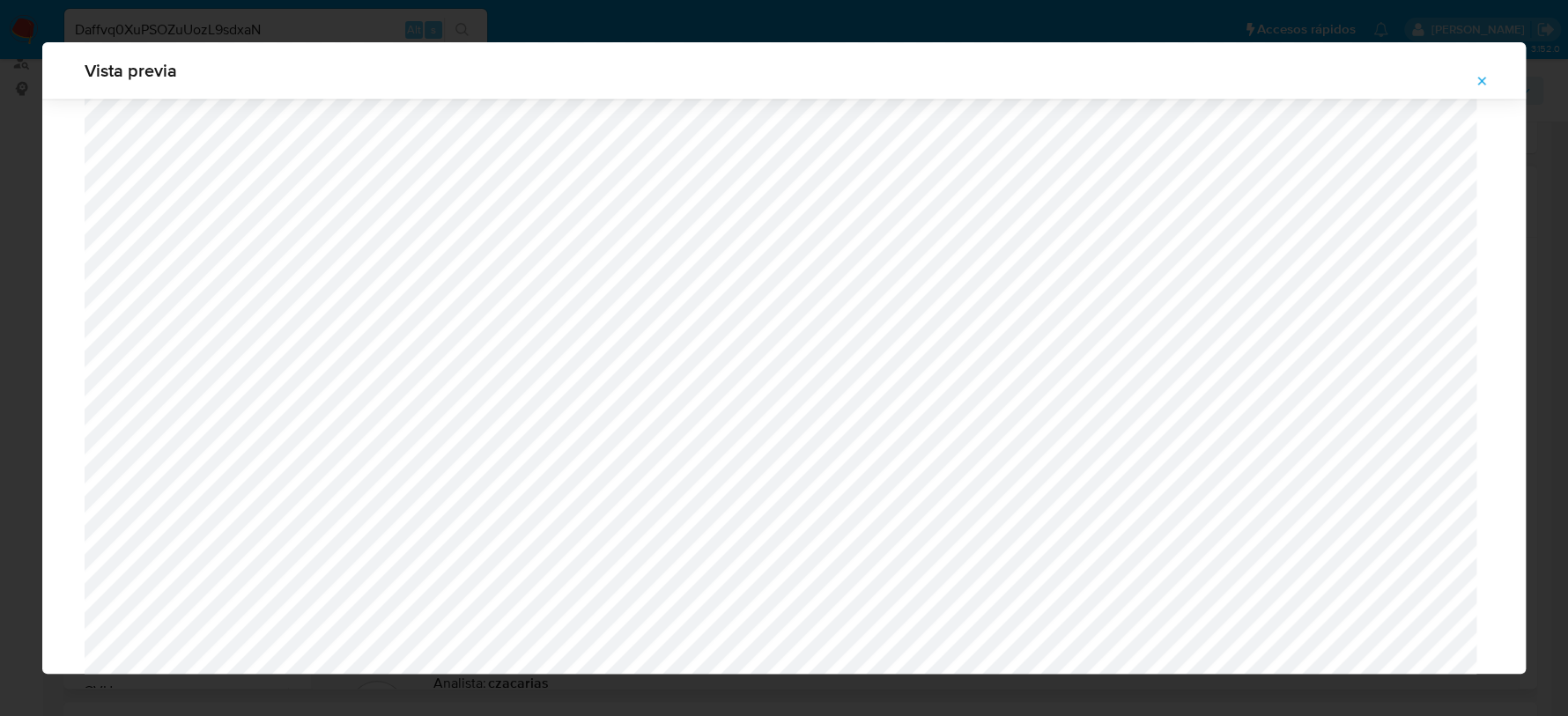
scroll to position [1617, 0]
click at [1475, 76] on icon "Attachment preview" at bounding box center [1481, 81] width 14 height 14
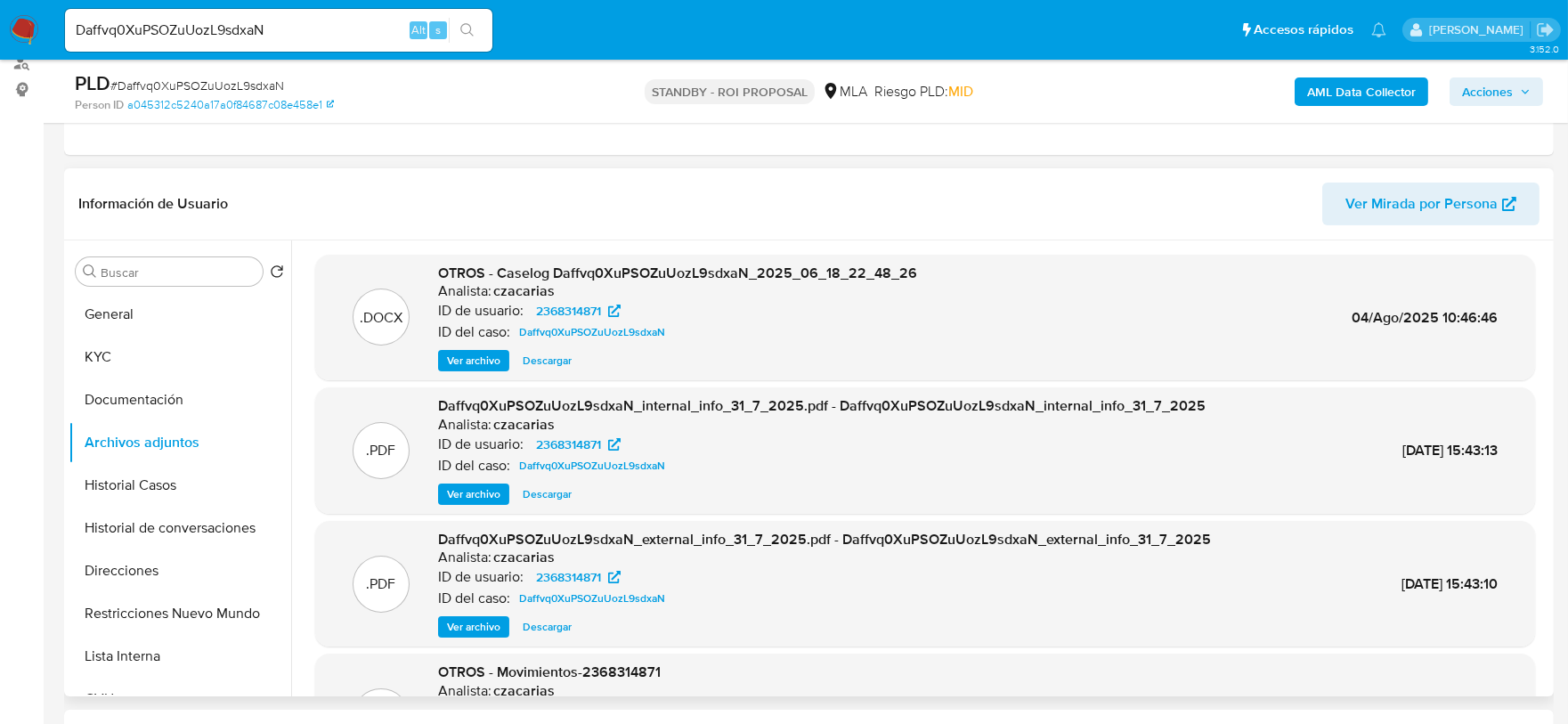
click at [470, 357] on span "Ver archivo" at bounding box center [474, 361] width 54 height 18
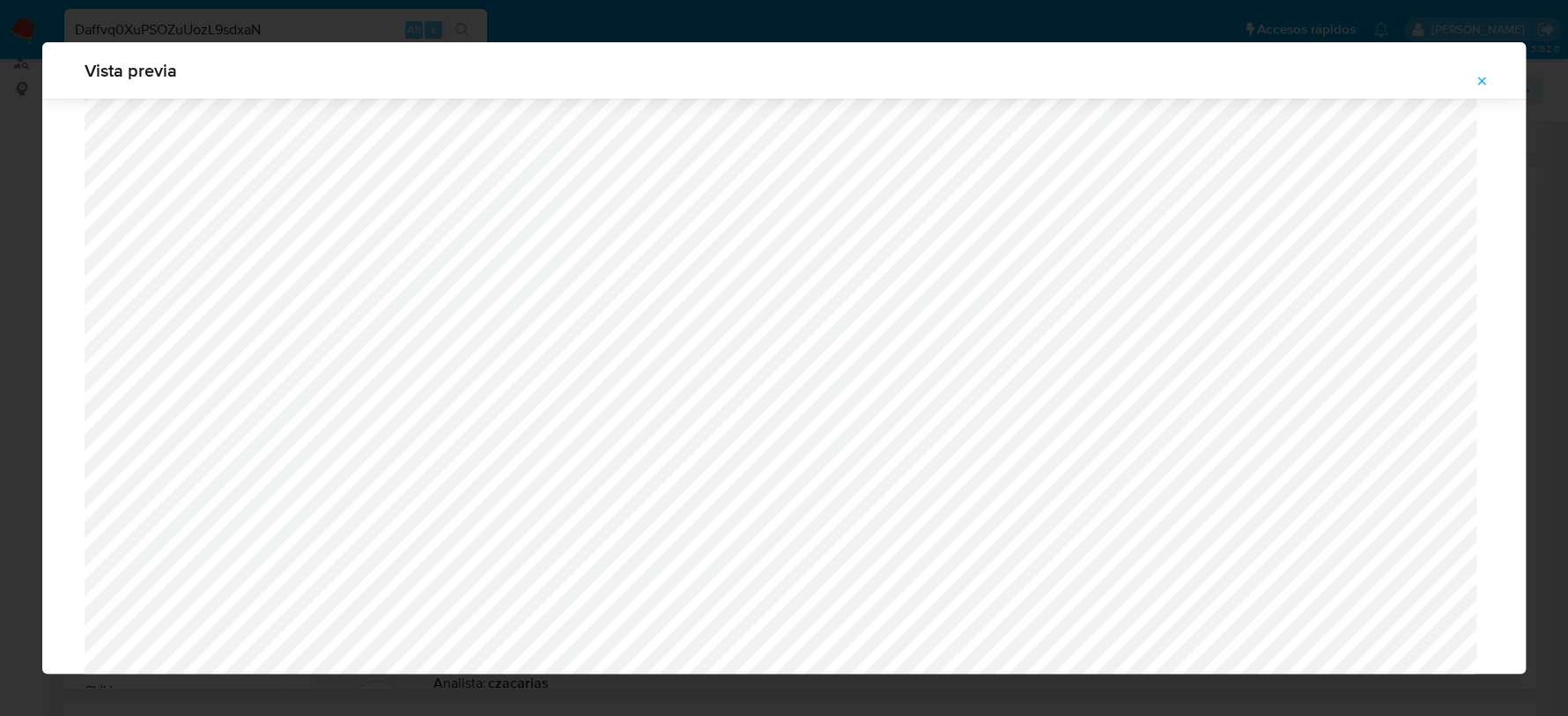
scroll to position [516, 0]
click at [1484, 77] on icon "Attachment preview" at bounding box center [1481, 81] width 14 height 14
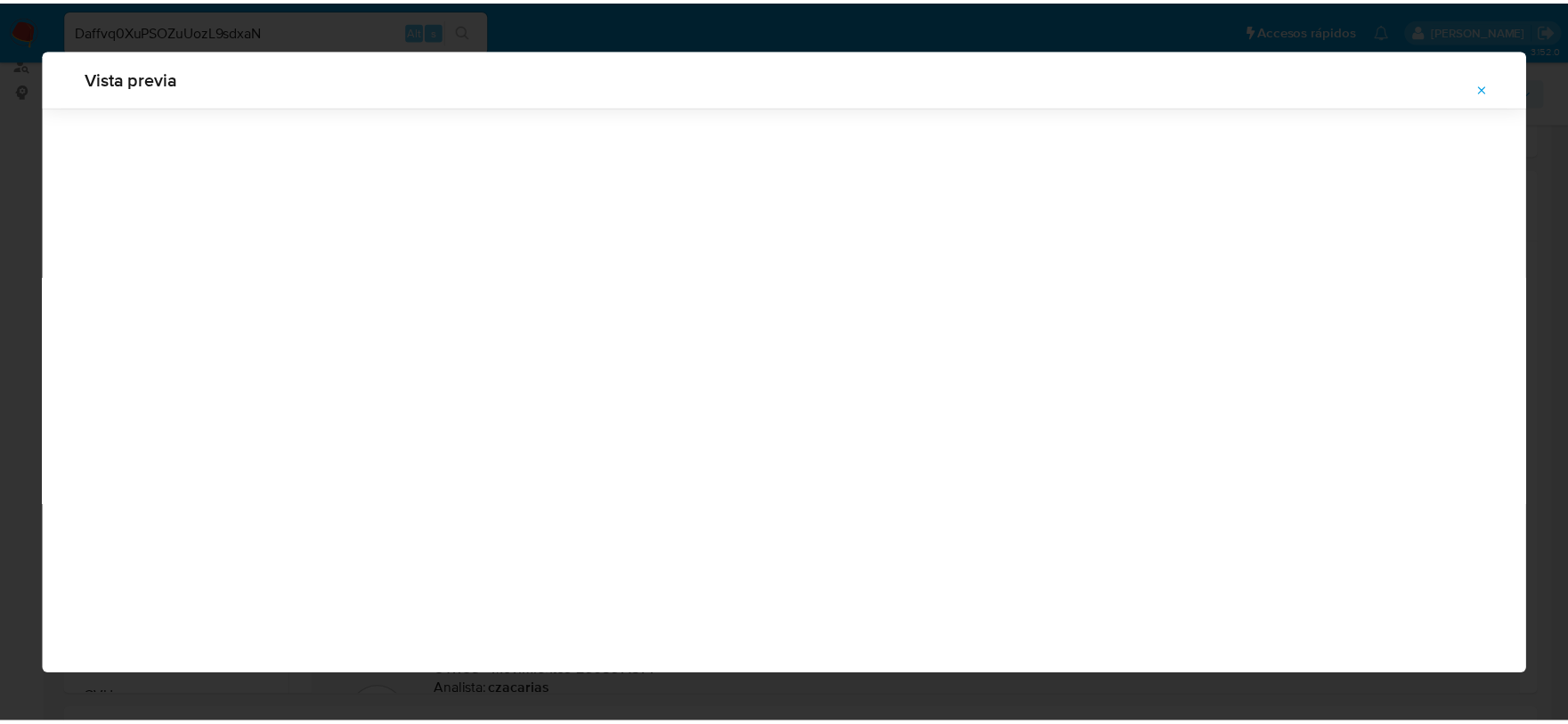
scroll to position [0, 0]
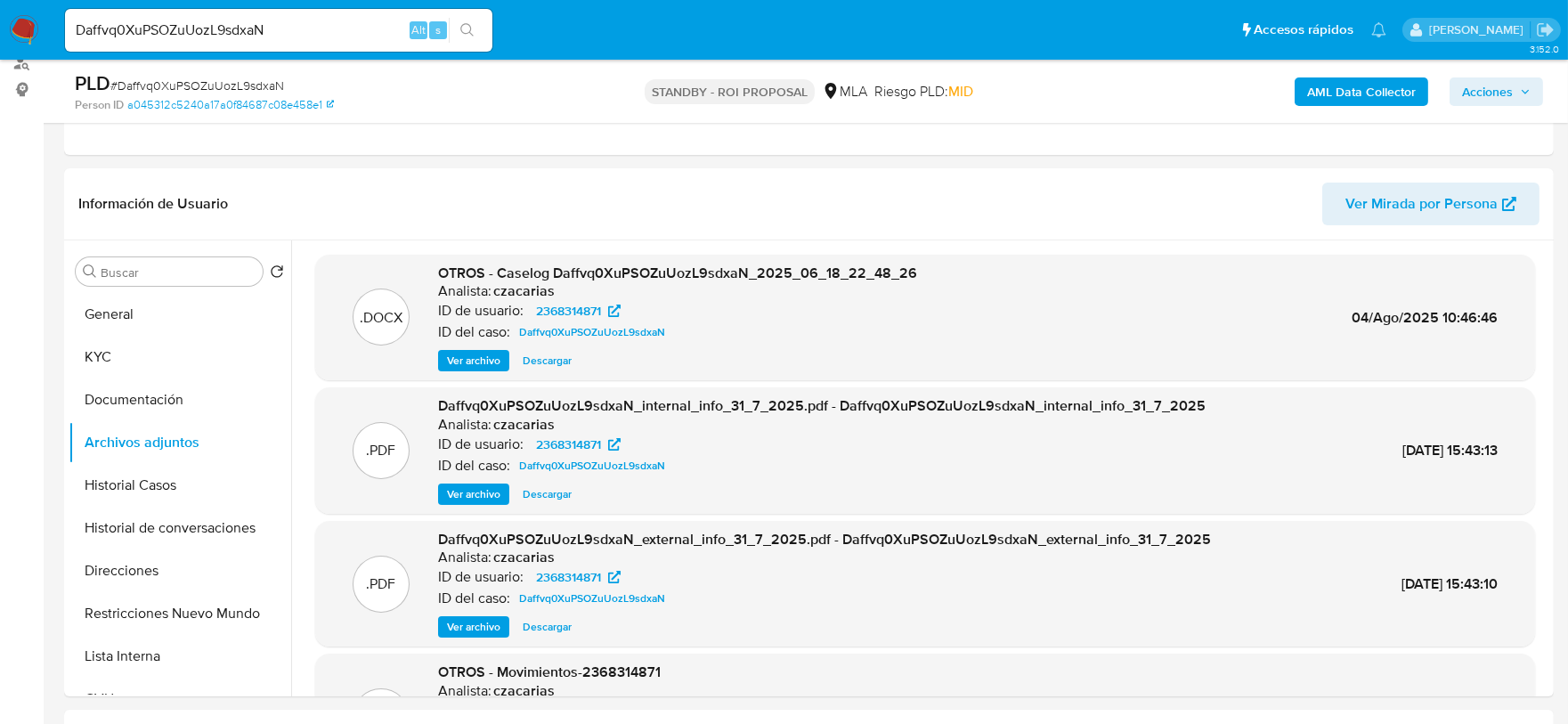
click at [327, 40] on input "Daffvq0XuPSOZuUozL9sdxaN" at bounding box center [279, 30] width 427 height 23
paste input "saSOneRhza53WhzeY2gfYugc"
type input "saSOneRhza53WhzeY2gfYugc"
click at [473, 28] on icon "search-icon" at bounding box center [467, 30] width 14 height 14
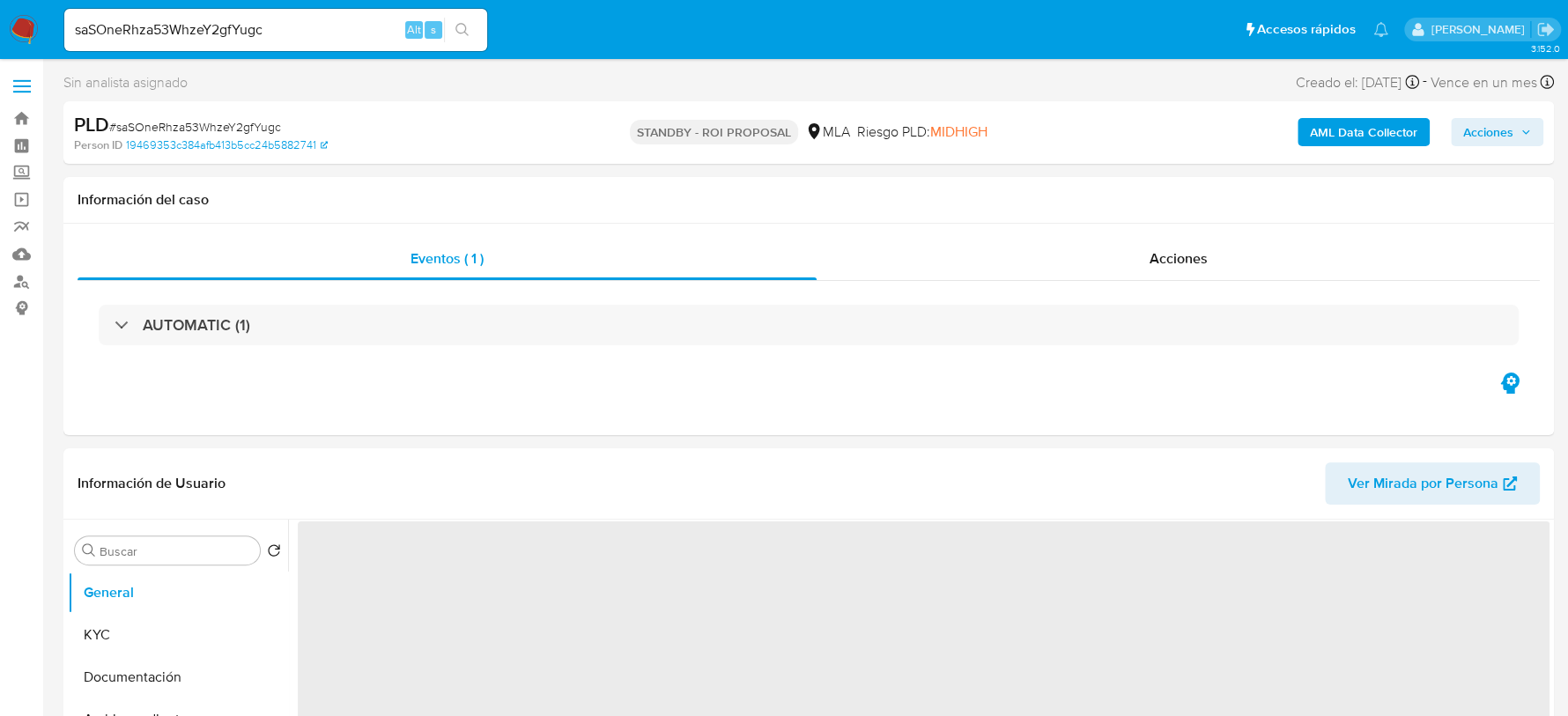
select select "10"
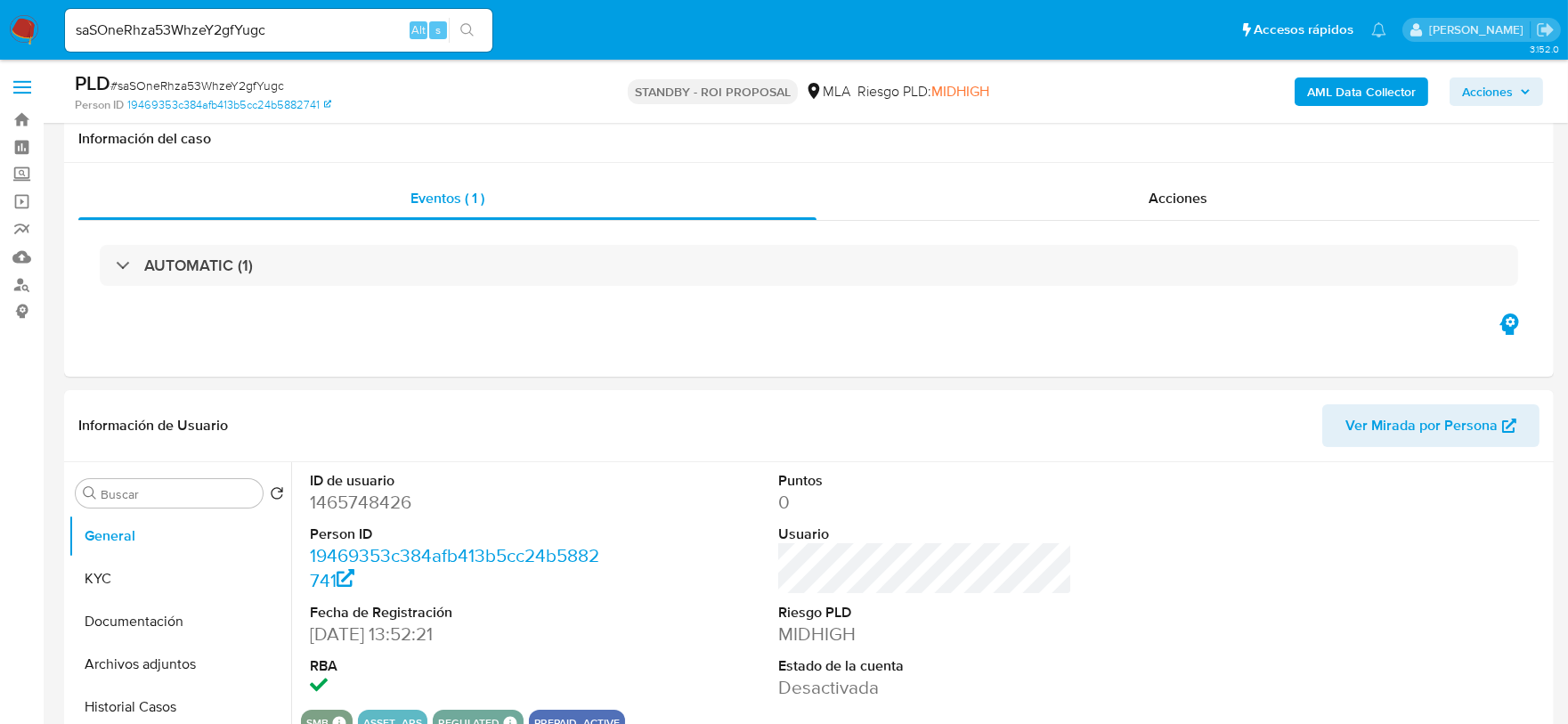
scroll to position [222, 0]
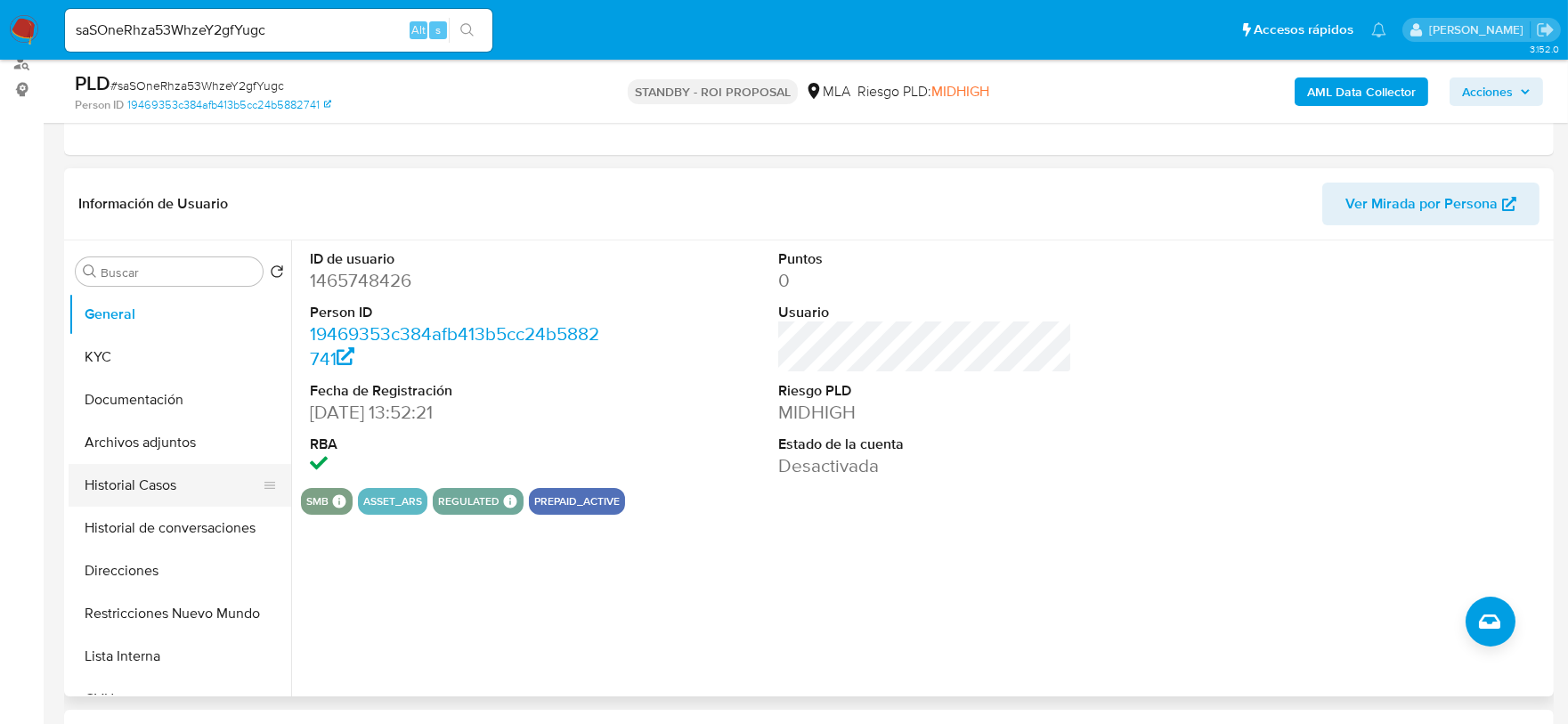
click at [131, 475] on button "Historial Casos" at bounding box center [173, 486] width 208 height 43
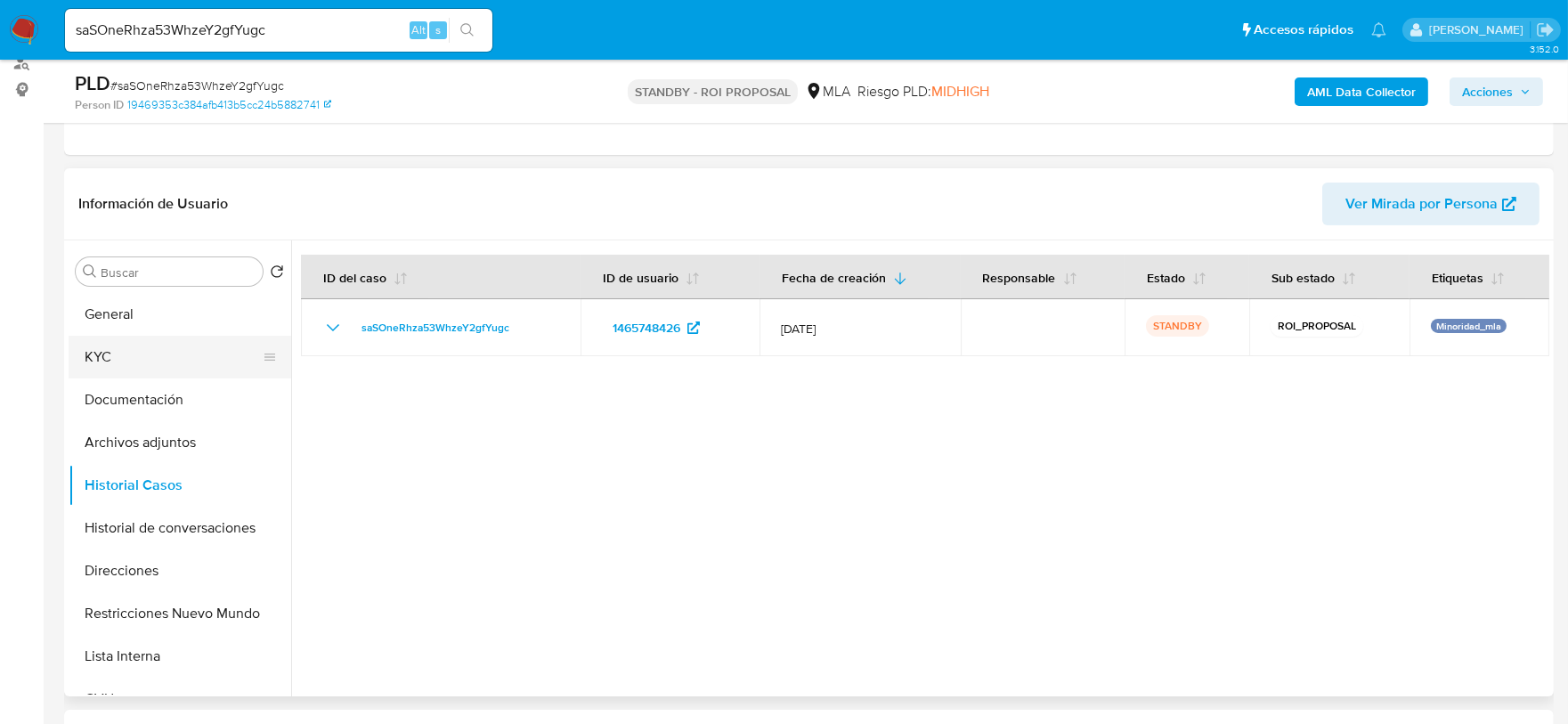
click at [124, 355] on button "KYC" at bounding box center [173, 357] width 208 height 43
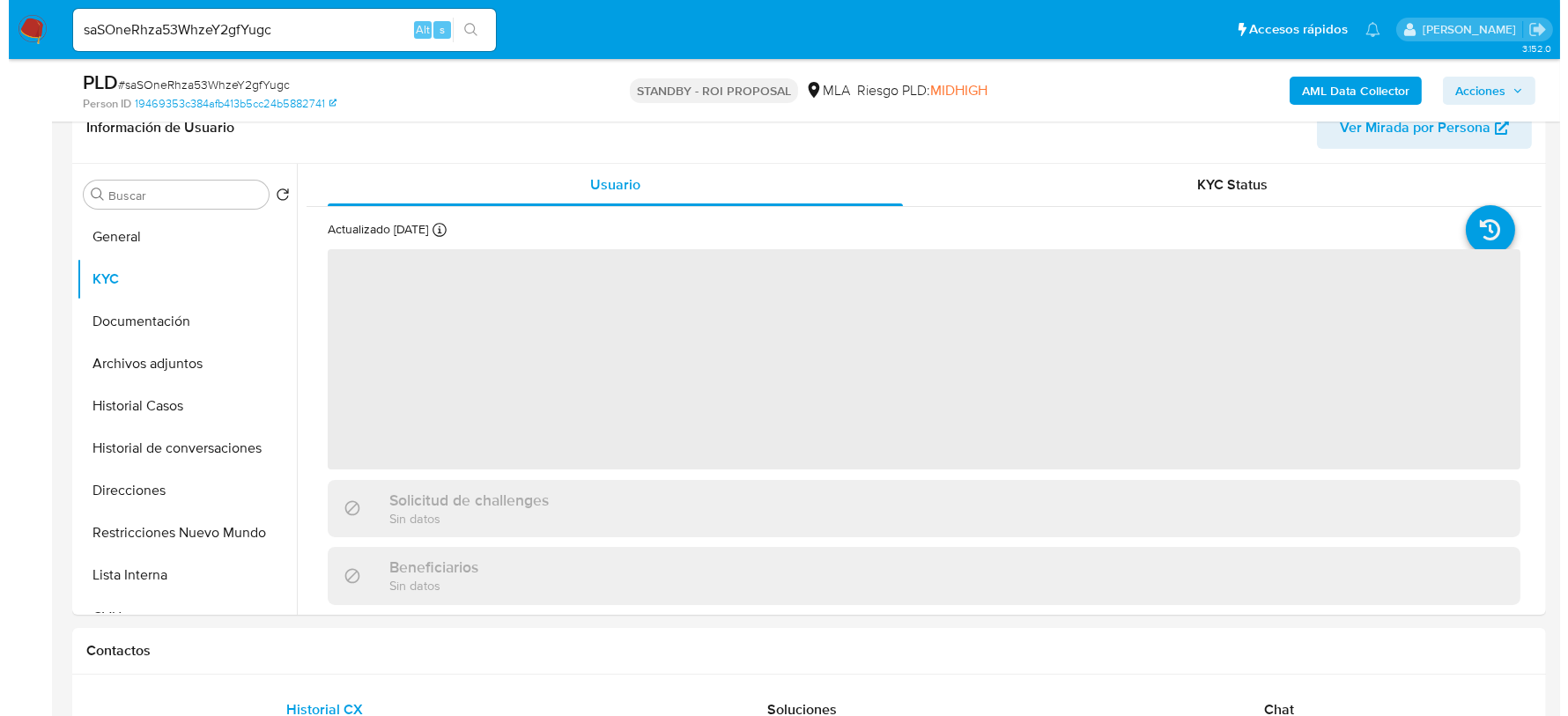
scroll to position [331, 0]
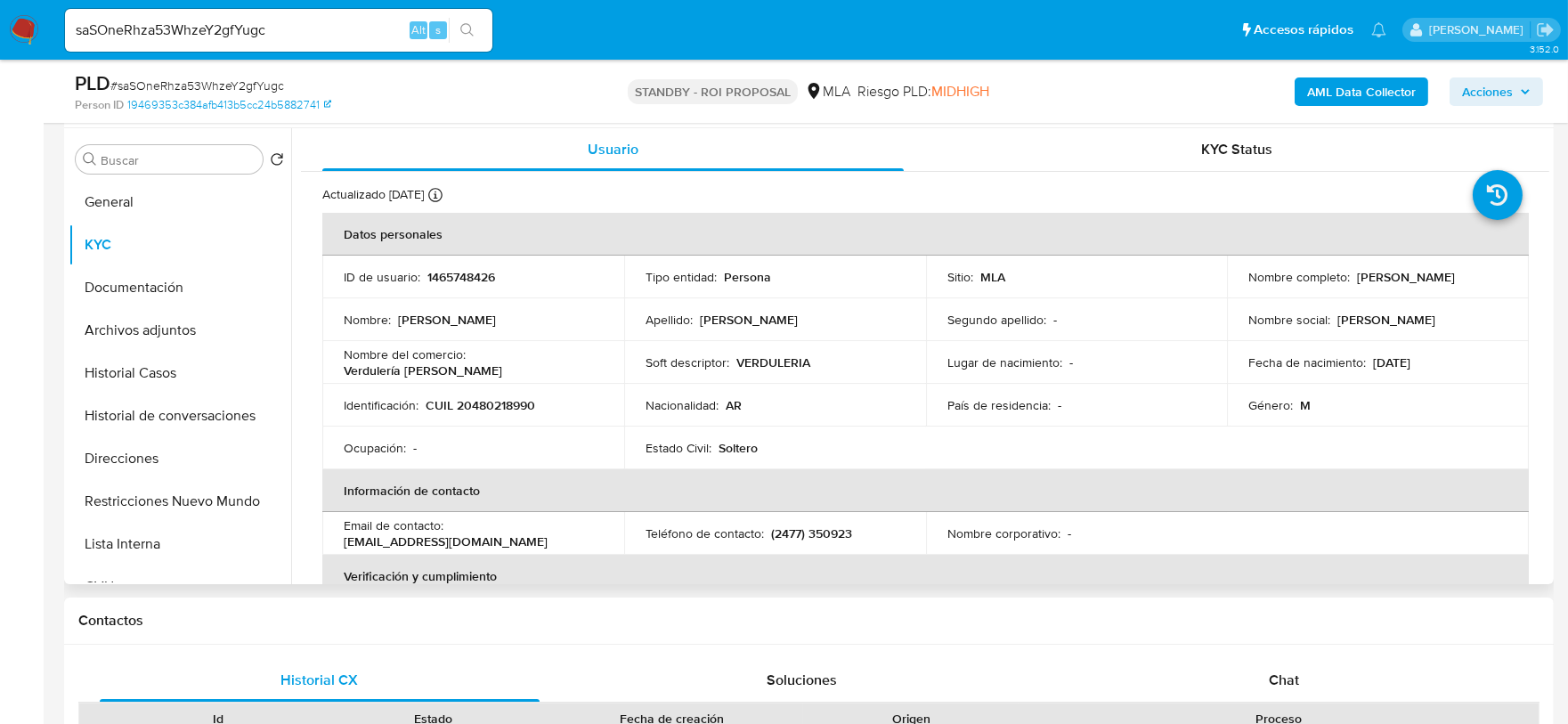
drag, startPoint x: 1352, startPoint y: 276, endPoint x: 1496, endPoint y: 278, distance: 144.0
click at [1496, 278] on div "Nombre completo : Agustin Tomas Samaratti" at bounding box center [1378, 277] width 259 height 16
copy p "Agustin Tomas Samaratti"
click at [516, 400] on p "CUIL 20480218990" at bounding box center [480, 405] width 110 height 16
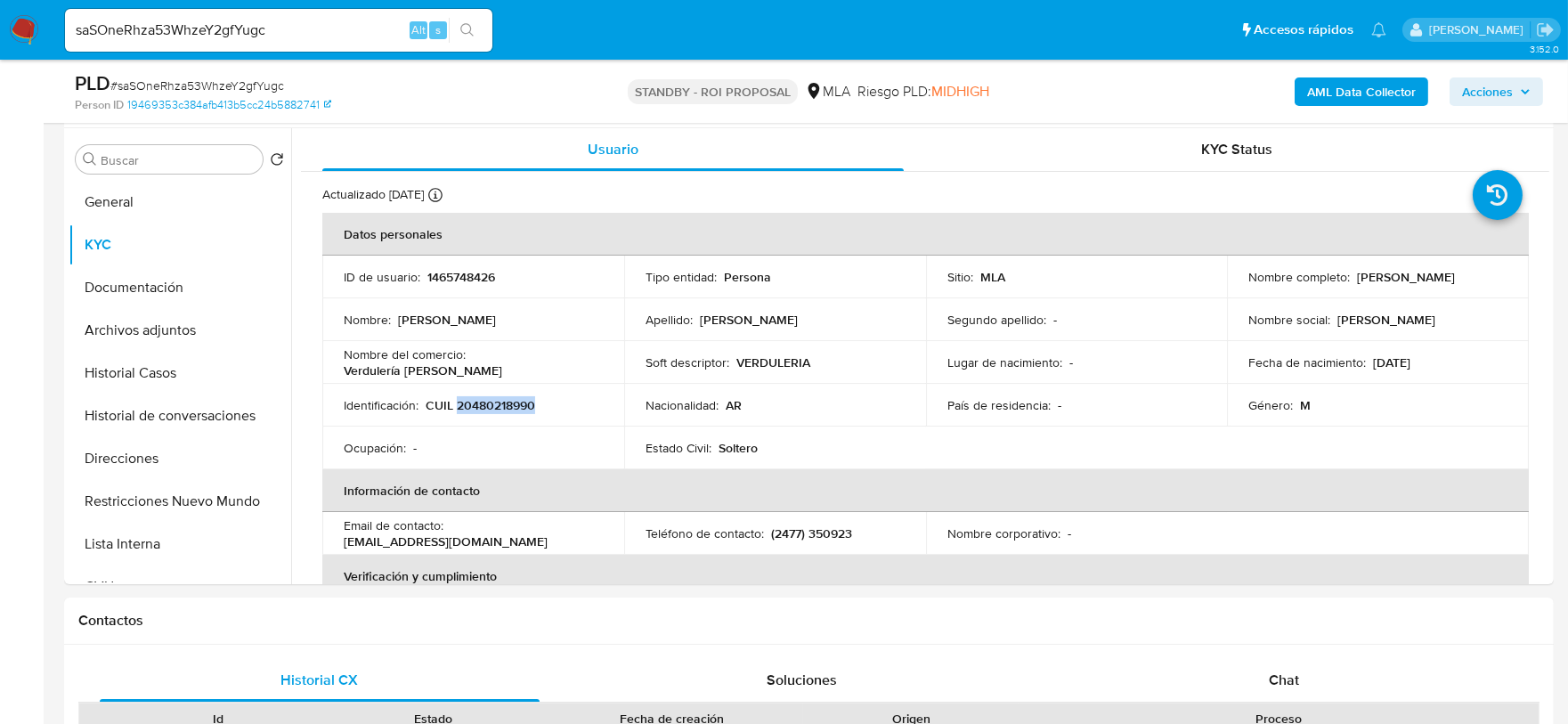
copy p "20480218990"
click at [180, 339] on button "Archivos adjuntos" at bounding box center [173, 331] width 208 height 43
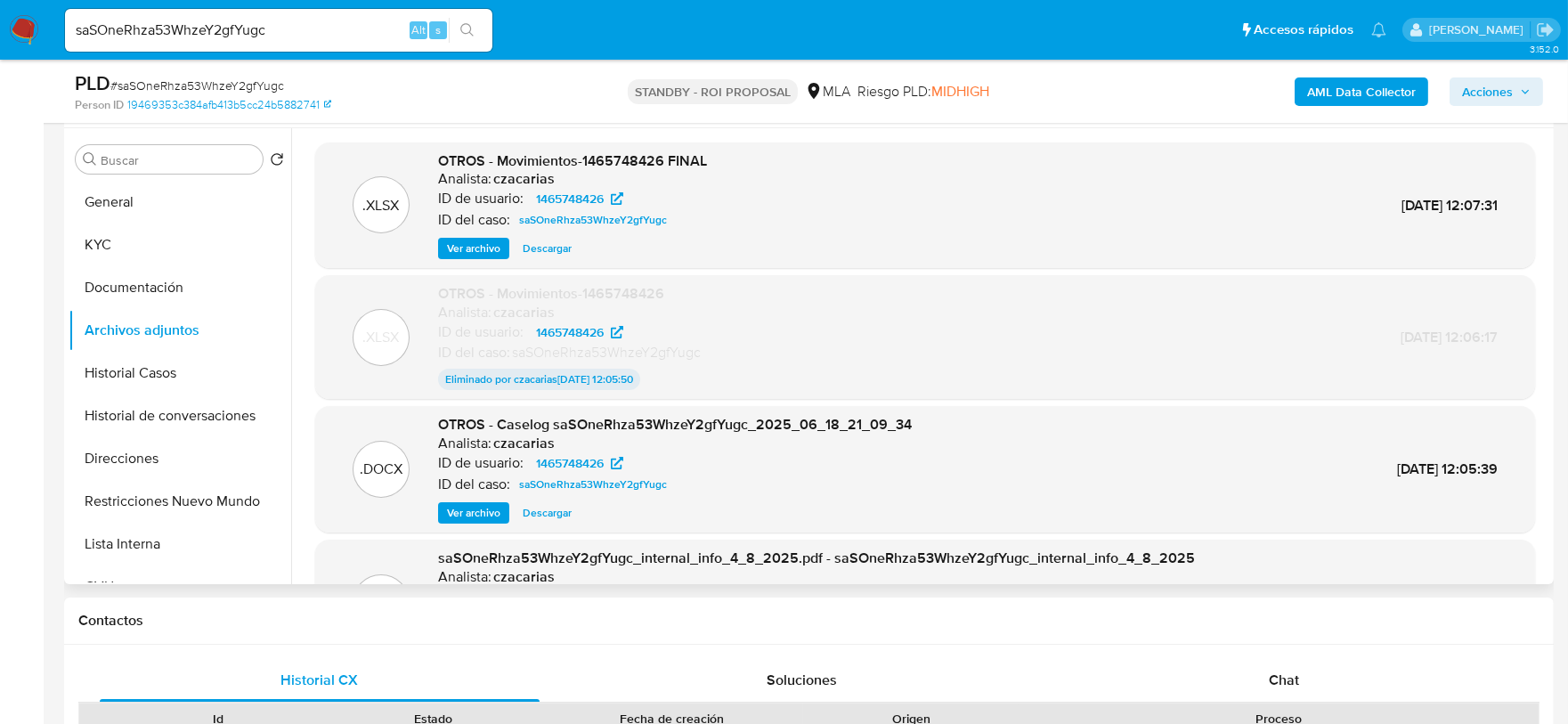
click at [481, 515] on span "Ver archivo" at bounding box center [474, 513] width 54 height 18
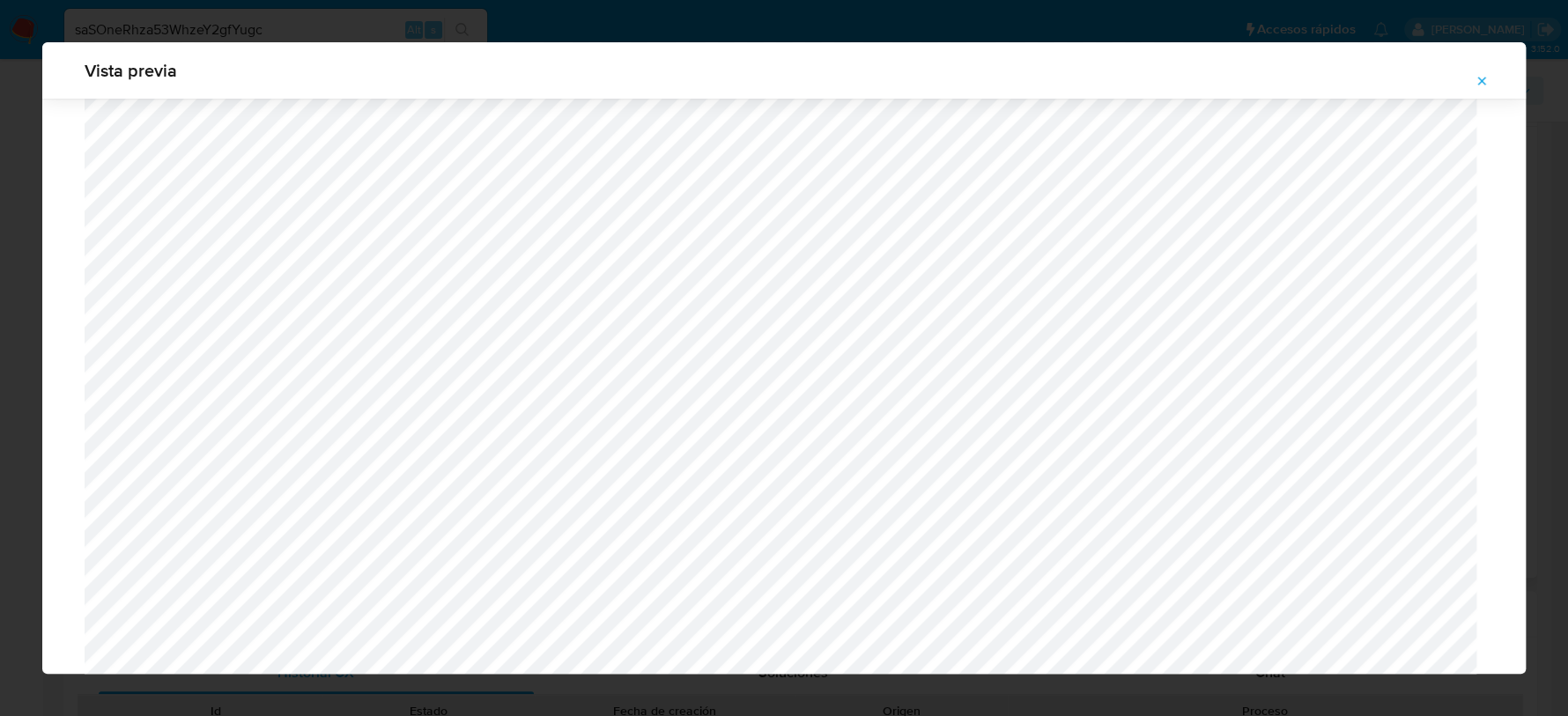
scroll to position [736, 0]
click at [1485, 92] on span "Attachment preview" at bounding box center [1481, 81] width 14 height 25
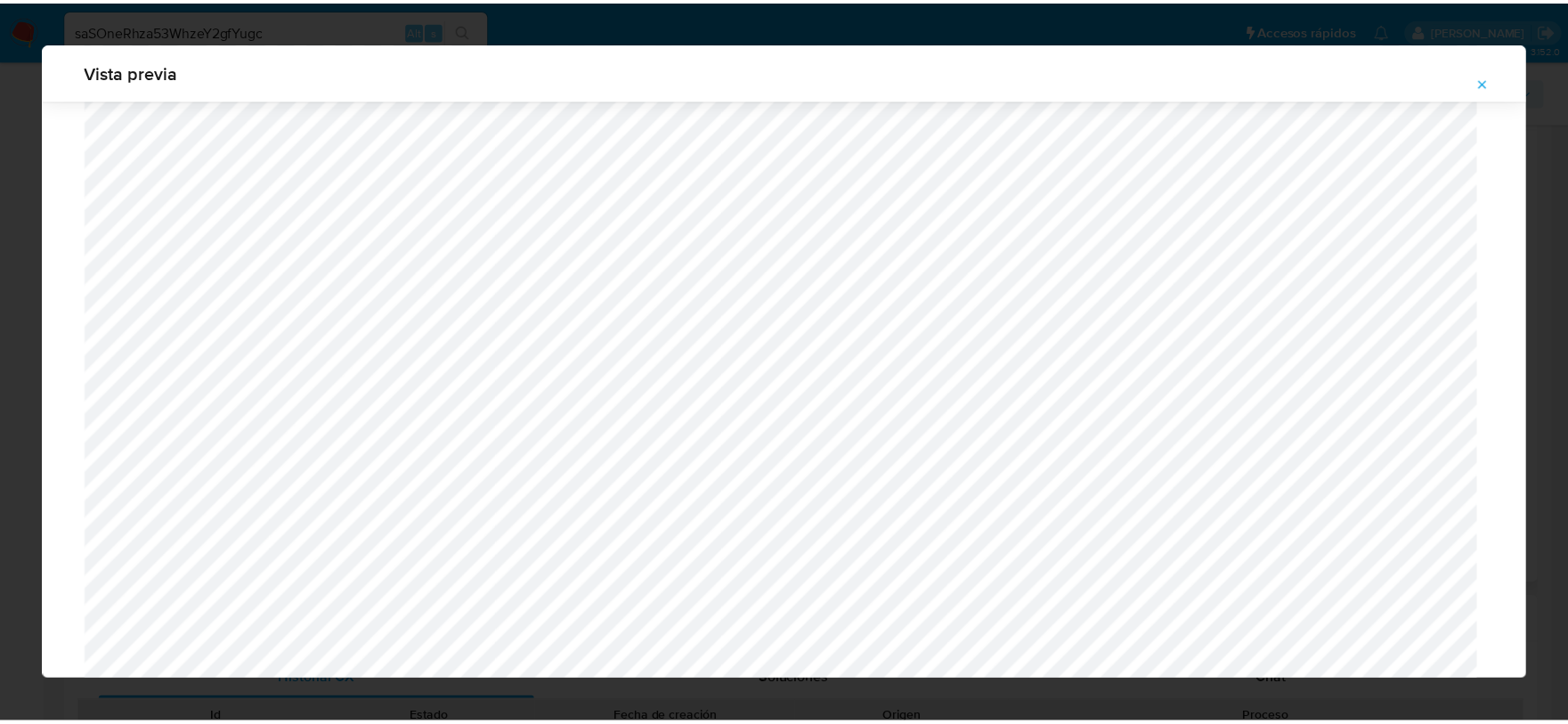
scroll to position [0, 0]
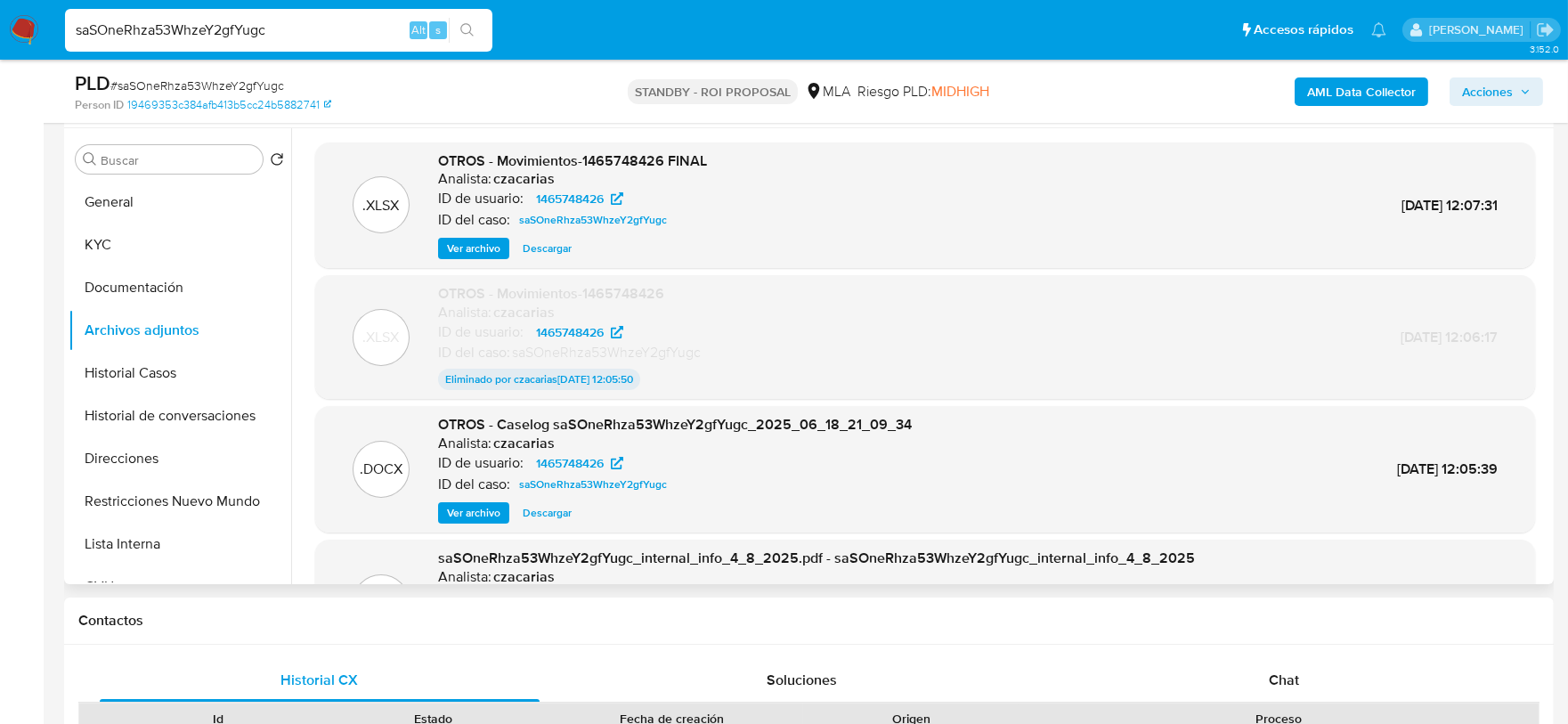
click at [358, 36] on input "saSOneRhza53WhzeY2gfYugc" at bounding box center [279, 30] width 427 height 23
paste input "DAk0by8P65TvZpWu0VUw15Aq"
type input "DAk0by8P65TvZpWu0VUw15Aq"
click at [454, 31] on button "search-icon" at bounding box center [466, 30] width 36 height 25
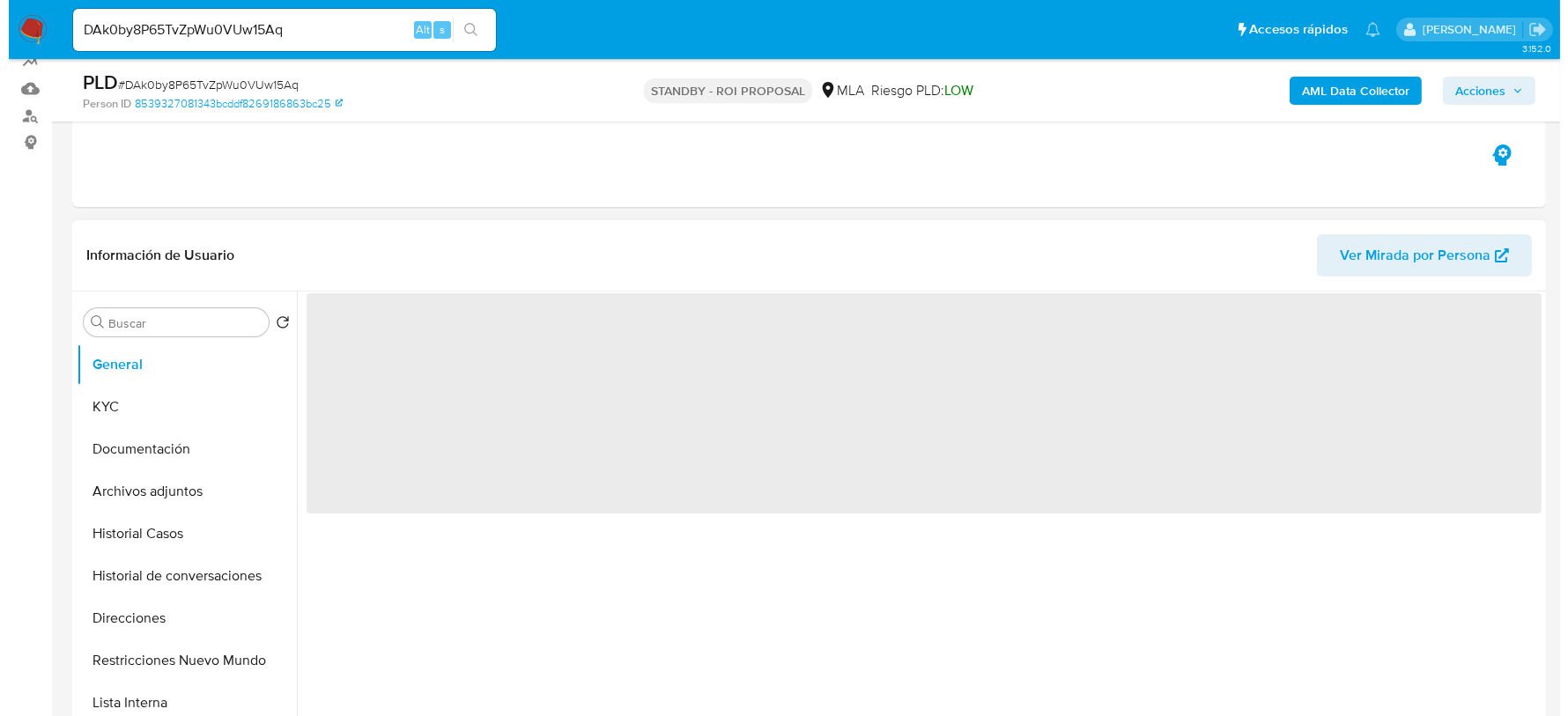
scroll to position [220, 0]
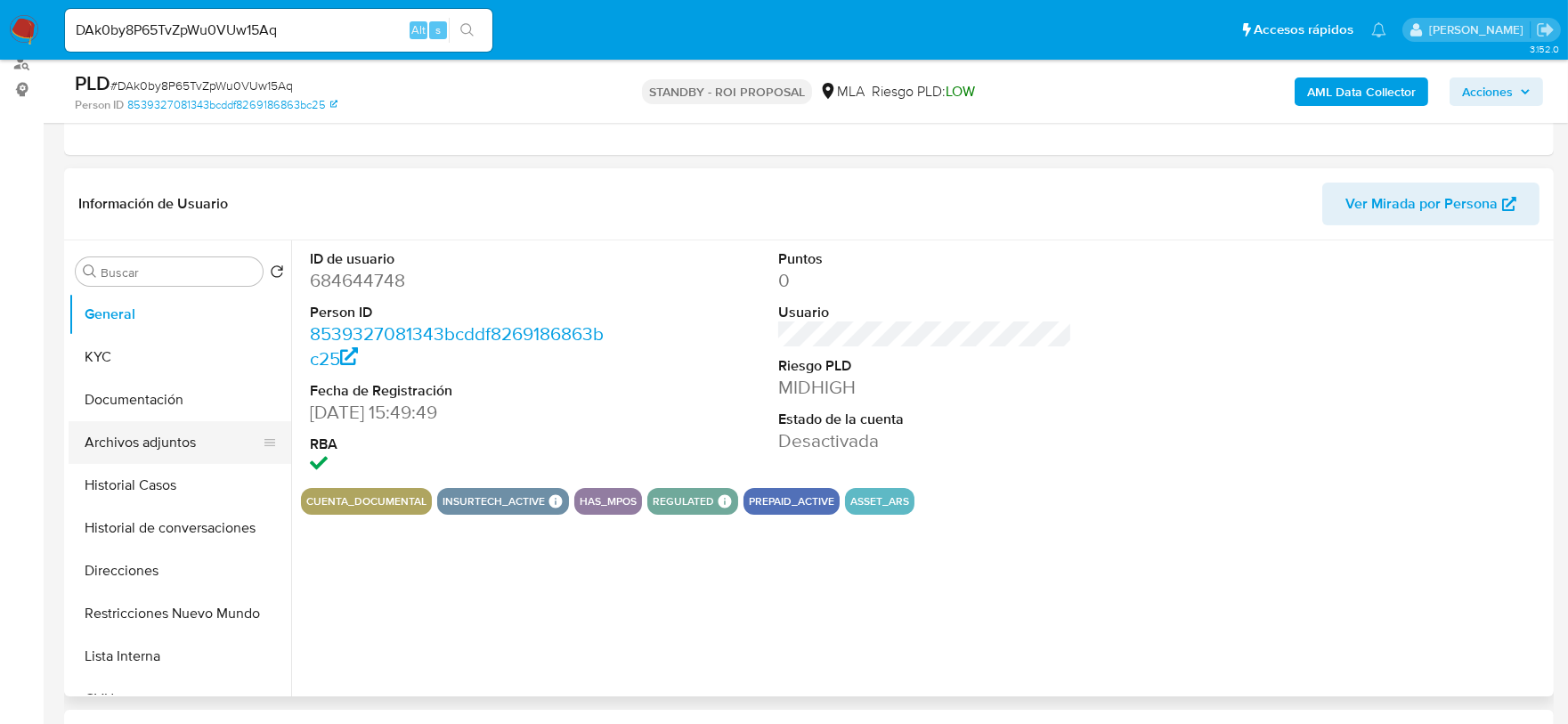
click at [189, 428] on button "Archivos adjuntos" at bounding box center [173, 442] width 208 height 43
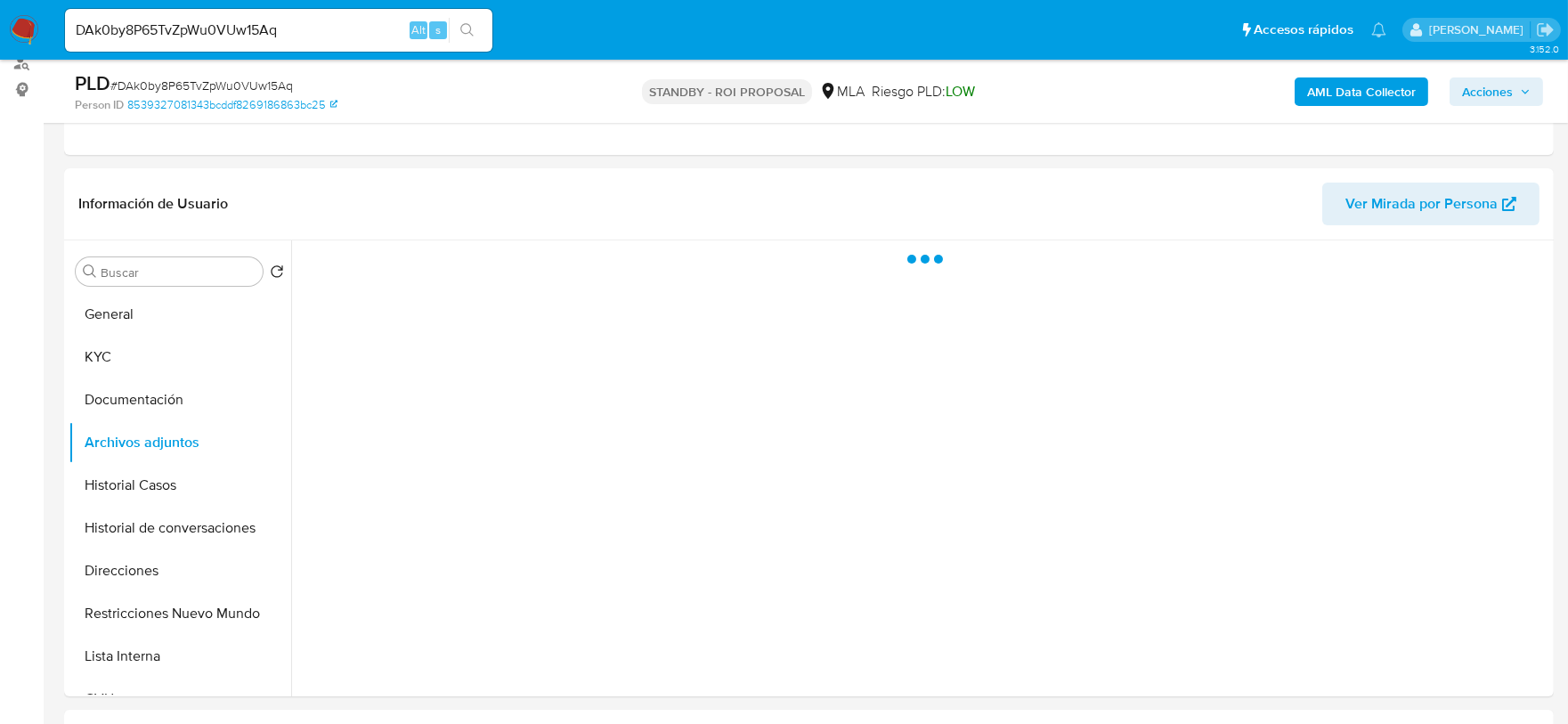
select select "10"
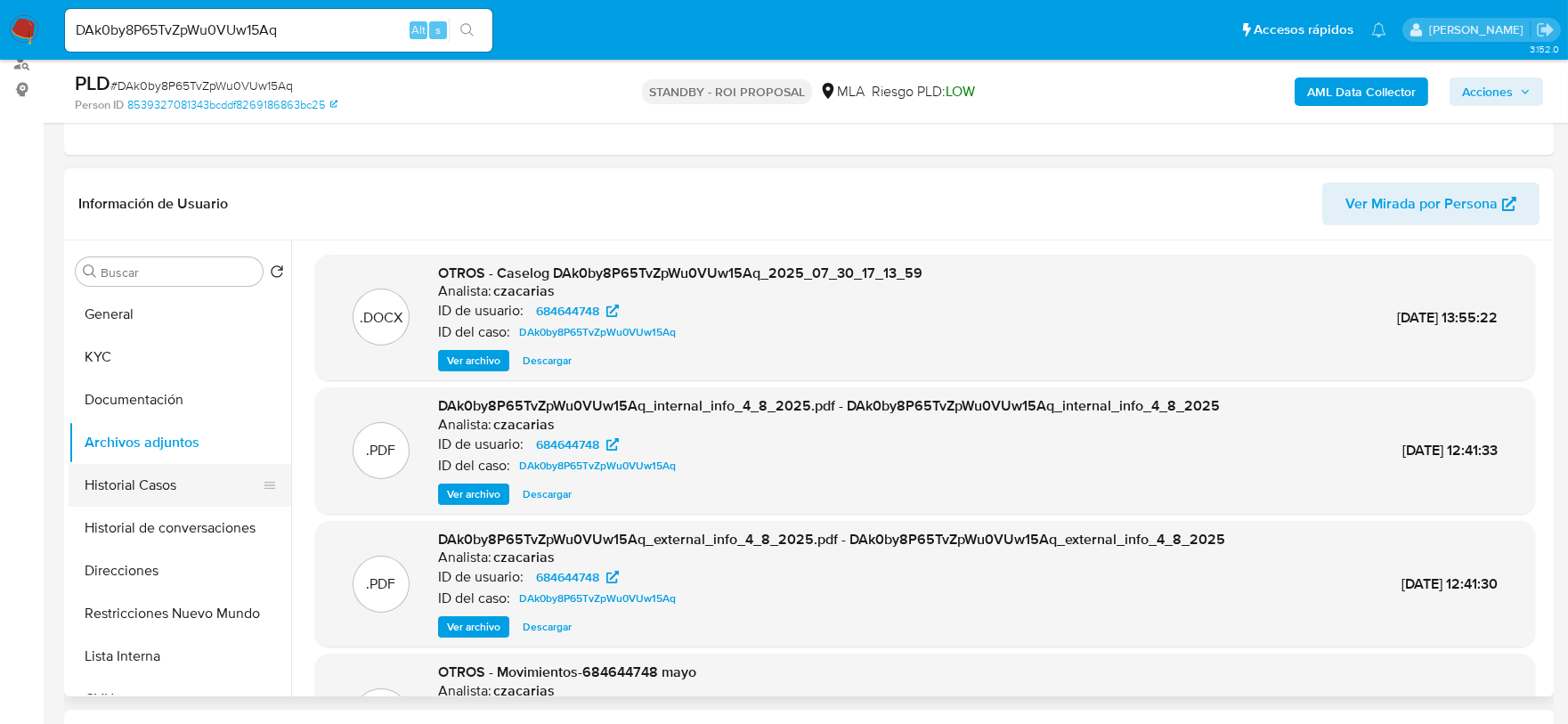
click at [138, 476] on button "Historial Casos" at bounding box center [173, 486] width 208 height 43
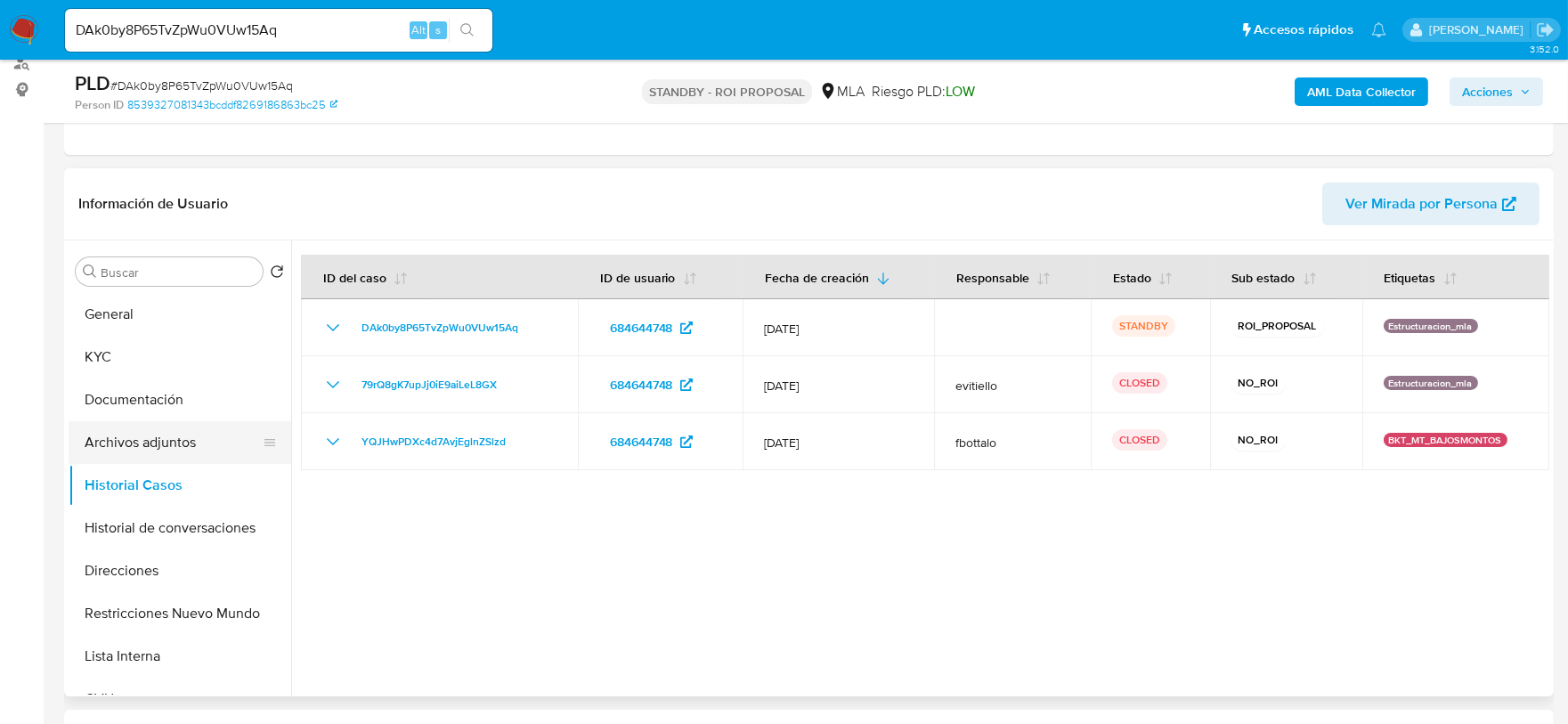
click at [135, 435] on button "Archivos adjuntos" at bounding box center [173, 442] width 208 height 43
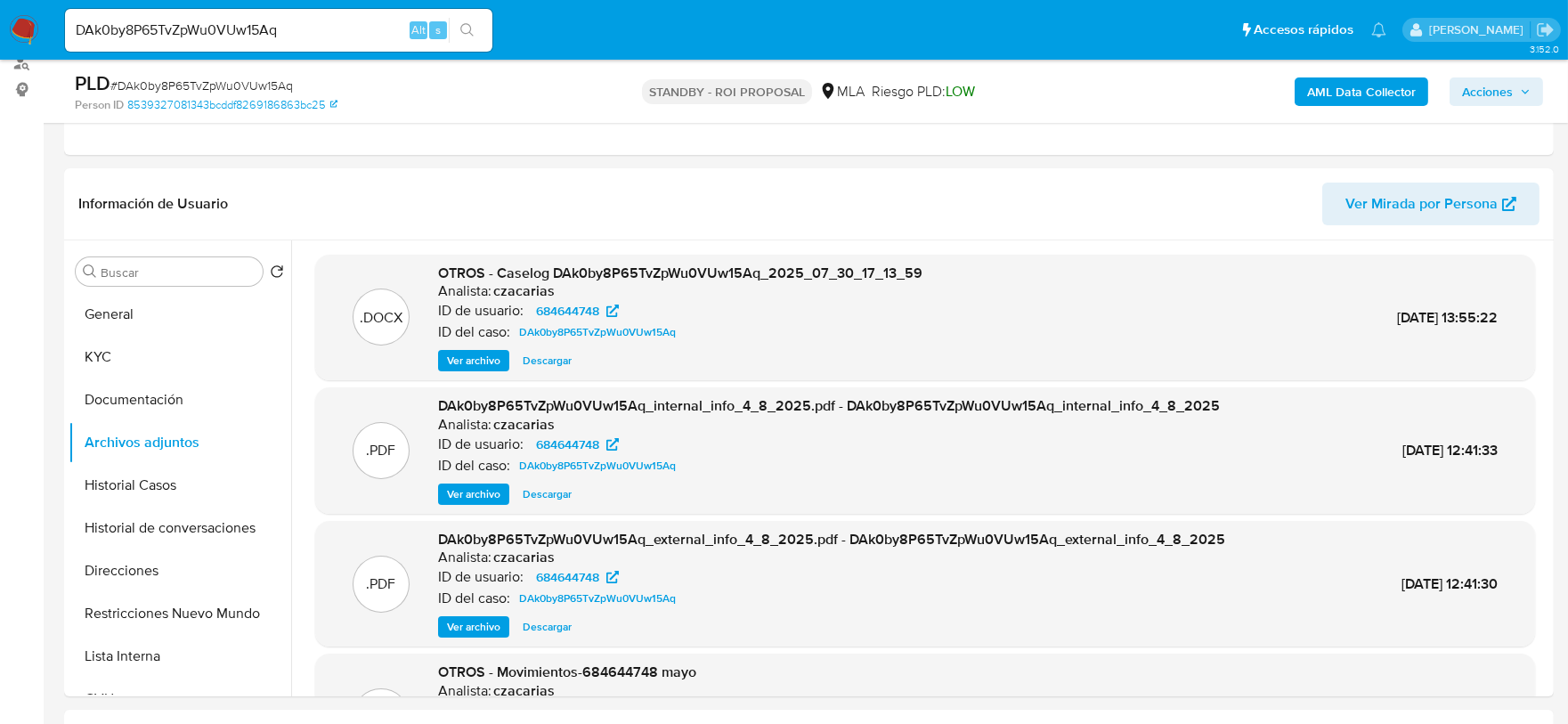
click at [450, 366] on span "Ver archivo" at bounding box center [474, 361] width 54 height 18
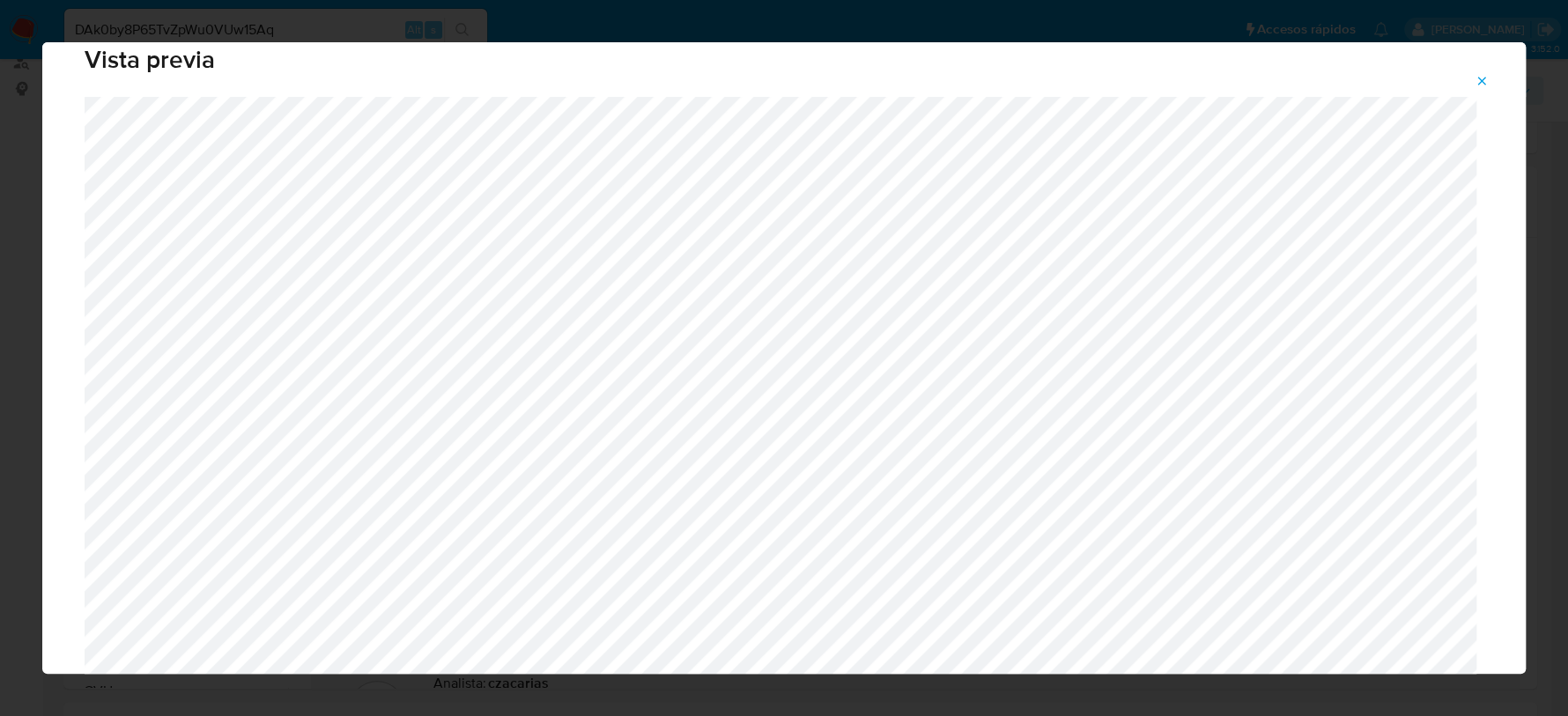
scroll to position [0, 0]
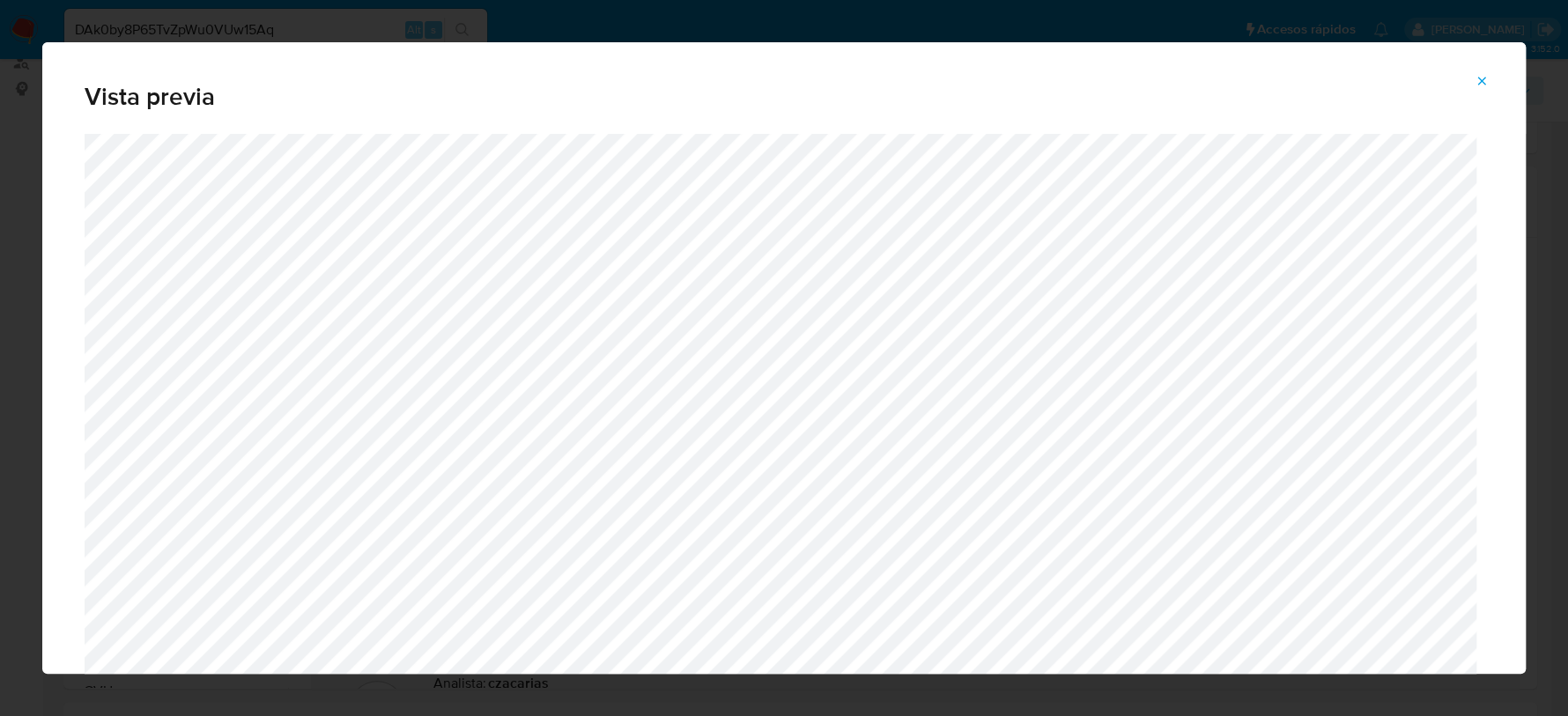
click at [1479, 85] on icon "Attachment preview" at bounding box center [1481, 81] width 14 height 14
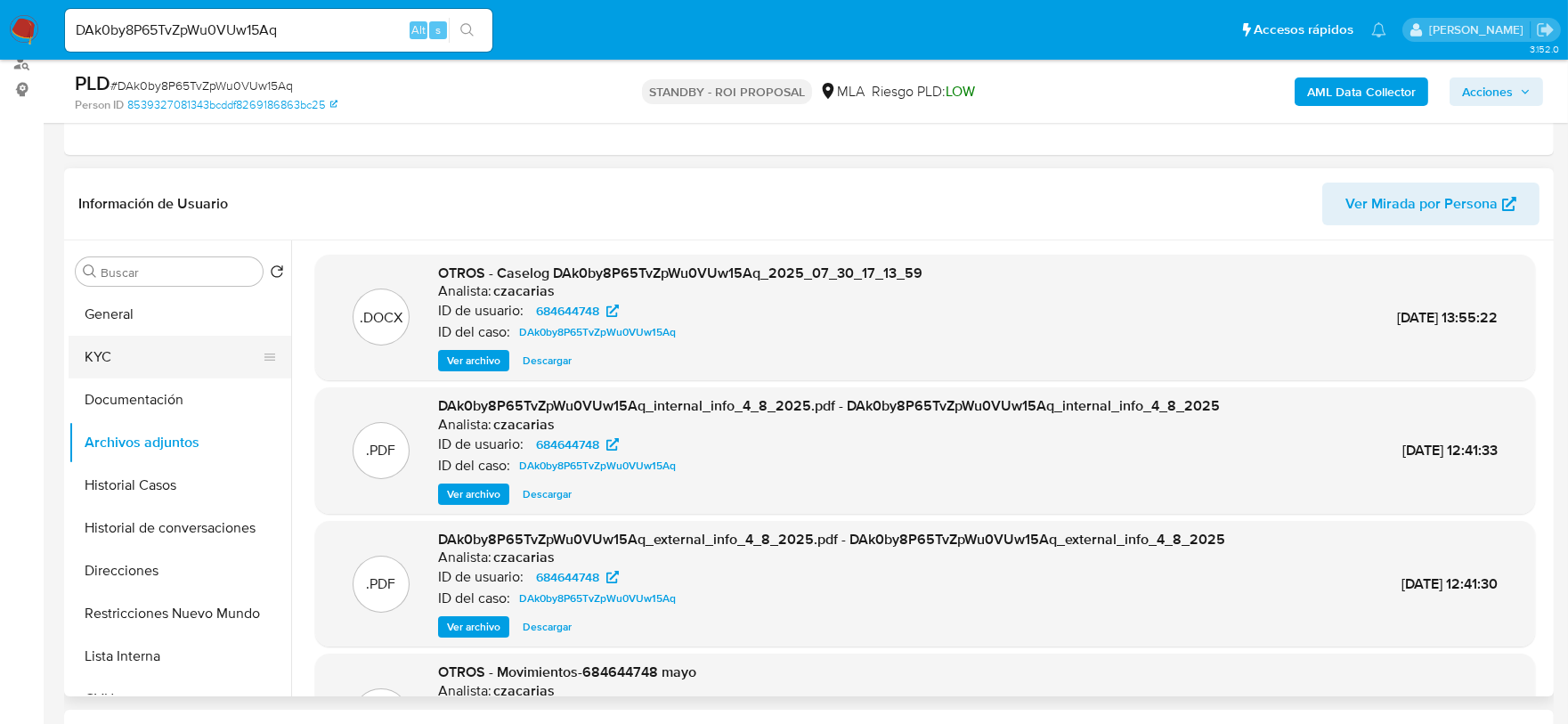
click at [100, 356] on button "KYC" at bounding box center [173, 357] width 208 height 43
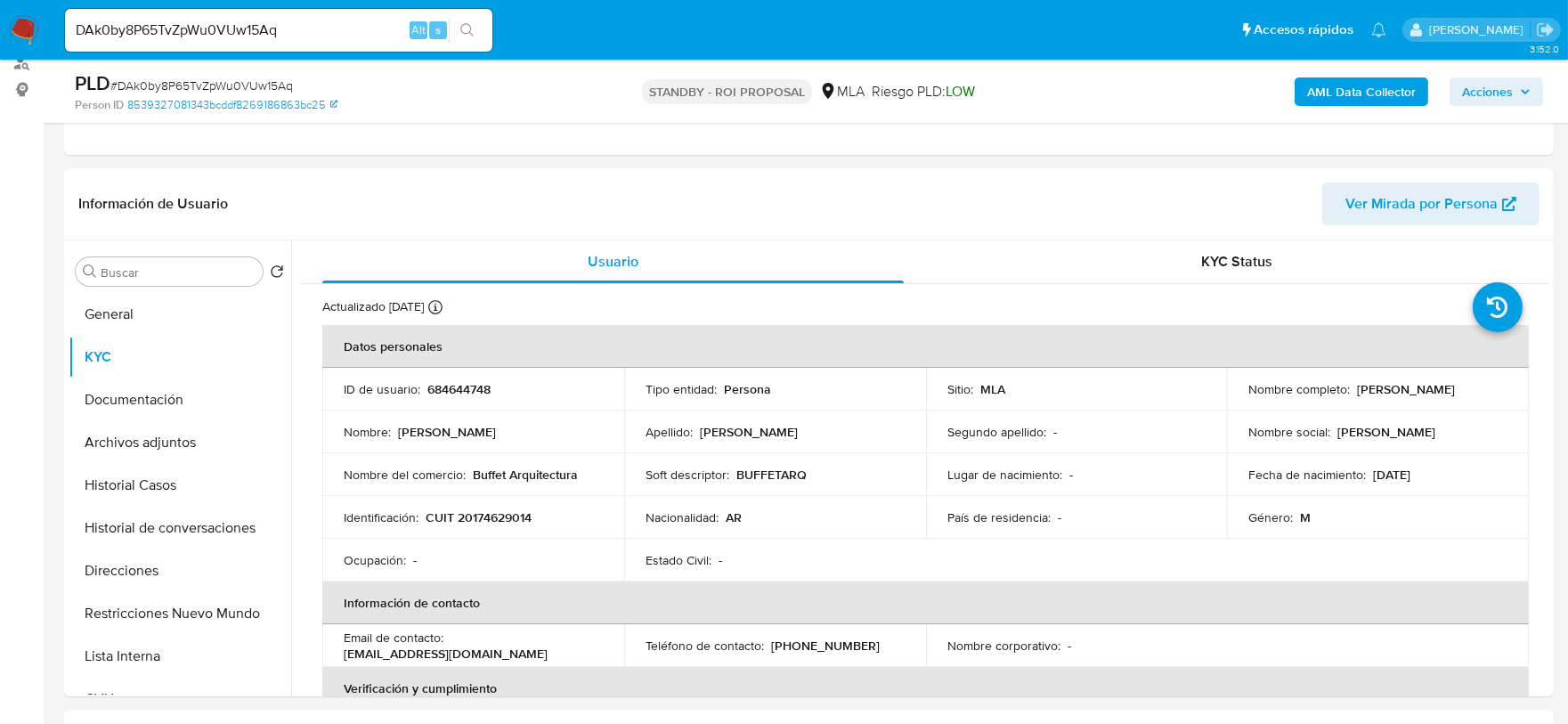
drag, startPoint x: 1353, startPoint y: 393, endPoint x: 1468, endPoint y: 395, distance: 115.0
click at [1468, 395] on div "Nombre completo : Jose Daniel Elipinali" at bounding box center [1378, 388] width 259 height 16
copy p "Jose Daniel Elipinali"
click at [495, 517] on p "CUIT 20174629014" at bounding box center [478, 517] width 106 height 16
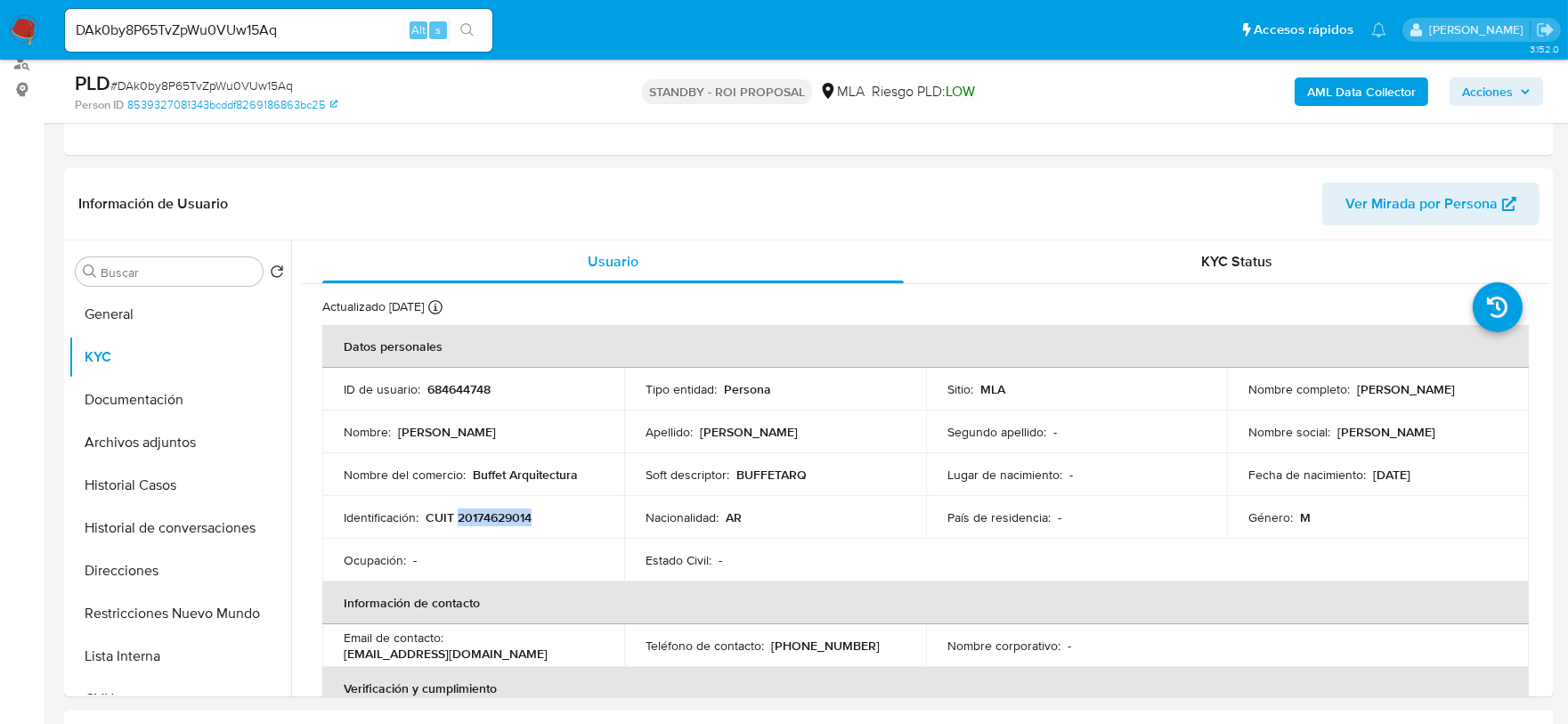
copy p "20174629014"
click at [119, 439] on button "Archivos adjuntos" at bounding box center [173, 442] width 208 height 43
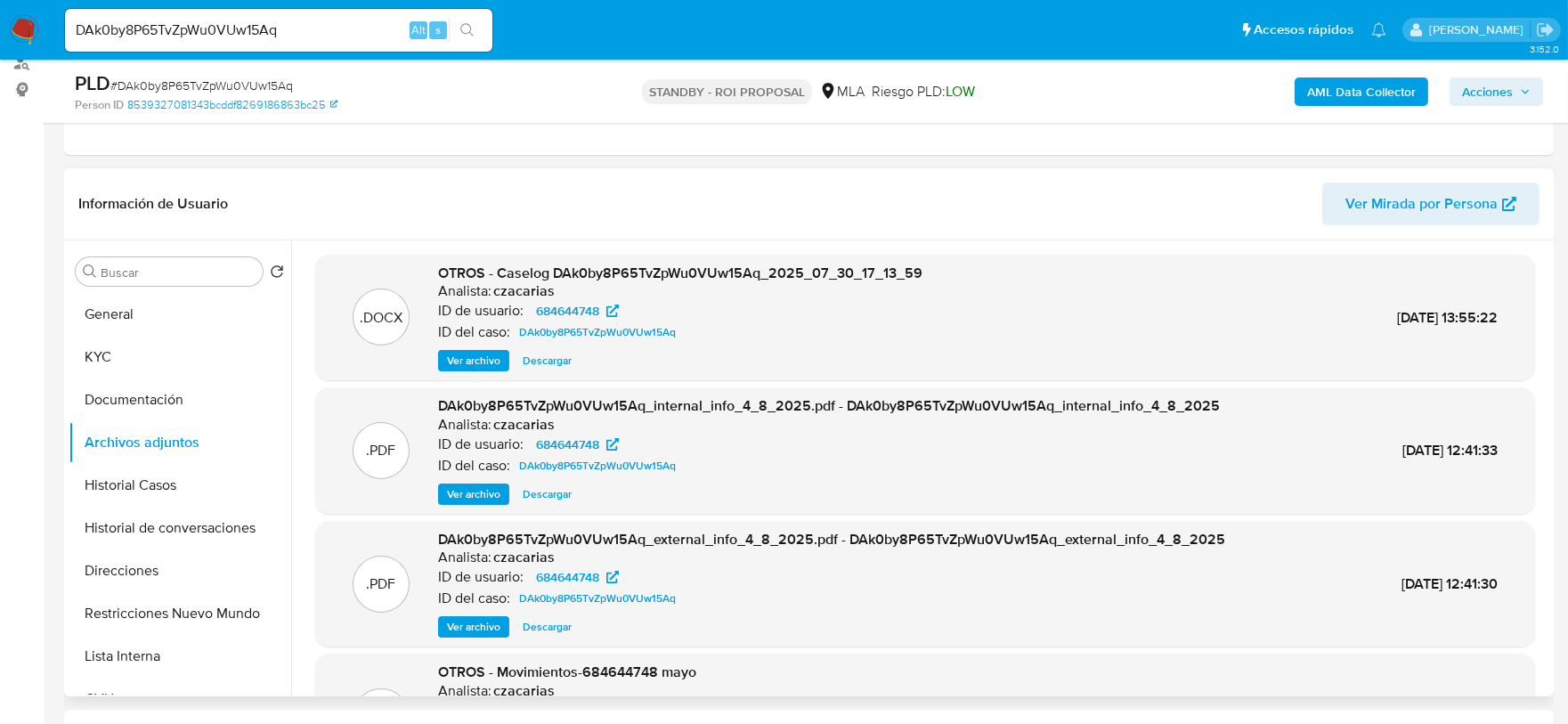
click at [474, 360] on span "Ver archivo" at bounding box center [474, 361] width 54 height 18
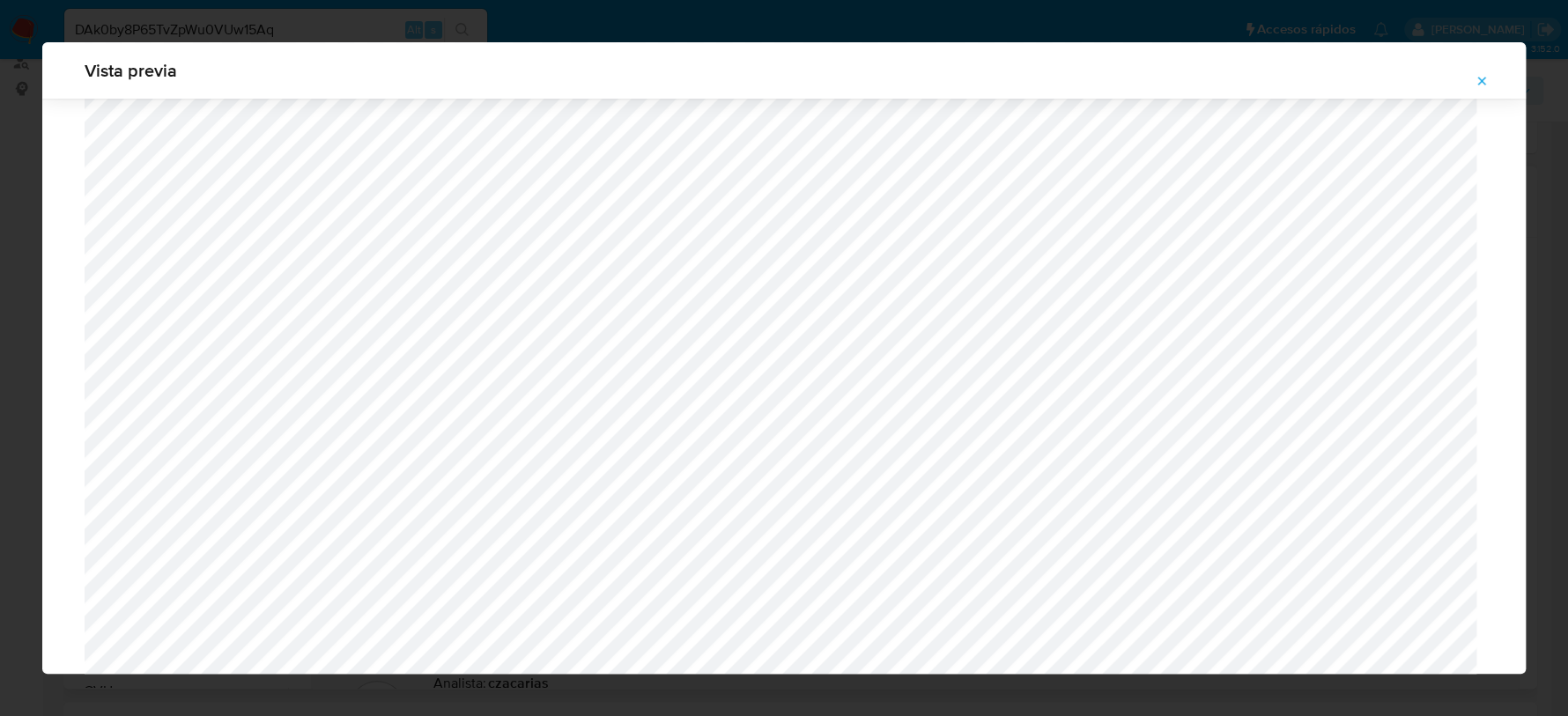
scroll to position [768, 0]
click at [1477, 74] on icon "Attachment preview" at bounding box center [1481, 81] width 14 height 14
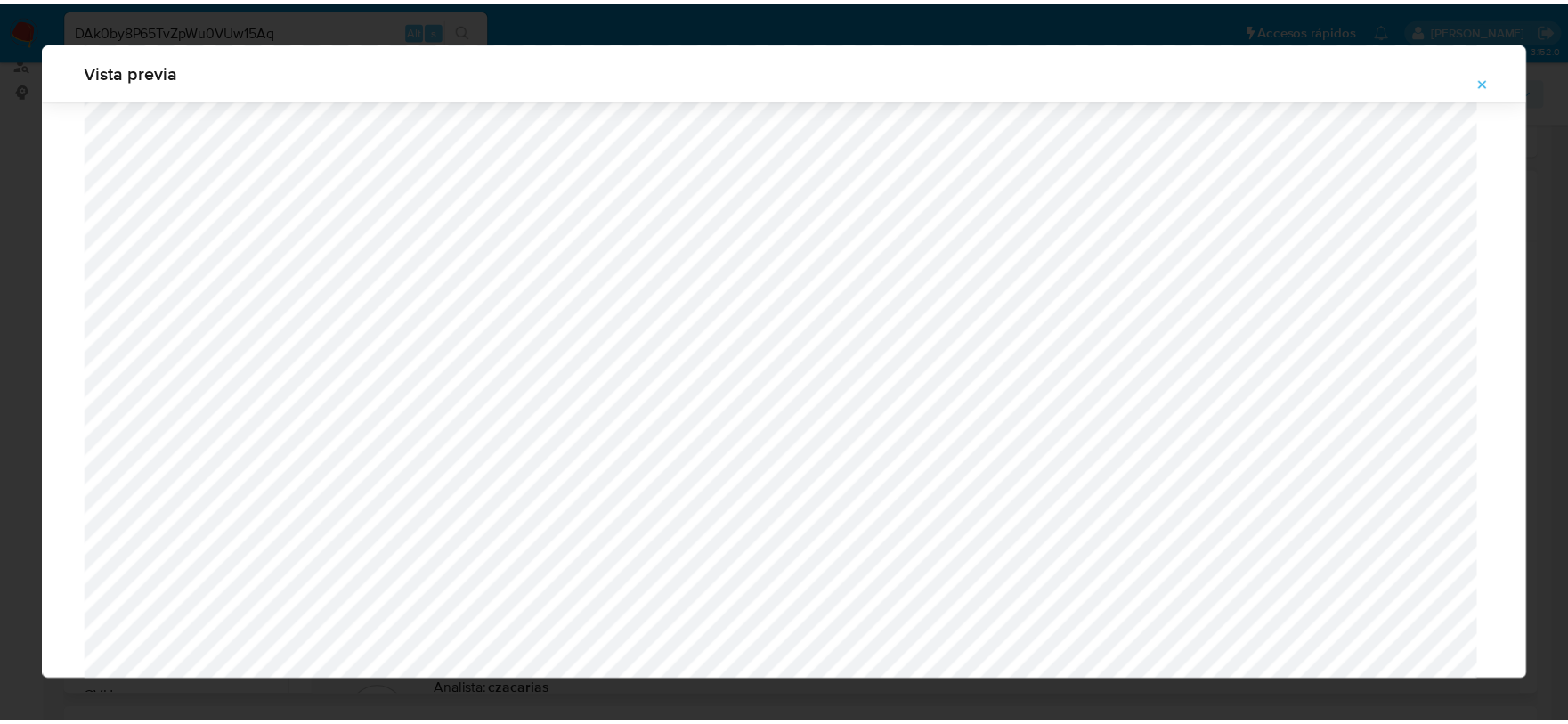
scroll to position [0, 0]
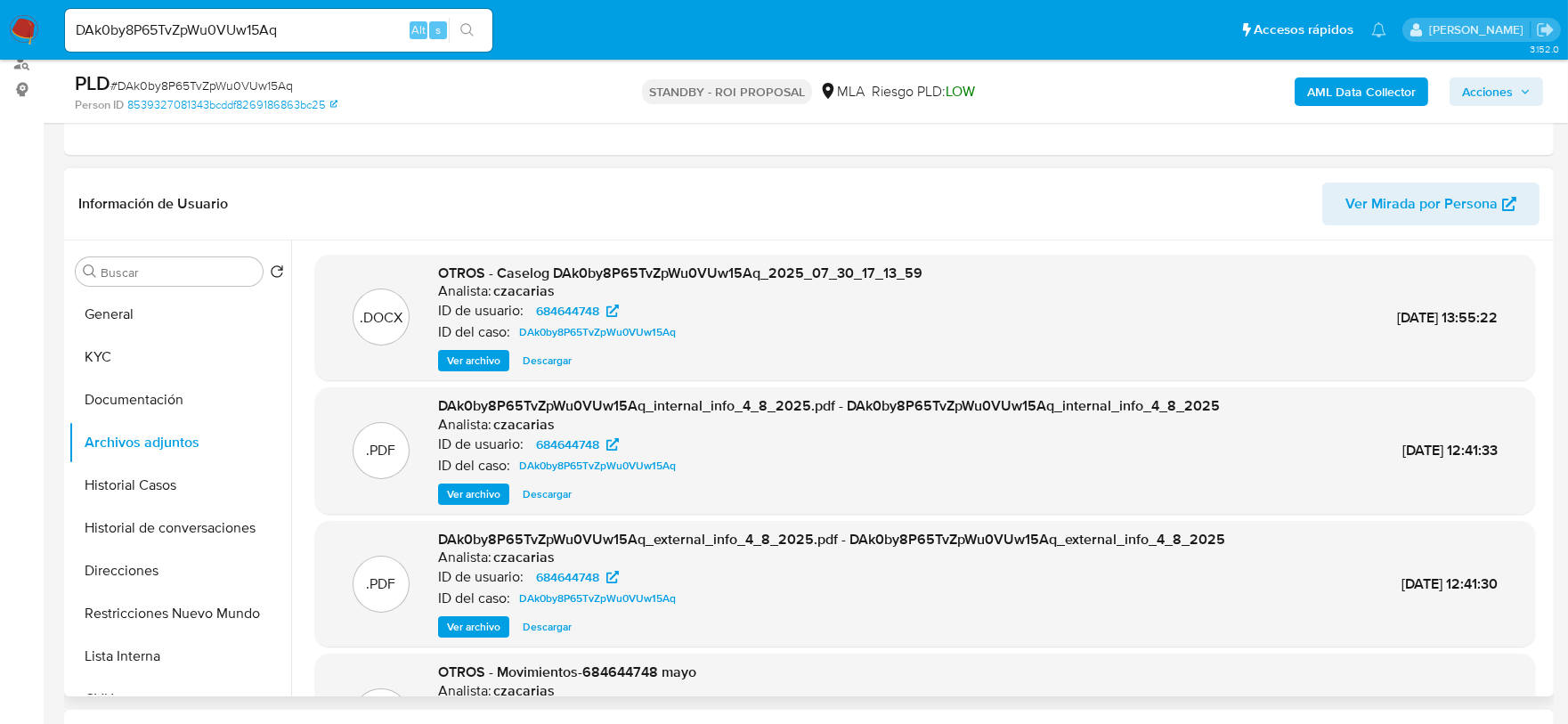
click at [359, 17] on div "DAk0by8P65TvZpWu0VUw15Aq Alt s" at bounding box center [279, 31] width 427 height 43
click at [359, 16] on div "DAk0by8P65TvZpWu0VUw15Aq Alt s" at bounding box center [279, 31] width 427 height 43
click at [346, 30] on input "DAk0by8P65TvZpWu0VUw15Aq" at bounding box center [279, 30] width 427 height 23
paste input "LtXzaa5B8dLB3gRITi72blAr"
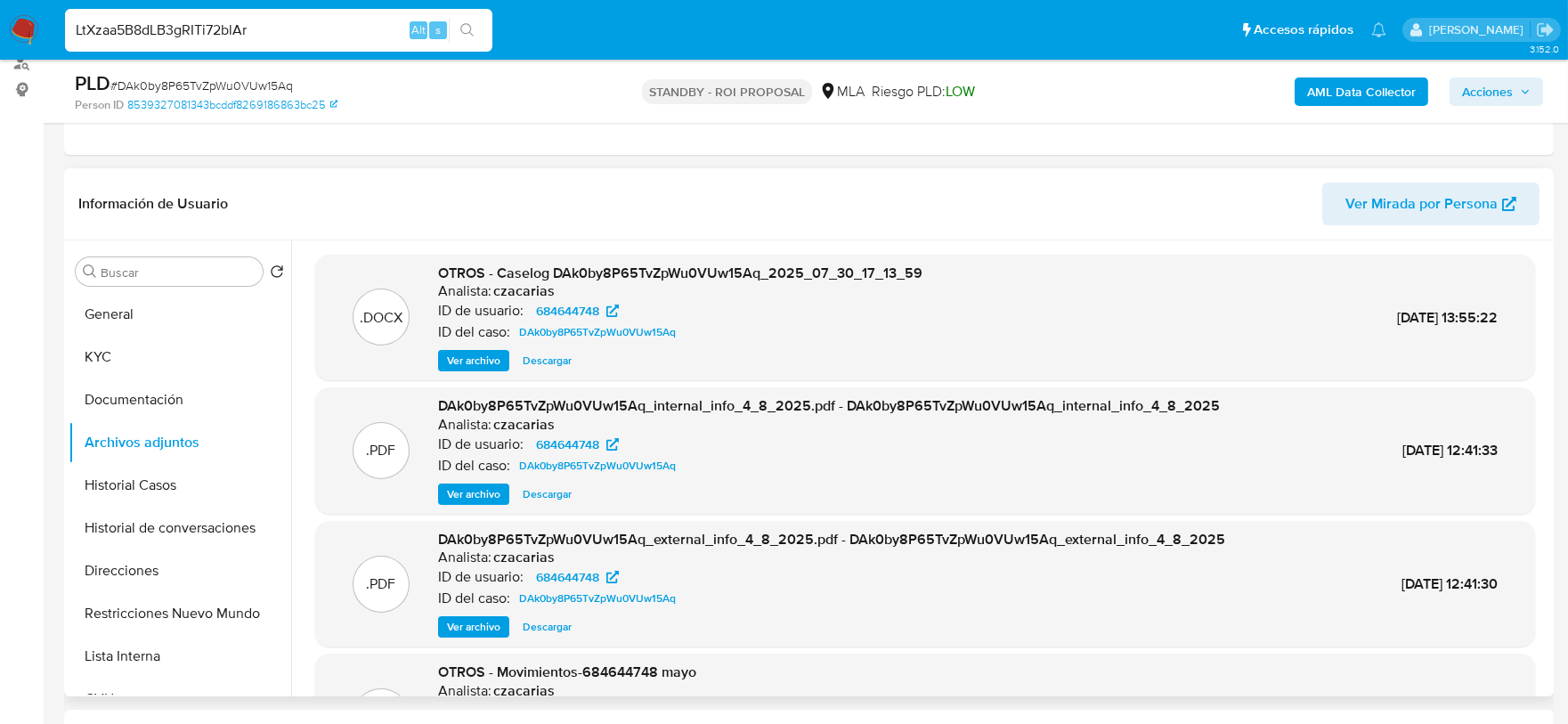
type input "LtXzaa5B8dLB3gRITi72blAr"
click at [459, 26] on button "search-icon" at bounding box center [466, 30] width 36 height 25
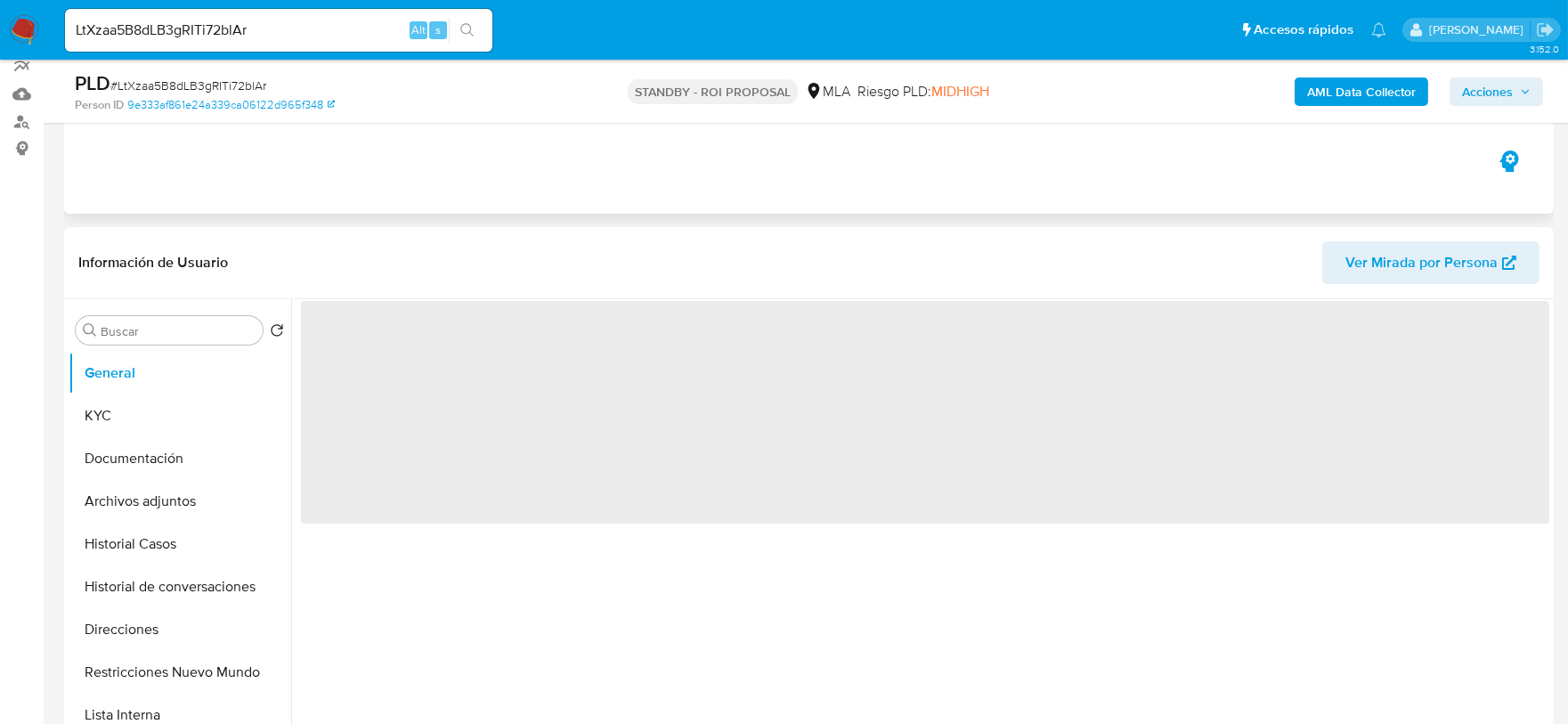
scroll to position [222, 0]
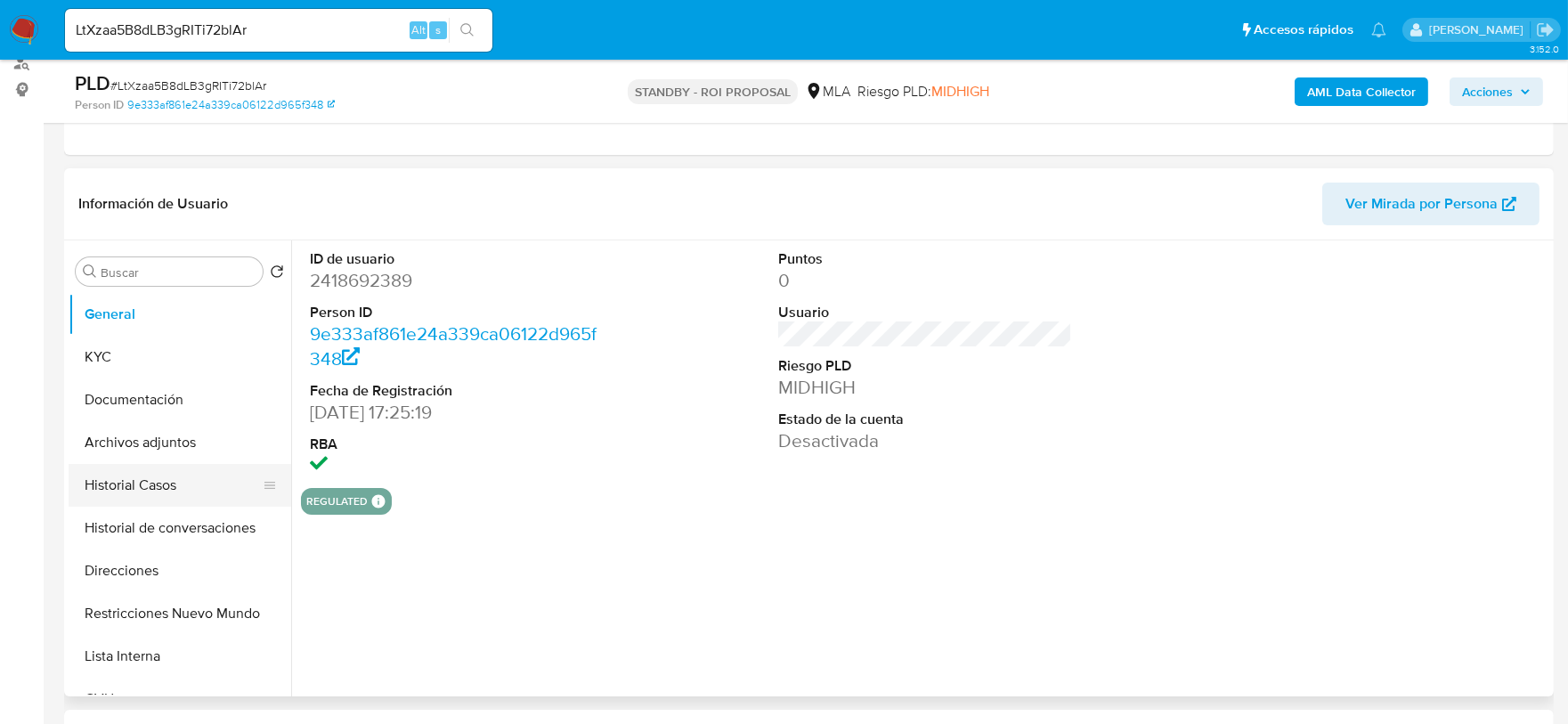
click at [180, 474] on button "Historial Casos" at bounding box center [173, 486] width 208 height 43
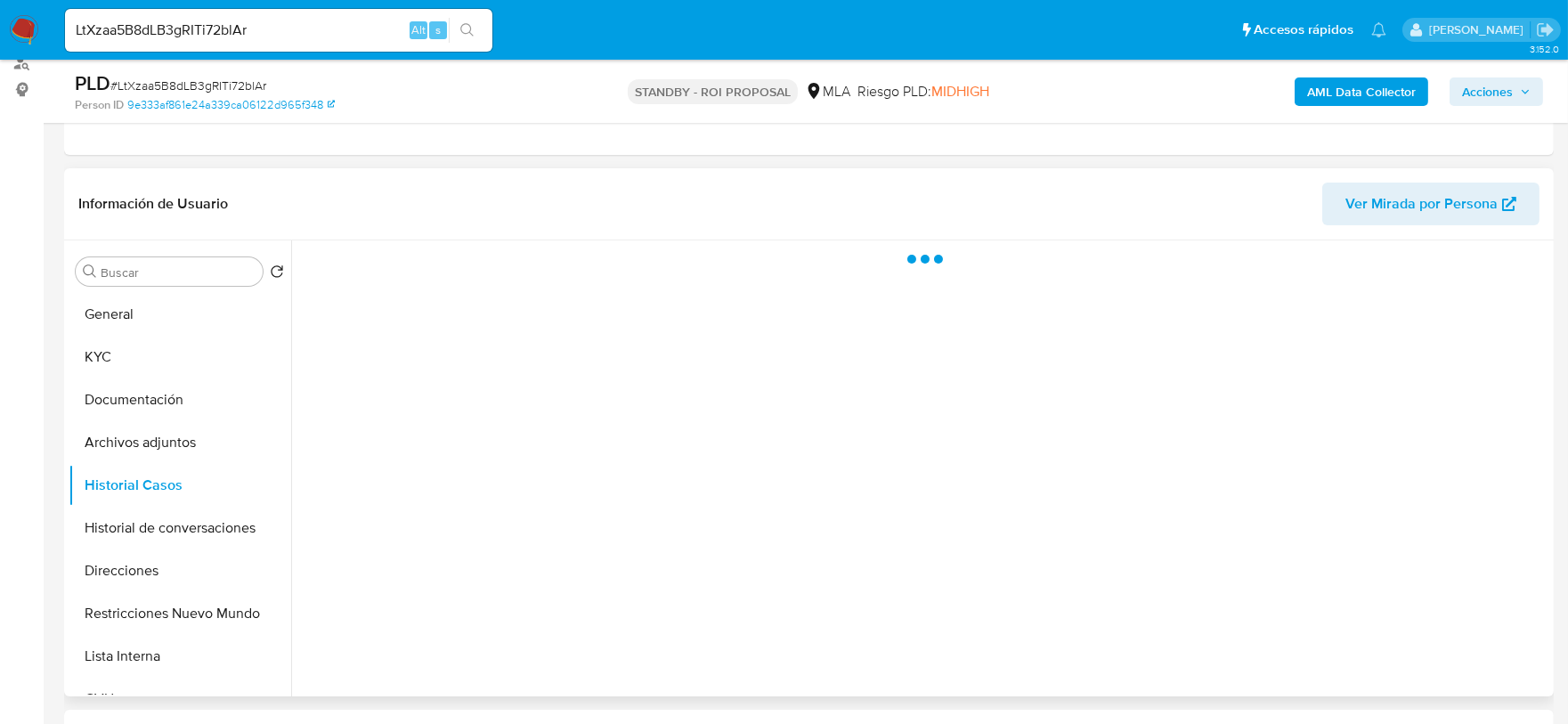
select select "10"
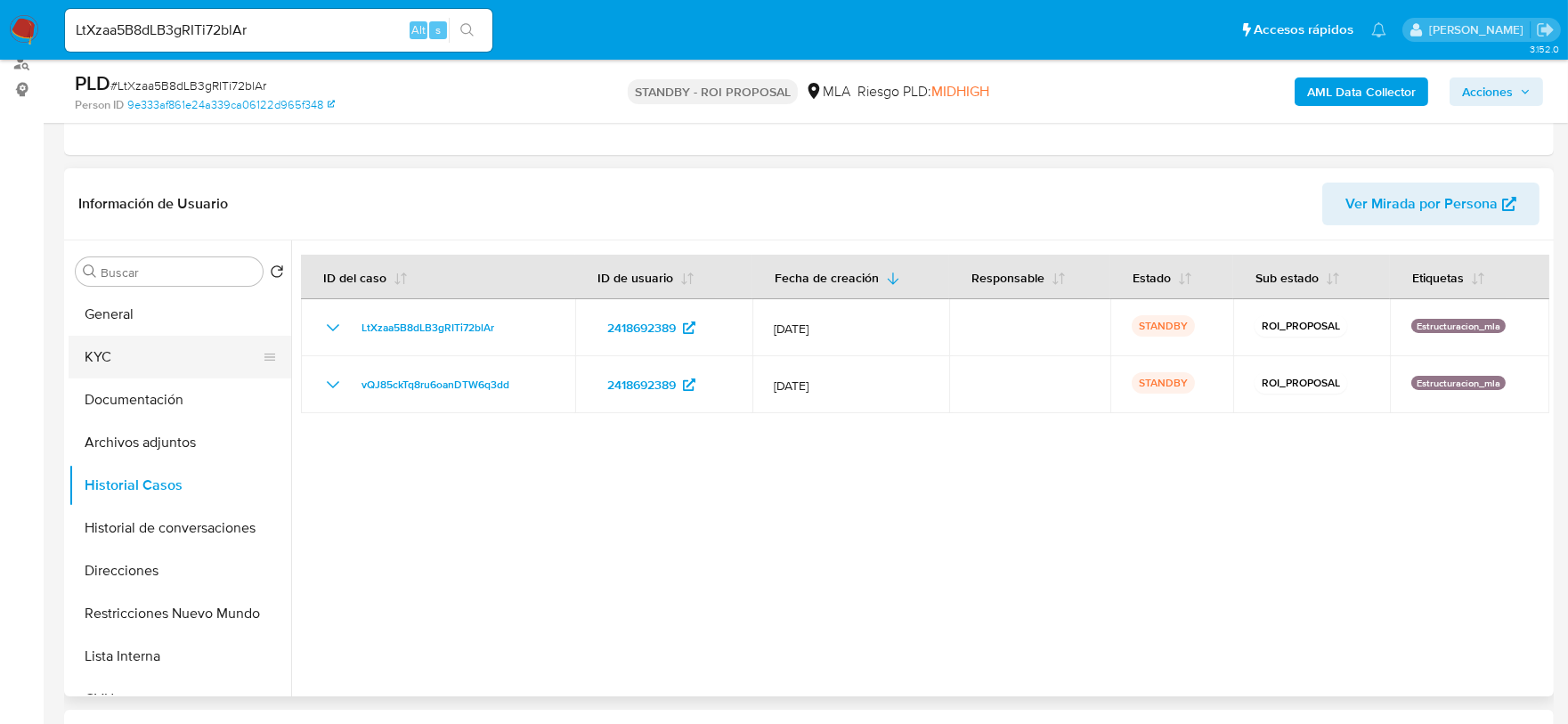
click at [167, 349] on button "KYC" at bounding box center [173, 357] width 208 height 43
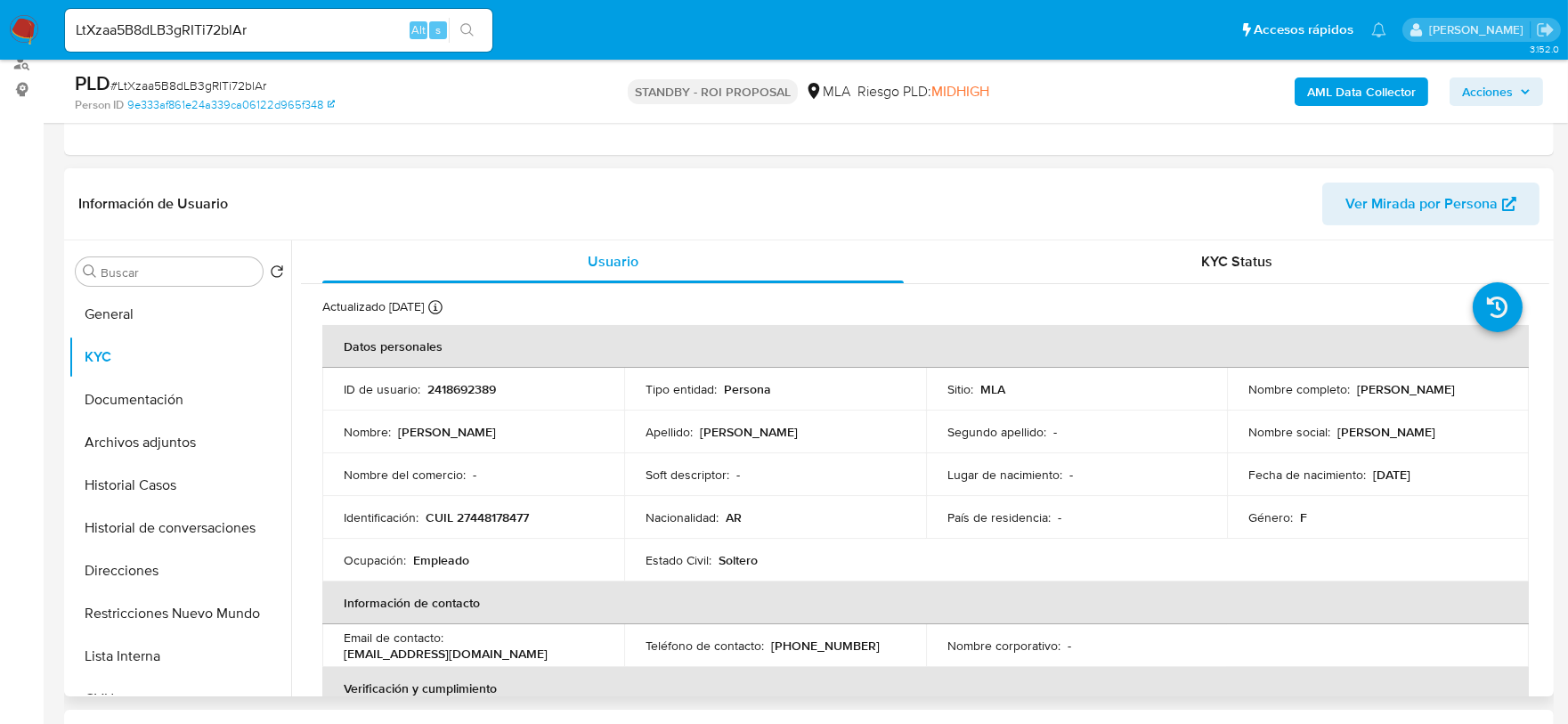
drag, startPoint x: 1232, startPoint y: 406, endPoint x: 1365, endPoint y: 413, distance: 133.2
click at [1365, 413] on tbody "ID de usuario : 2418692389 Tipo entidad : Persona Sitio : MLA Nombre completo :…" at bounding box center [925, 475] width 1207 height 214
drag, startPoint x: 1354, startPoint y: 388, endPoint x: 1494, endPoint y: 398, distance: 140.4
click at [1494, 398] on td "Nombre completo : Malena Julia Robledo" at bounding box center [1378, 389] width 302 height 43
copy p "Malena Julia Robledo"
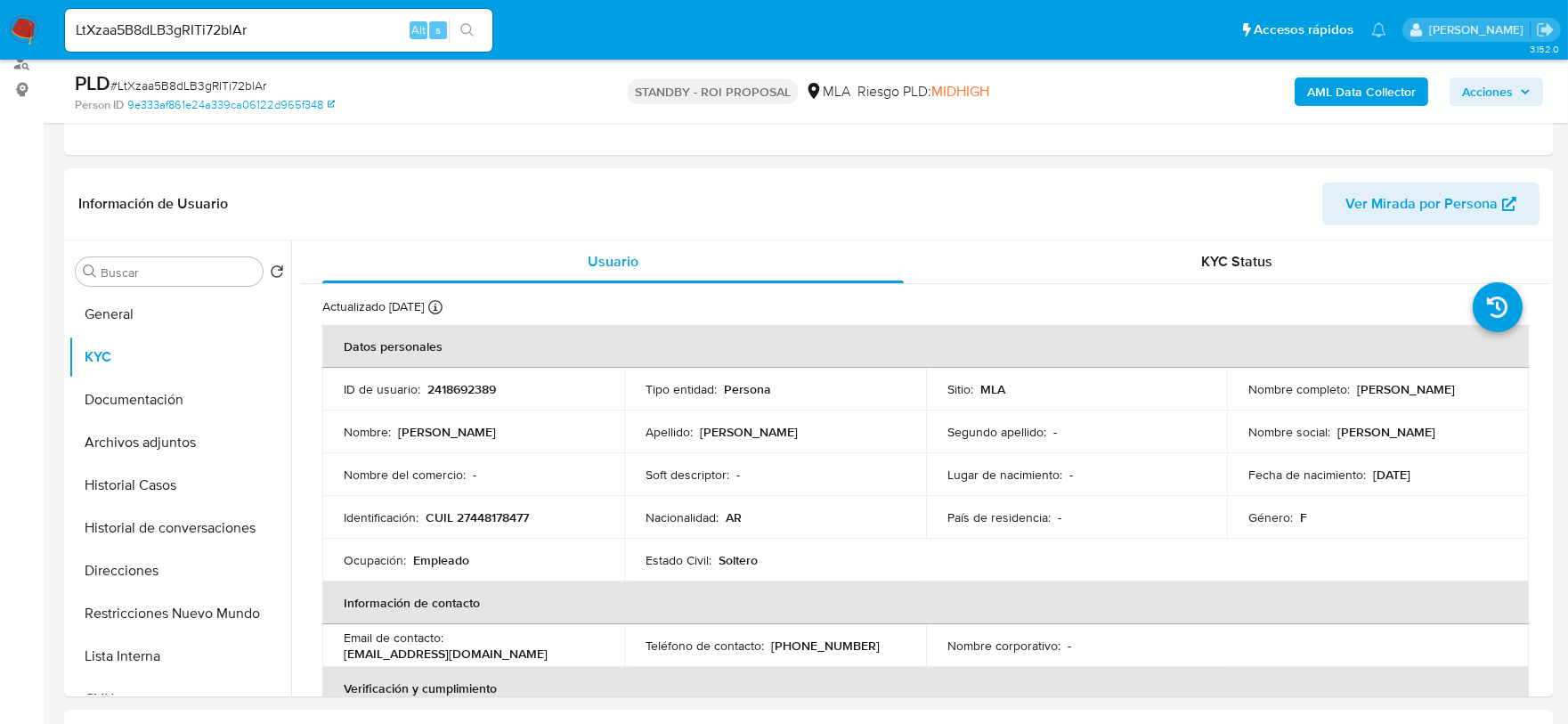
click at [337, 37] on input "LtXzaa5B8dLB3gRITi72blAr" at bounding box center [279, 30] width 427 height 23
paste input "z7xSfVPuDoLI9oMHppQFgKl0"
type input "z7xSfVPuDoLI9oMHppQFgKl0"
click at [485, 30] on button "search-icon" at bounding box center [466, 30] width 36 height 25
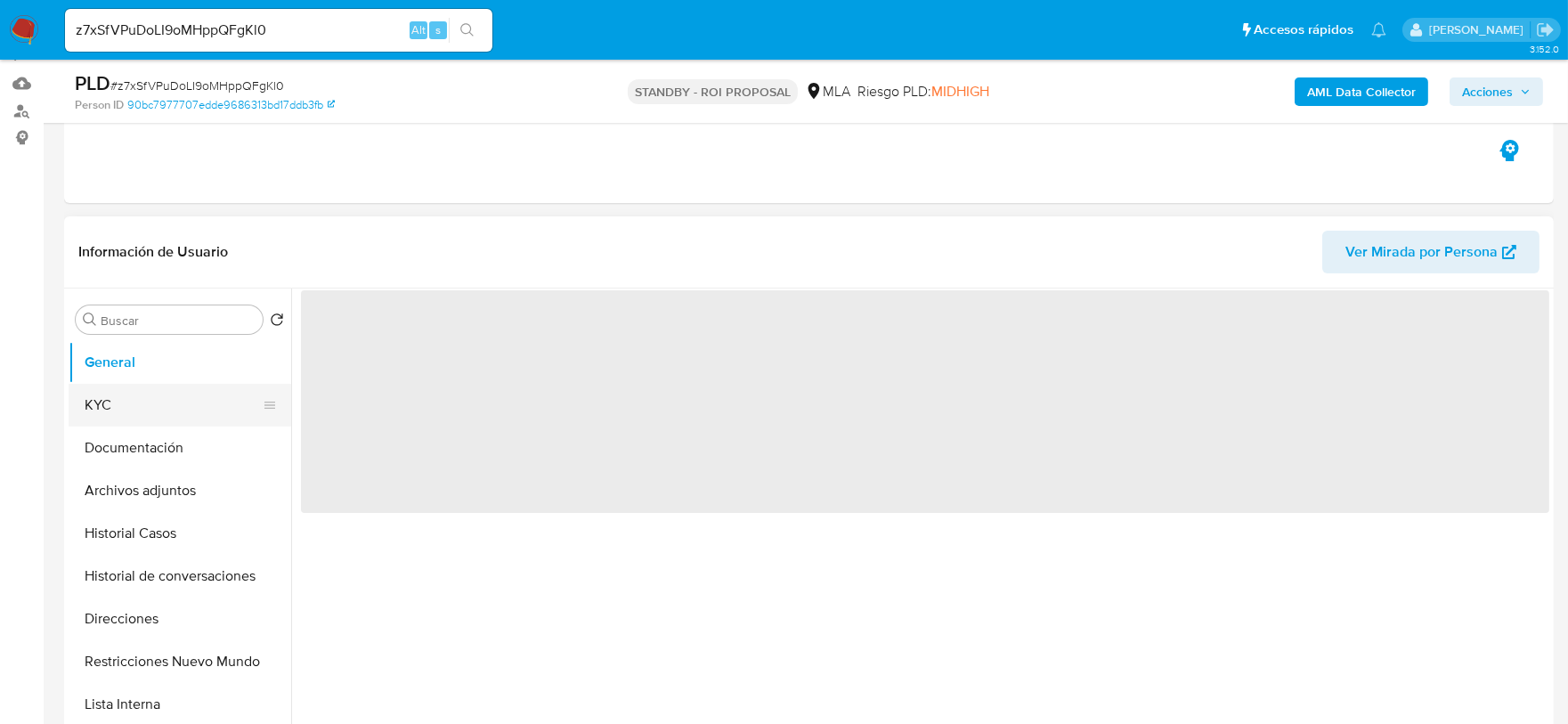
scroll to position [222, 0]
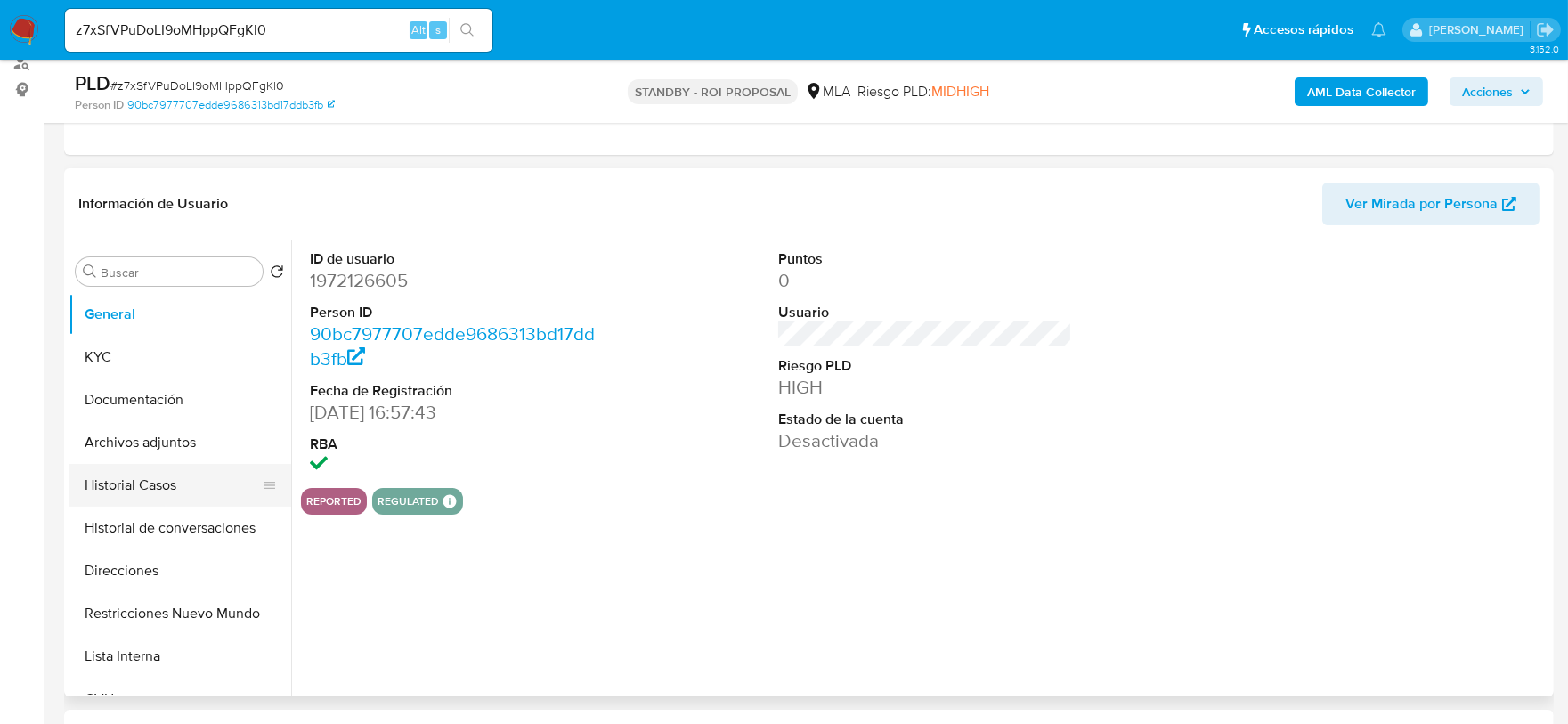
click at [189, 486] on button "Historial Casos" at bounding box center [173, 486] width 208 height 43
select select "10"
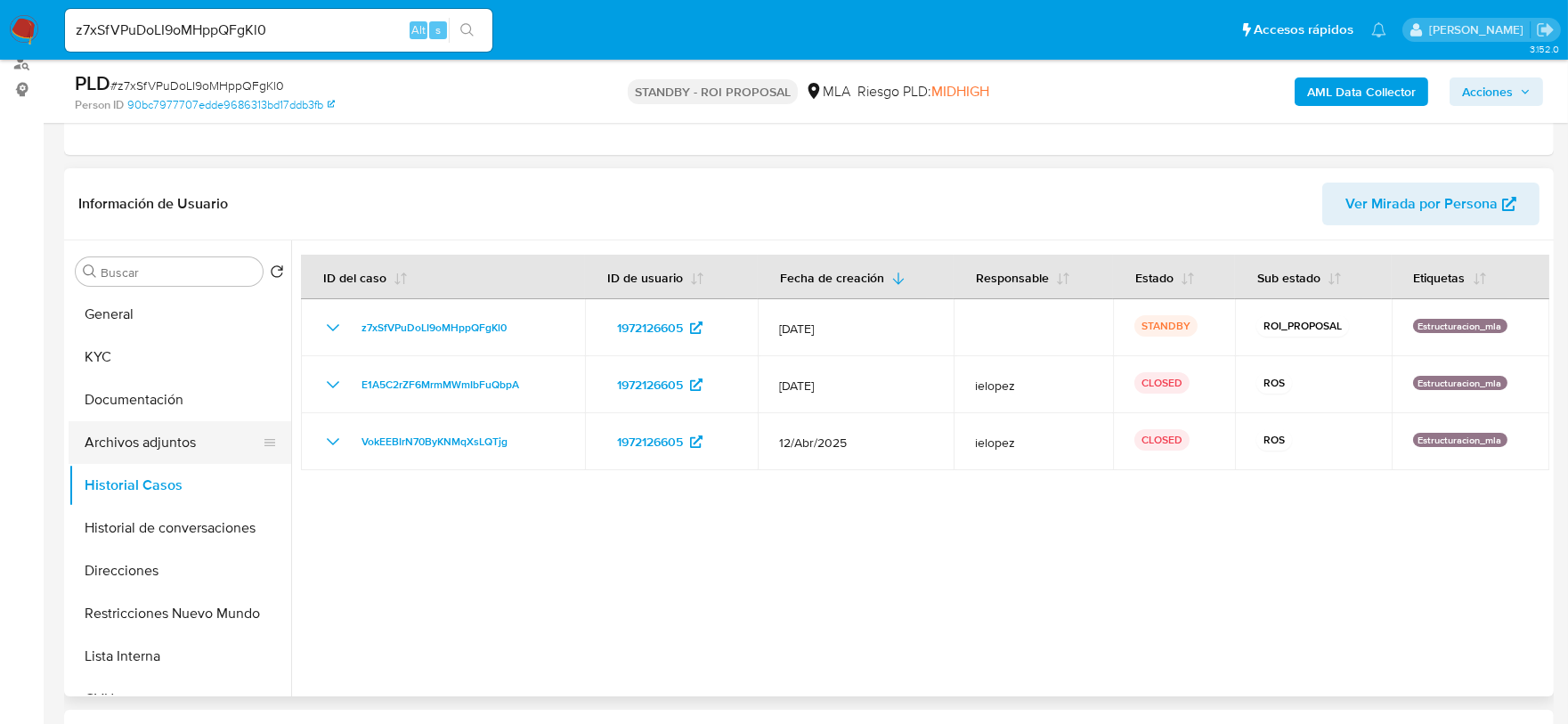
click at [188, 448] on button "Archivos adjuntos" at bounding box center [173, 442] width 208 height 43
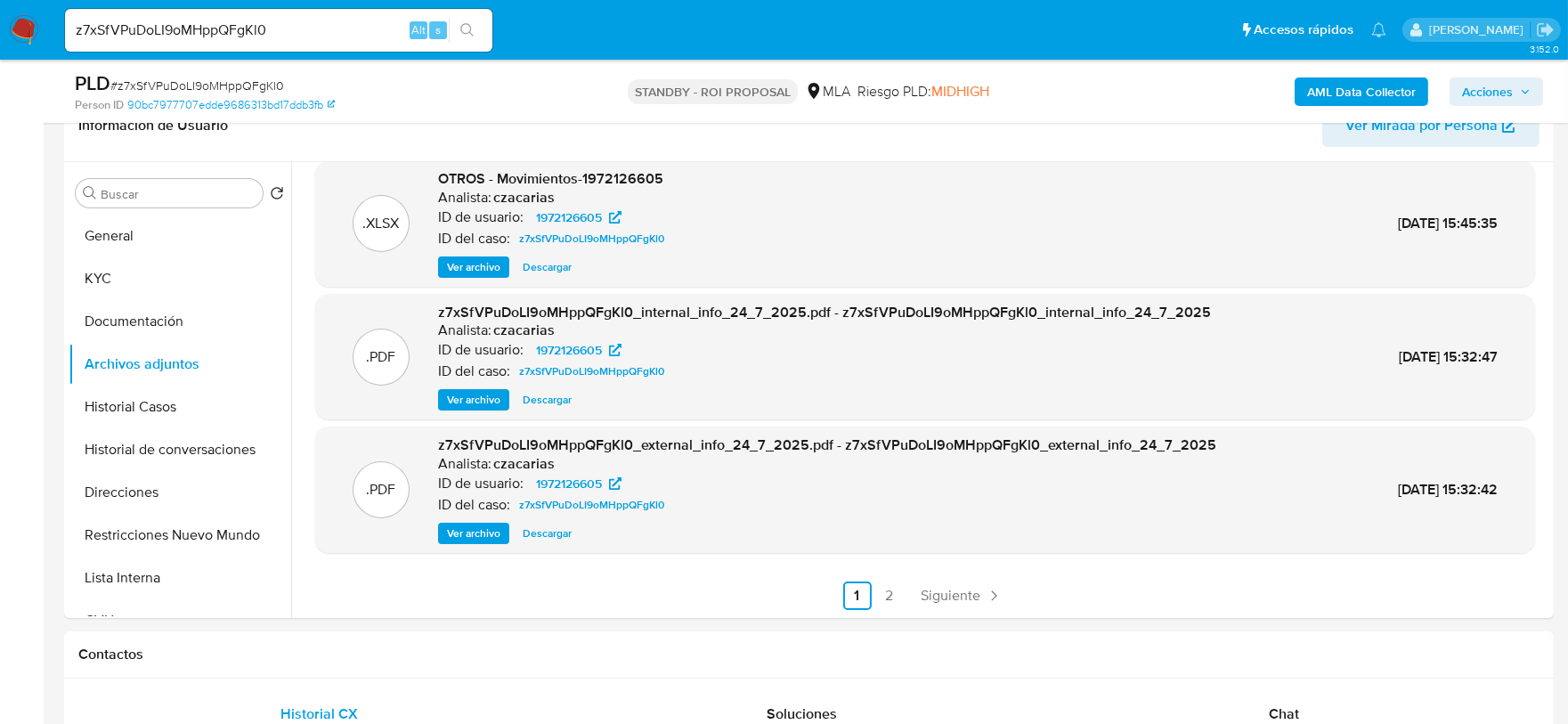
scroll to position [335, 0]
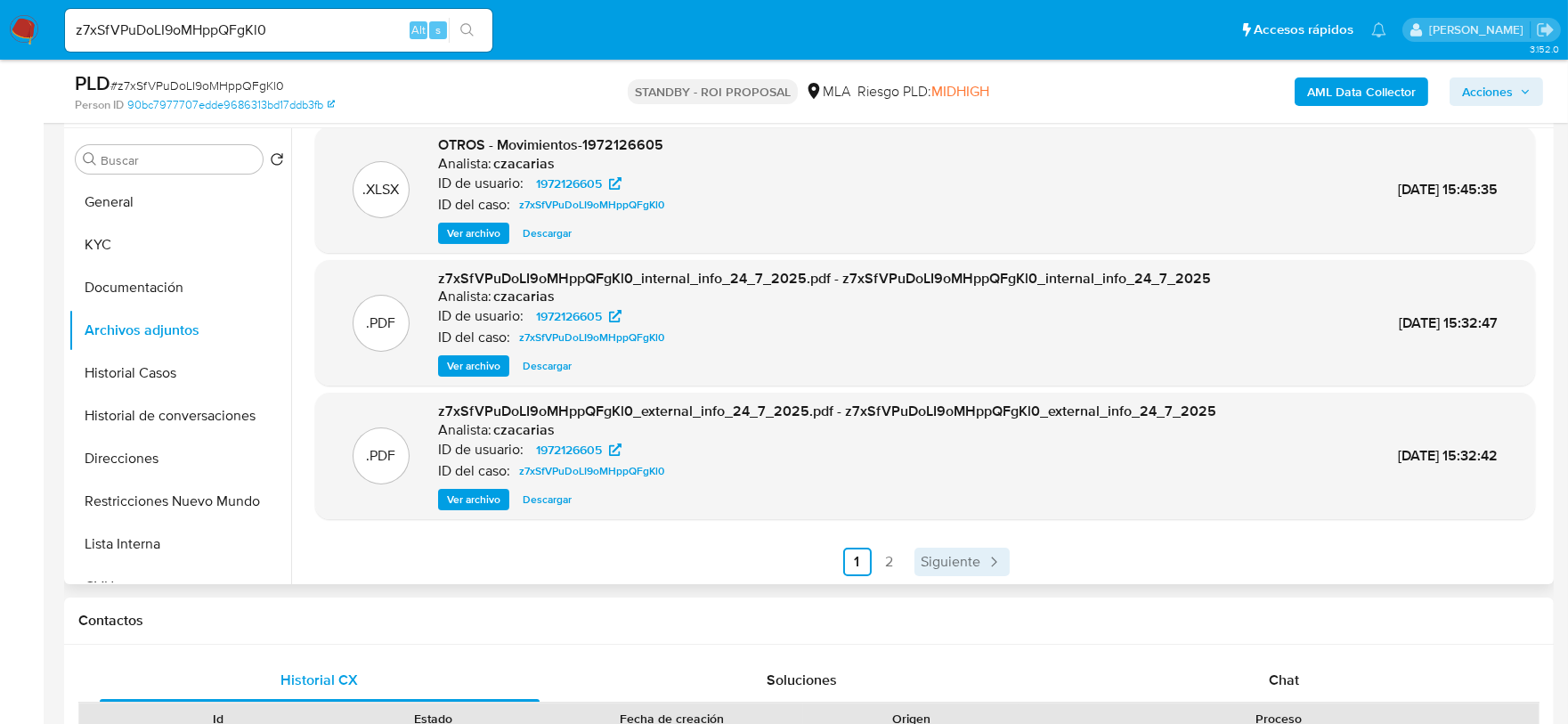
click at [960, 555] on span "Siguiente" at bounding box center [951, 561] width 59 height 14
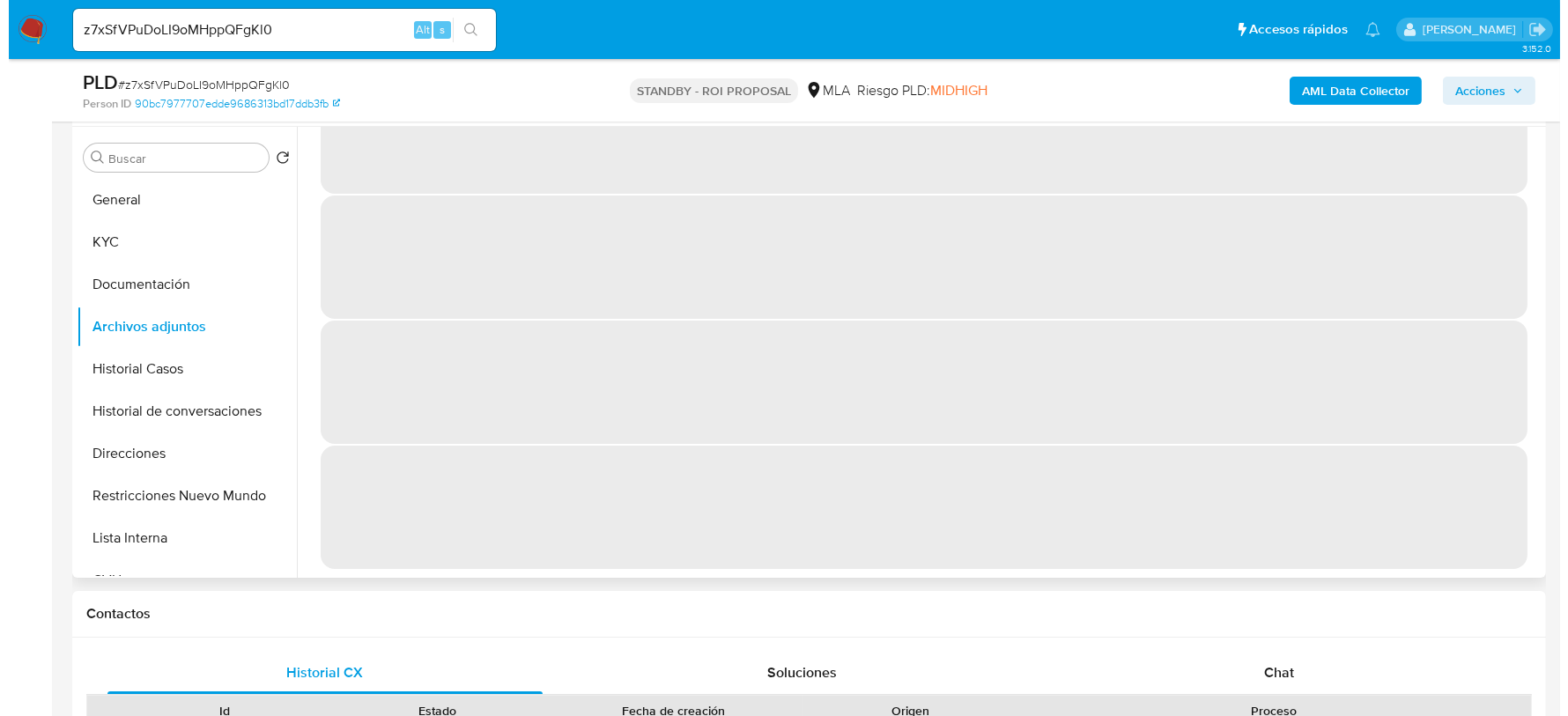
scroll to position [0, 0]
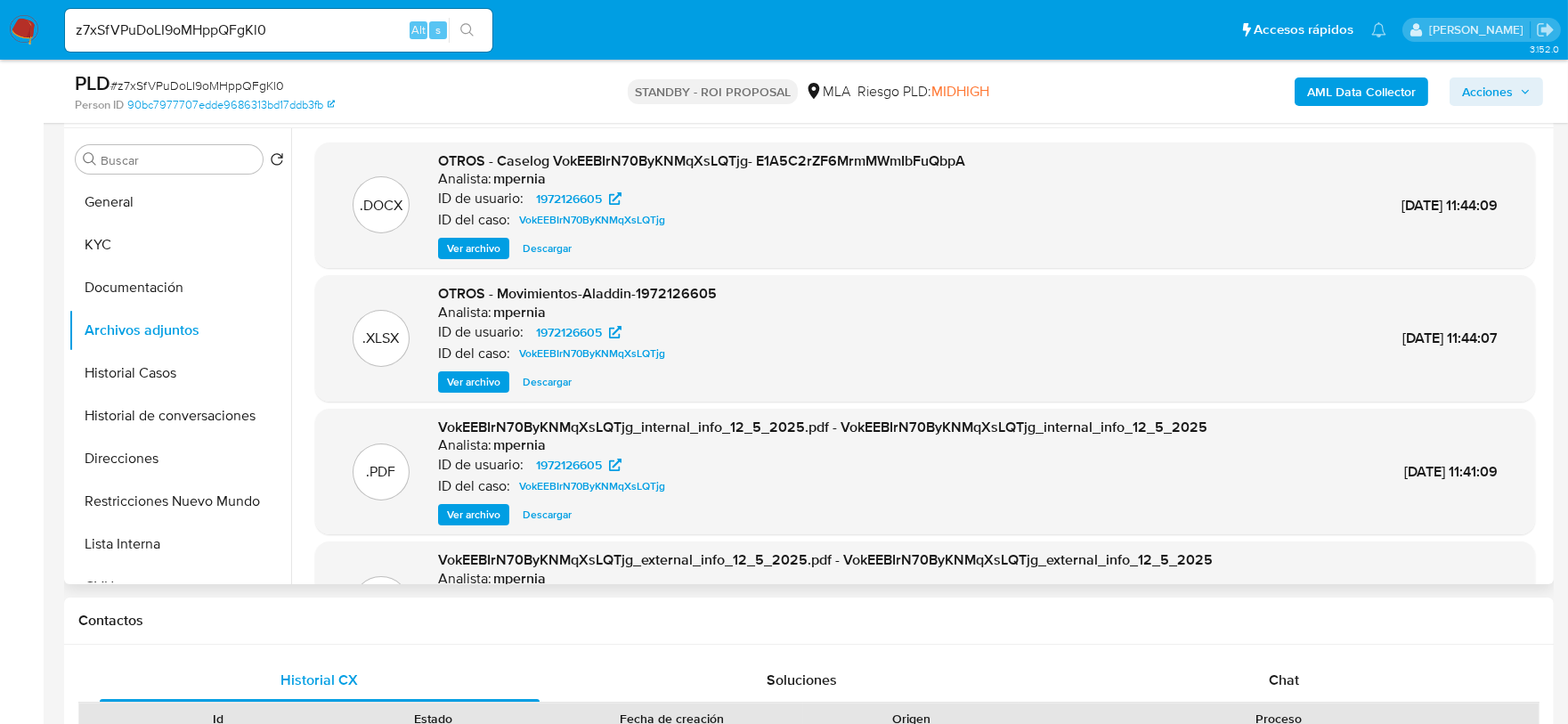
click at [462, 248] on span "Ver archivo" at bounding box center [474, 248] width 54 height 18
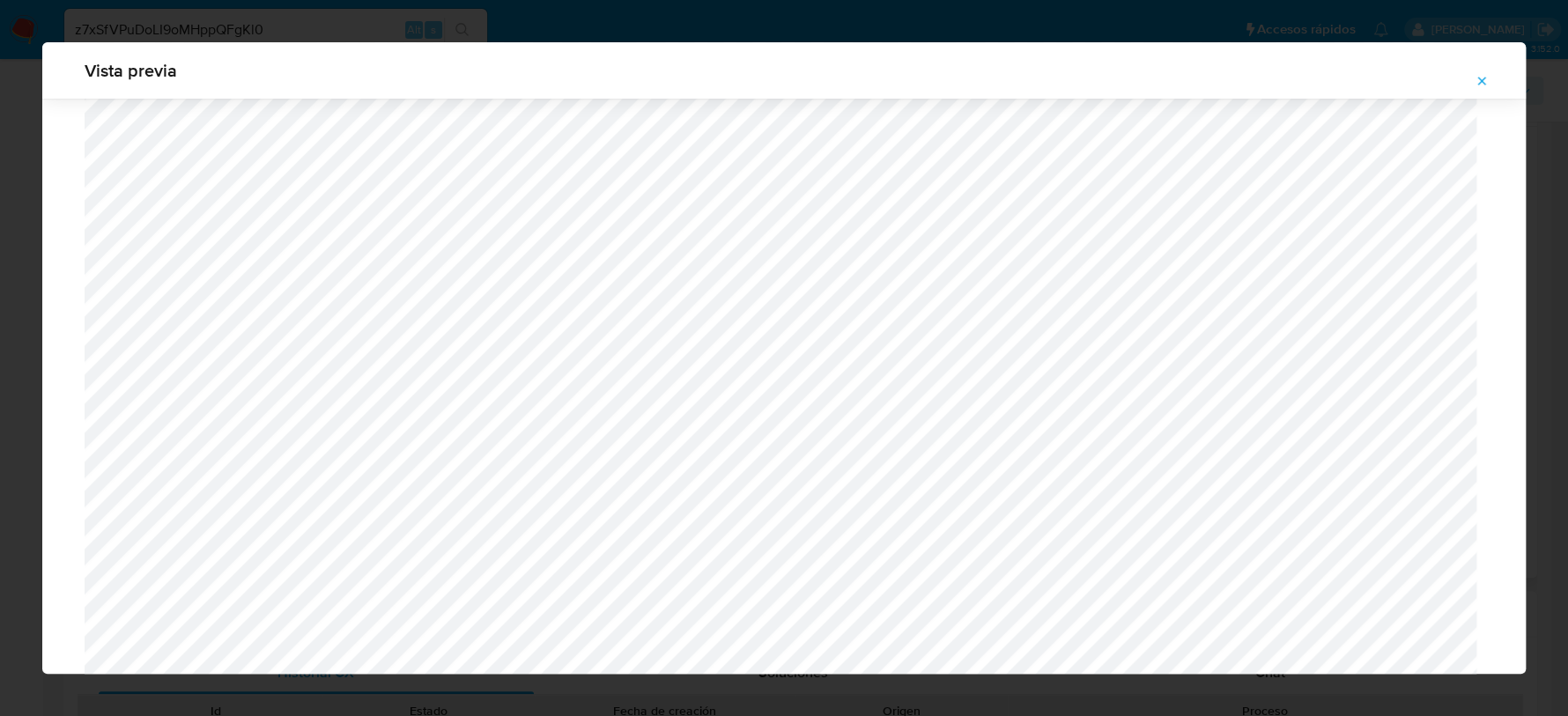
scroll to position [626, 0]
click at [1485, 76] on icon "Attachment preview" at bounding box center [1481, 81] width 14 height 14
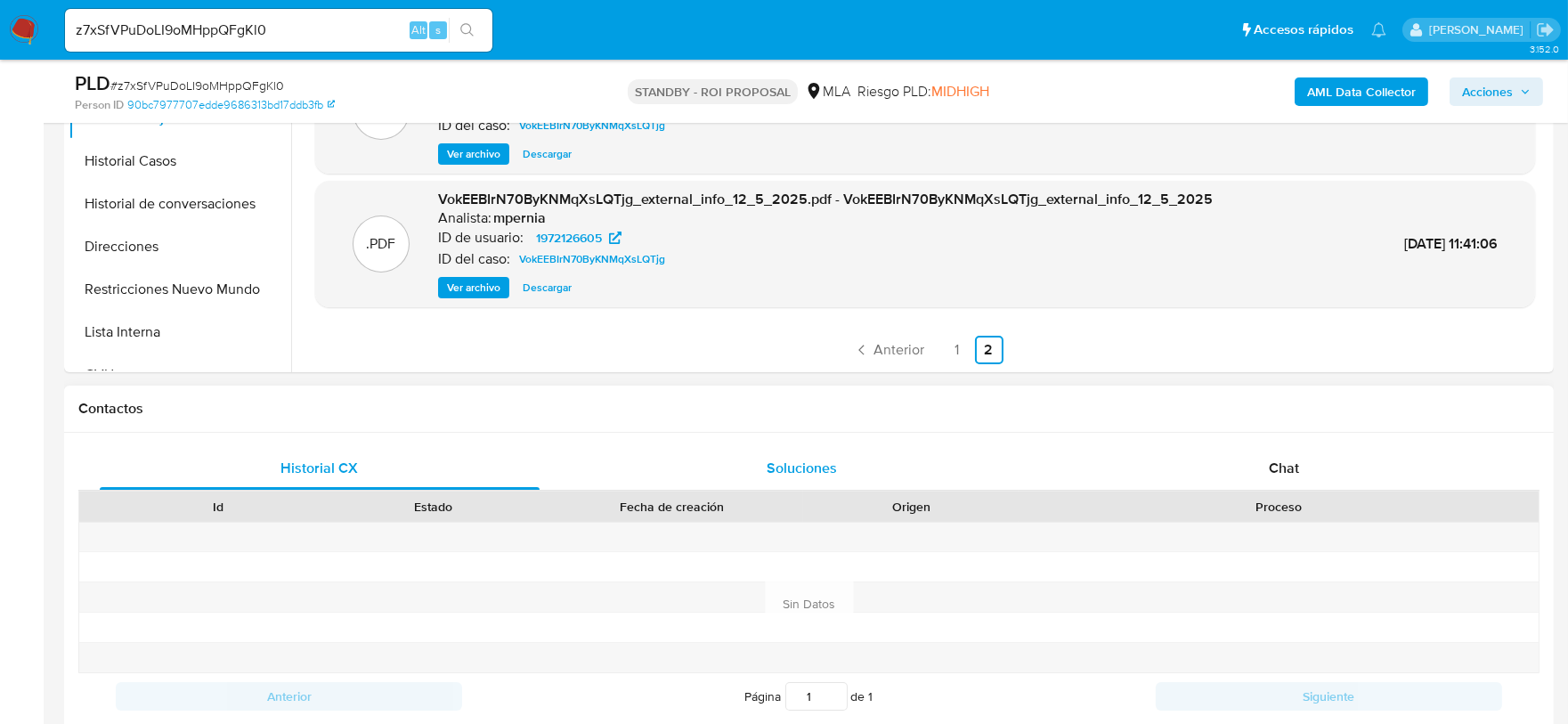
scroll to position [557, 0]
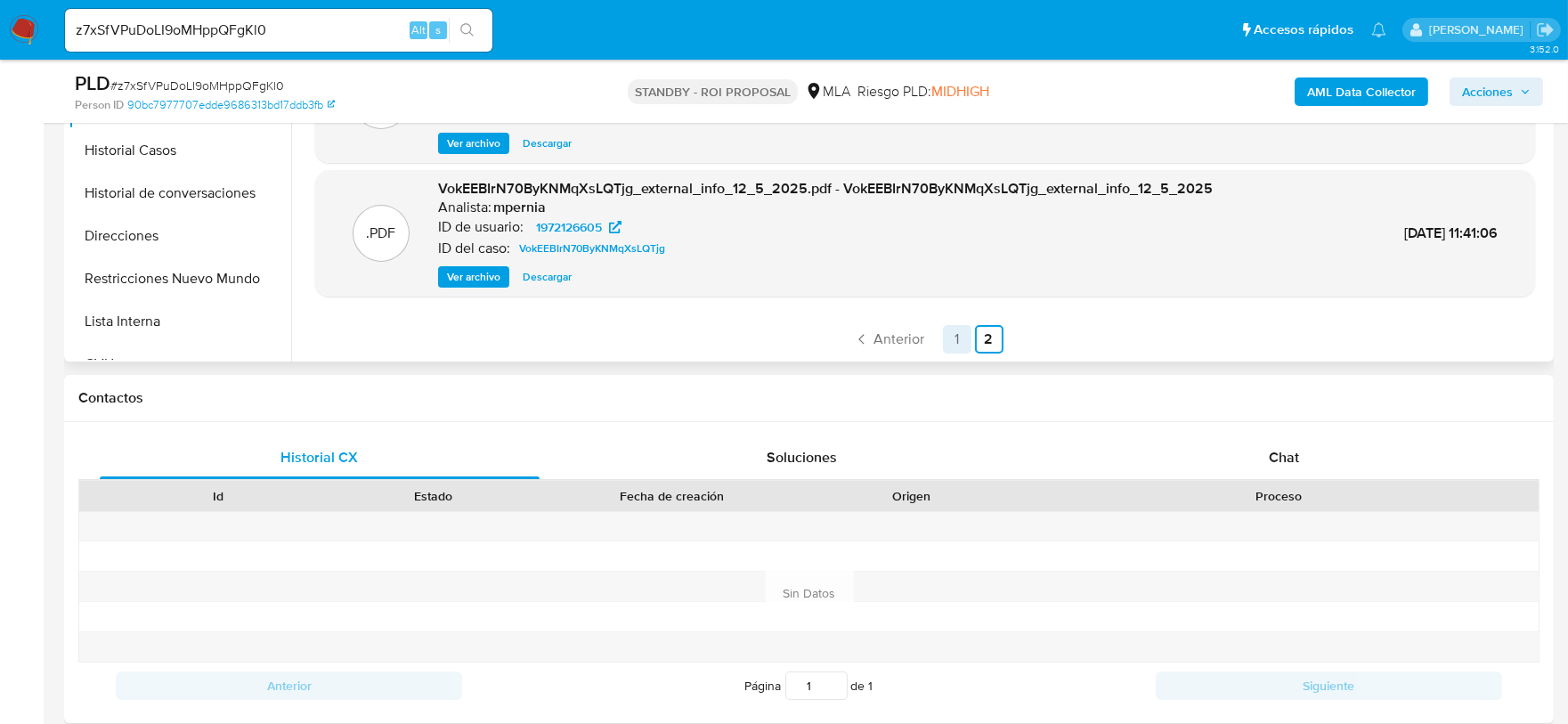
click at [960, 336] on link "1" at bounding box center [957, 339] width 29 height 29
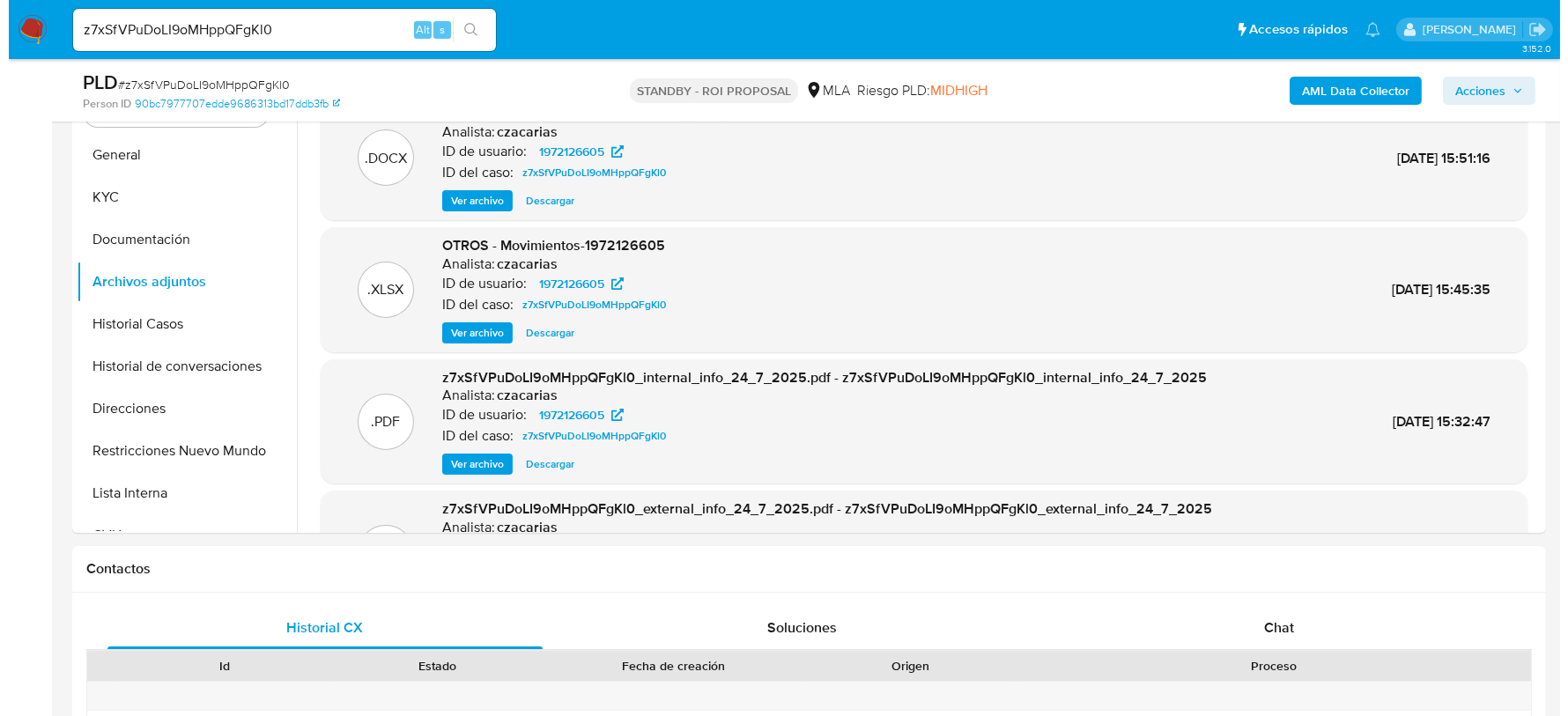
scroll to position [0, 0]
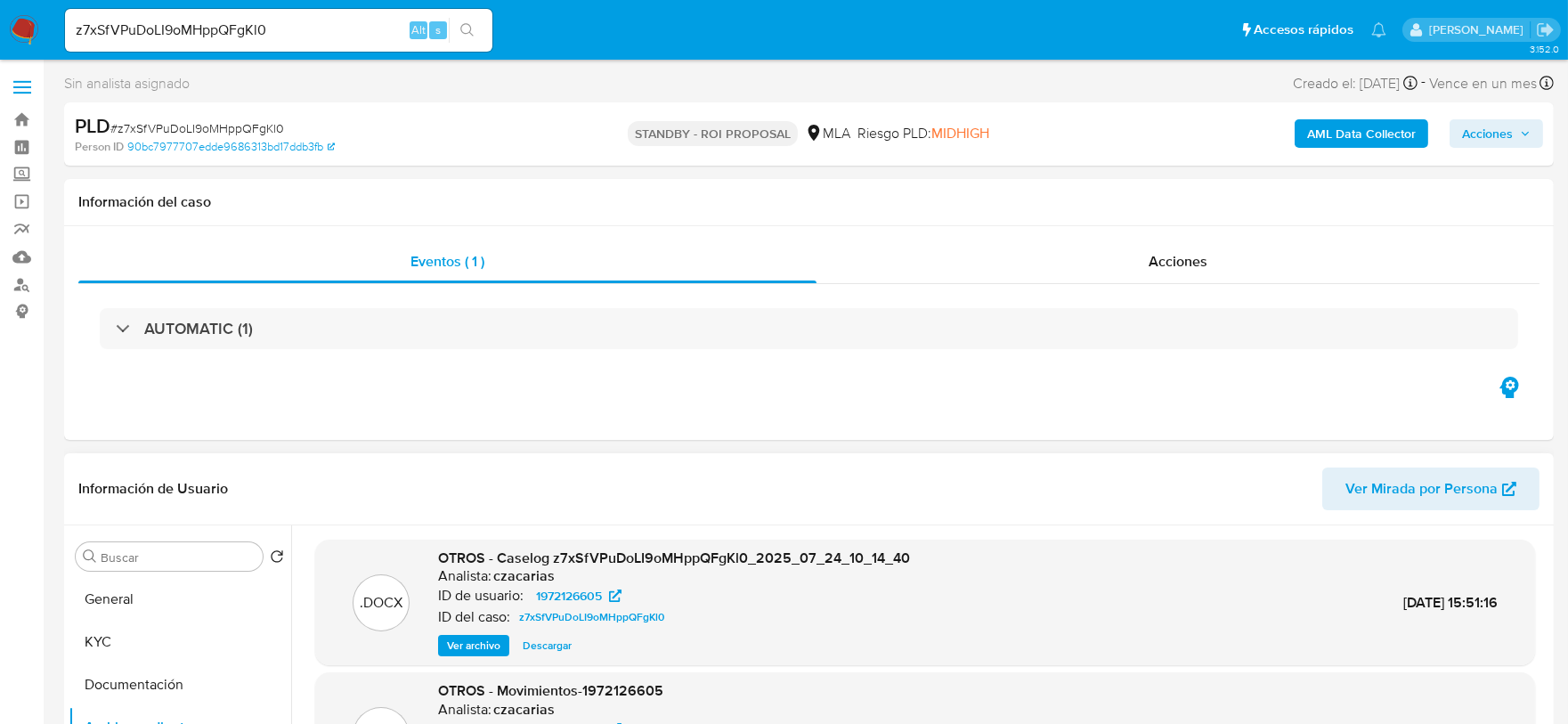
click at [472, 638] on span "Ver archivo" at bounding box center [474, 645] width 54 height 18
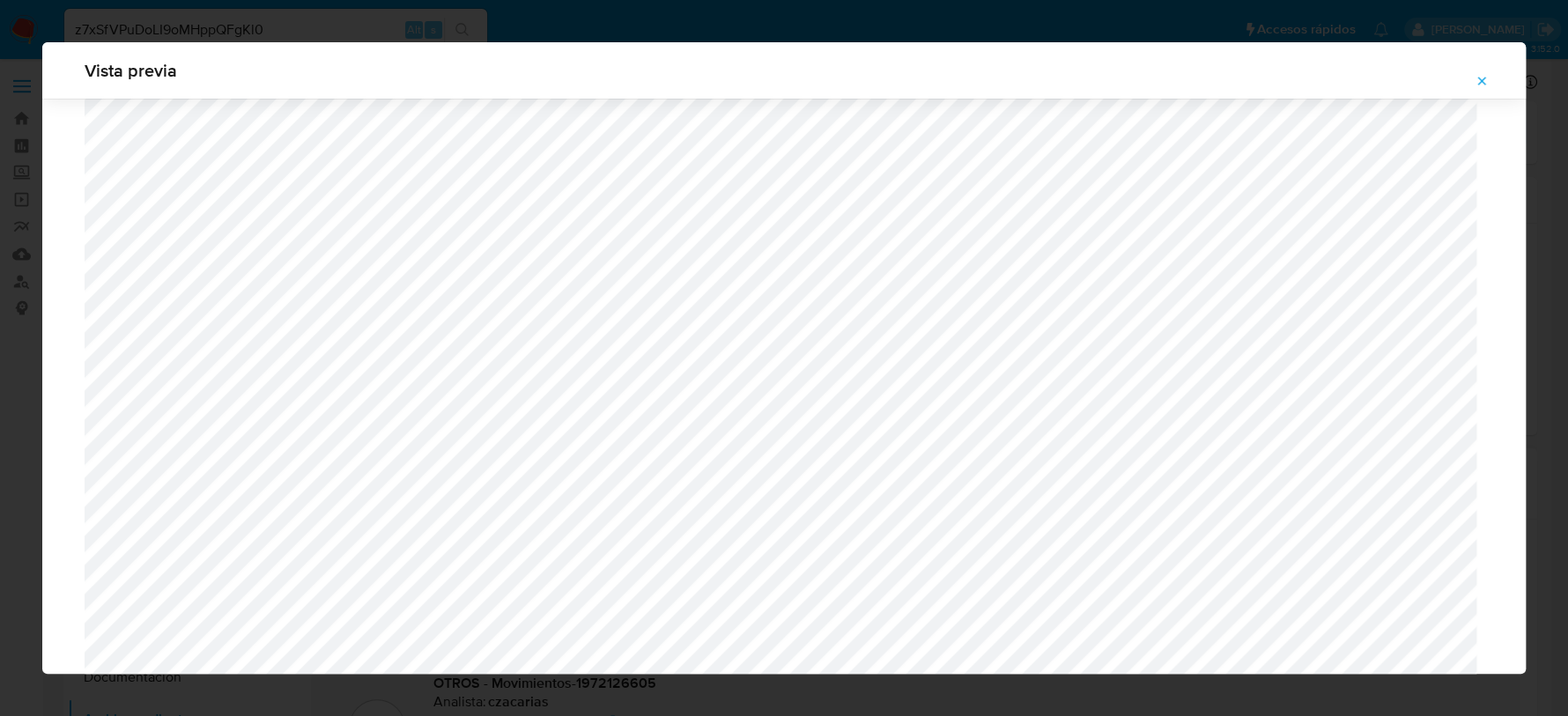
scroll to position [74, 0]
click at [1481, 81] on icon "Attachment preview" at bounding box center [1481, 81] width 14 height 14
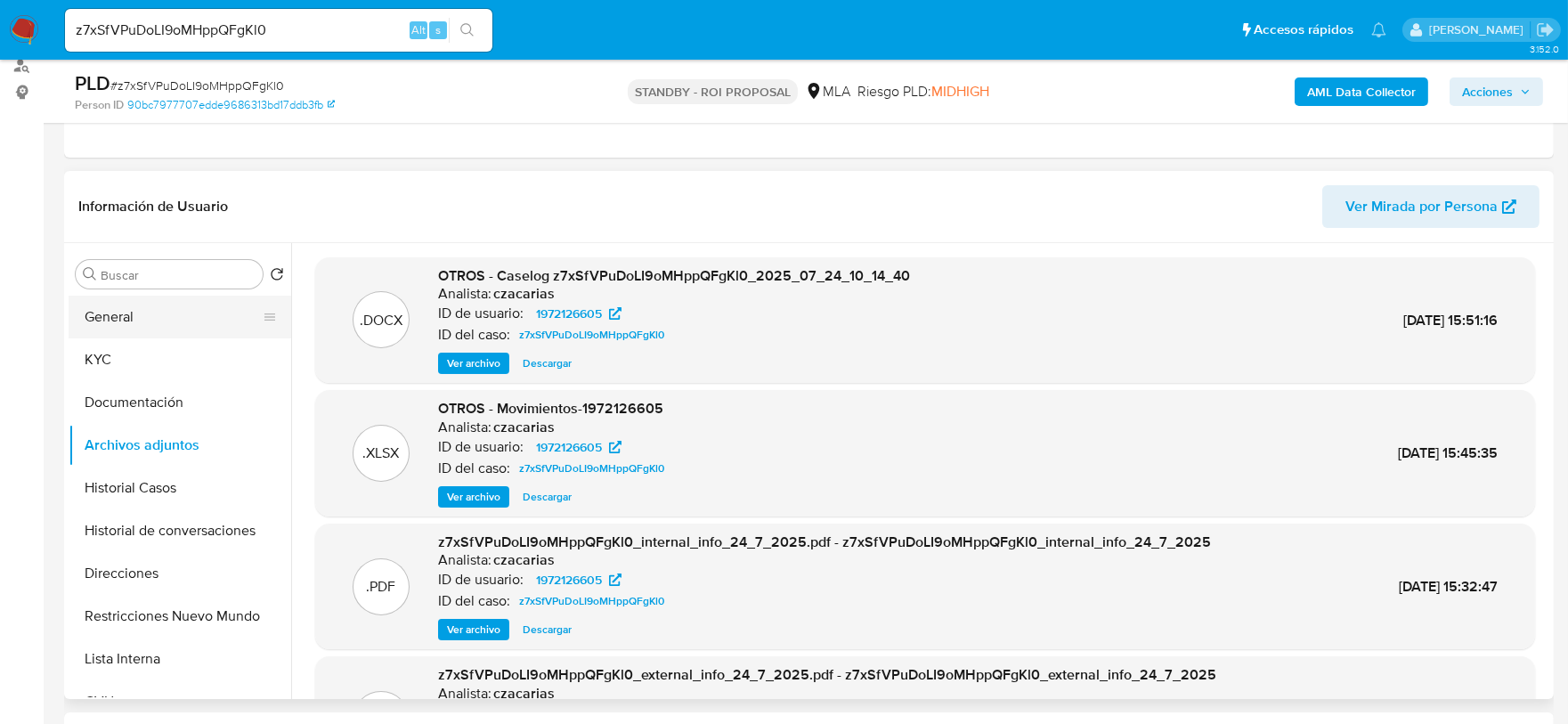
scroll to position [222, 0]
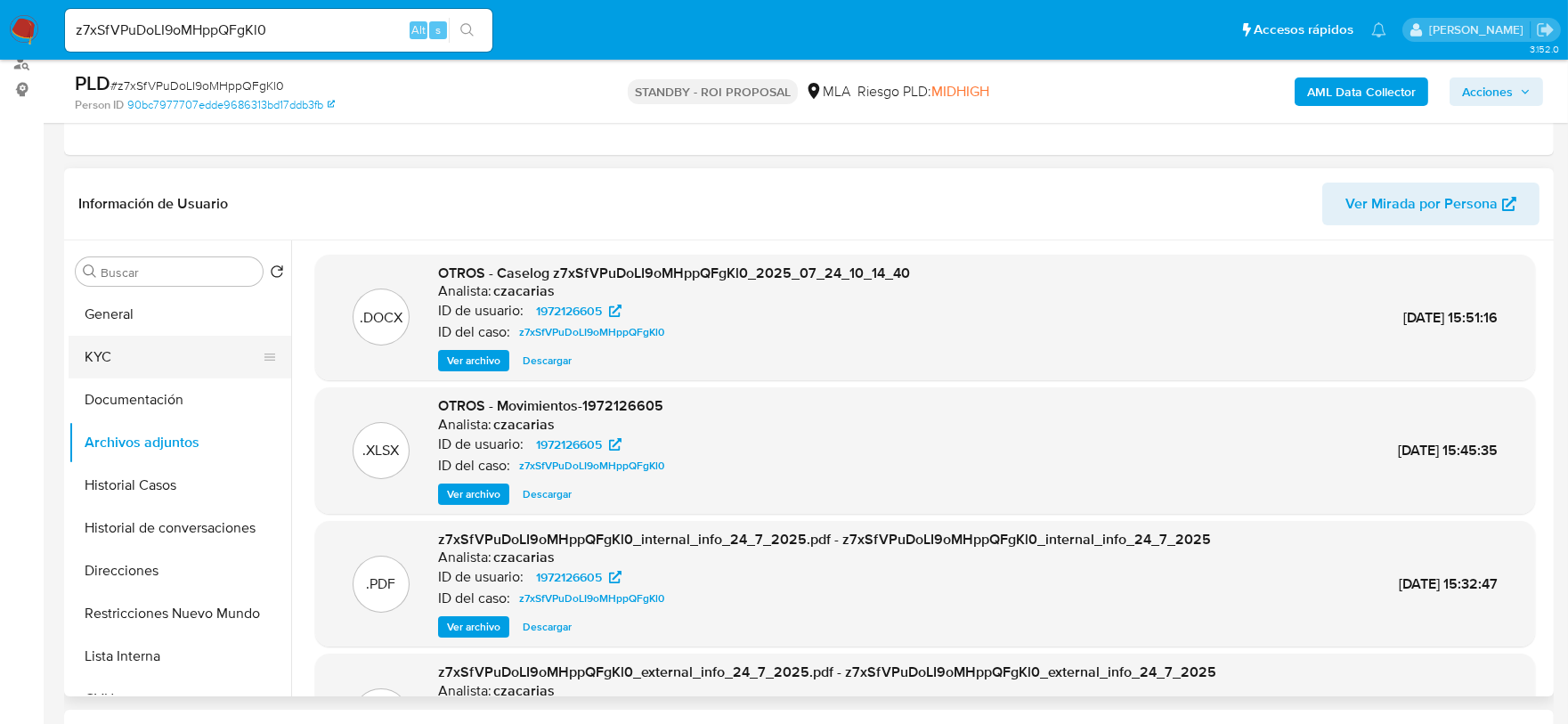
click at [102, 350] on button "KYC" at bounding box center [173, 357] width 208 height 43
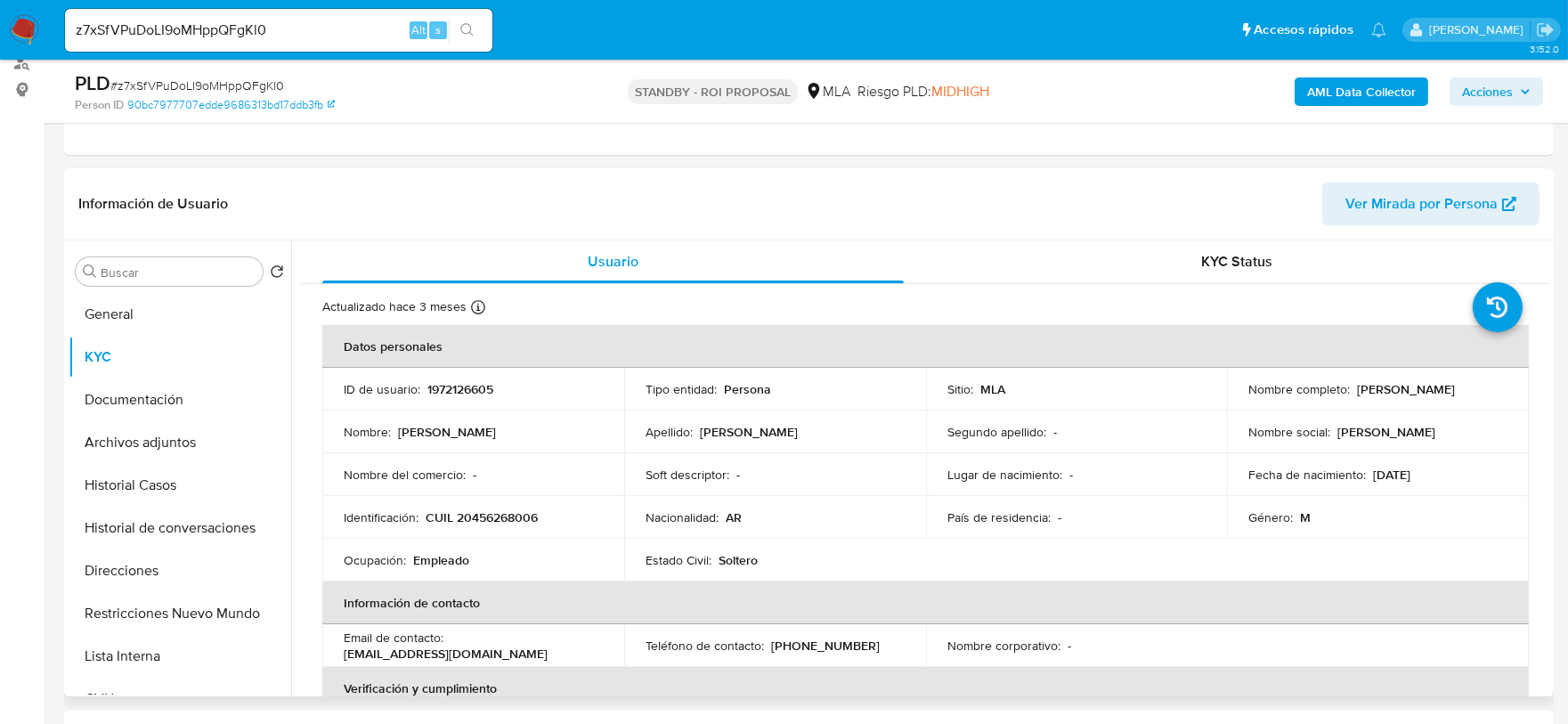
drag, startPoint x: 1354, startPoint y: 392, endPoint x: 1480, endPoint y: 386, distance: 126.1
click at [1480, 386] on div "Nombre completo : Dylan Nahuel Reynoso" at bounding box center [1378, 388] width 259 height 16
click at [518, 513] on p "CUIL 20456268006" at bounding box center [481, 517] width 112 height 16
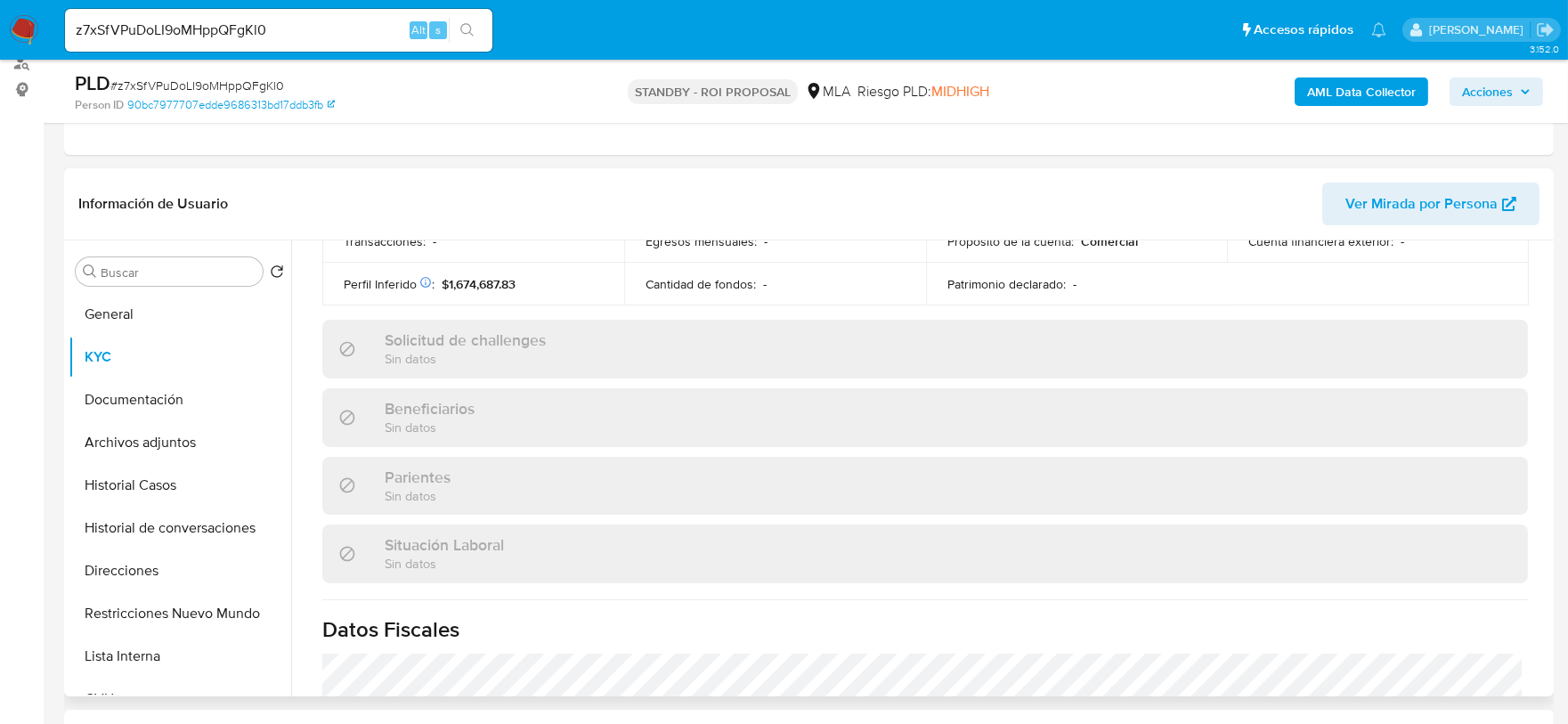
scroll to position [668, 0]
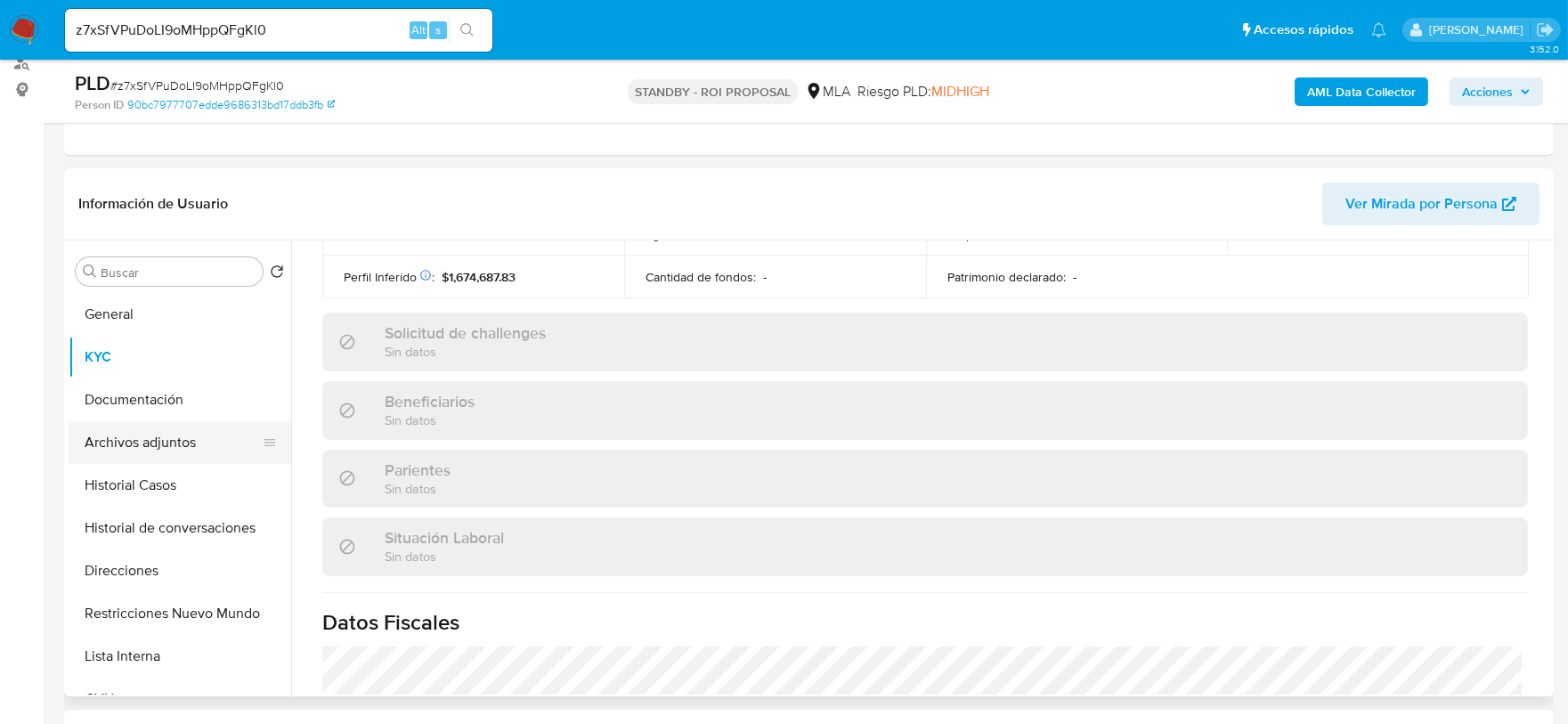
click at [154, 435] on button "Archivos adjuntos" at bounding box center [173, 442] width 208 height 43
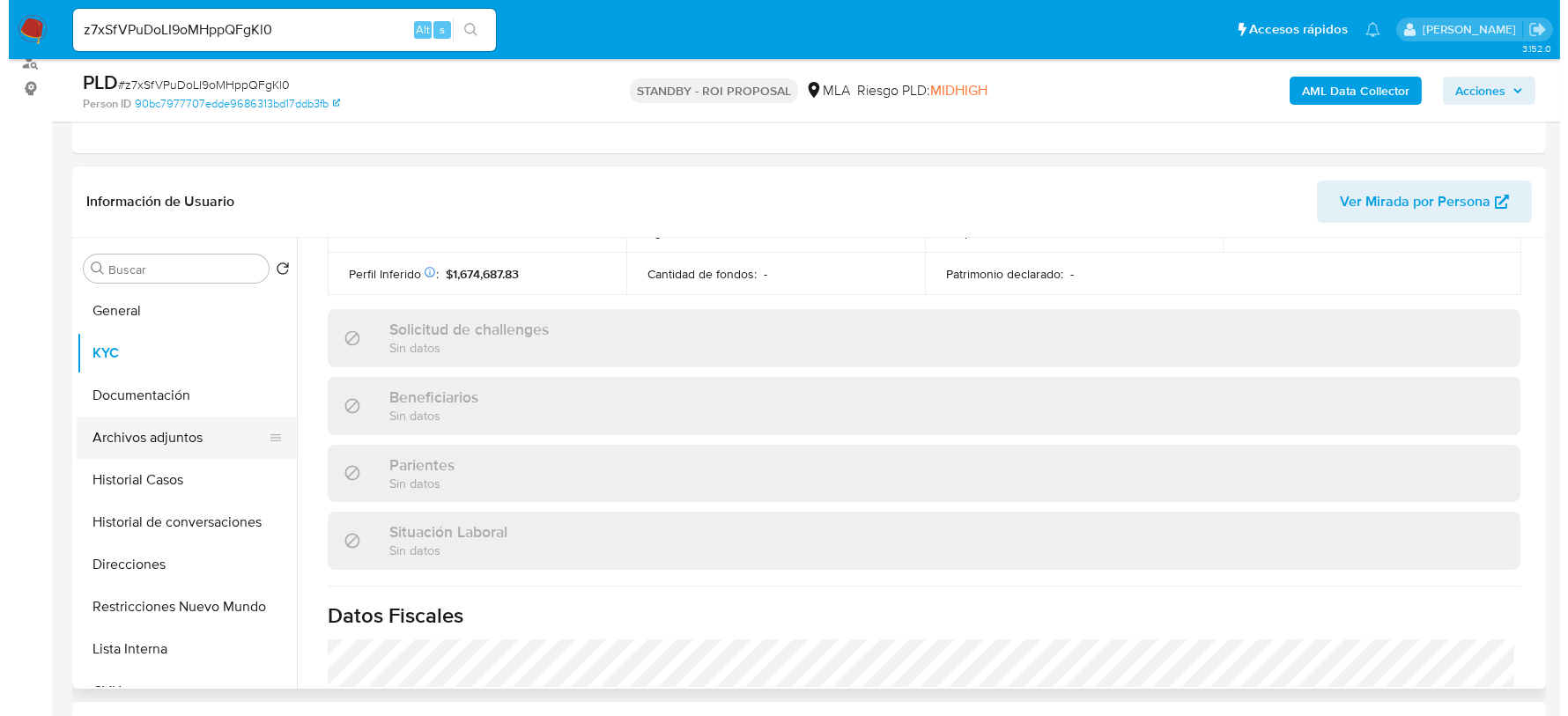
scroll to position [0, 0]
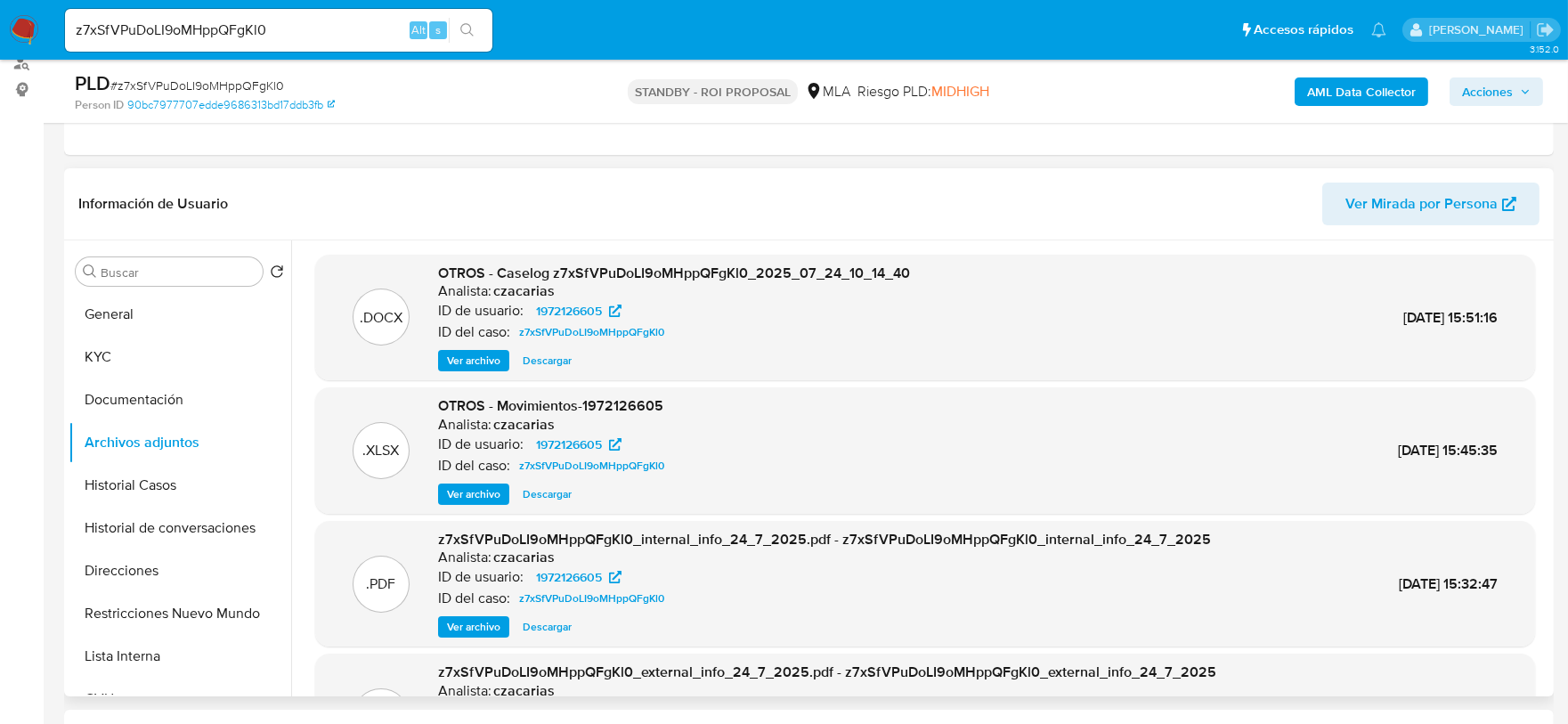
click at [476, 359] on span "Ver archivo" at bounding box center [474, 361] width 54 height 18
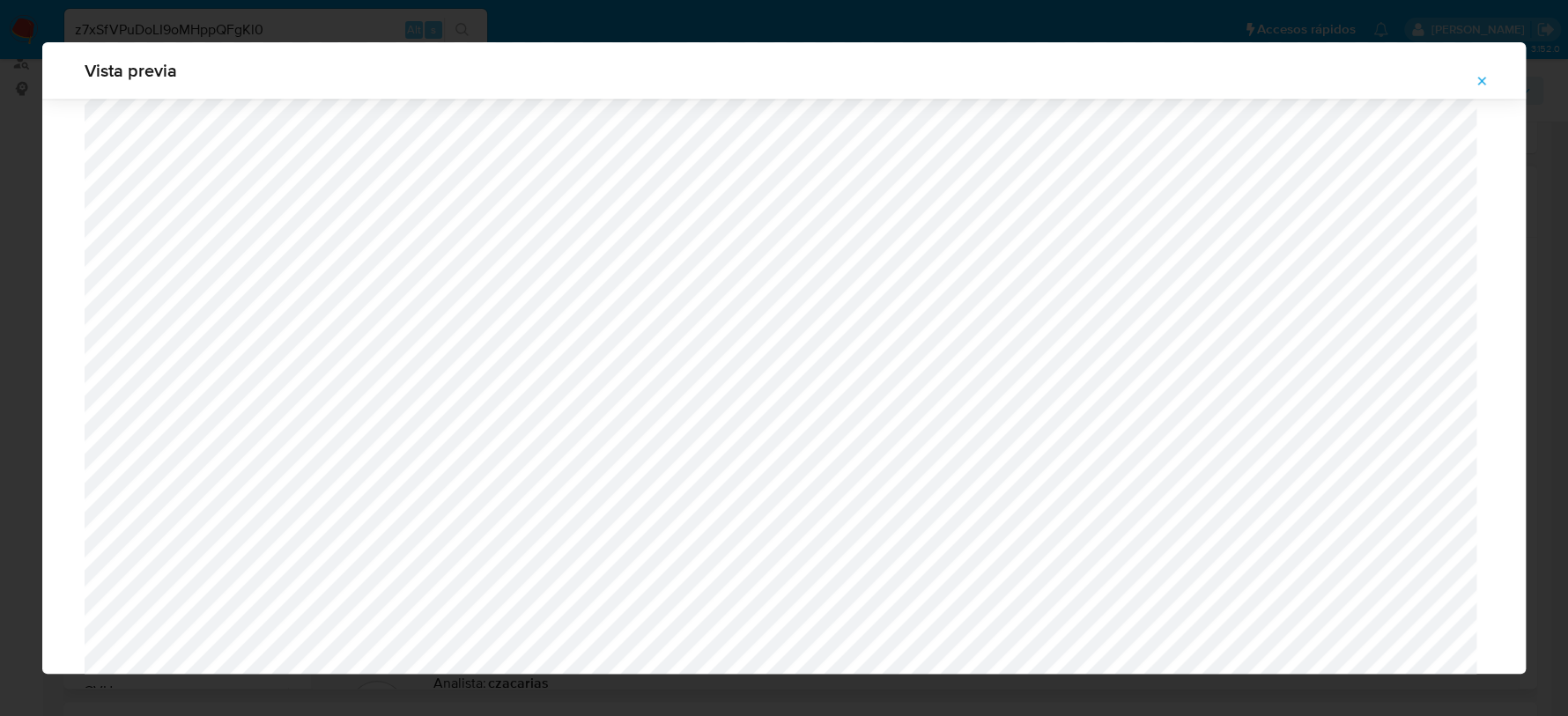
scroll to position [1617, 0]
click at [1481, 75] on icon "Attachment preview" at bounding box center [1481, 81] width 14 height 14
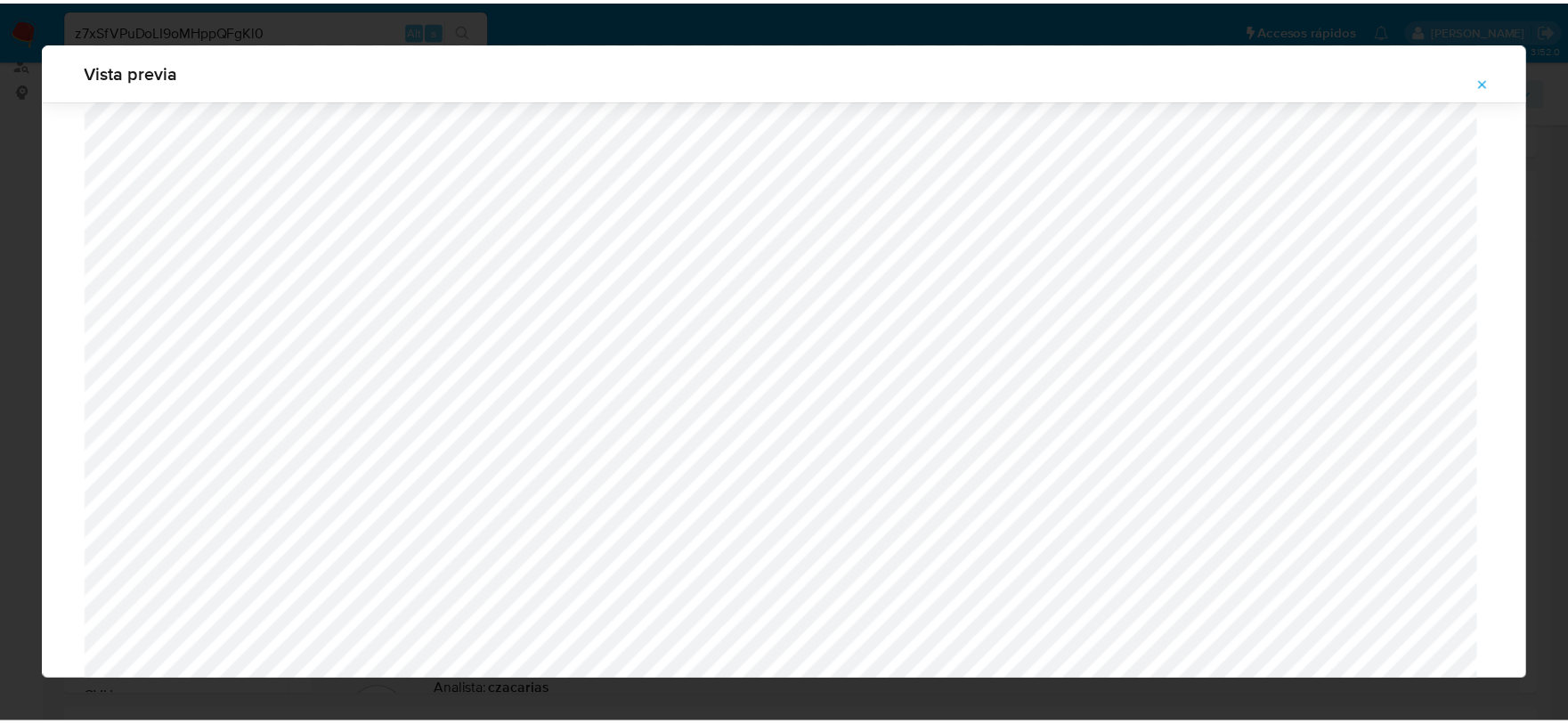
scroll to position [0, 0]
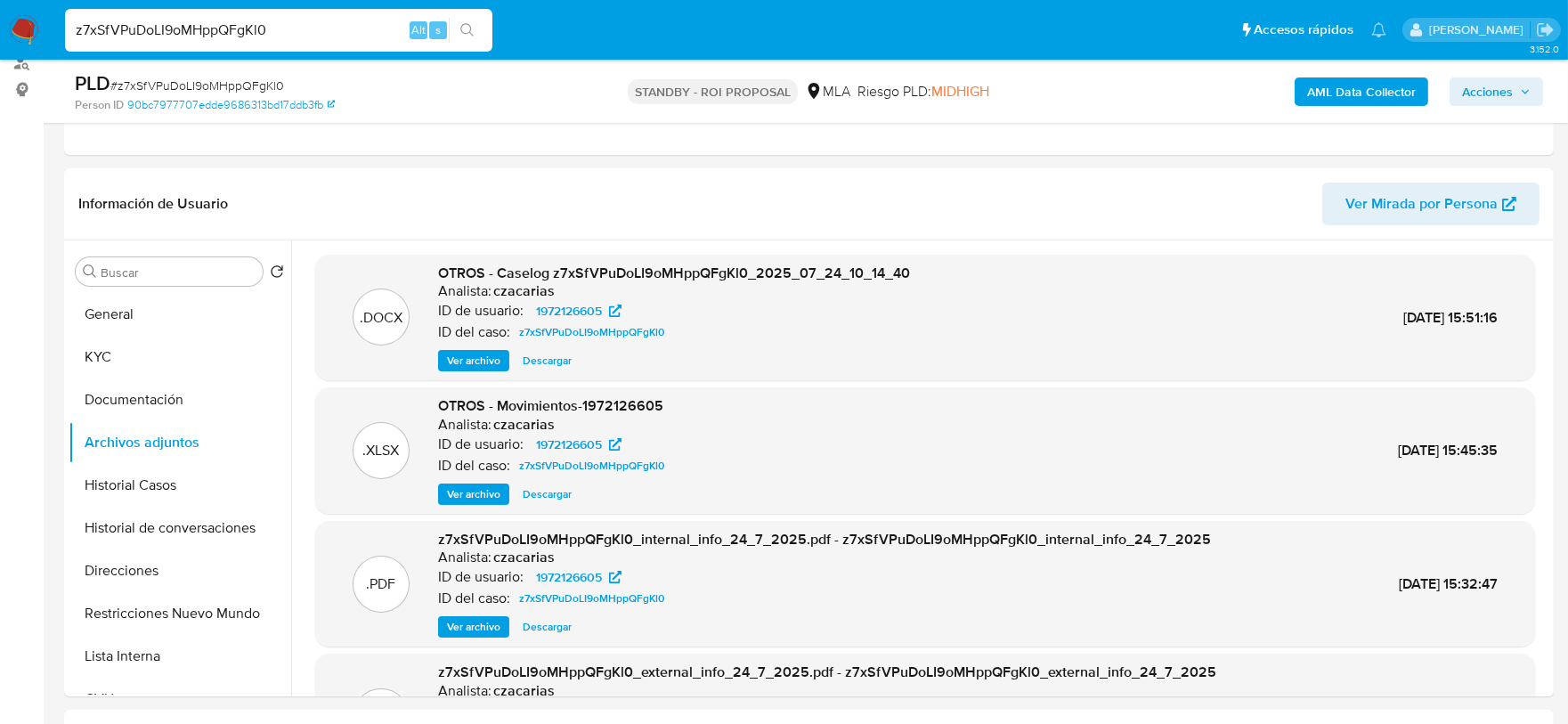
click at [331, 20] on input "z7xSfVPuDoLI9oMHppQFgKl0" at bounding box center [279, 30] width 427 height 23
click at [331, 20] on input "z7xSfVPuDoLI9oMHppQFgKl0" at bounding box center [279, 30] width 427 height 23
paste input "LtXzaa5B8dLB3gRITi72blAr"
type input "LtXzaa5B8dLB3gRITi72blAr"
click at [461, 35] on icon "search-icon" at bounding box center [467, 30] width 14 height 14
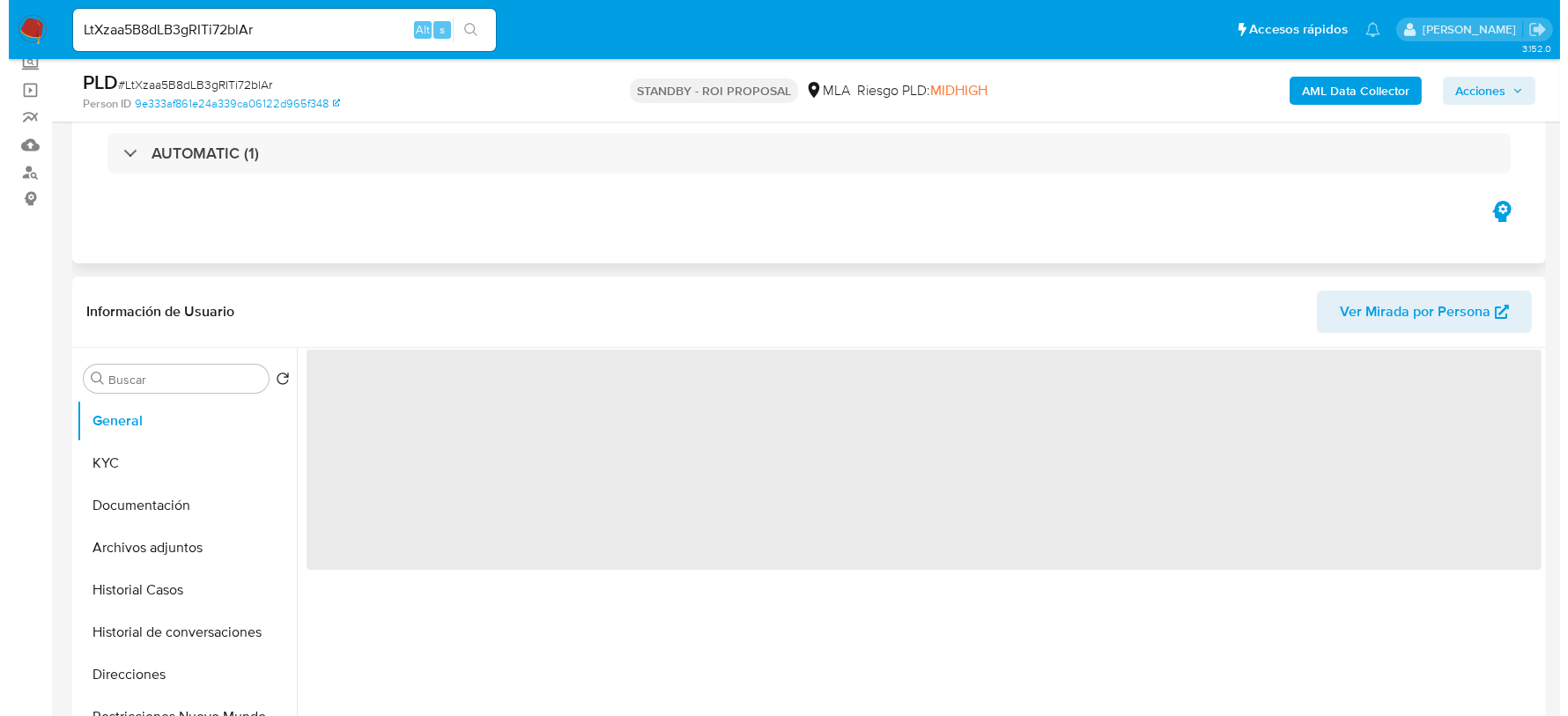
scroll to position [220, 0]
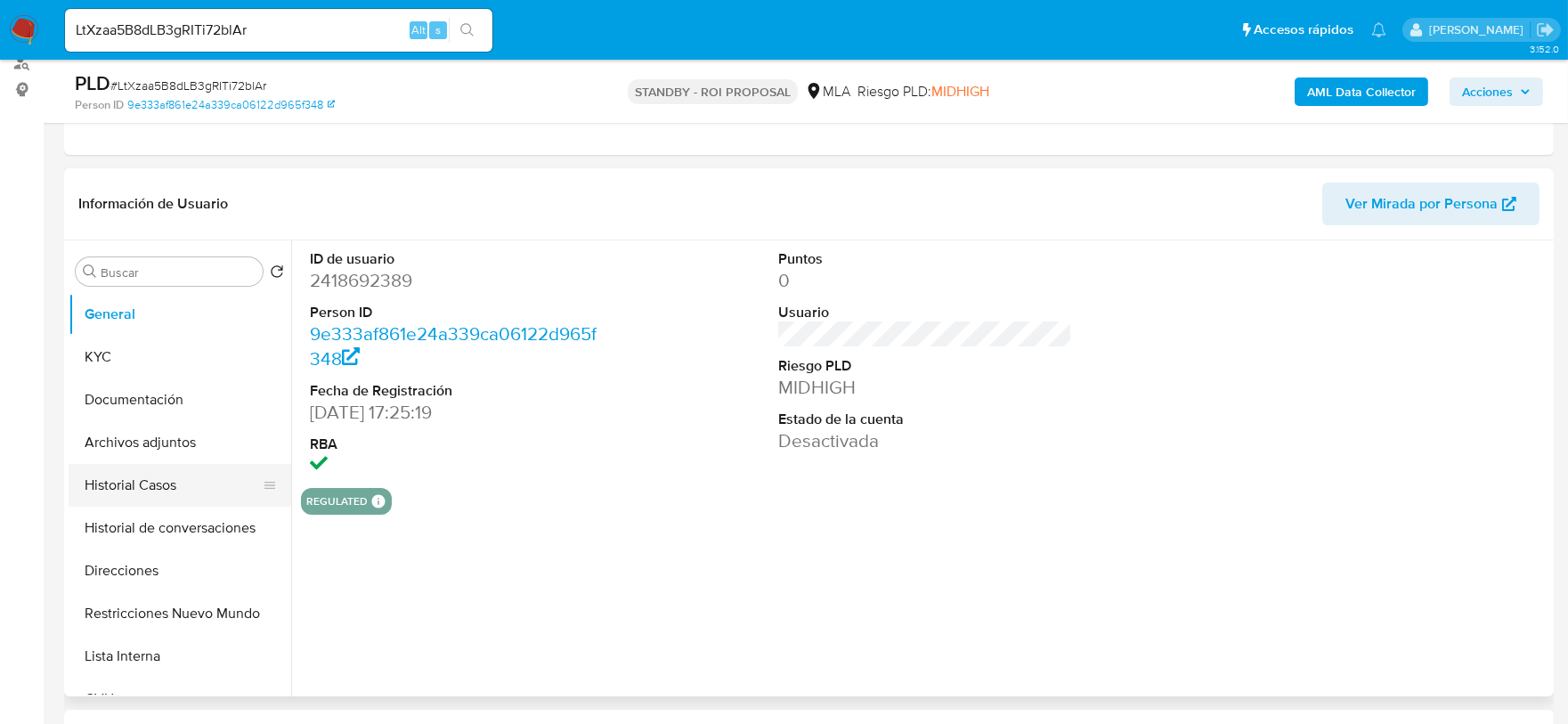
select select "10"
click at [134, 488] on button "Historial Casos" at bounding box center [173, 486] width 208 height 43
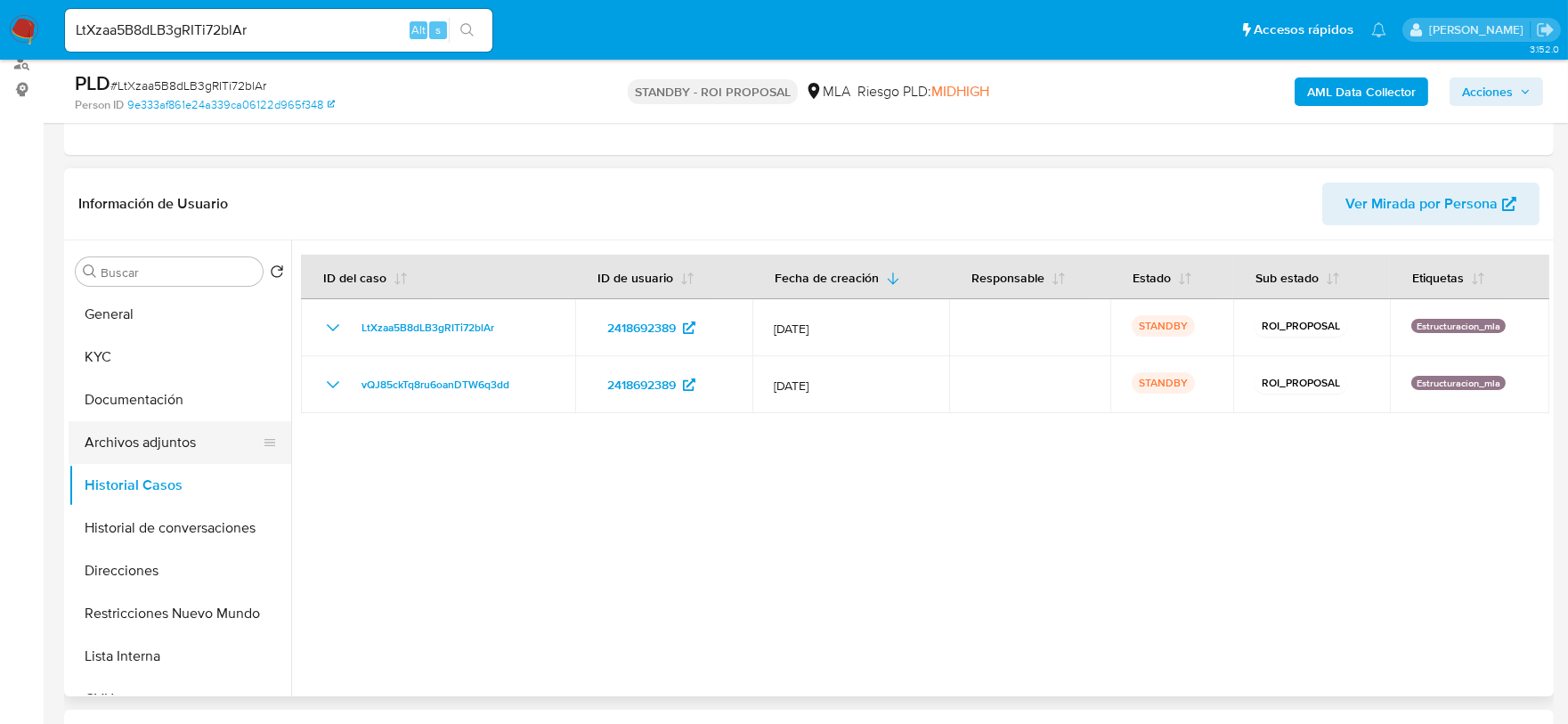
click at [189, 441] on button "Archivos adjuntos" at bounding box center [173, 442] width 208 height 43
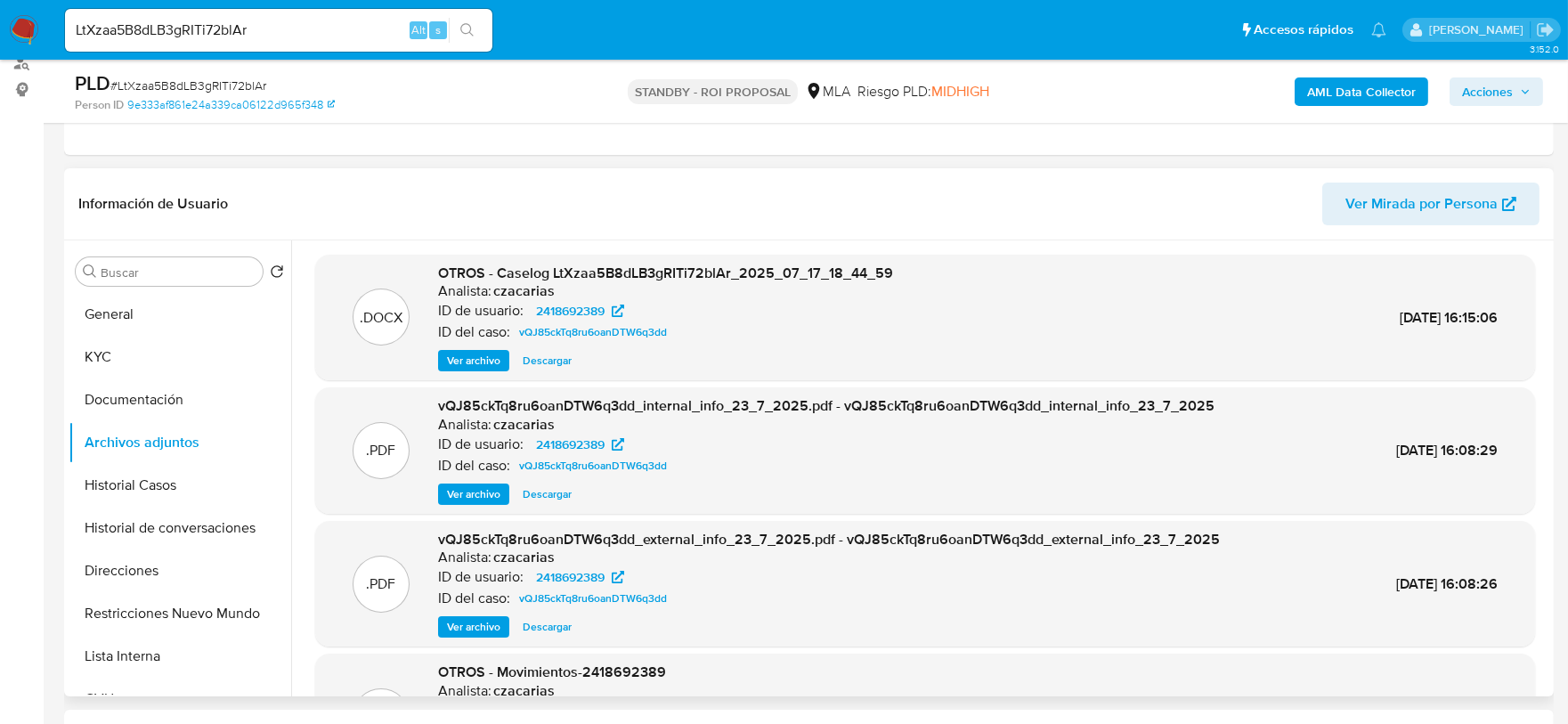
click at [476, 361] on span "Ver archivo" at bounding box center [474, 361] width 54 height 18
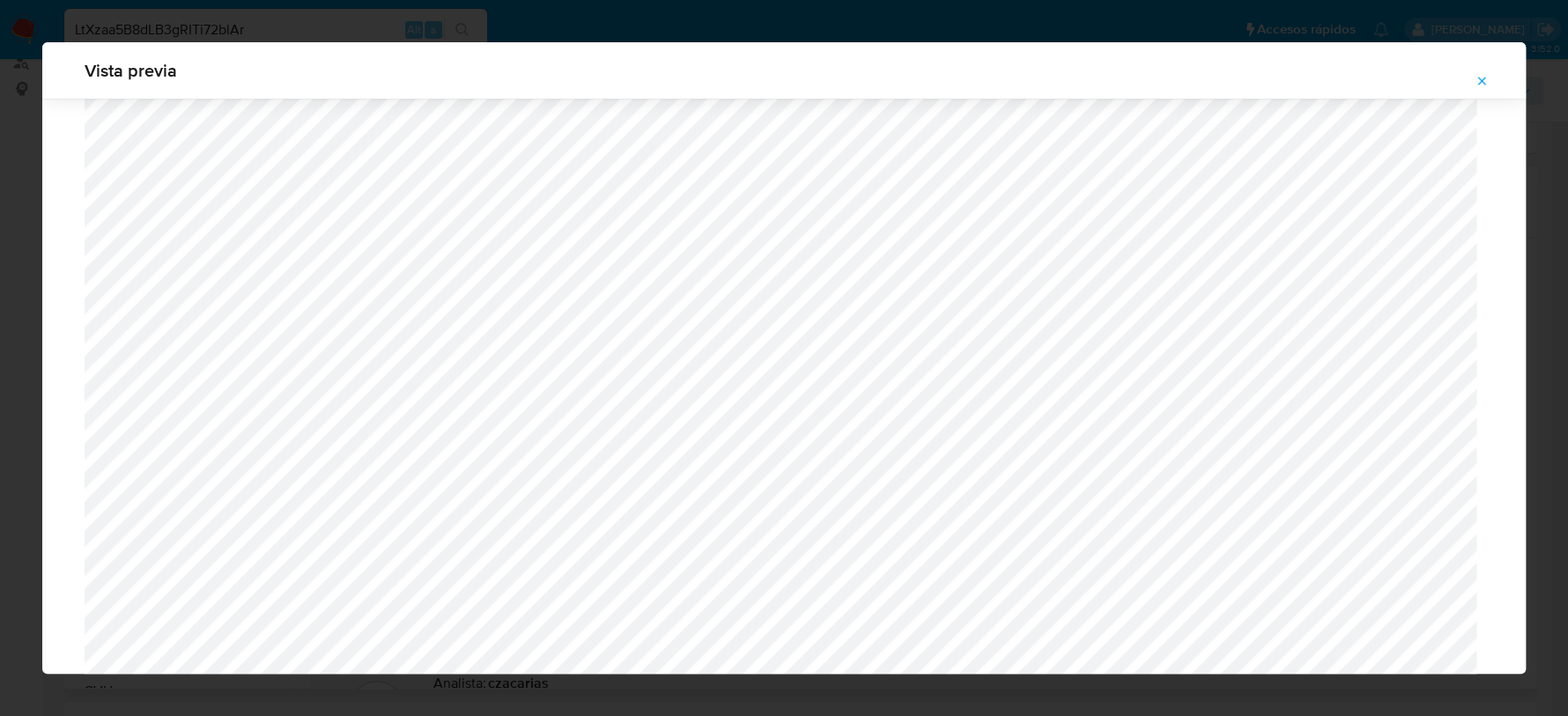
scroll to position [405, 0]
click at [1474, 82] on icon "Attachment preview" at bounding box center [1481, 81] width 14 height 14
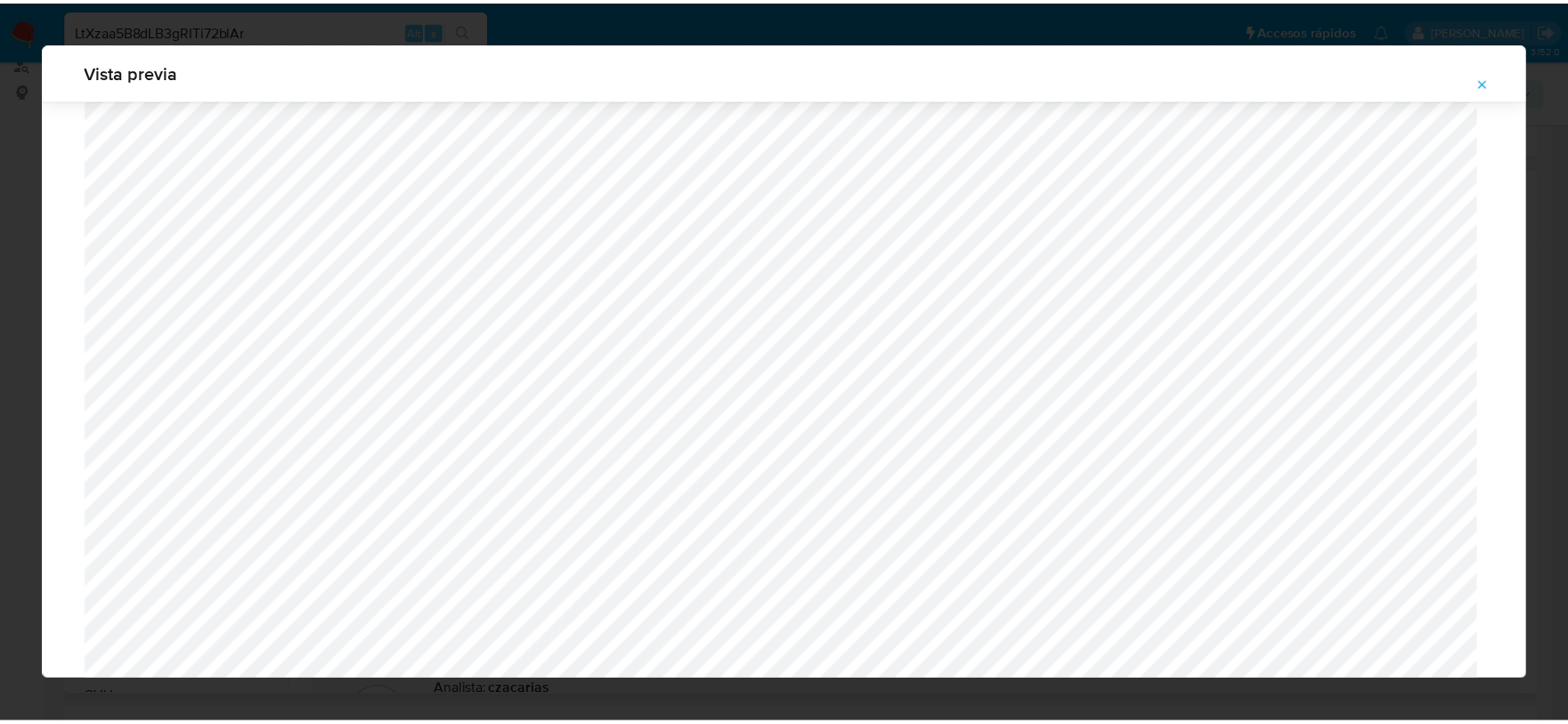
scroll to position [0, 0]
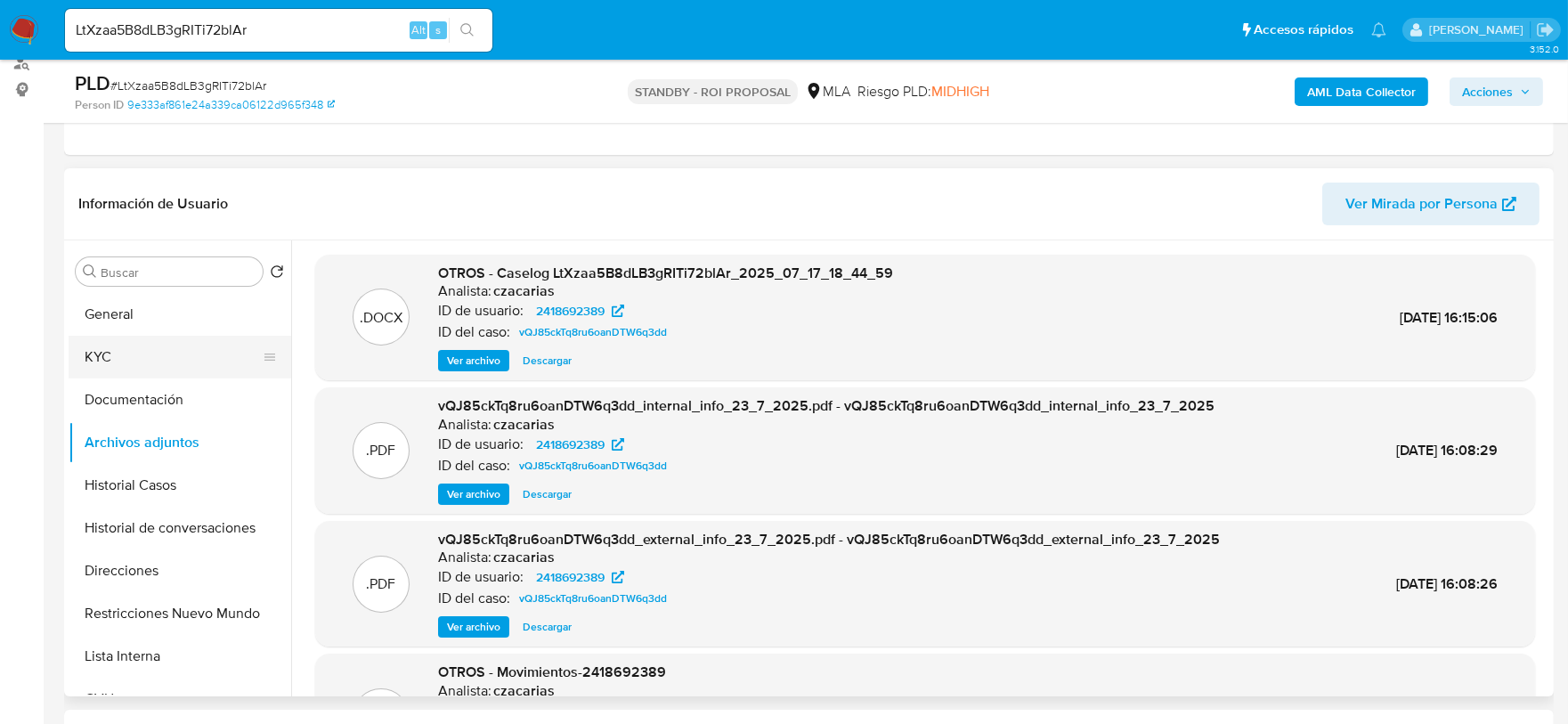
click at [156, 357] on button "KYC" at bounding box center [173, 357] width 208 height 43
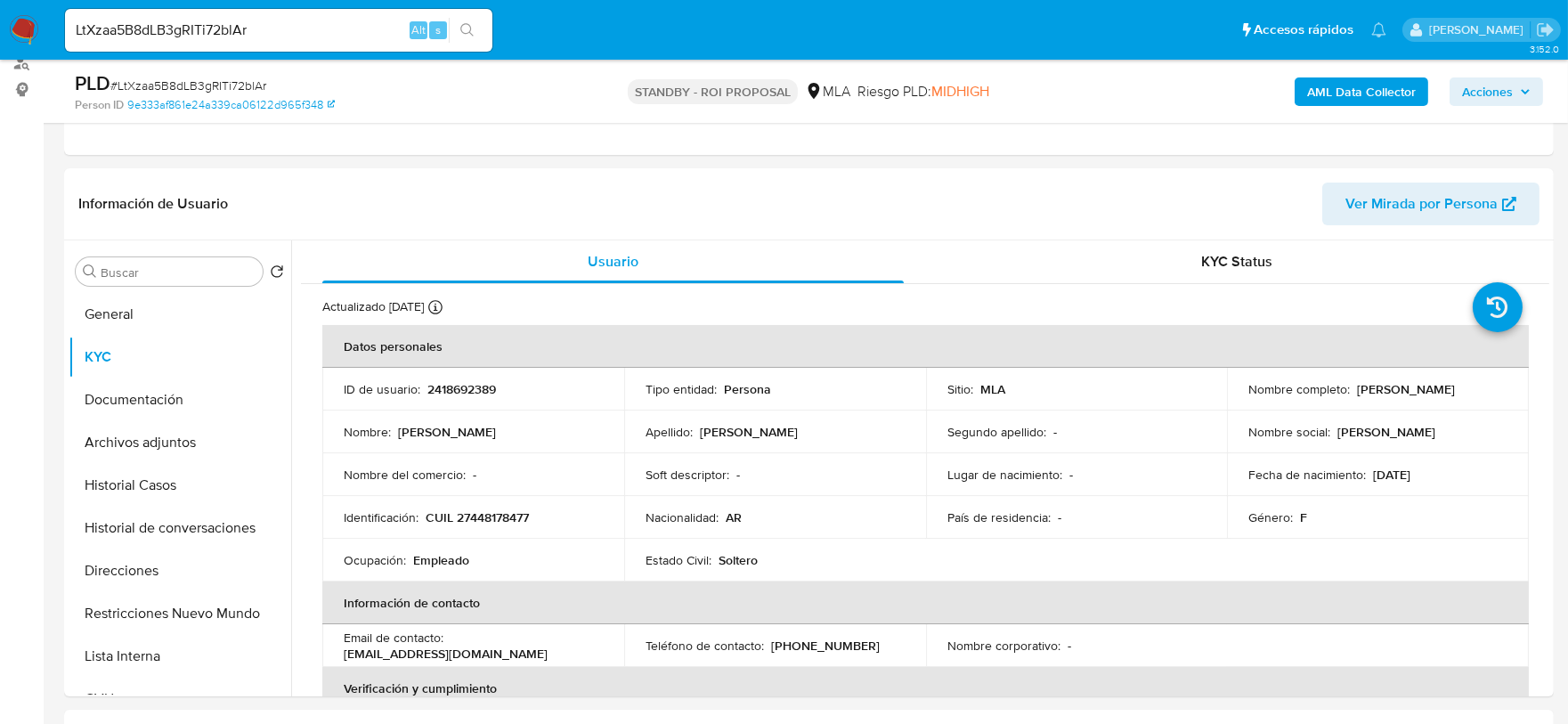
drag, startPoint x: 1352, startPoint y: 388, endPoint x: 1483, endPoint y: 388, distance: 131.0
click at [1485, 388] on div "Nombre completo : Malena Julia Robledo" at bounding box center [1378, 388] width 259 height 16
click at [1346, 389] on div "Nombre completo : Malena Julia Robledo" at bounding box center [1378, 388] width 259 height 16
drag, startPoint x: 1352, startPoint y: 386, endPoint x: 1492, endPoint y: 388, distance: 140.0
click at [1492, 388] on div "Nombre completo : Malena Julia Robledo" at bounding box center [1378, 388] width 259 height 16
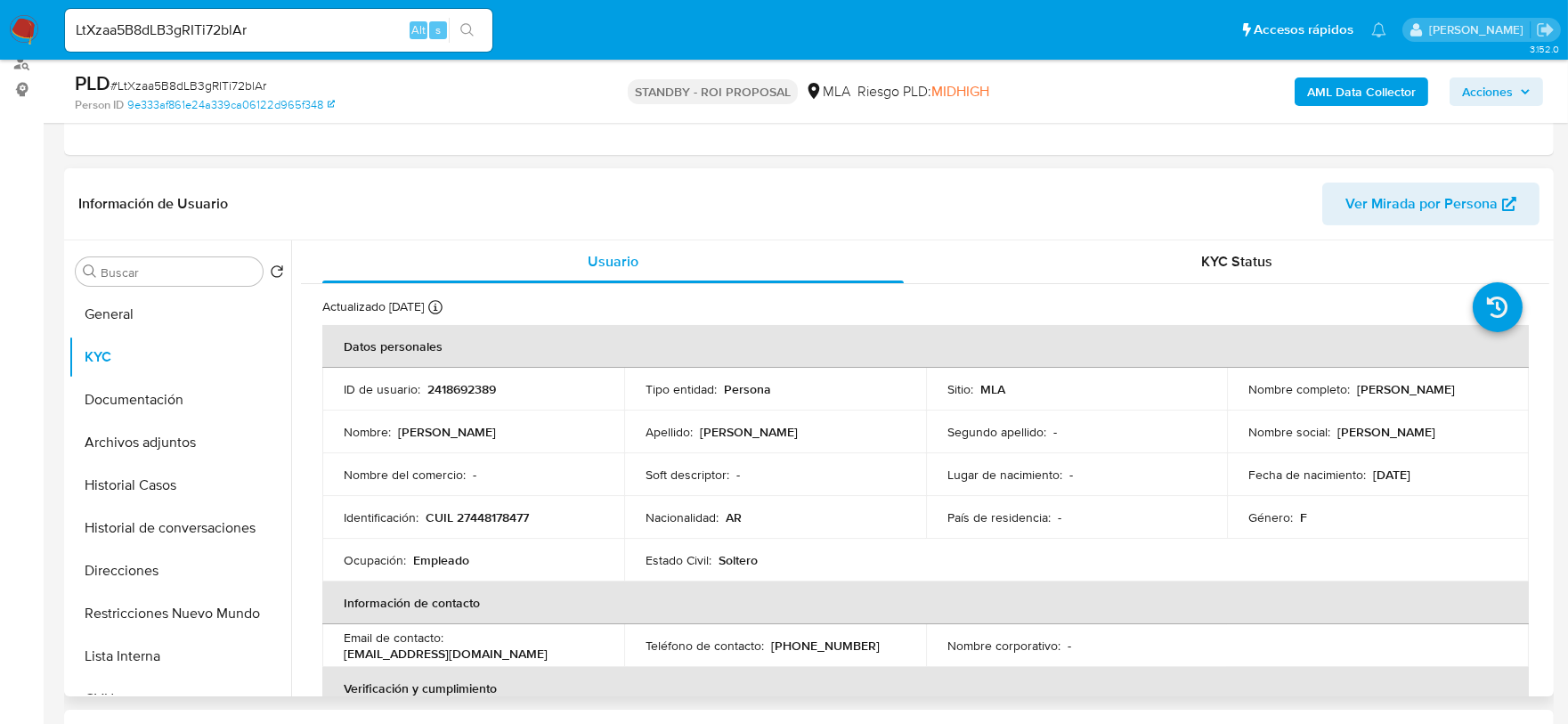
click at [480, 509] on p "CUIL 27448178477" at bounding box center [477, 517] width 103 height 16
click at [484, 509] on p "CUIL 27448178477" at bounding box center [477, 517] width 103 height 16
click at [493, 523] on p "CUIL 27448178477" at bounding box center [477, 517] width 103 height 16
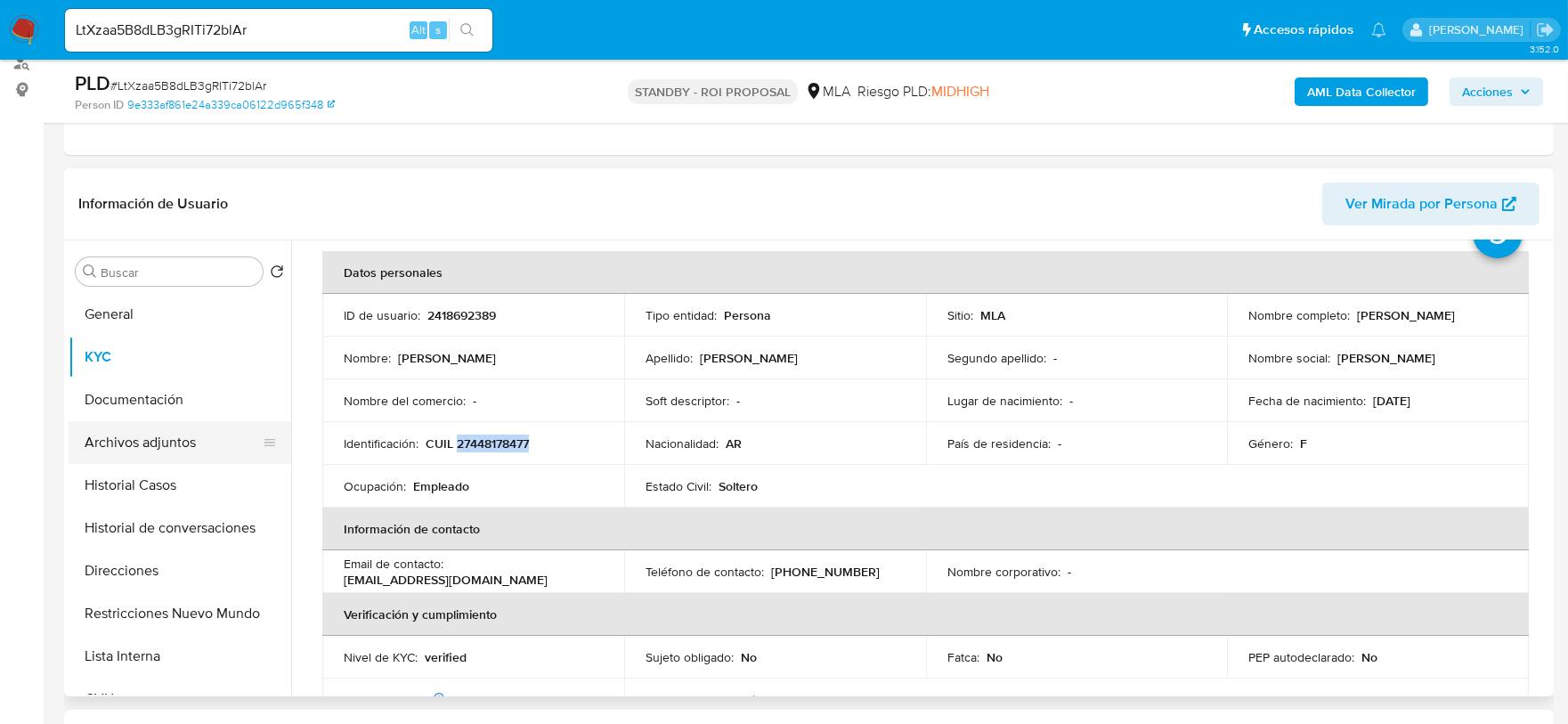
scroll to position [111, 0]
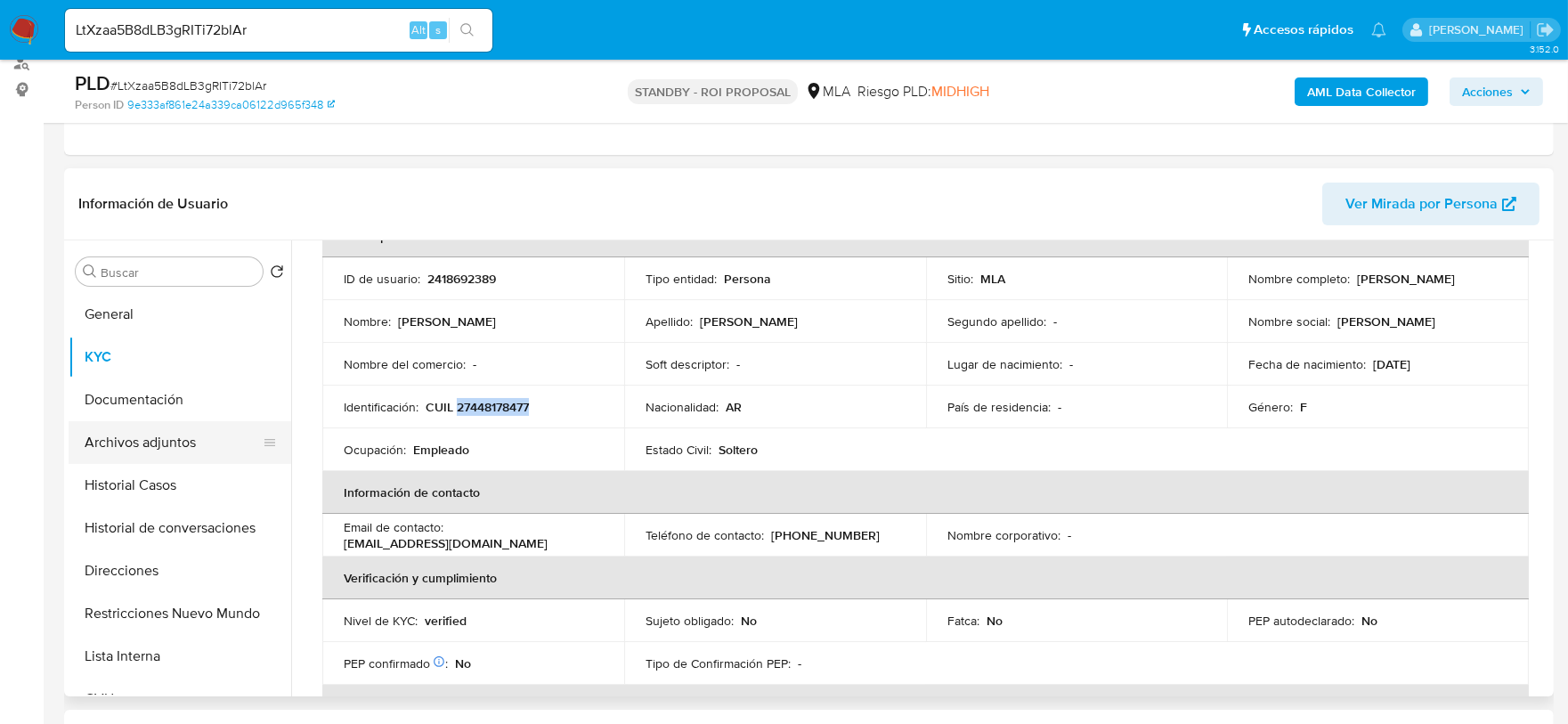
click at [161, 431] on button "Archivos adjuntos" at bounding box center [173, 442] width 208 height 43
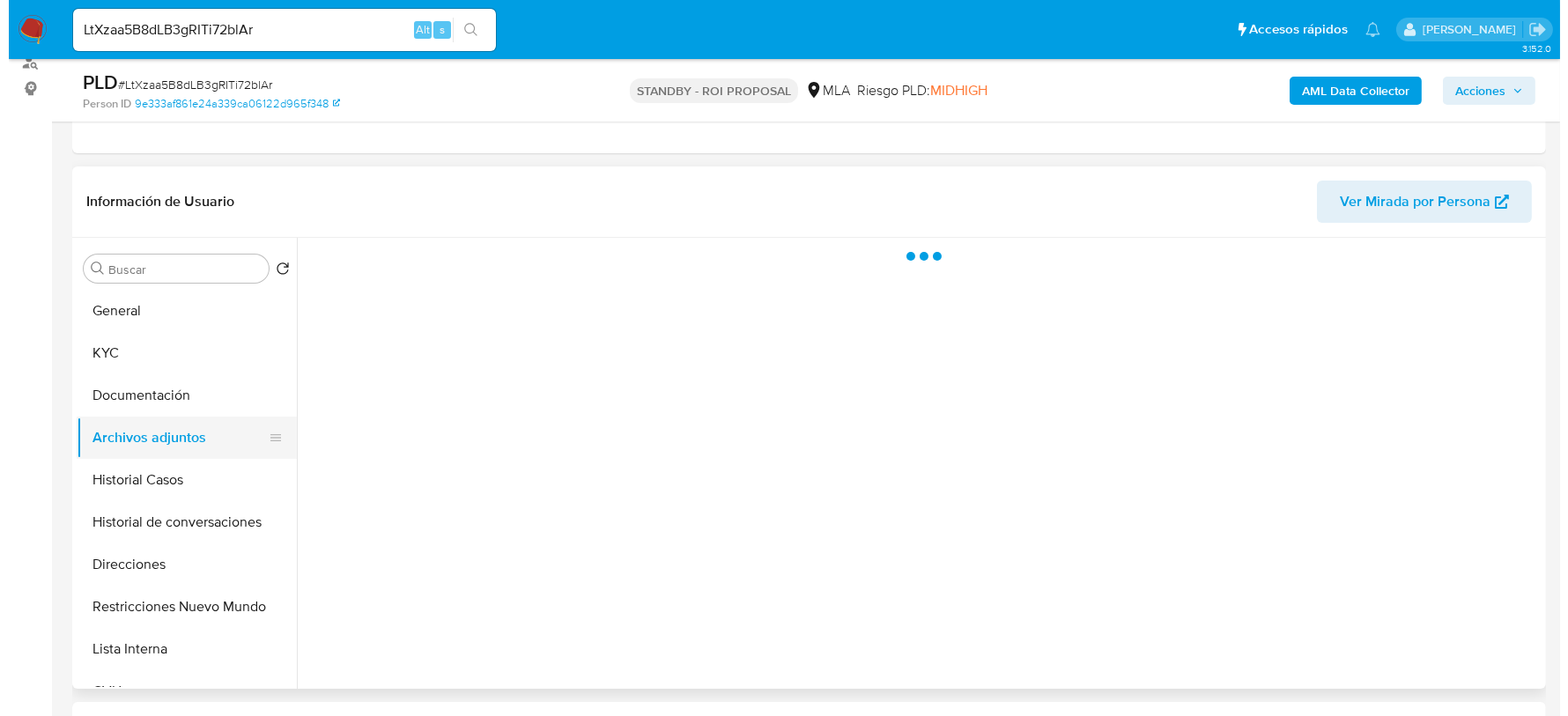
scroll to position [0, 0]
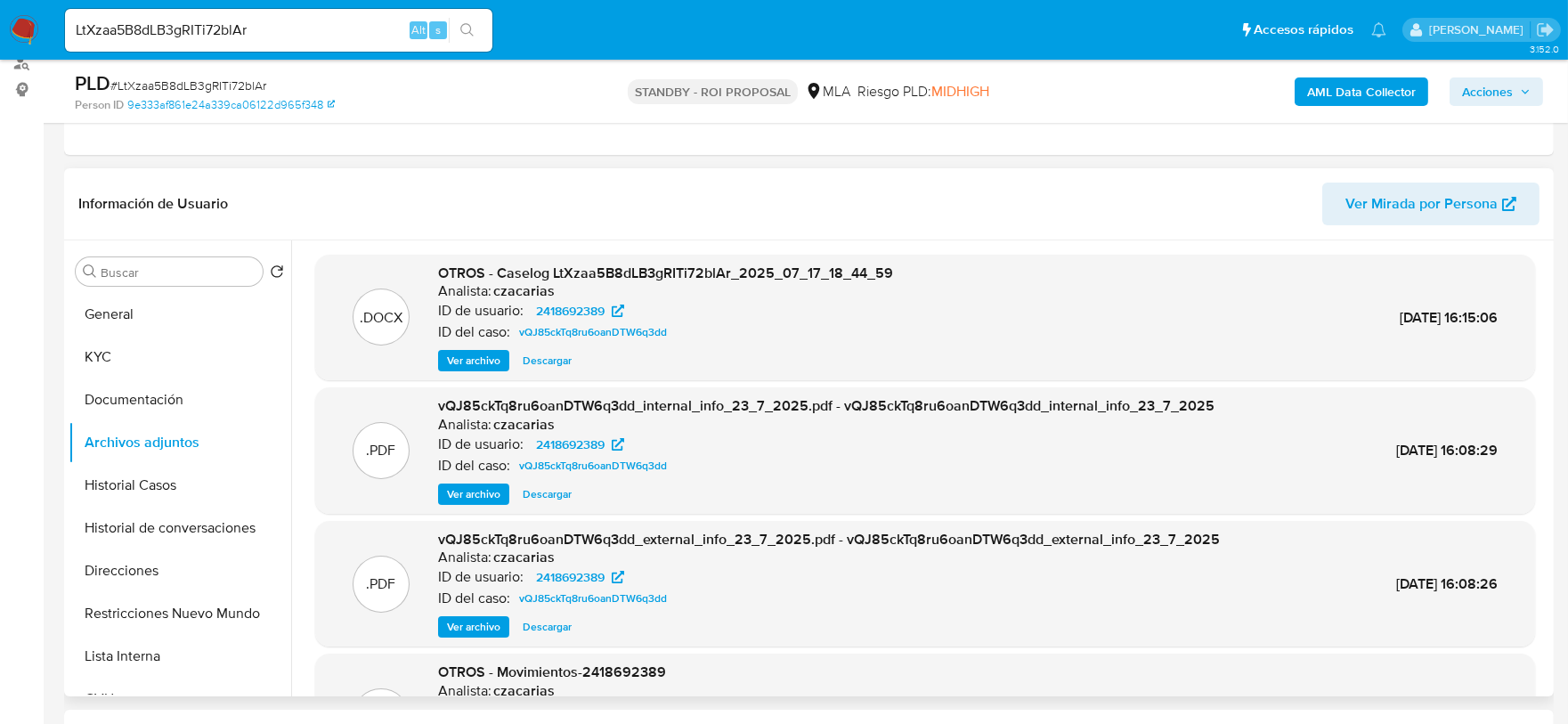
click at [467, 353] on span "Ver archivo" at bounding box center [474, 361] width 54 height 18
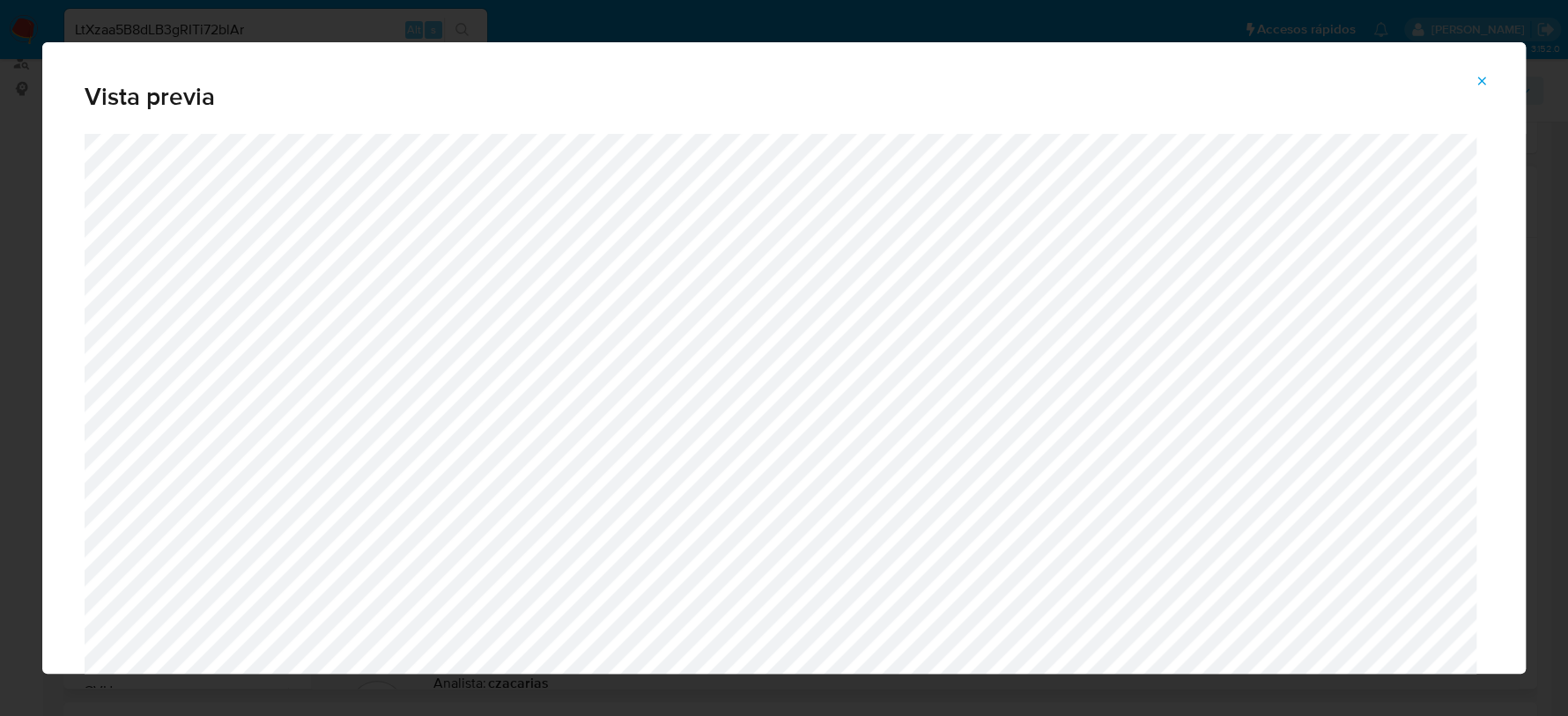
click at [1490, 74] on button "Attachment preview" at bounding box center [1482, 81] width 39 height 28
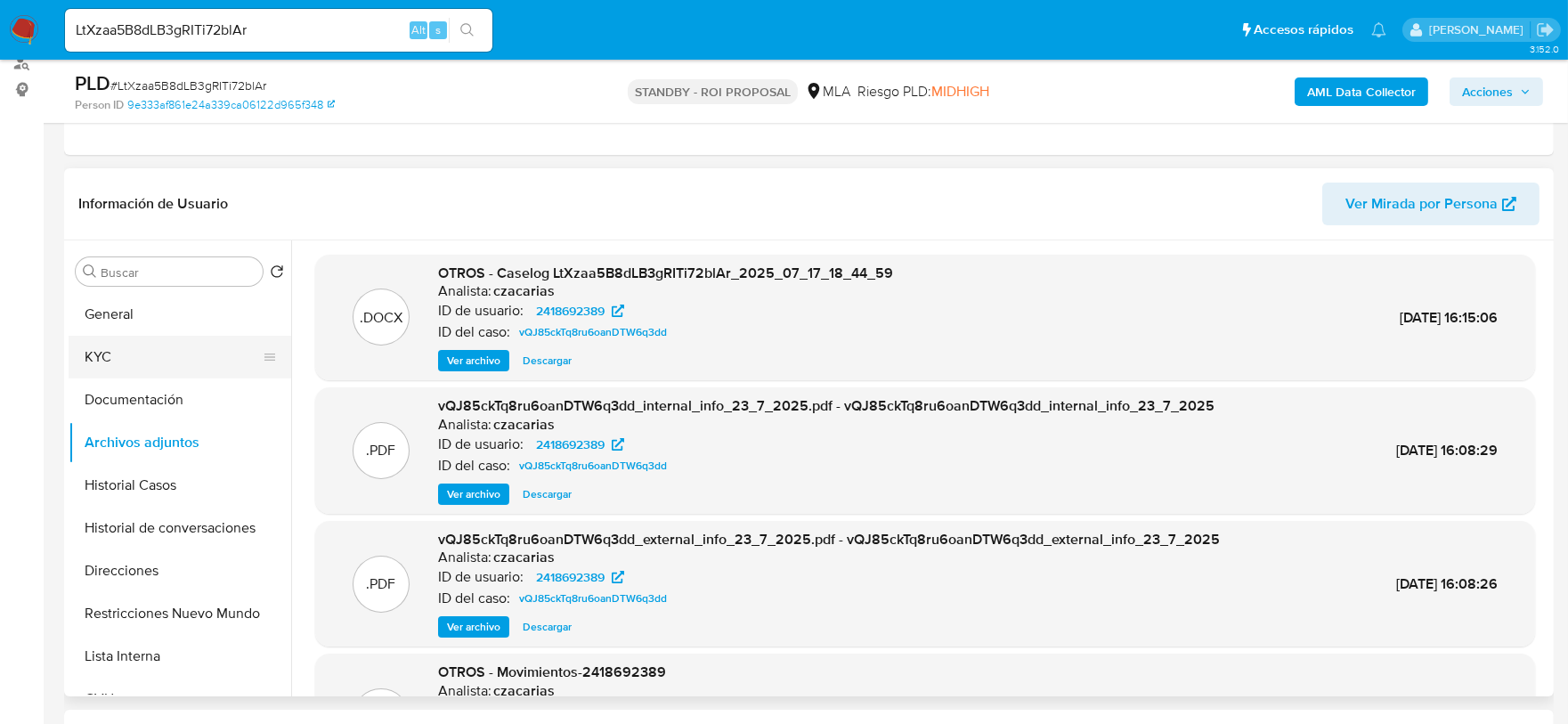
click at [138, 351] on button "KYC" at bounding box center [173, 357] width 208 height 43
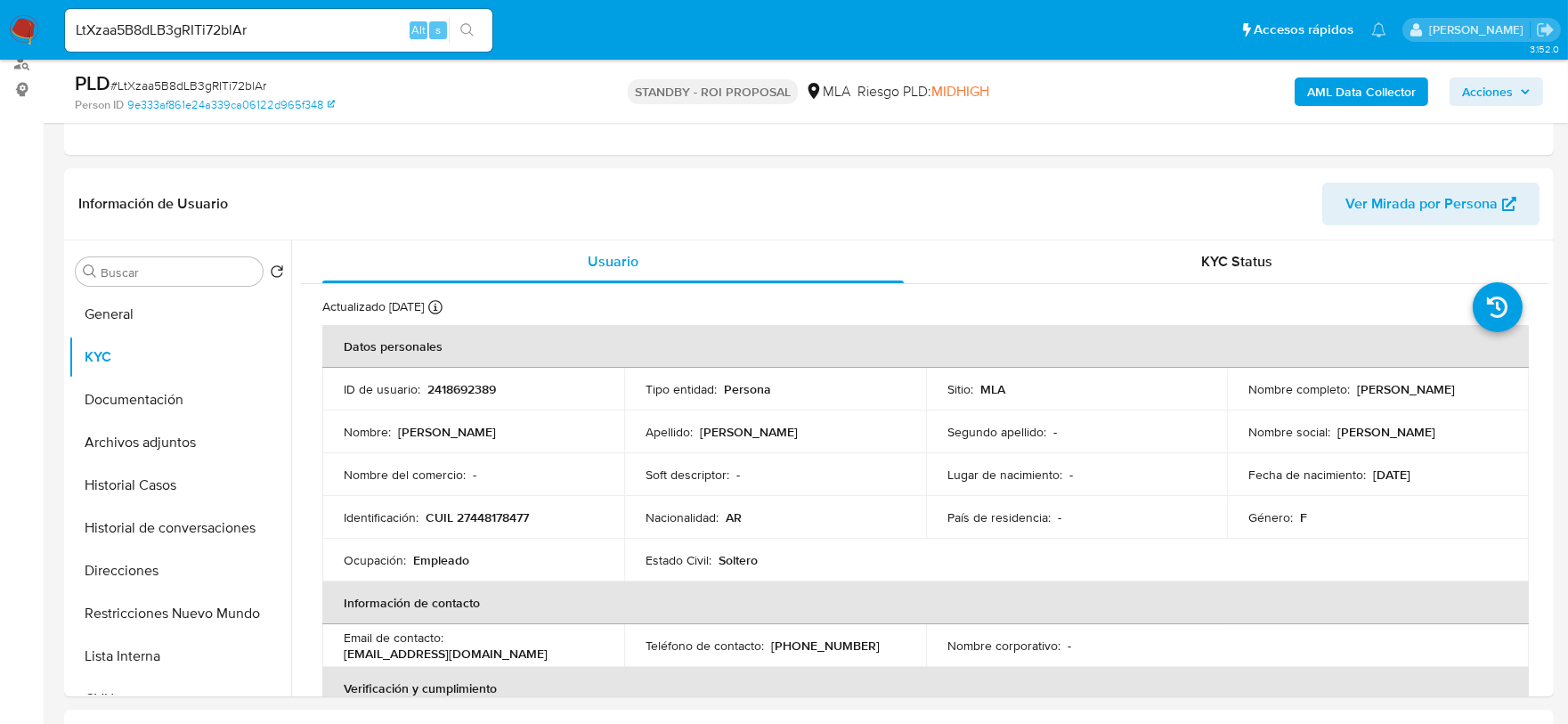
drag, startPoint x: 1431, startPoint y: 473, endPoint x: 1404, endPoint y: 473, distance: 27.0
click at [1404, 473] on div "Fecha de nacimiento : 27/05/2003" at bounding box center [1378, 474] width 259 height 16
click at [180, 439] on button "Archivos adjuntos" at bounding box center [173, 442] width 208 height 43
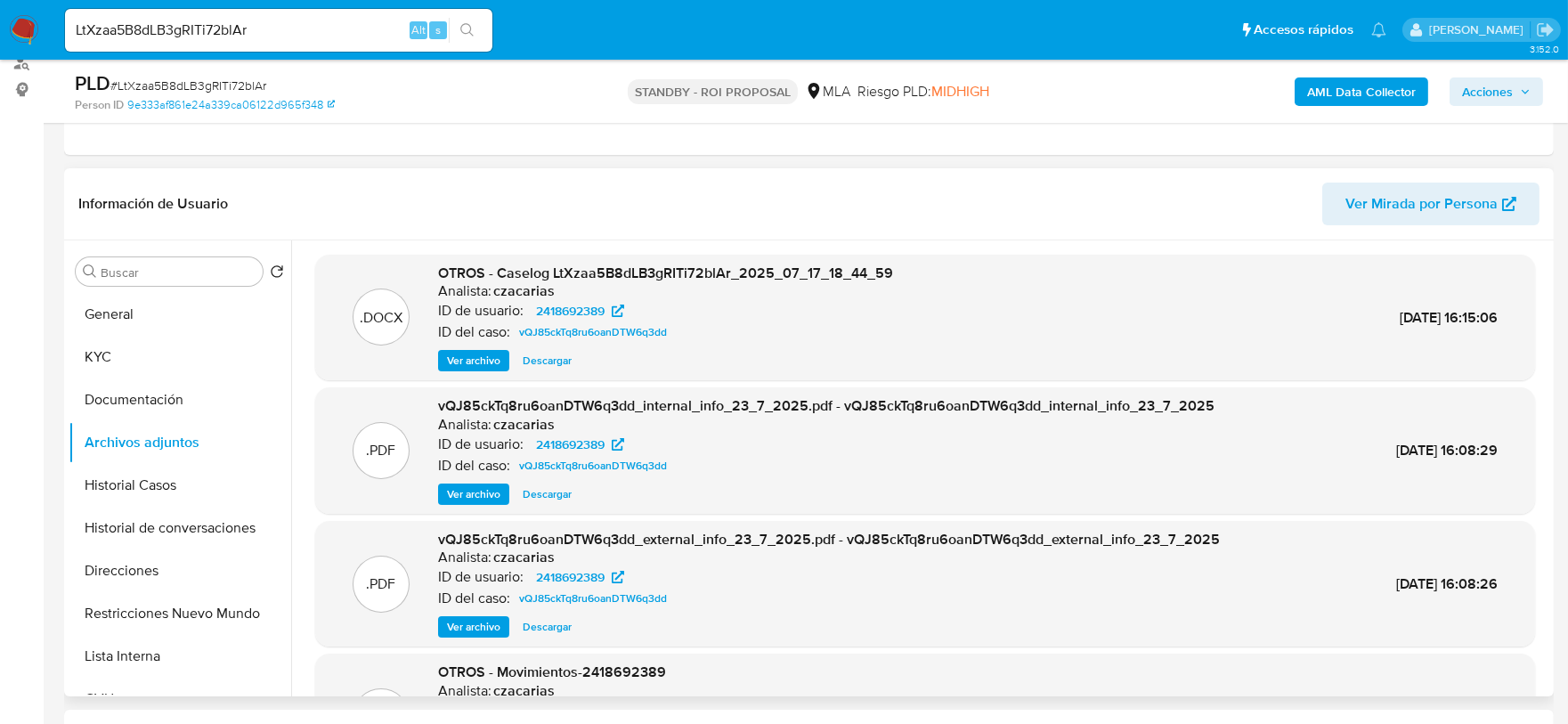
click at [465, 373] on div ".DOCX OTROS - Caselog LtXzaa5B8dLB3gRITi72blAr_2025_07_17_18_44_59 Analista: cz…" at bounding box center [924, 318] width 1220 height 126
click at [465, 367] on span "Ver archivo" at bounding box center [474, 361] width 54 height 18
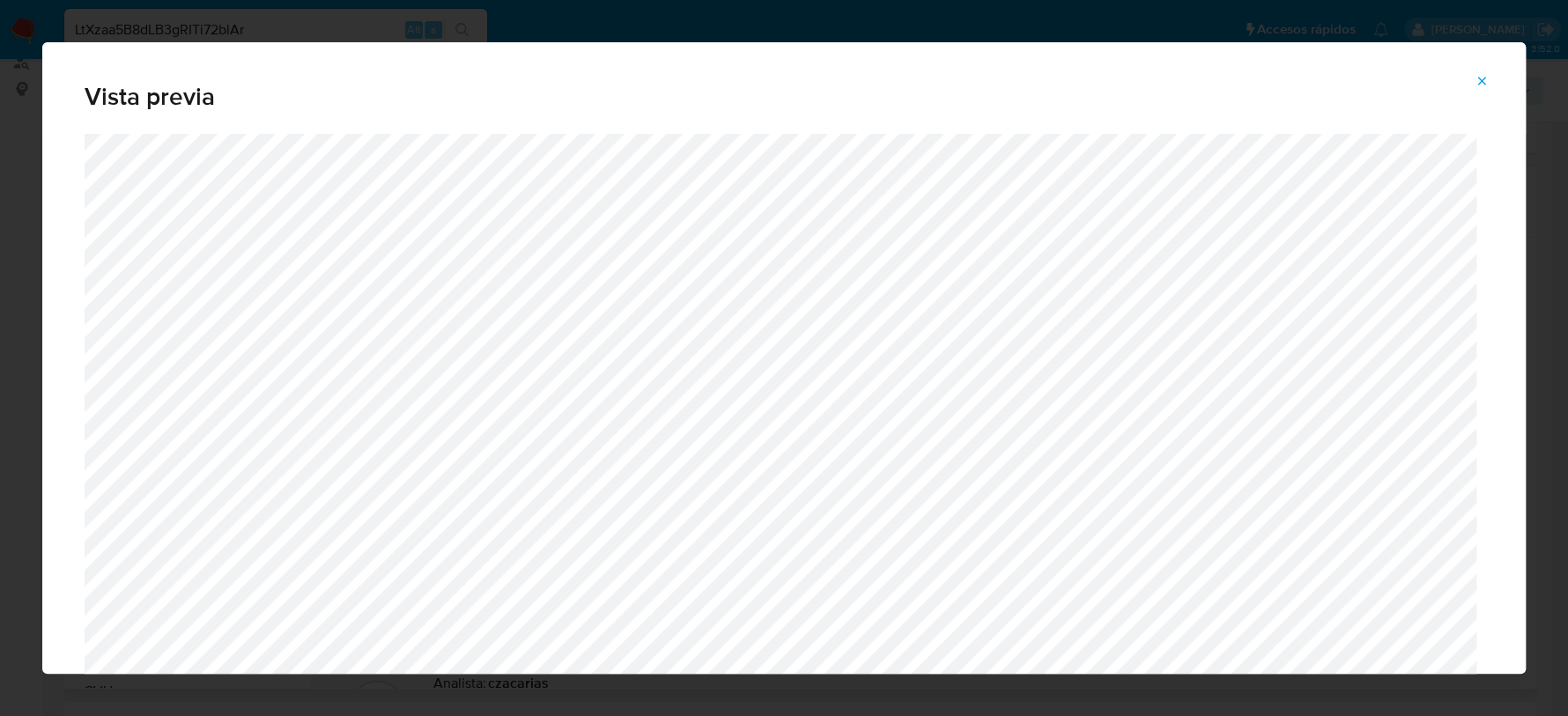
click at [1483, 74] on icon "Attachment preview" at bounding box center [1481, 81] width 14 height 14
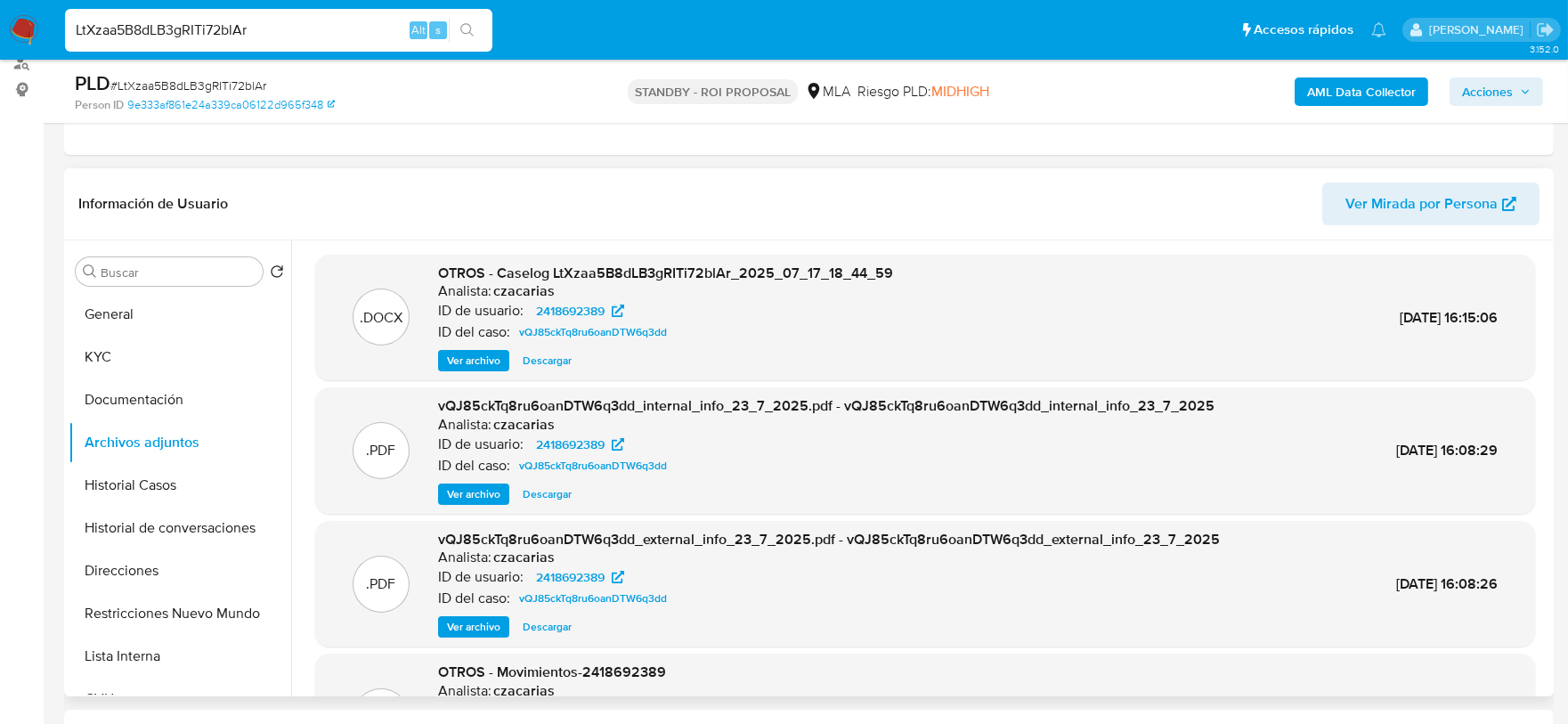
click at [345, 30] on input "LtXzaa5B8dLB3gRITi72blAr" at bounding box center [279, 30] width 427 height 23
paste input "l2hLL5wjbE9dsAewzVfoAPcx"
type input "l2hLL5wjbE9dsAewzVfoAPcx"
click at [469, 28] on icon "search-icon" at bounding box center [467, 30] width 14 height 14
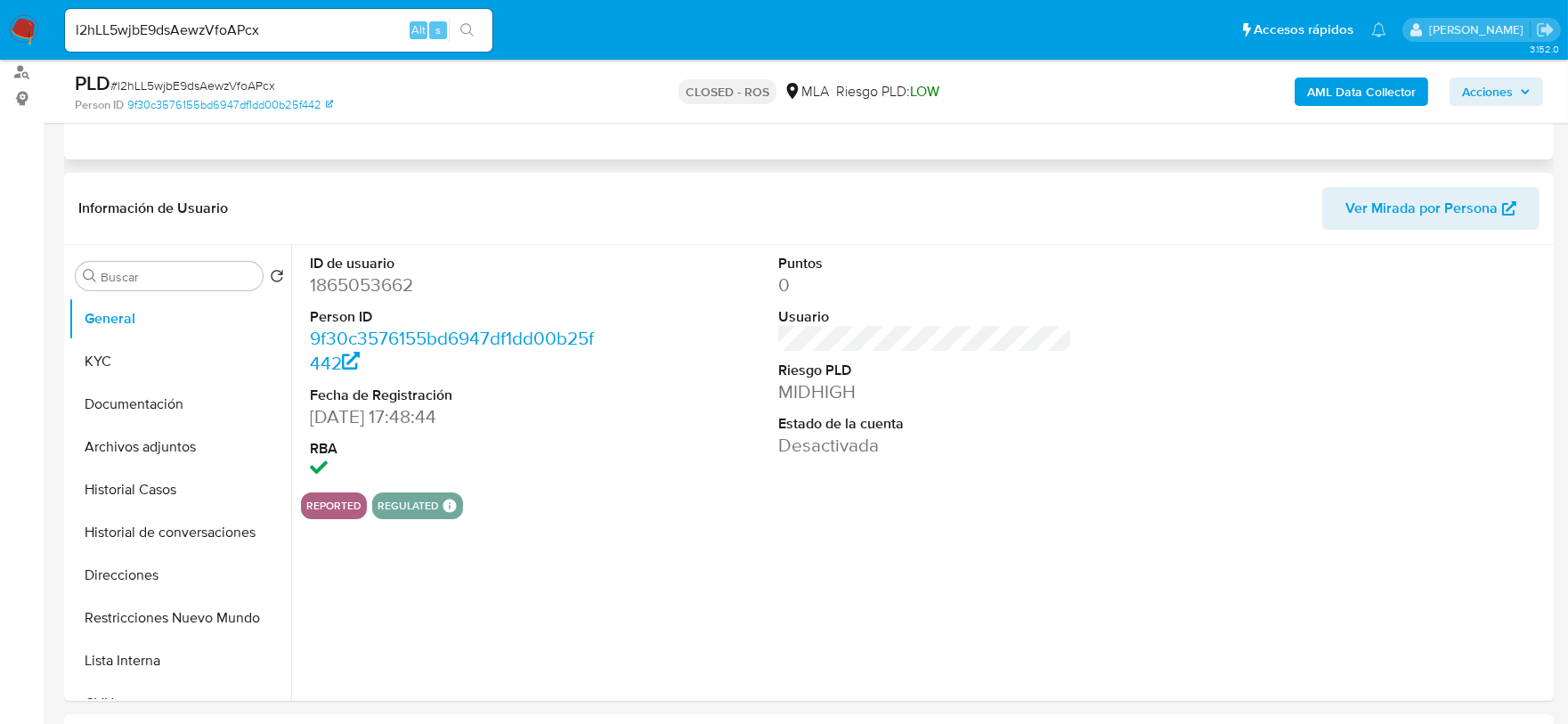
select select "10"
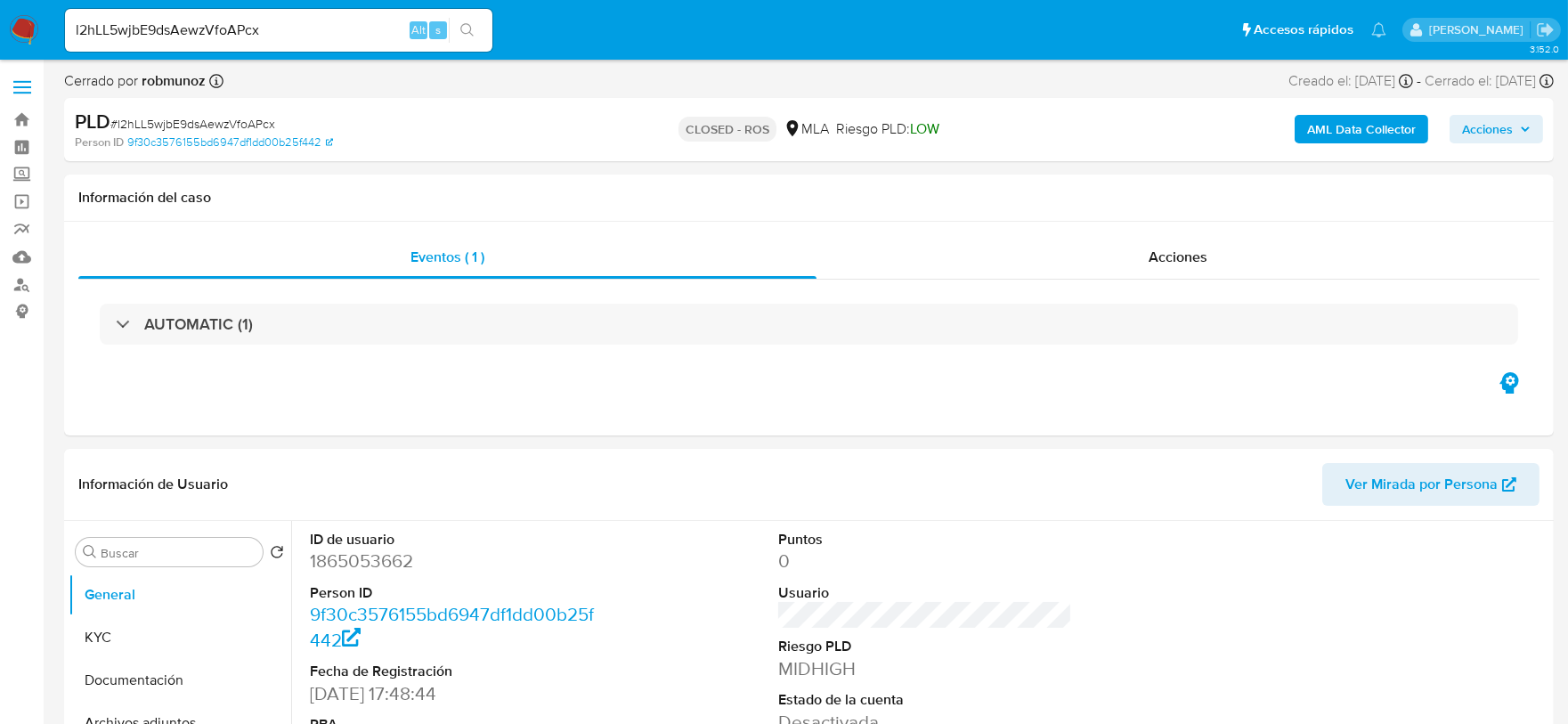
click at [24, 37] on img at bounding box center [24, 30] width 31 height 31
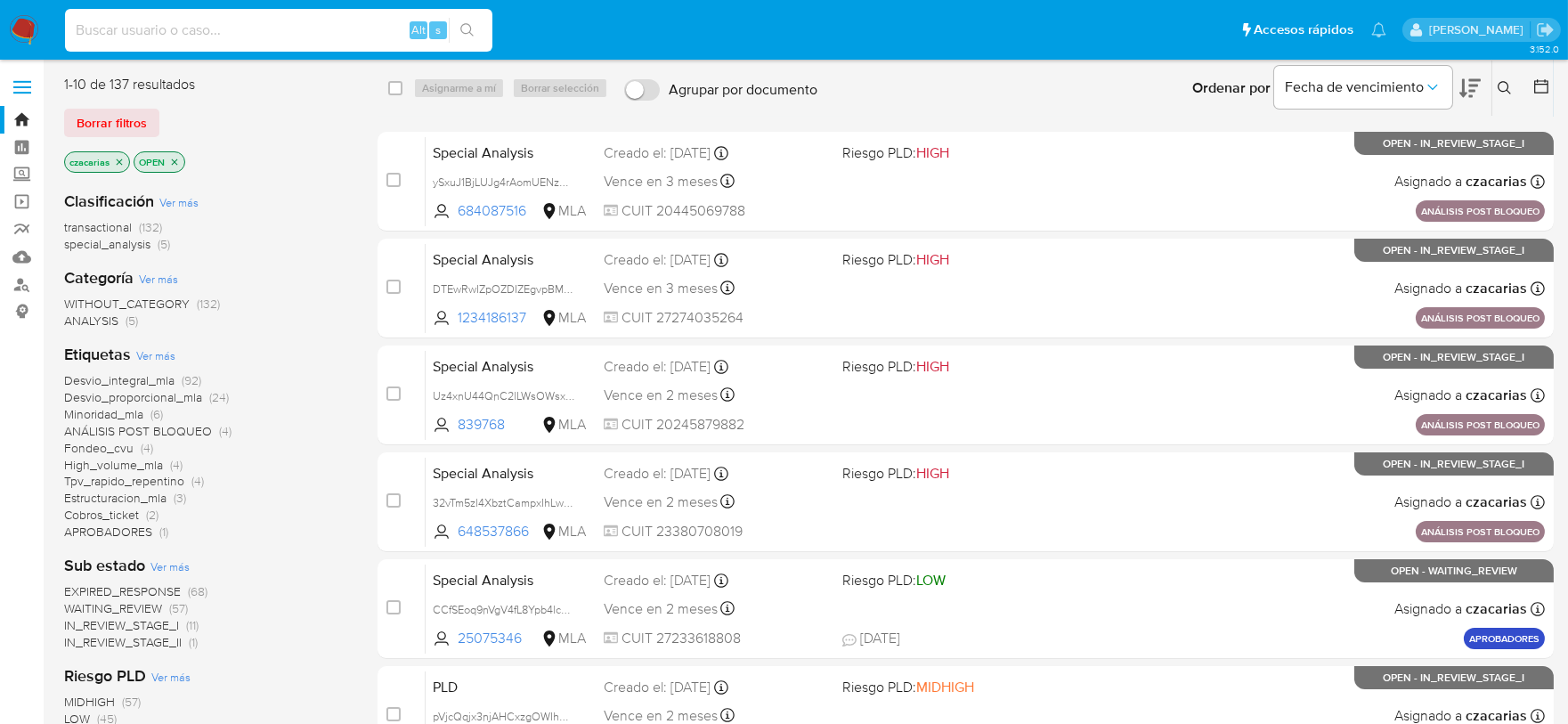
click at [359, 23] on input at bounding box center [279, 30] width 427 height 23
paste input "yyCBqqkDmF861wQkj3xkXarX"
type input "yyCBqqkDmF861wQkj3xkXarX"
click at [478, 31] on button "search-icon" at bounding box center [466, 30] width 36 height 25
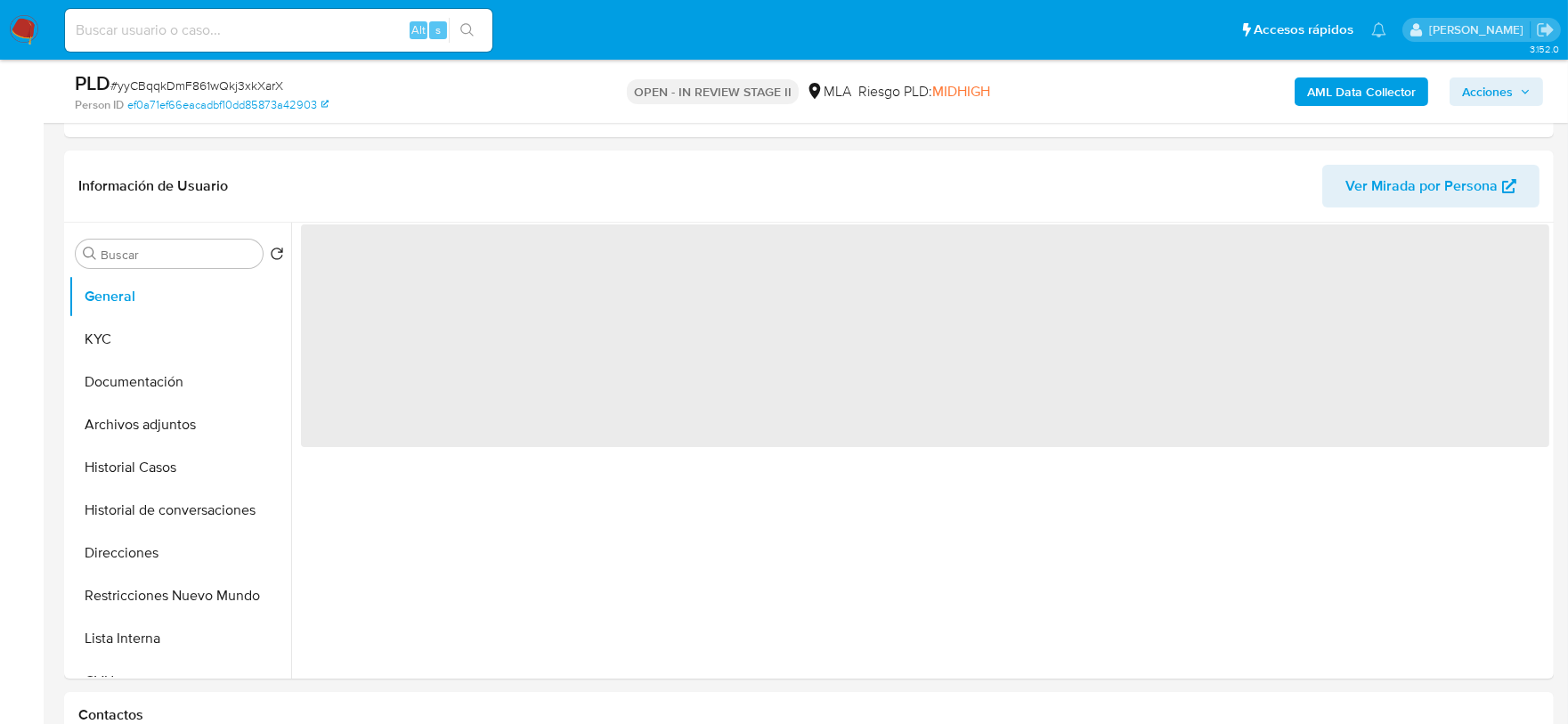
scroll to position [335, 0]
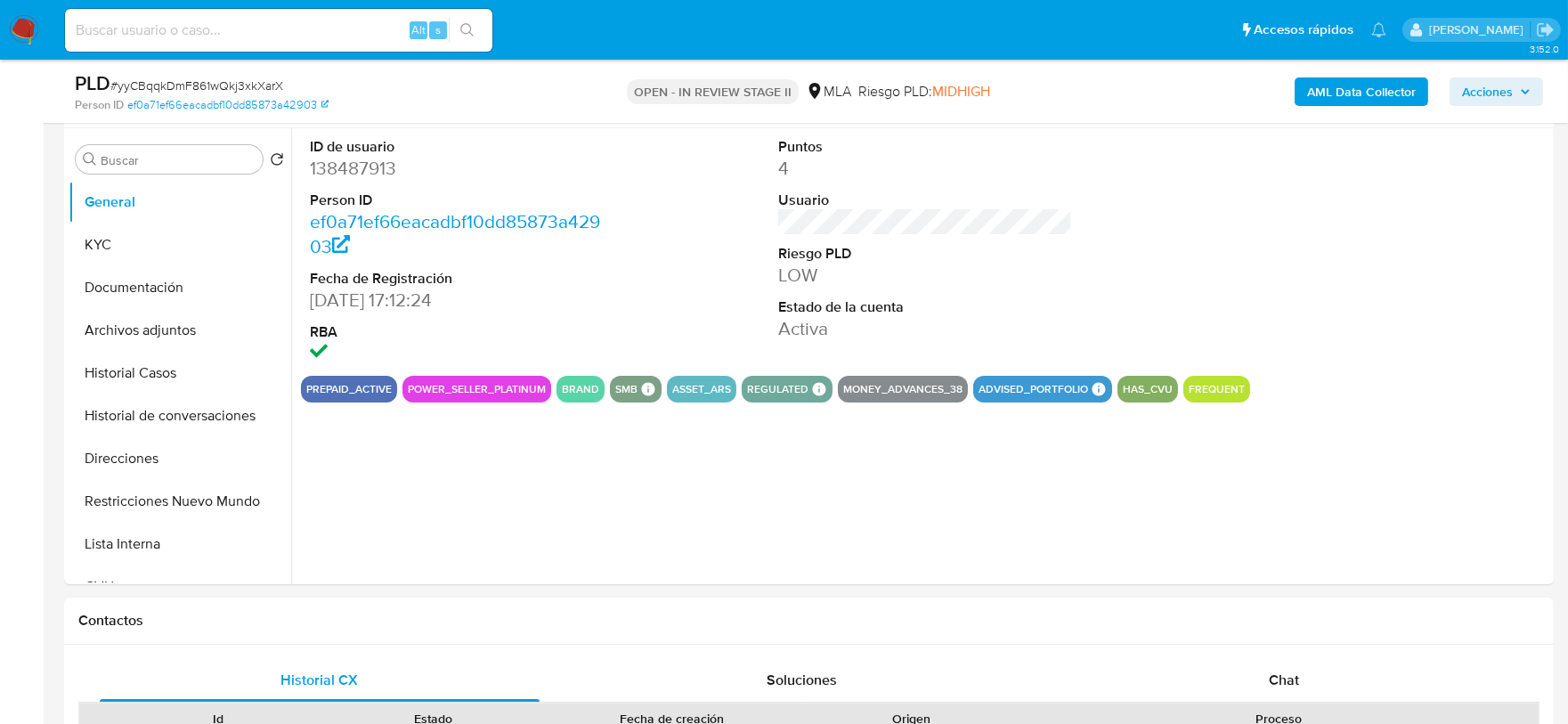
select select "10"
click at [363, 173] on dd "138487913" at bounding box center [457, 168] width 294 height 25
click at [364, 173] on dd "138487913" at bounding box center [457, 168] width 294 height 25
copy dd "138487913"
click at [367, 159] on dd "138487913" at bounding box center [457, 168] width 294 height 25
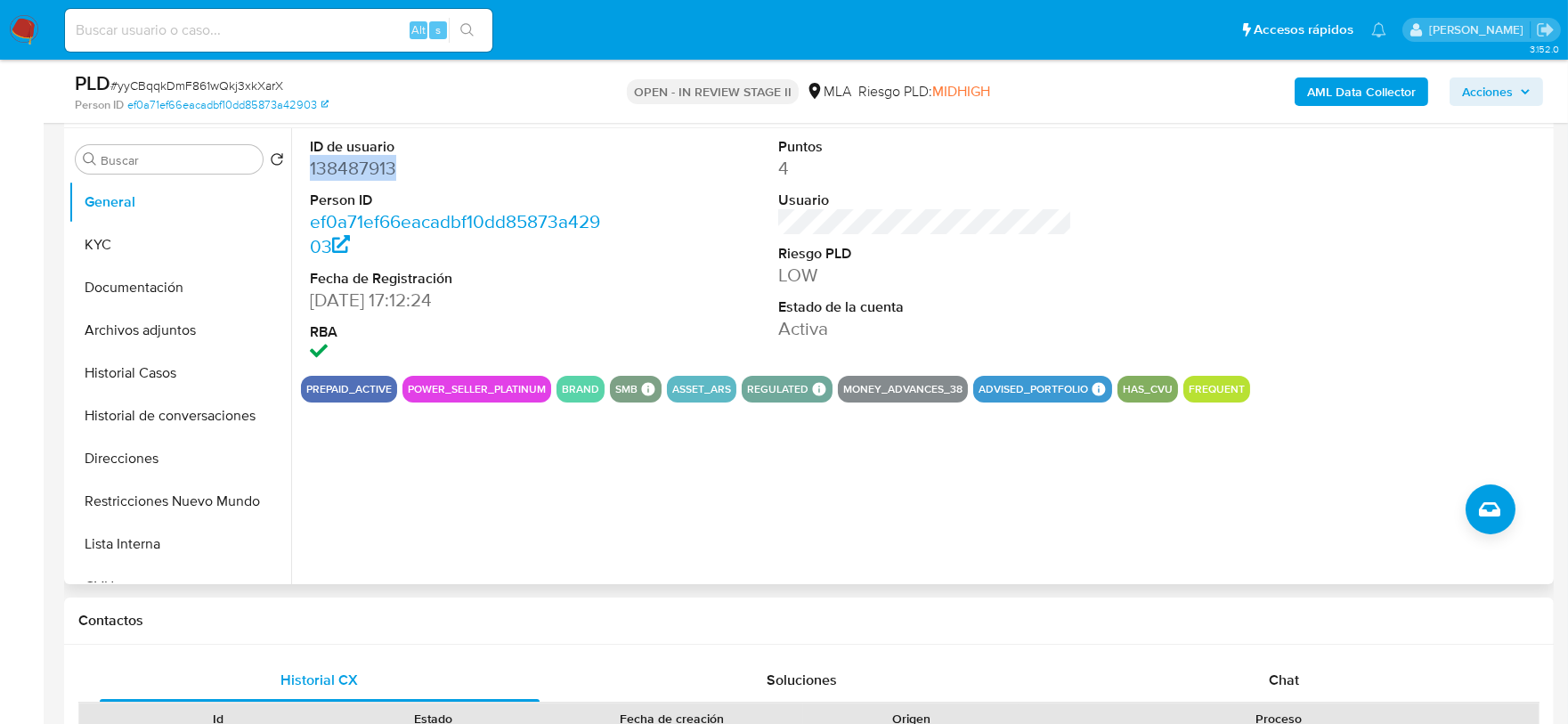
click at [367, 159] on dd "138487913" at bounding box center [457, 168] width 294 height 25
copy dd "138487913"
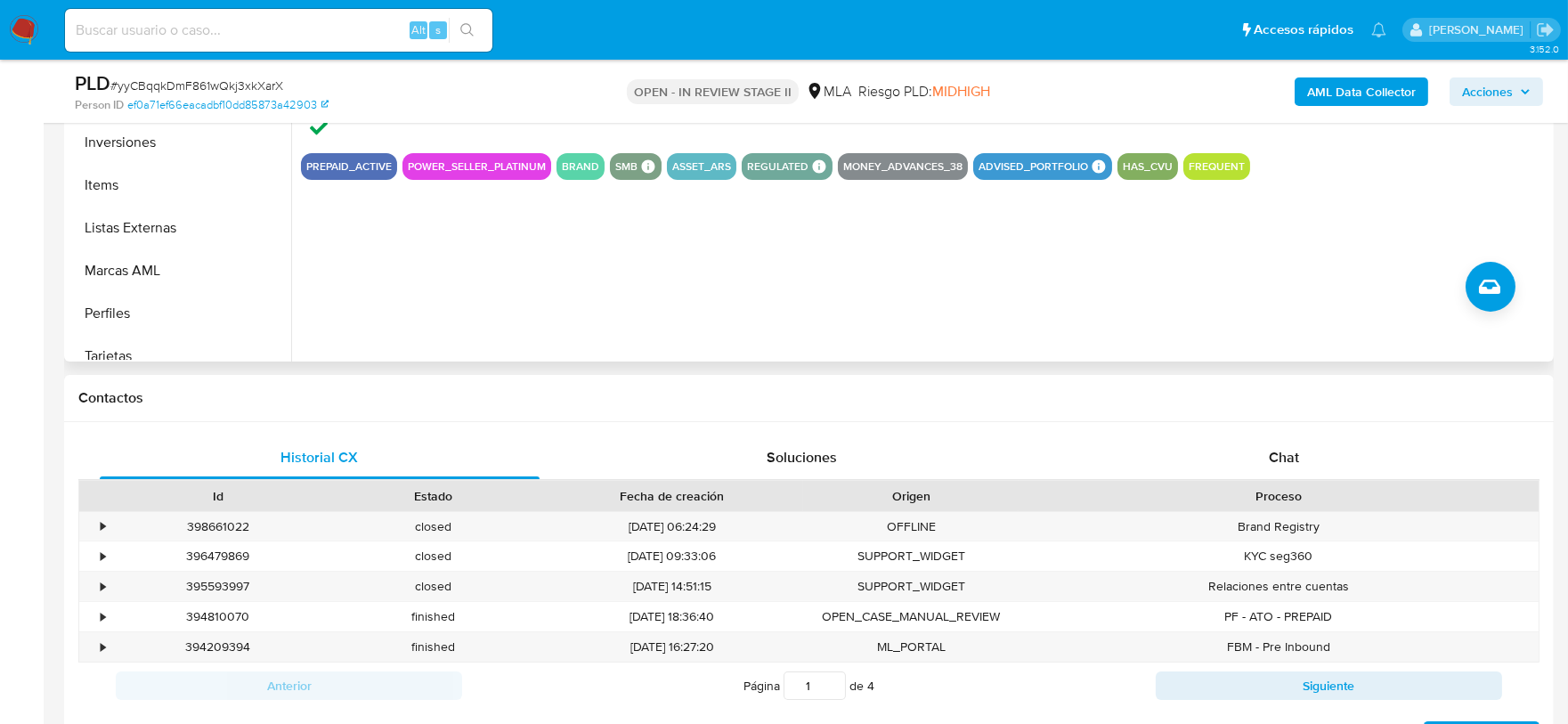
scroll to position [779, 0]
drag, startPoint x: 126, startPoint y: 210, endPoint x: 123, endPoint y: 176, distance: 34.1
click at [124, 208] on button "Listas Externas" at bounding box center [180, 227] width 223 height 43
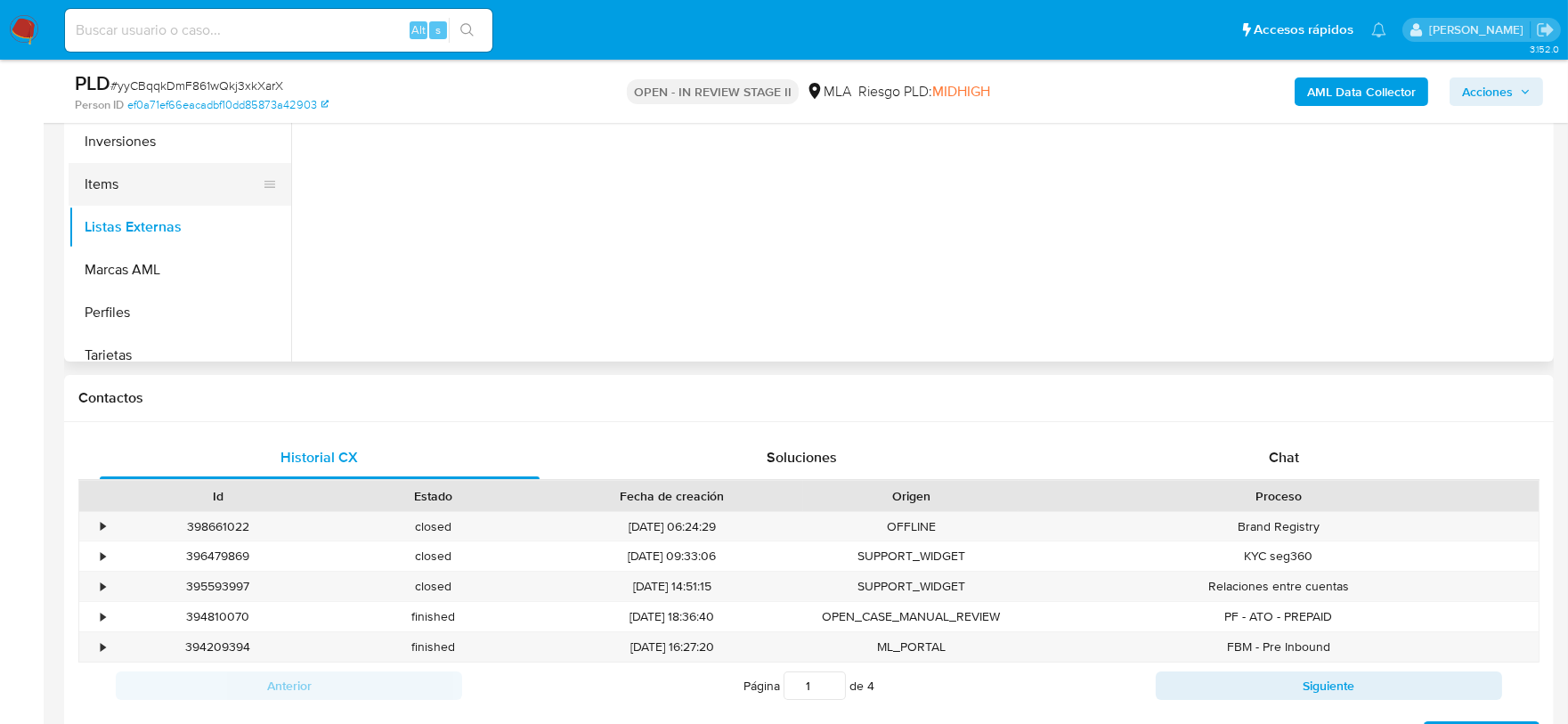
click at [123, 173] on button "Items" at bounding box center [173, 184] width 208 height 43
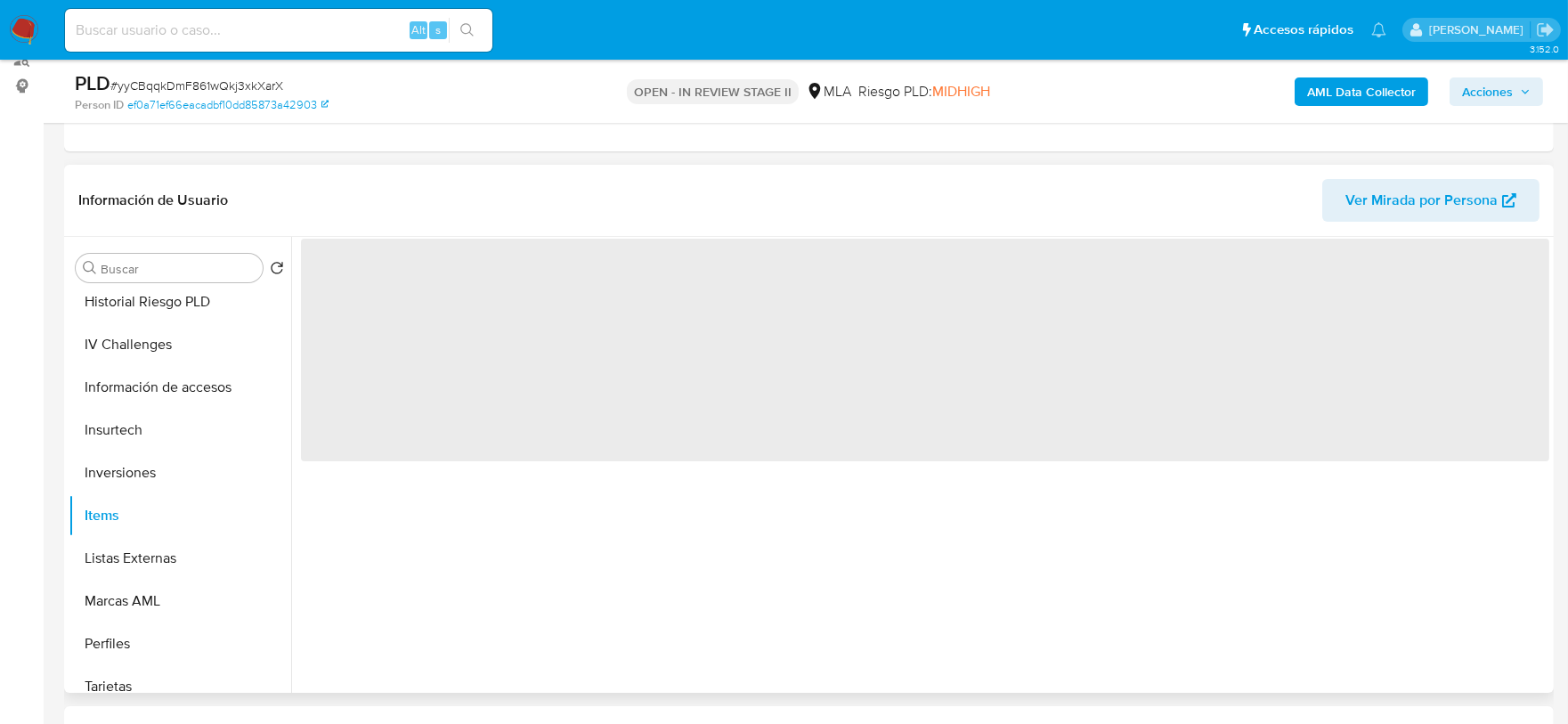
scroll to position [222, 0]
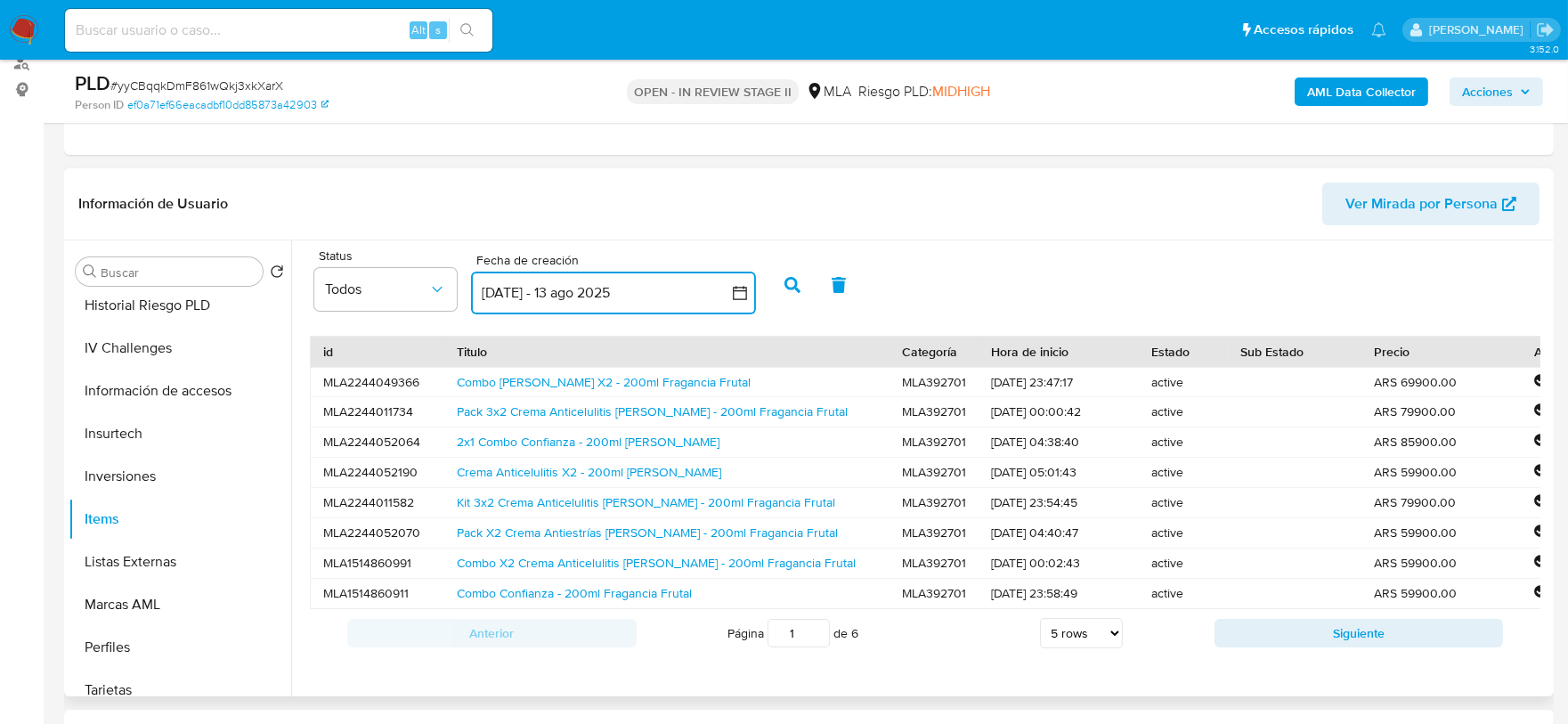
click at [736, 292] on icon "button" at bounding box center [739, 293] width 18 height 18
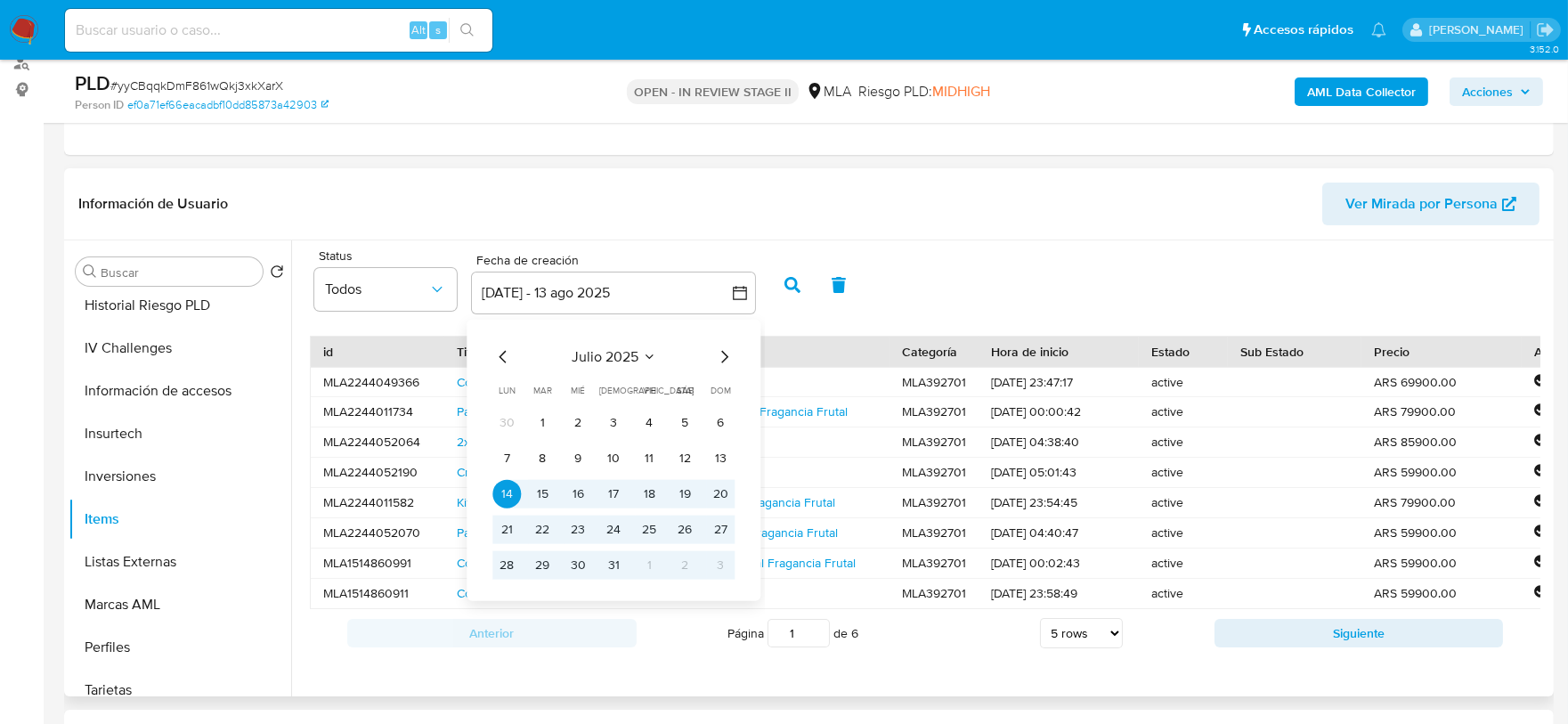
click at [631, 359] on span "julio 2025" at bounding box center [606, 356] width 67 height 18
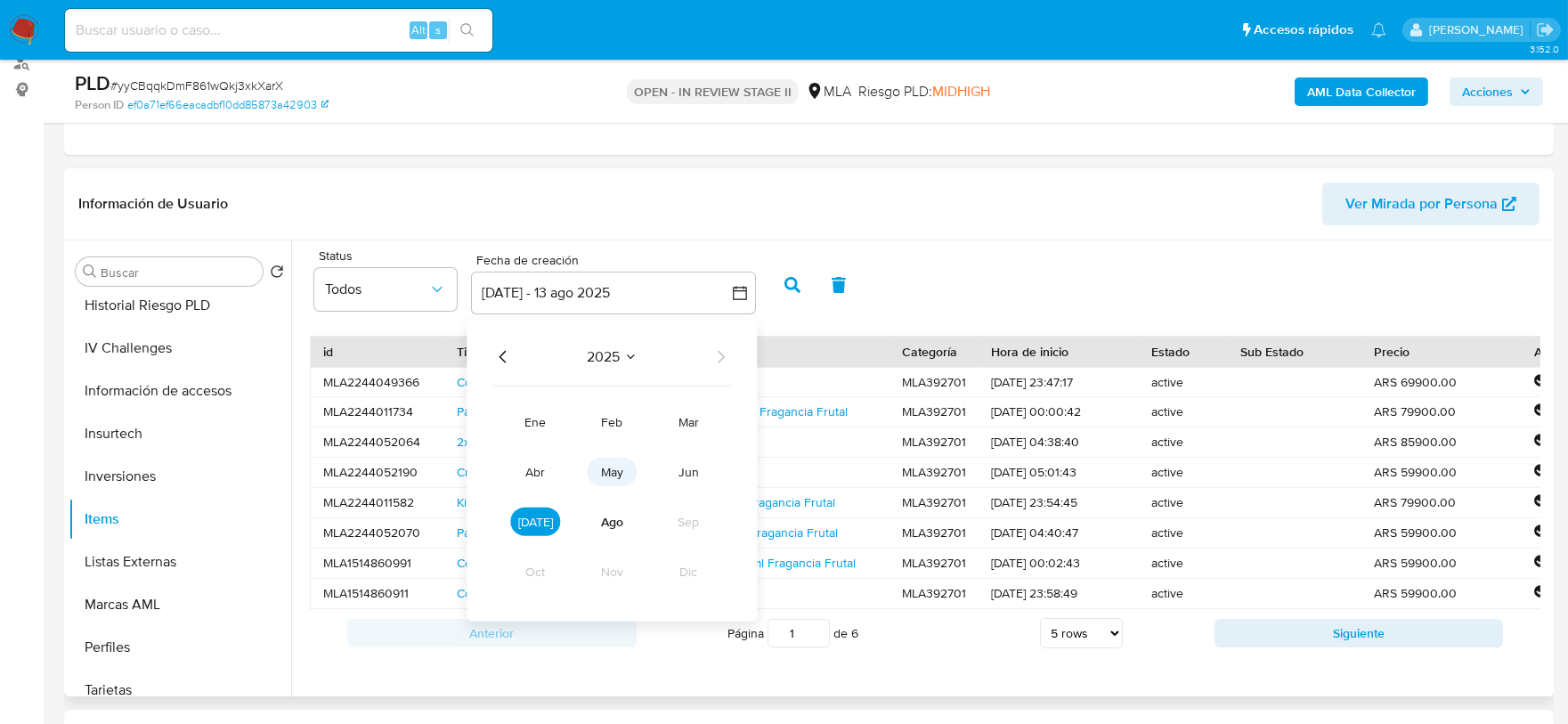
click at [594, 475] on button "may" at bounding box center [612, 471] width 50 height 29
click at [611, 422] on button "1" at bounding box center [613, 422] width 29 height 29
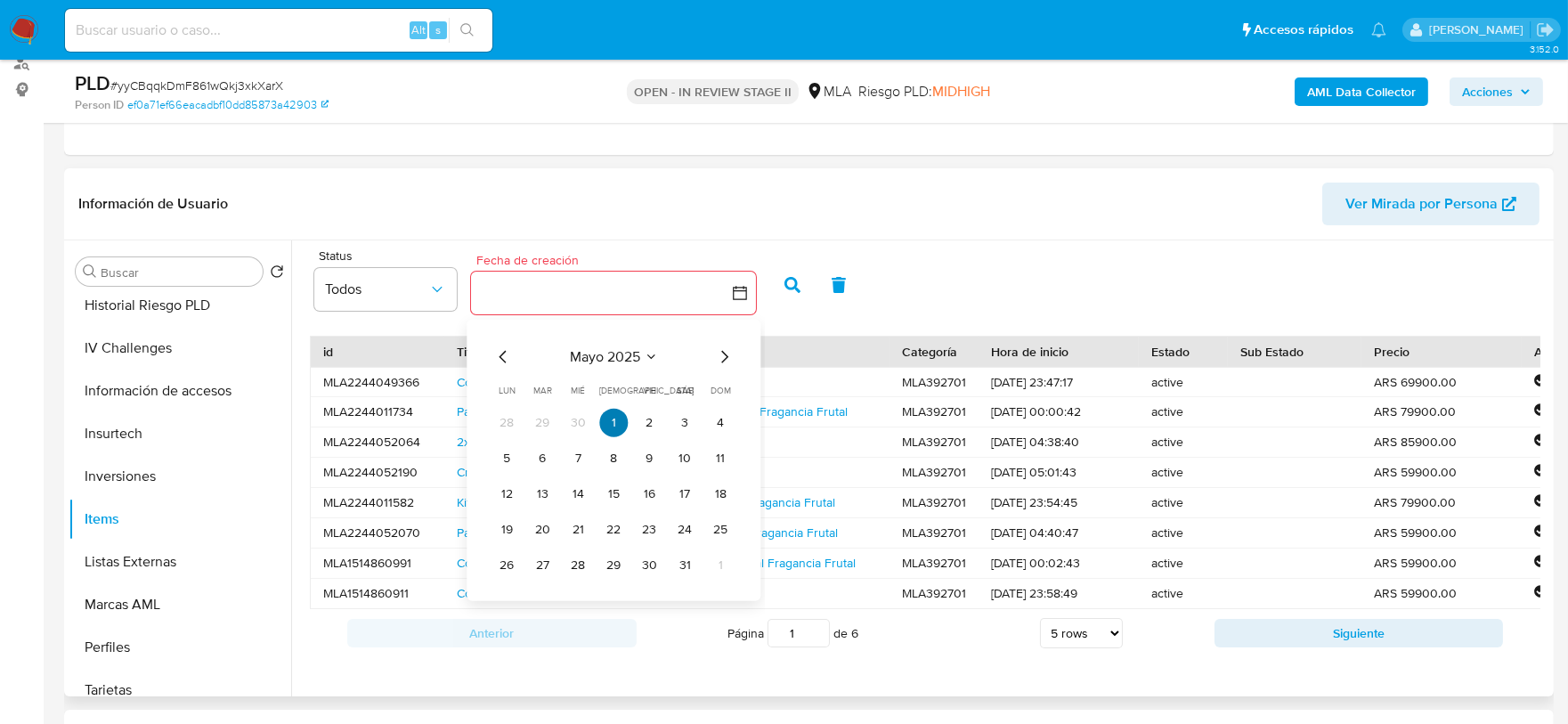
click at [612, 421] on button "1" at bounding box center [613, 422] width 29 height 29
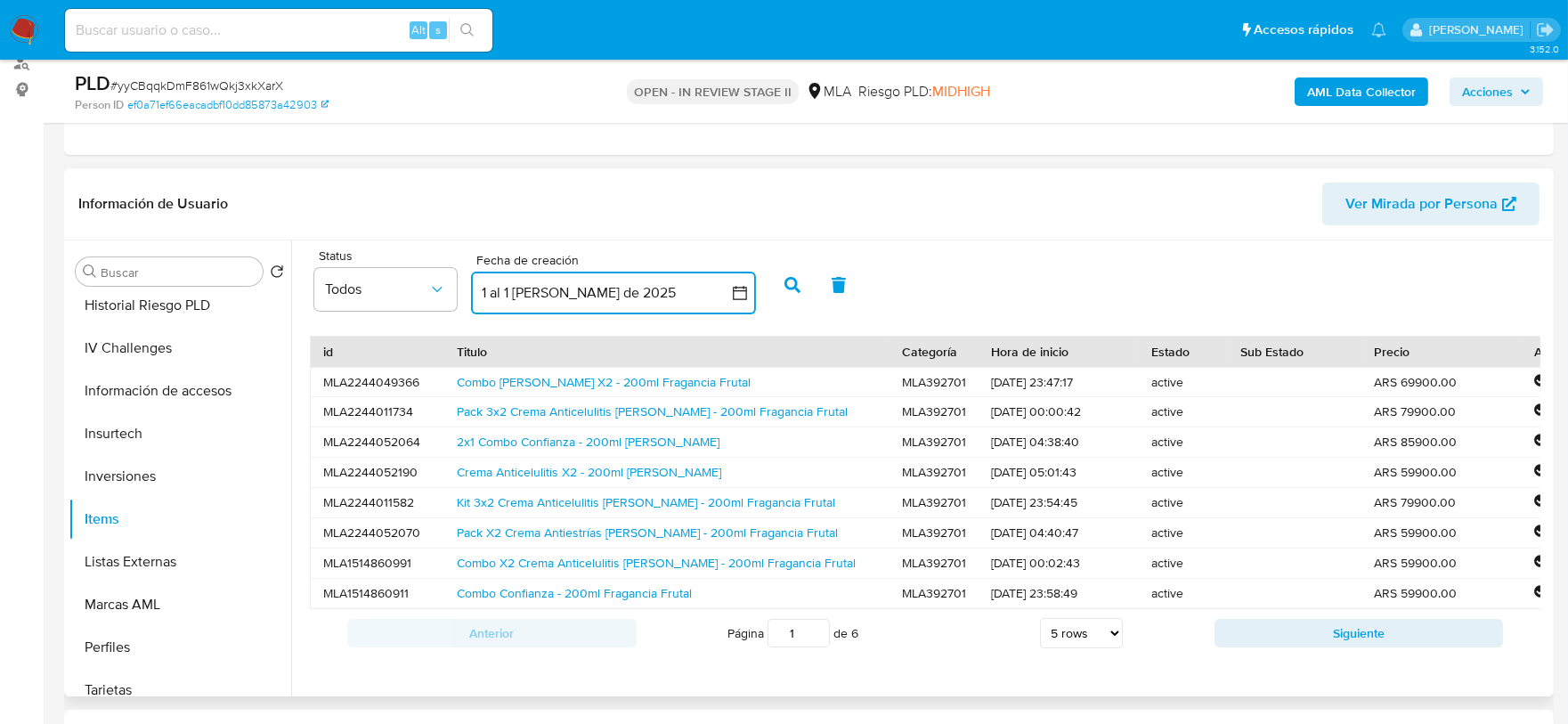
click at [647, 289] on button "1 al 1 [PERSON_NAME] de 2025" at bounding box center [613, 293] width 285 height 43
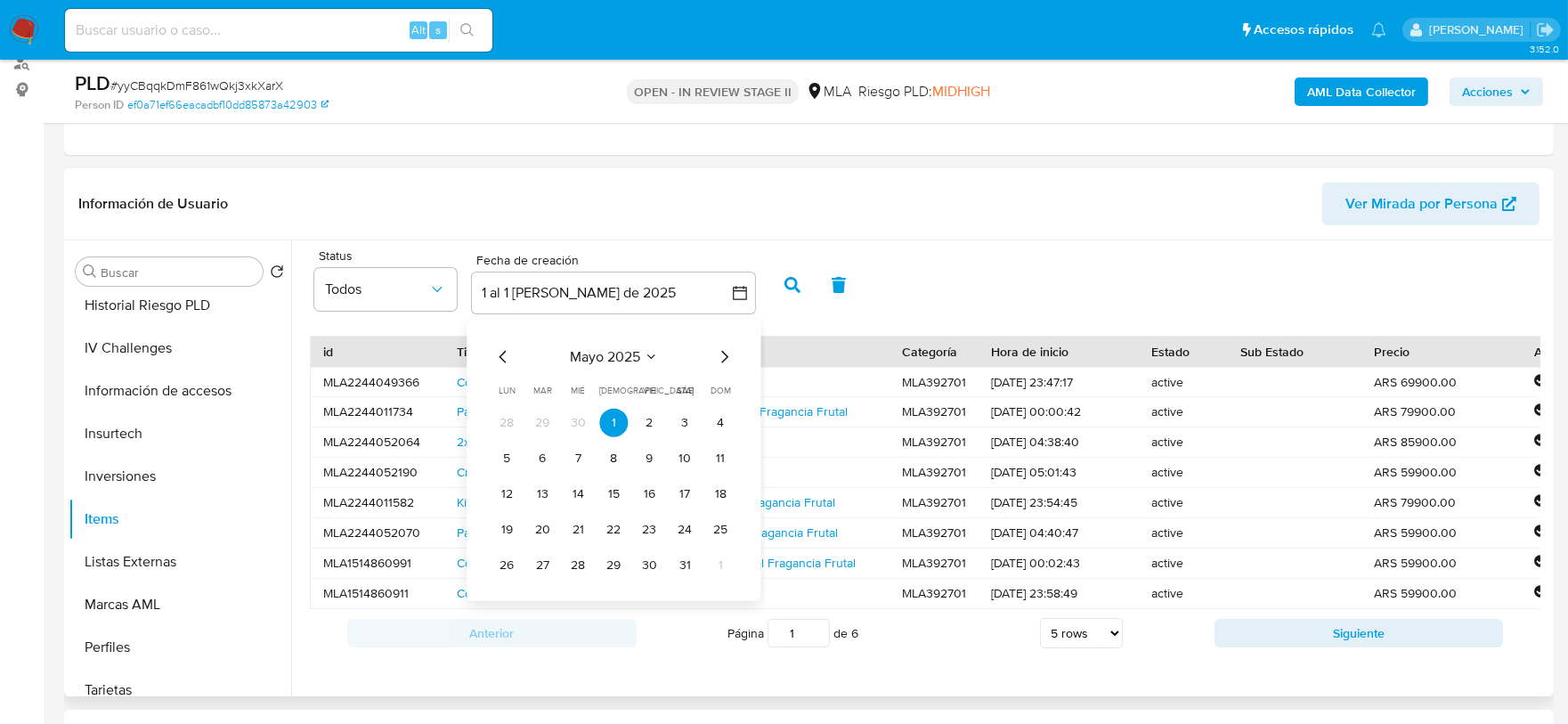
click at [725, 360] on icon "Mes siguiente" at bounding box center [724, 356] width 21 height 21
click at [616, 562] on button "31" at bounding box center [613, 565] width 29 height 29
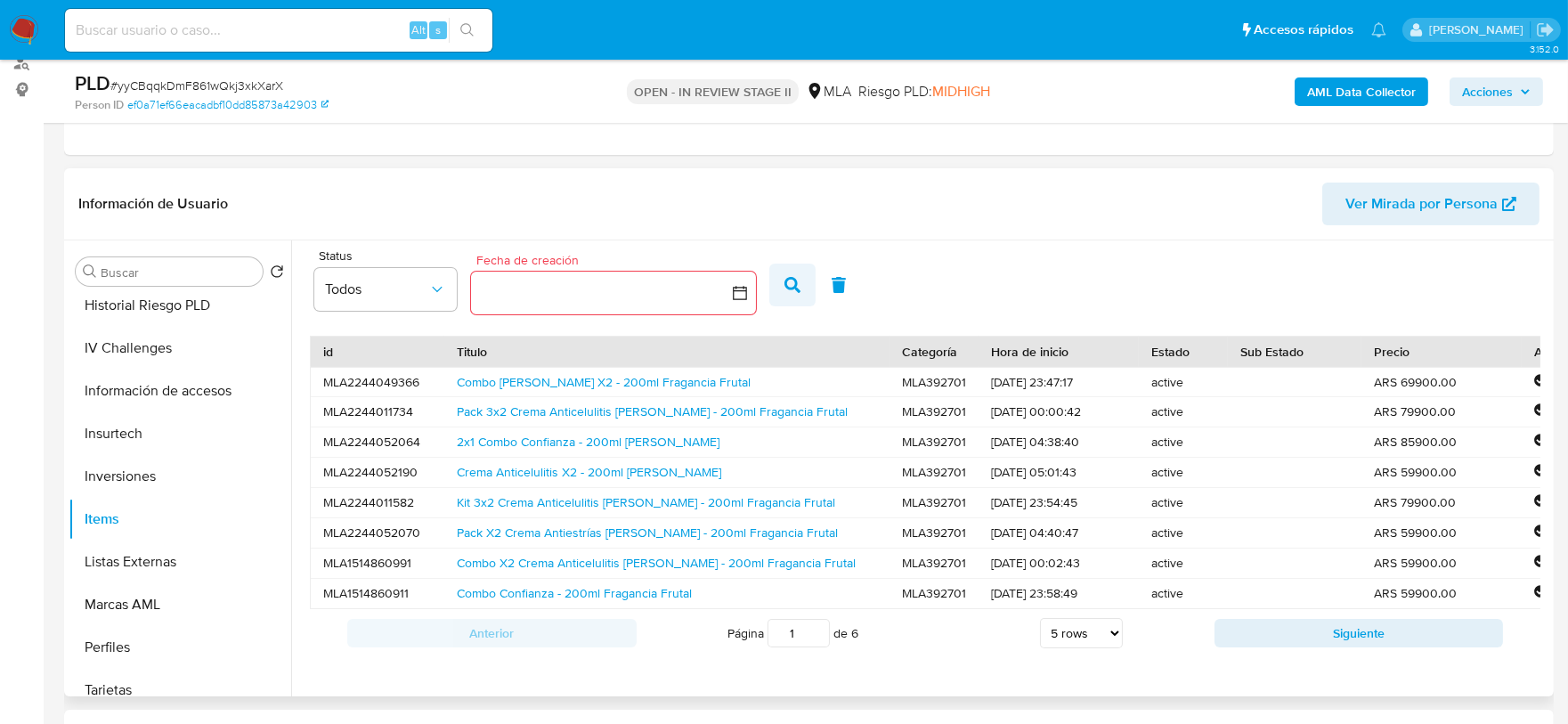
click at [790, 280] on icon "button" at bounding box center [792, 284] width 16 height 16
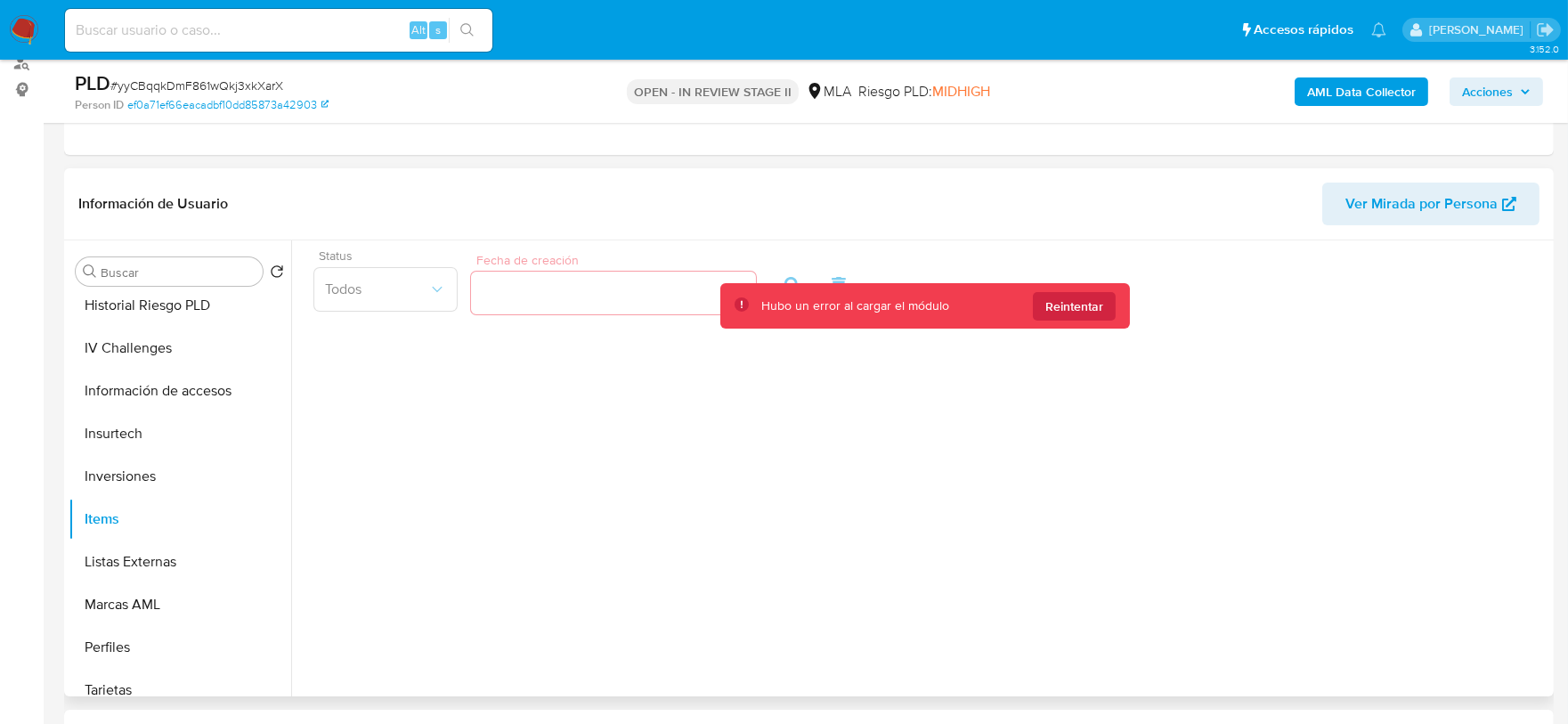
click at [1074, 287] on div "Hubo un error al cargar el módulo Reintentar" at bounding box center [925, 306] width 410 height 46
click at [1074, 296] on span "Reintentar" at bounding box center [1075, 306] width 58 height 29
click at [601, 294] on div "Status Todos Fecha de creación Fecha de creación" at bounding box center [925, 283] width 1248 height 69
click at [385, 304] on div "Status Todos Fecha de creación Fecha de creación" at bounding box center [925, 283] width 1248 height 69
click at [1052, 292] on span "Reintentar" at bounding box center [1075, 306] width 58 height 29
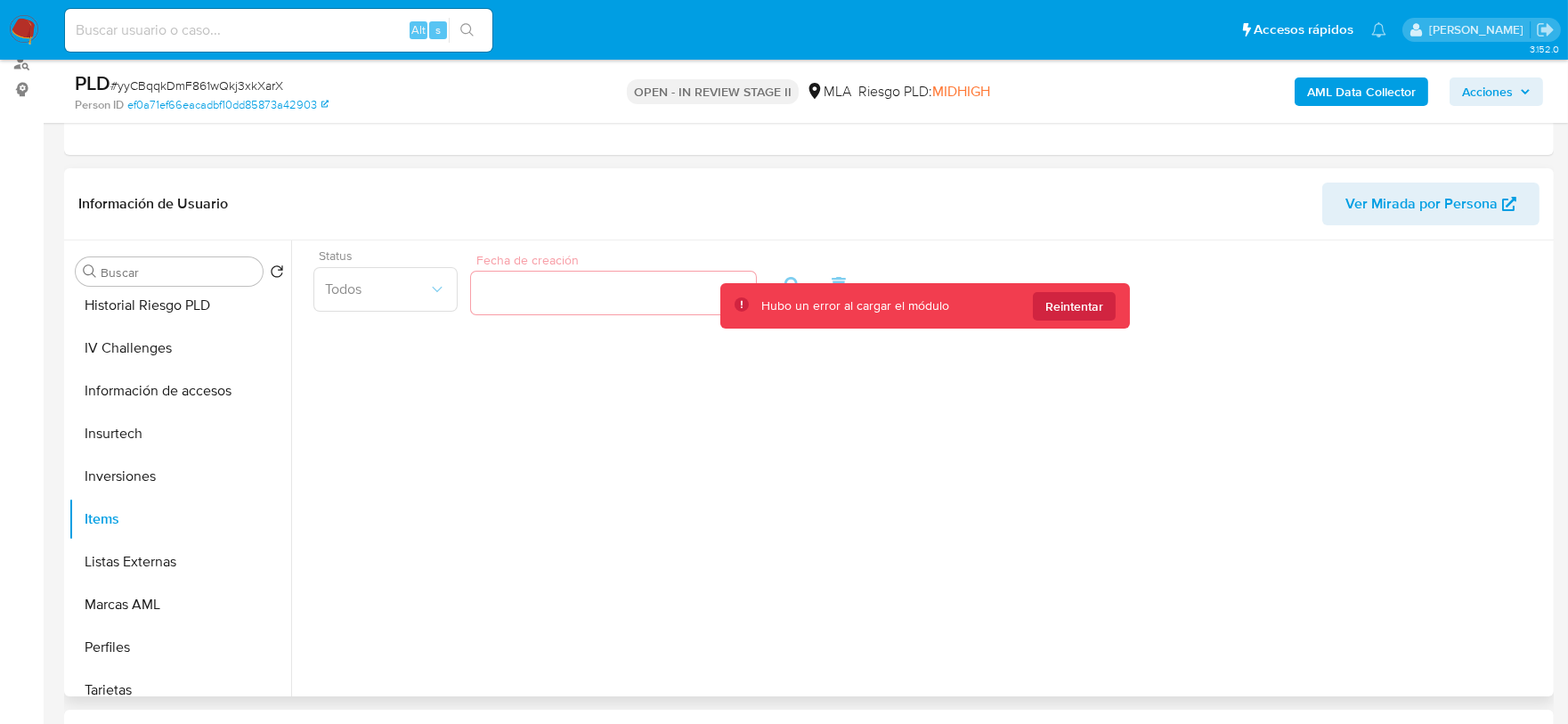
click at [636, 306] on div "Status Todos Fecha de creación Fecha de creación" at bounding box center [925, 283] width 1248 height 69
click at [138, 463] on button "Inversiones" at bounding box center [173, 477] width 208 height 43
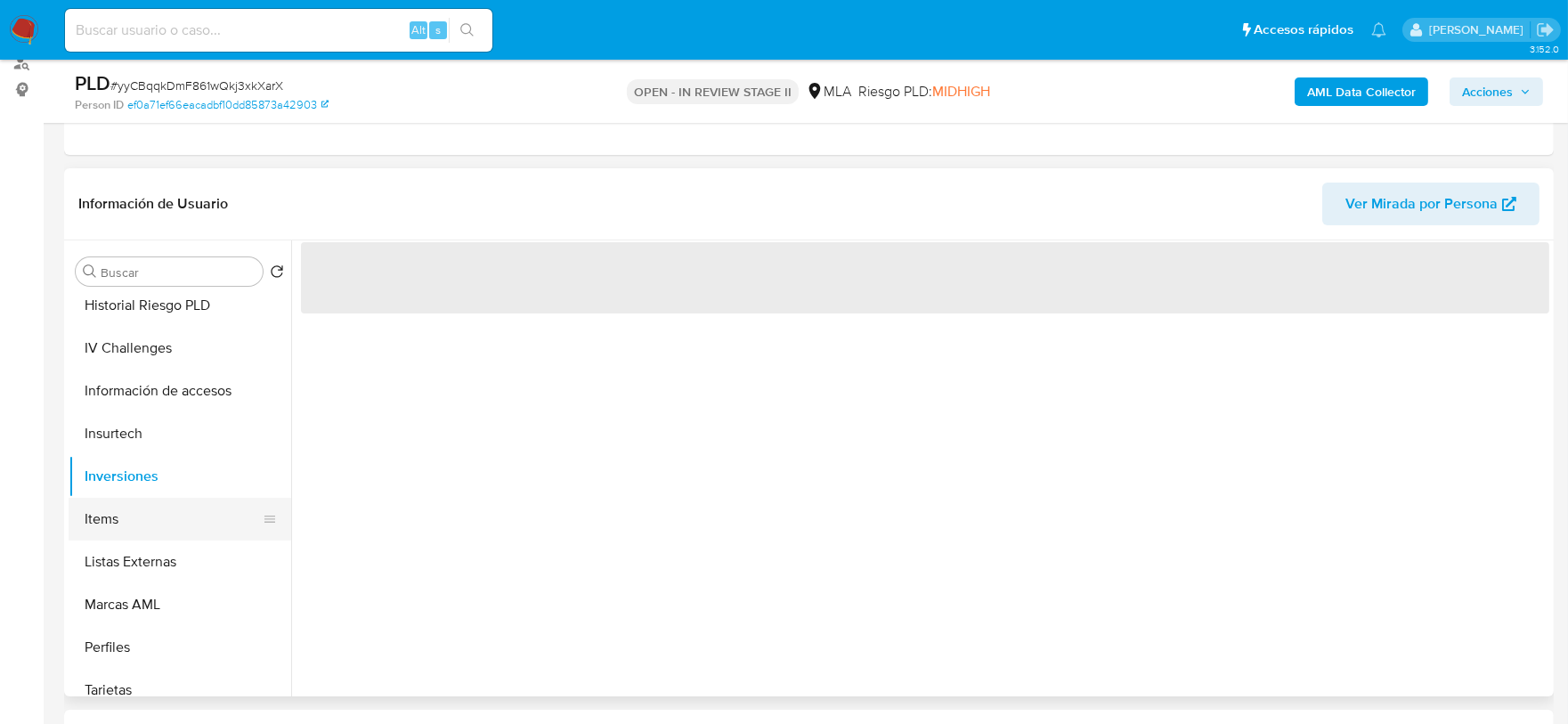
click at [121, 520] on button "Items" at bounding box center [173, 520] width 208 height 43
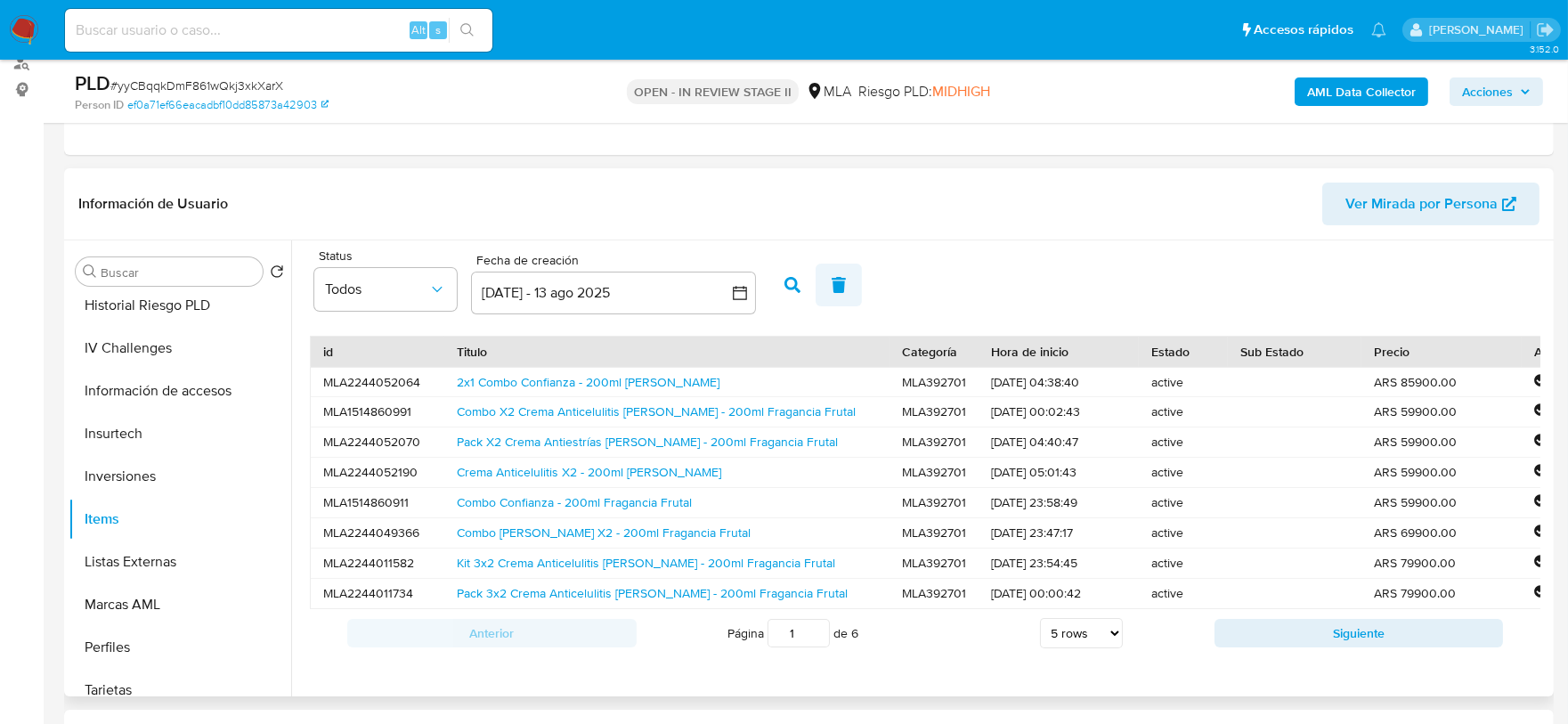
scroll to position [3, 0]
click at [1384, 648] on button "Siguiente" at bounding box center [1360, 633] width 290 height 29
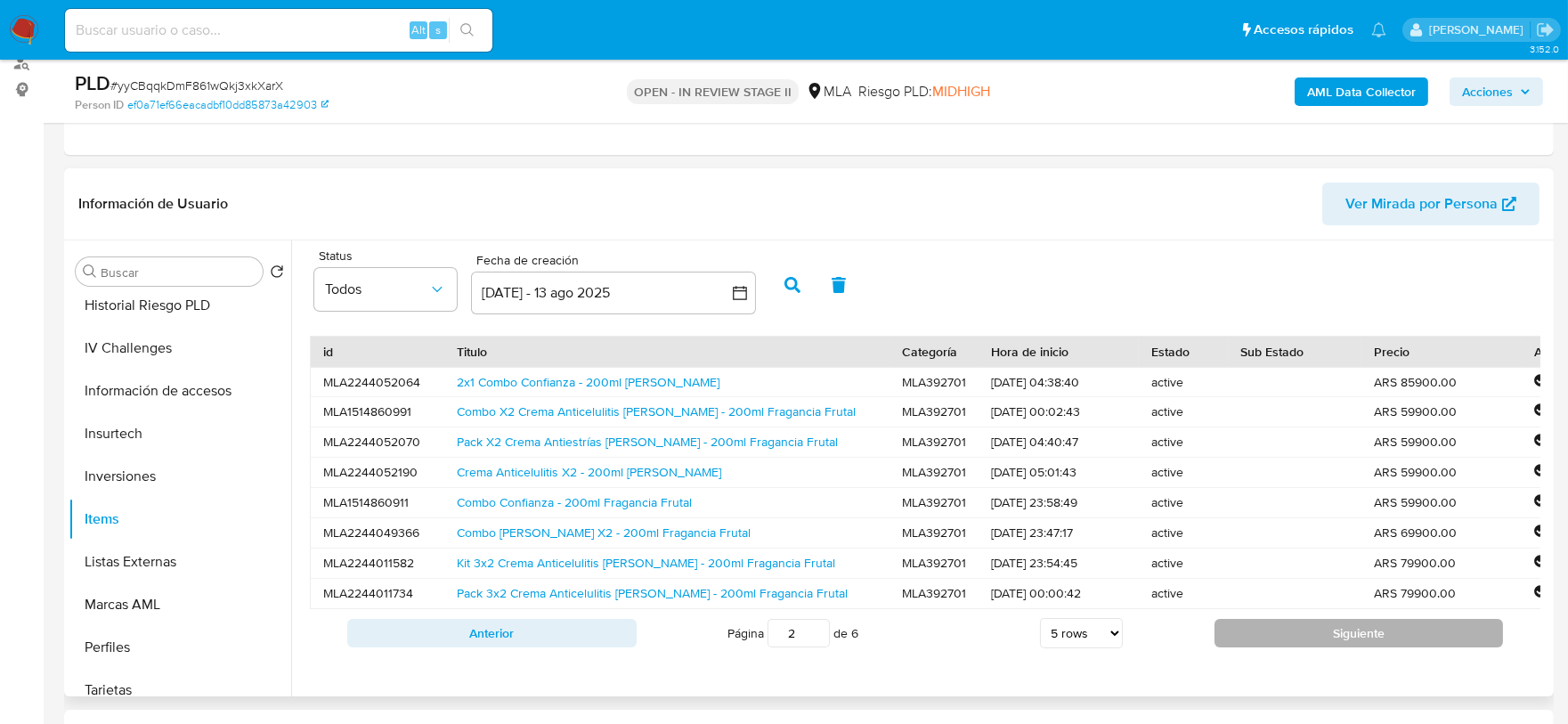
scroll to position [0, 0]
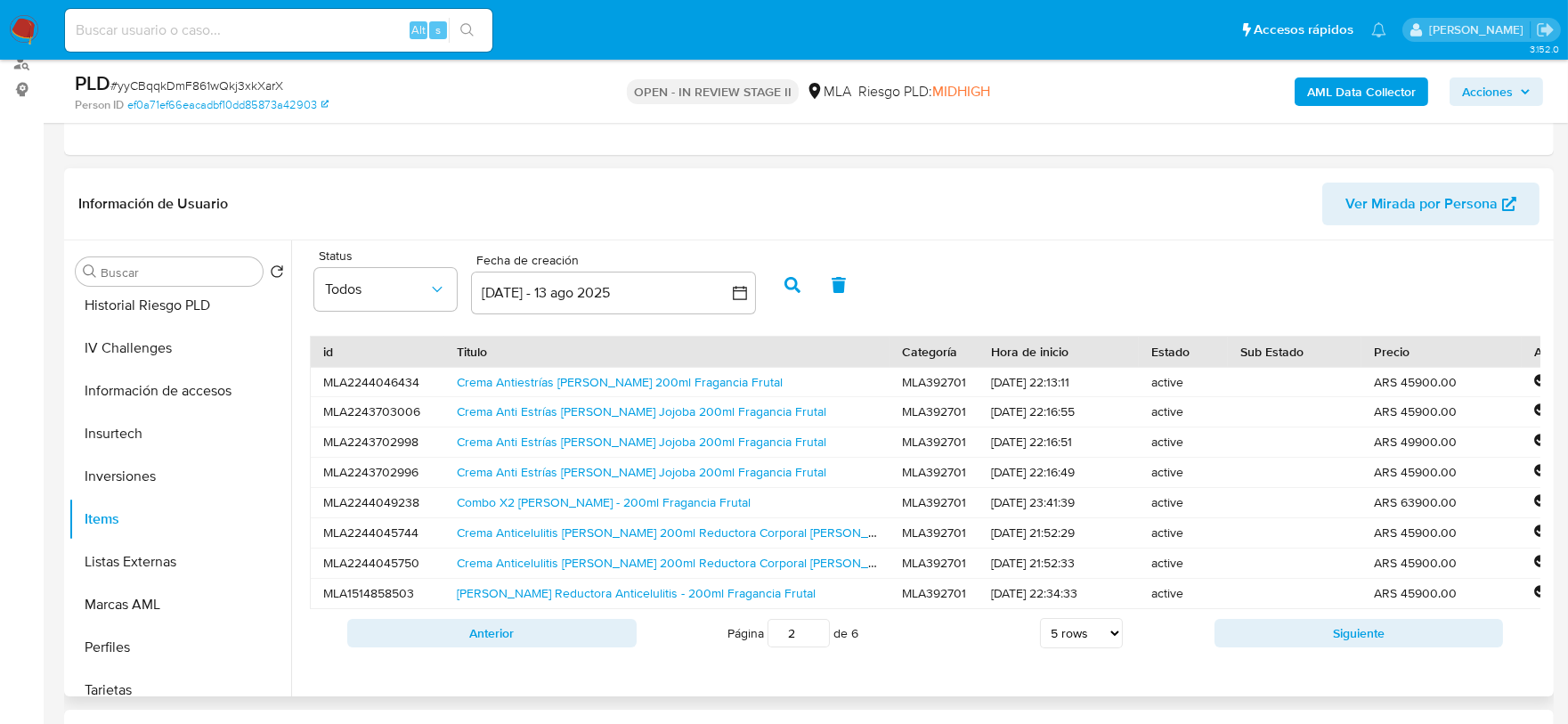
click at [1384, 648] on button "Siguiente" at bounding box center [1360, 633] width 290 height 29
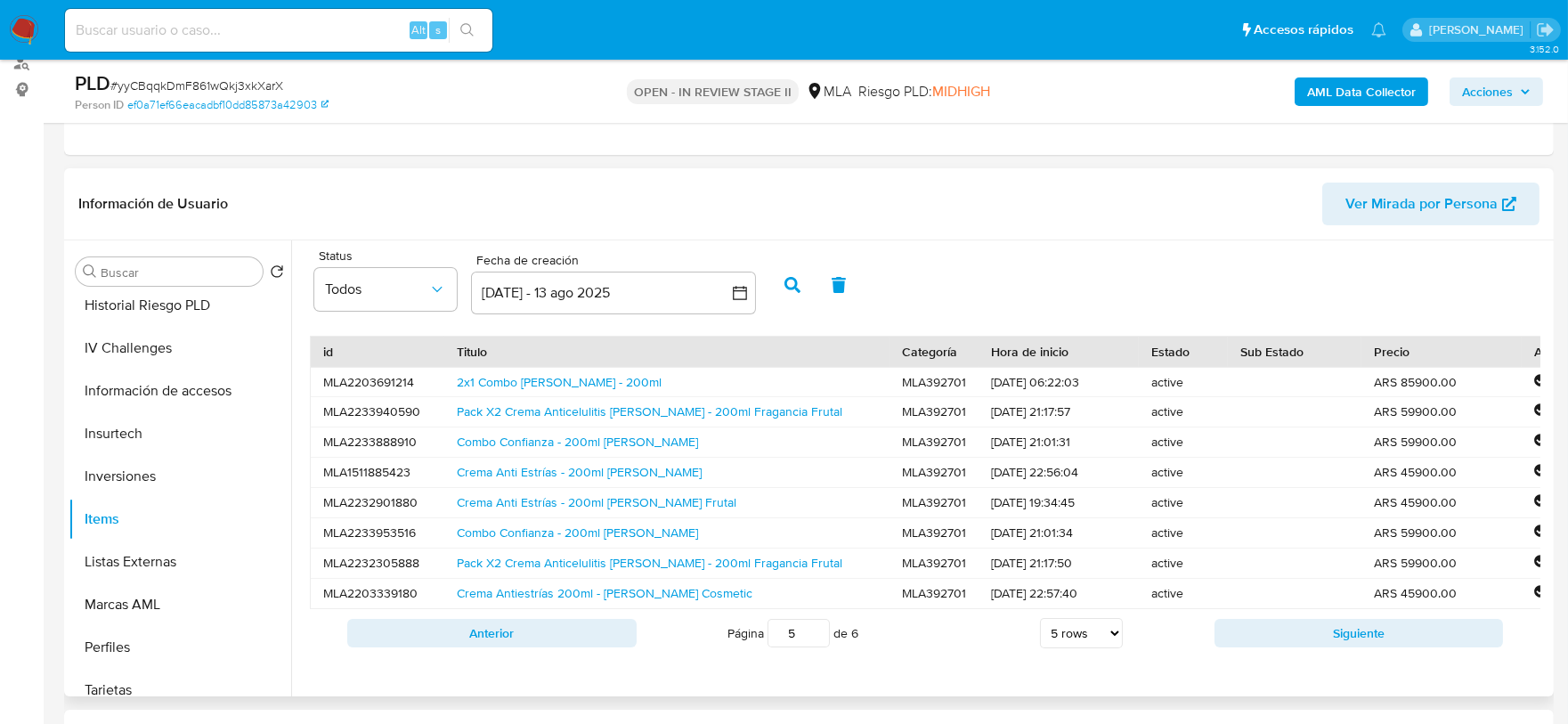
click at [1384, 648] on button "Siguiente" at bounding box center [1360, 633] width 290 height 29
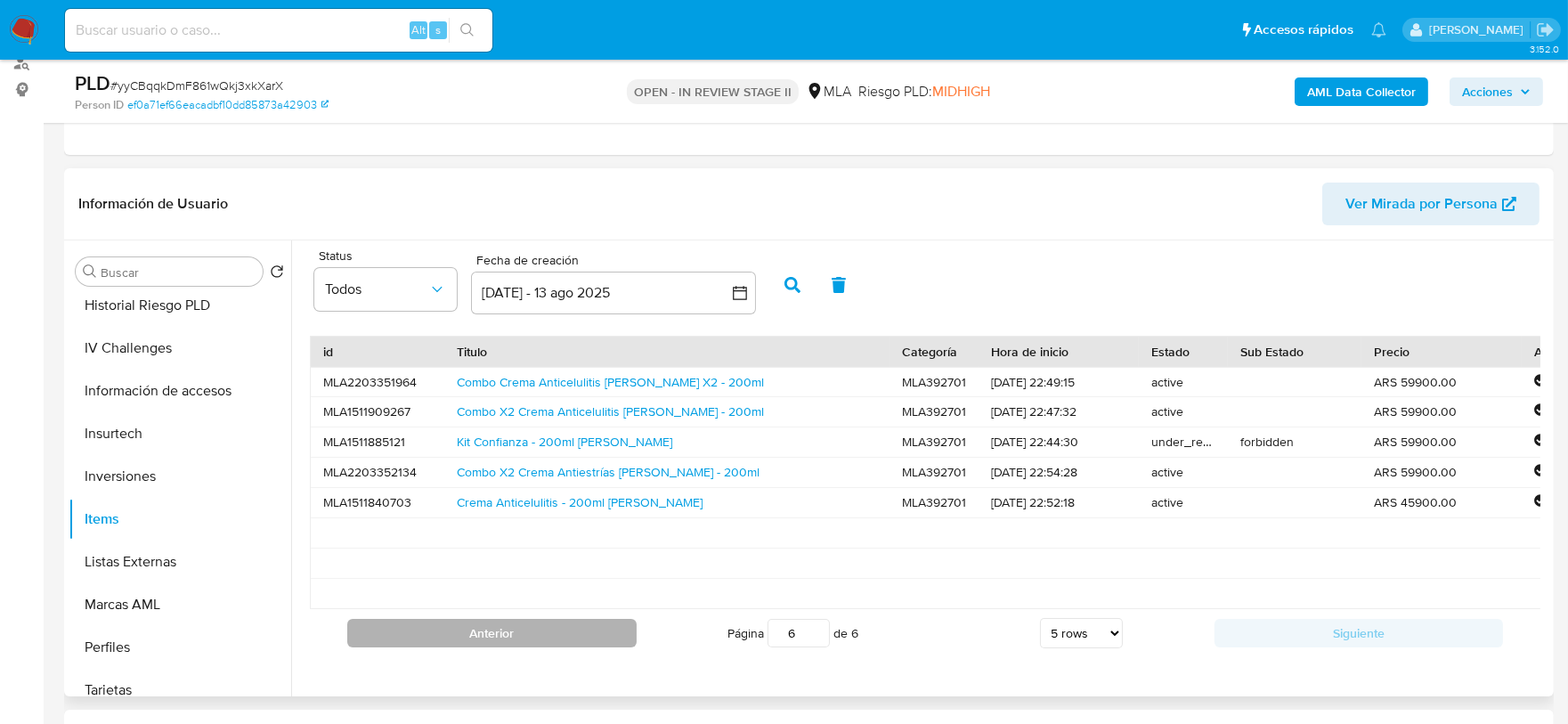
click at [501, 647] on button "Anterior" at bounding box center [492, 633] width 290 height 29
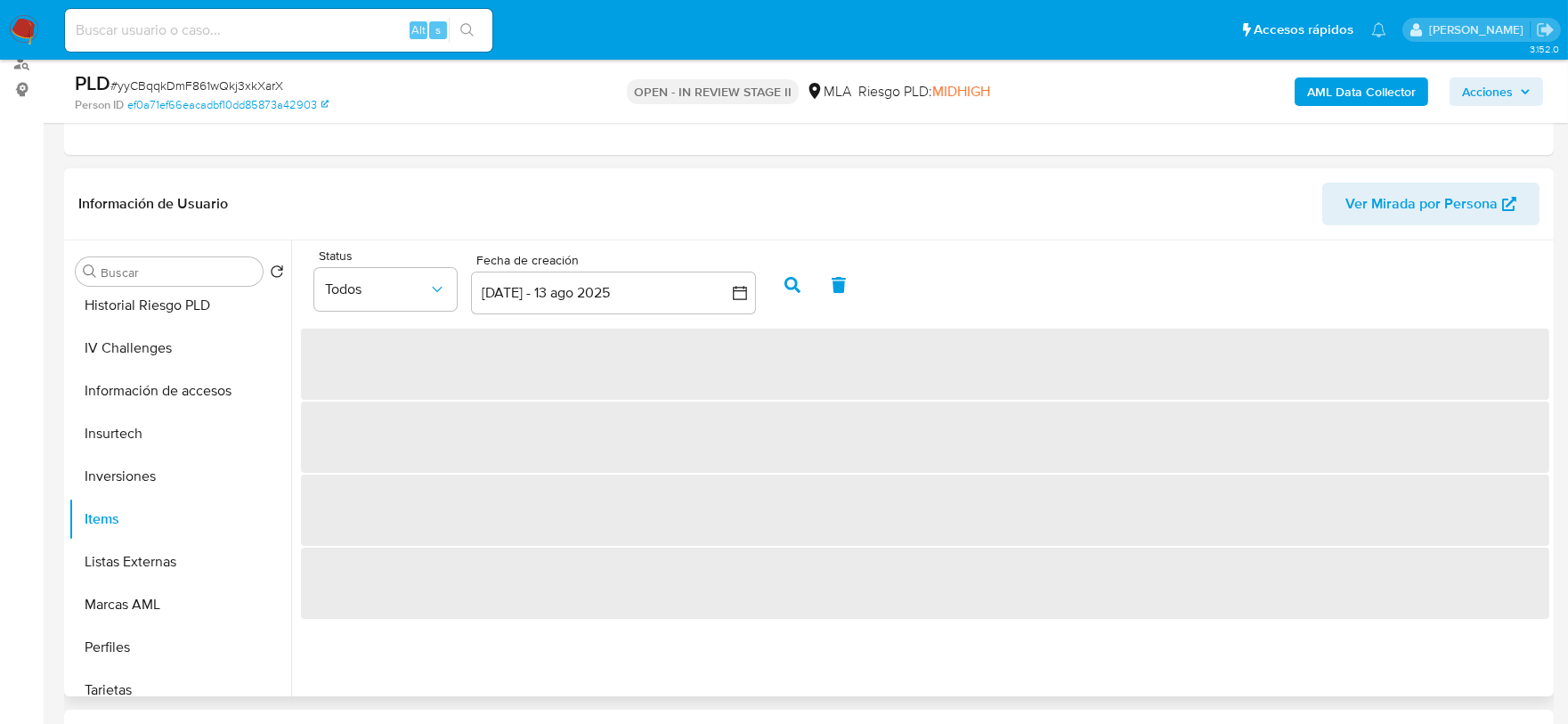
click at [501, 647] on div "Status Todos Fecha de creación Fecha de creación [DATE] - 13 ago 2025 14-07-202…" at bounding box center [921, 468] width 1259 height 456
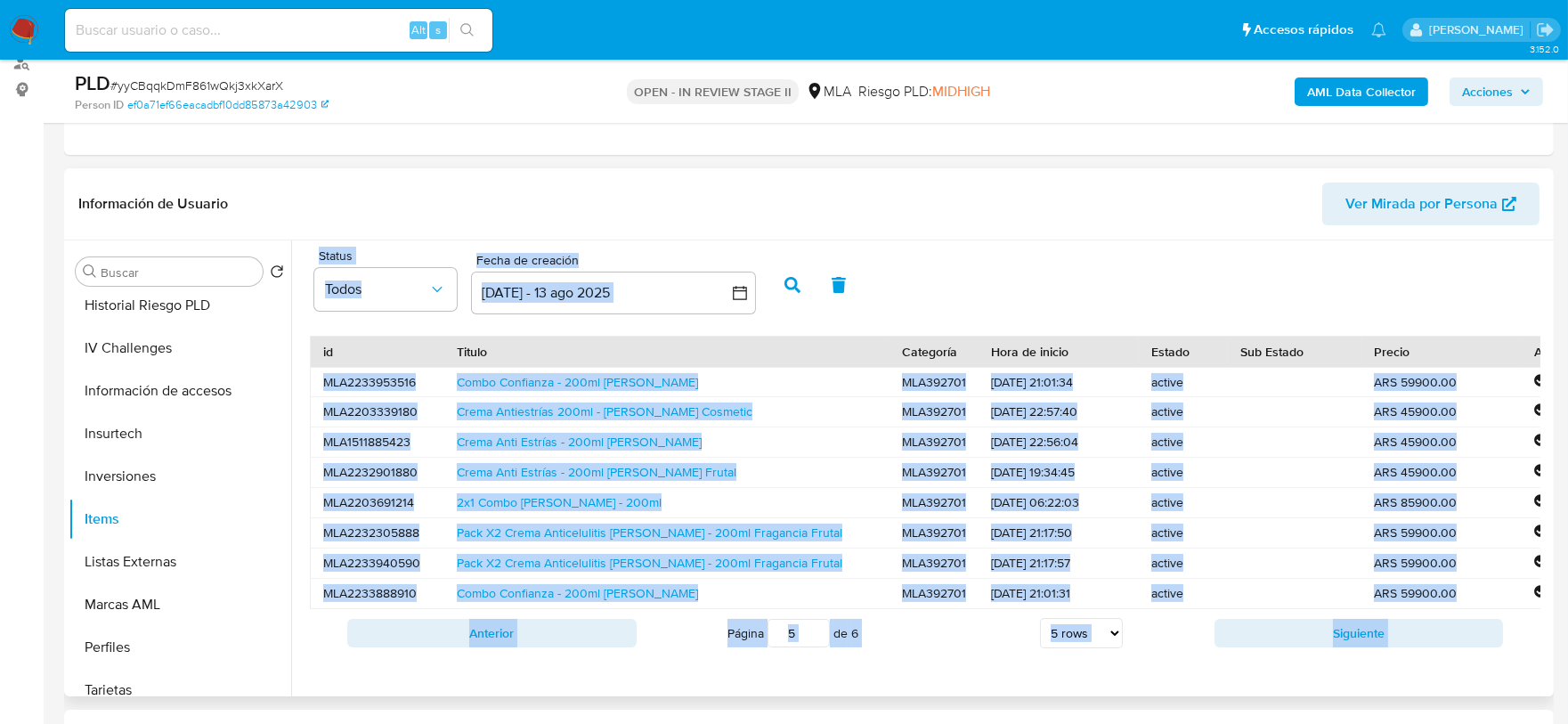
click at [501, 647] on button "Anterior" at bounding box center [492, 633] width 290 height 29
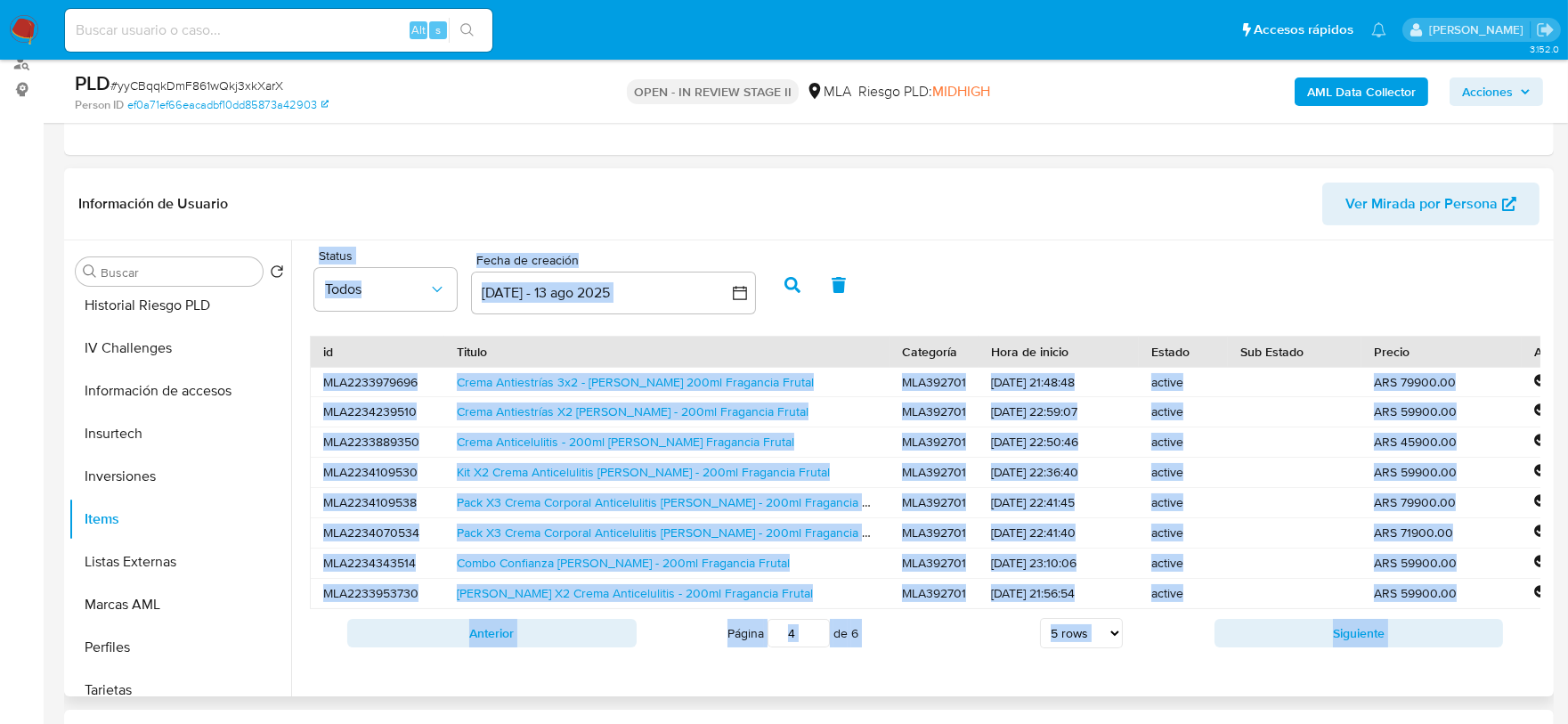
click at [501, 647] on button "Anterior" at bounding box center [492, 633] width 290 height 29
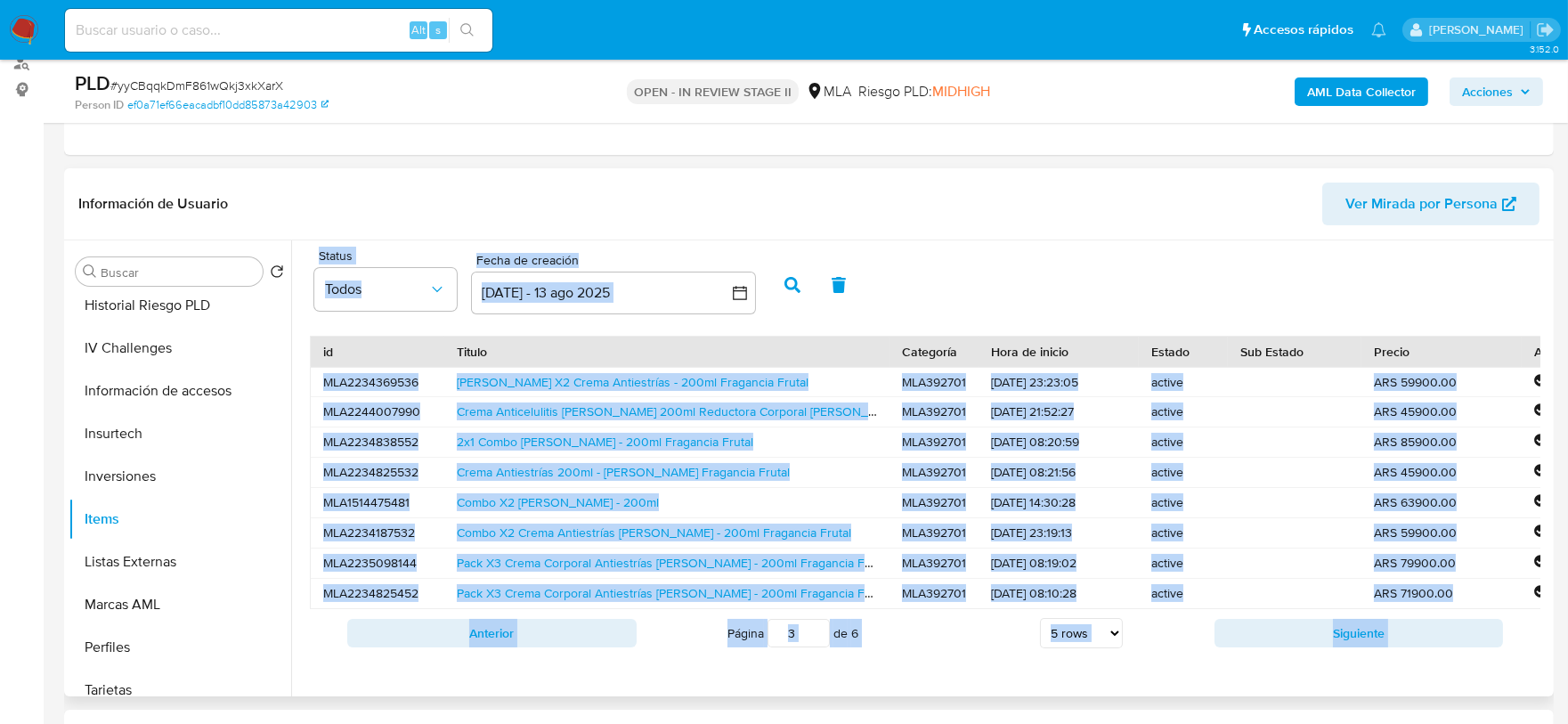
click at [501, 647] on button "Anterior" at bounding box center [492, 633] width 290 height 29
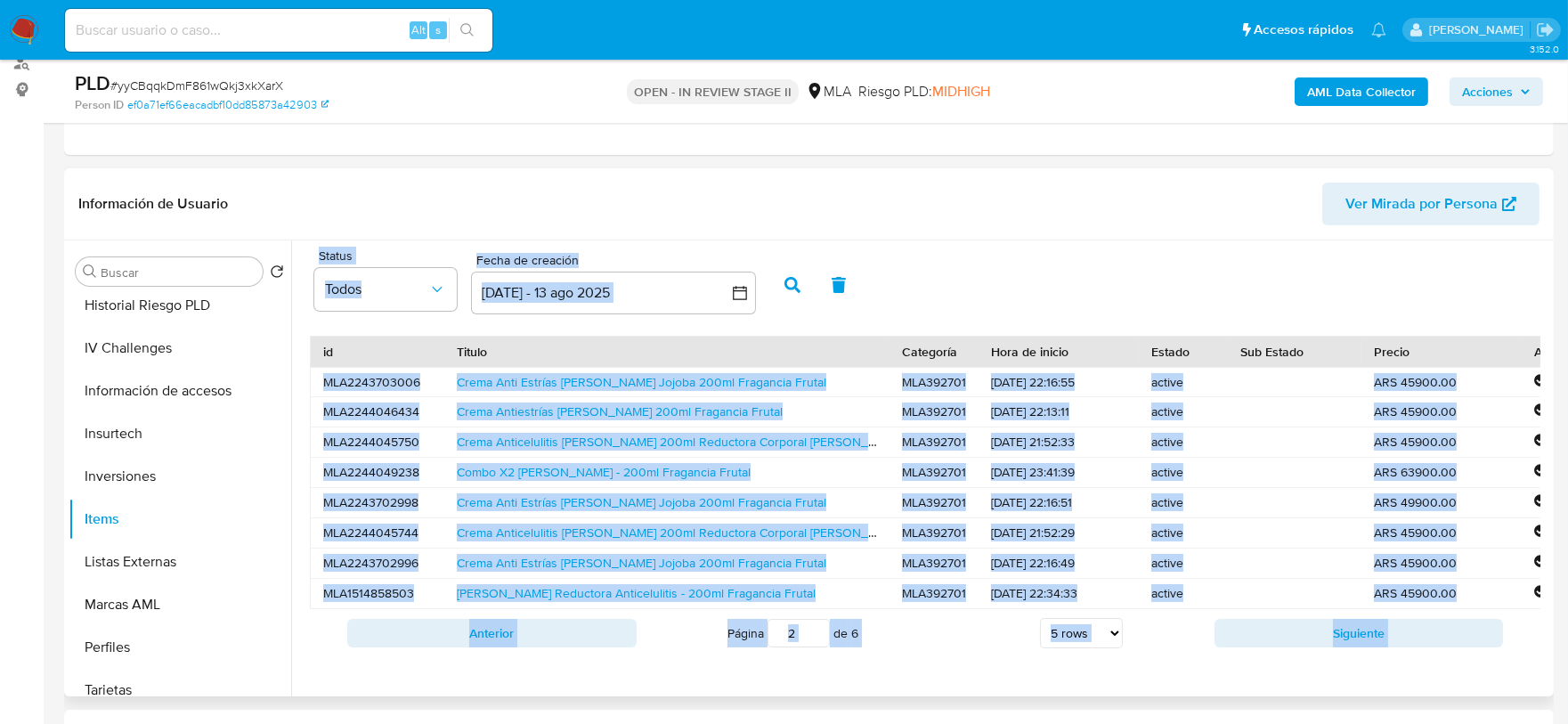
click at [501, 647] on button "Anterior" at bounding box center [492, 633] width 290 height 29
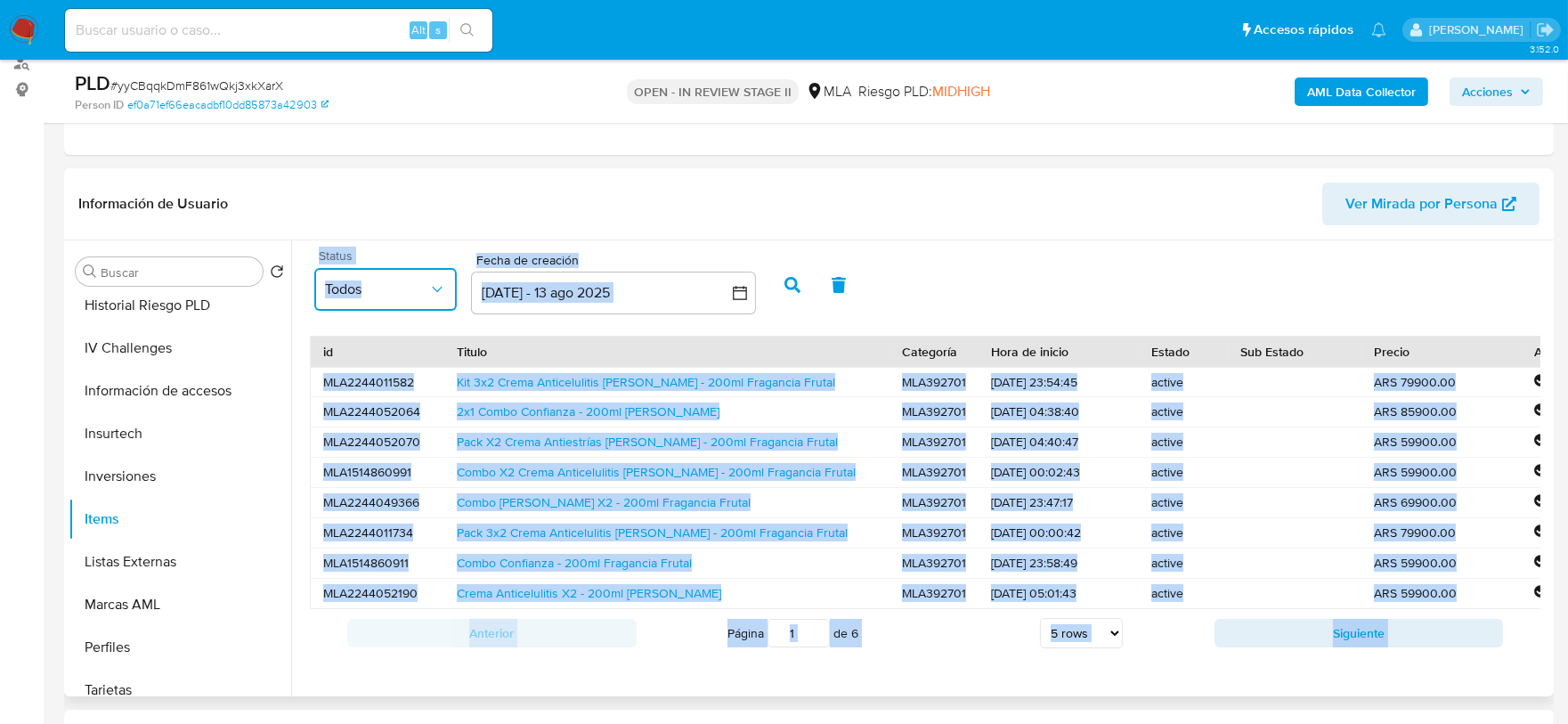
click at [436, 296] on button "Todos" at bounding box center [385, 290] width 142 height 43
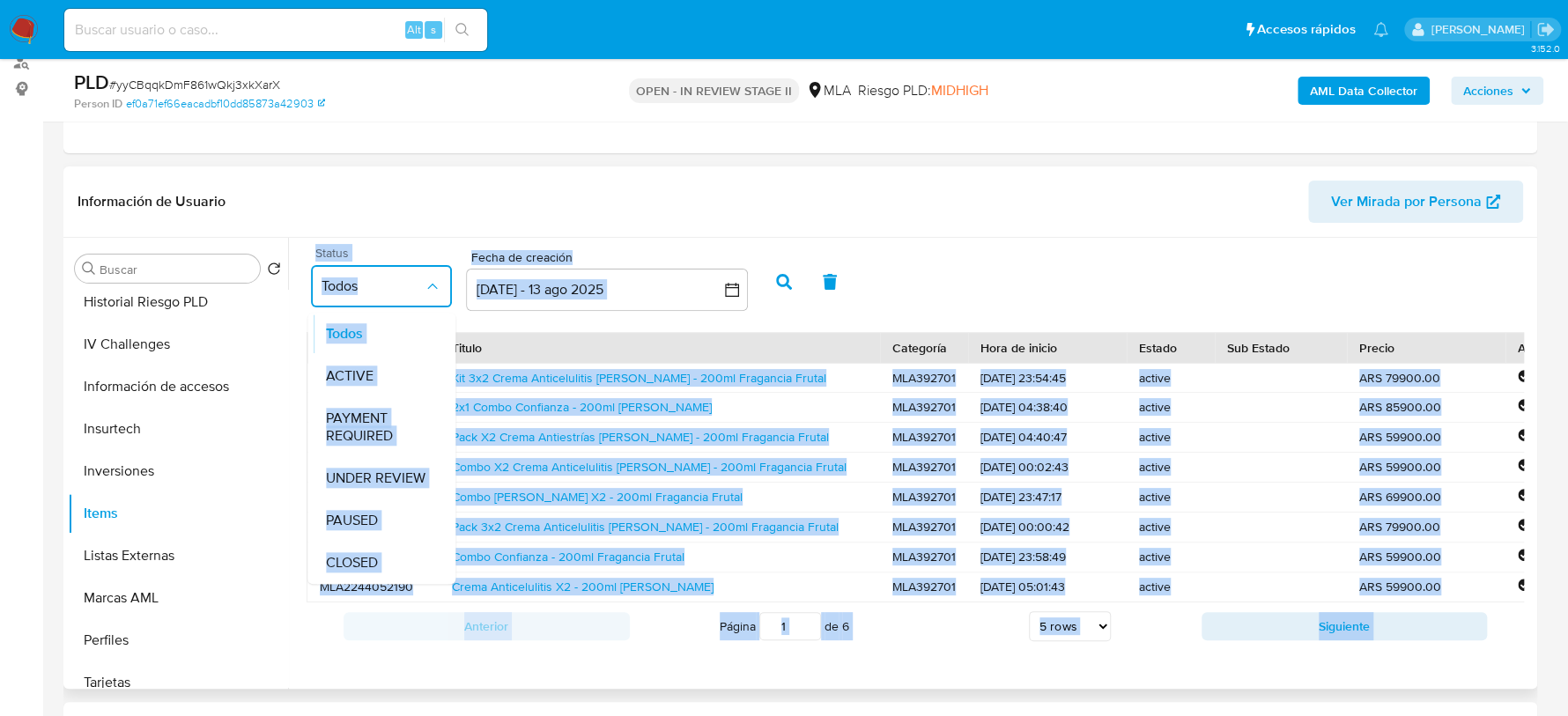
click at [431, 293] on button "Todos" at bounding box center [380, 287] width 141 height 42
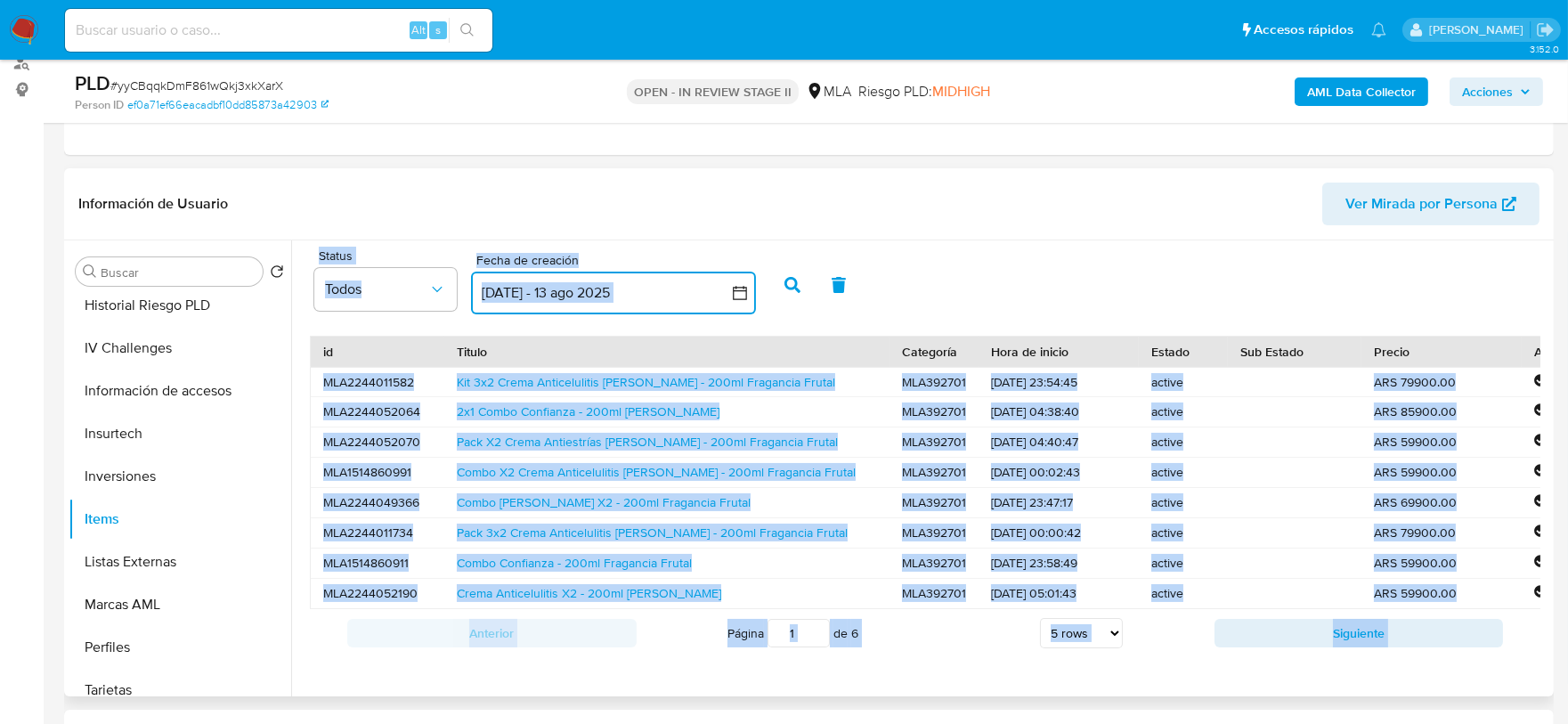
click at [529, 295] on button "[DATE] - 13 ago 2025" at bounding box center [613, 293] width 285 height 43
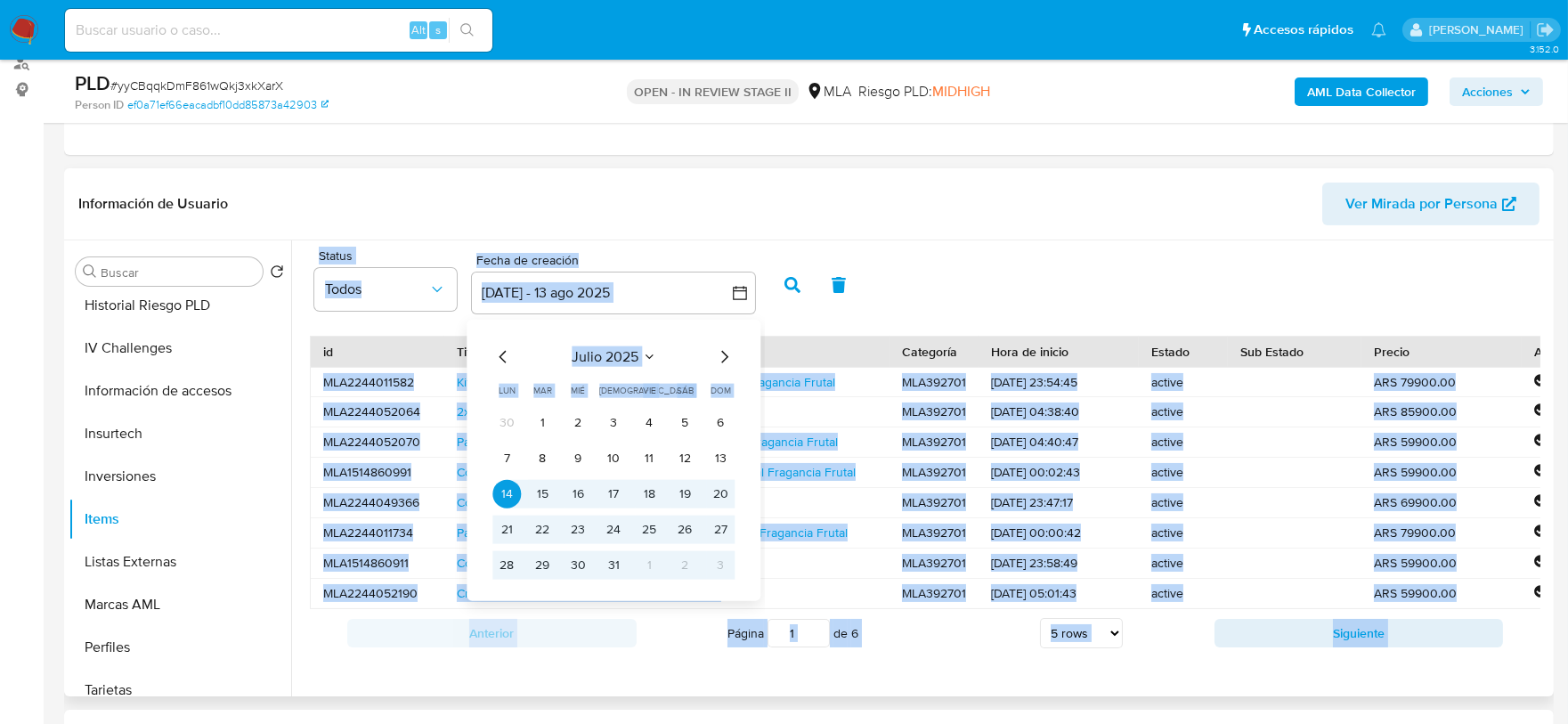
click at [499, 356] on icon "Mes anterior" at bounding box center [503, 356] width 21 height 21
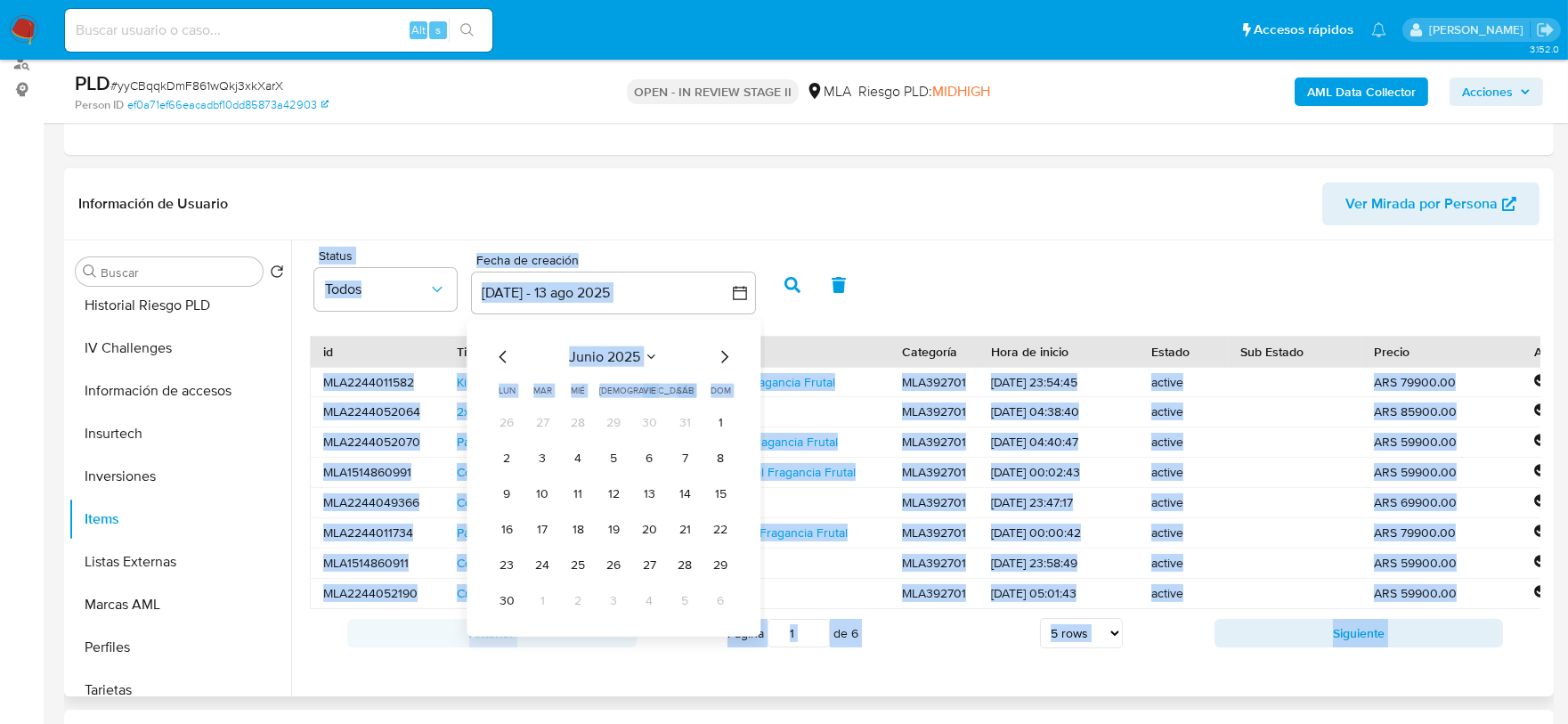
click at [499, 356] on icon "Mes anterior" at bounding box center [503, 356] width 21 height 21
click at [614, 416] on button "1" at bounding box center [613, 422] width 29 height 29
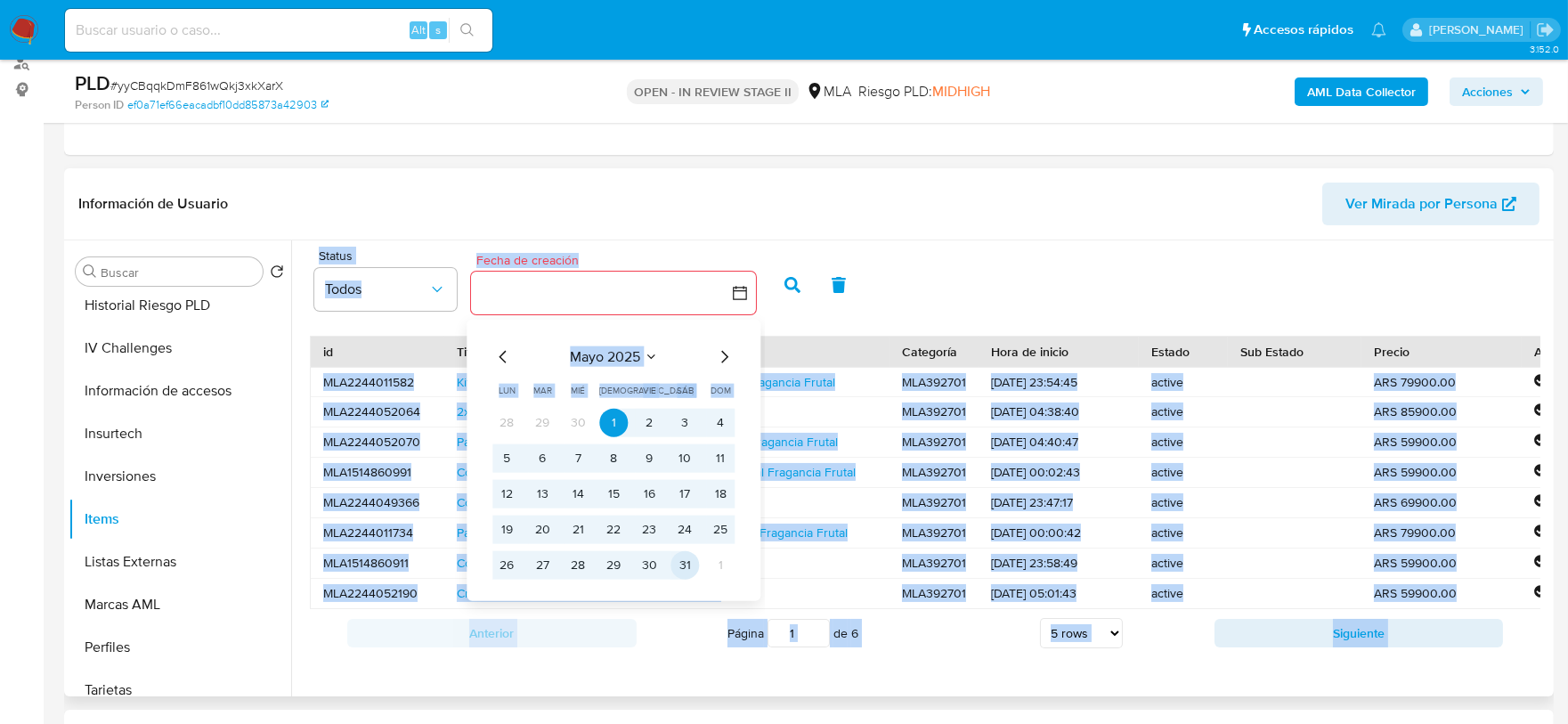
click at [686, 563] on button "31" at bounding box center [685, 565] width 29 height 29
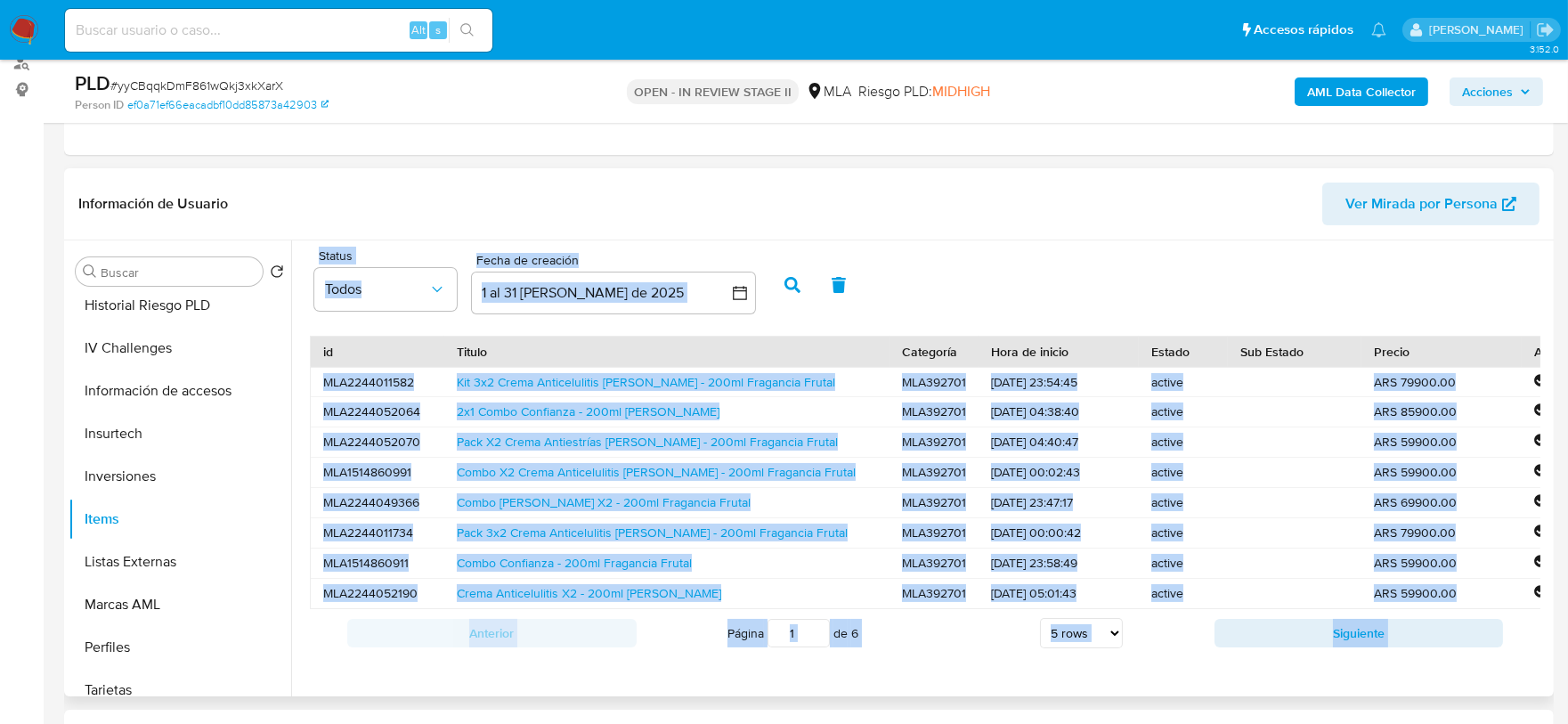
click at [792, 281] on icon "button" at bounding box center [792, 284] width 16 height 16
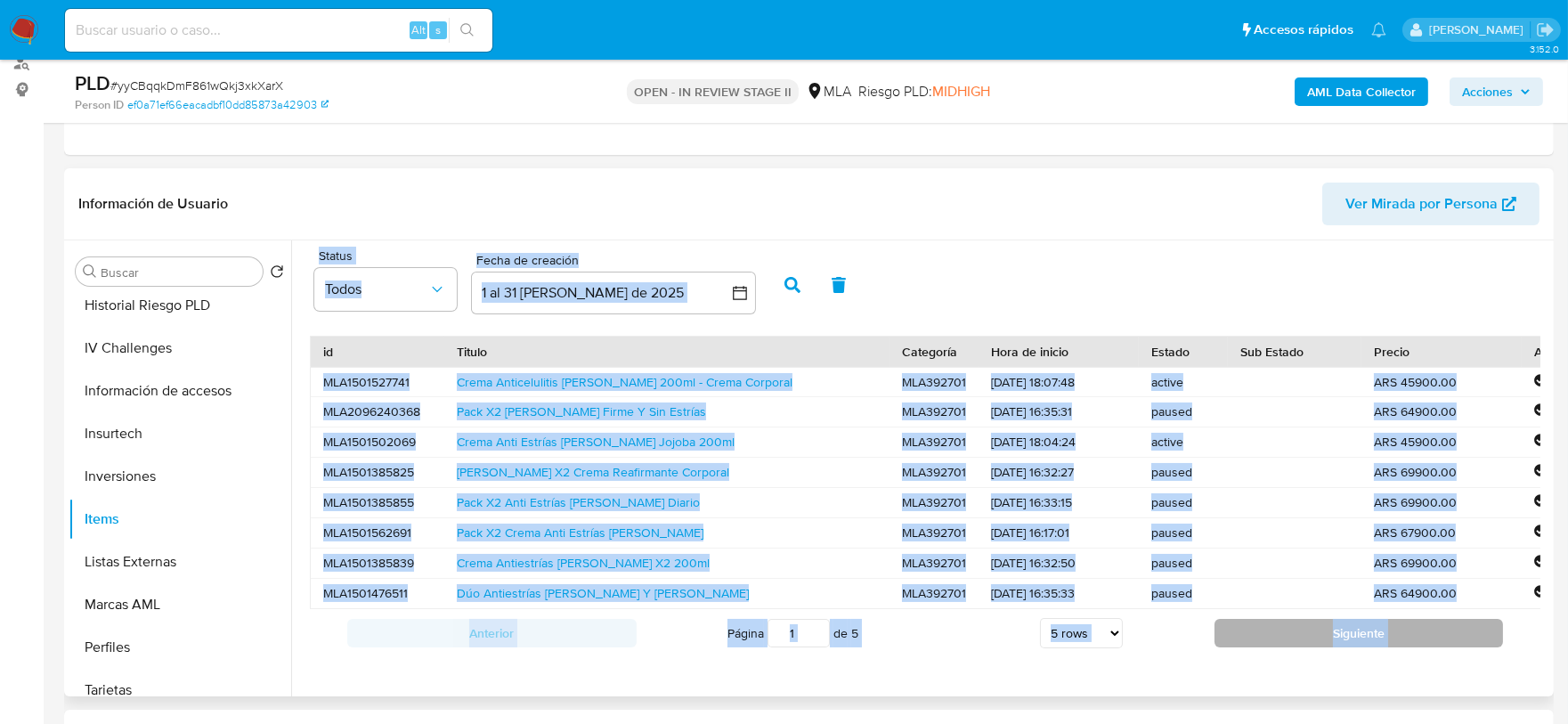
click at [1349, 648] on button "Siguiente" at bounding box center [1360, 633] width 290 height 29
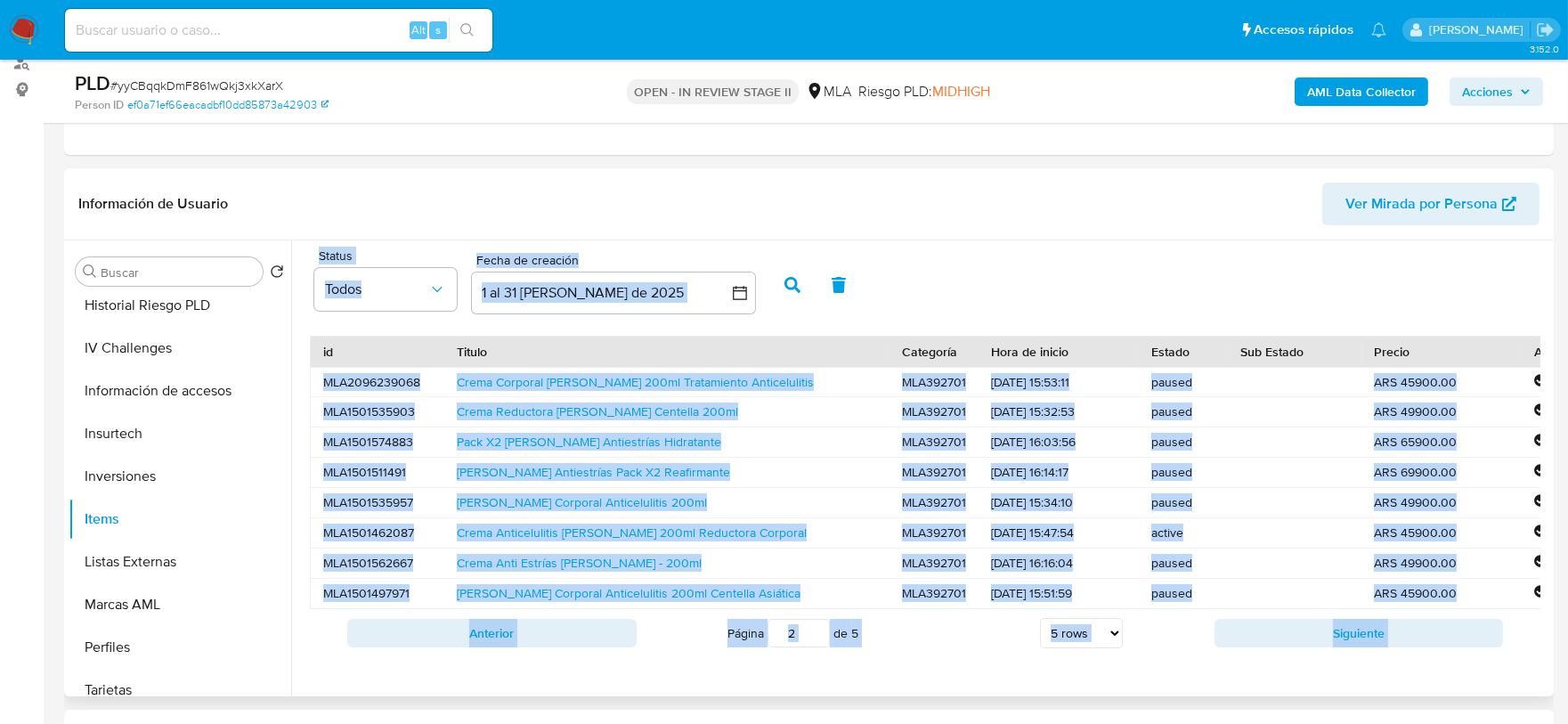
click at [1349, 648] on button "Siguiente" at bounding box center [1360, 633] width 290 height 29
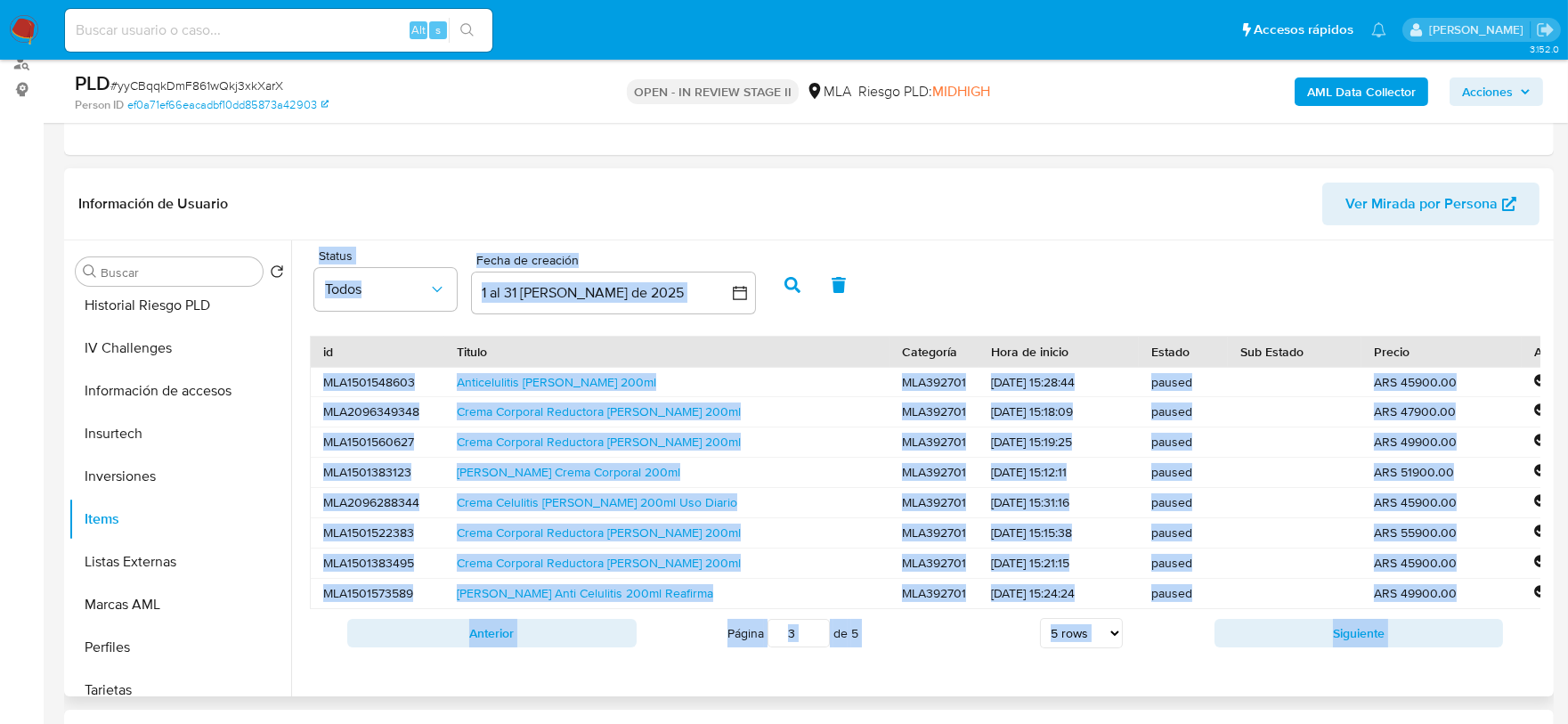
click at [1349, 648] on button "Siguiente" at bounding box center [1360, 633] width 290 height 29
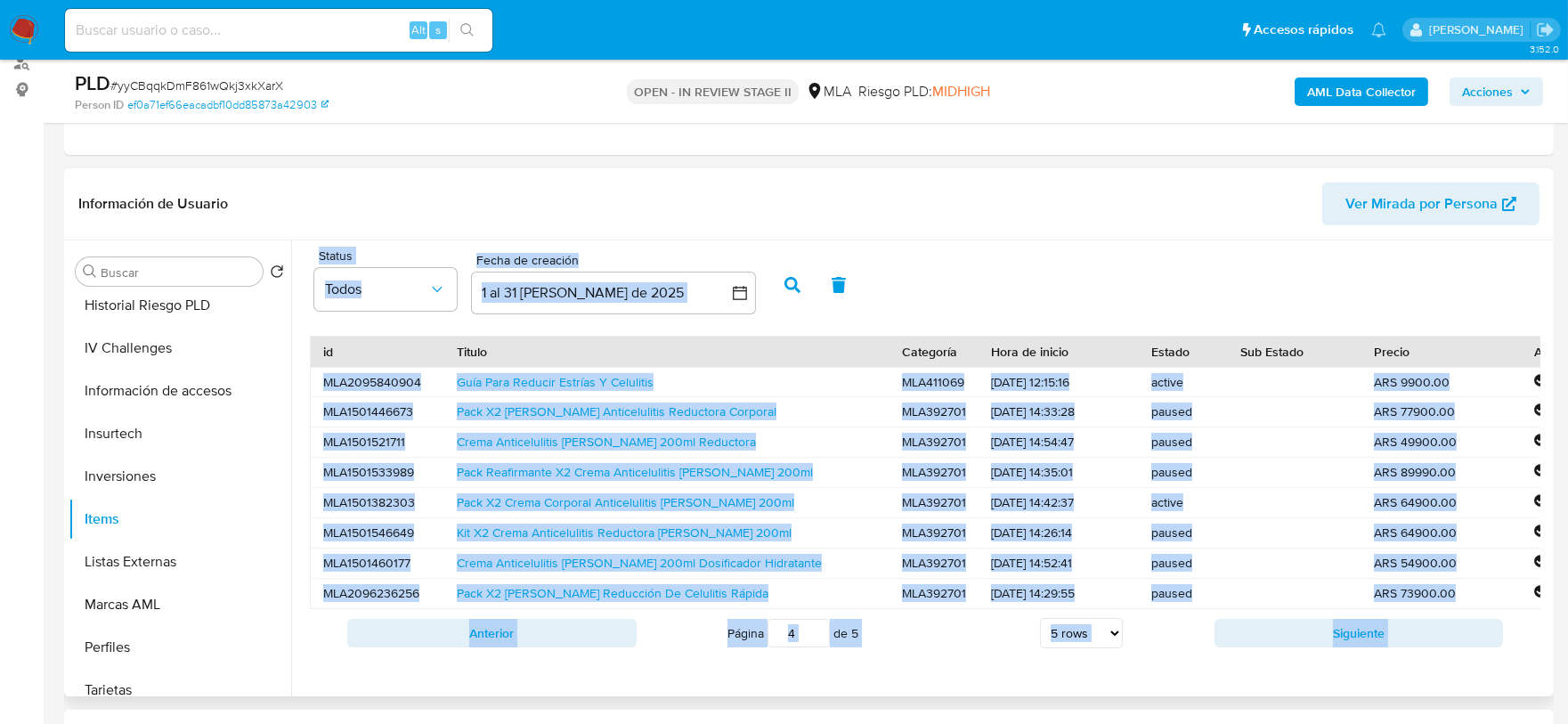
click at [1349, 648] on button "Siguiente" at bounding box center [1360, 633] width 290 height 29
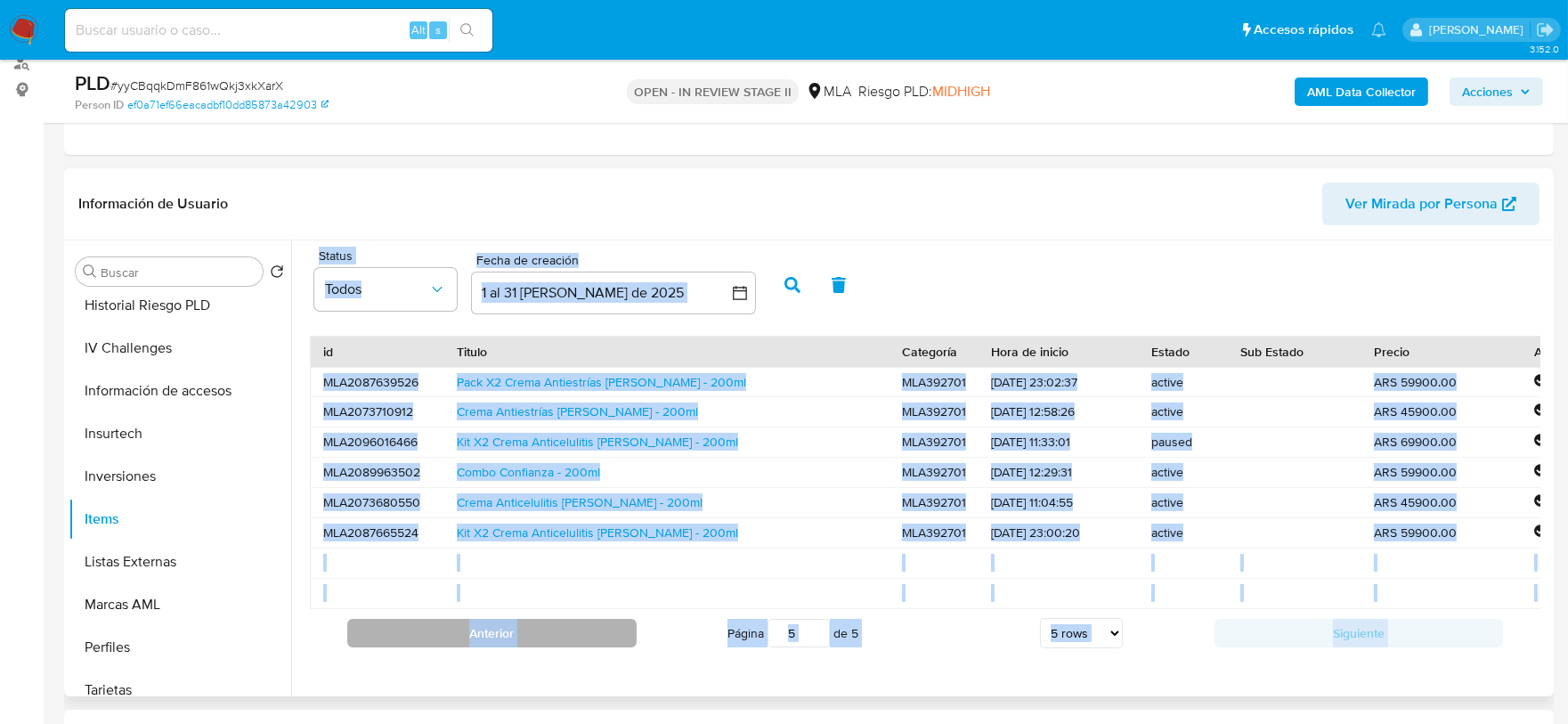
click at [547, 638] on button "Anterior" at bounding box center [492, 633] width 290 height 29
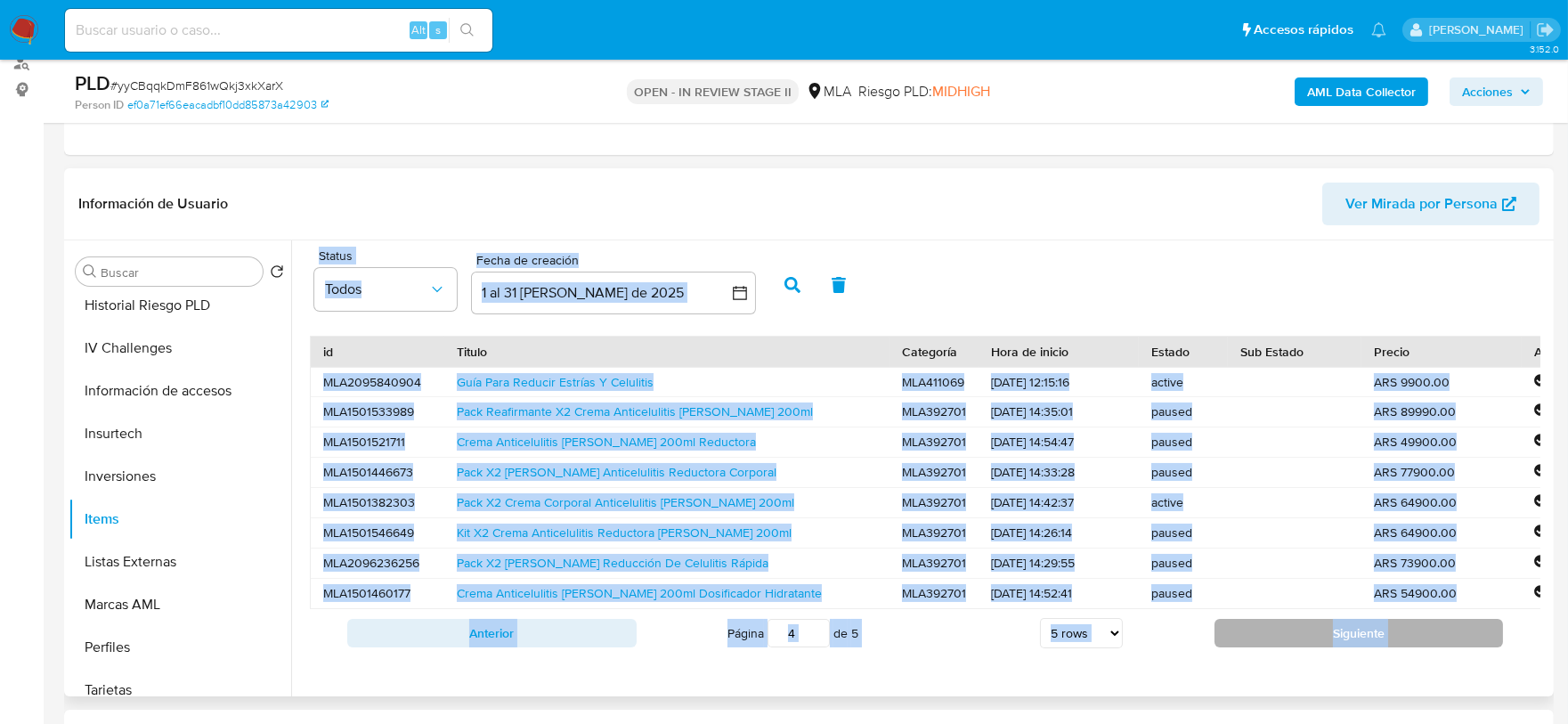
click at [1339, 643] on button "Siguiente" at bounding box center [1360, 633] width 290 height 29
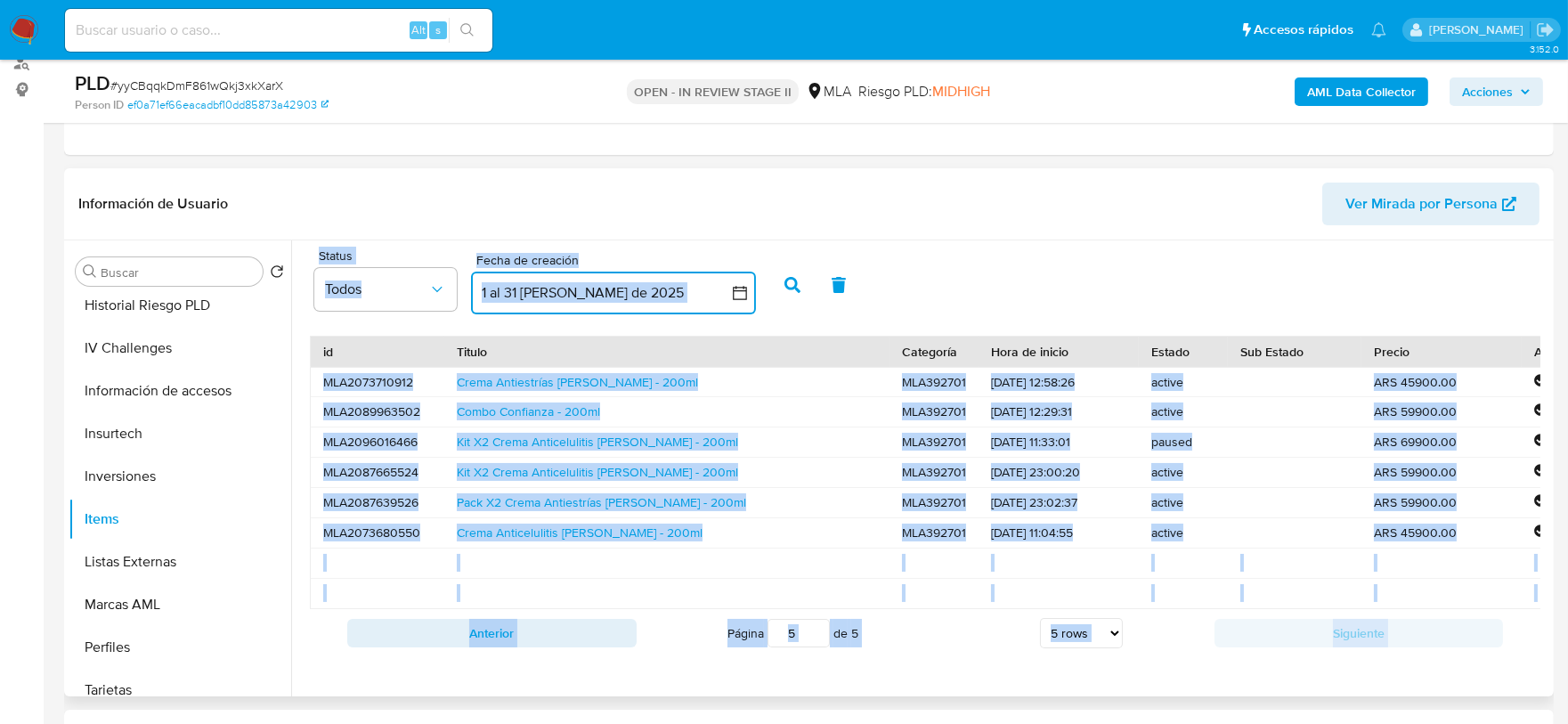
click at [569, 279] on button "1 al 31 de mayo de 2025" at bounding box center [613, 293] width 285 height 43
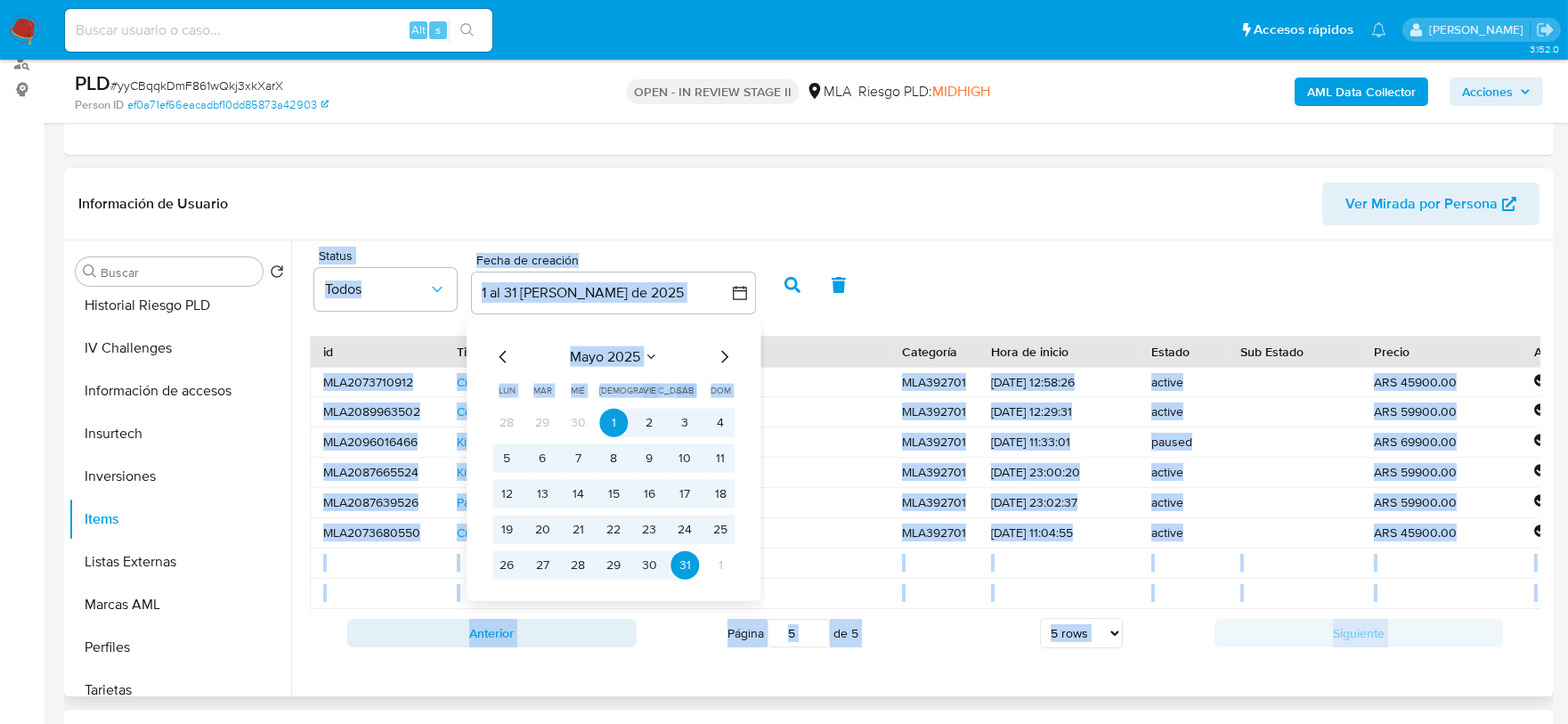
click at [648, 355] on icon "Seleccionar mes y año" at bounding box center [650, 356] width 14 height 14
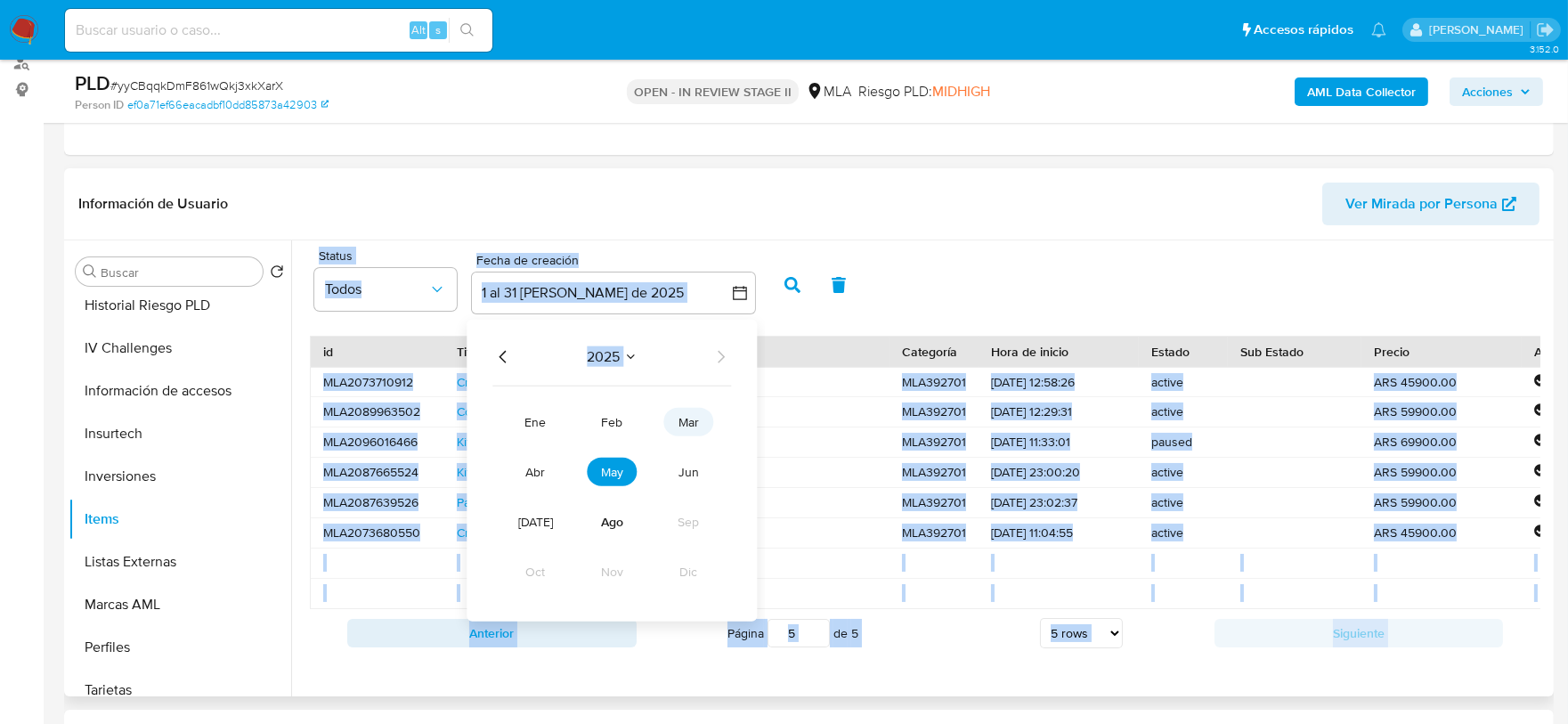
click at [679, 430] on button "mar" at bounding box center [688, 421] width 50 height 29
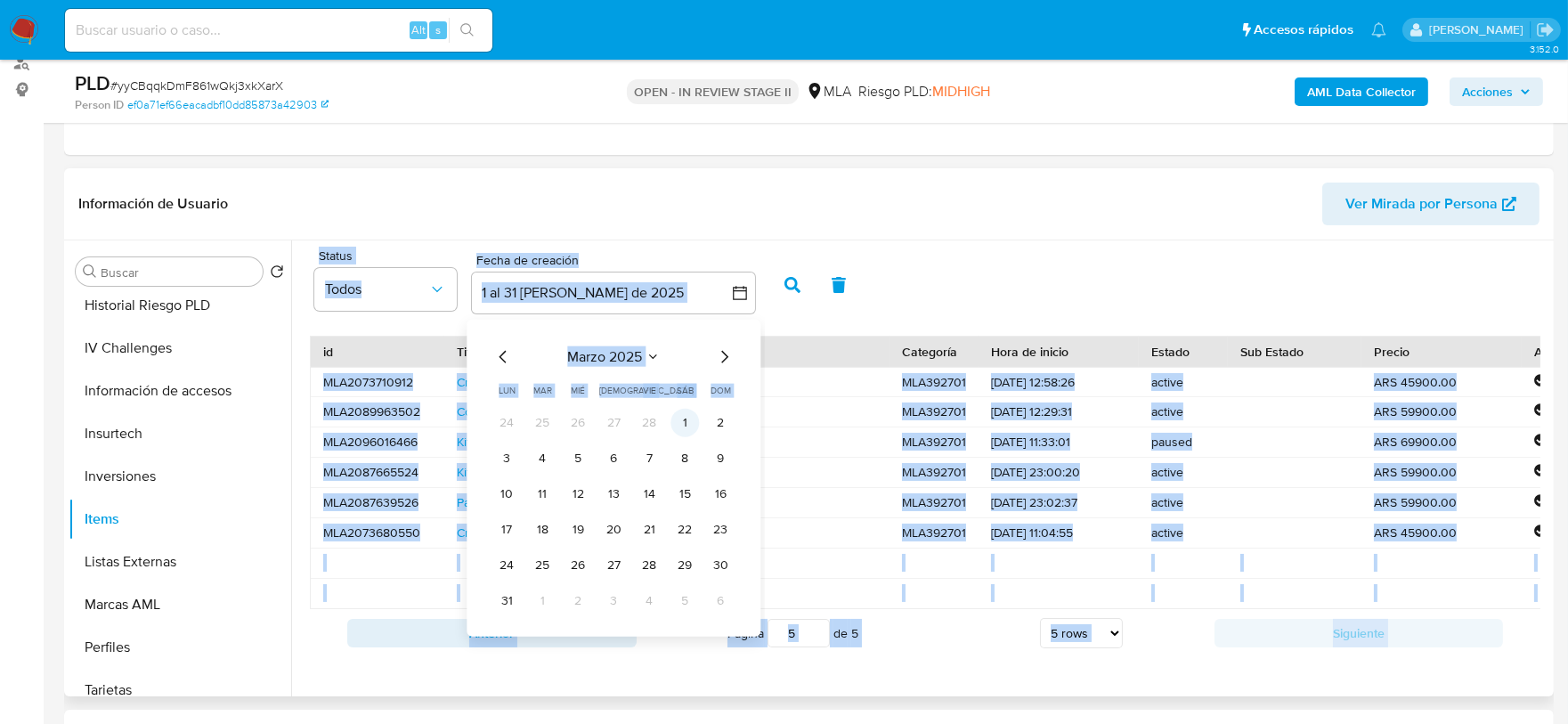
click at [680, 421] on button "1" at bounding box center [685, 422] width 29 height 29
click at [720, 349] on icon "Mes siguiente" at bounding box center [724, 356] width 21 height 21
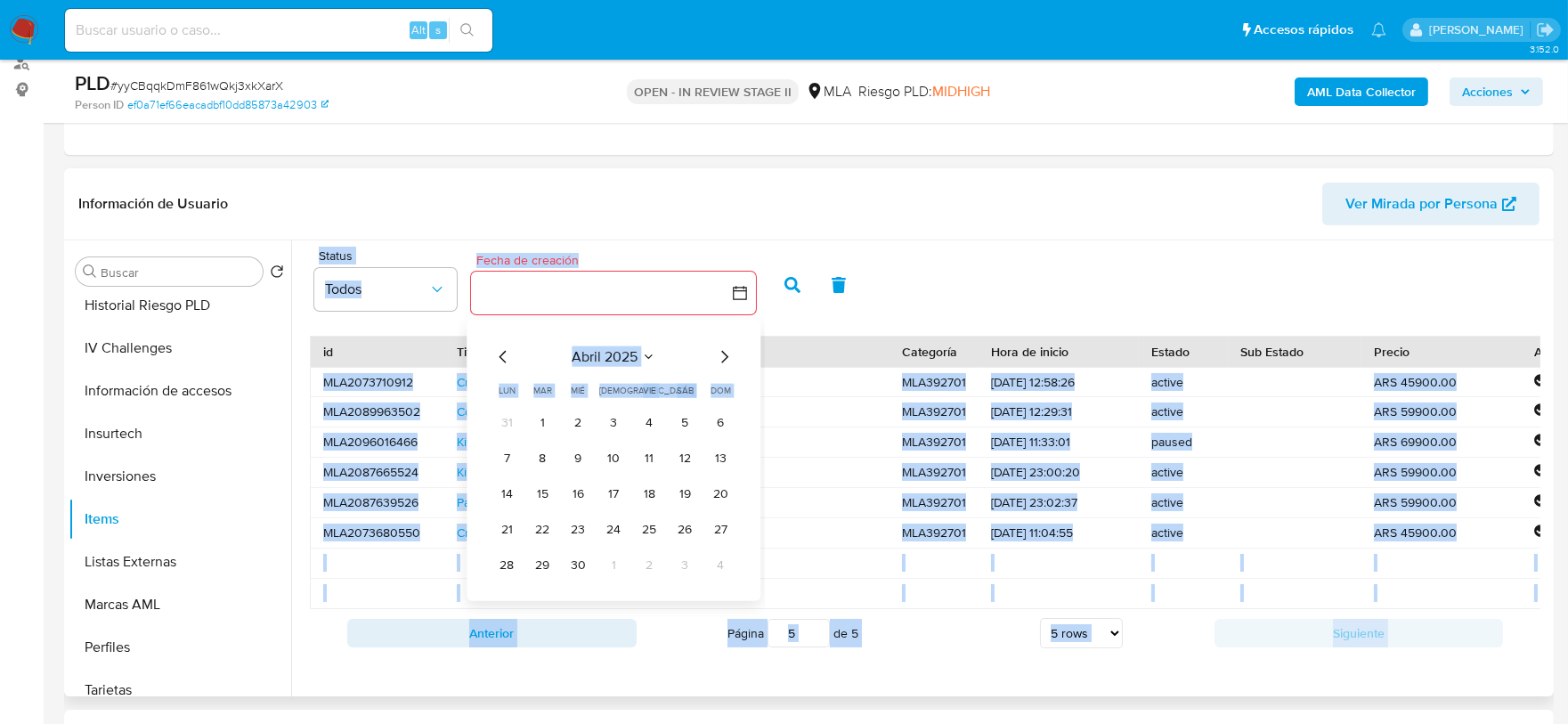
click at [720, 349] on icon "Mes siguiente" at bounding box center [724, 356] width 21 height 21
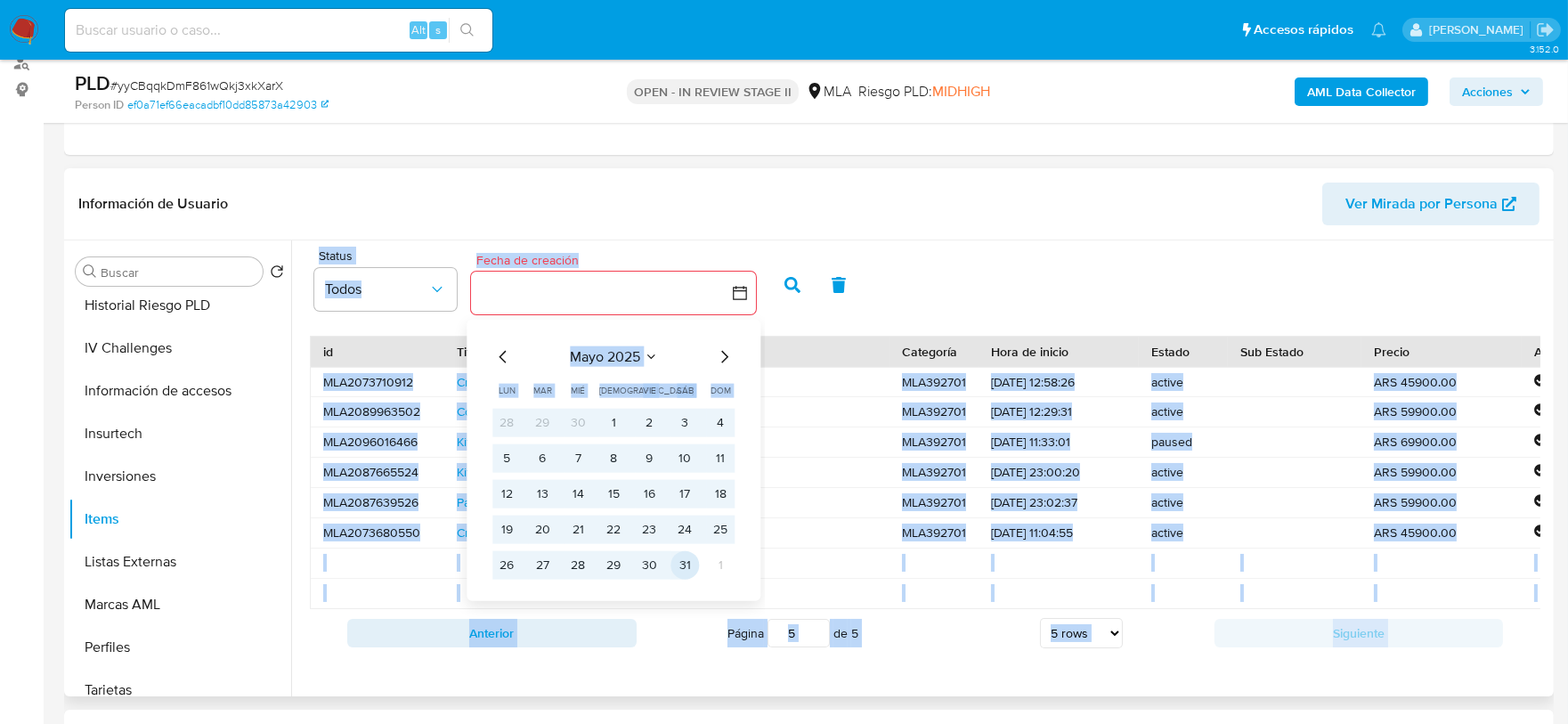
click at [678, 558] on button "31" at bounding box center [685, 565] width 29 height 29
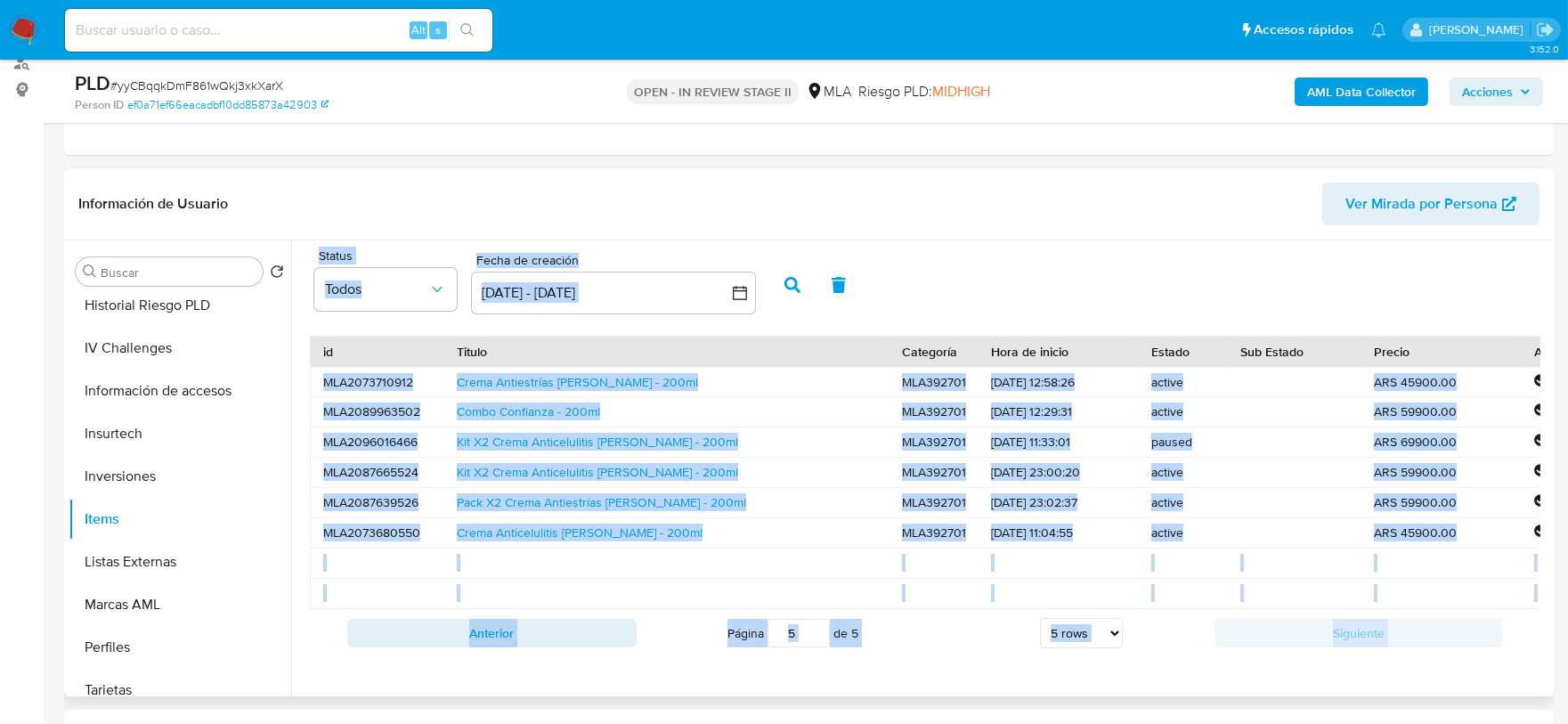
click at [779, 281] on button "button" at bounding box center [792, 285] width 46 height 43
click at [673, 598] on div at bounding box center [666, 594] width 445 height 30
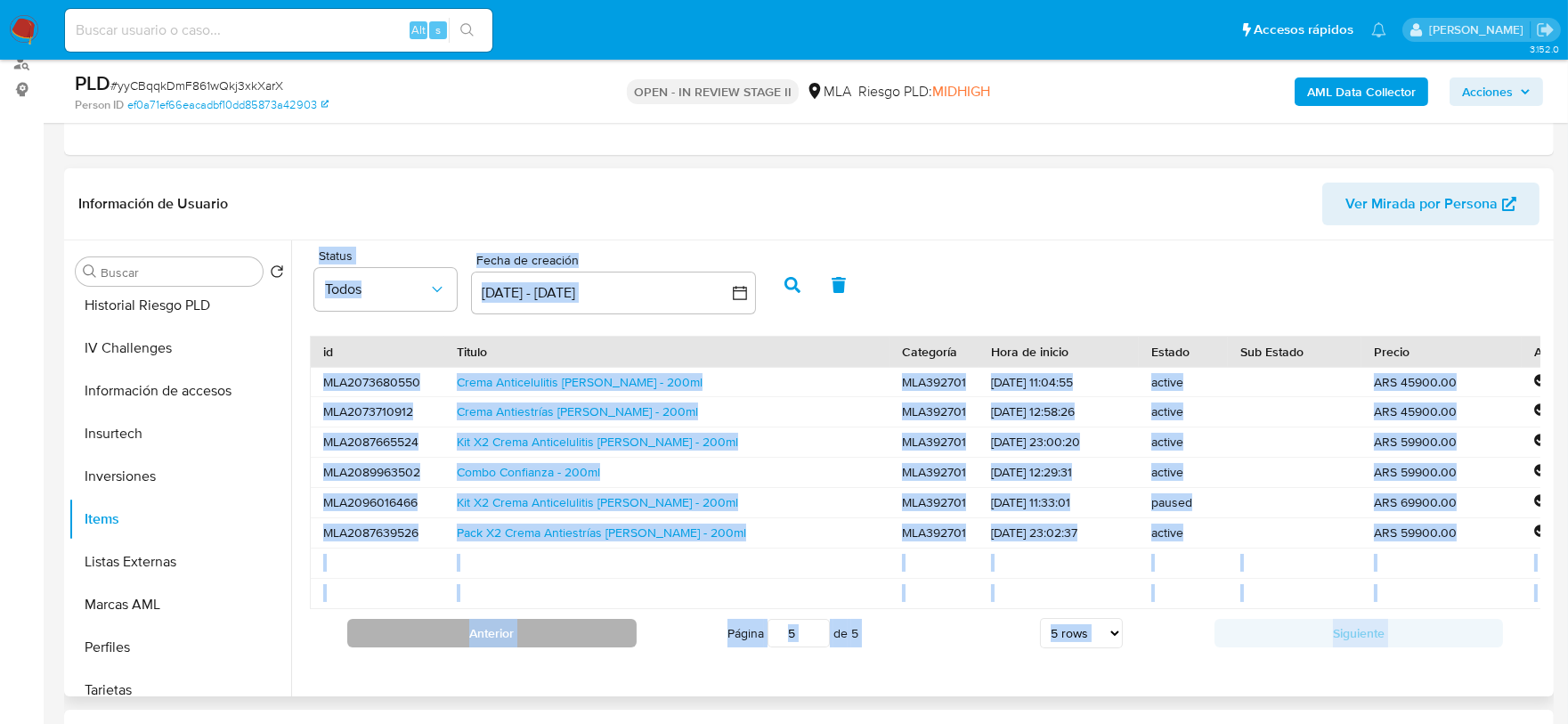
click at [573, 638] on button "Anterior" at bounding box center [492, 633] width 290 height 29
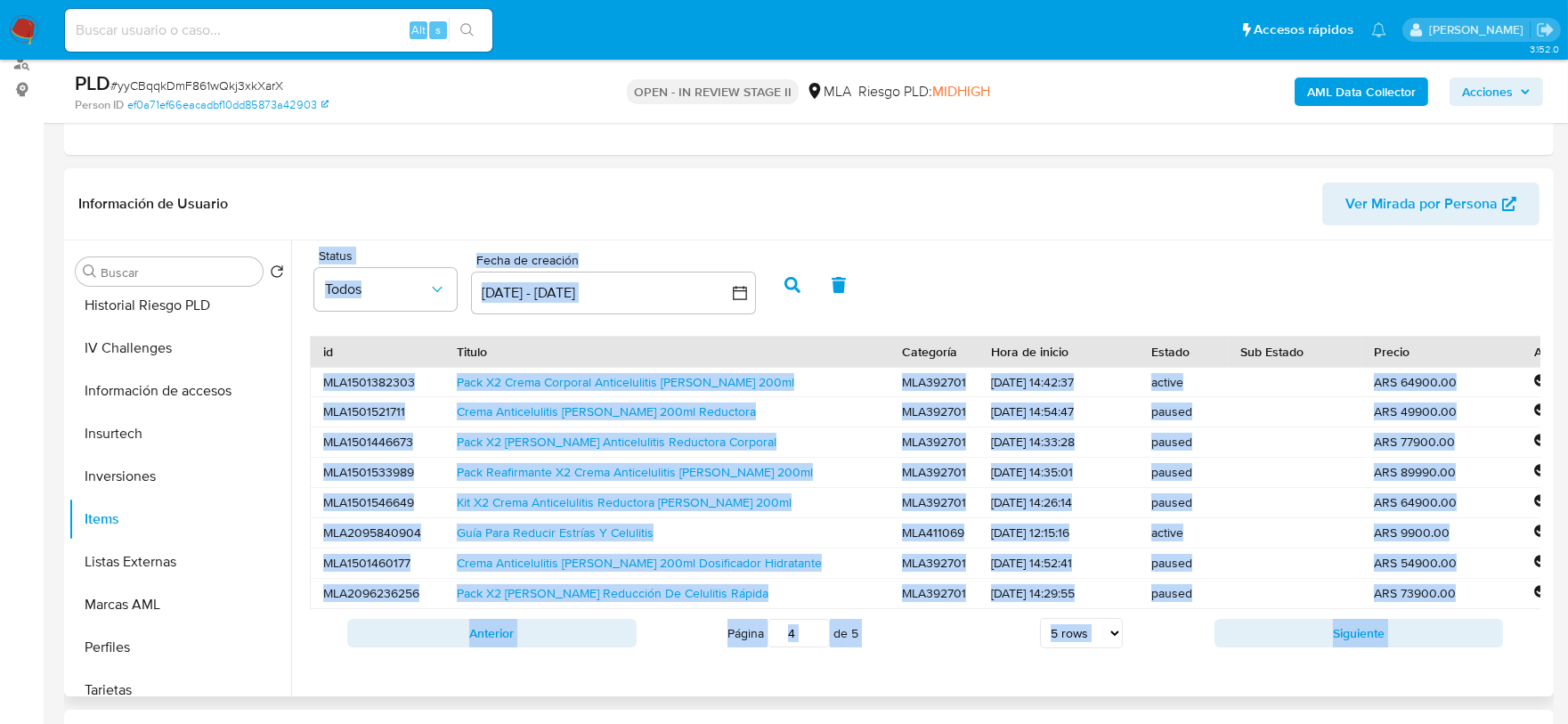
click at [573, 638] on button "Anterior" at bounding box center [492, 633] width 290 height 29
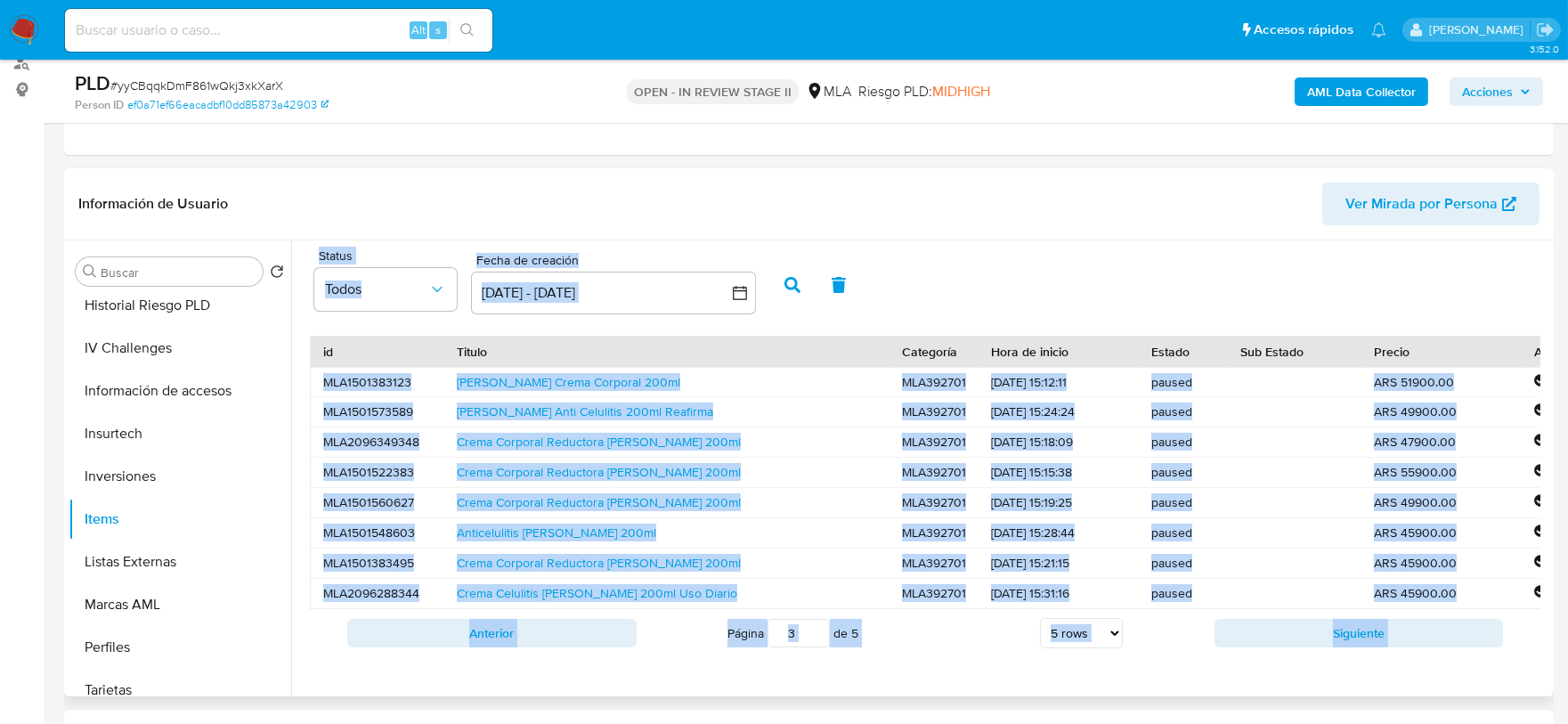
click at [573, 638] on button "Anterior" at bounding box center [492, 633] width 290 height 29
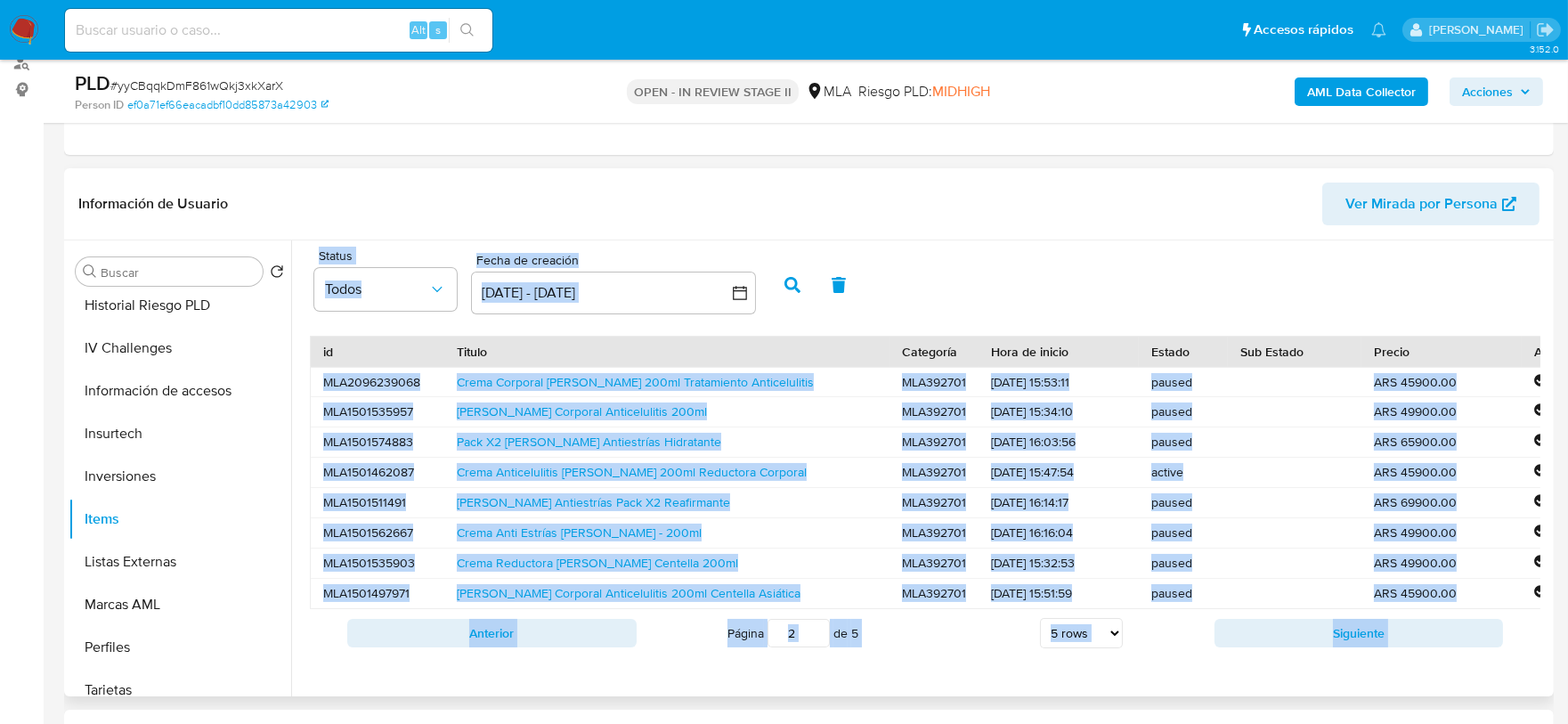
click at [573, 638] on button "Anterior" at bounding box center [492, 633] width 290 height 29
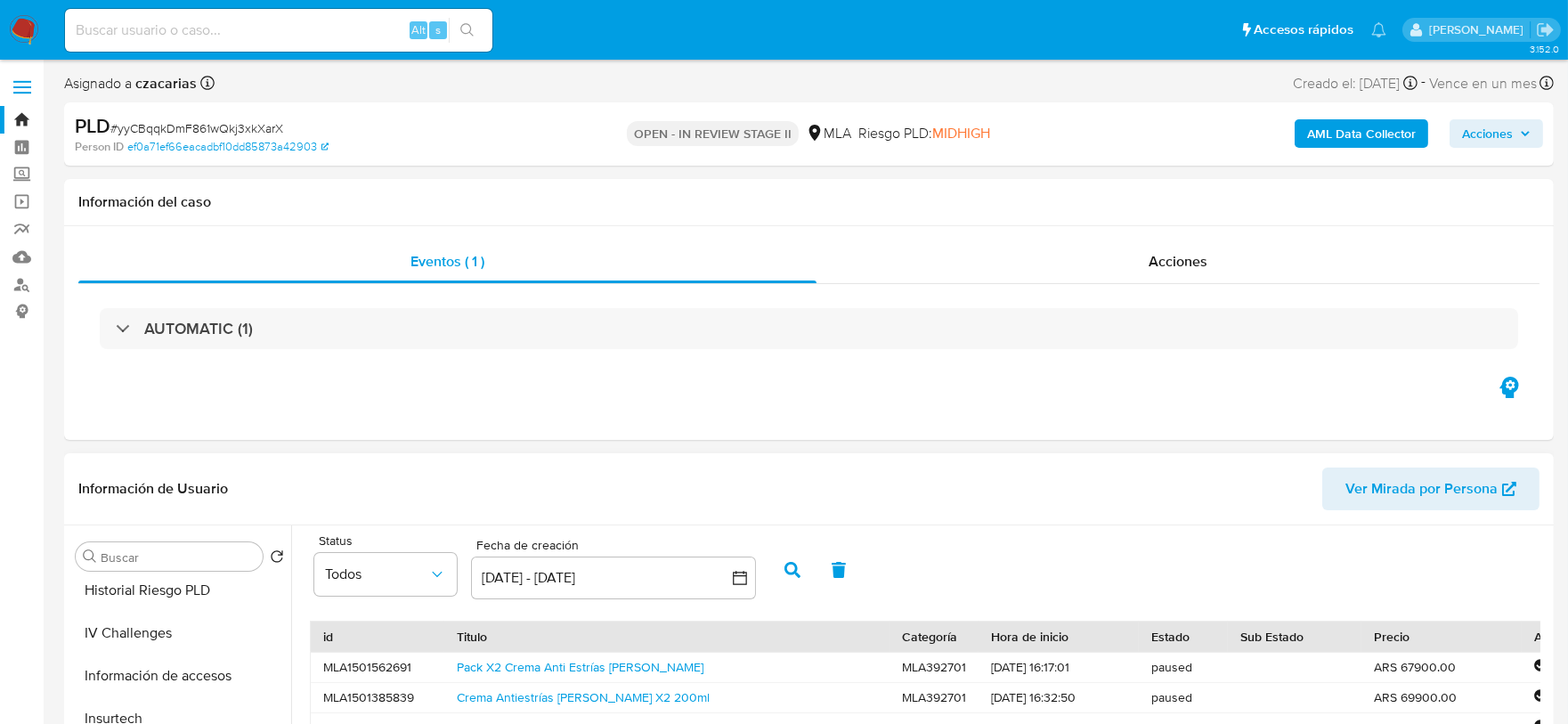
click at [224, 138] on span "# yyCBqqkDmF861wQkj3xkXarX" at bounding box center [197, 127] width 173 height 18
copy span "yyCBqqkDmF861wQkj3xkXarX"
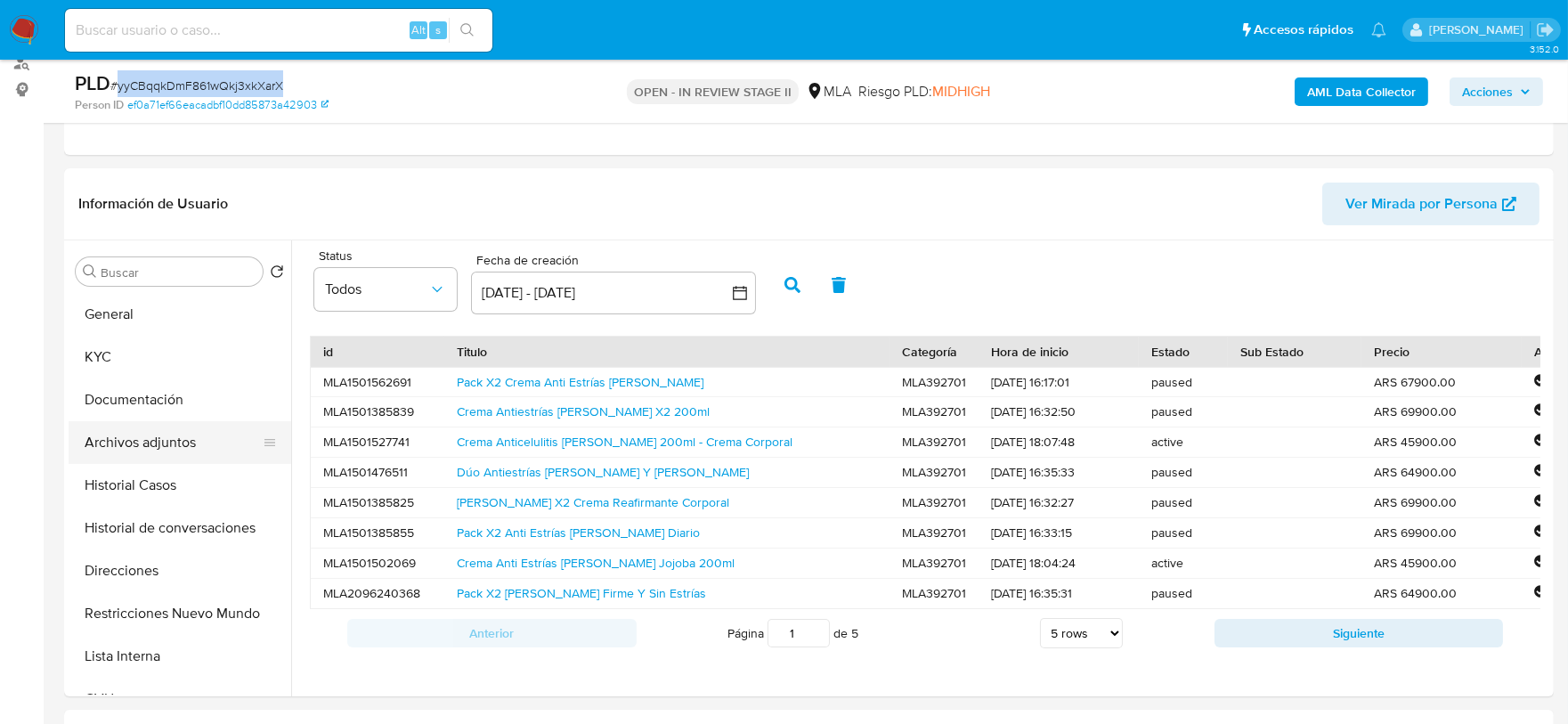
click at [165, 433] on button "Archivos adjuntos" at bounding box center [173, 442] width 208 height 43
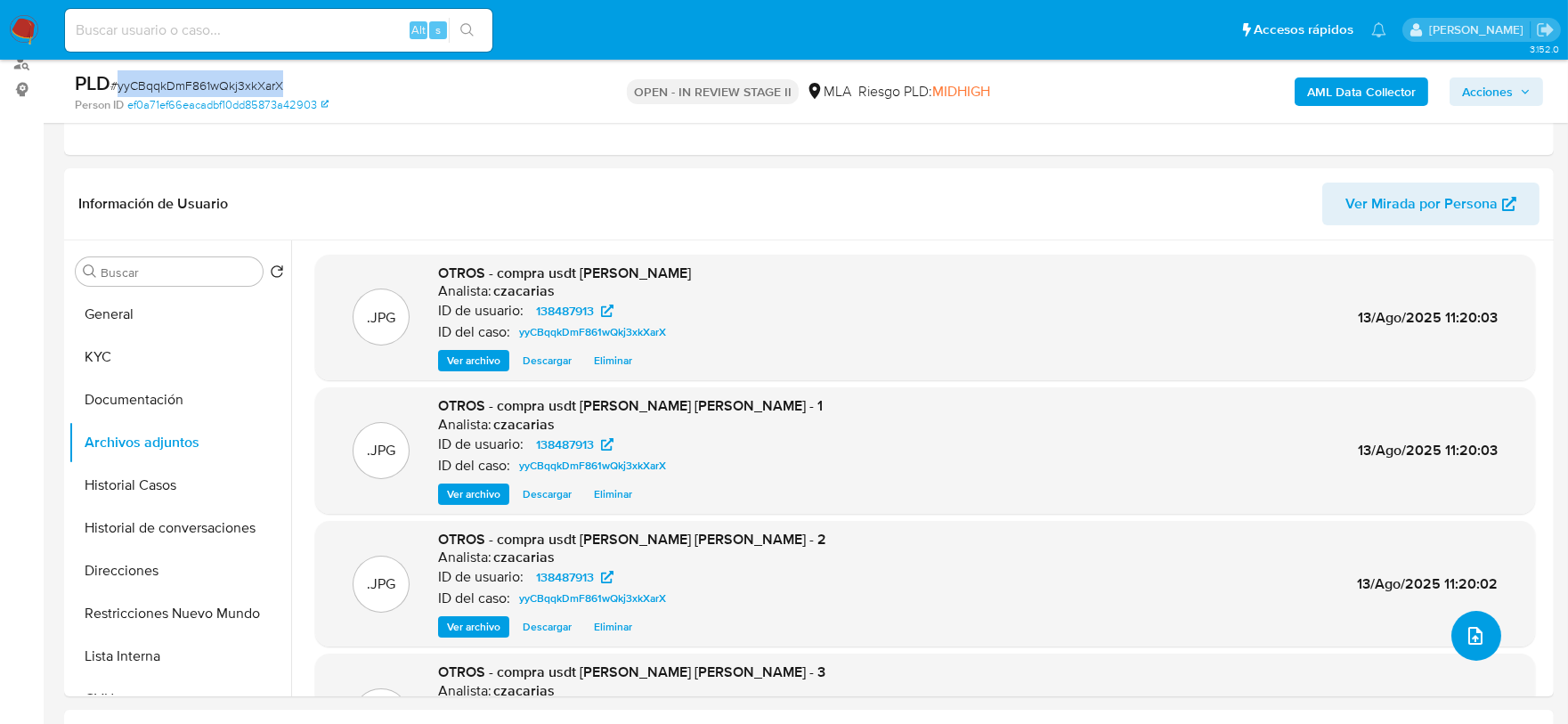
click at [1478, 636] on icon "upload-file" at bounding box center [1475, 636] width 21 height 21
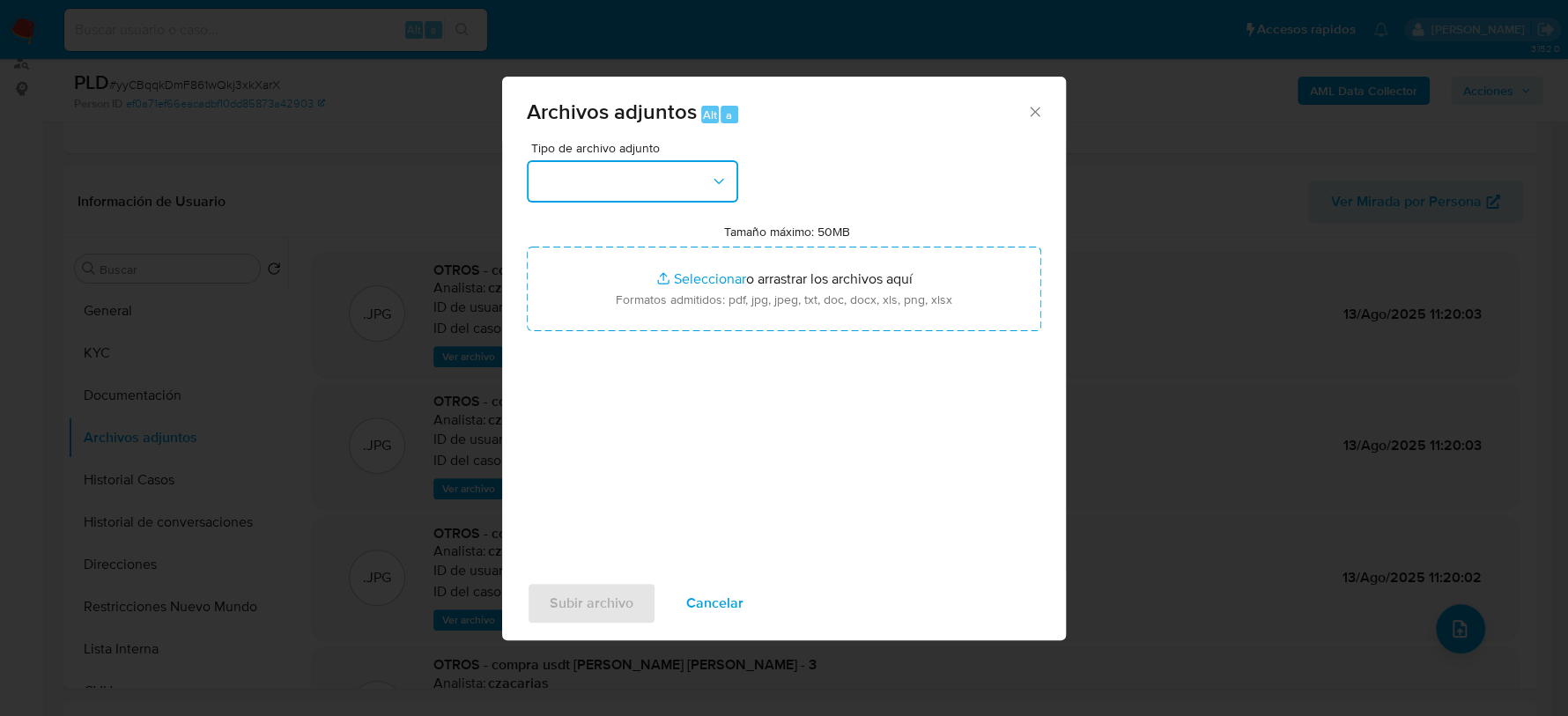
click at [655, 186] on button "button" at bounding box center [632, 181] width 211 height 42
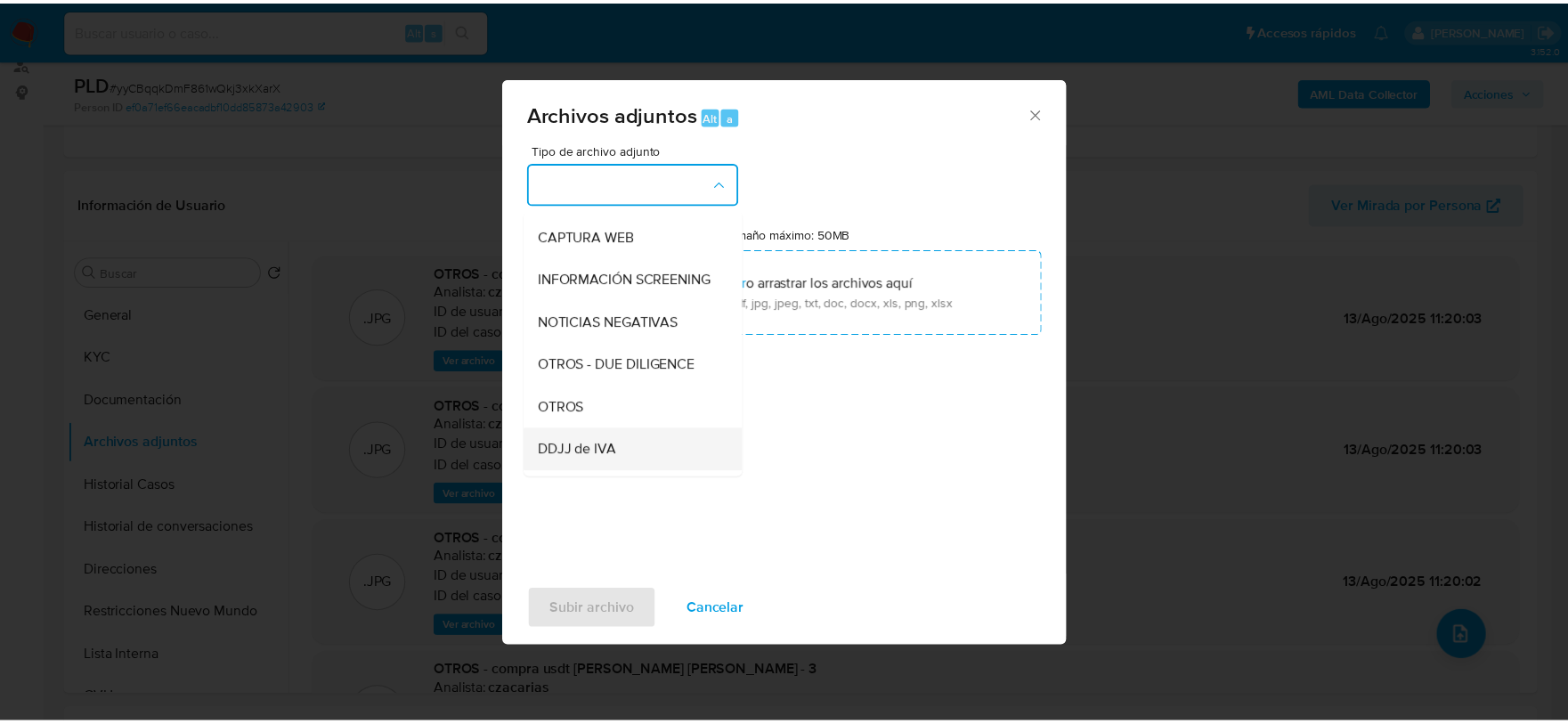
scroll to position [222, 0]
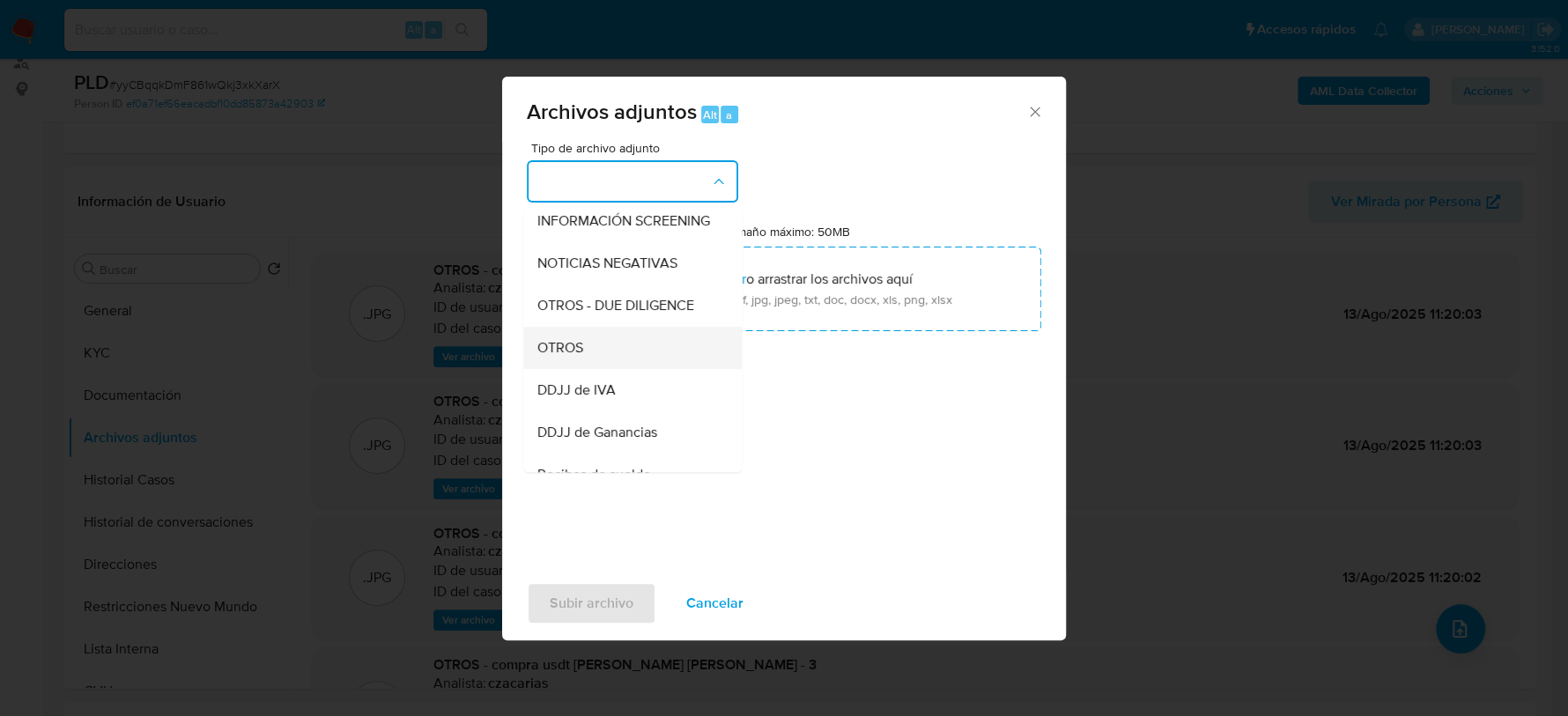
click at [589, 369] on div "OTROS" at bounding box center [627, 348] width 180 height 42
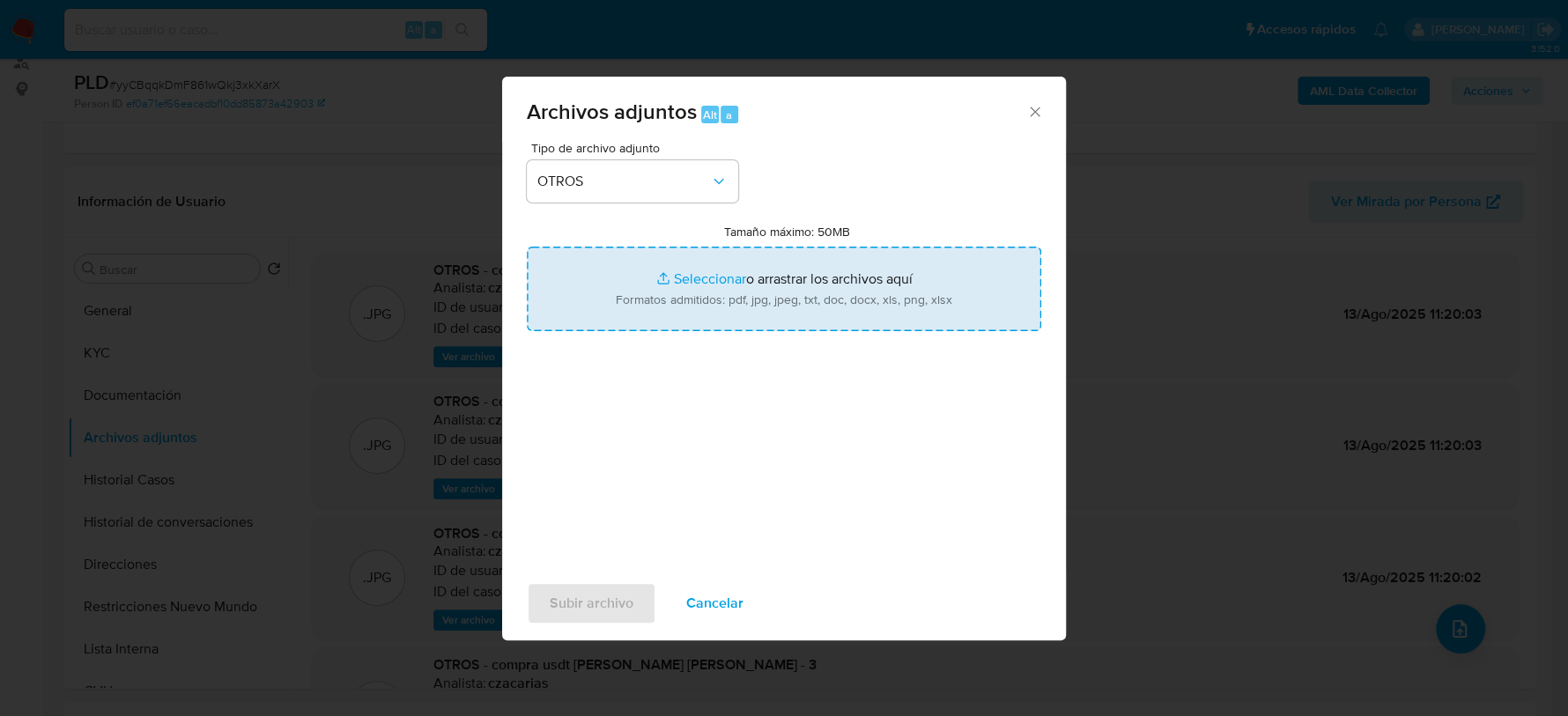
type input "C:\fakepath\v2 Caselog yyCBqqkDmF861wQkj3xkXarX_2025_06_18_13_26_57.docx"
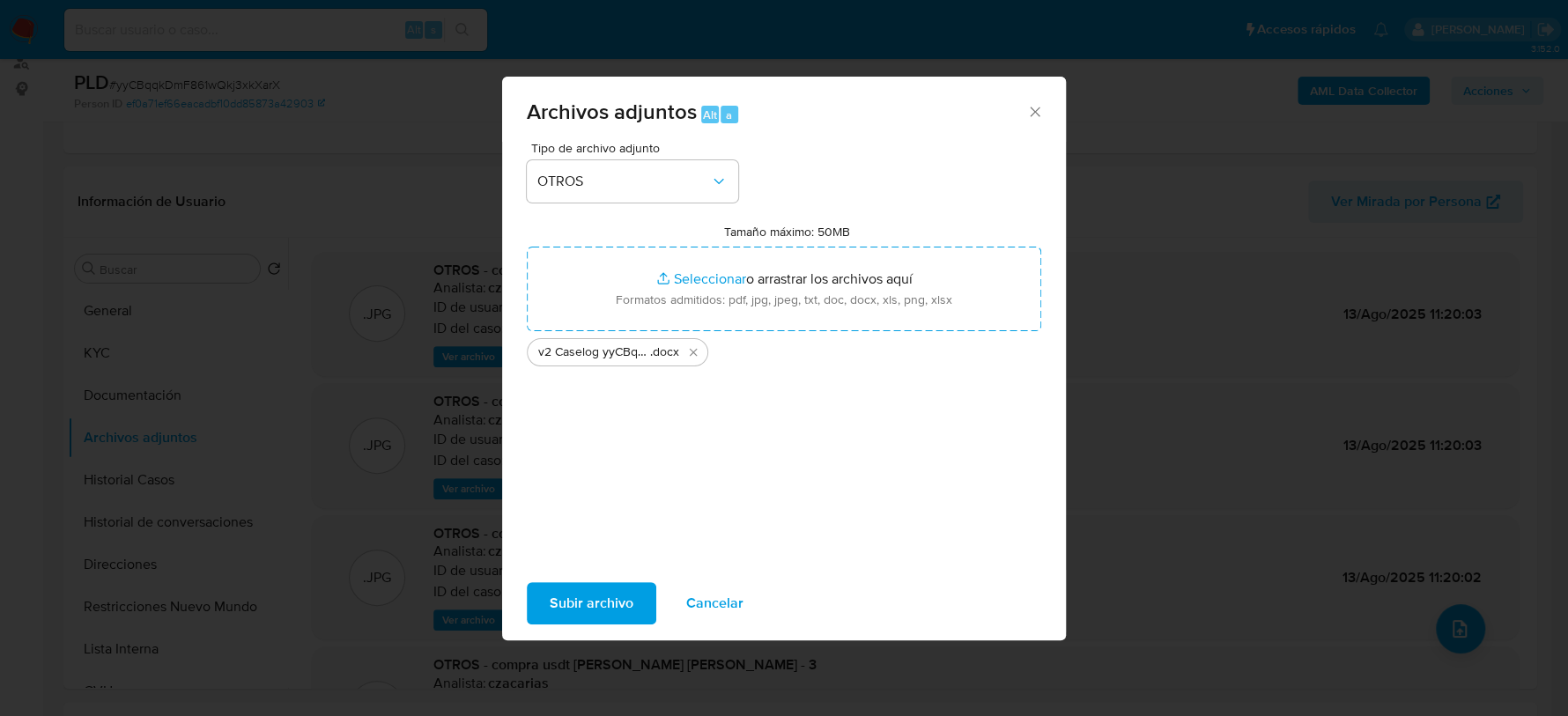
click at [603, 593] on span "Subir archivo" at bounding box center [591, 604] width 84 height 39
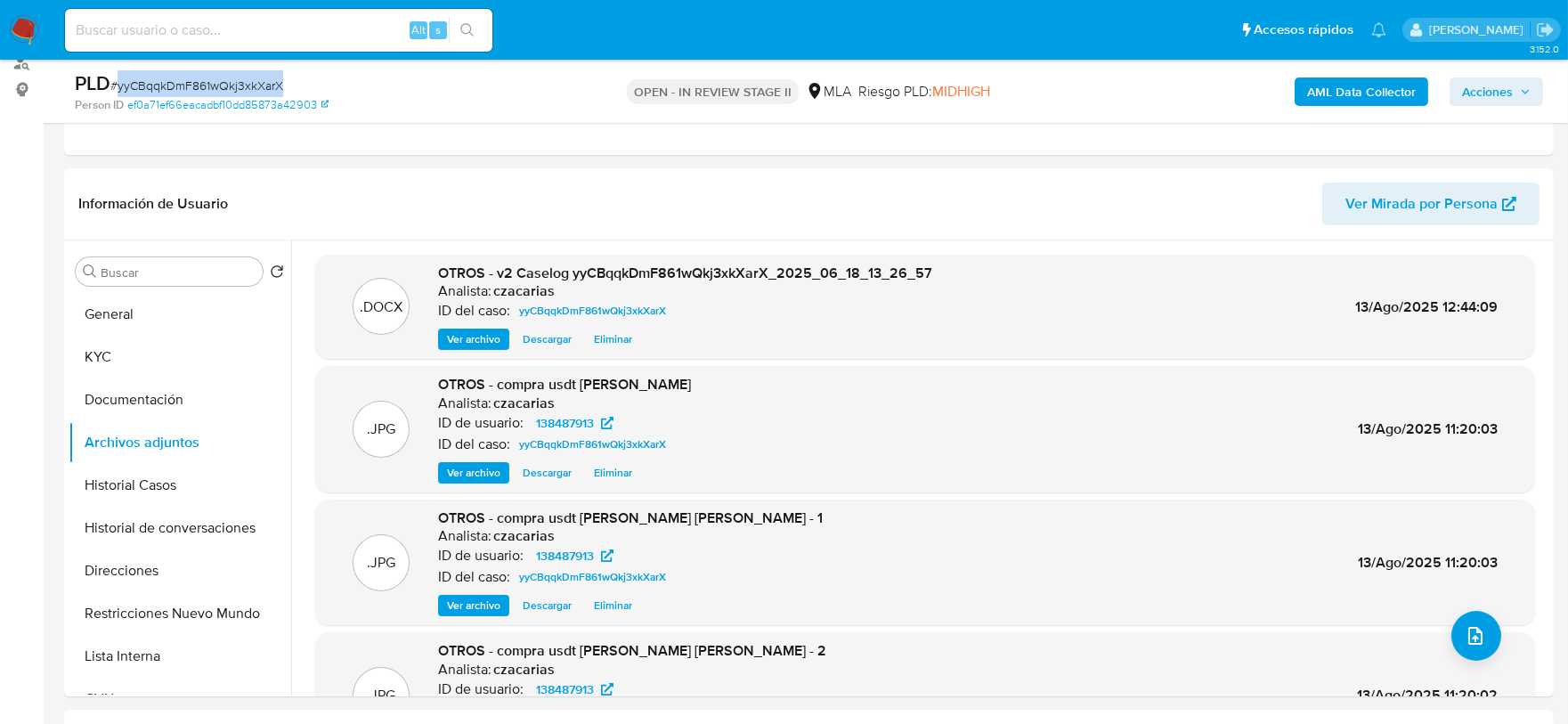
click at [1493, 90] on span "Acciones" at bounding box center [1487, 91] width 51 height 29
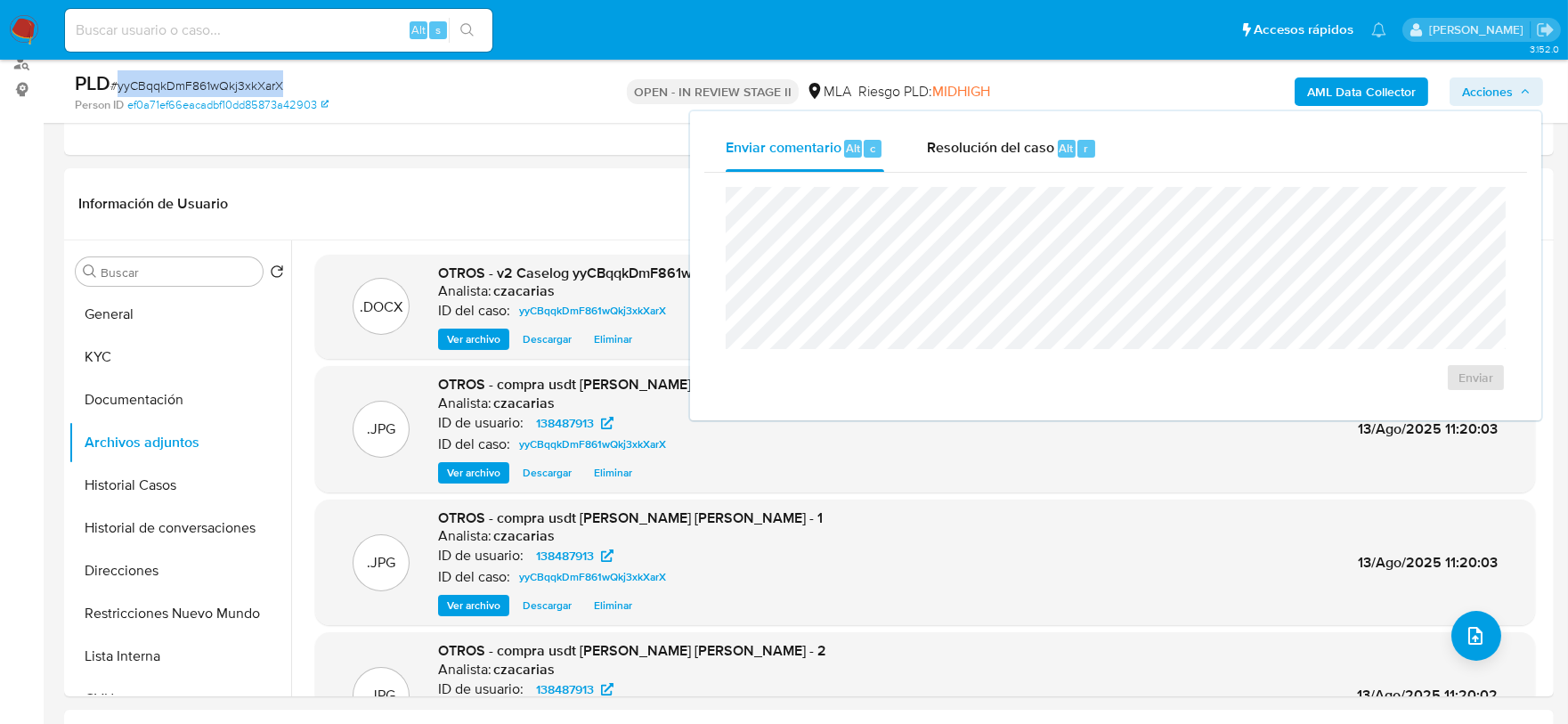
drag, startPoint x: 1017, startPoint y: 154, endPoint x: 1033, endPoint y: 178, distance: 28.8
click at [1018, 154] on span "Resolución del caso" at bounding box center [990, 148] width 127 height 20
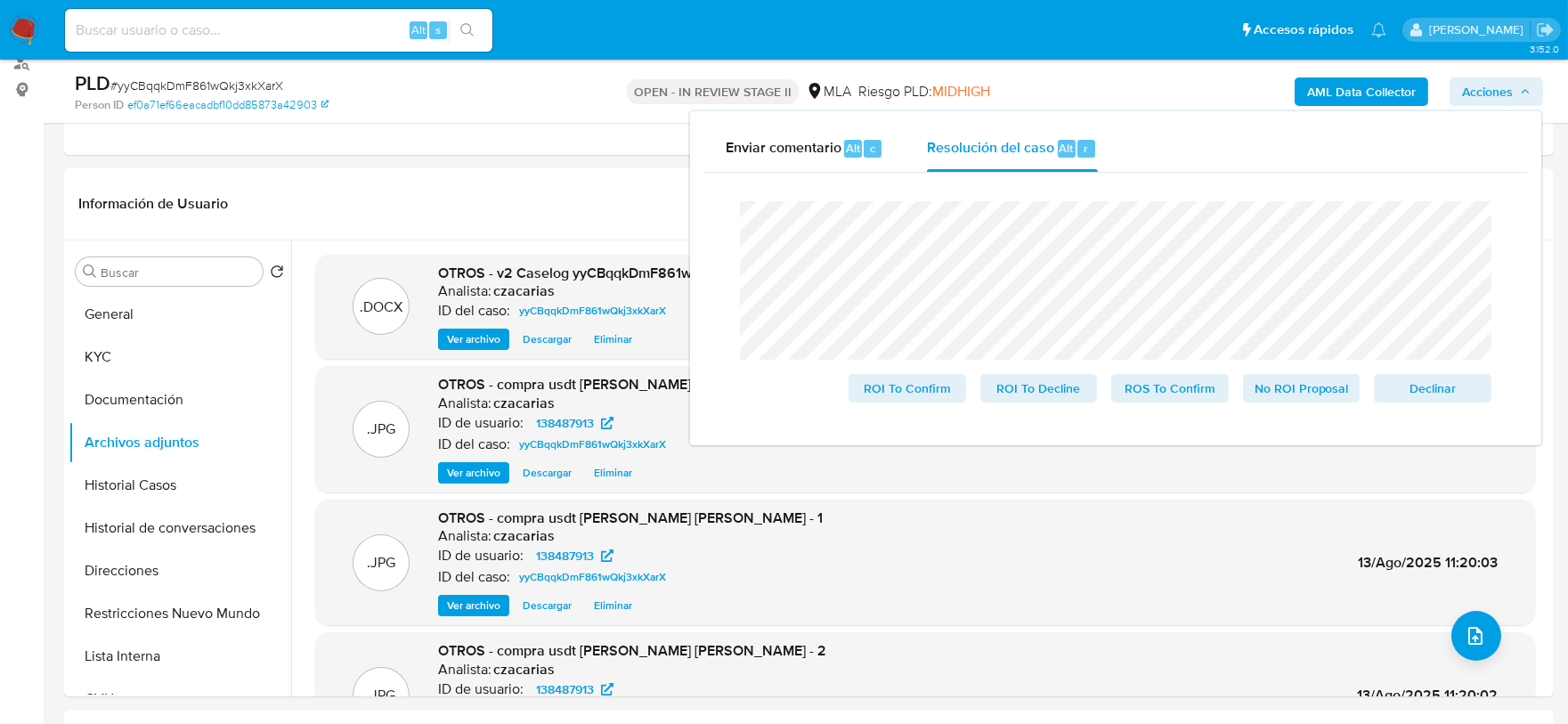
click at [211, 92] on span "# yyCBqqkDmF861wQkj3xkXarX" at bounding box center [197, 85] width 173 height 18
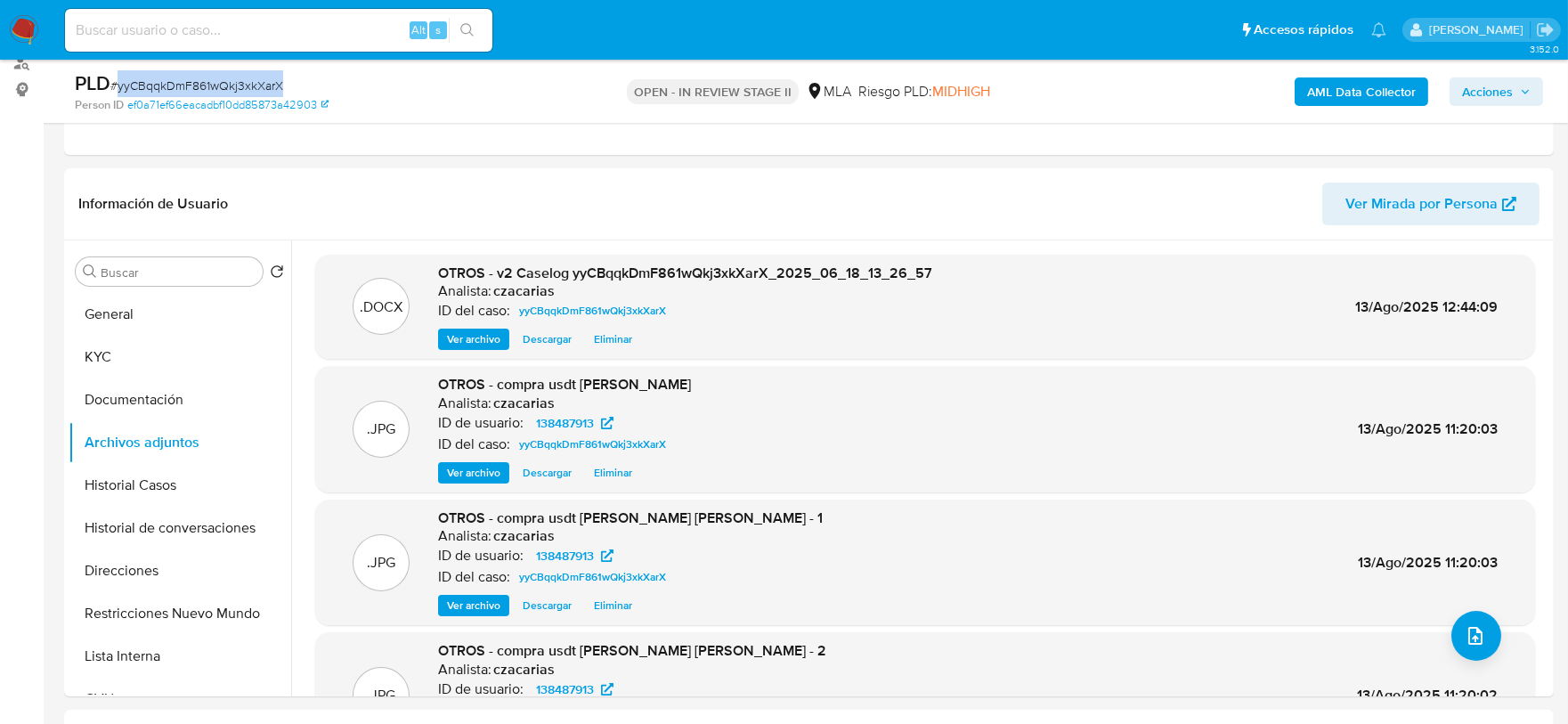
click at [211, 92] on span "# yyCBqqkDmF861wQkj3xkXarX" at bounding box center [197, 85] width 173 height 18
copy span "yyCBqqkDmF861wQkj3xkXarX"
click at [1525, 94] on icon "button" at bounding box center [1526, 92] width 11 height 11
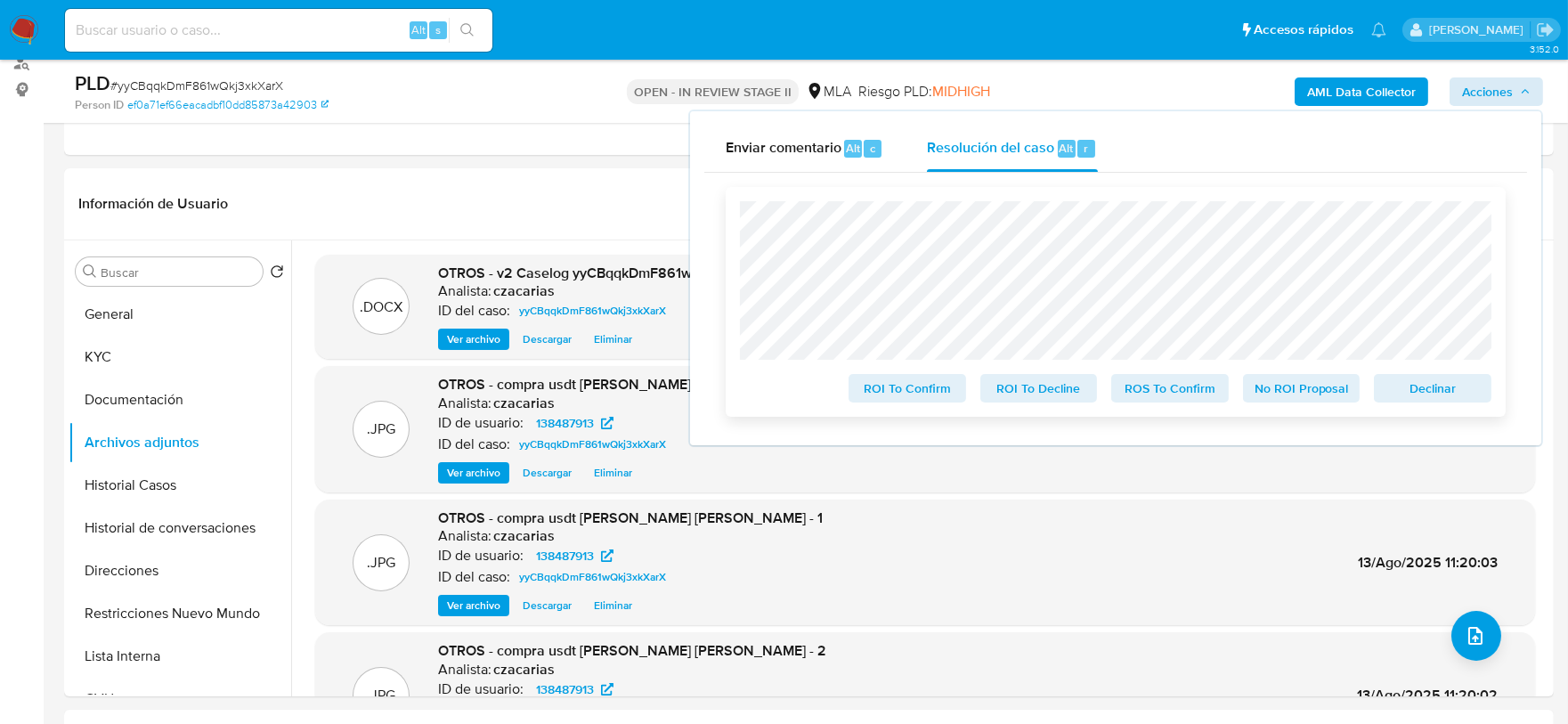
click at [1183, 400] on span "ROS To Confirm" at bounding box center [1170, 388] width 93 height 25
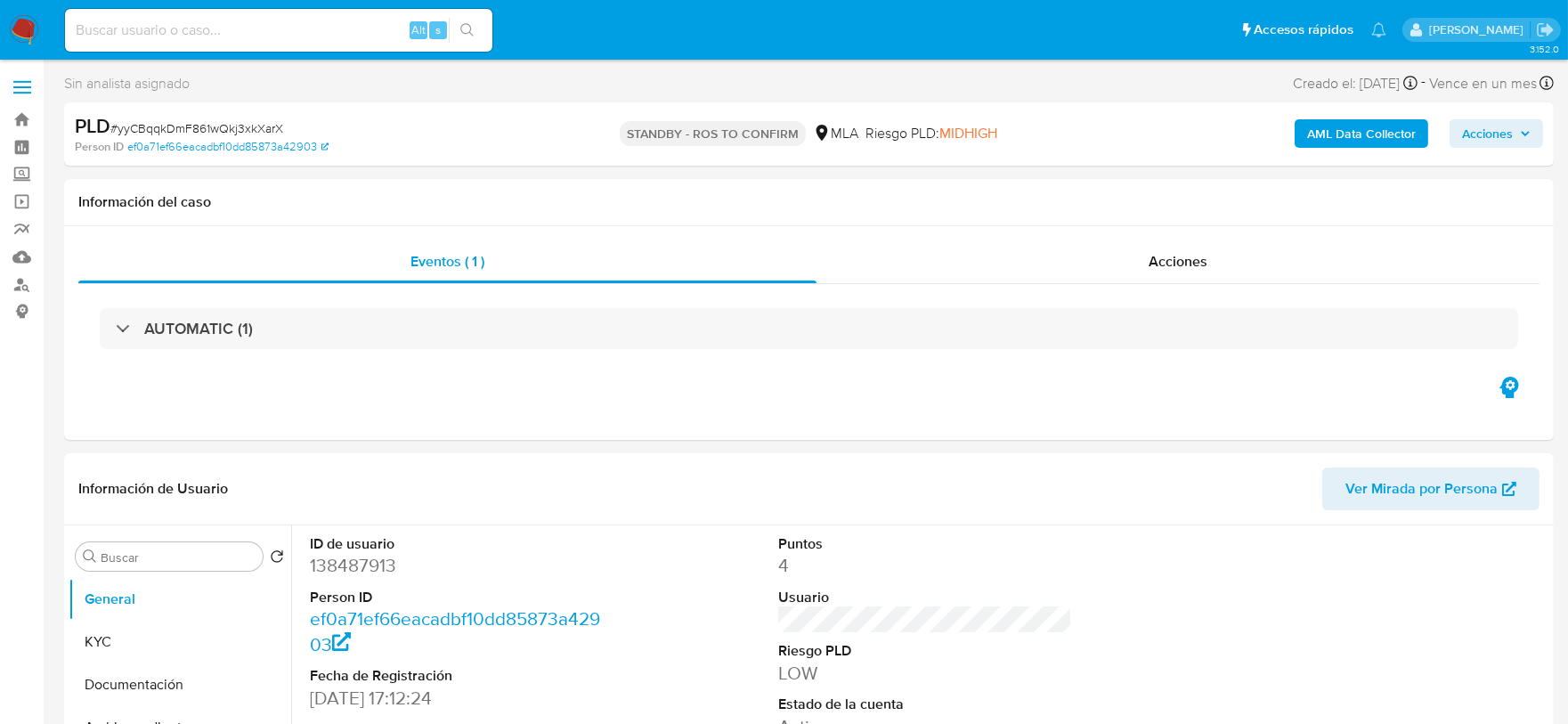
select select "10"
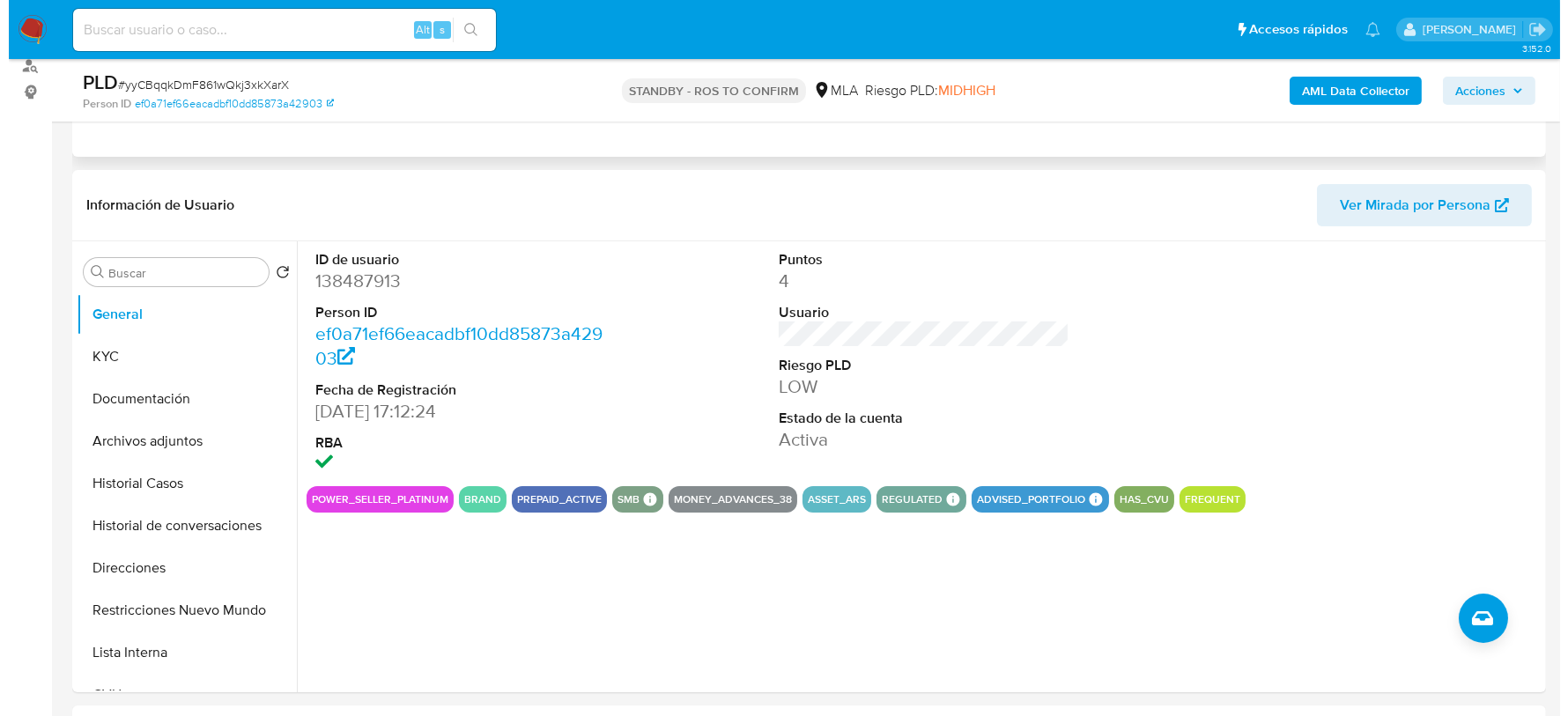
scroll to position [218, 0]
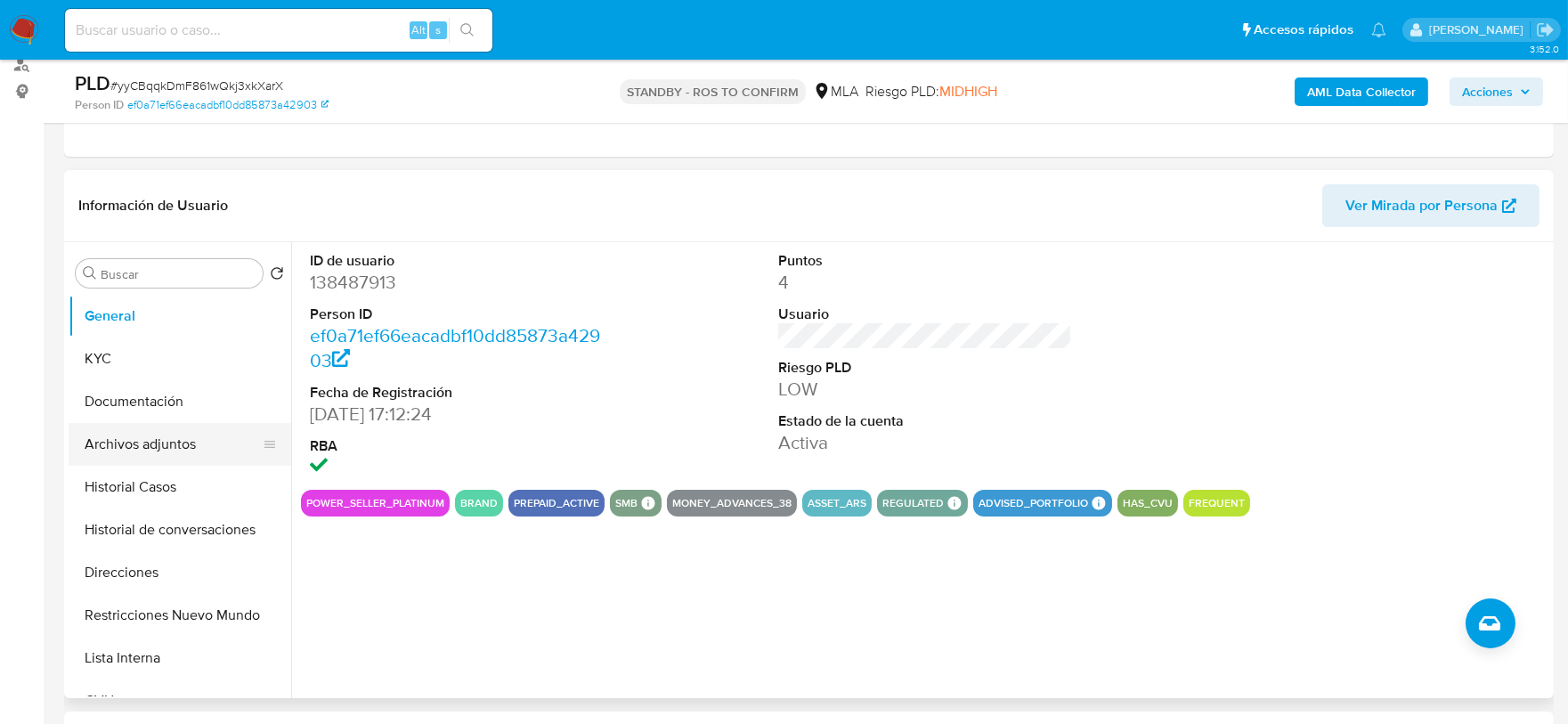
click at [184, 436] on button "Archivos adjuntos" at bounding box center [173, 444] width 208 height 43
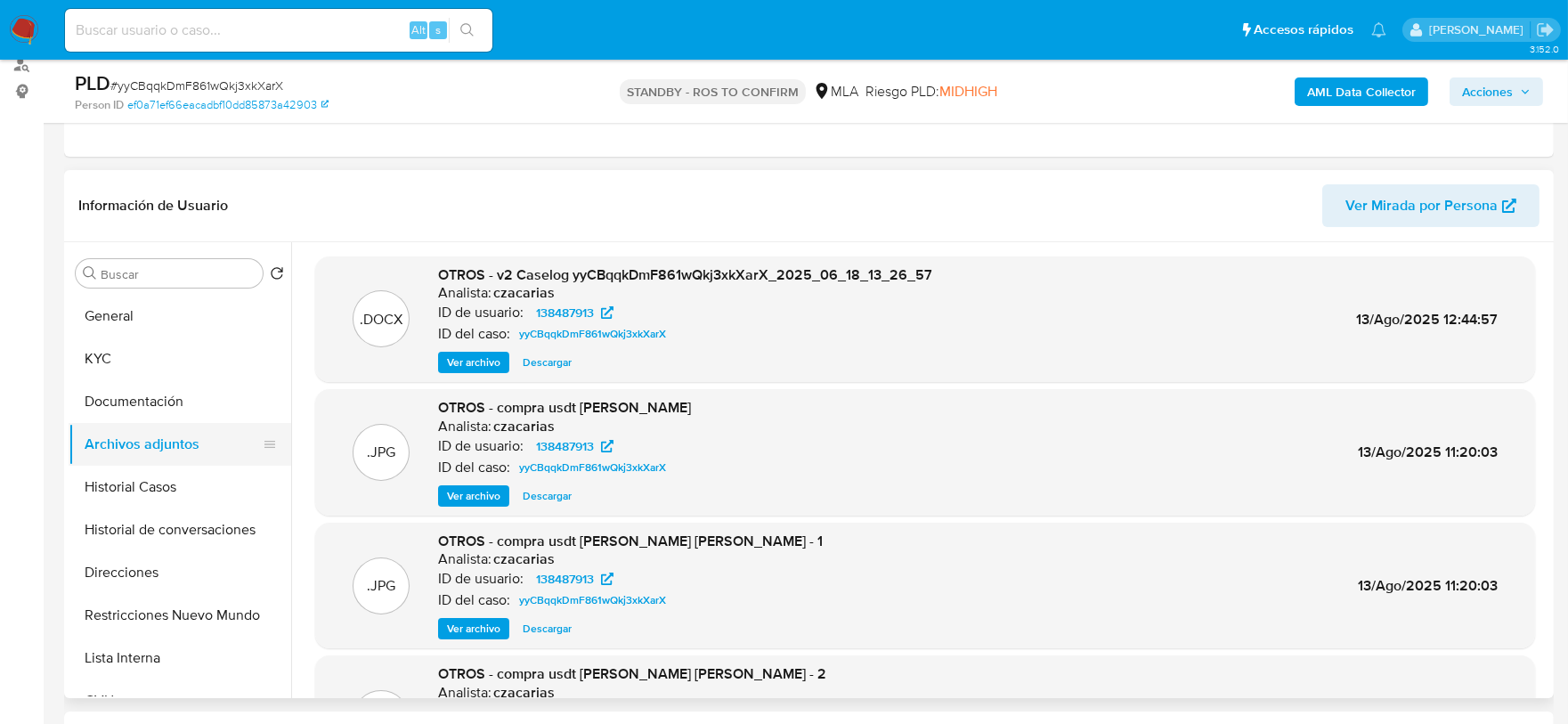
click at [184, 436] on button "Archivos adjuntos" at bounding box center [173, 444] width 208 height 43
click at [453, 363] on span "Ver archivo" at bounding box center [474, 362] width 54 height 18
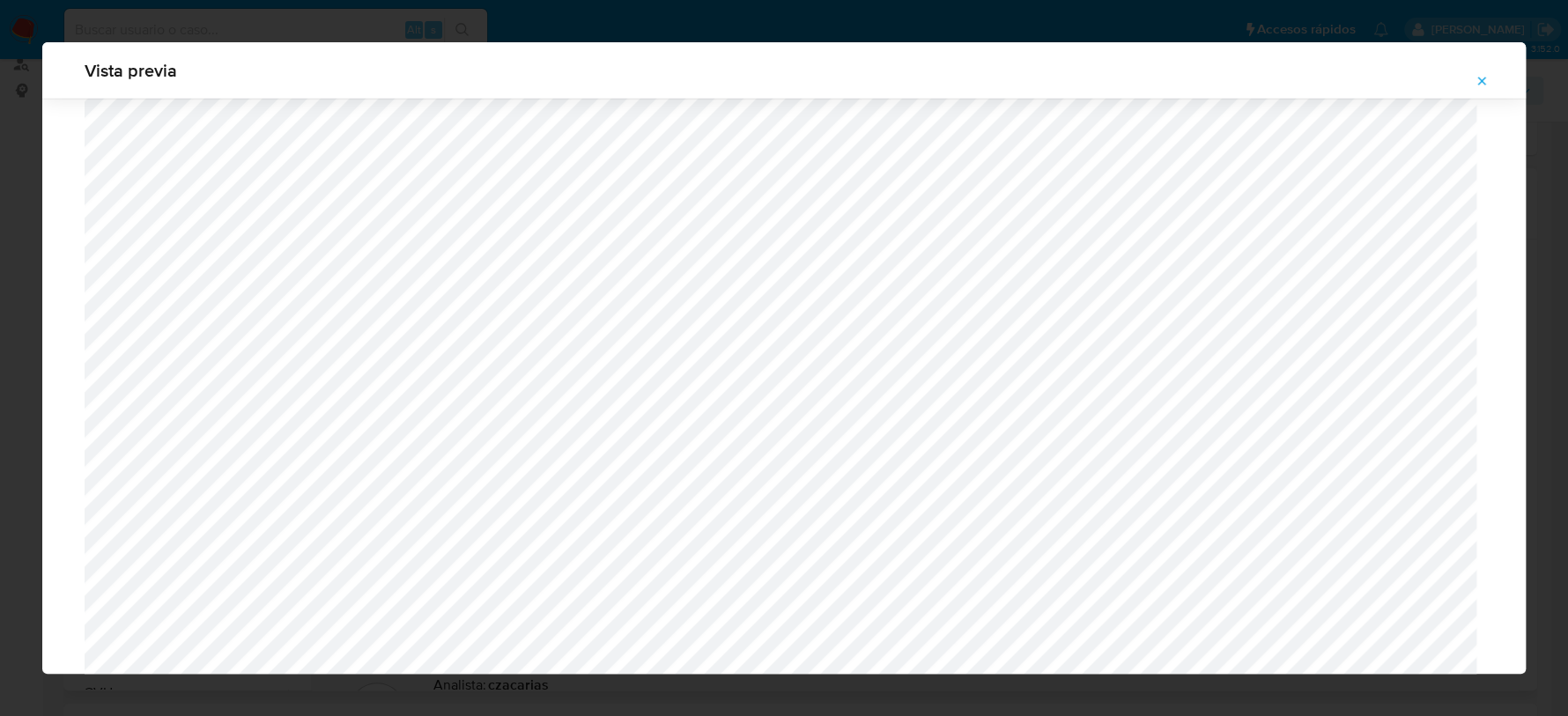
scroll to position [15221, 0]
click at [1481, 84] on icon "Attachment preview" at bounding box center [1481, 81] width 14 height 14
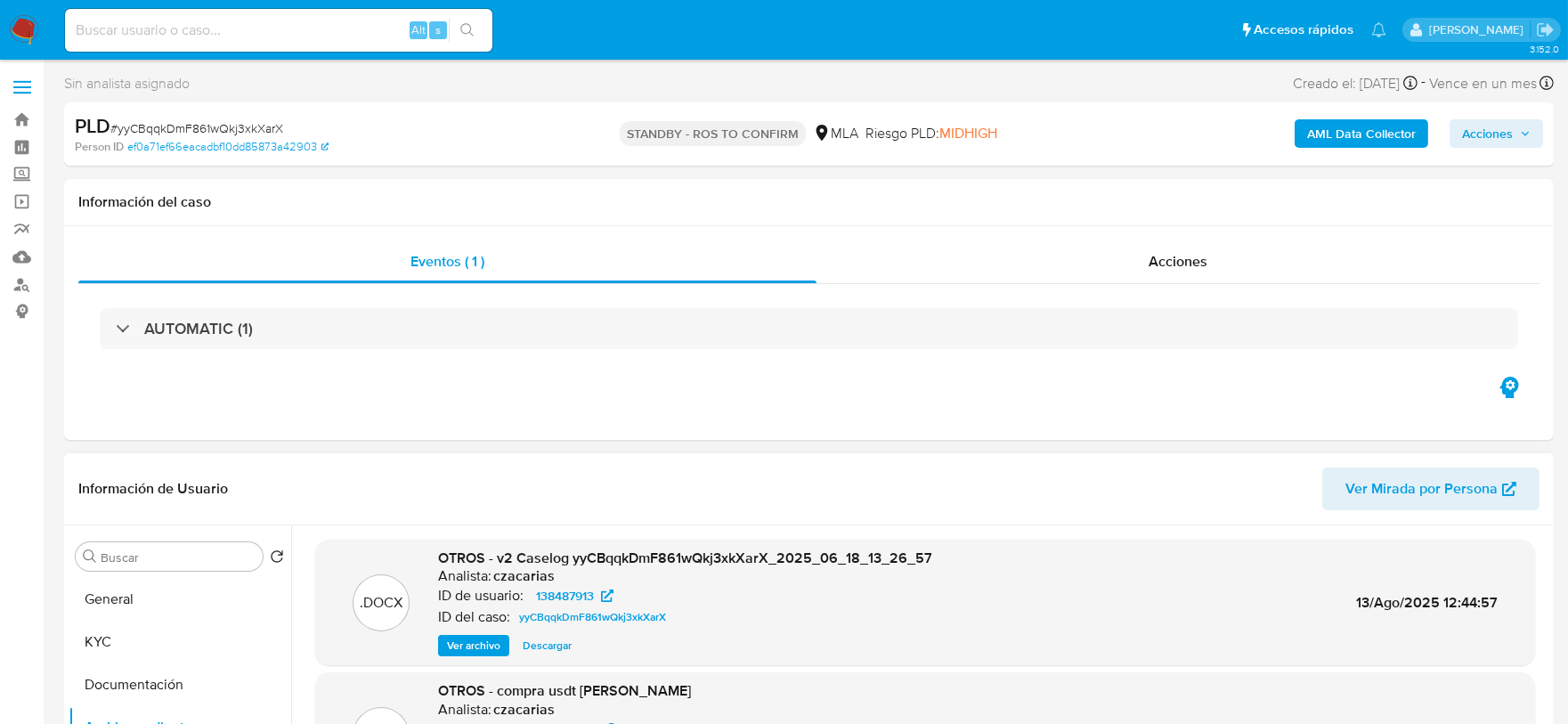
scroll to position [0, 0]
click at [1156, 268] on span "Acciones" at bounding box center [1178, 261] width 59 height 20
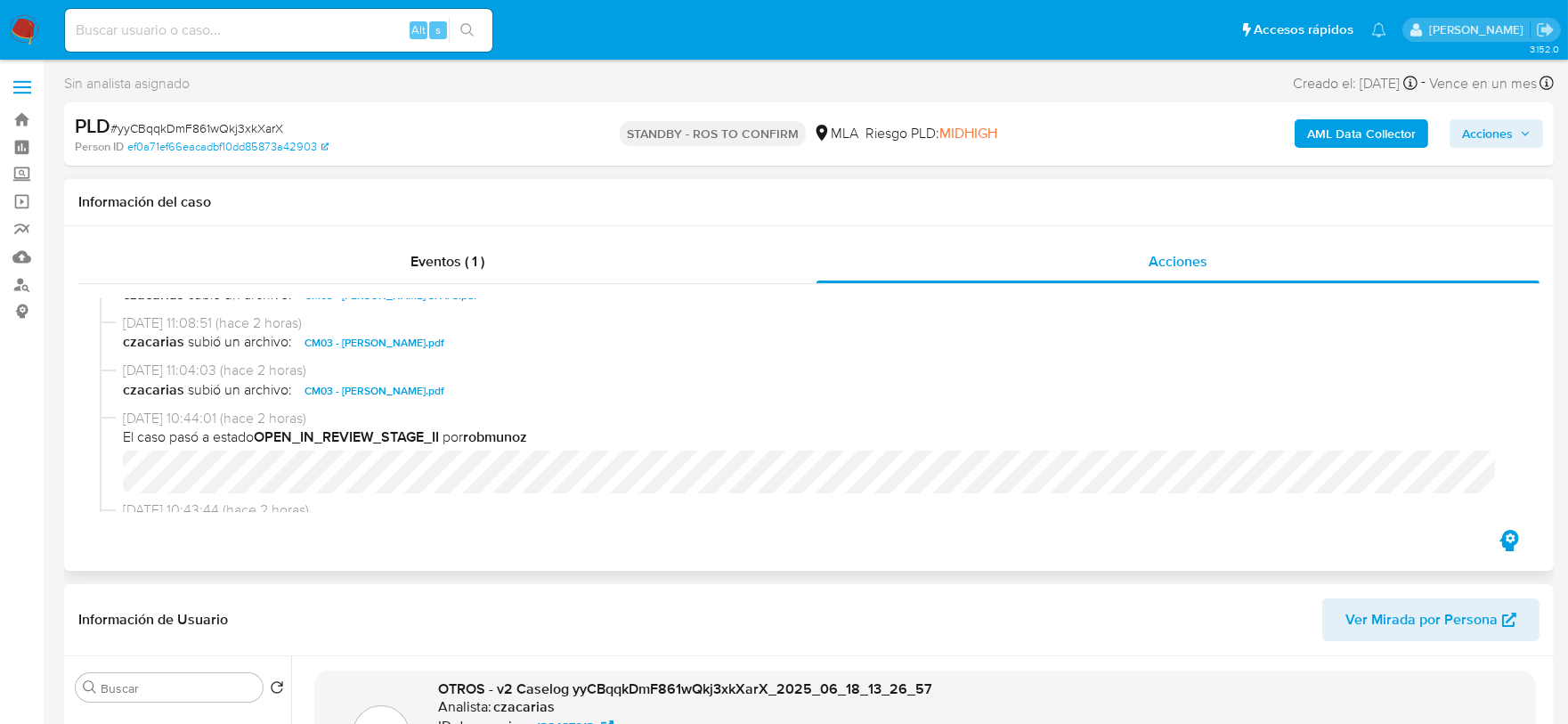
scroll to position [444, 0]
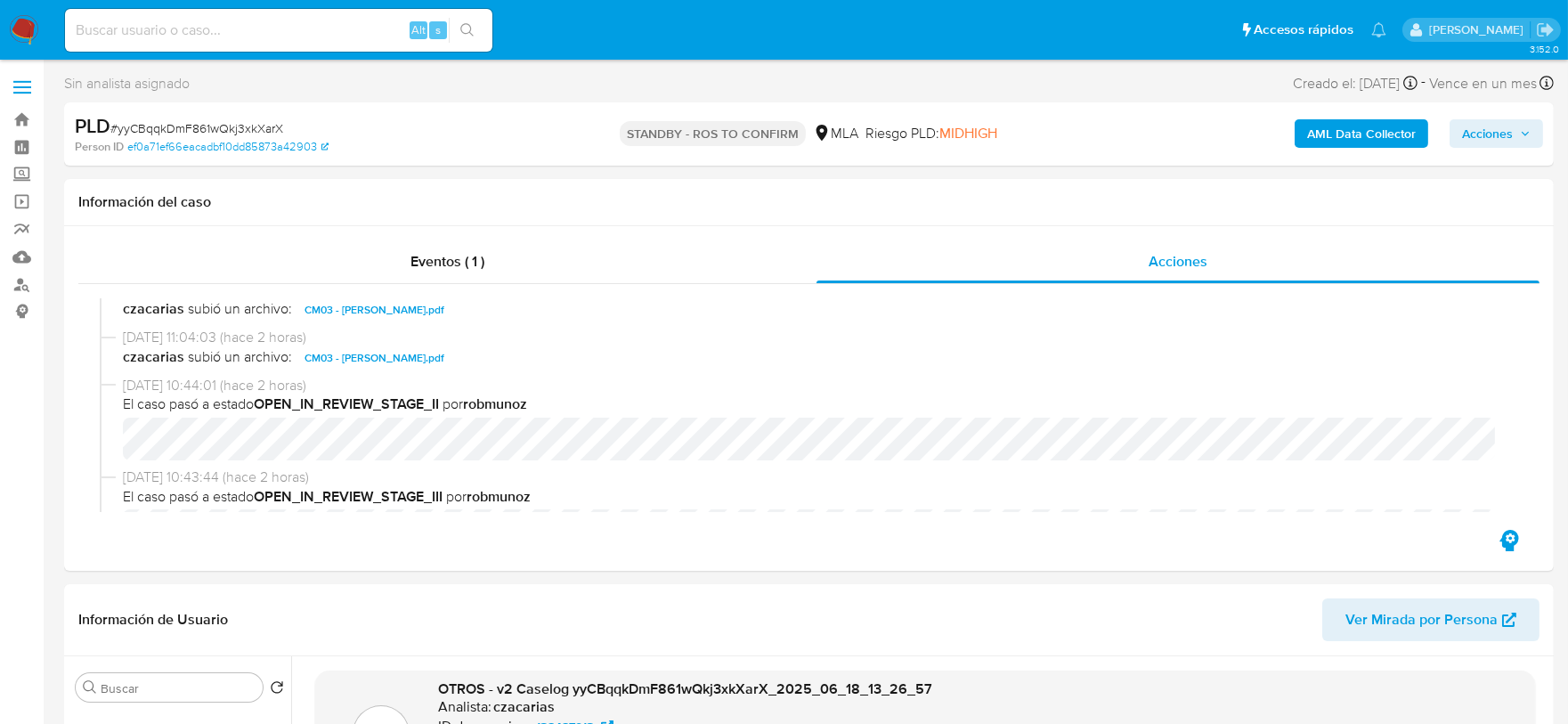
click at [25, 22] on img at bounding box center [24, 30] width 31 height 31
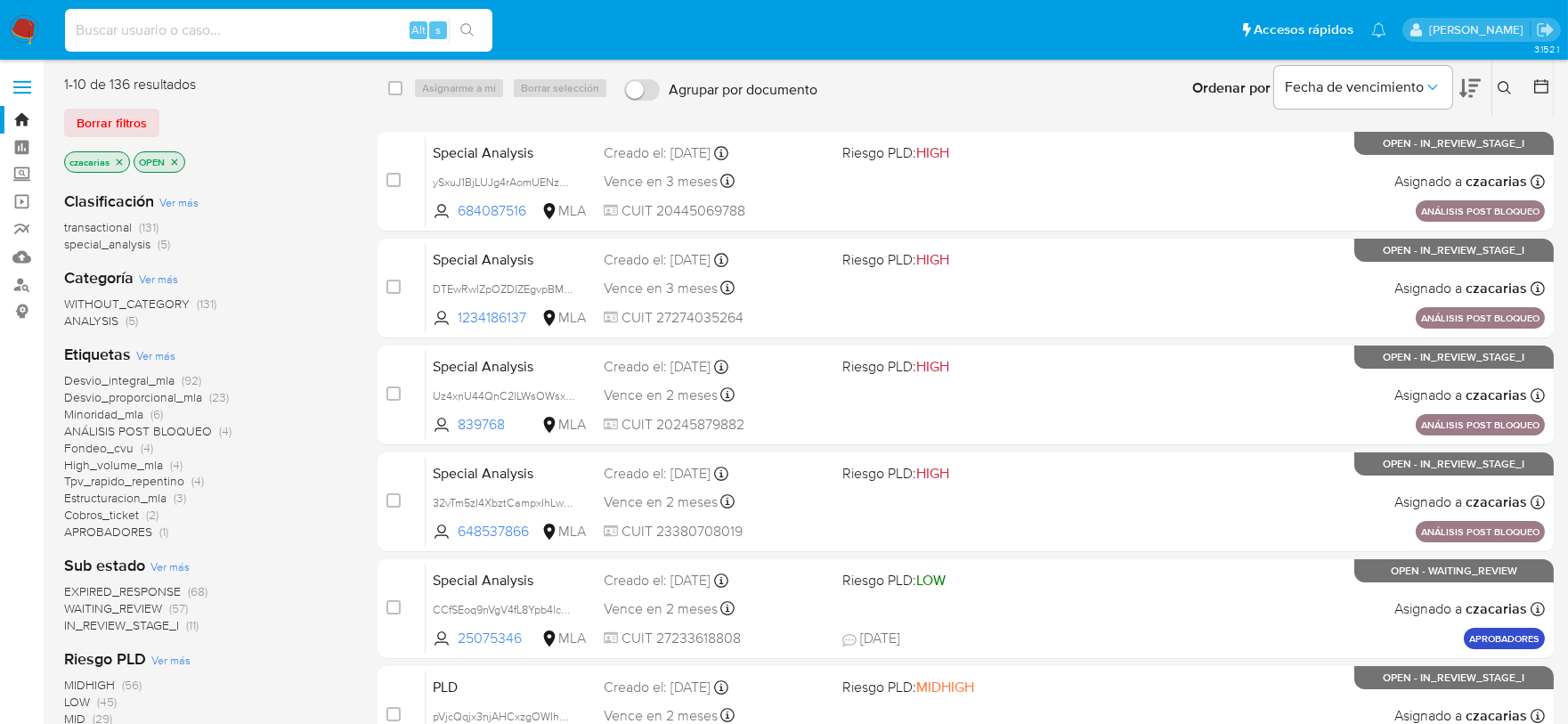
click at [349, 19] on input at bounding box center [279, 30] width 427 height 23
paste input "3PXLdbsZmwxI6wpuQXq7sIua"
type input "3PXLdbsZmwxI6wpuQXq7sIua"
click at [469, 27] on icon "search-icon" at bounding box center [467, 30] width 14 height 14
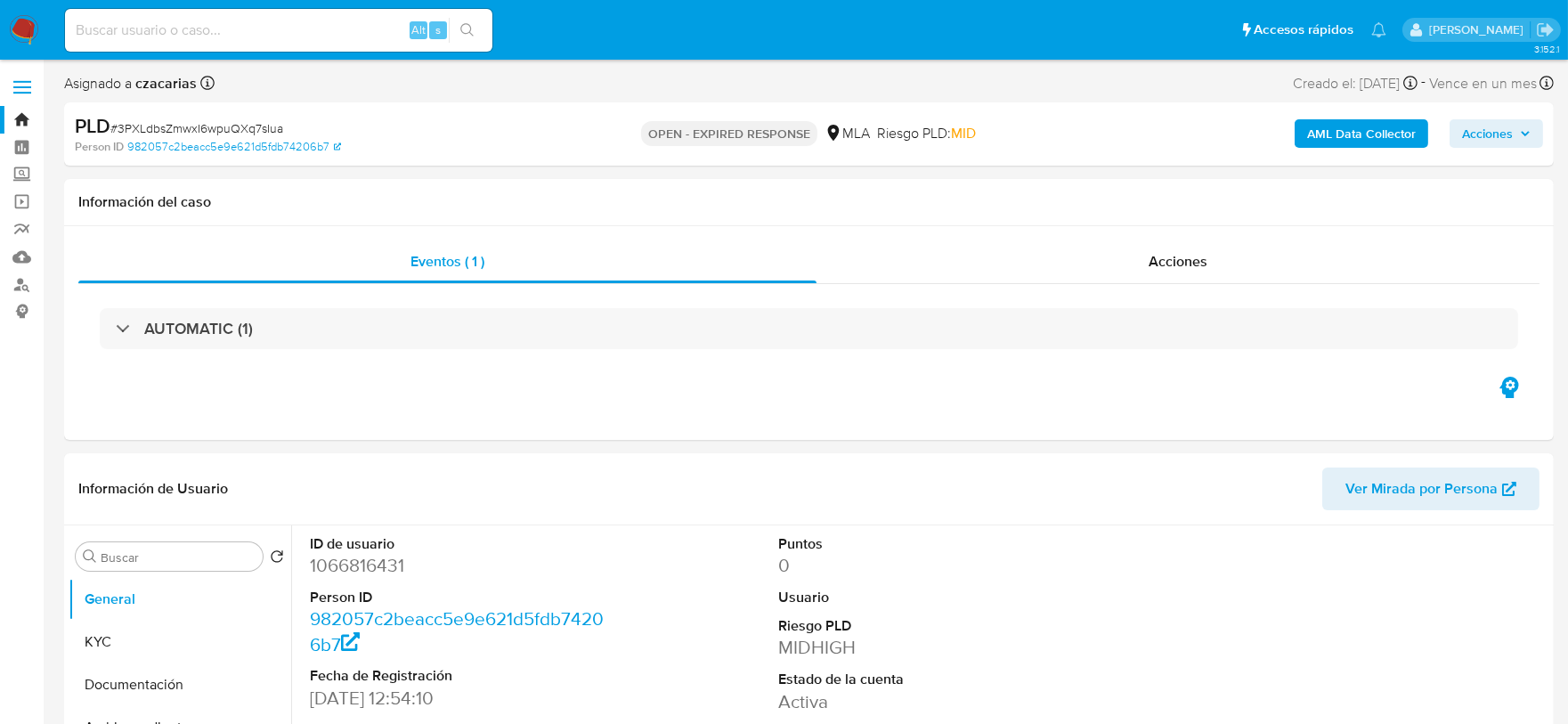
select select "10"
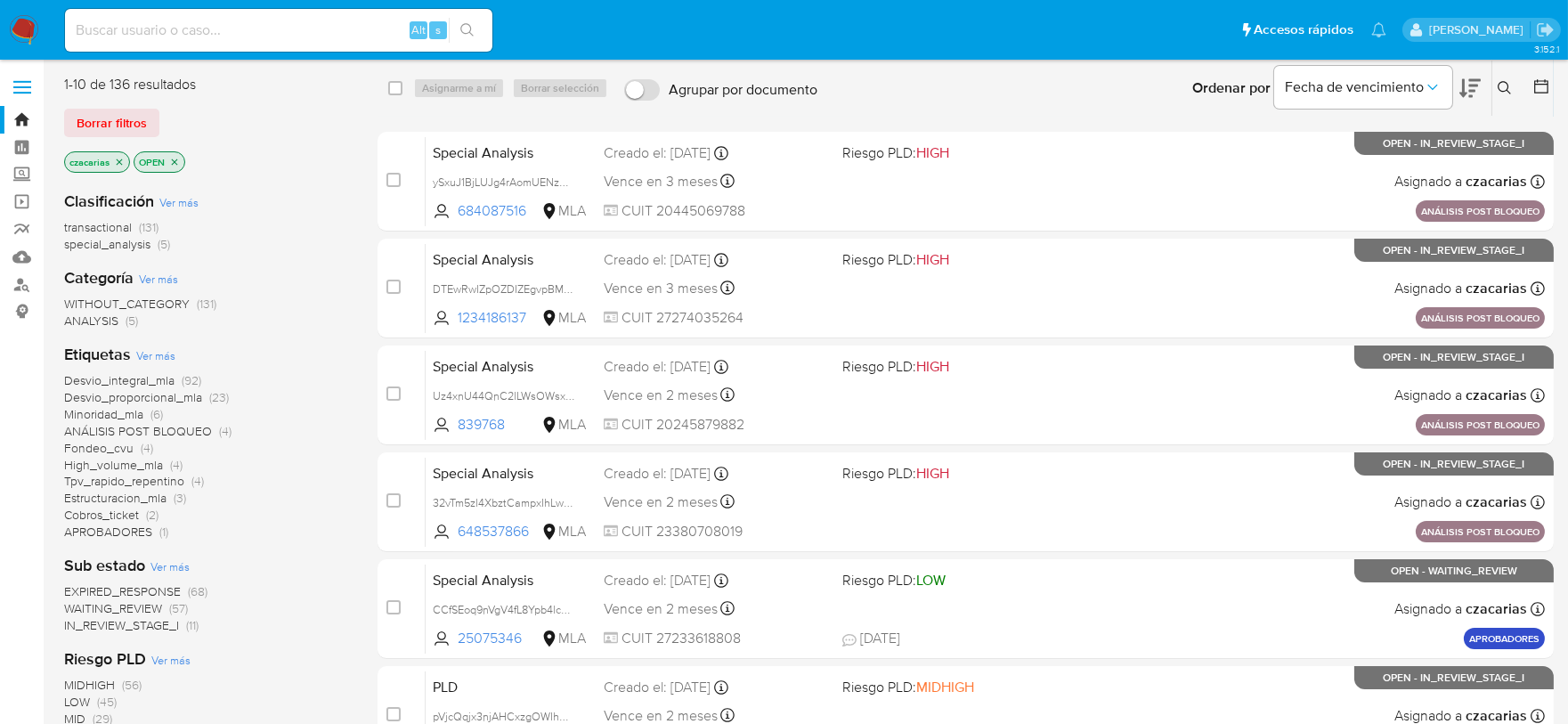
click at [1504, 83] on icon at bounding box center [1505, 87] width 14 height 14
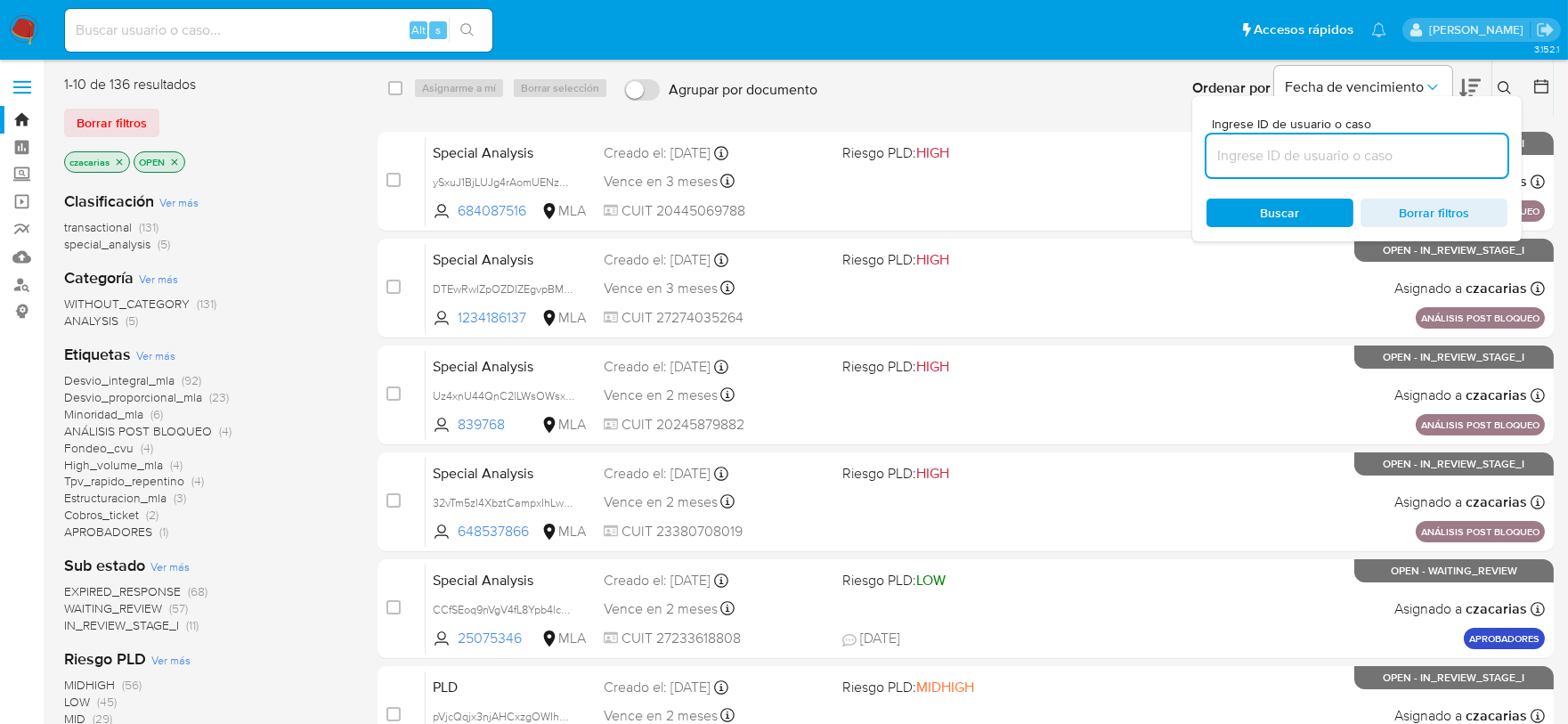
click at [1382, 158] on input at bounding box center [1357, 155] width 301 height 23
type input "3PXLdbsZmwxI6wpuQXq7sIua"
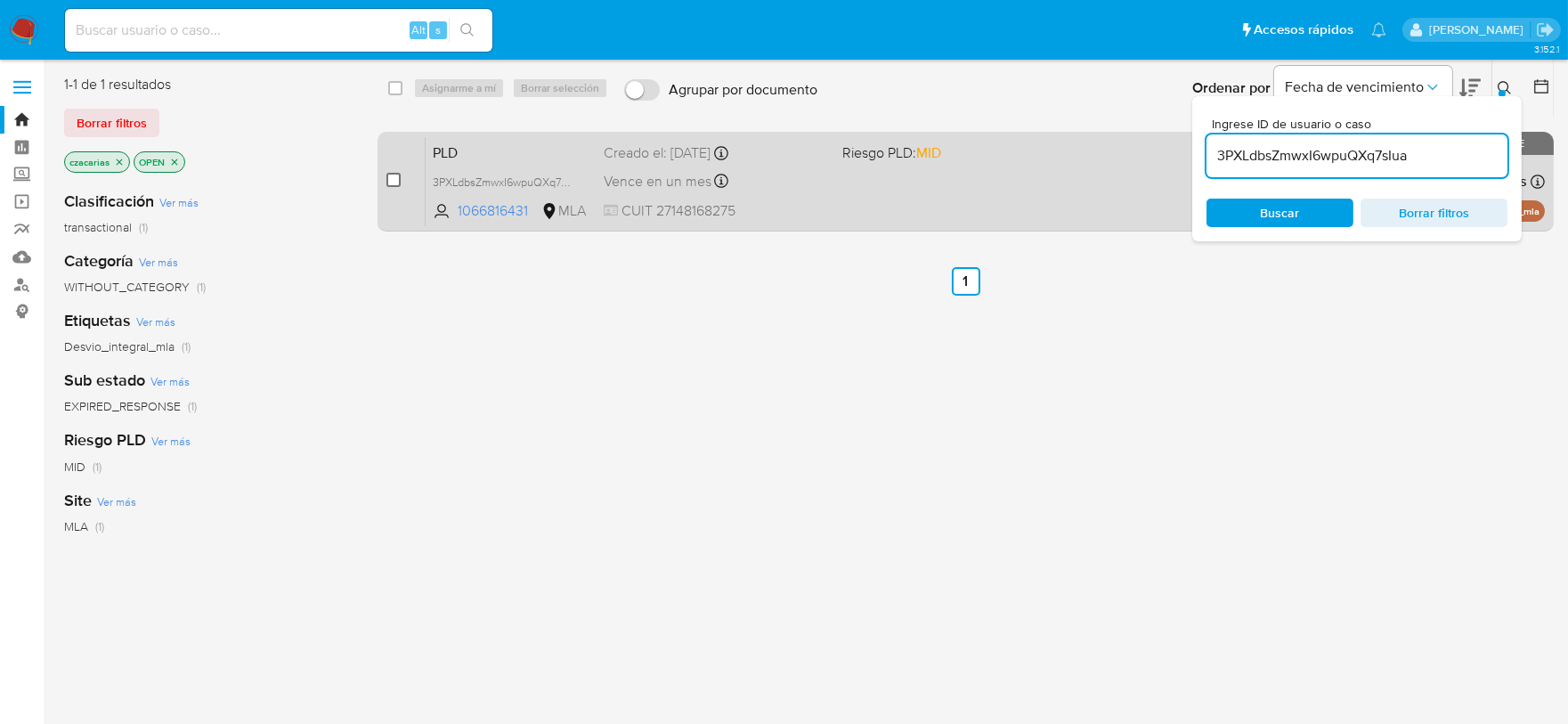
click at [399, 184] on input "checkbox" at bounding box center [393, 179] width 14 height 14
checkbox input "true"
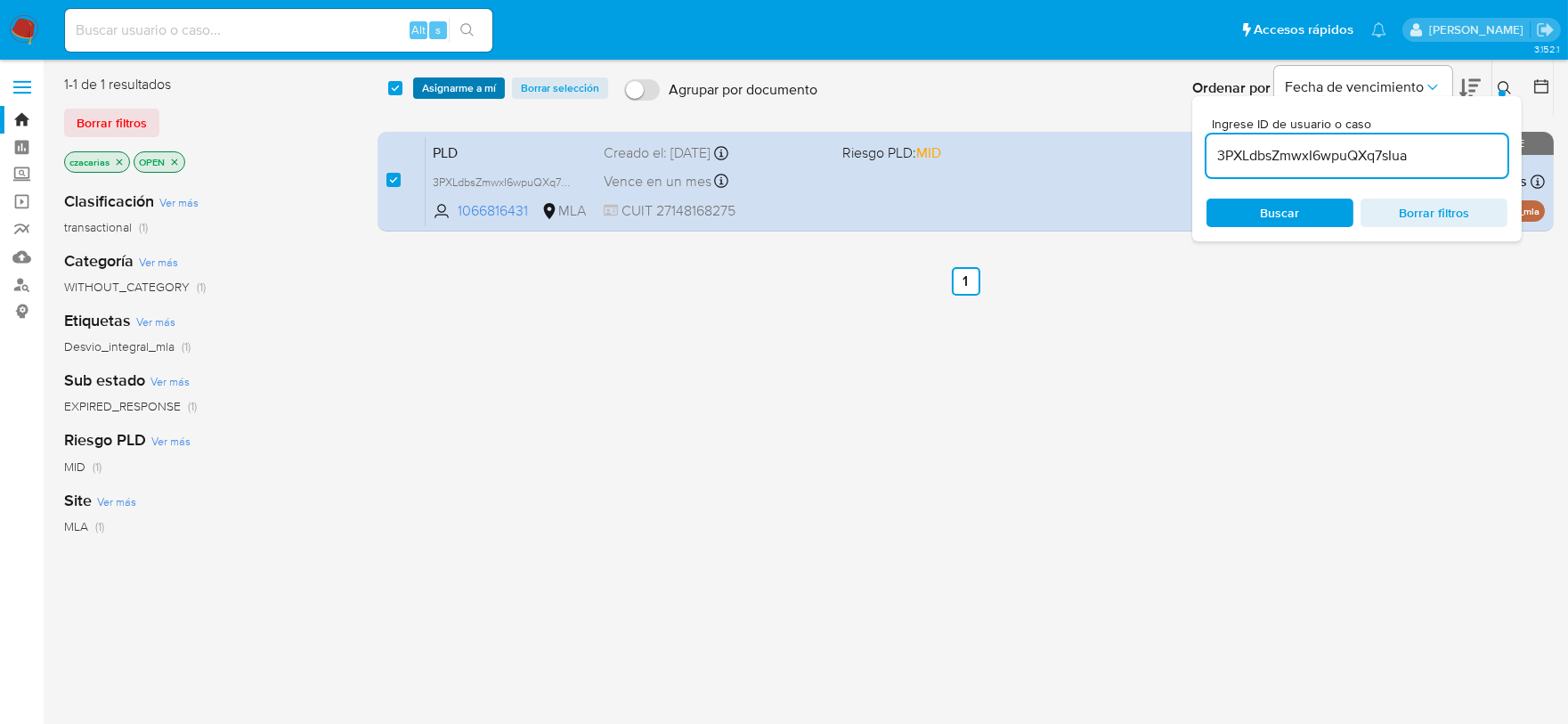
click at [480, 93] on span "Asignarme a mí" at bounding box center [459, 87] width 74 height 18
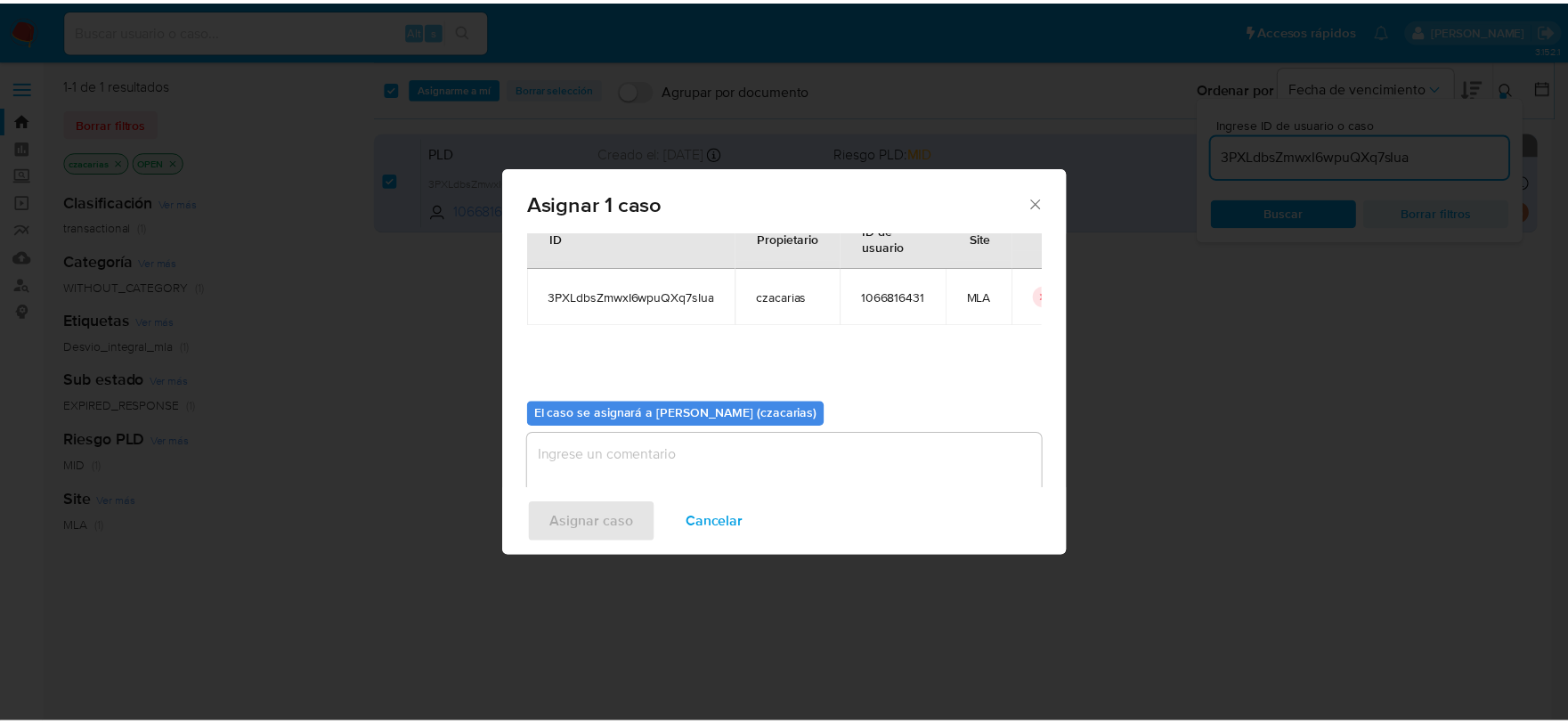
scroll to position [92, 0]
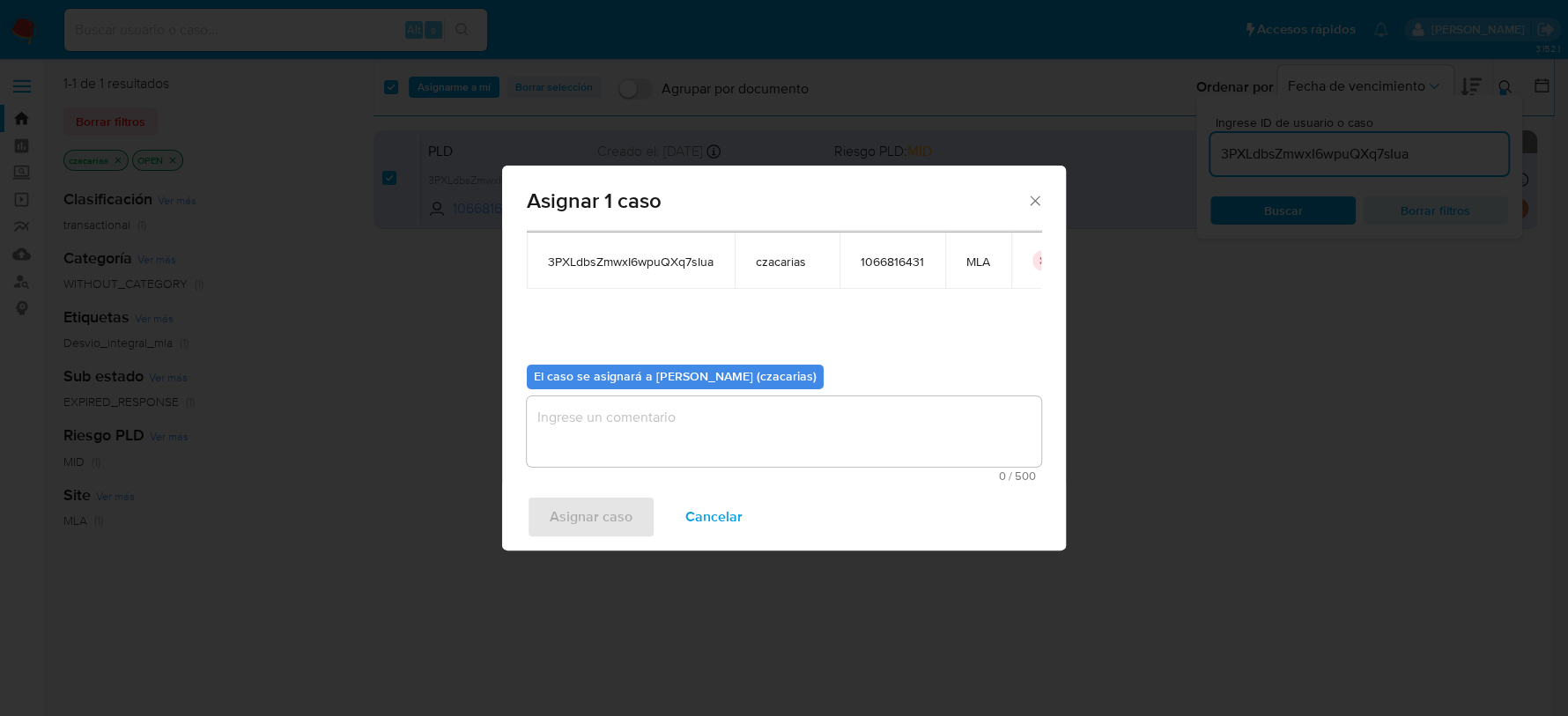
click at [628, 429] on textarea "assign-modal" at bounding box center [784, 431] width 514 height 71
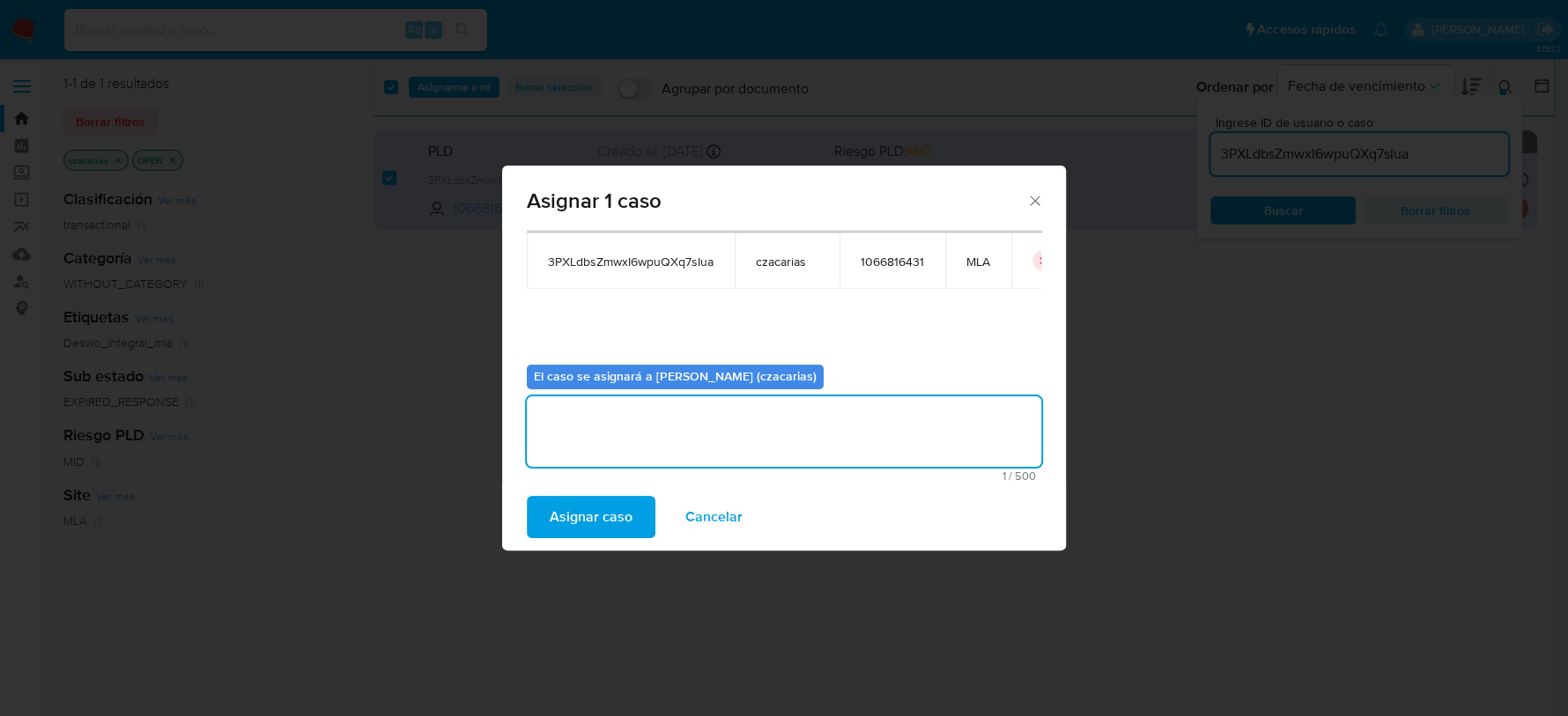
click at [608, 503] on span "Asignar caso" at bounding box center [591, 517] width 83 height 39
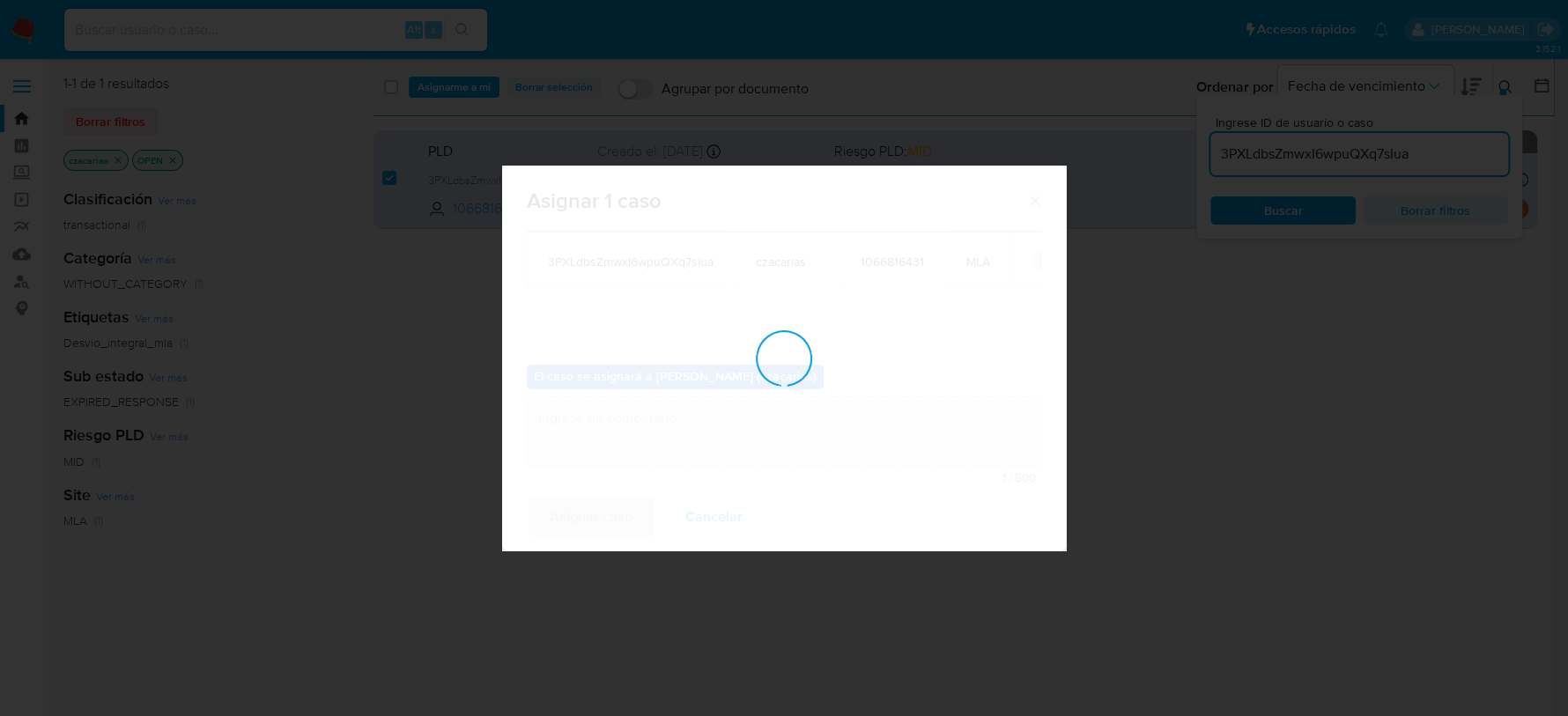
checkbox input "false"
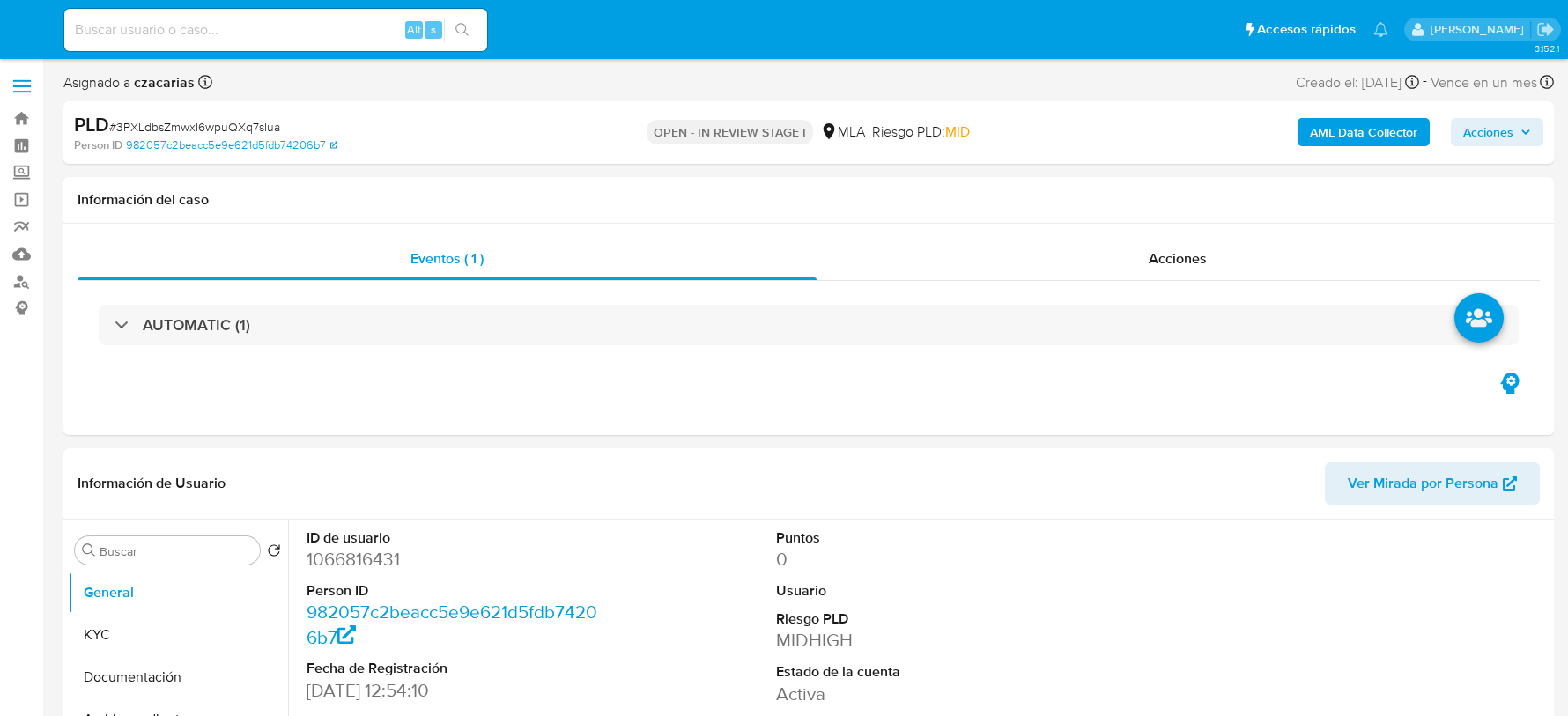
select select "10"
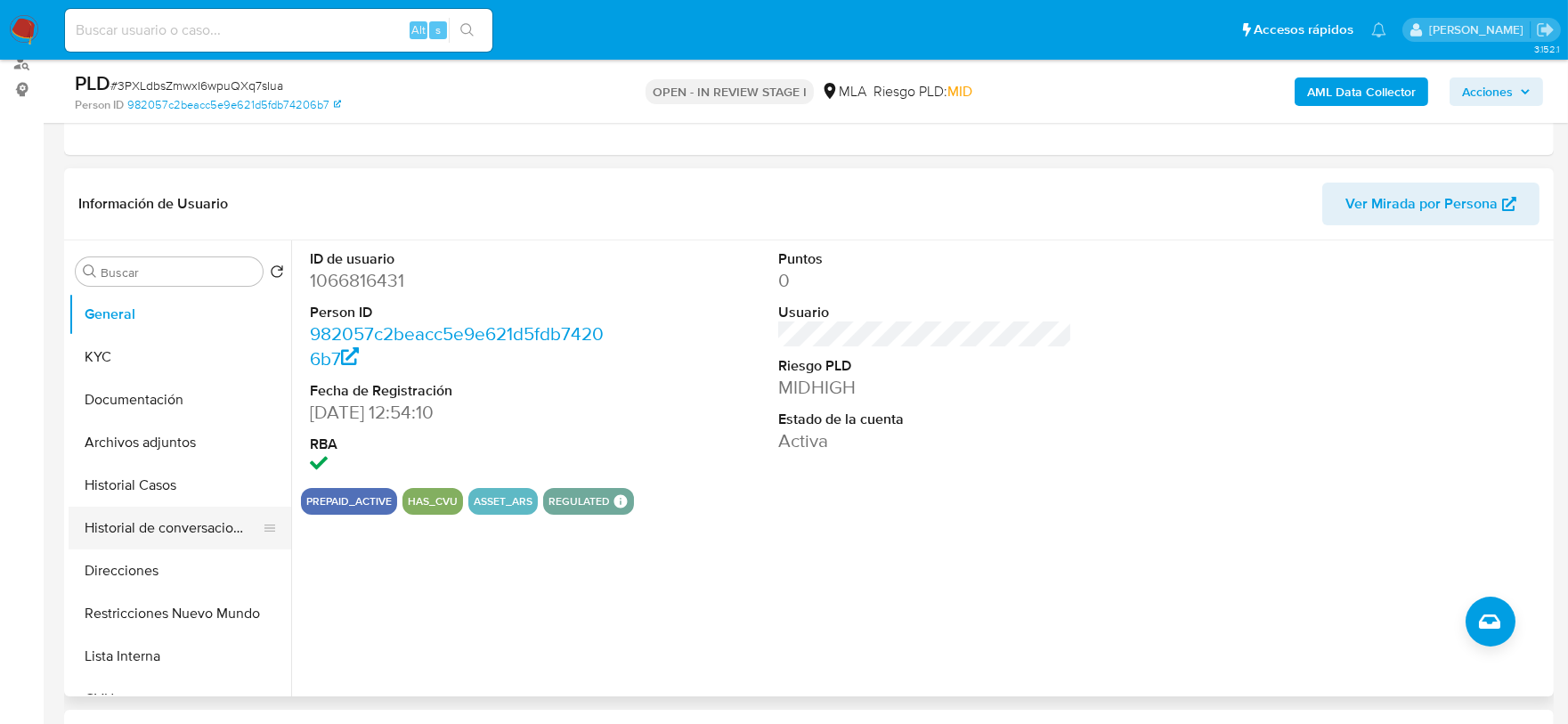
scroll to position [335, 0]
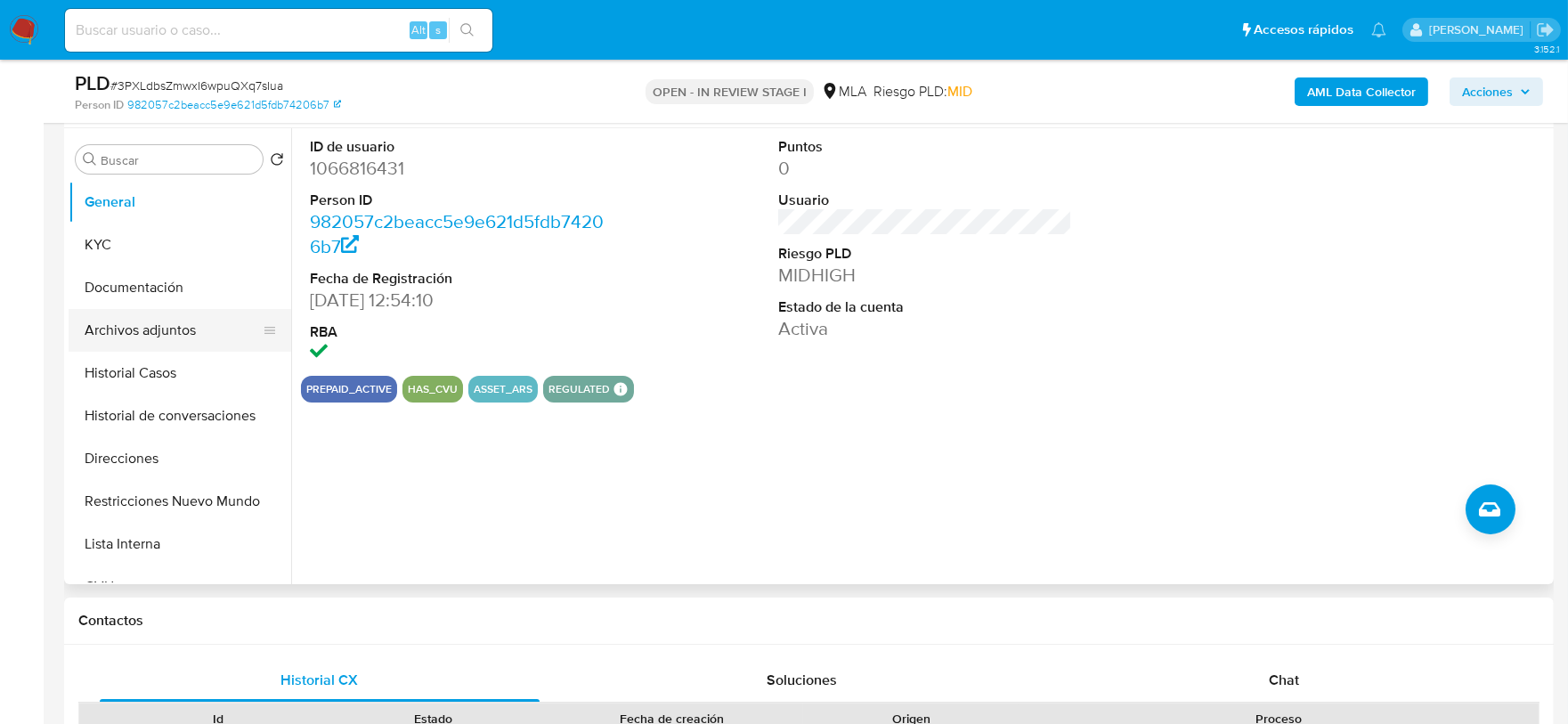
click at [149, 323] on button "Archivos adjuntos" at bounding box center [173, 331] width 208 height 43
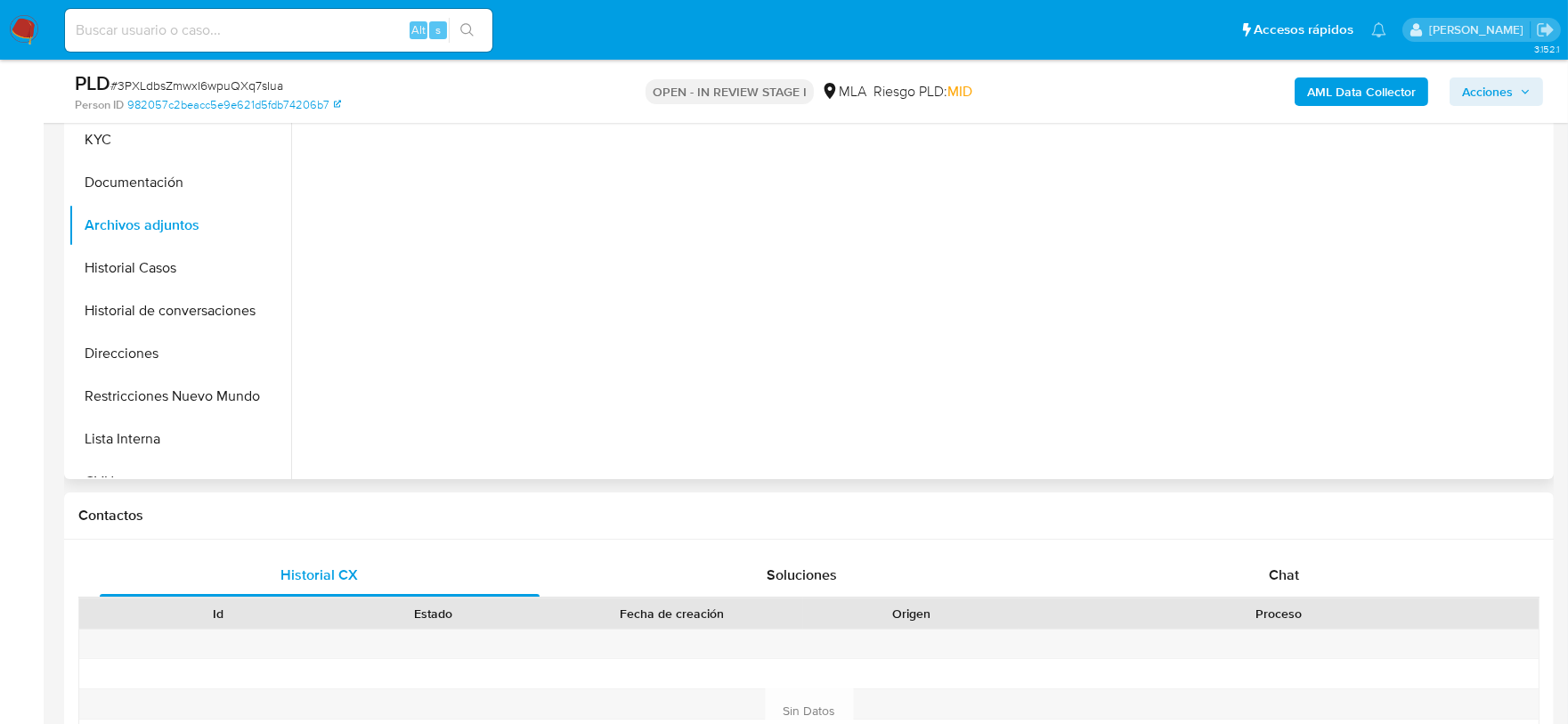
scroll to position [557, 0]
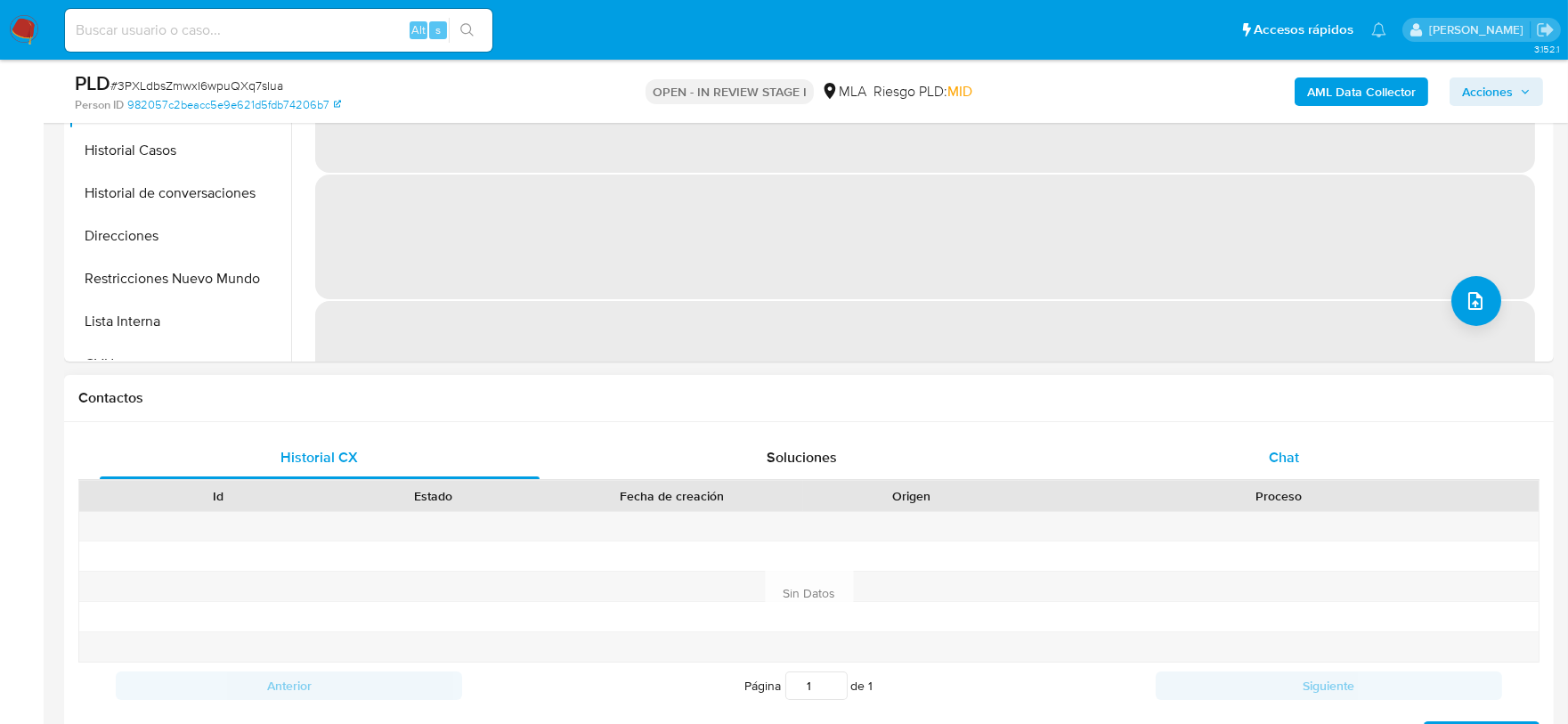
click at [1310, 459] on div "Chat" at bounding box center [1285, 458] width 440 height 43
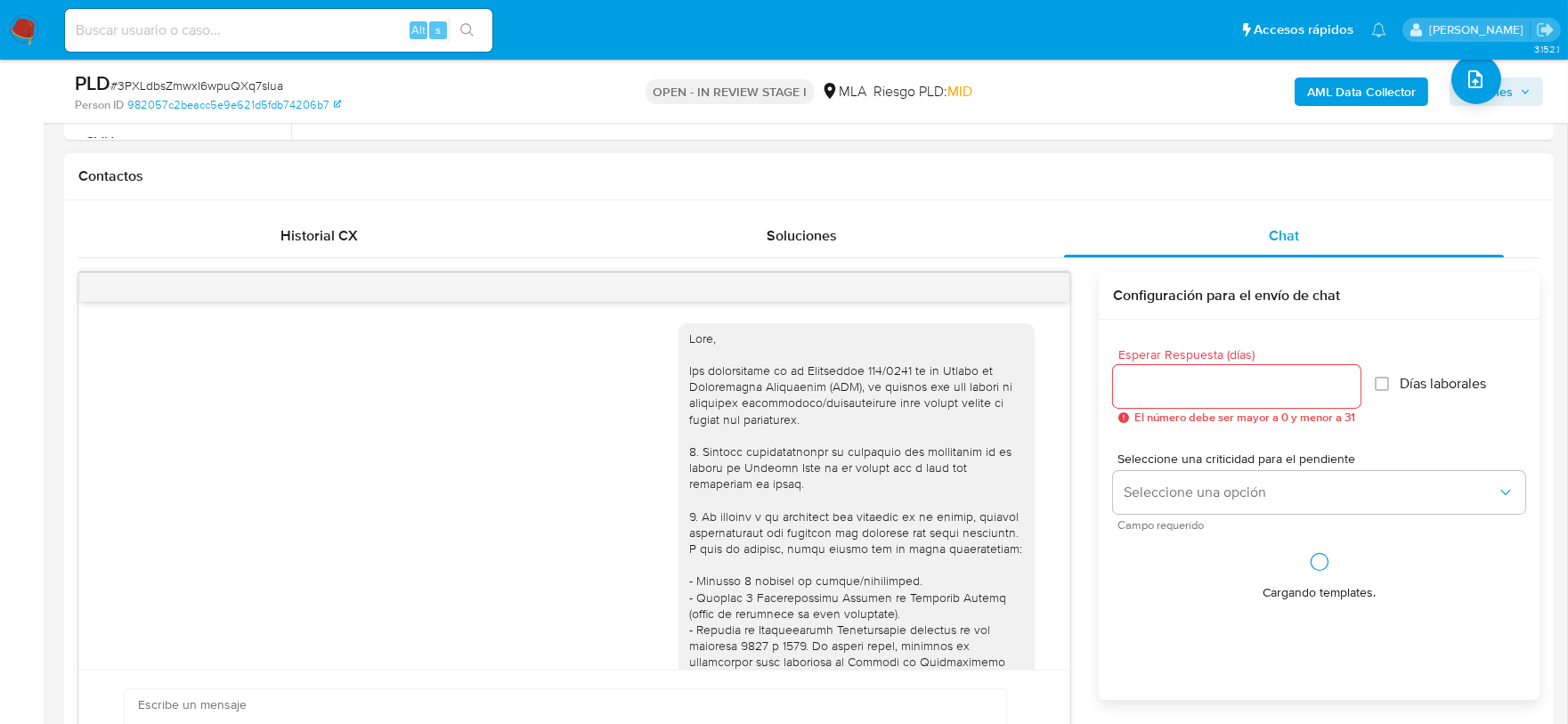
scroll to position [1686, 0]
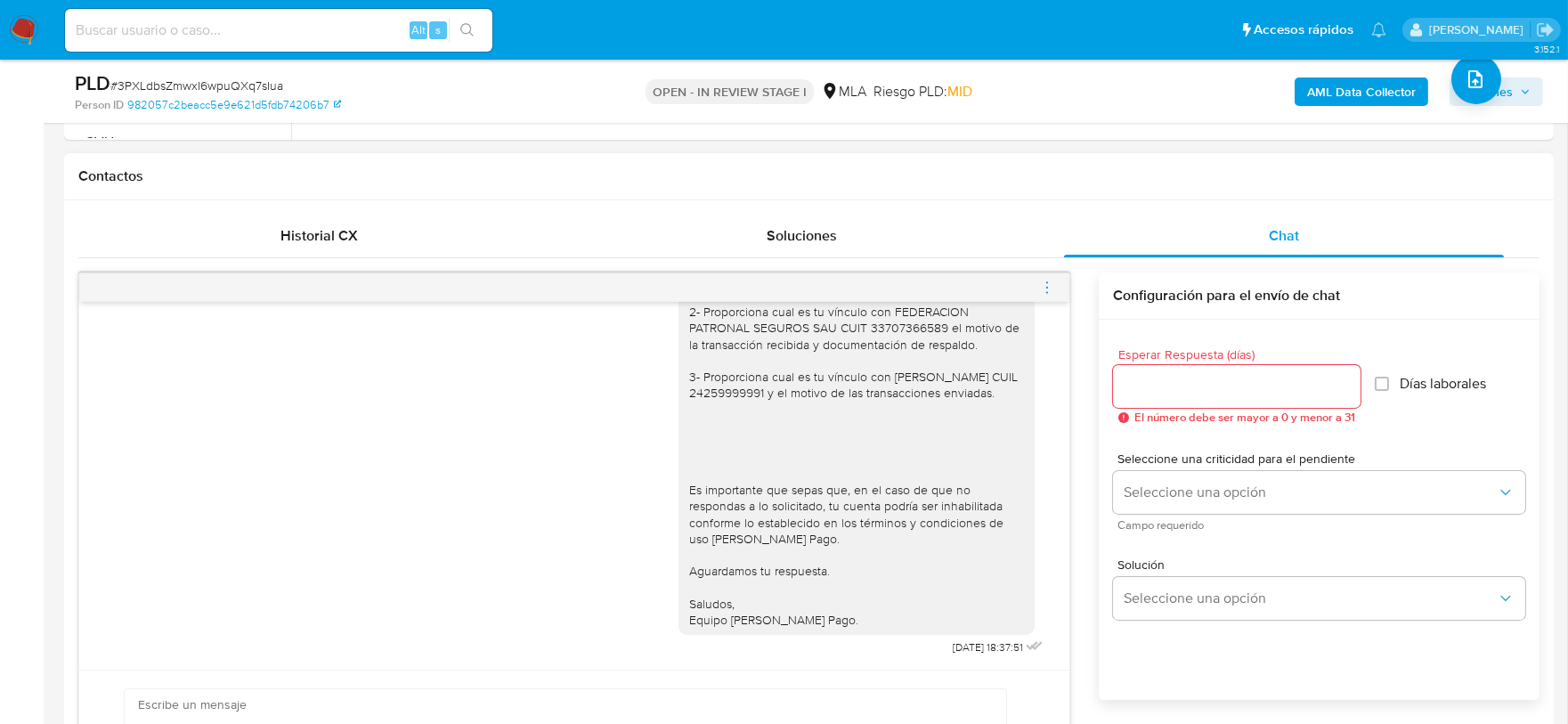
click at [1043, 294] on span "menu-action" at bounding box center [1047, 288] width 16 height 43
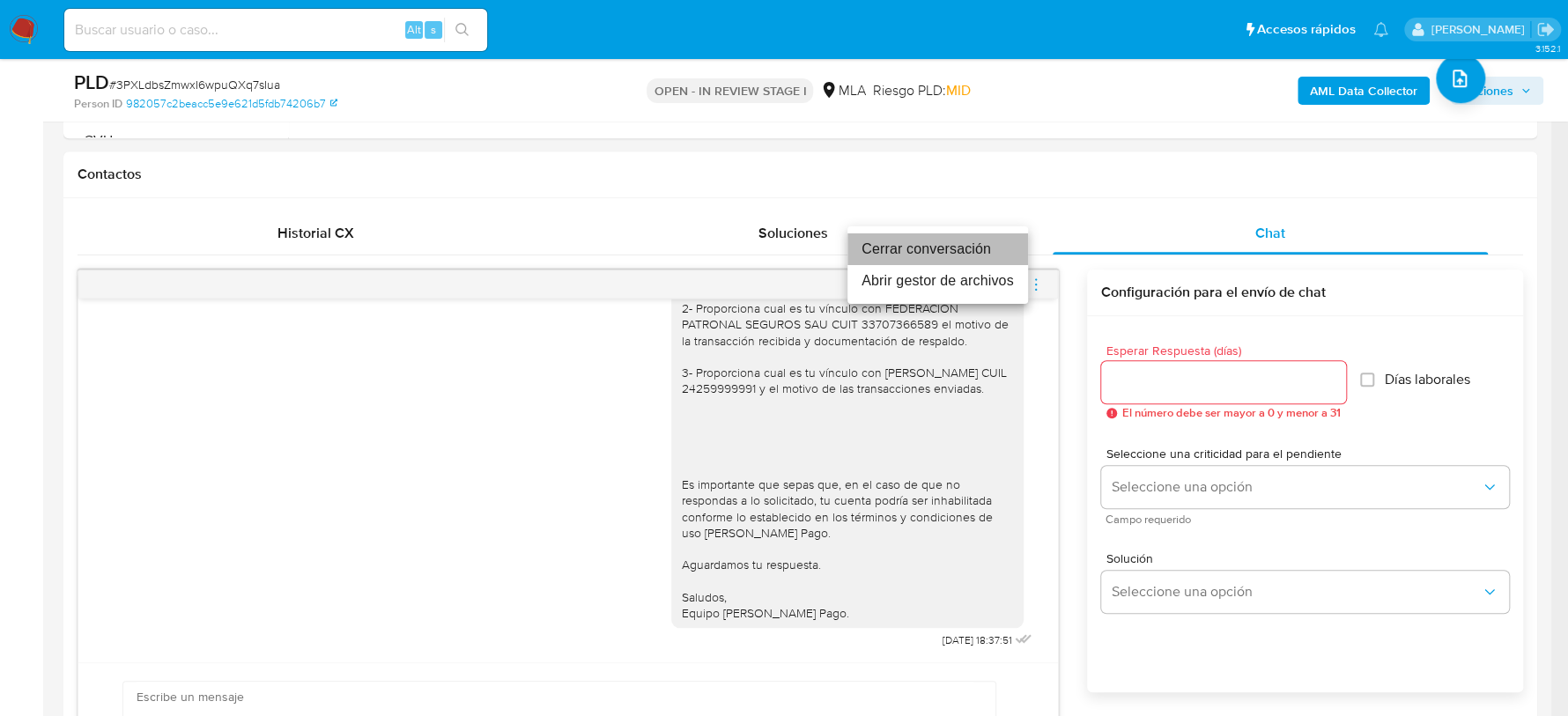
click at [965, 249] on li "Cerrar conversación" at bounding box center [937, 249] width 181 height 32
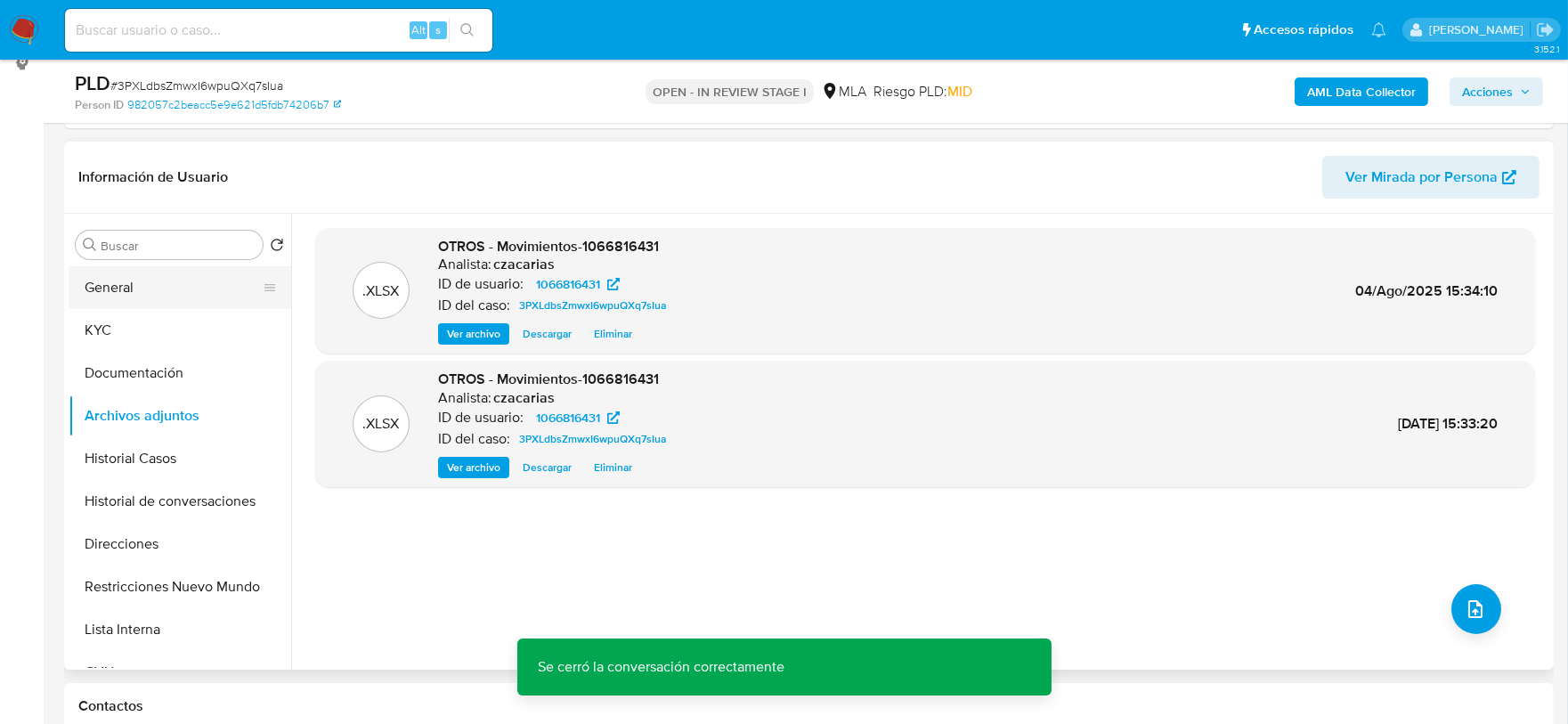
scroll to position [222, 0]
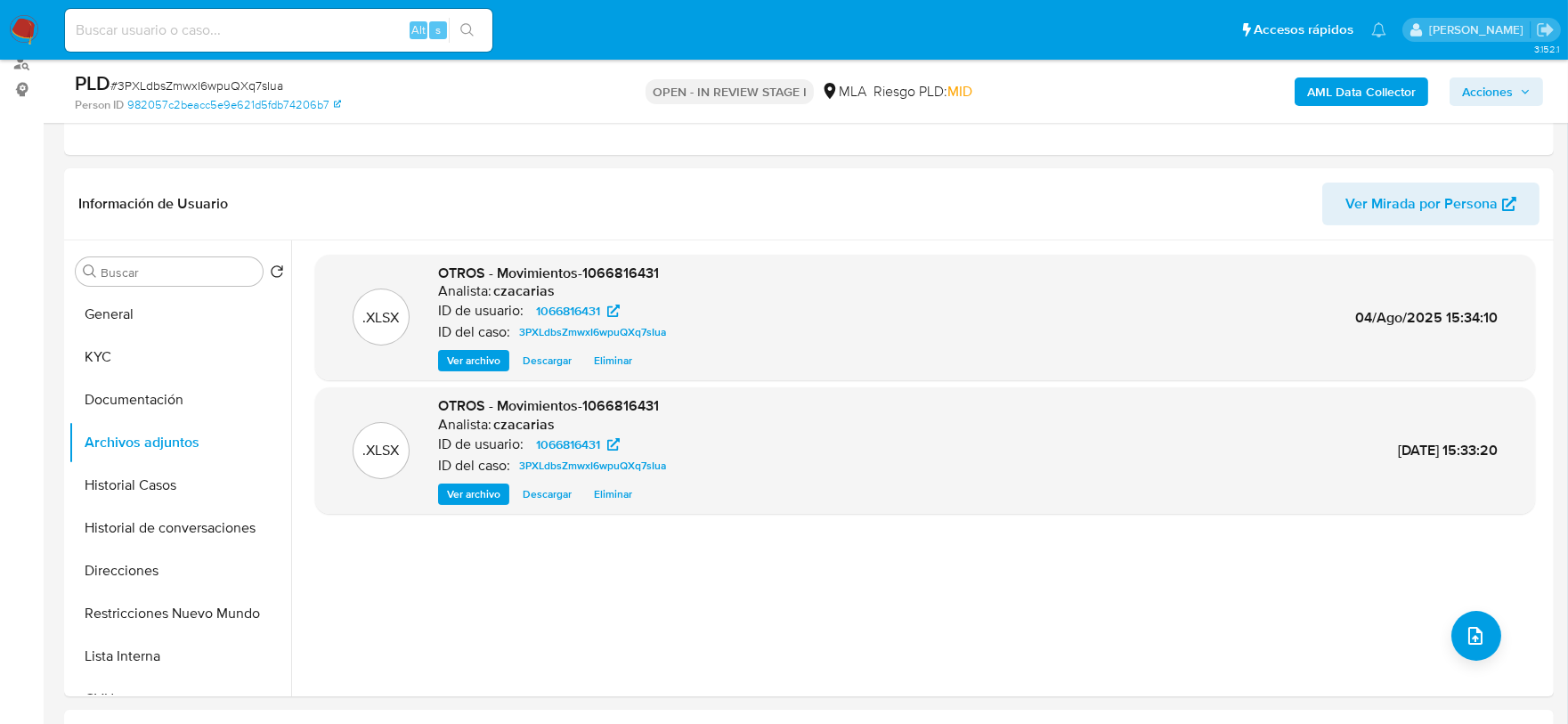
click at [1341, 92] on b "AML Data Collector" at bounding box center [1361, 91] width 109 height 29
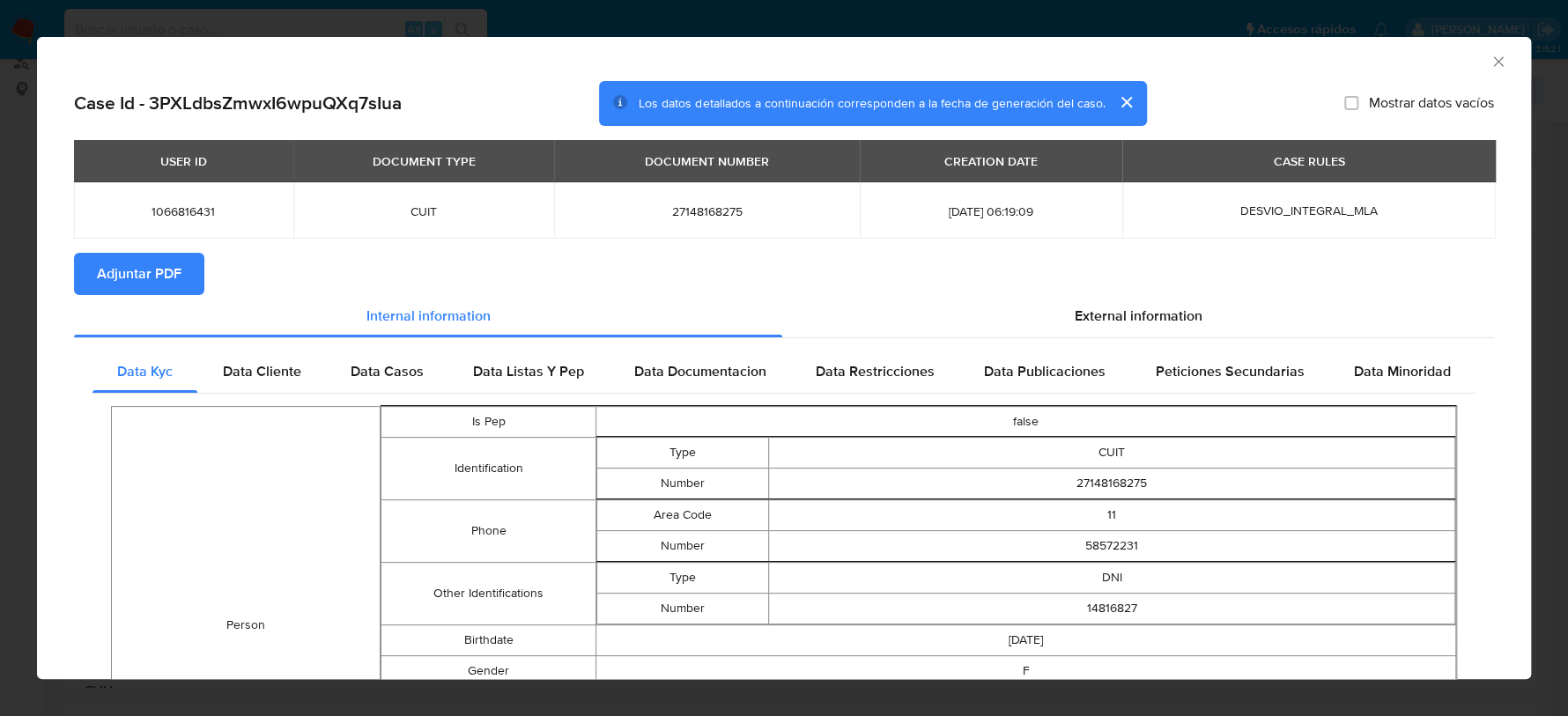
click at [144, 280] on span "Adjuntar PDF" at bounding box center [139, 274] width 85 height 39
click at [1492, 62] on div "AML Data Collector" at bounding box center [784, 59] width 1494 height 44
click at [1489, 59] on icon "Cerrar ventana" at bounding box center [1497, 62] width 17 height 17
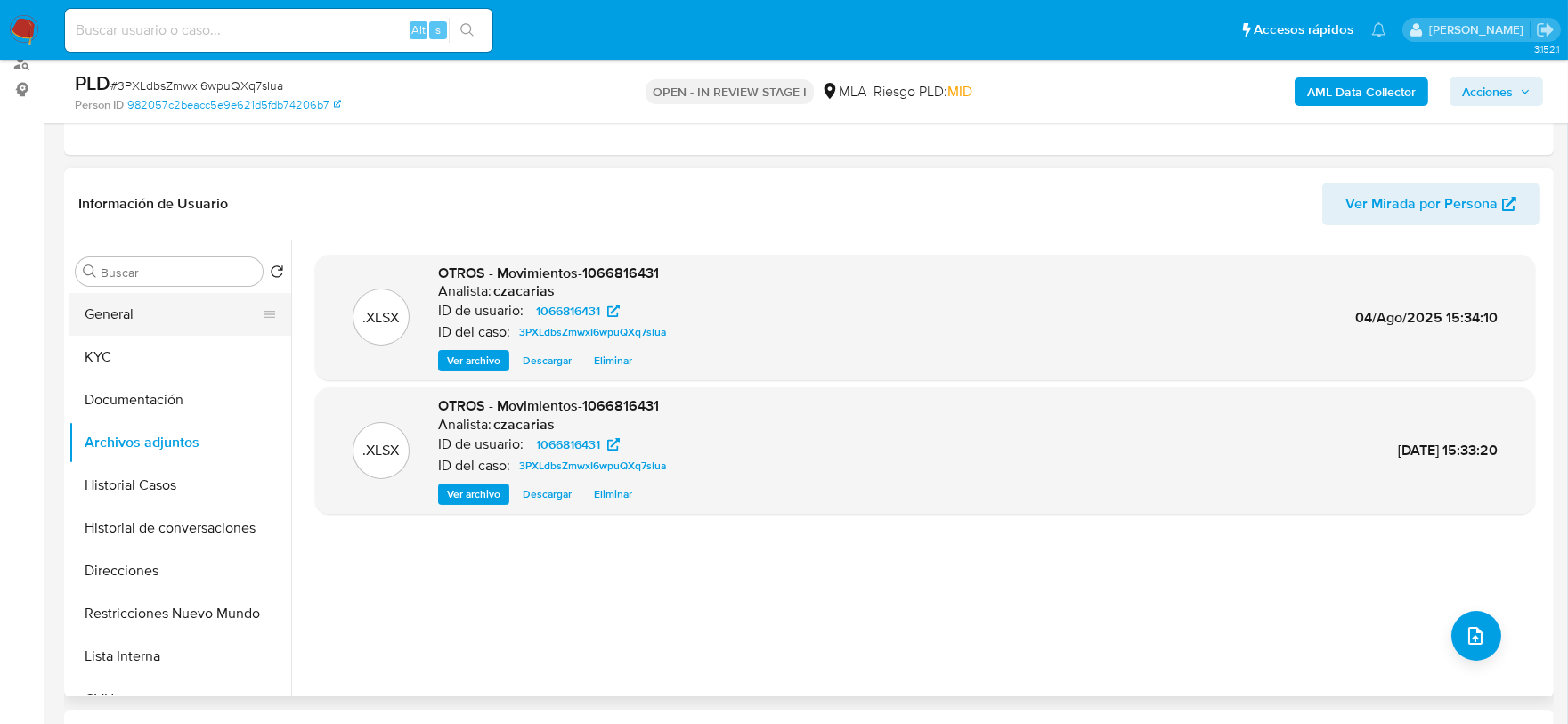
click at [112, 320] on button "General" at bounding box center [173, 314] width 208 height 43
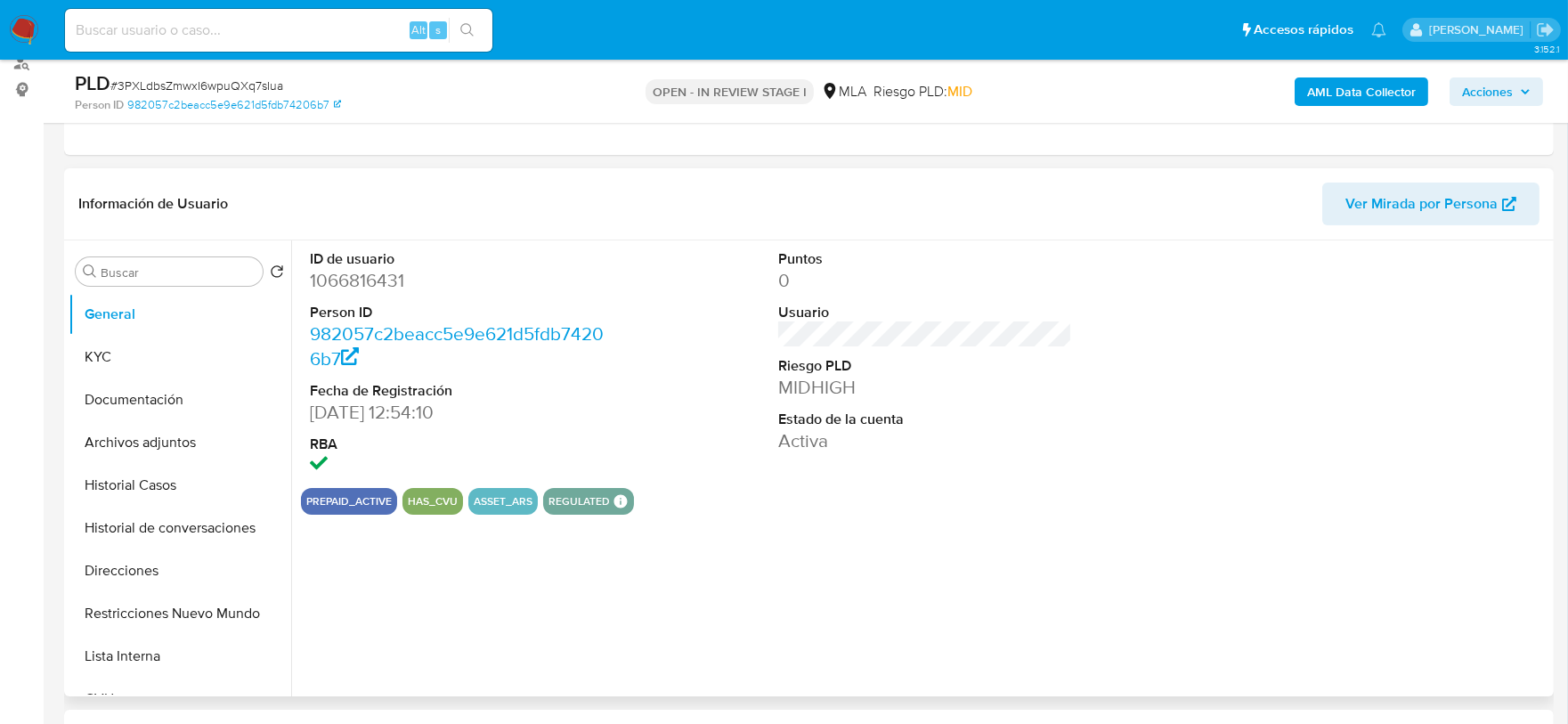
click at [307, 283] on div "ID de usuario 1066816431 Person ID 982057c2beacc5e9e621d5fdb74206b7 Fecha de Re…" at bounding box center [457, 364] width 313 height 248
copy dd "1066816431"
click at [356, 277] on dd "1066816431" at bounding box center [457, 281] width 294 height 25
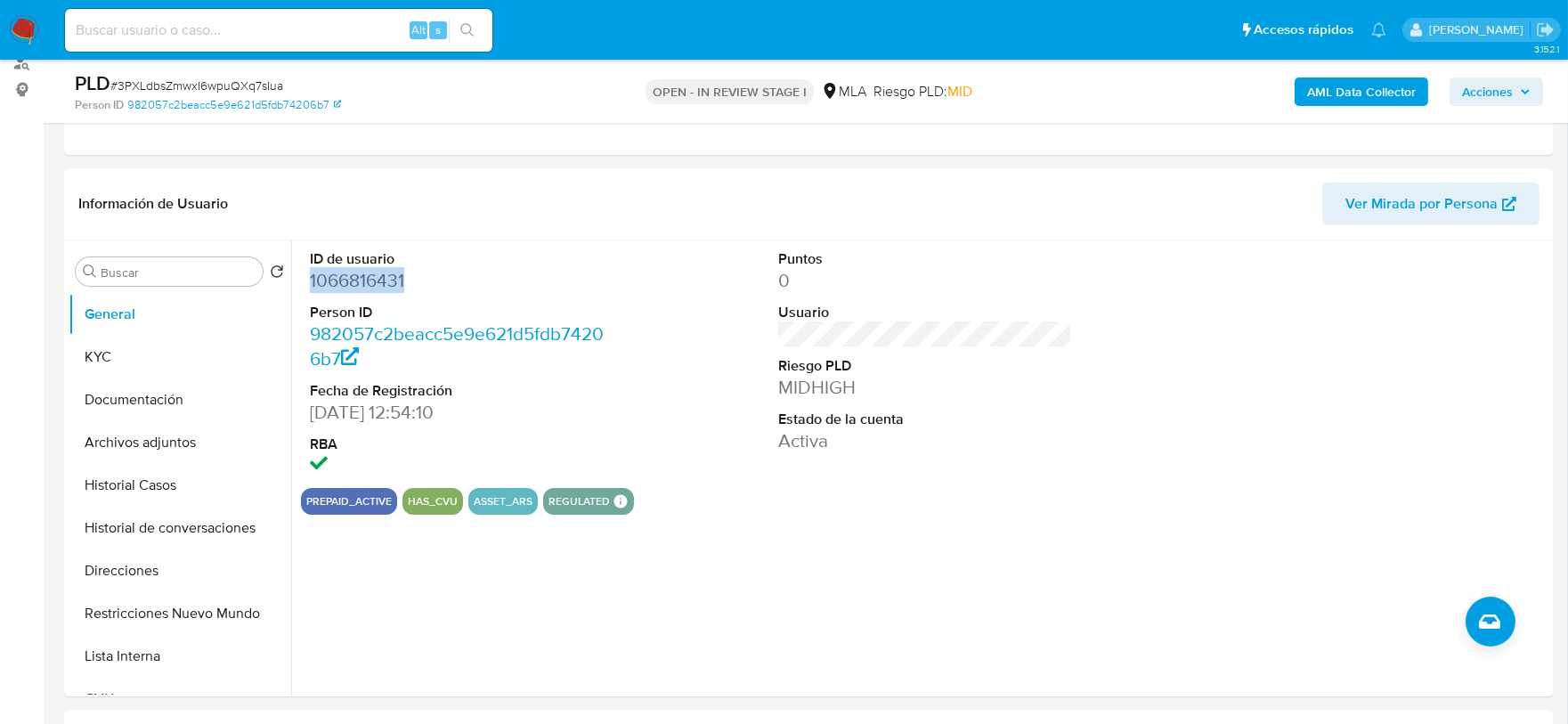
copy dd "1066816431"
click at [346, 283] on dd "1066816431" at bounding box center [457, 281] width 294 height 25
click at [132, 357] on button "KYC" at bounding box center [173, 357] width 208 height 43
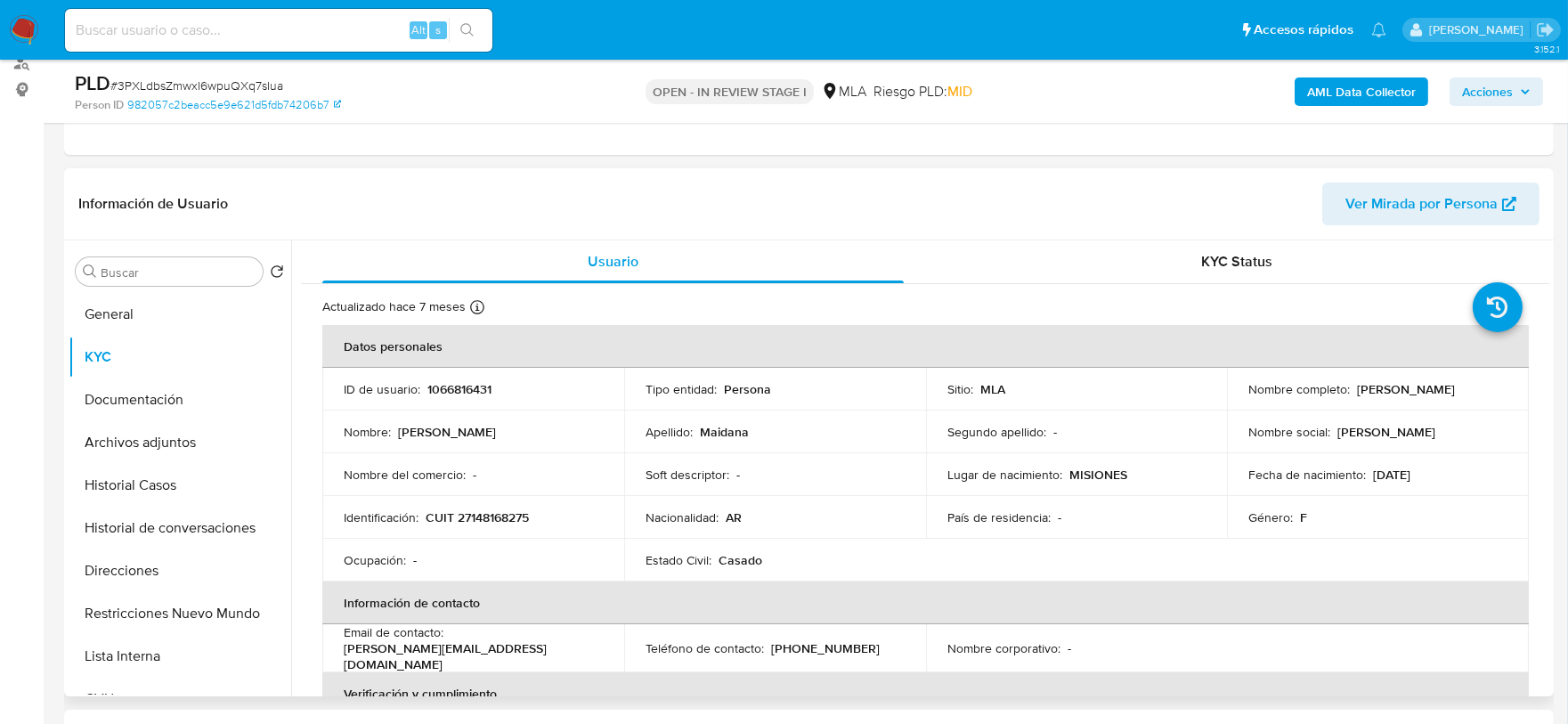
click at [1345, 436] on p "Mabel Silvia" at bounding box center [1386, 431] width 98 height 16
click at [147, 599] on button "Restricciones Nuevo Mundo" at bounding box center [173, 614] width 208 height 43
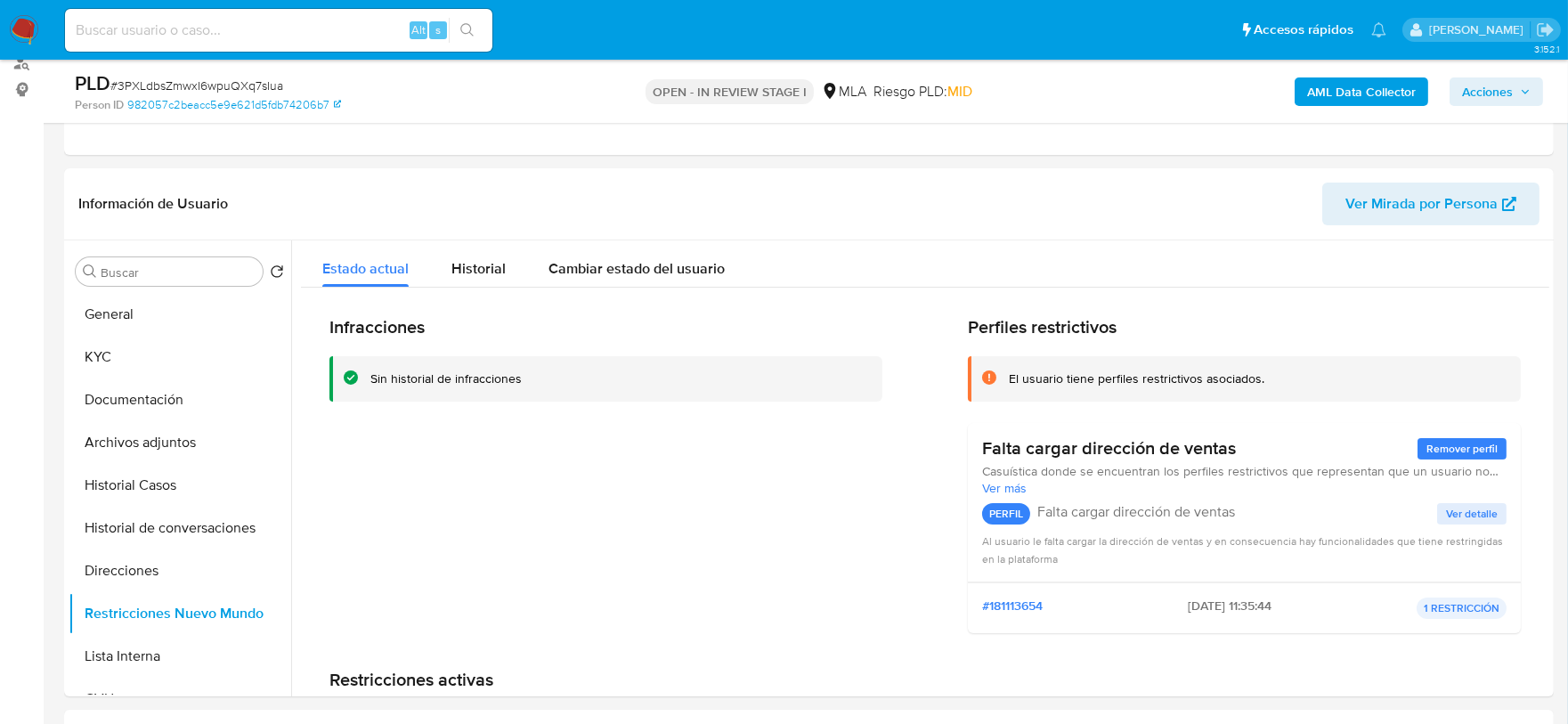
click at [33, 25] on img at bounding box center [24, 30] width 31 height 31
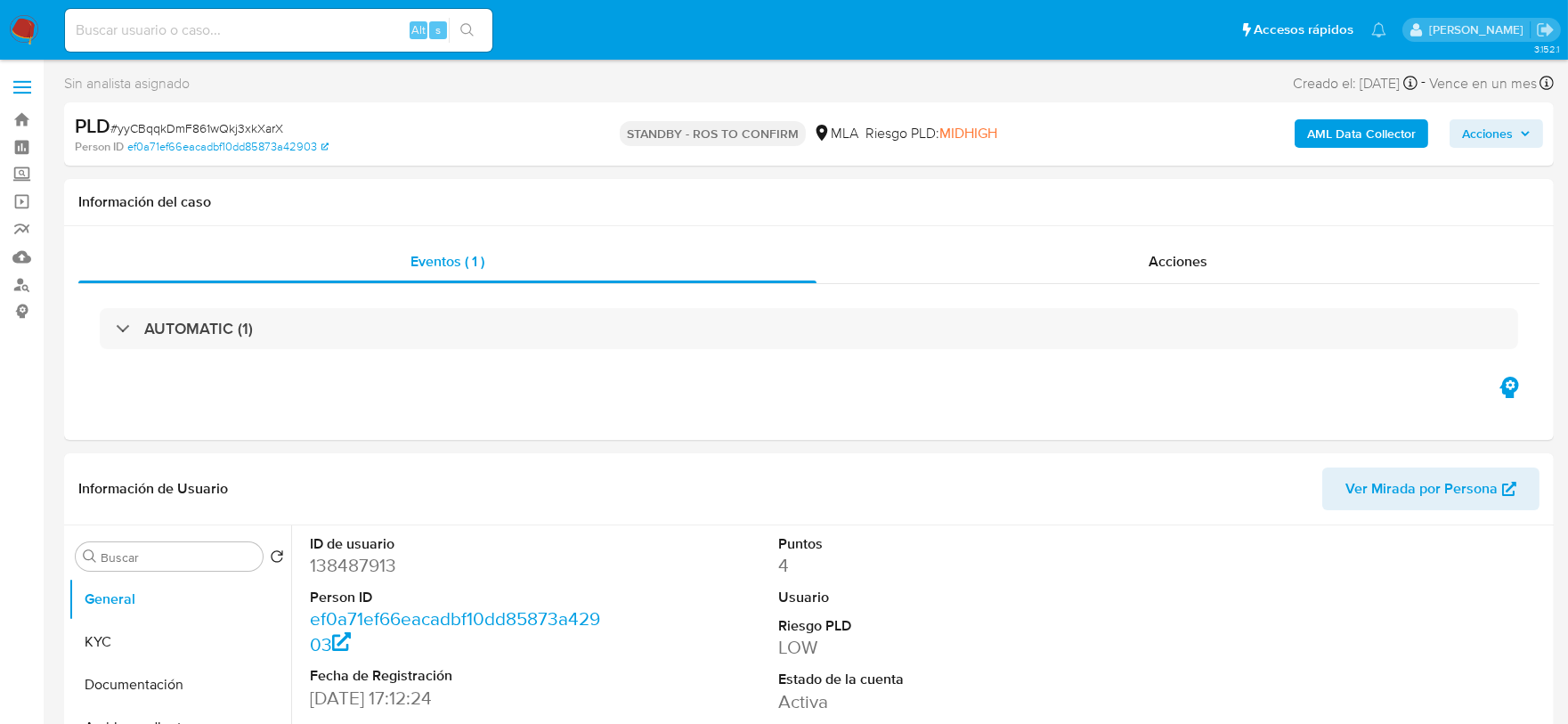
select select "10"
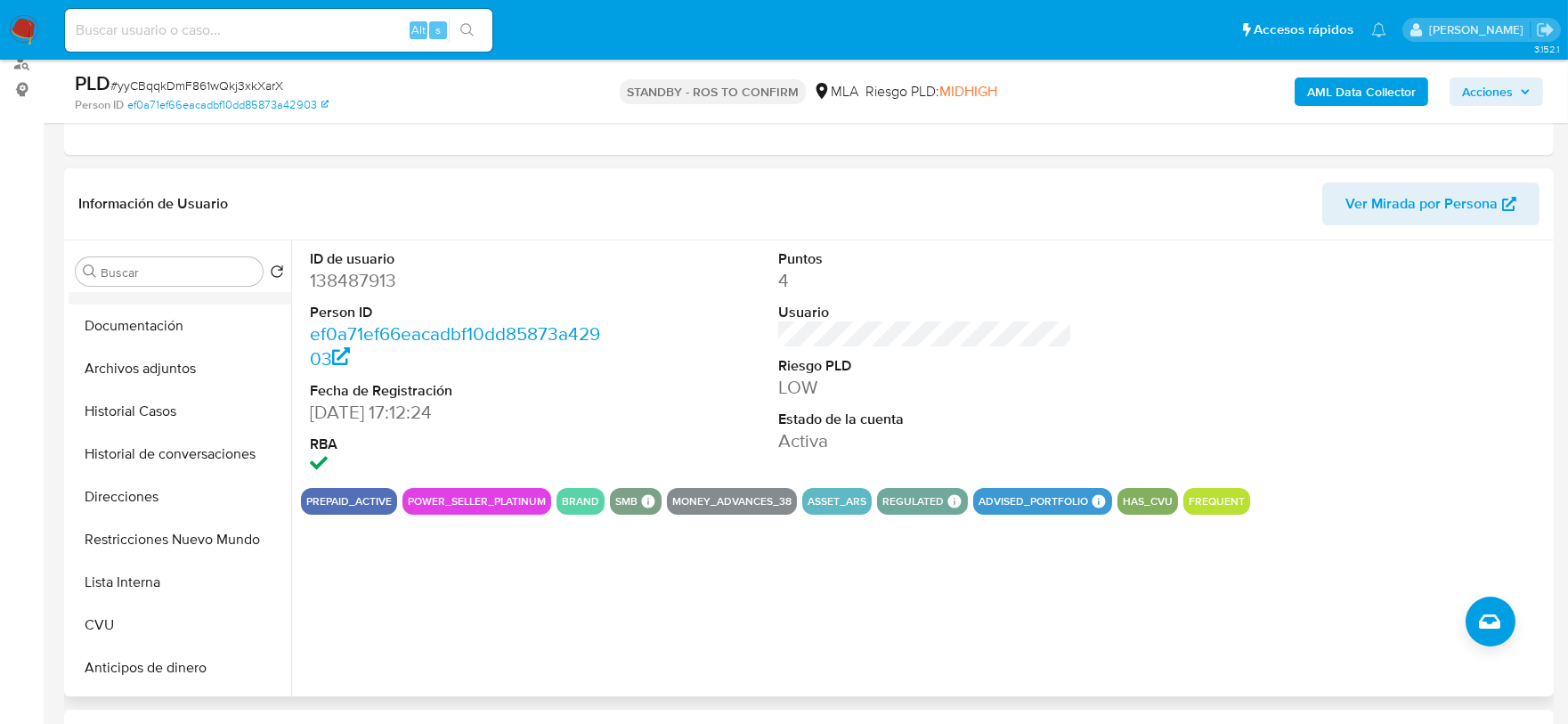
scroll to position [111, 0]
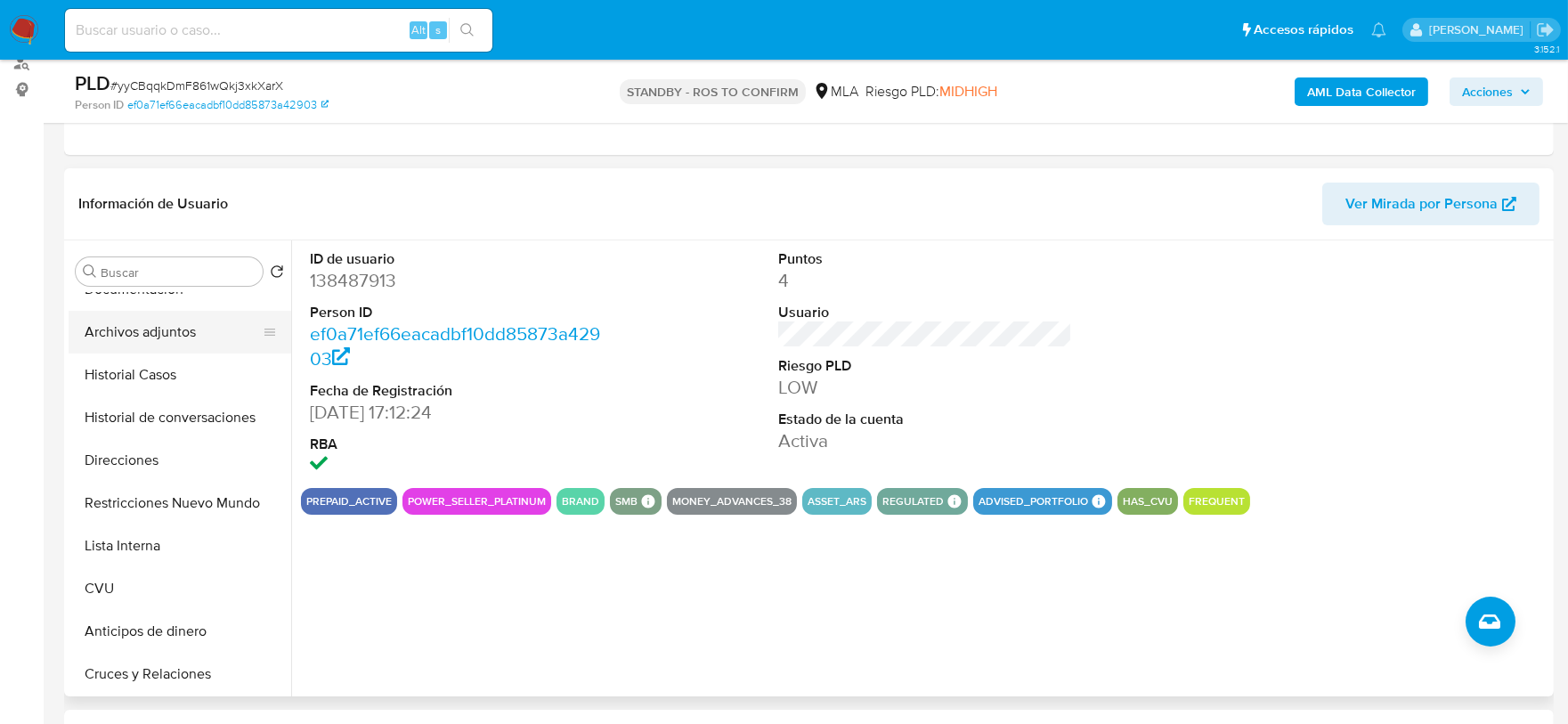
click at [150, 331] on button "Archivos adjuntos" at bounding box center [173, 333] width 208 height 43
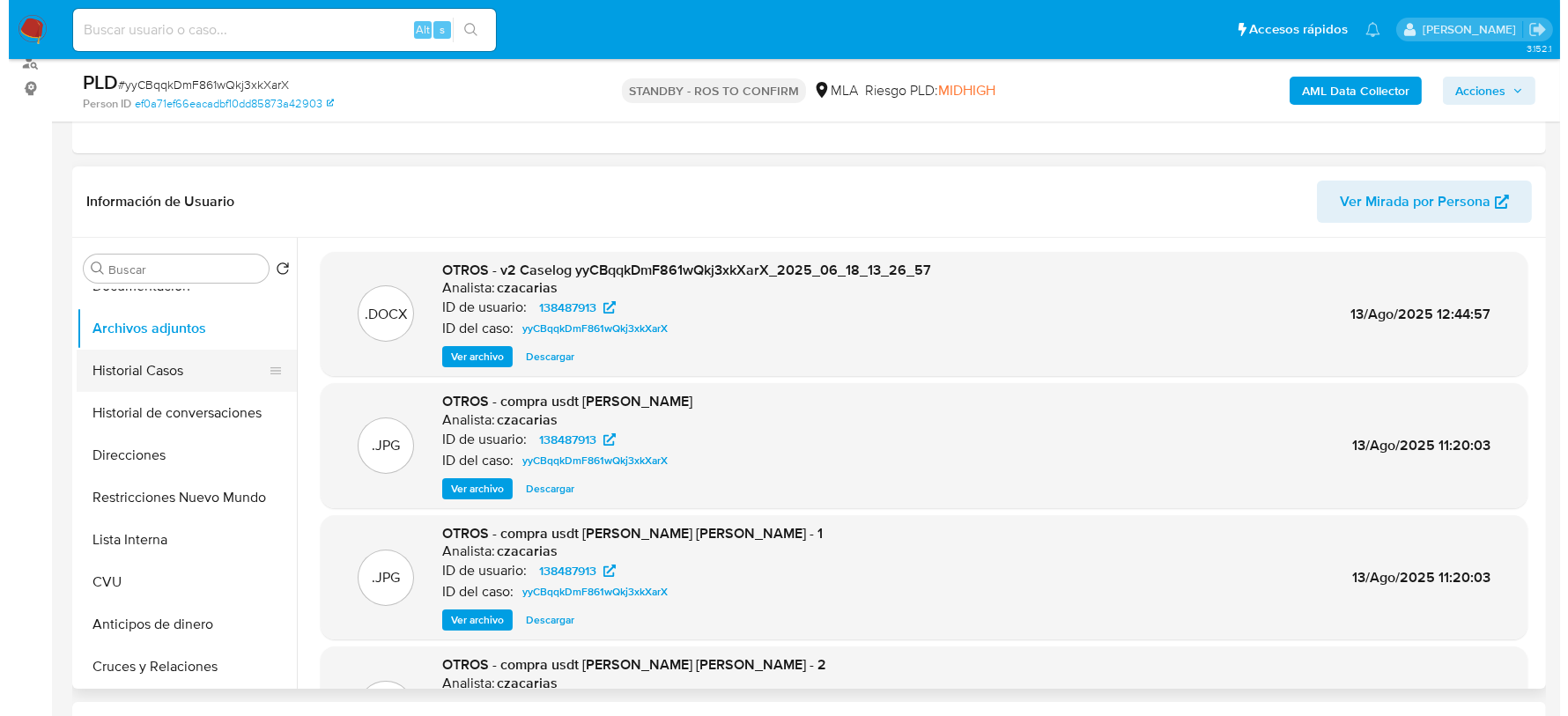
scroll to position [0, 0]
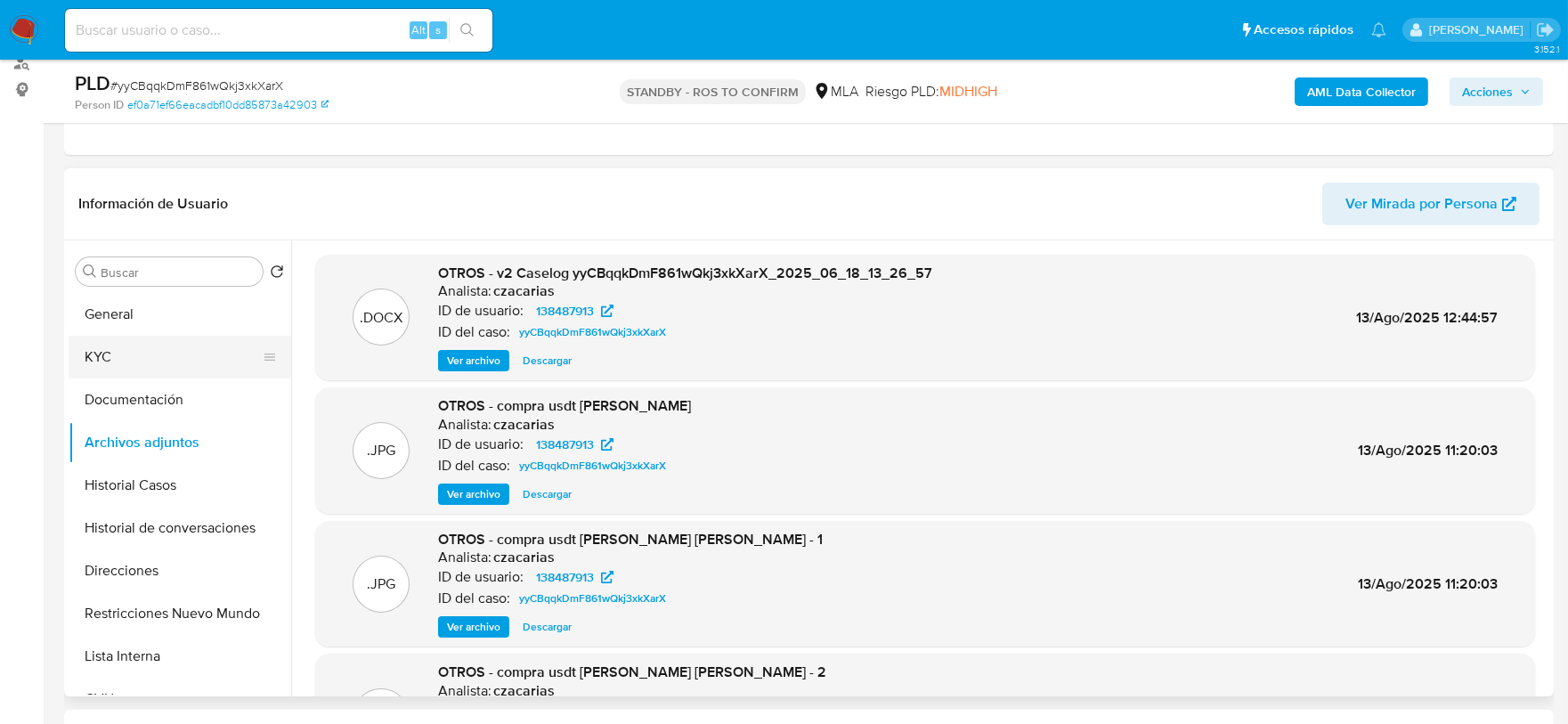
click at [124, 338] on button "KYC" at bounding box center [173, 357] width 208 height 43
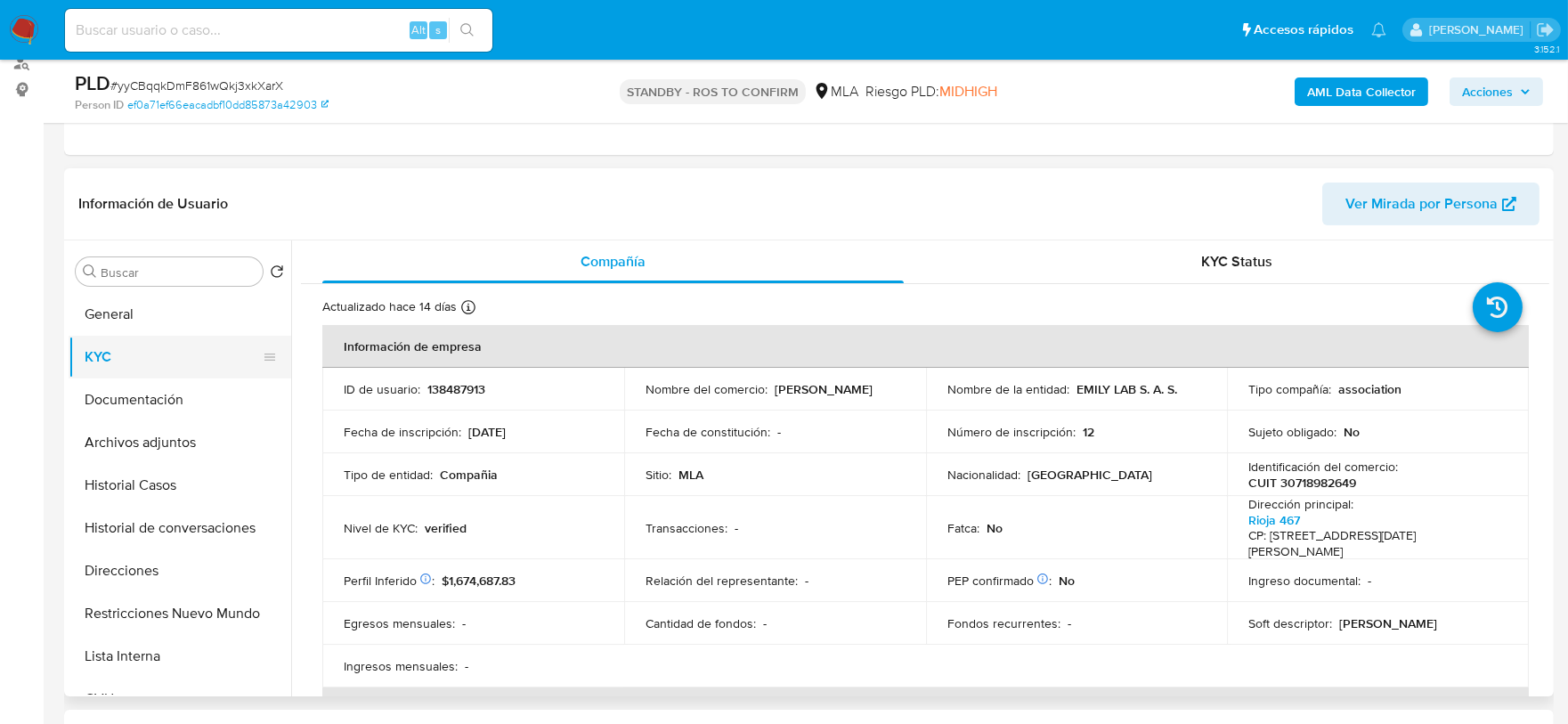
click at [128, 358] on button "KYC" at bounding box center [173, 357] width 208 height 43
click at [178, 437] on button "Archivos adjuntos" at bounding box center [173, 442] width 208 height 43
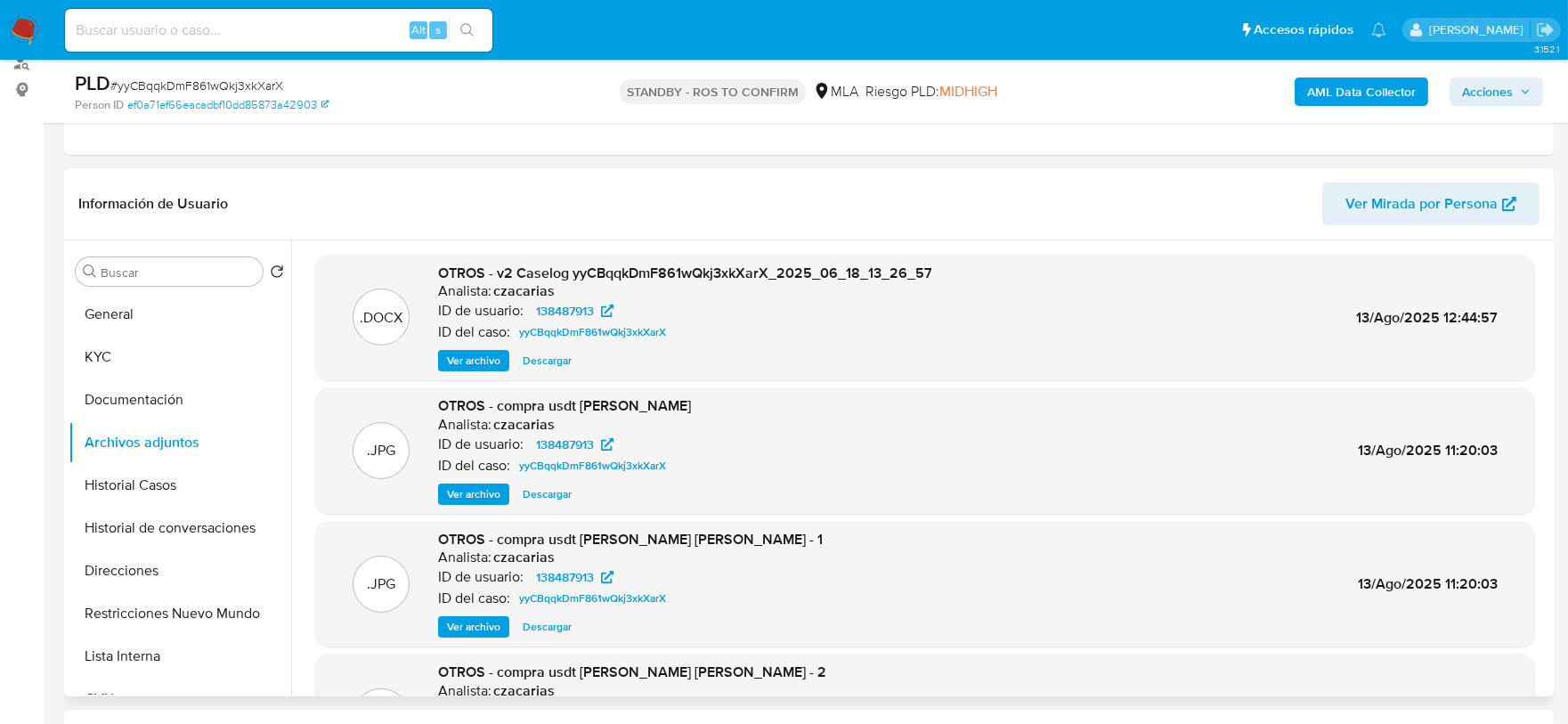
click at [456, 362] on span "Ver archivo" at bounding box center [474, 361] width 54 height 18
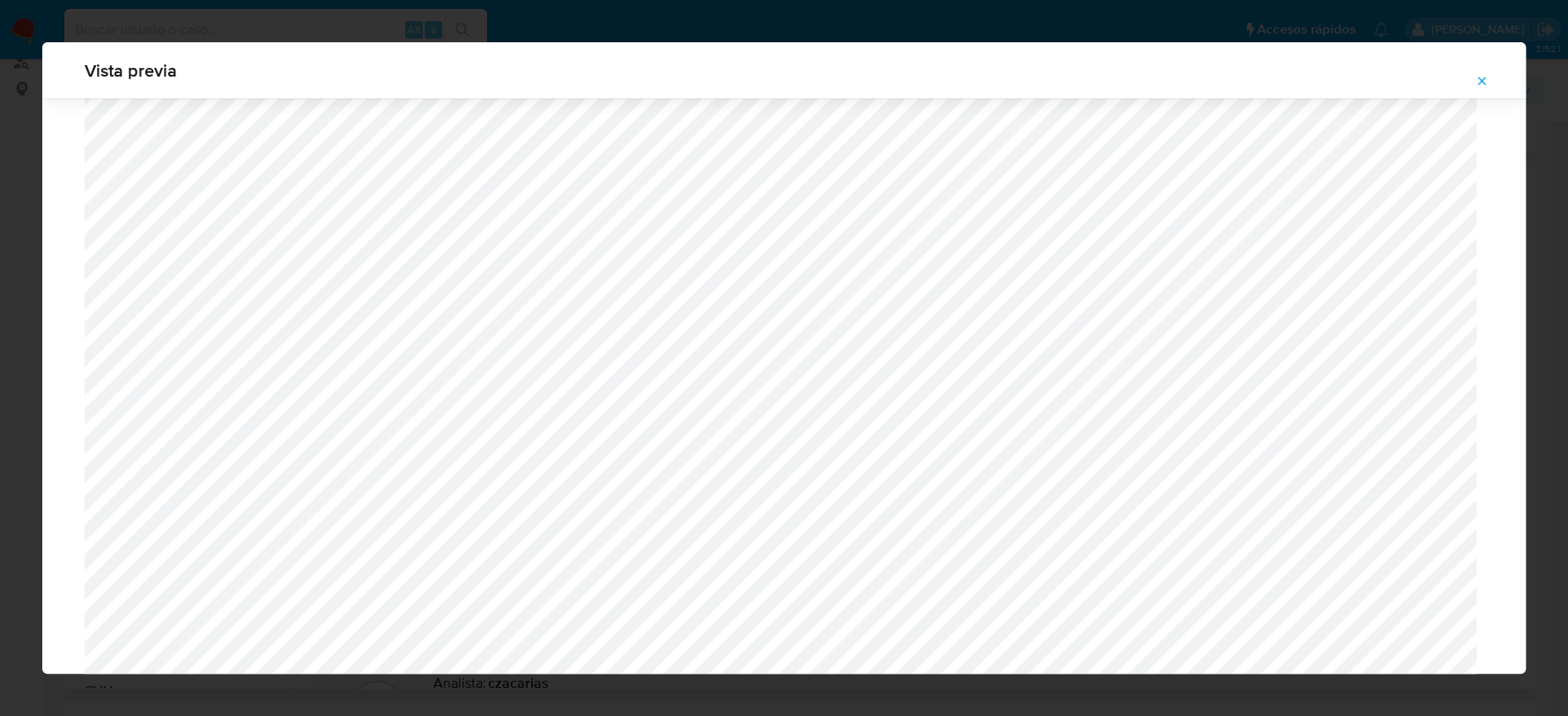
scroll to position [11310, 0]
click at [1482, 82] on icon "Attachment preview" at bounding box center [1482, 80] width 8 height 8
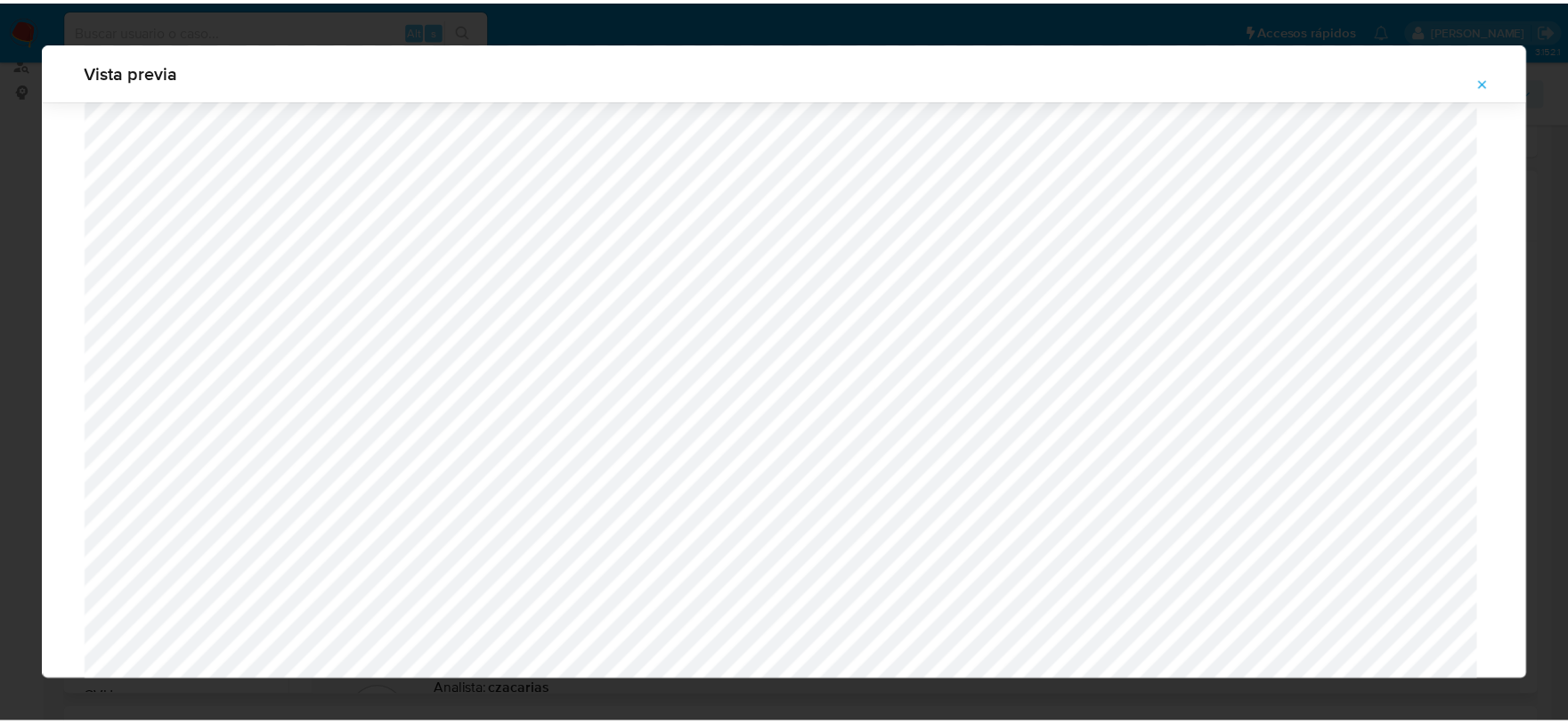
scroll to position [0, 0]
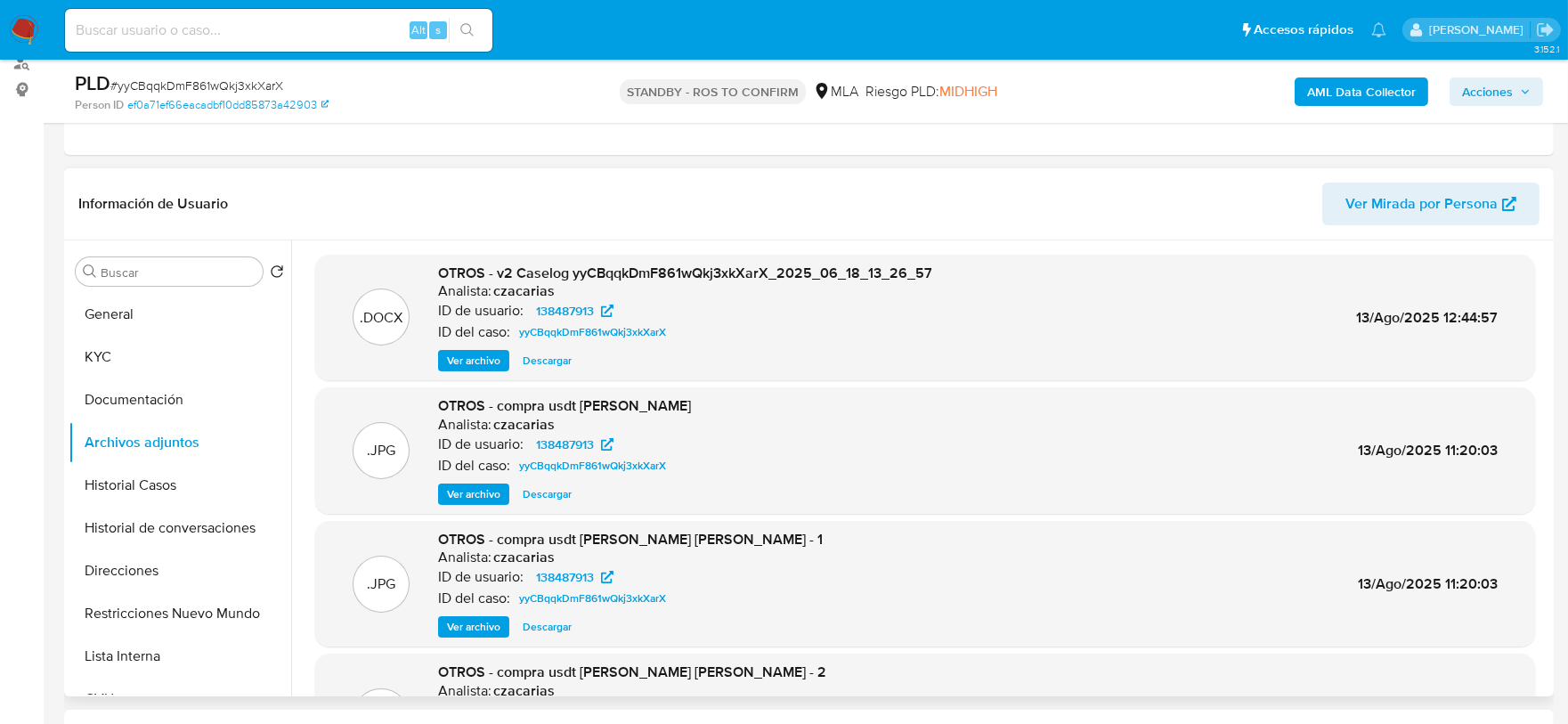
click at [485, 488] on span "Ver archivo" at bounding box center [474, 494] width 54 height 18
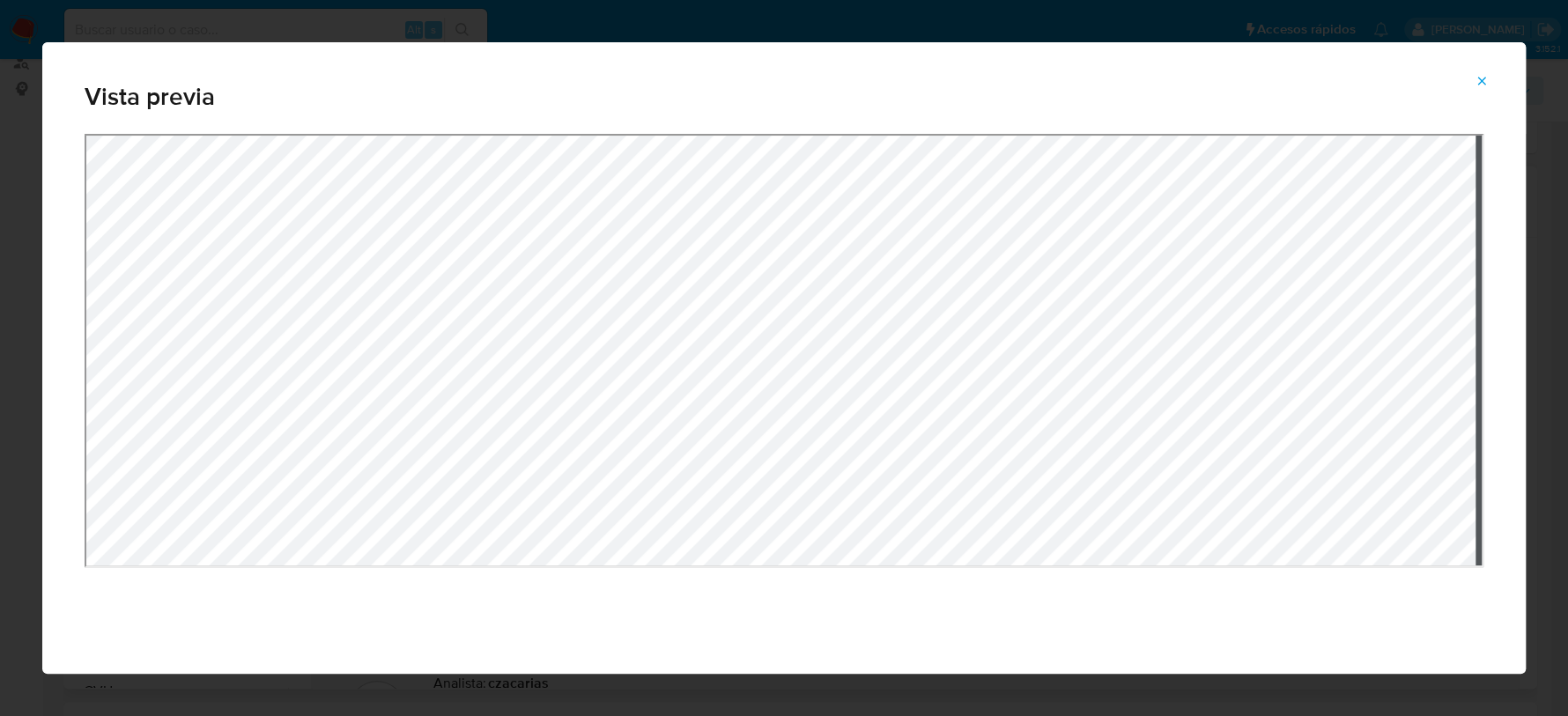
click at [1482, 75] on icon "Attachment preview" at bounding box center [1481, 81] width 14 height 14
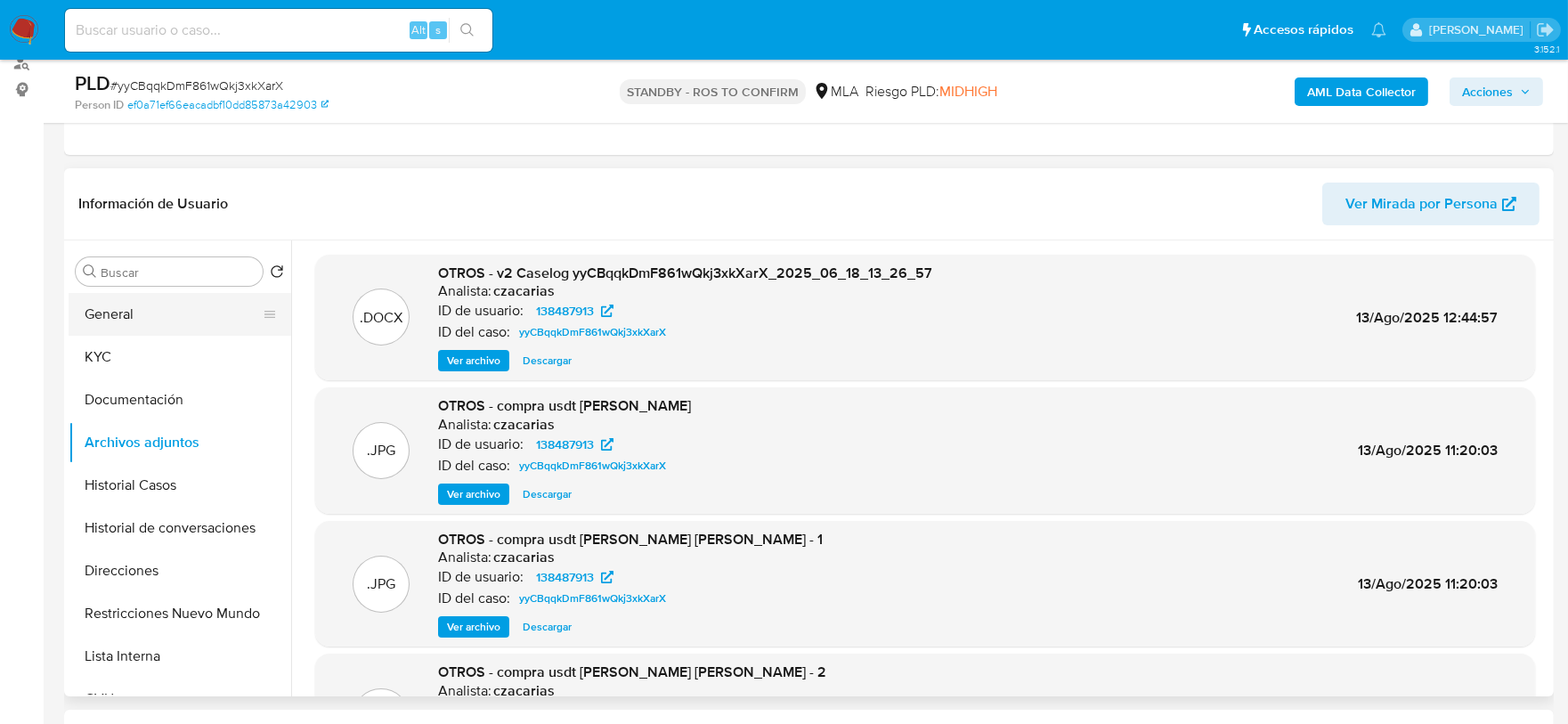
click at [166, 309] on button "General" at bounding box center [173, 314] width 208 height 43
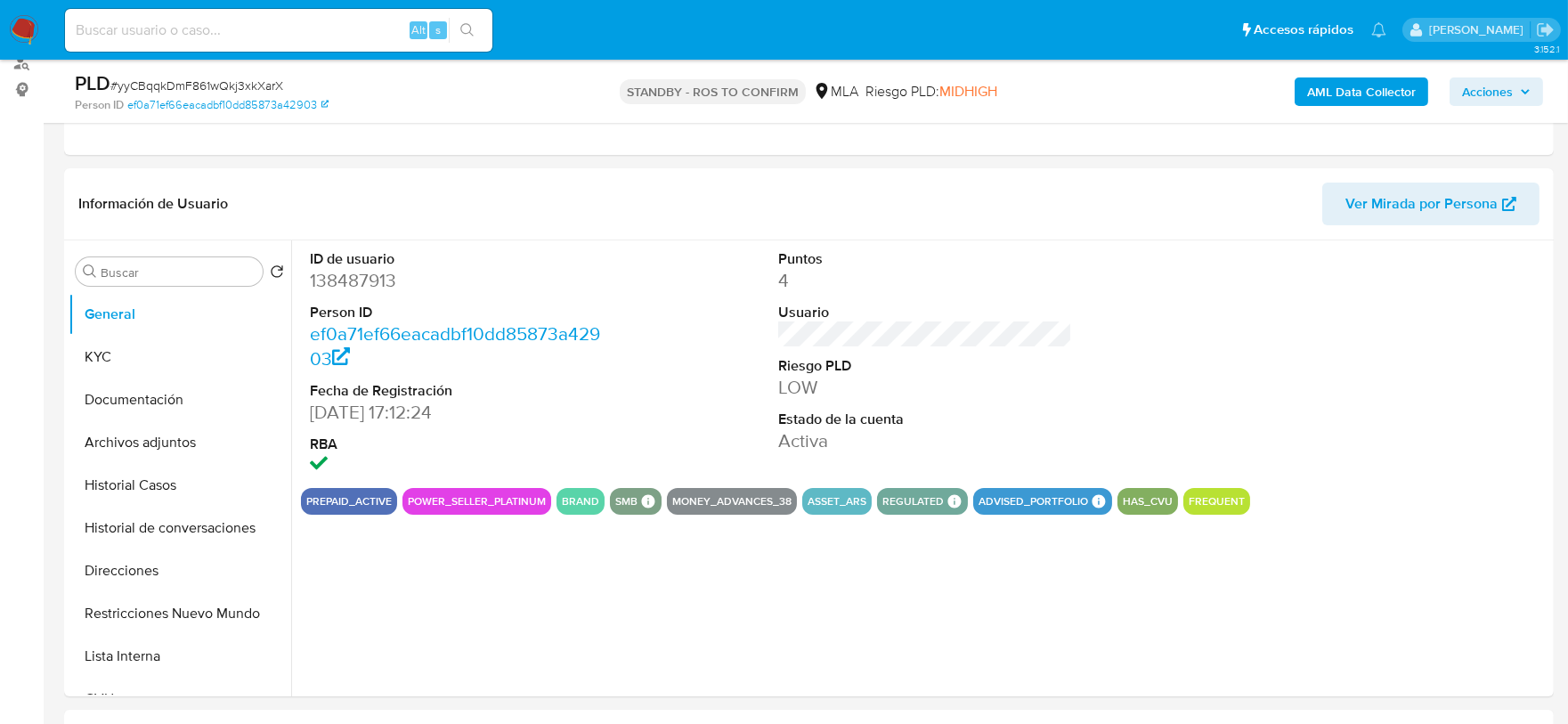
click at [377, 278] on dd "138487913" at bounding box center [457, 281] width 294 height 25
click at [377, 277] on dd "138487913" at bounding box center [457, 281] width 294 height 25
copy dd "138487913"
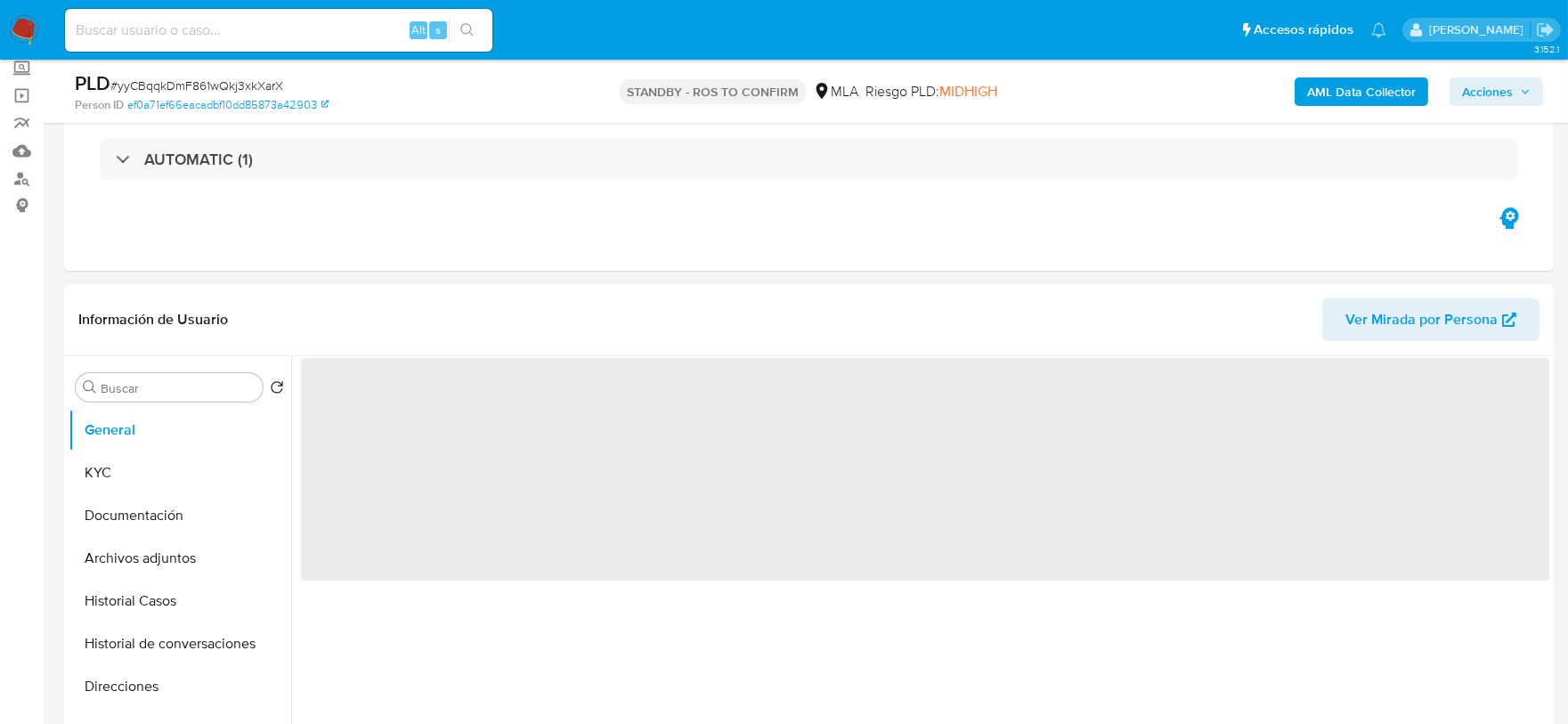
scroll to position [222, 0]
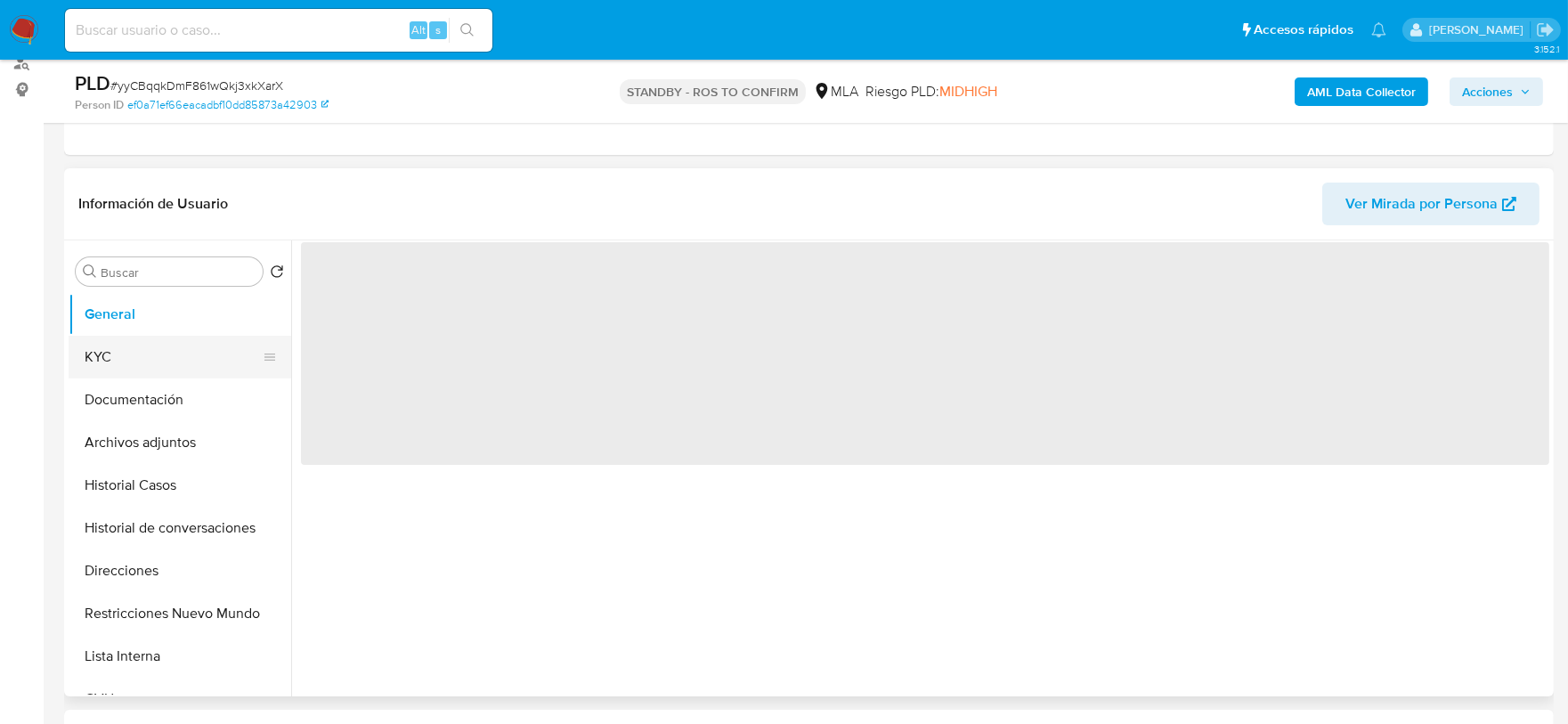
click at [143, 372] on button "KYC" at bounding box center [173, 357] width 208 height 43
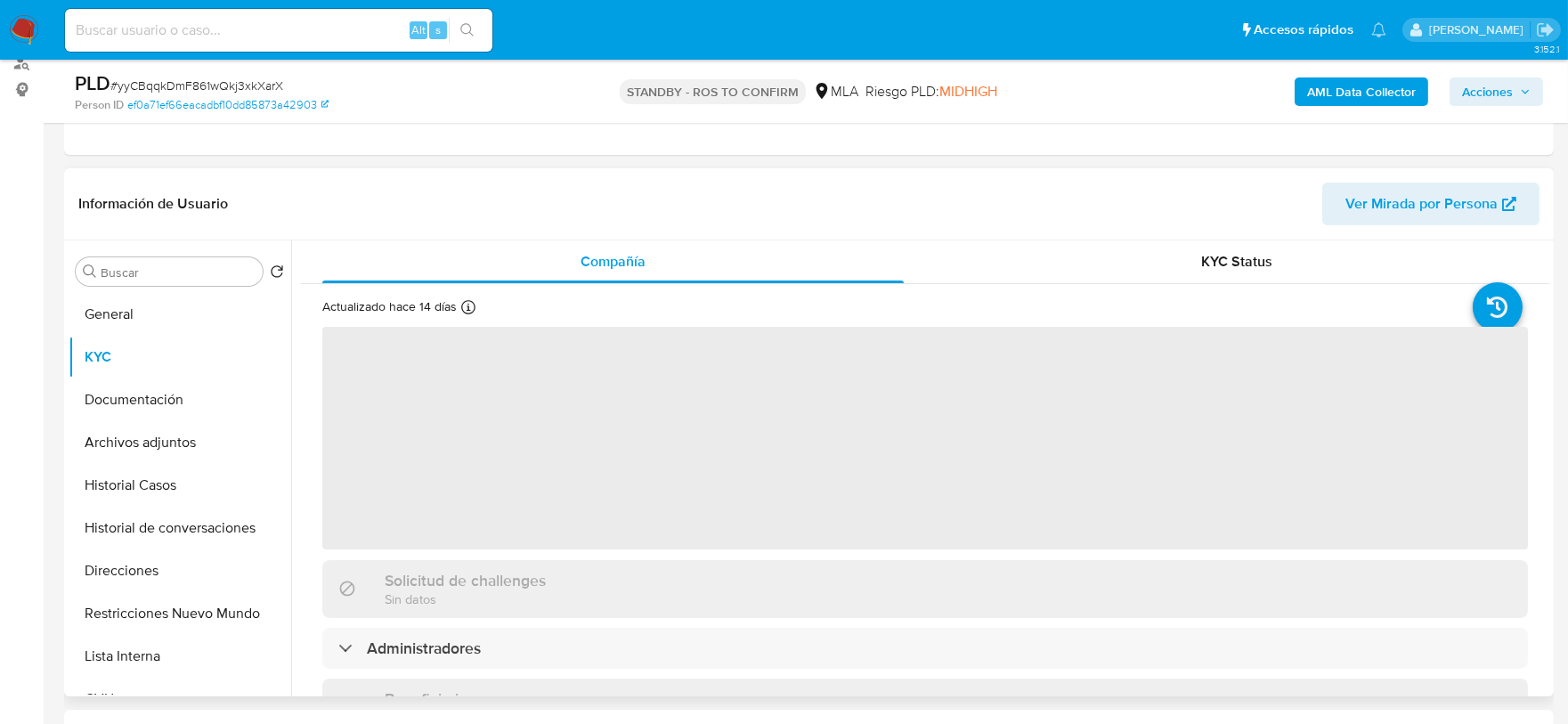
select select "10"
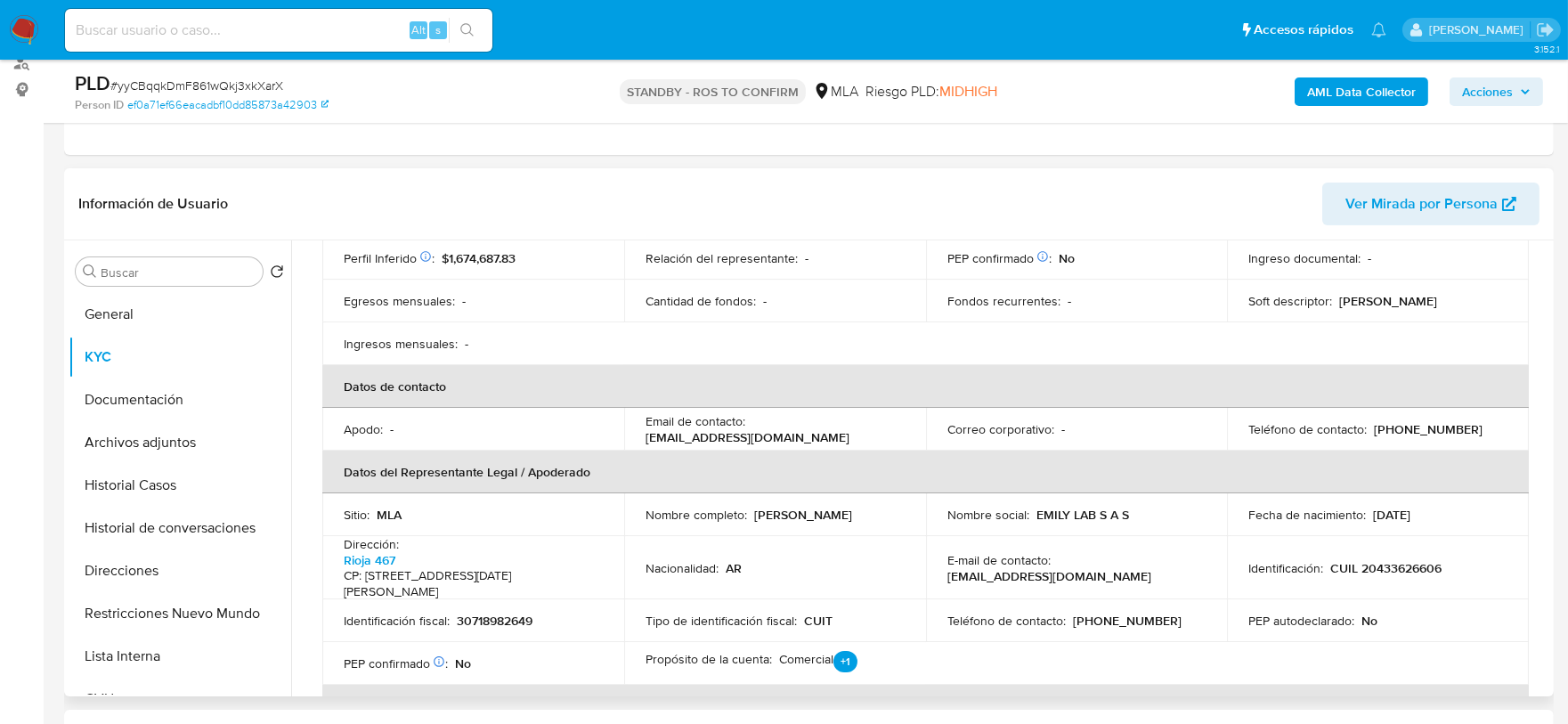
scroll to position [335, 0]
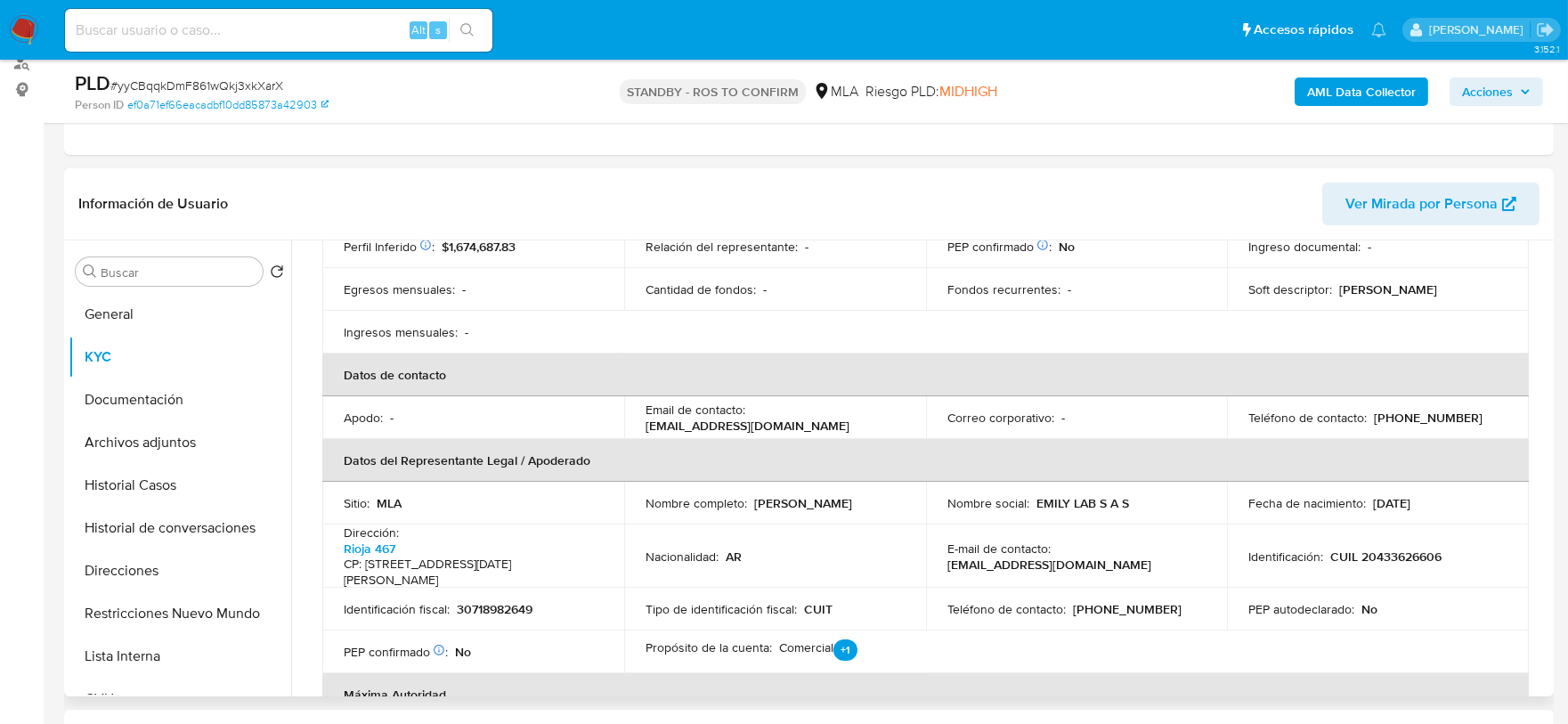
drag, startPoint x: 751, startPoint y: 502, endPoint x: 891, endPoint y: 503, distance: 140.0
click at [891, 503] on div "Nombre completo : Ignacio Galindo Bisdorff" at bounding box center [775, 503] width 259 height 16
copy p "Ignacio Galindo Bisdorff"
click at [178, 609] on button "Restricciones Nuevo Mundo" at bounding box center [173, 614] width 208 height 43
